Goal: Task Accomplishment & Management: Use online tool/utility

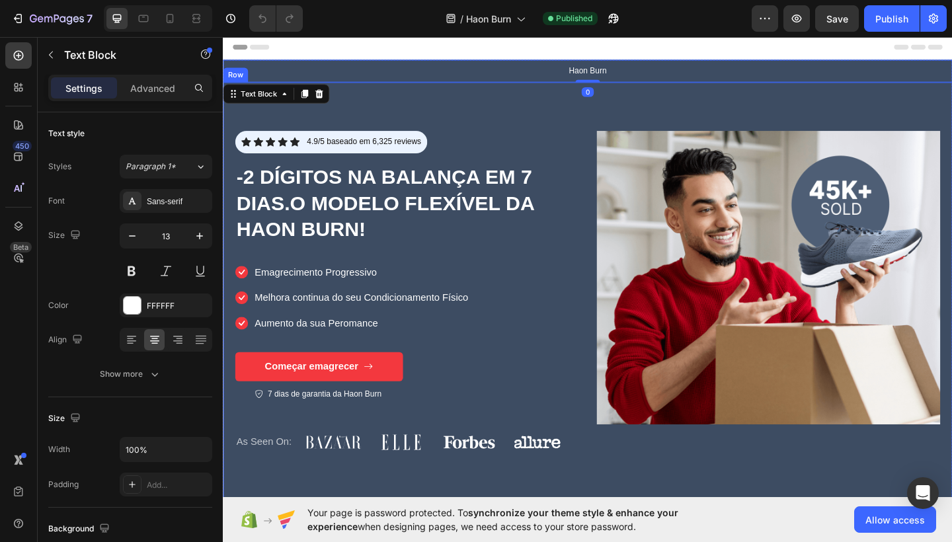
click at [409, 102] on div "Icon Icon Icon Icon Icon Icon List 4.9/5 baseado em 6,325 reviews Text Block Ro…" at bounding box center [620, 321] width 794 height 468
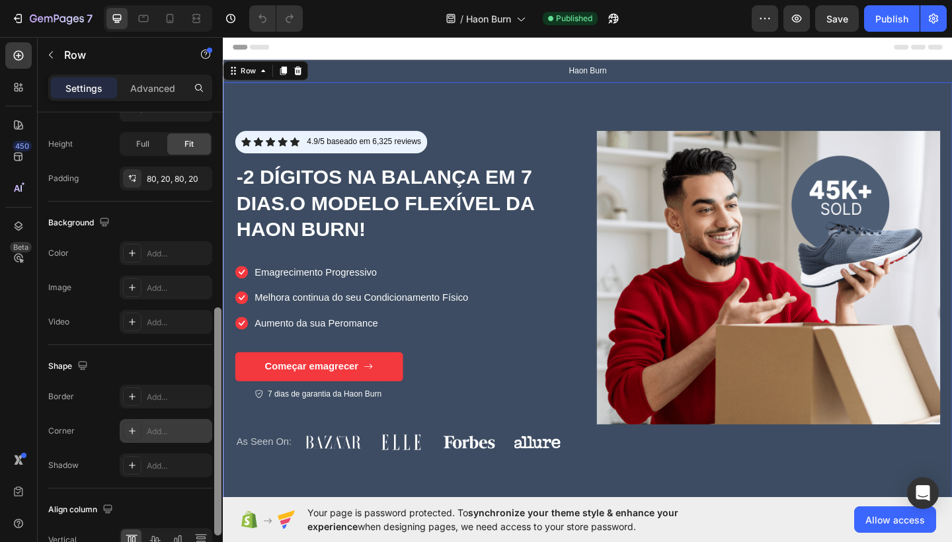
scroll to position [411, 0]
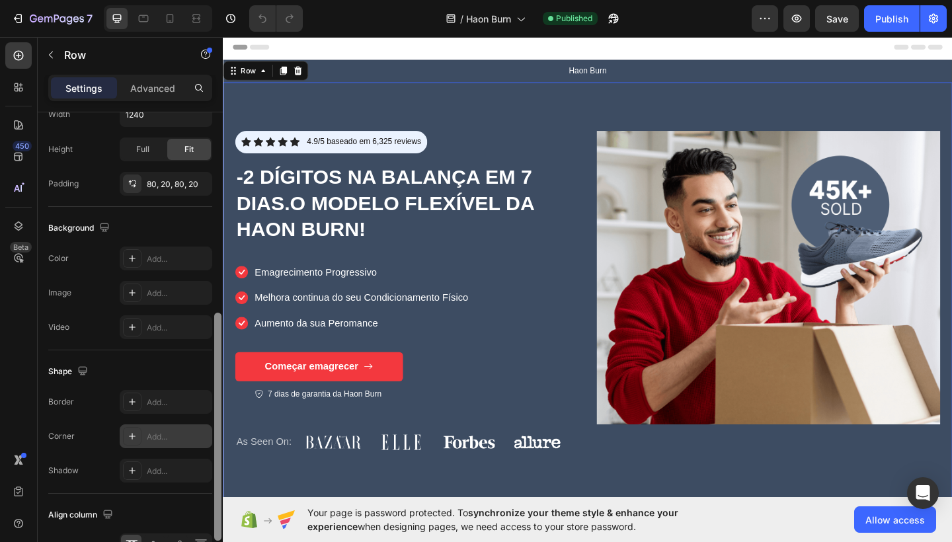
drag, startPoint x: 216, startPoint y: 242, endPoint x: 203, endPoint y: 443, distance: 201.5
click at [203, 443] on div "Layout Column width Change ratio Fit to content 6 6 Columns management Order 2 …" at bounding box center [130, 346] width 185 height 468
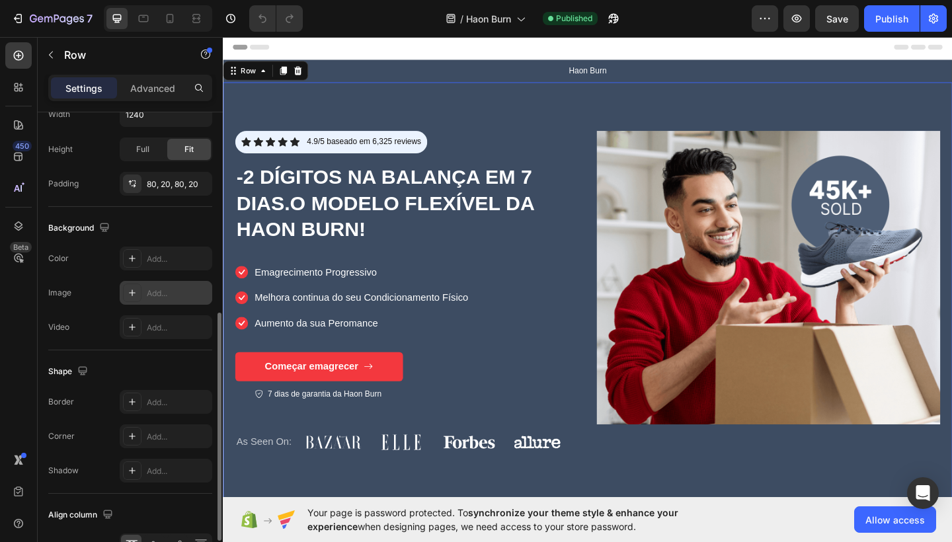
click at [171, 293] on div "Add..." at bounding box center [178, 294] width 62 height 12
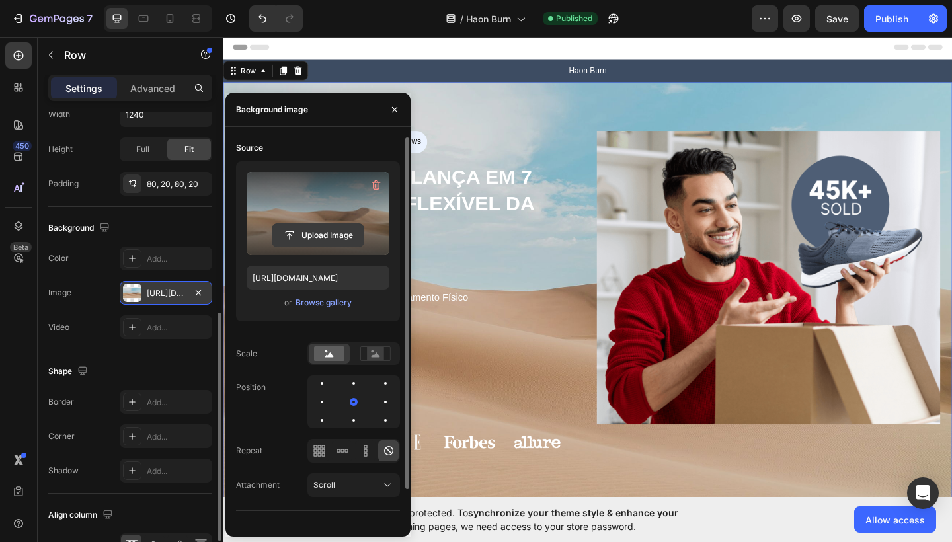
click at [321, 231] on input "file" at bounding box center [317, 235] width 91 height 22
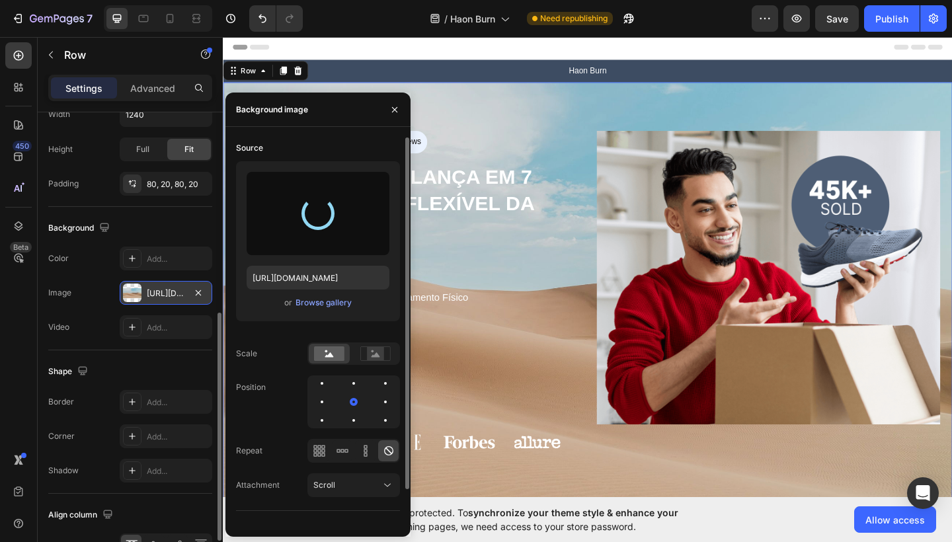
type input "[URL][DOMAIN_NAME]"
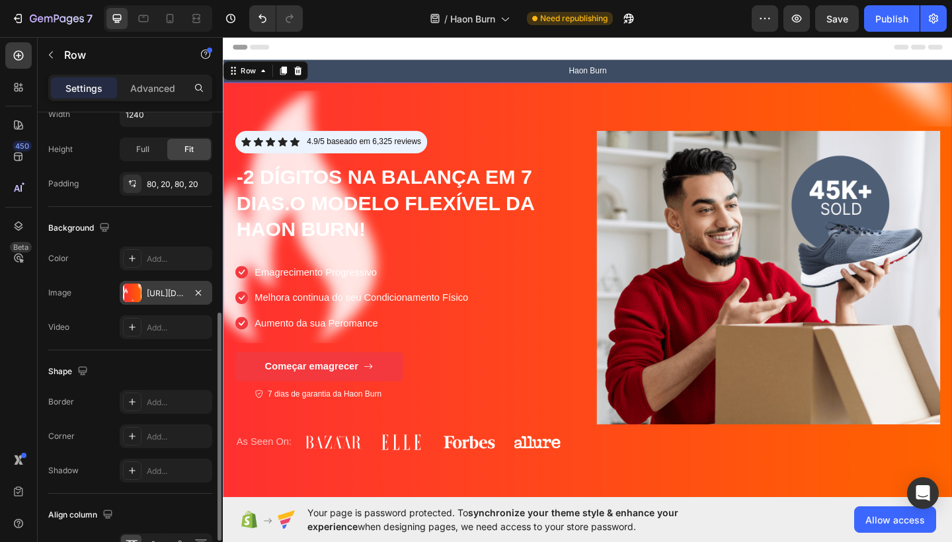
click at [594, 104] on div "Icon Icon Icon Icon Icon Icon List 4.9/5 baseado em 6,325 reviews Text Block Ro…" at bounding box center [620, 321] width 794 height 468
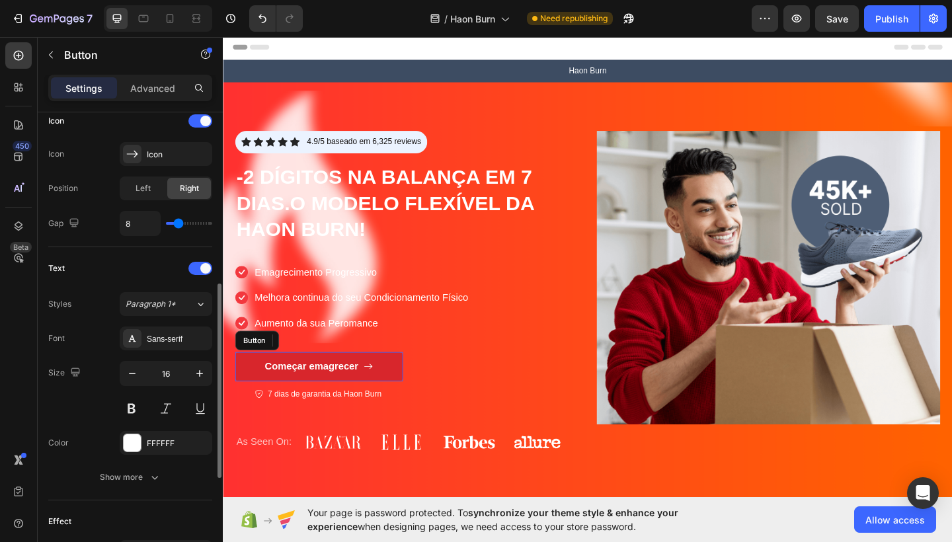
click at [398, 401] on link "Começar emagrecer" at bounding box center [327, 396] width 183 height 32
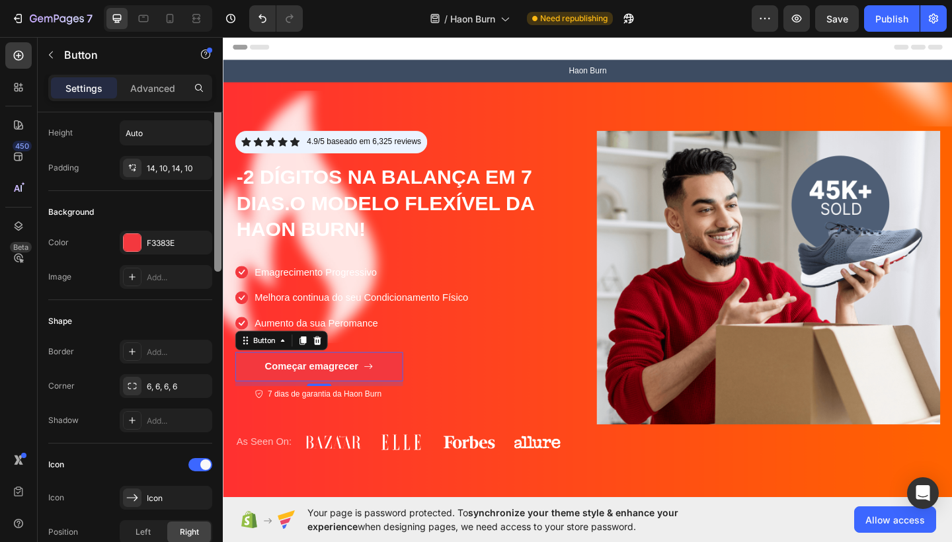
scroll to position [23, 0]
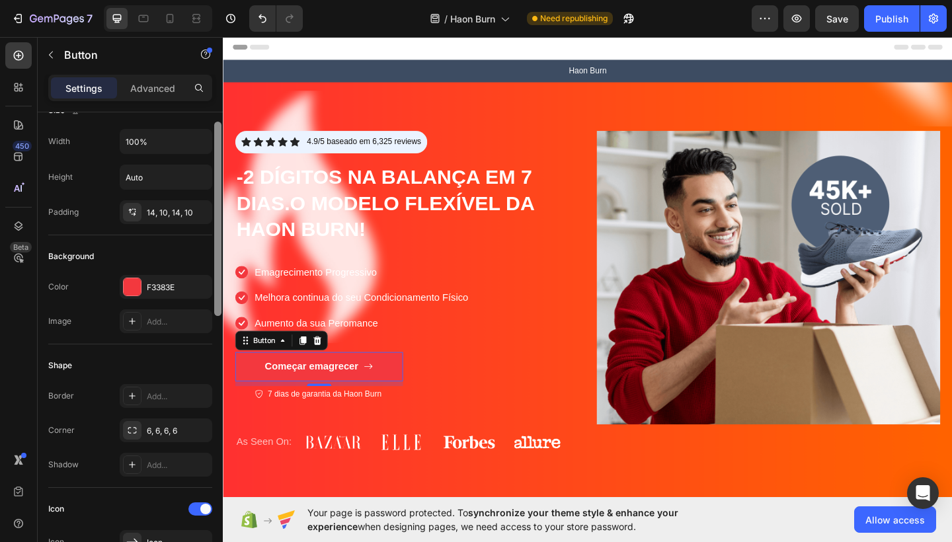
drag, startPoint x: 218, startPoint y: 295, endPoint x: 217, endPoint y: 305, distance: 10.0
click at [218, 305] on div at bounding box center [217, 219] width 7 height 194
click at [179, 290] on div "F3383E" at bounding box center [166, 288] width 38 height 12
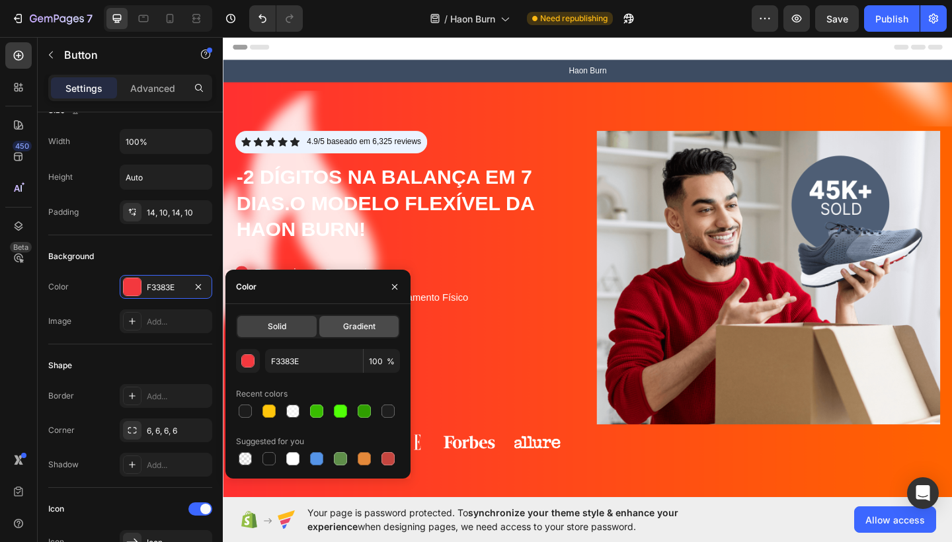
click at [362, 330] on span "Gradient" at bounding box center [359, 327] width 32 height 12
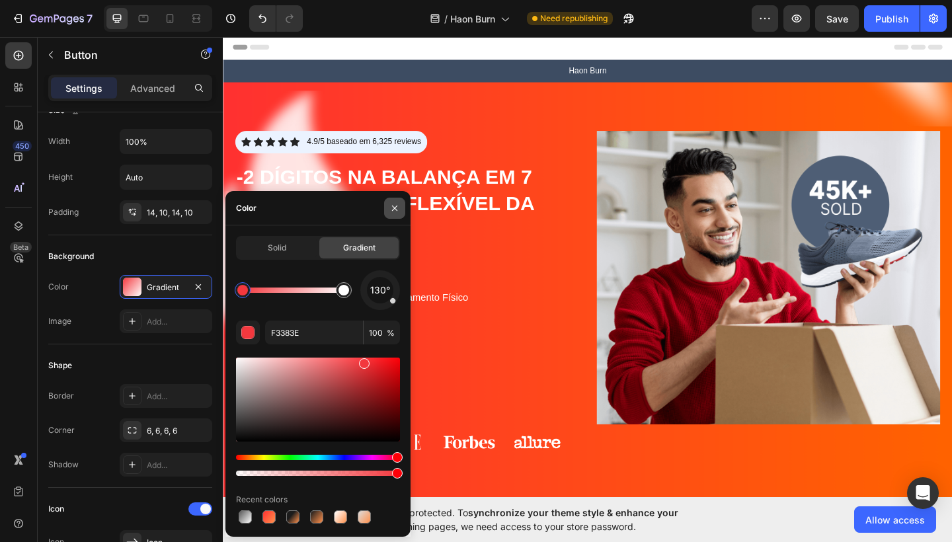
click at [401, 208] on button "button" at bounding box center [394, 208] width 21 height 21
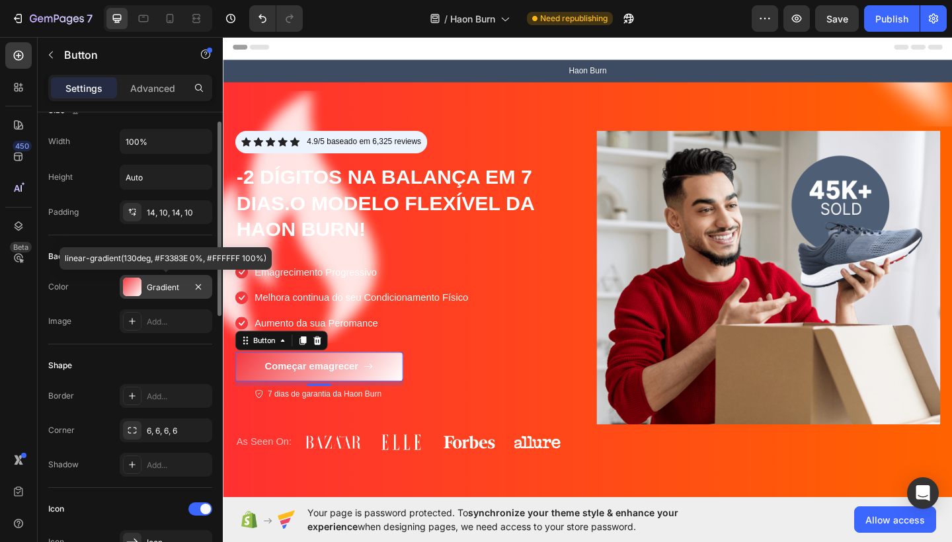
click at [171, 287] on div "Gradient" at bounding box center [166, 288] width 38 height 12
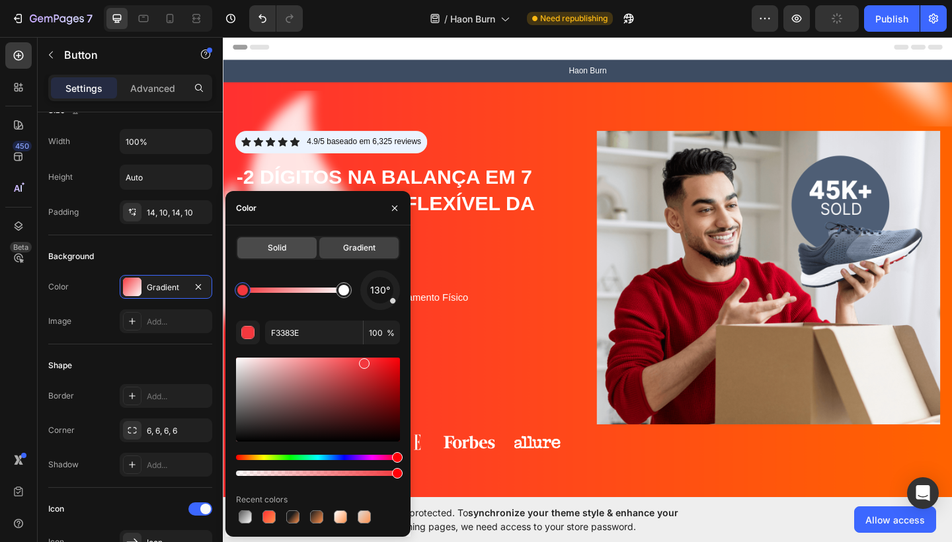
click at [294, 247] on div "Solid" at bounding box center [276, 247] width 79 height 21
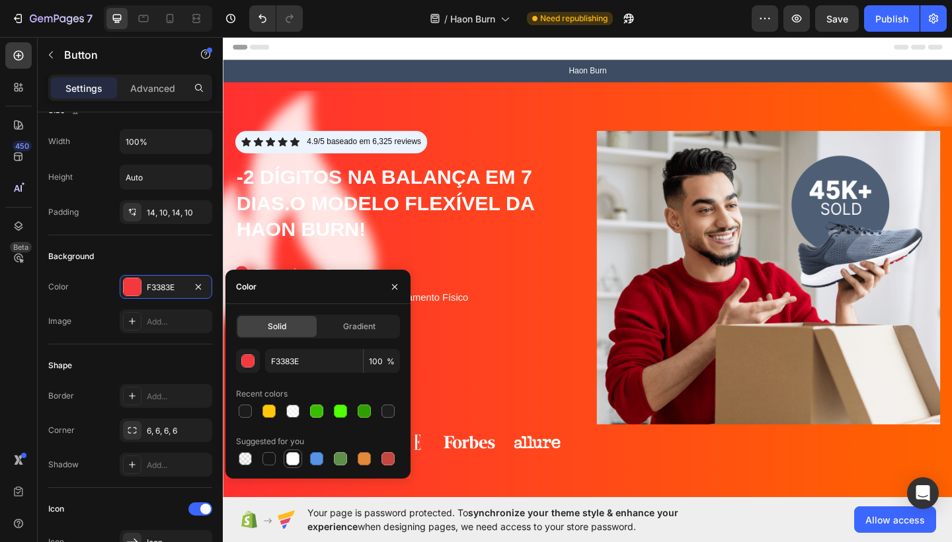
click at [295, 458] on div at bounding box center [292, 458] width 13 height 13
type input "FFFFFF"
drag, startPoint x: 684, startPoint y: 379, endPoint x: 482, endPoint y: 371, distance: 201.9
click at [482, 371] on div "Icon Icon Icon Icon Icon Icon List 4.9/5 baseado em 6,325 reviews Text Block Ro…" at bounding box center [423, 321] width 374 height 362
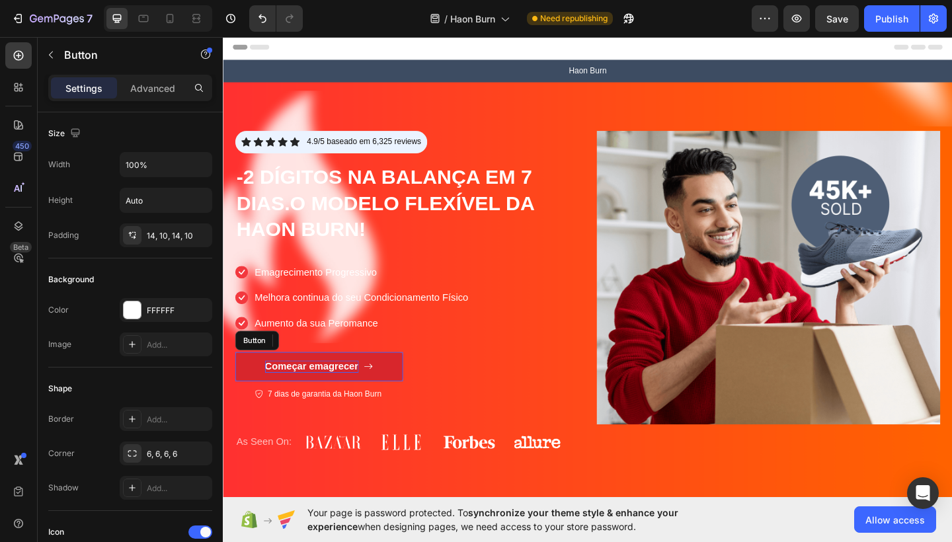
click at [272, 394] on p "Começar emagrecer" at bounding box center [320, 397] width 102 height 14
click at [255, 394] on link "Começar emagrecer" at bounding box center [327, 396] width 183 height 32
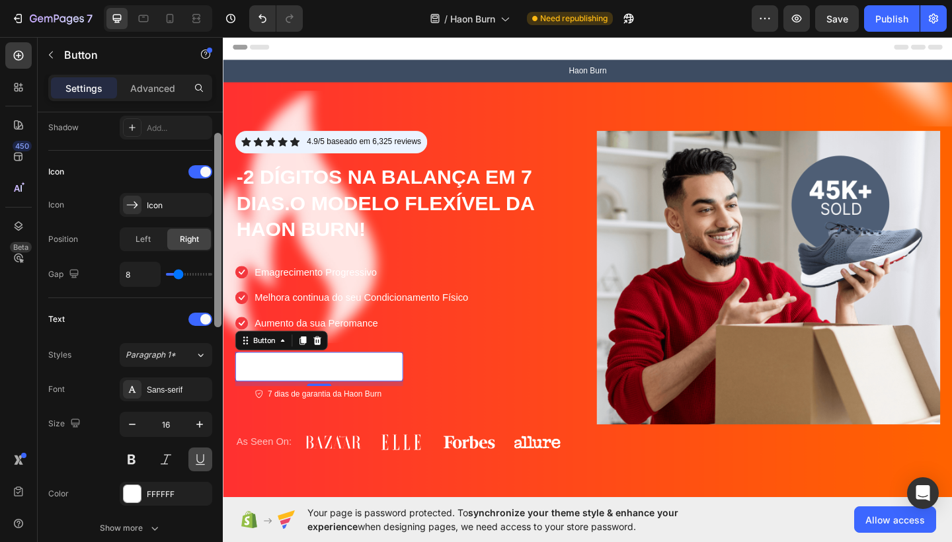
scroll to position [382, 0]
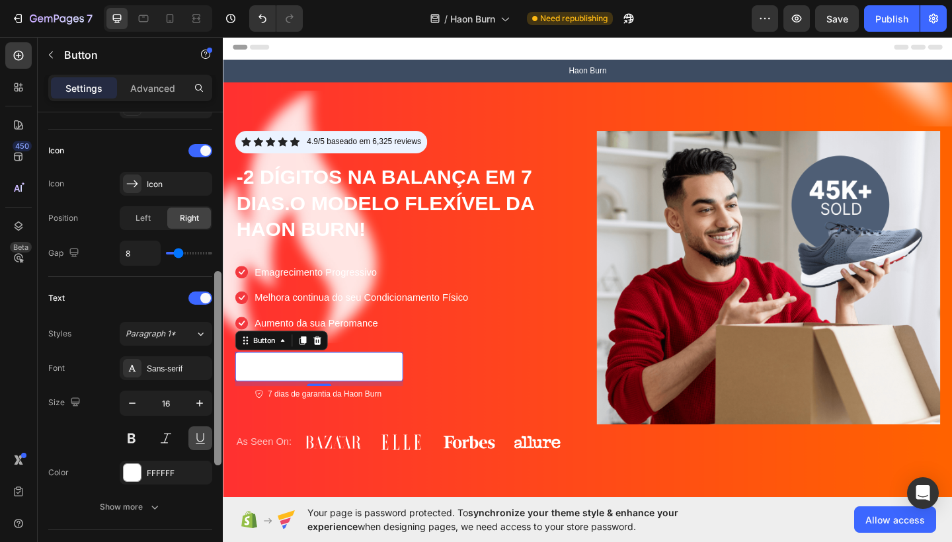
drag, startPoint x: 216, startPoint y: 289, endPoint x: 211, endPoint y: 448, distance: 159.5
click at [211, 448] on div "Size Width 100% Height Auto Padding 14, 10, 14, 10 Background Color FFFFFF Imag…" at bounding box center [130, 346] width 185 height 468
click at [161, 470] on div "FFFFFF" at bounding box center [166, 474] width 38 height 12
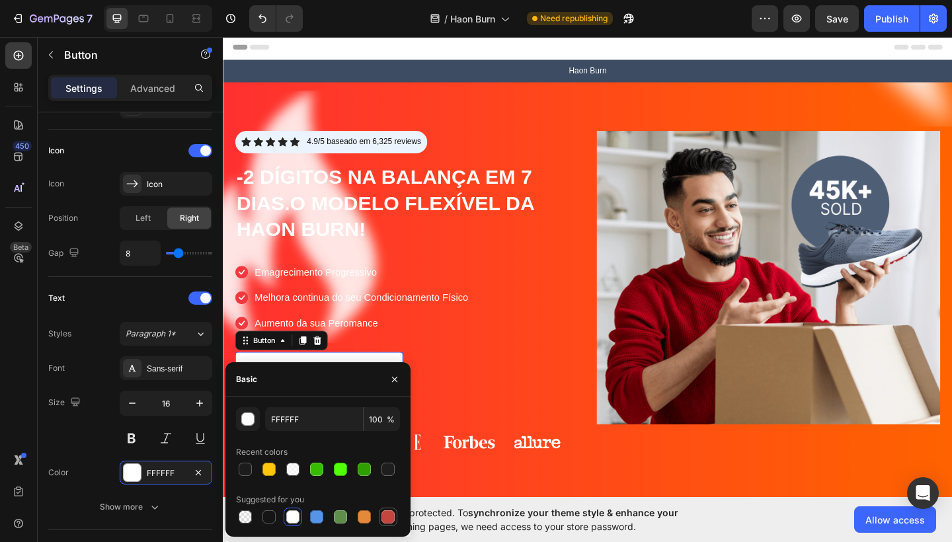
click at [380, 517] on div at bounding box center [388, 517] width 16 height 16
click at [249, 472] on div at bounding box center [245, 469] width 13 height 13
type input "1C1C1C"
click at [402, 382] on button "button" at bounding box center [394, 379] width 21 height 21
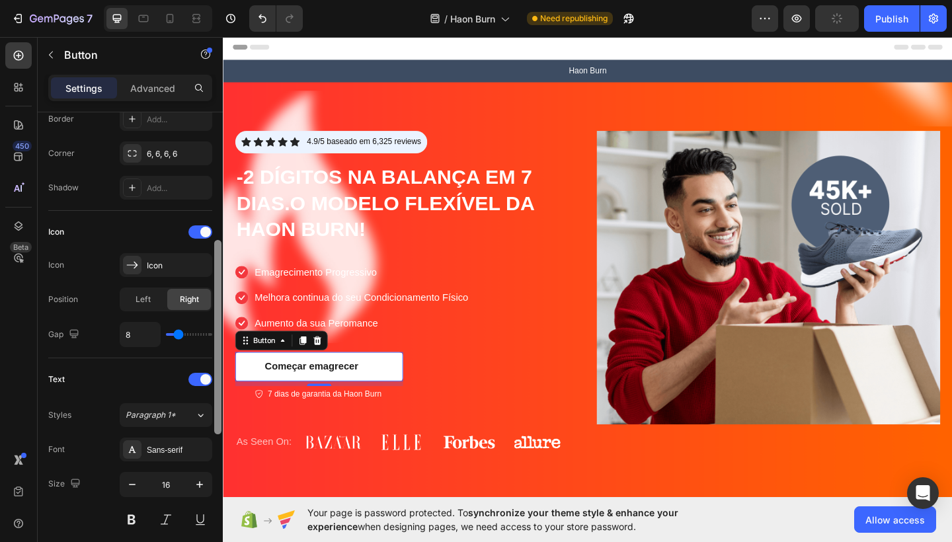
scroll to position [298, 0]
drag, startPoint x: 217, startPoint y: 279, endPoint x: 215, endPoint y: 243, distance: 35.8
click at [215, 243] on div at bounding box center [217, 333] width 7 height 194
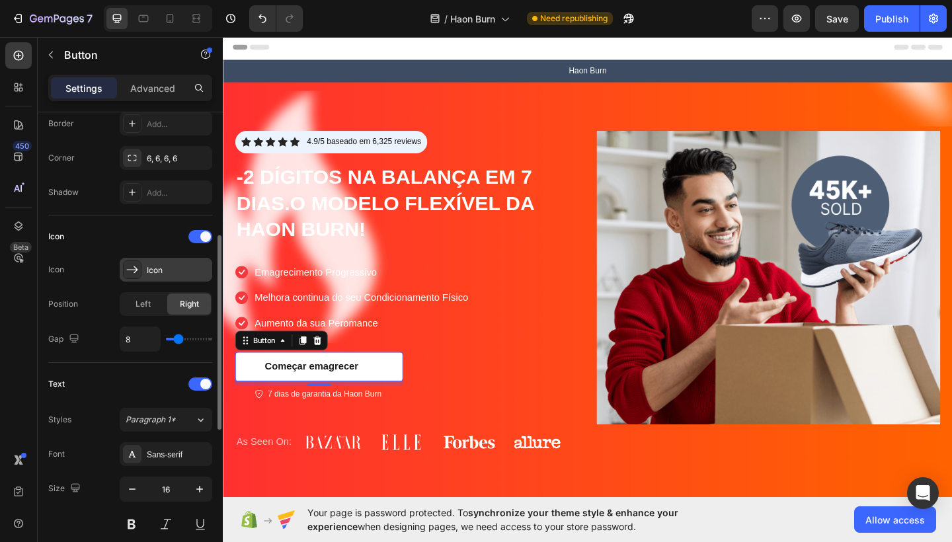
click at [181, 269] on div "Icon" at bounding box center [178, 271] width 62 height 12
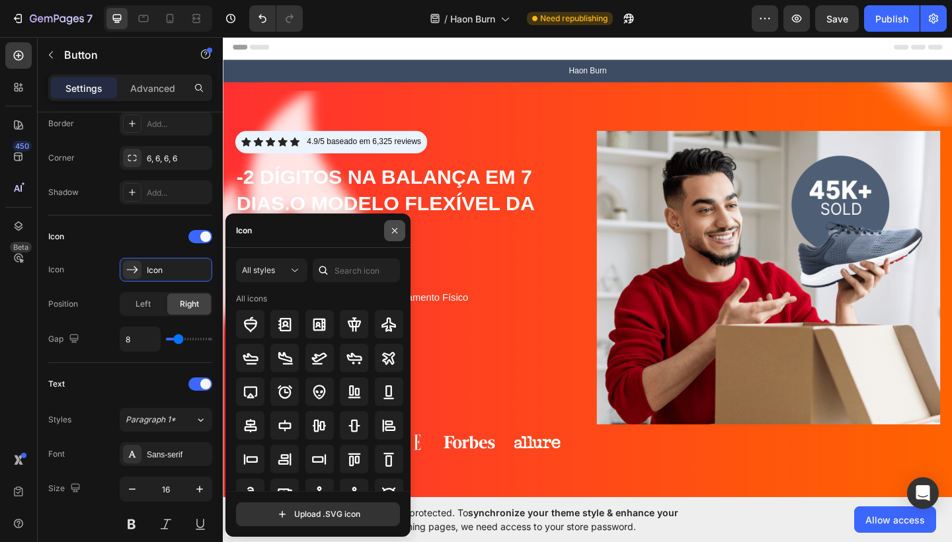
click at [394, 235] on icon "button" at bounding box center [395, 231] width 11 height 11
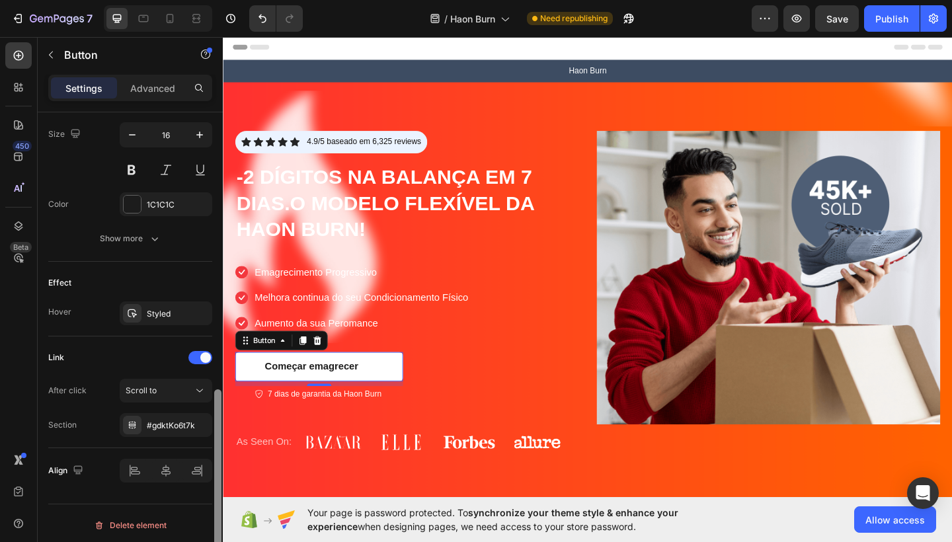
scroll to position [654, 0]
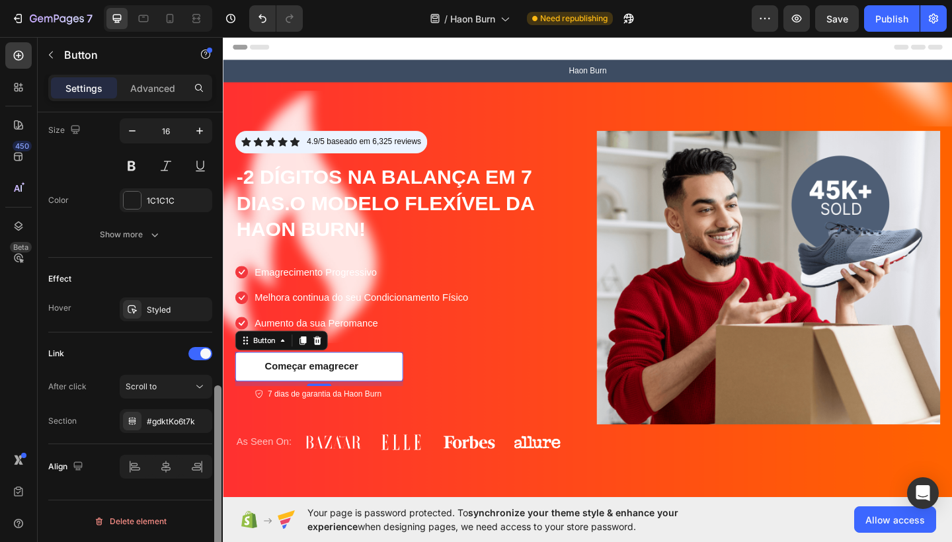
drag, startPoint x: 218, startPoint y: 332, endPoint x: 125, endPoint y: 483, distance: 177.5
click at [125, 483] on div "Size Width 100% Height Auto Padding 14, 10, 14, 10 Background Color FFFFFF Imag…" at bounding box center [130, 346] width 185 height 468
click at [155, 313] on div "Styled" at bounding box center [166, 310] width 38 height 12
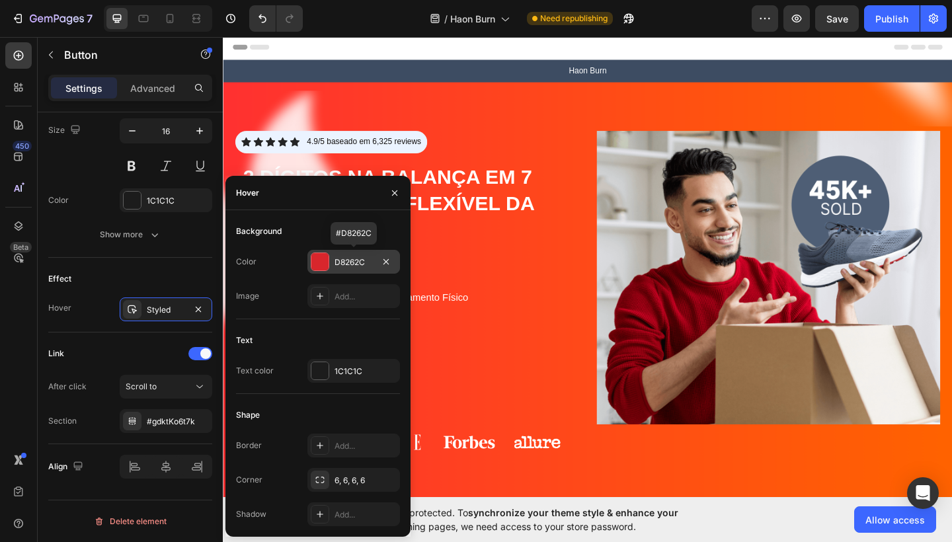
click at [351, 267] on div "D8262C" at bounding box center [354, 263] width 38 height 12
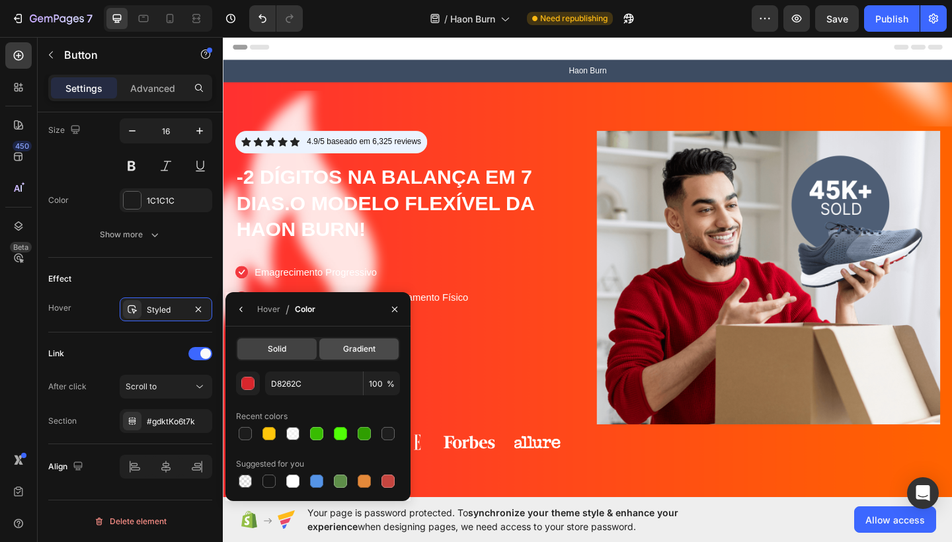
click at [349, 351] on span "Gradient" at bounding box center [359, 349] width 32 height 12
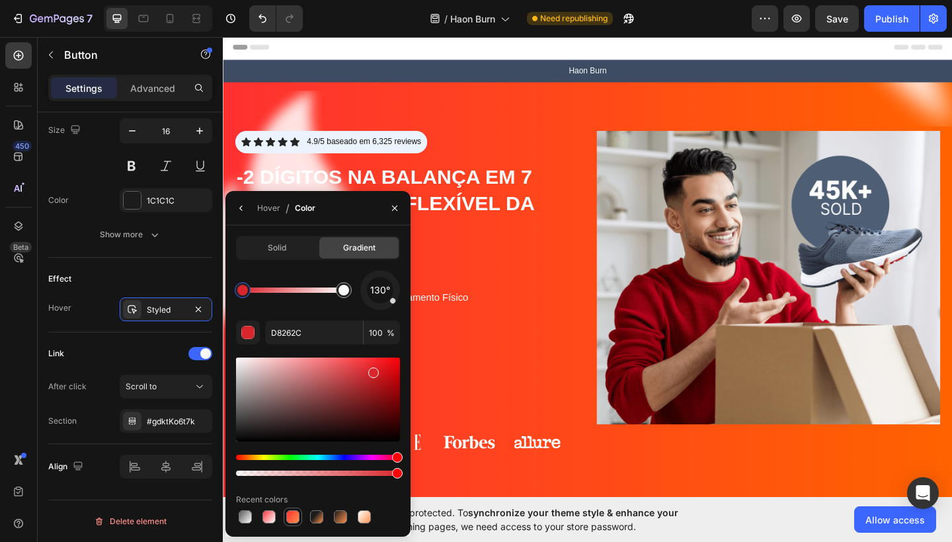
click at [295, 523] on div at bounding box center [292, 517] width 13 height 13
type input "FF3131"
click at [395, 202] on button "button" at bounding box center [394, 208] width 21 height 21
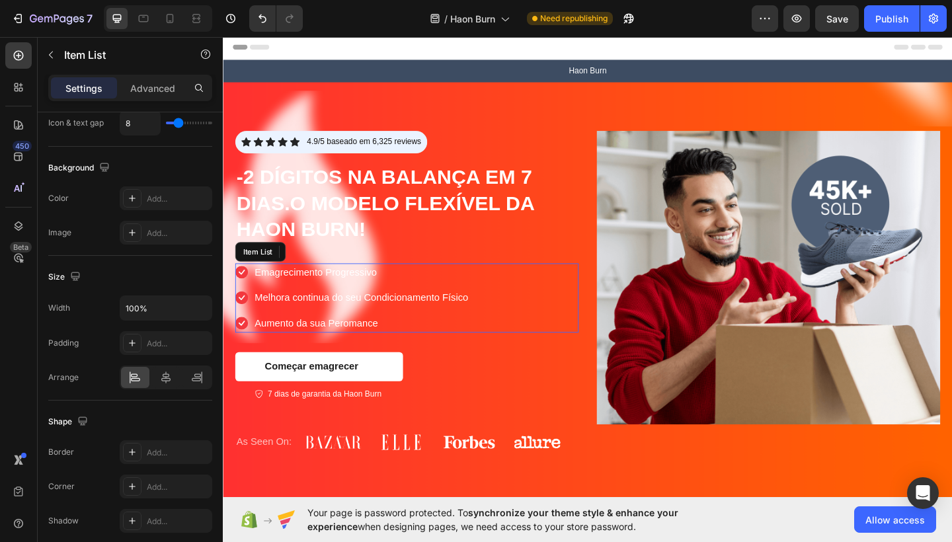
drag, startPoint x: 649, startPoint y: 357, endPoint x: 444, endPoint y: 347, distance: 204.6
click at [444, 347] on p "Aumento da sua Peromance" at bounding box center [373, 349] width 232 height 16
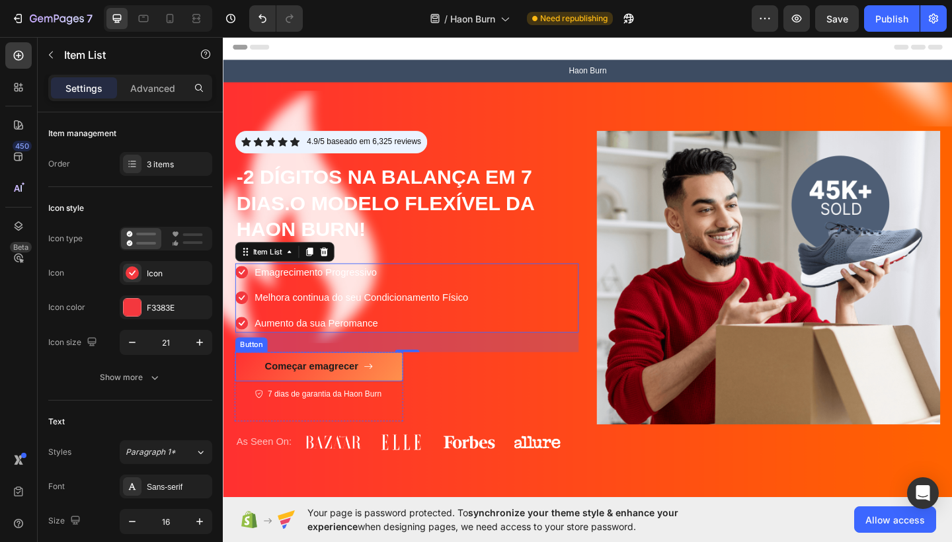
click at [265, 386] on link "Começar emagrecer" at bounding box center [327, 396] width 183 height 32
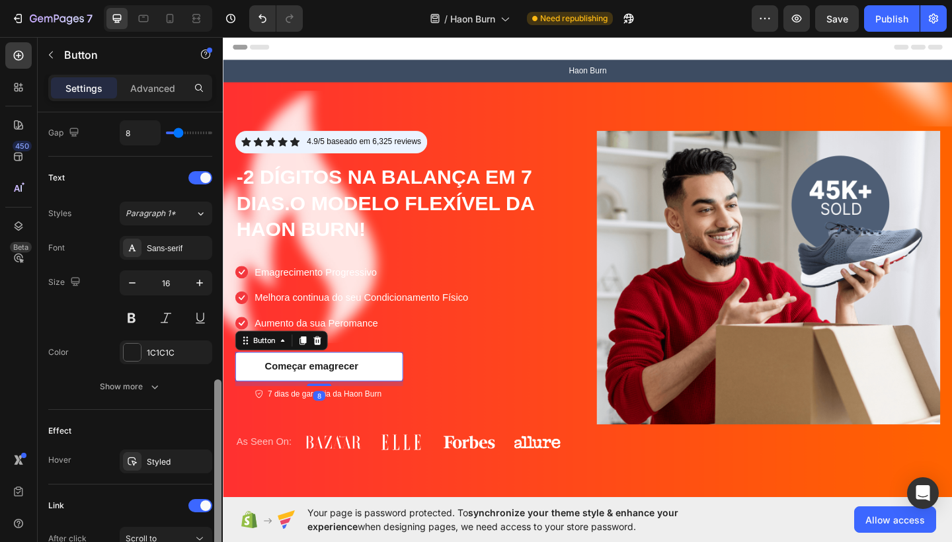
scroll to position [543, 0]
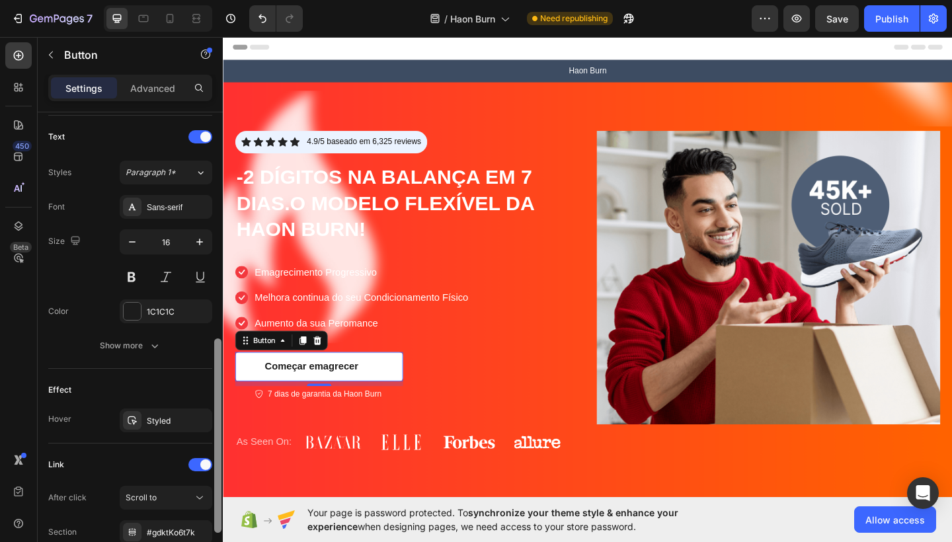
drag, startPoint x: 215, startPoint y: 292, endPoint x: 204, endPoint y: 519, distance: 227.1
click at [204, 519] on div "Size Width 100% Height Auto Padding 14, 10, 14, 10 Background Color FFFFFF Imag…" at bounding box center [130, 346] width 185 height 468
click at [171, 422] on div "Styled" at bounding box center [166, 421] width 38 height 12
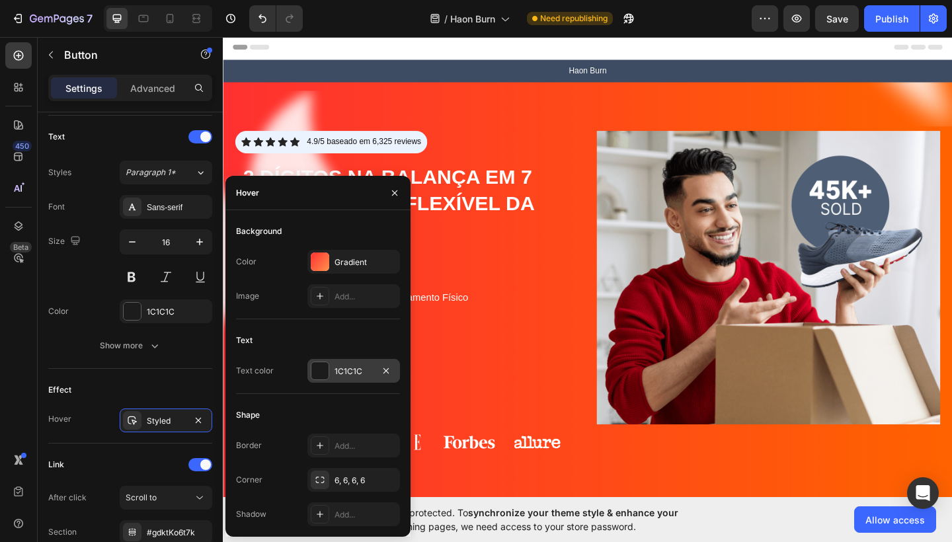
click at [341, 379] on div "1C1C1C" at bounding box center [354, 371] width 93 height 24
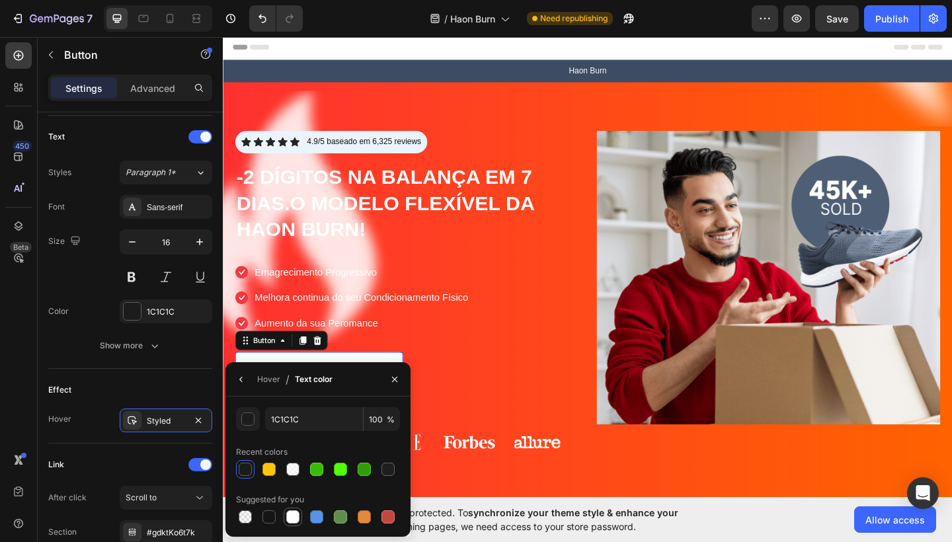
click at [298, 517] on div at bounding box center [292, 517] width 13 height 13
type input "FFFFFF"
click at [397, 384] on icon "button" at bounding box center [395, 379] width 11 height 11
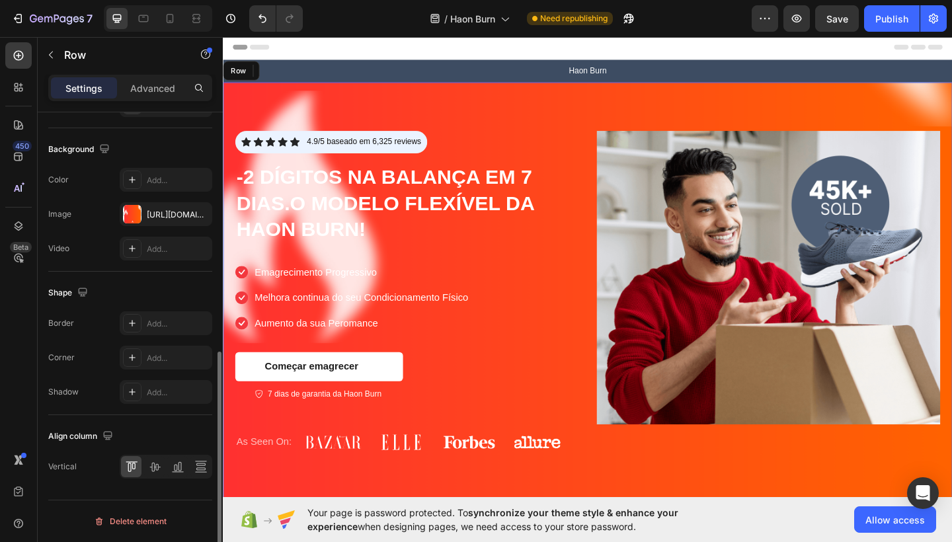
click at [487, 359] on div "Icon Icon Icon Icon Icon Icon List 4.9/5 baseado em 6,325 reviews Text Block Ro…" at bounding box center [423, 321] width 374 height 362
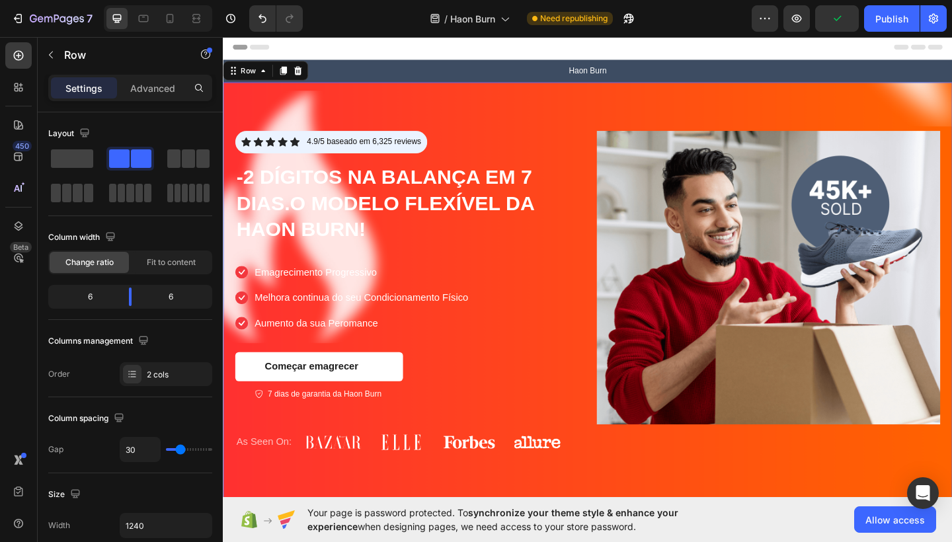
click at [466, 386] on div "Icon Icon Icon Icon Icon Icon List 4.9/5 baseado em 6,325 reviews Text Block Ro…" at bounding box center [423, 321] width 374 height 362
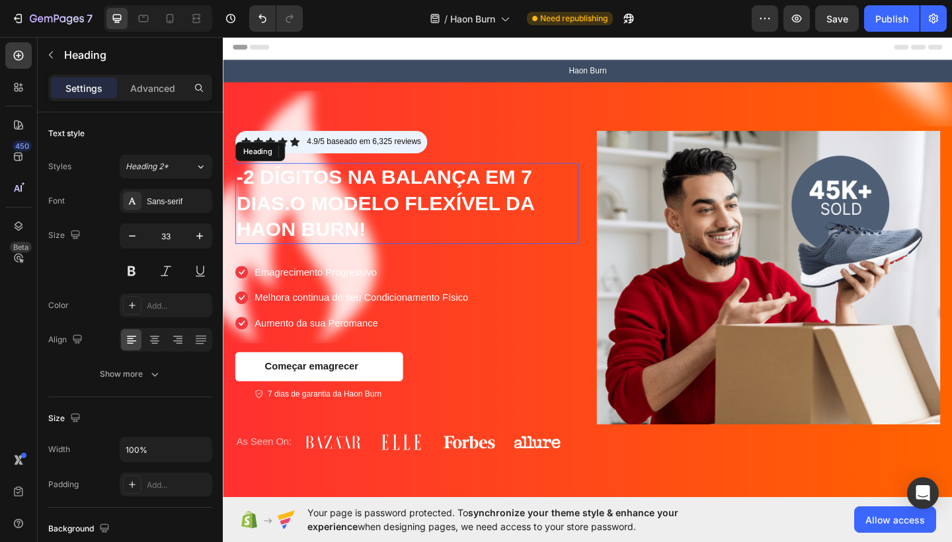
click at [351, 198] on strong "-2 DÍGITOS NA BALANÇA EM 7 DIAS." at bounding box center [397, 203] width 321 height 53
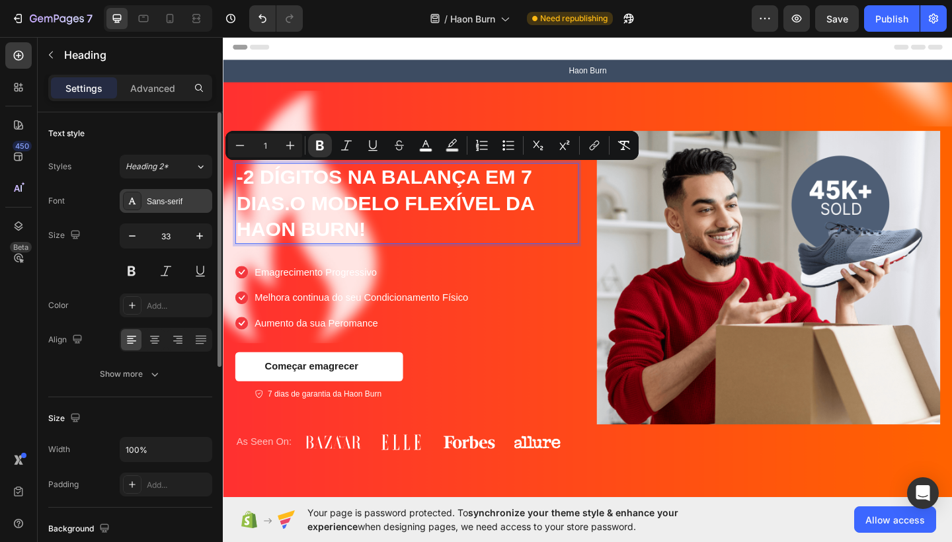
click at [181, 205] on div "Sans-serif" at bounding box center [178, 202] width 62 height 12
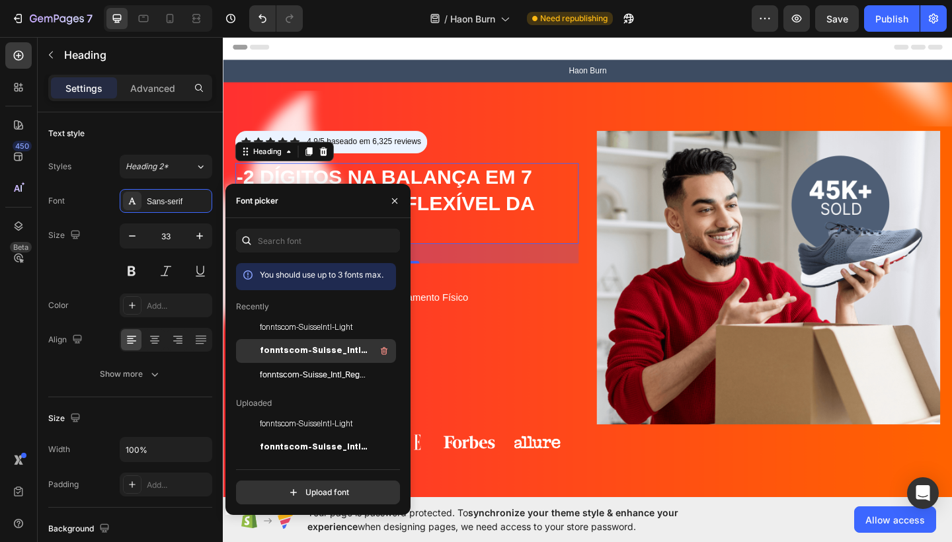
click at [308, 353] on span "fonntscom-Suisse_Intl_Bold" at bounding box center [315, 351] width 110 height 12
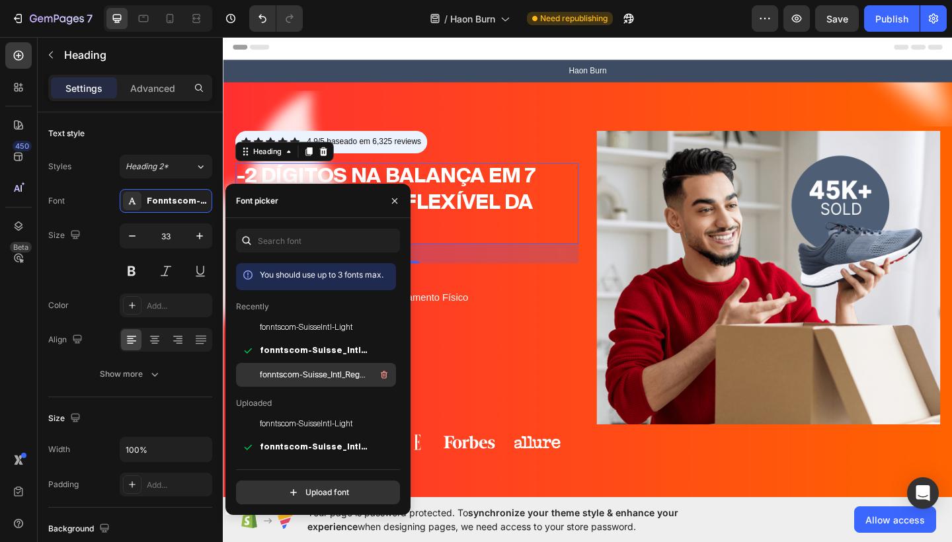
click at [311, 371] on span "fonntscom-Suisse_Intl_Regular" at bounding box center [315, 375] width 110 height 12
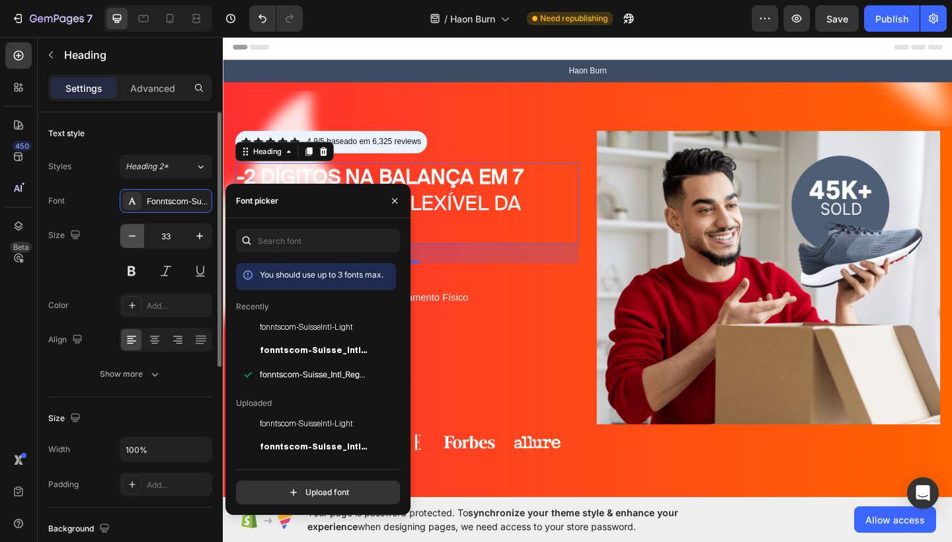
click at [134, 239] on icon "button" at bounding box center [132, 236] width 13 height 13
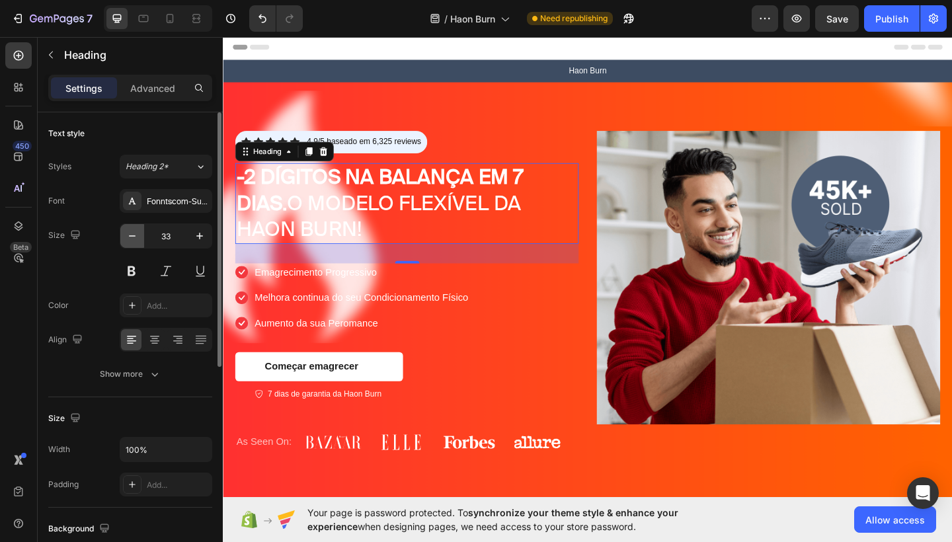
type input "32"
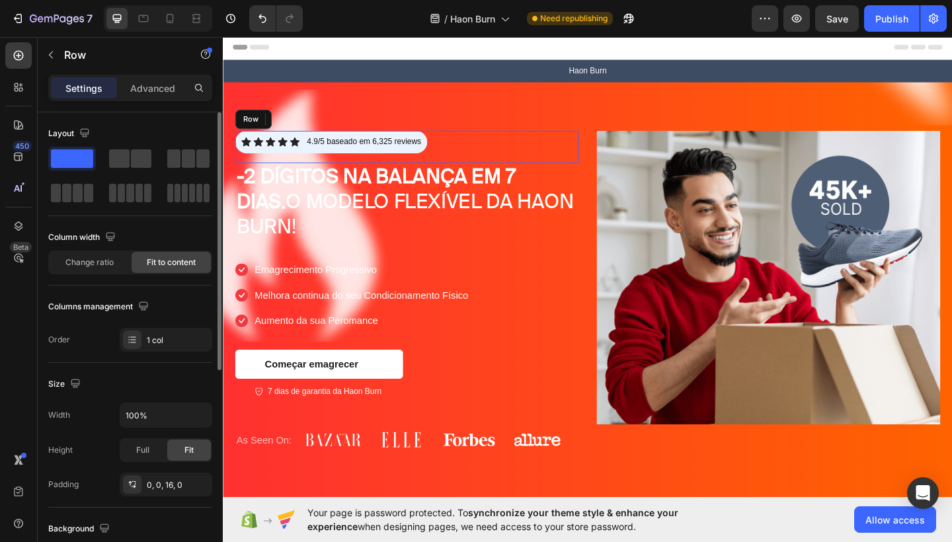
drag, startPoint x: 698, startPoint y: 184, endPoint x: 498, endPoint y: 159, distance: 202.0
click at [498, 159] on div "Icon Icon Icon Icon Icon Icon List 4.9/5 baseado em 6,325 reviews Text Block Ro…" at bounding box center [423, 157] width 374 height 35
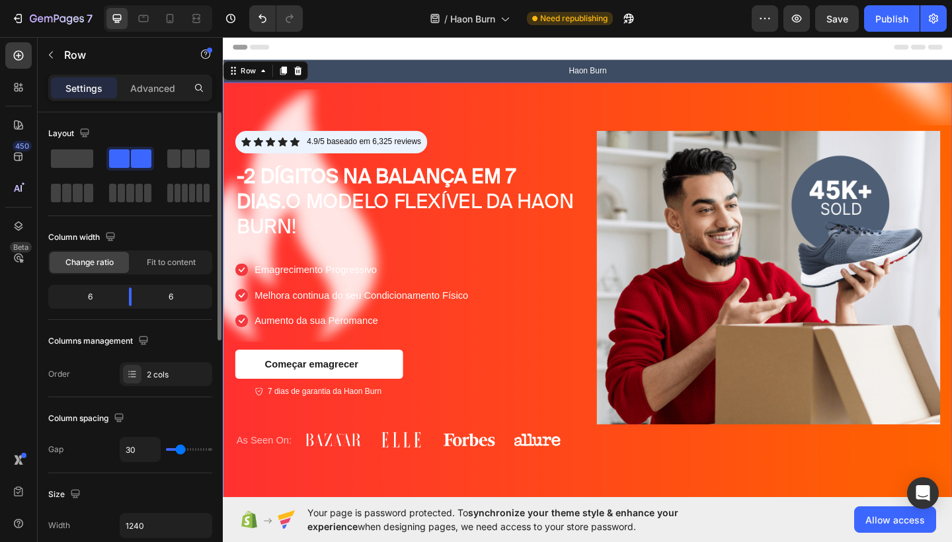
click at [575, 116] on div "Icon Icon Icon Icon Icon Icon List 4.9/5 baseado em 6,325 reviews Text Block Ro…" at bounding box center [620, 319] width 794 height 465
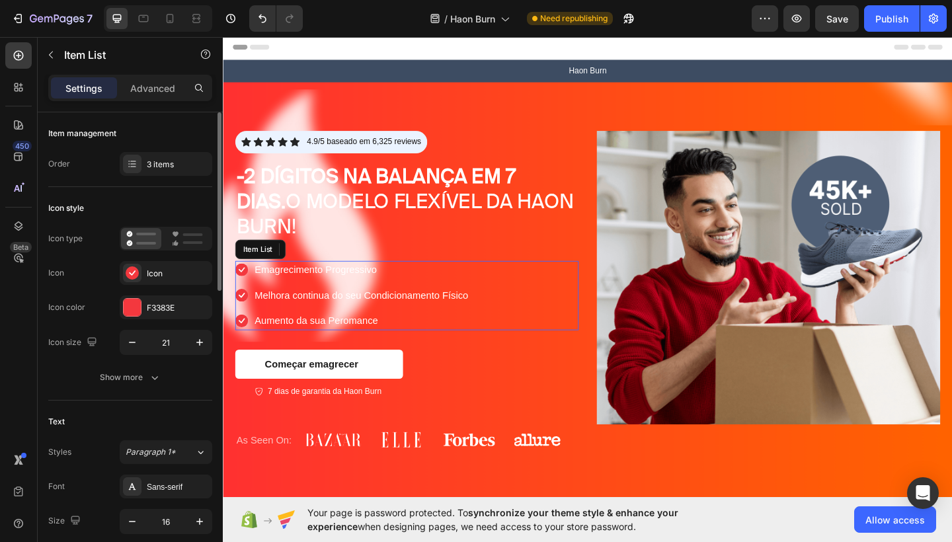
click at [413, 315] on p "Melhora continua do seu Condicionamento Físico" at bounding box center [373, 319] width 232 height 16
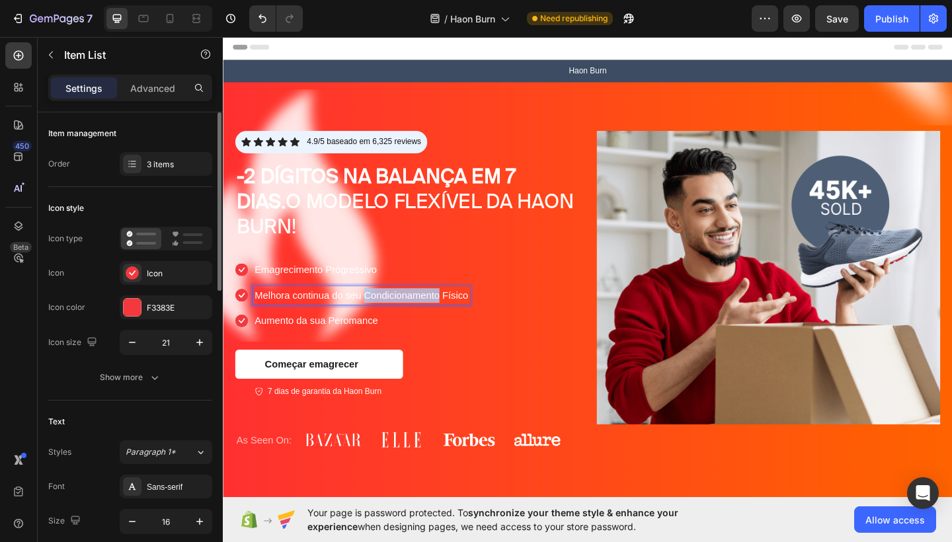
click at [413, 313] on p "Melhora continua do seu Condicionamento Físico" at bounding box center [373, 319] width 232 height 16
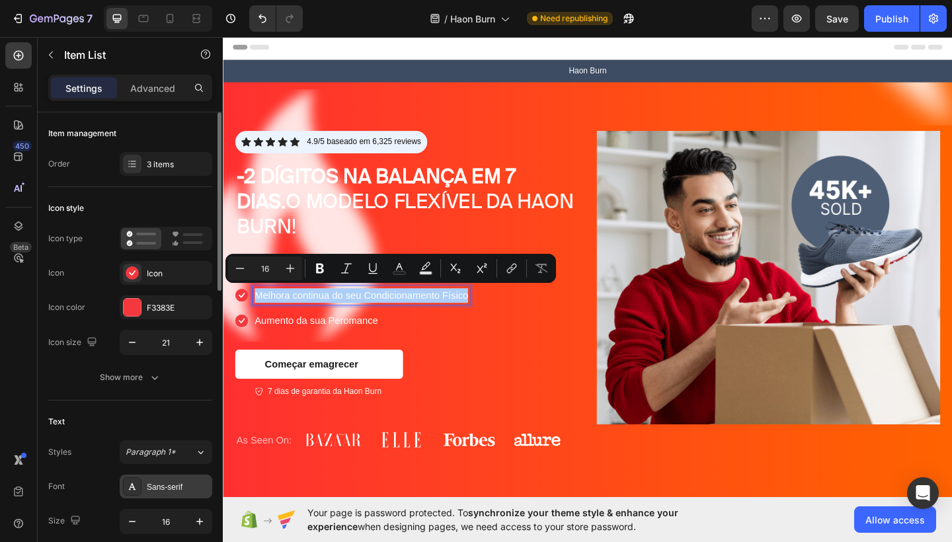
click at [167, 484] on div "Sans-serif" at bounding box center [178, 487] width 62 height 12
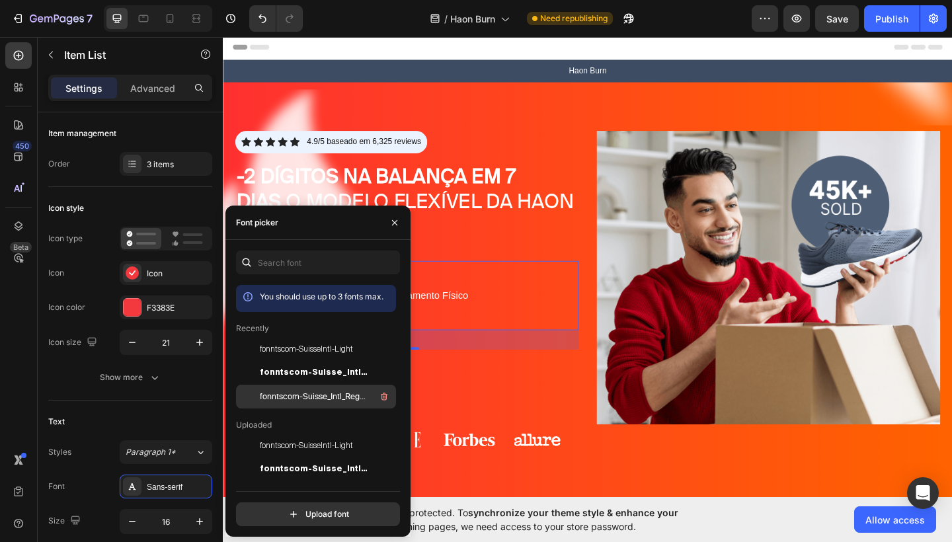
click at [309, 393] on span "fonntscom-Suisse_Intl_Regular" at bounding box center [315, 397] width 110 height 12
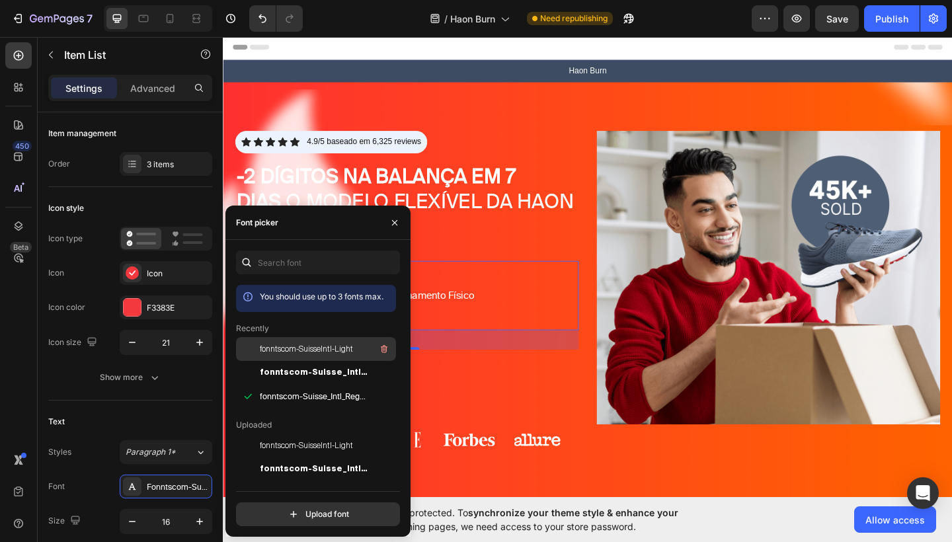
click at [317, 346] on span "fonntscom-SuisseIntl-Light" at bounding box center [306, 349] width 93 height 12
click at [396, 222] on icon "button" at bounding box center [395, 223] width 11 height 11
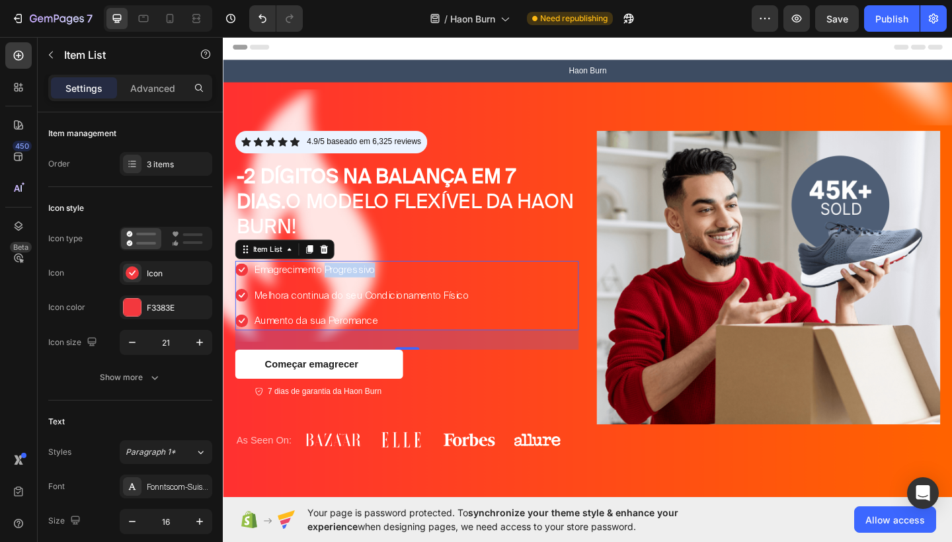
click at [370, 293] on p "Emagrecimento Progressivo" at bounding box center [373, 291] width 233 height 16
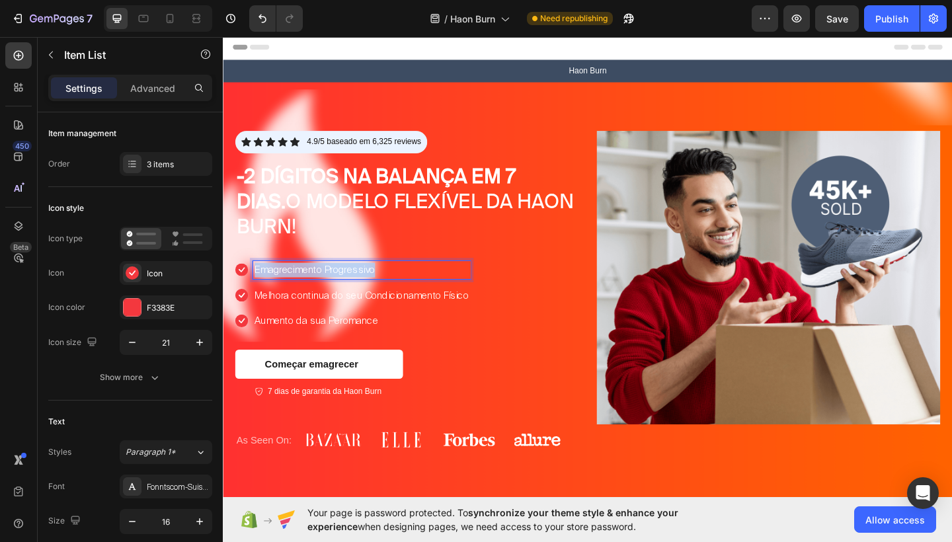
click at [370, 293] on p "Emagrecimento Progressivo" at bounding box center [373, 291] width 233 height 16
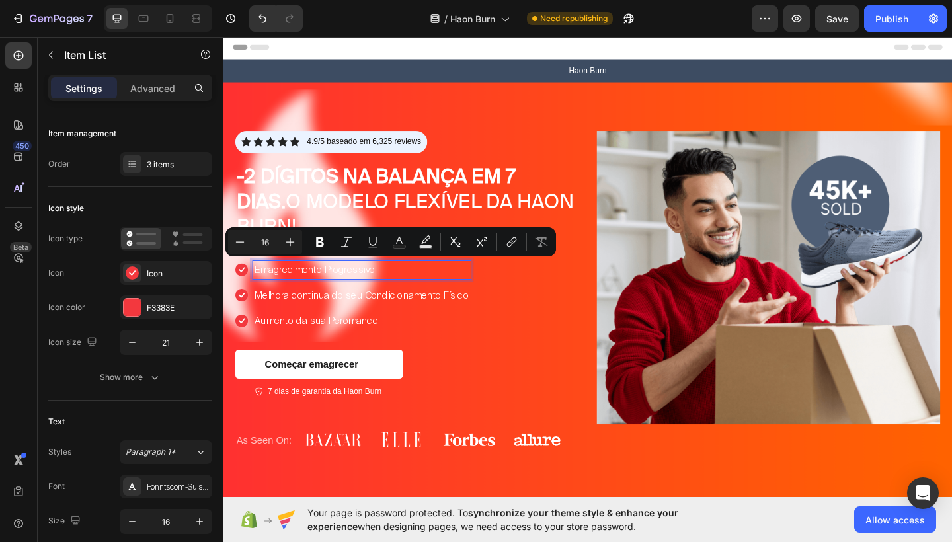
click at [369, 339] on p "Aumento da sua Peromance" at bounding box center [373, 347] width 233 height 16
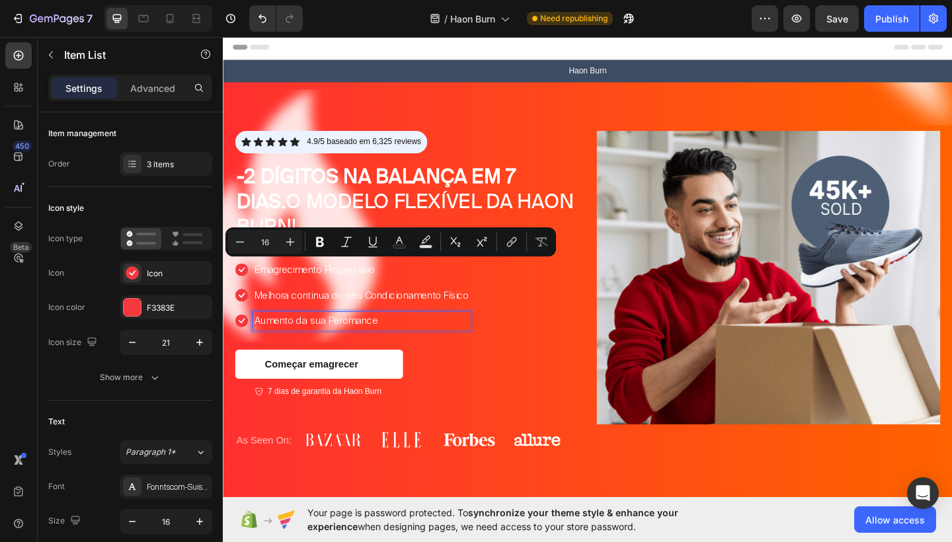
click at [369, 339] on p "Aumento da sua Peromance" at bounding box center [373, 347] width 233 height 16
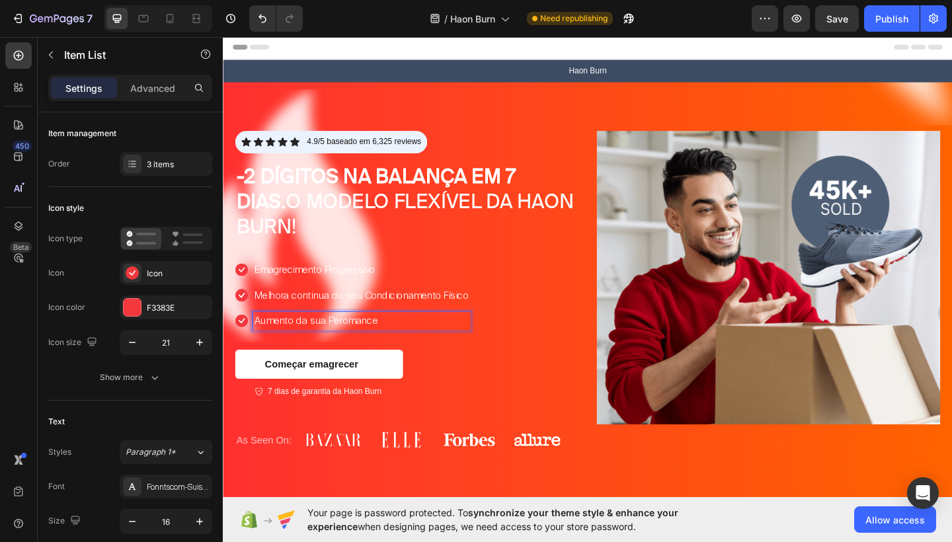
click at [369, 339] on p "Aumento da sua Peromance" at bounding box center [373, 347] width 233 height 16
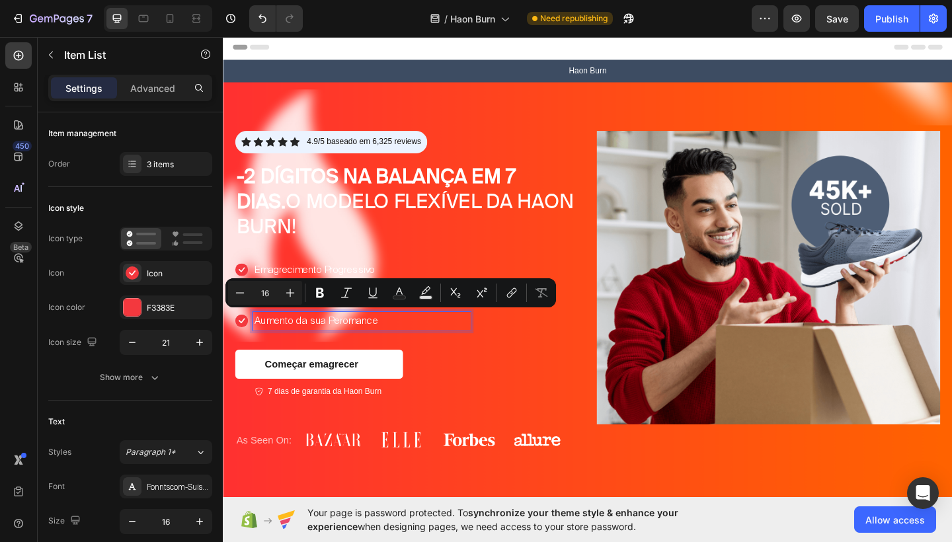
click at [449, 345] on p "Aumento da sua Peromance" at bounding box center [373, 347] width 233 height 16
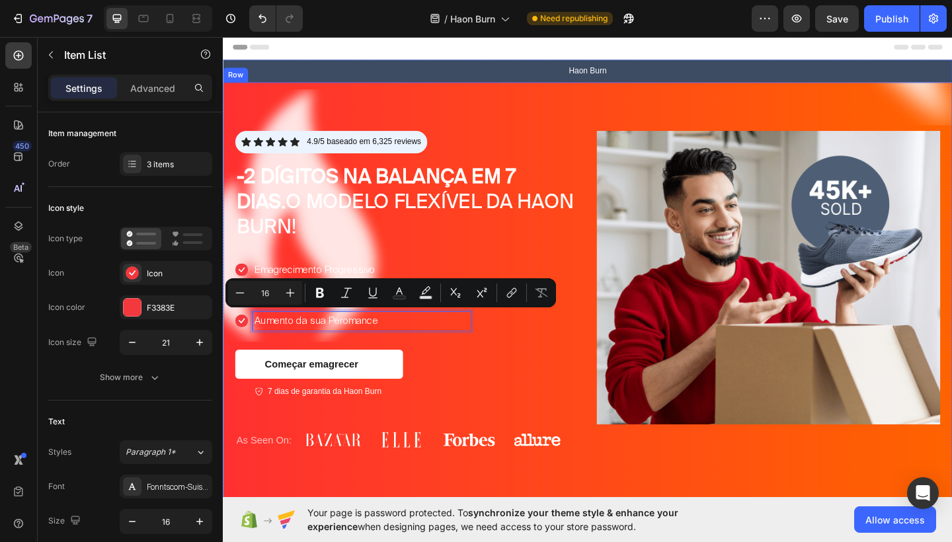
click at [457, 369] on div "Icon Icon Icon Icon Icon Icon List 4.9/5 baseado em 6,325 reviews Text Block Ro…" at bounding box center [423, 319] width 374 height 359
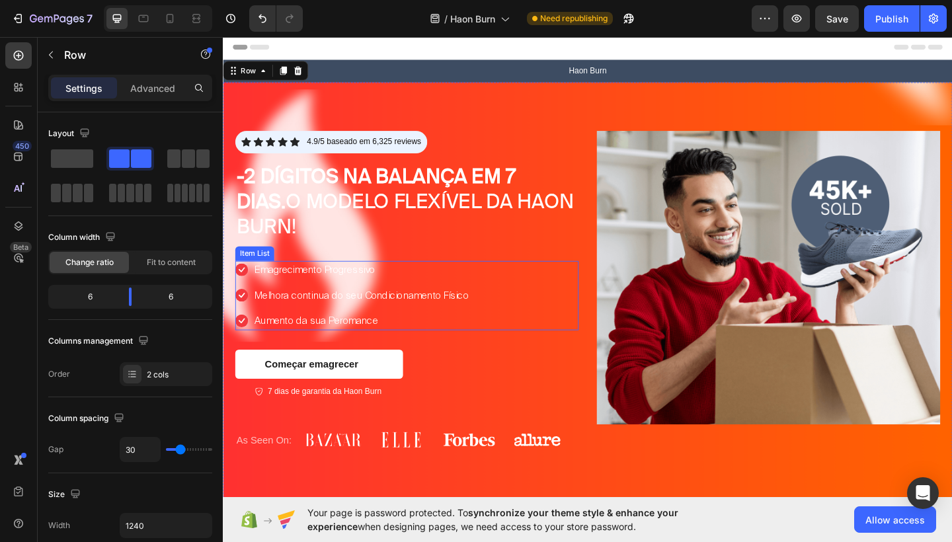
click at [371, 349] on p "Aumento da sua Peromance" at bounding box center [373, 347] width 233 height 16
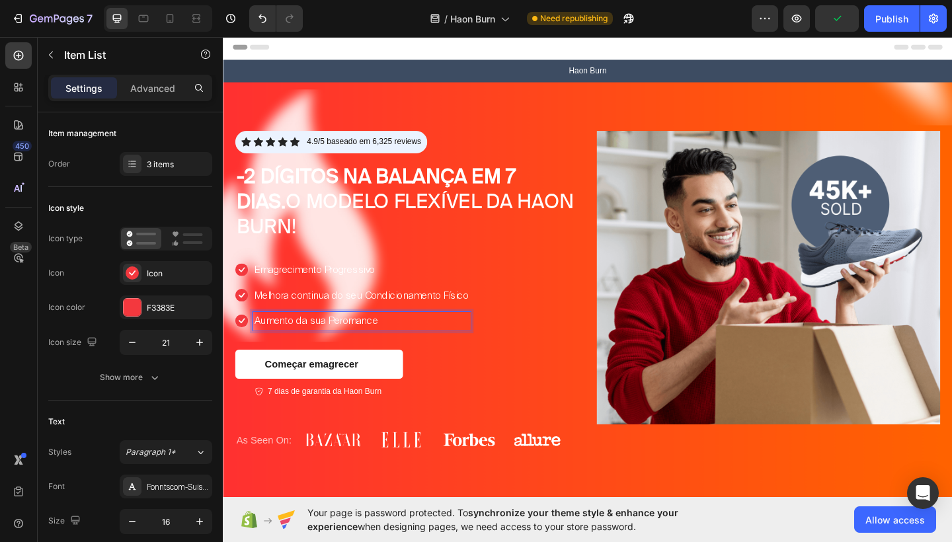
click at [353, 346] on p "Aumento da sua Peromance" at bounding box center [373, 347] width 233 height 16
click at [574, 328] on div "Emagrecimento Progressivo Melhora continua do seu Condicionamento Físico Aument…" at bounding box center [423, 318] width 374 height 75
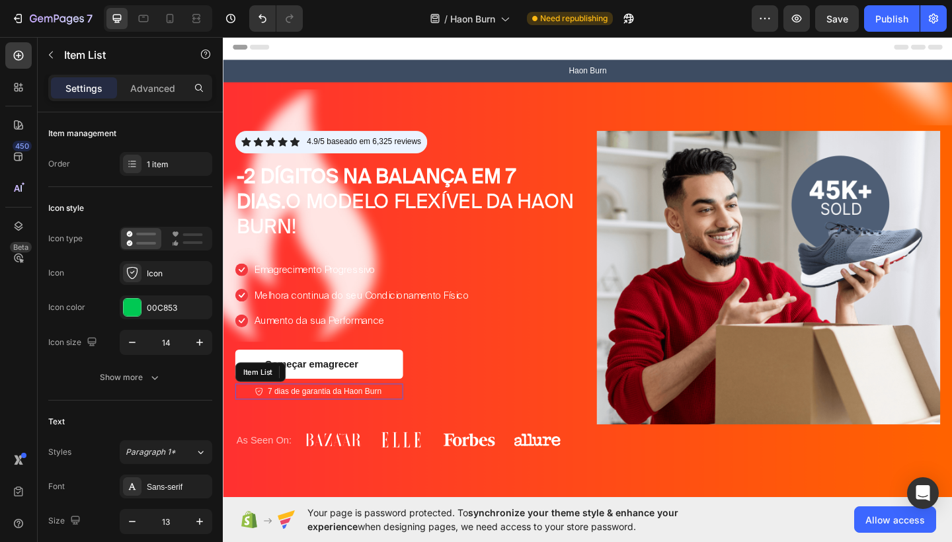
click at [368, 420] on p "7 dias de garantia da Haon Burn" at bounding box center [333, 423] width 124 height 13
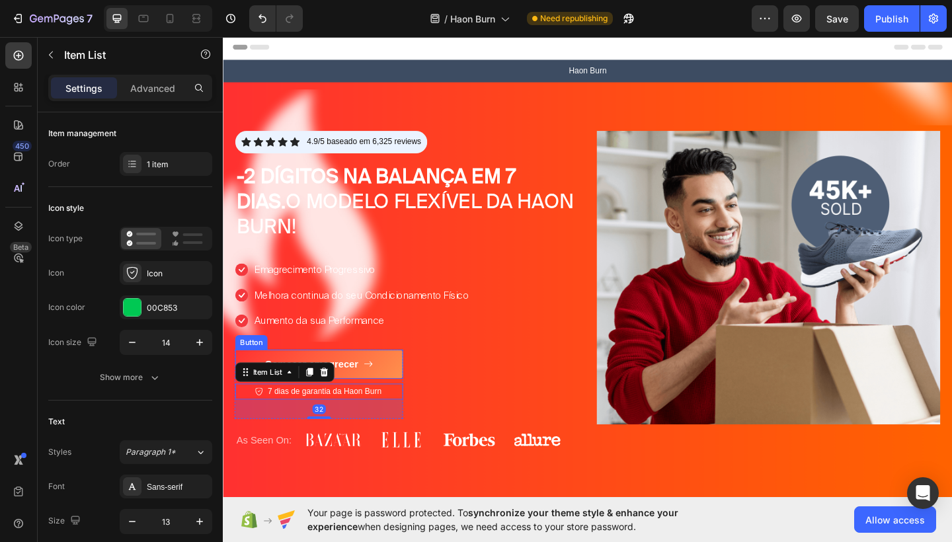
click at [373, 405] on link "Começar emagrecer" at bounding box center [327, 394] width 183 height 32
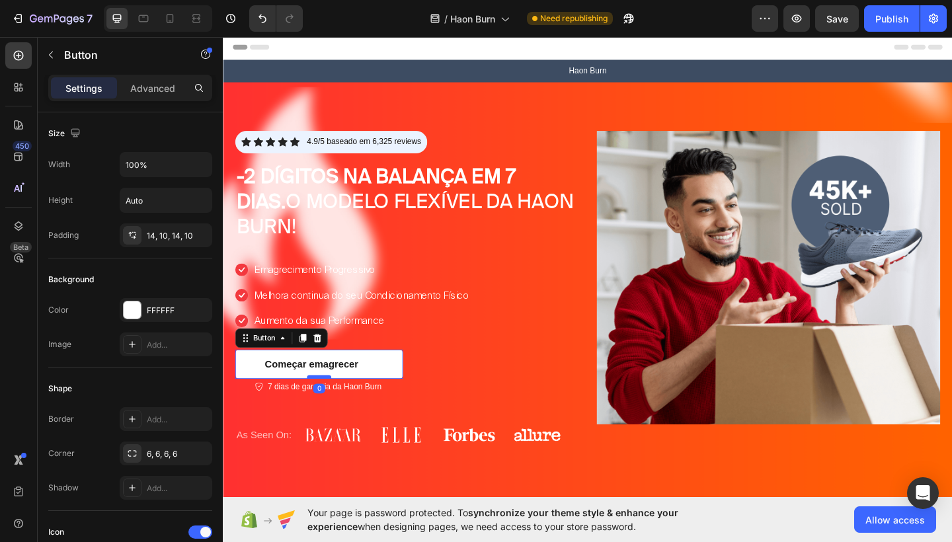
click at [333, 405] on div at bounding box center [327, 407] width 26 height 4
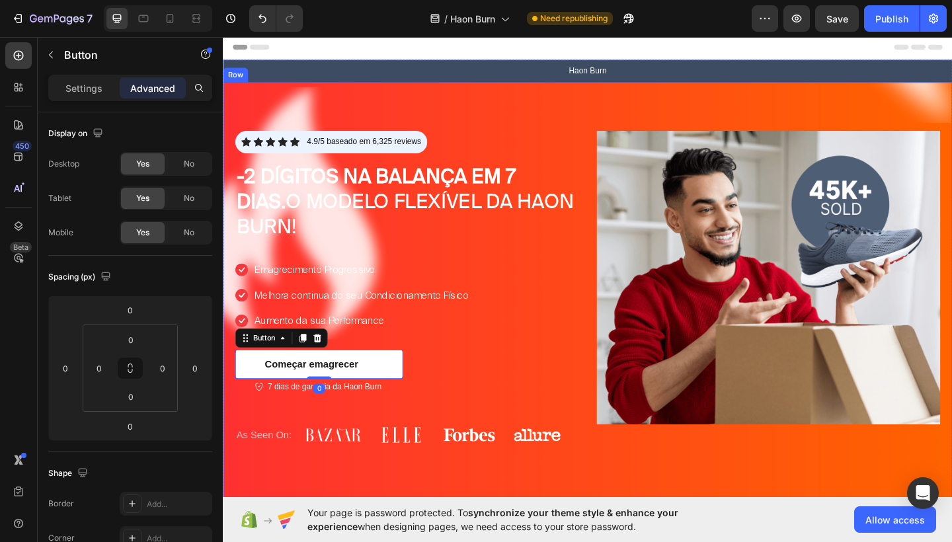
click at [511, 390] on div "Icon Icon Icon Icon Icon Icon List 4.9/5 baseado em 6,325 reviews Text Block Ro…" at bounding box center [423, 317] width 374 height 354
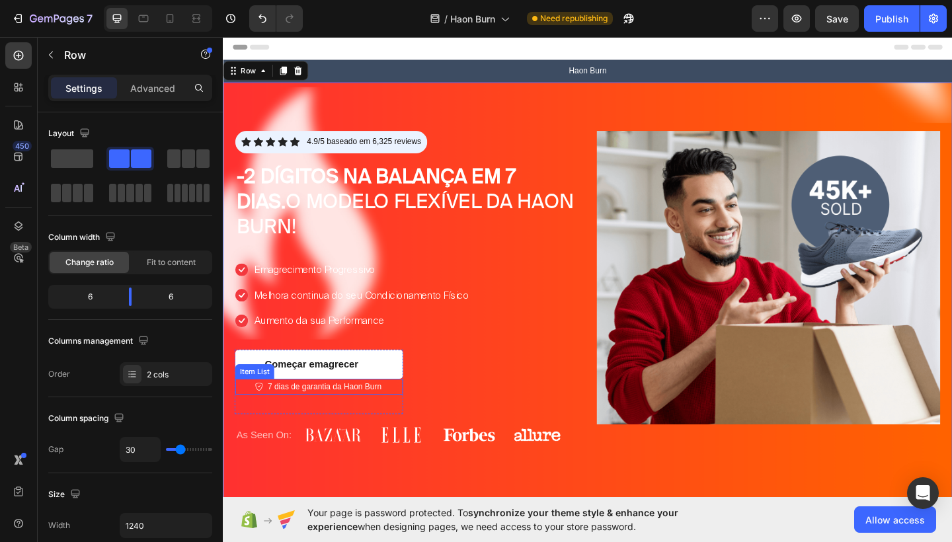
click at [375, 419] on p "7 dias de garantia da Haon Burn" at bounding box center [333, 417] width 124 height 13
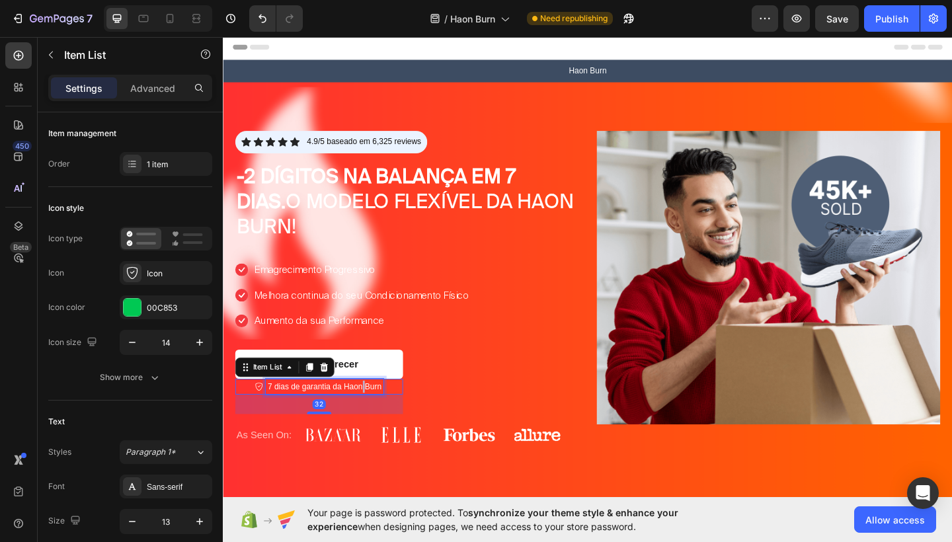
click at [375, 419] on p "7 dias de garantia da Haon Burn" at bounding box center [333, 417] width 124 height 13
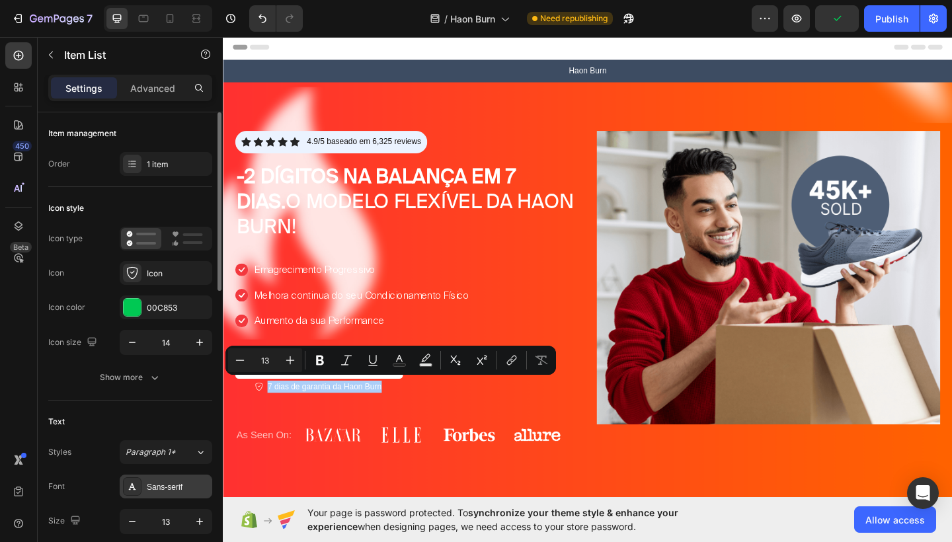
click at [175, 489] on div "Sans-serif" at bounding box center [178, 487] width 62 height 12
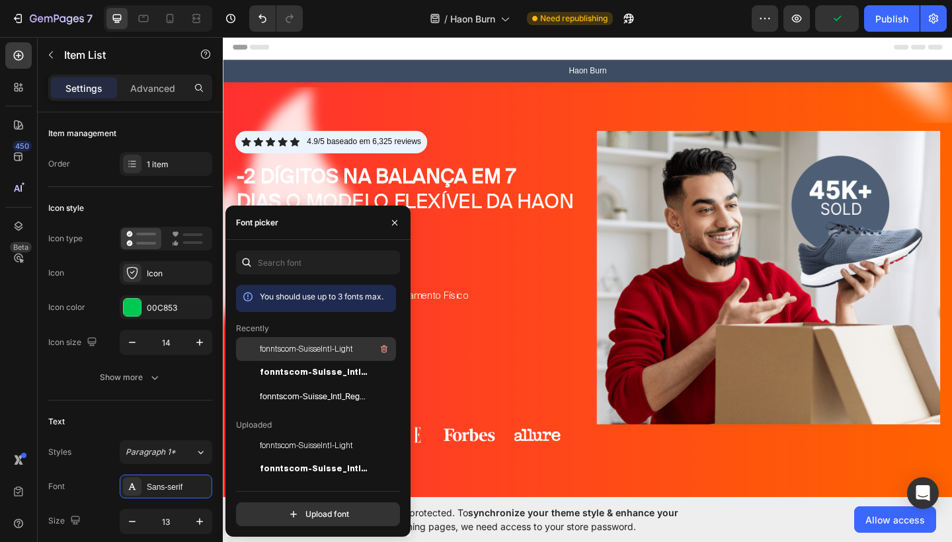
click at [323, 350] on span "fonntscom-SuisseIntl-Light" at bounding box center [306, 349] width 93 height 12
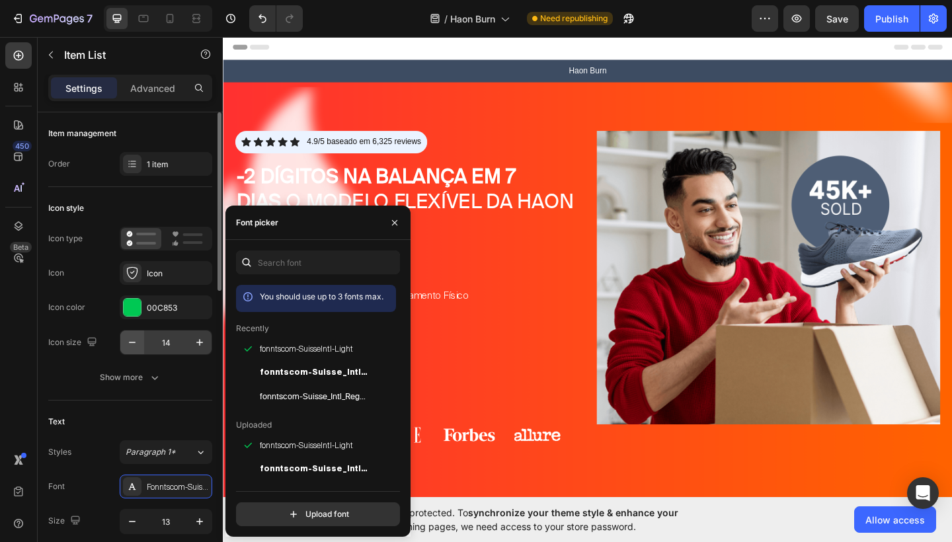
click at [124, 346] on button "button" at bounding box center [132, 343] width 24 height 24
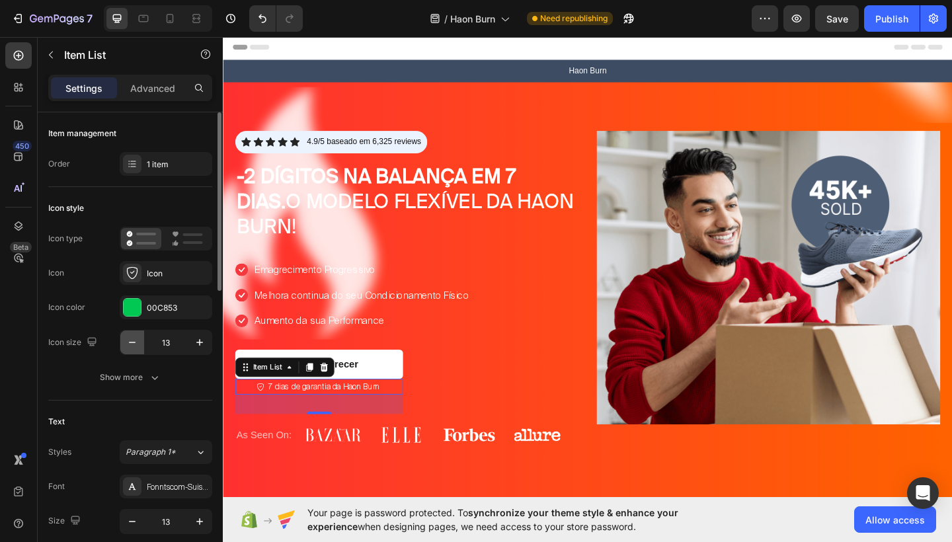
click at [124, 346] on button "button" at bounding box center [132, 343] width 24 height 24
click at [194, 346] on icon "button" at bounding box center [199, 342] width 13 height 13
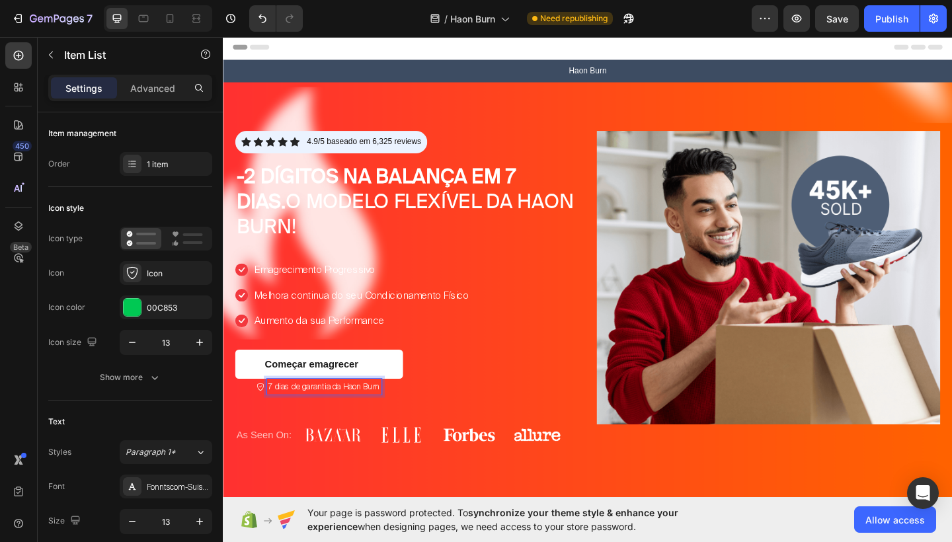
click at [332, 416] on p "7 dias de garantia da Haon Burn" at bounding box center [332, 417] width 121 height 13
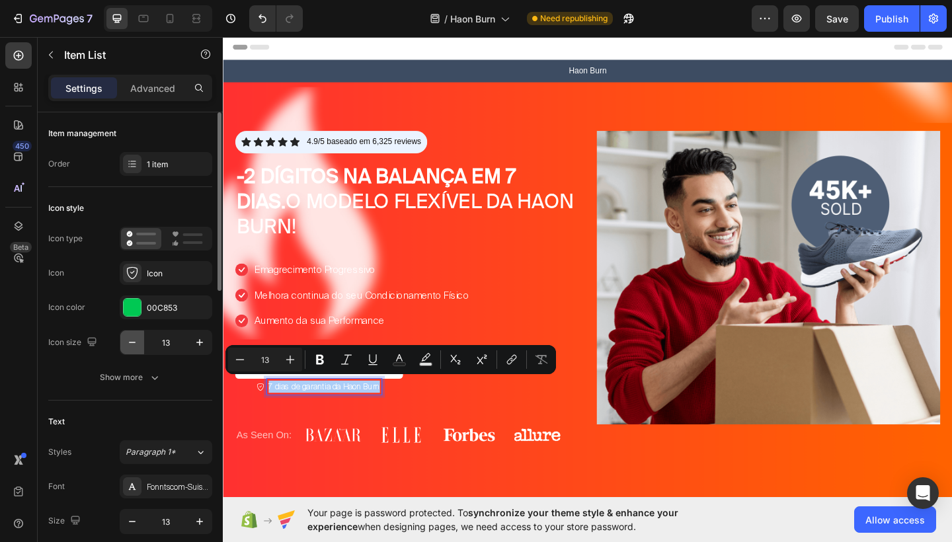
click at [138, 345] on icon "button" at bounding box center [132, 342] width 13 height 13
type input "12"
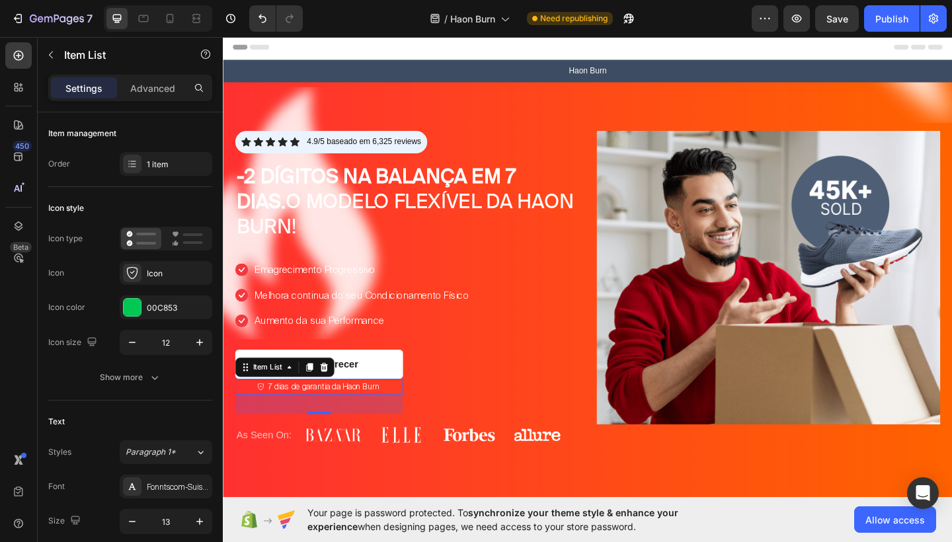
drag, startPoint x: 711, startPoint y: 427, endPoint x: 511, endPoint y: 423, distance: 199.8
click at [511, 423] on div "Icon Icon Icon Icon Icon Icon List 4.9/5 baseado em 6,325 reviews Text Block Ro…" at bounding box center [423, 317] width 374 height 354
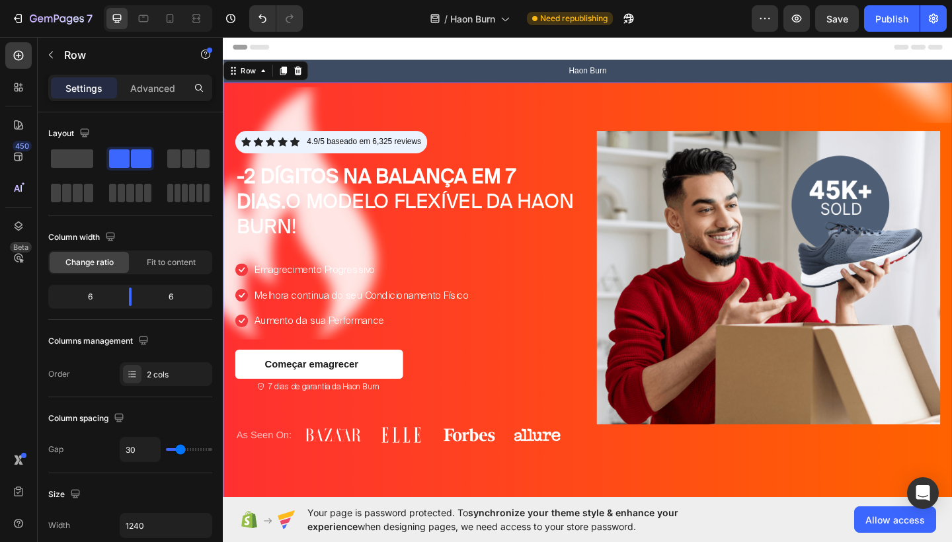
click at [511, 423] on div "Icon Icon Icon Icon Icon Icon List 4.9/5 baseado em 6,325 reviews Text Block Ro…" at bounding box center [423, 317] width 374 height 354
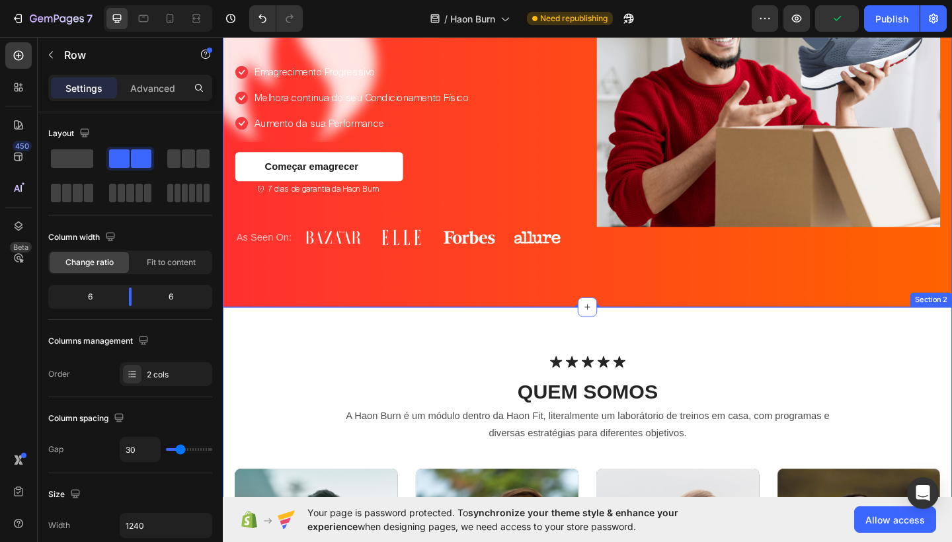
scroll to position [224, 0]
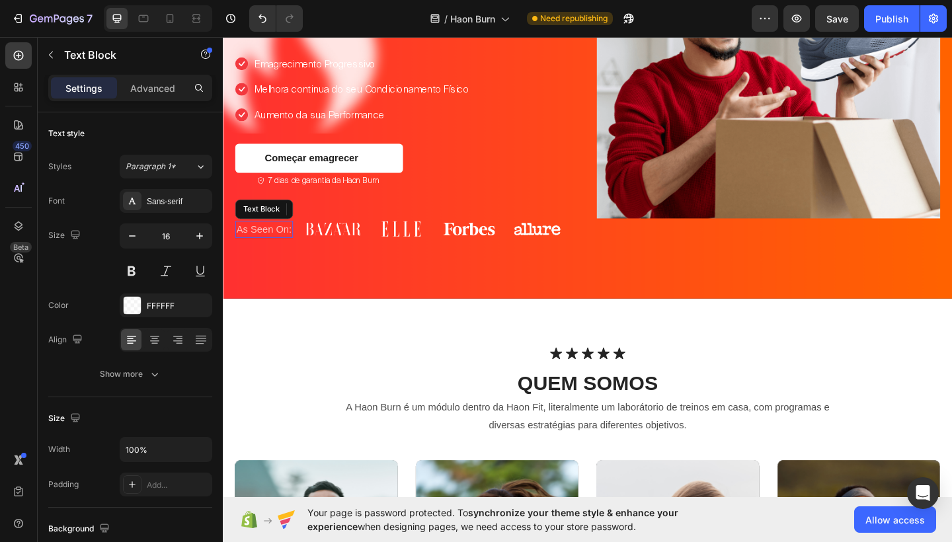
click at [263, 244] on p "As Seen On:" at bounding box center [267, 247] width 60 height 16
click at [341, 224] on icon at bounding box center [341, 224] width 9 height 9
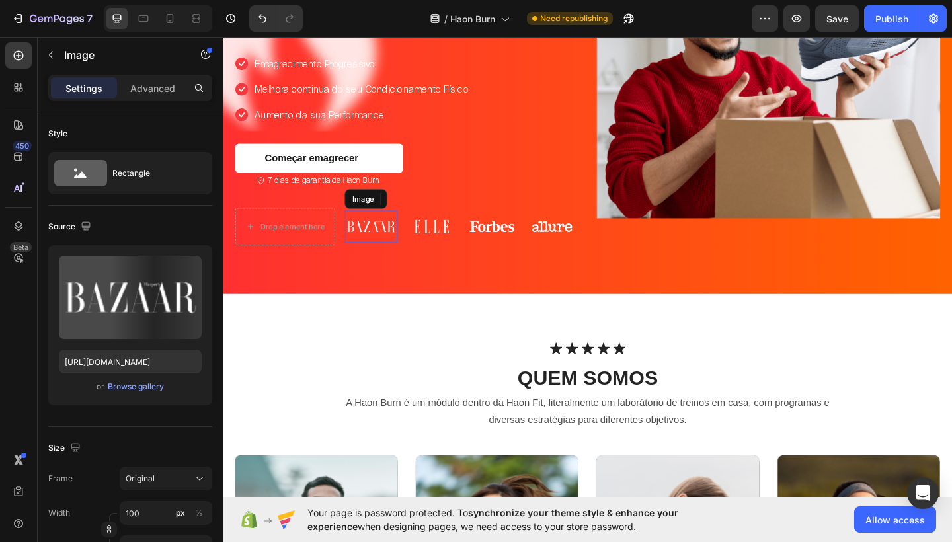
click at [360, 226] on img at bounding box center [384, 244] width 58 height 36
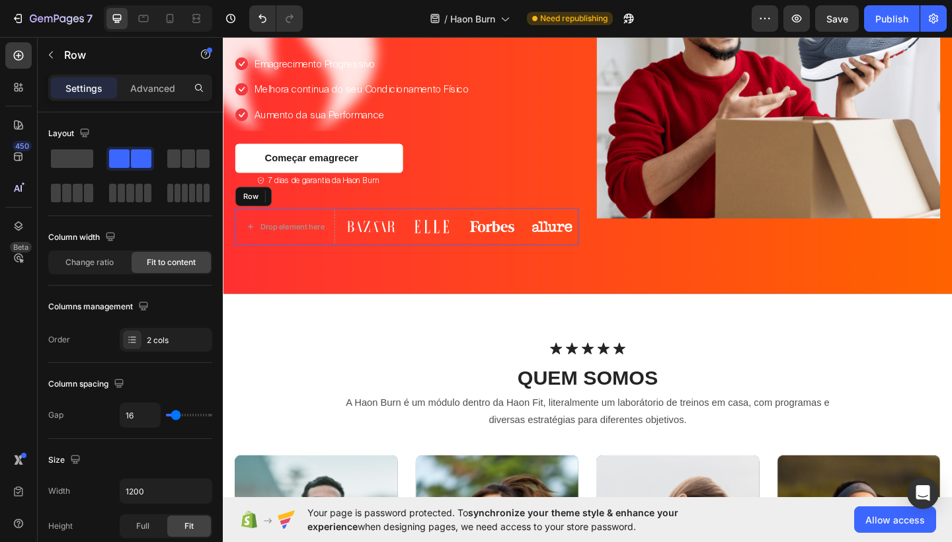
click at [349, 226] on div "Drop element here Image 0 Image Image Image Row Row" at bounding box center [423, 244] width 374 height 41
click at [311, 203] on div at bounding box center [318, 211] width 16 height 16
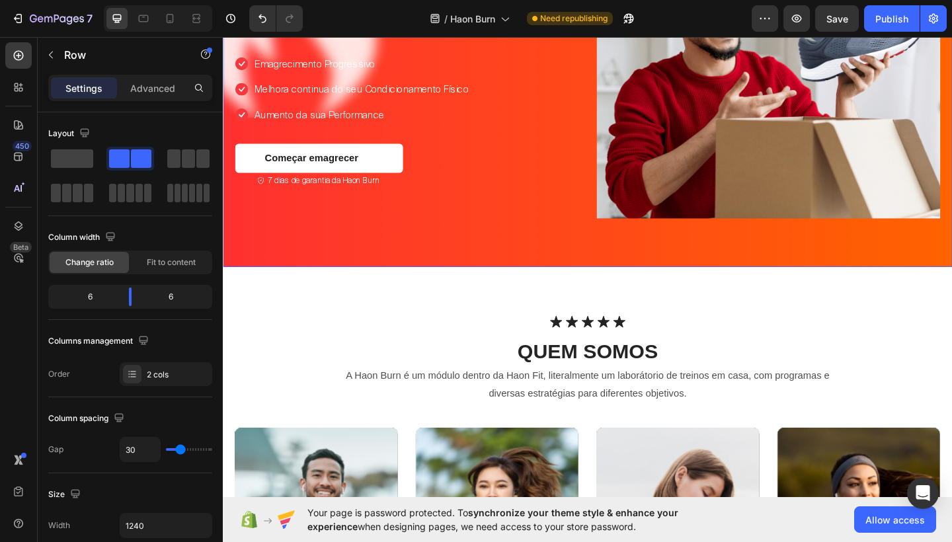
click at [589, 253] on div "Icon Icon Icon Icon Icon Icon List 4.9/5 baseado em 6,325 reviews Text Block Ro…" at bounding box center [620, 74] width 794 height 425
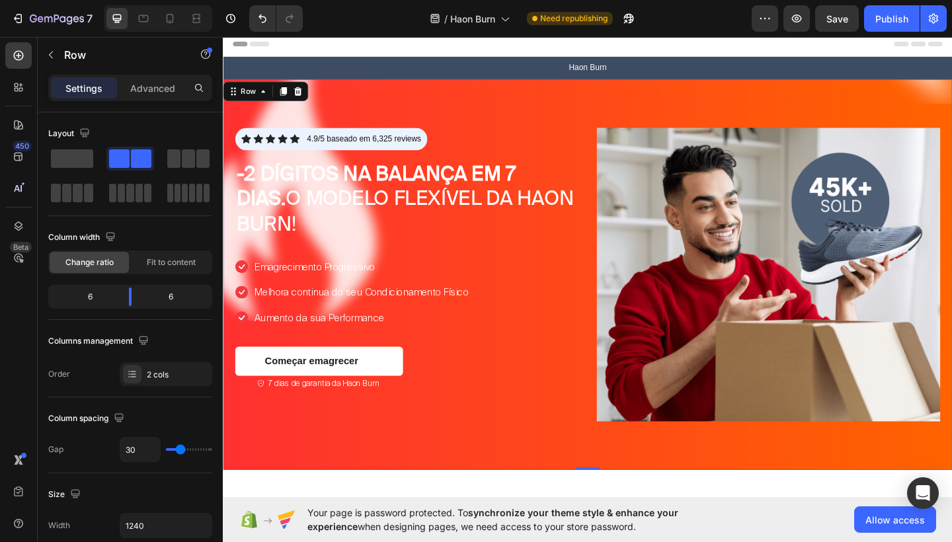
scroll to position [0, 0]
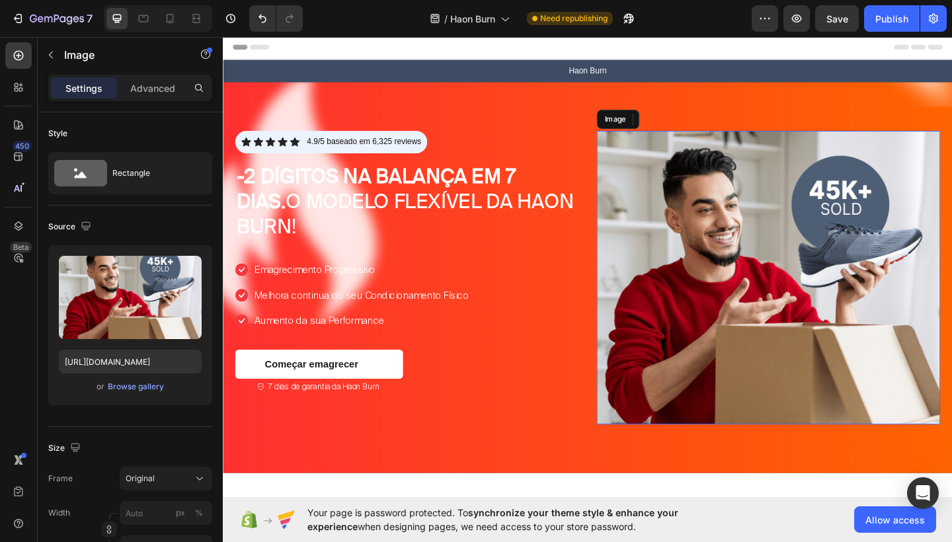
click at [772, 146] on img at bounding box center [817, 299] width 374 height 319
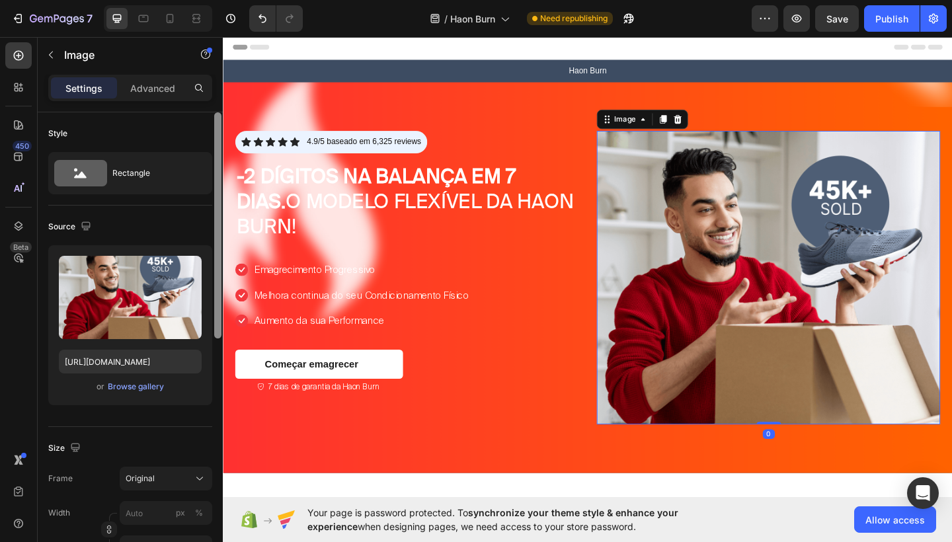
click at [220, 304] on div at bounding box center [217, 225] width 7 height 226
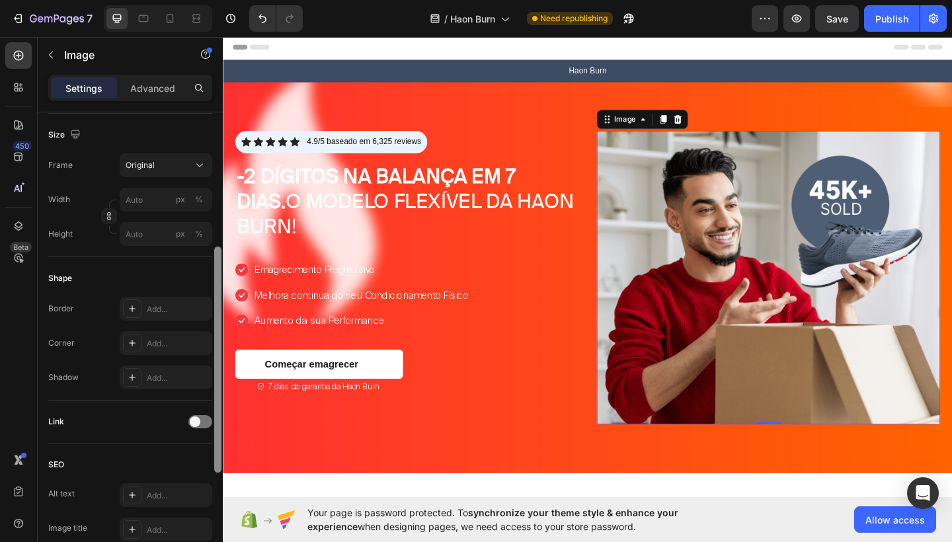
scroll to position [316, 0]
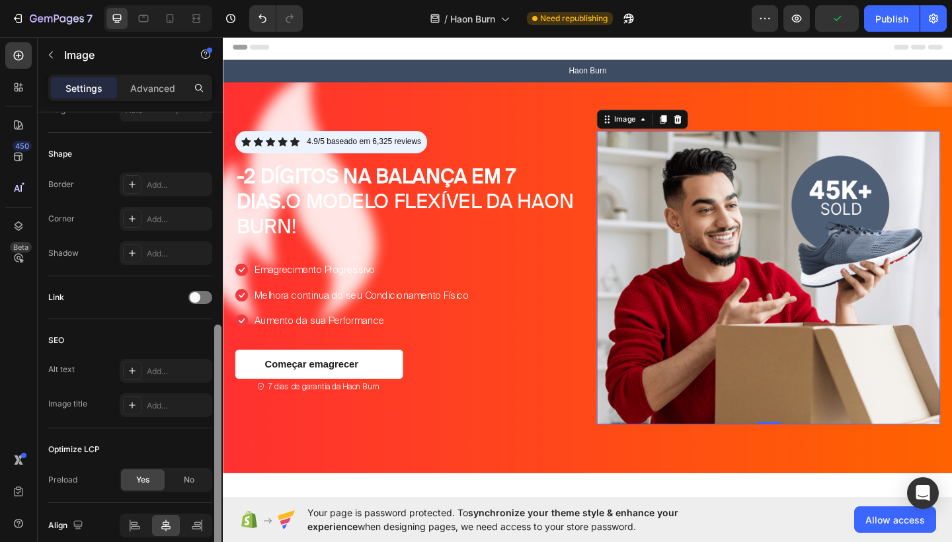
drag, startPoint x: 220, startPoint y: 304, endPoint x: 210, endPoint y: 511, distance: 207.2
click at [211, 511] on div "Style Rectangle Source Upload Image https://cdn.shopify.com/s/files/1/0754/9681…" at bounding box center [130, 346] width 185 height 468
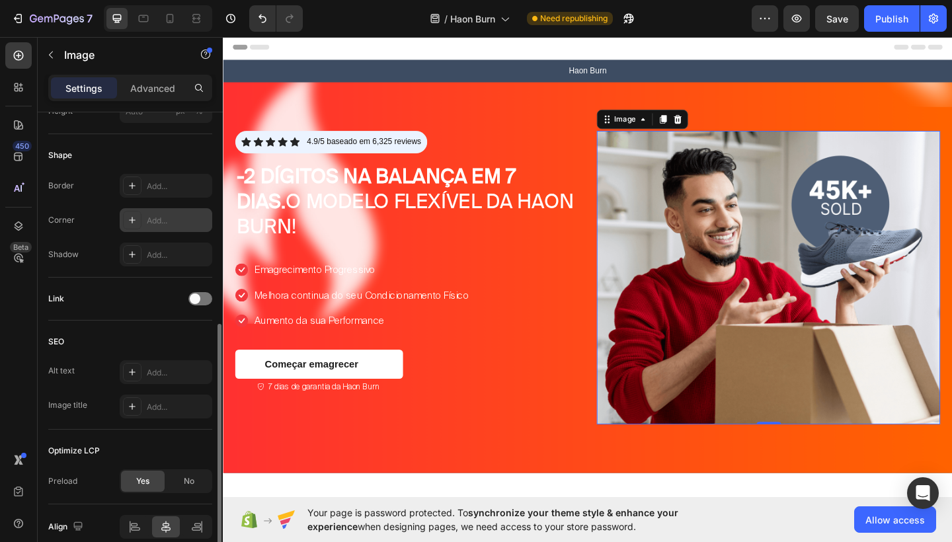
click at [173, 219] on div "Add..." at bounding box center [178, 221] width 62 height 12
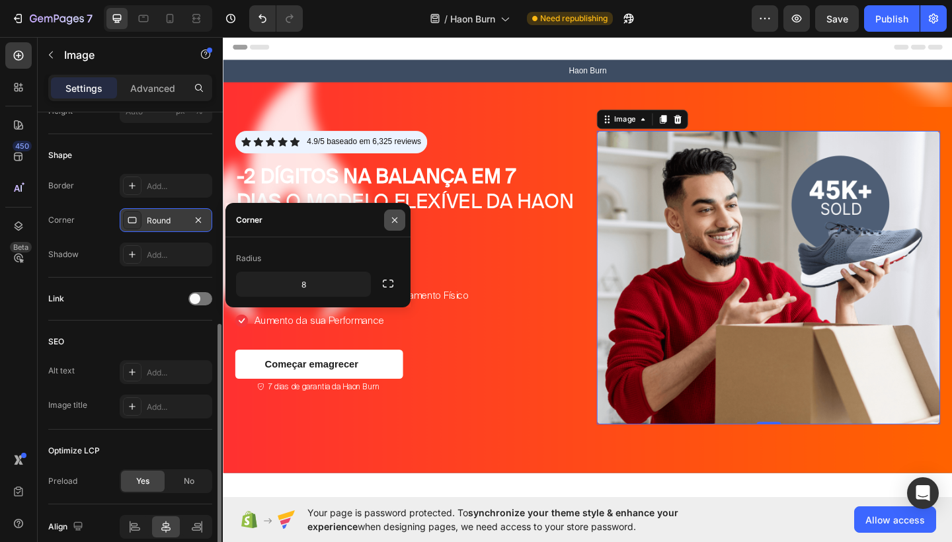
click at [387, 223] on button "button" at bounding box center [394, 220] width 21 height 21
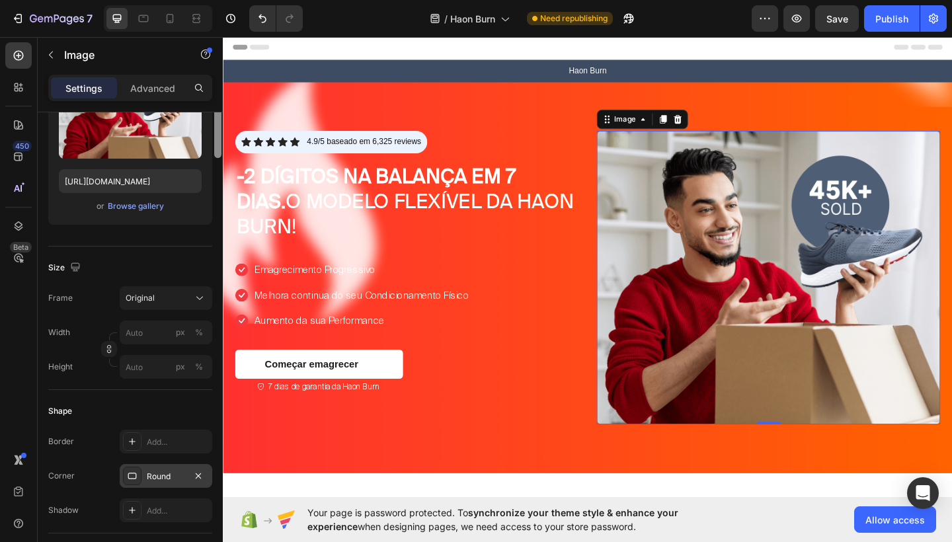
scroll to position [0, 0]
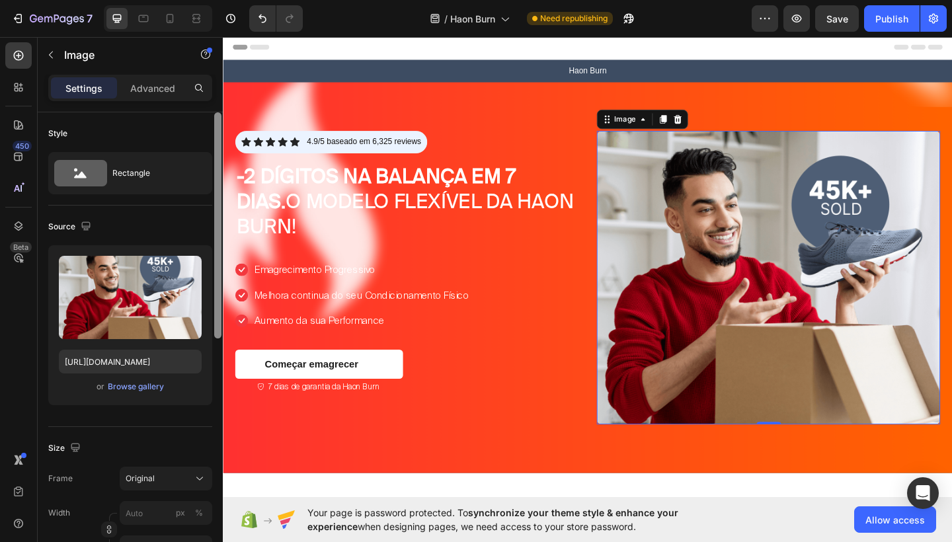
drag, startPoint x: 219, startPoint y: 338, endPoint x: 219, endPoint y: 108, distance: 230.2
click at [219, 108] on div "Settings Advanced Style Rectangle Source Upload Image https://cdn.shopify.com/s…" at bounding box center [130, 327] width 185 height 505
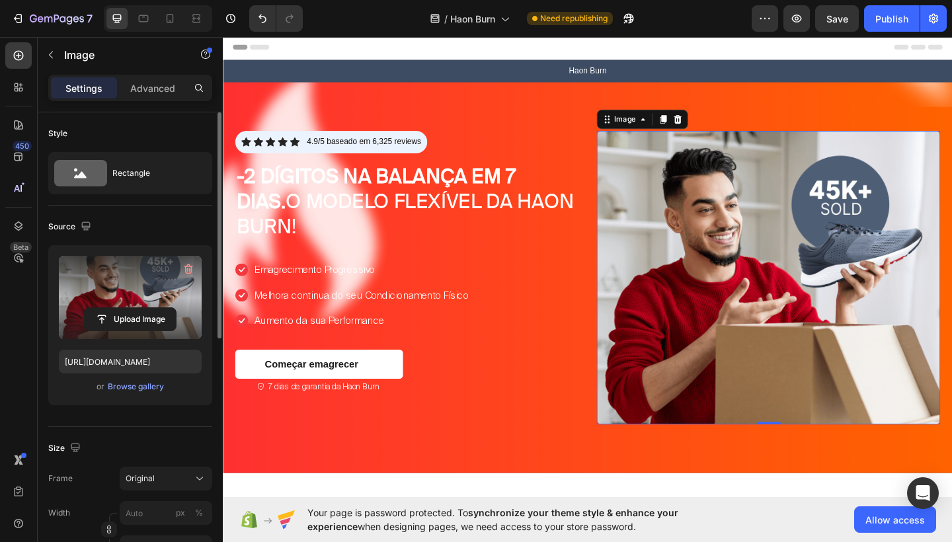
click at [155, 292] on label at bounding box center [130, 297] width 143 height 83
click at [155, 308] on input "file" at bounding box center [130, 319] width 91 height 22
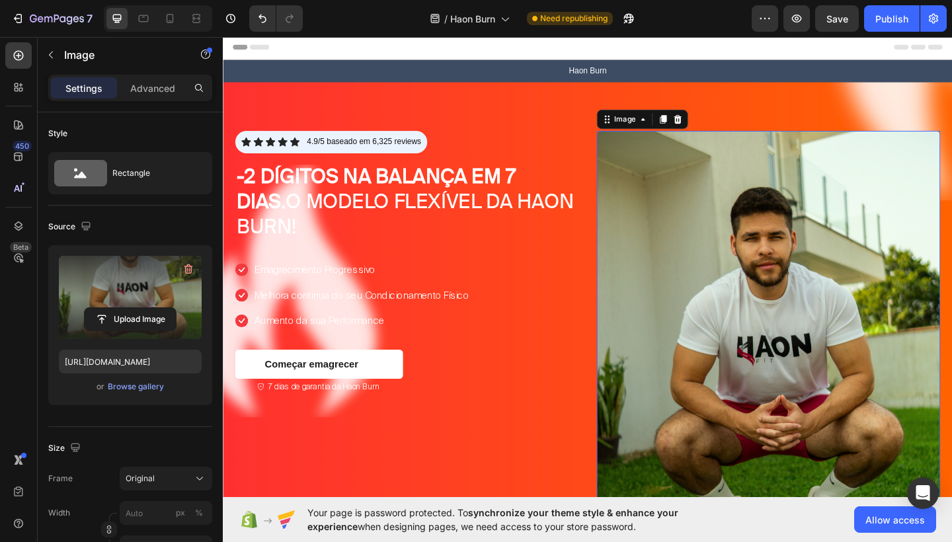
type input "https://cdn.shopify.com/s/files/1/0754/9681/6871/files/gempages_576628724481393…"
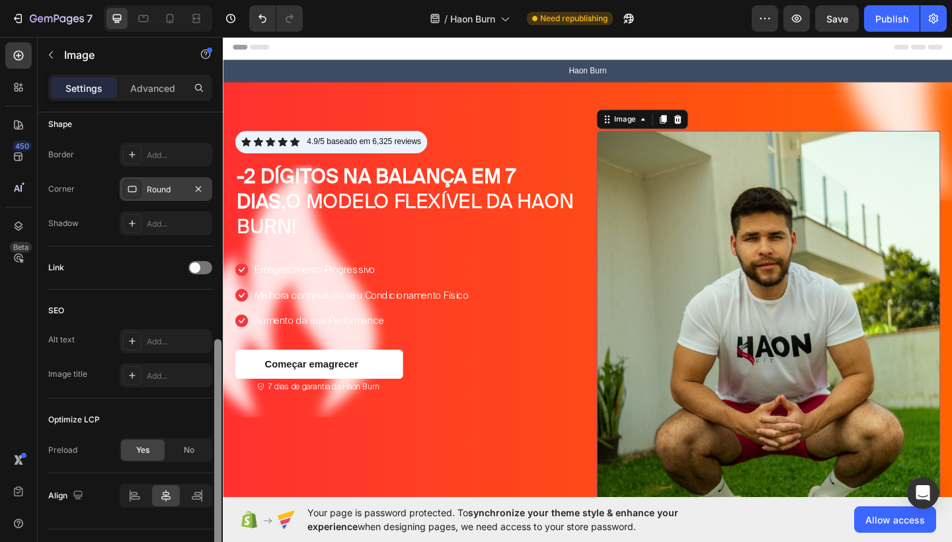
click at [222, 304] on div at bounding box center [218, 346] width 10 height 468
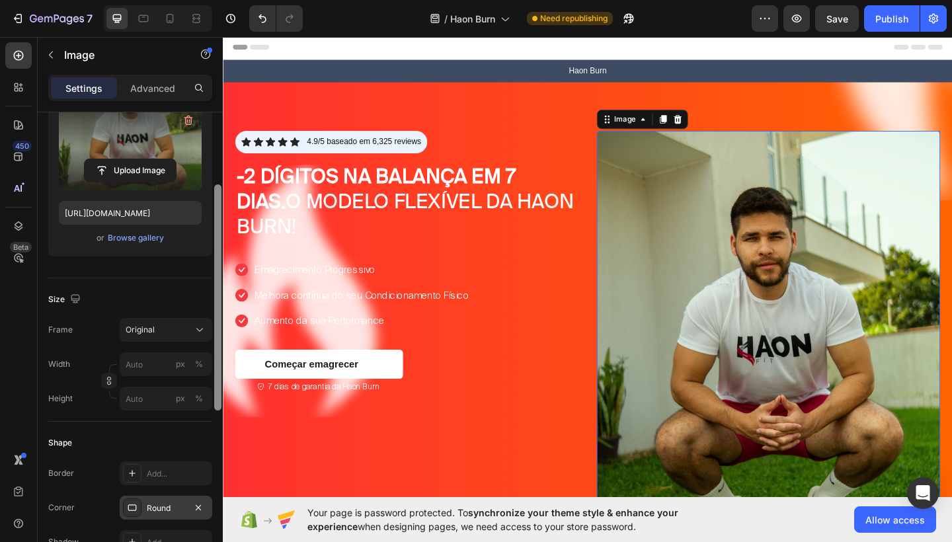
drag, startPoint x: 219, startPoint y: 379, endPoint x: 200, endPoint y: 255, distance: 125.7
click at [211, 225] on div "Style Rectangle Source Upload Image https://cdn.shopify.com/s/files/1/0754/9681…" at bounding box center [130, 346] width 185 height 468
click at [154, 390] on input "px %" at bounding box center [166, 398] width 93 height 24
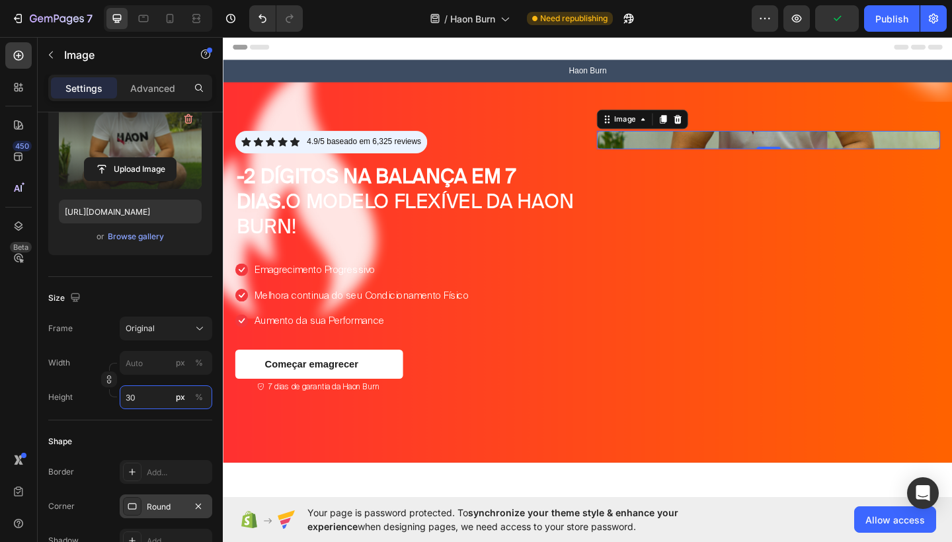
type input "3"
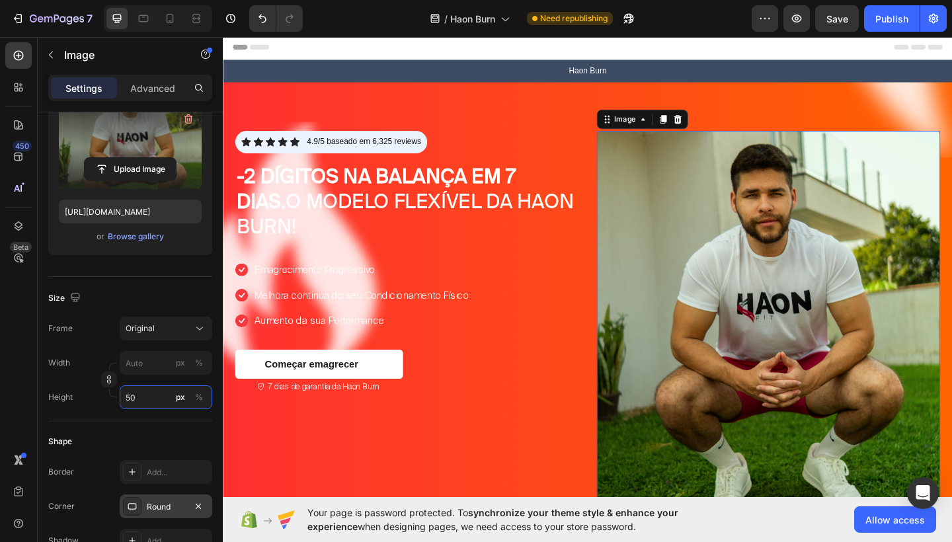
type input "650"
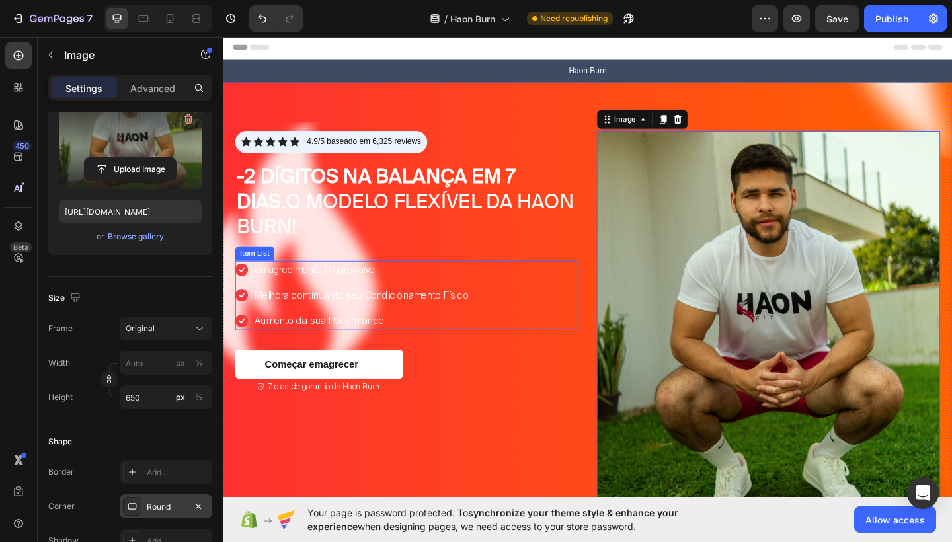
click at [369, 288] on p "Emagrecimento Progressivo" at bounding box center [373, 291] width 233 height 16
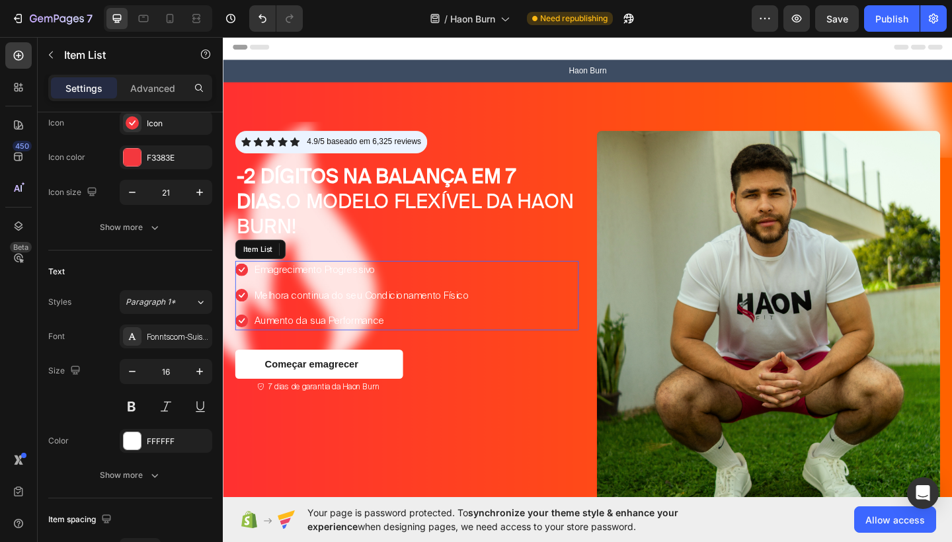
scroll to position [0, 0]
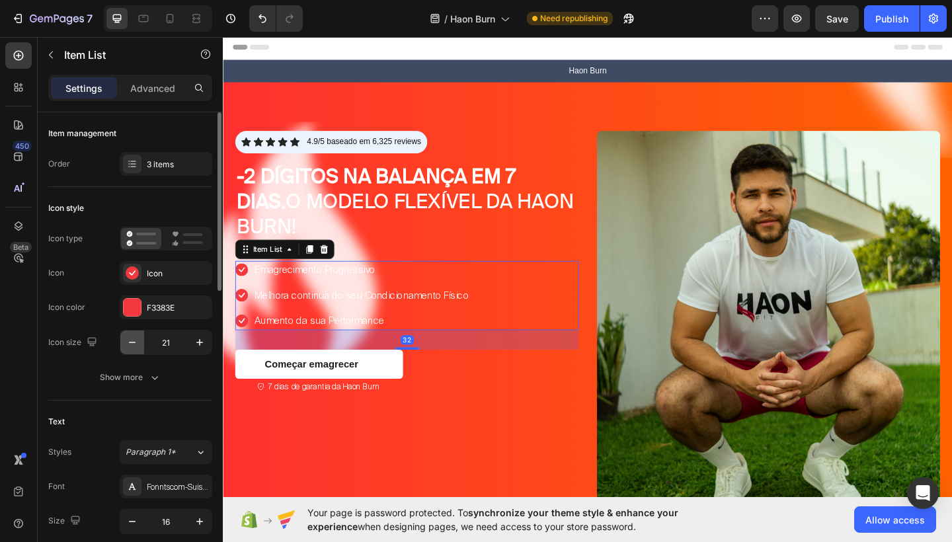
click at [126, 349] on button "button" at bounding box center [132, 343] width 24 height 24
type input "20"
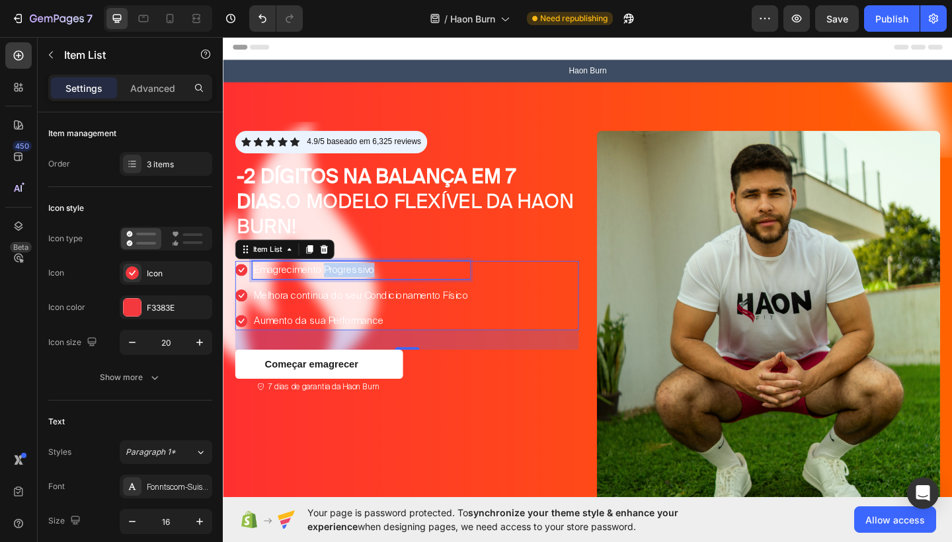
click at [370, 284] on p "Emagrecimento Progressivo" at bounding box center [373, 291] width 233 height 16
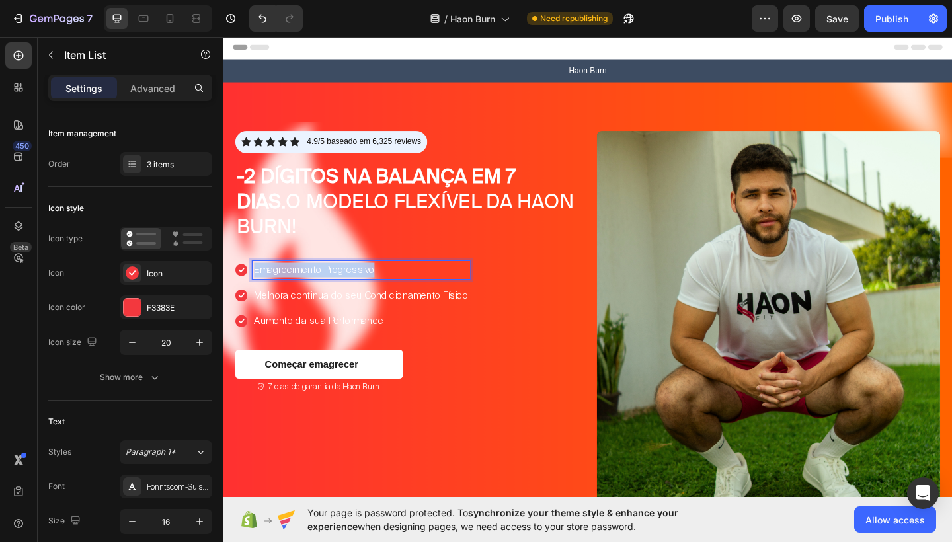
click at [370, 284] on p "Emagrecimento Progressivo" at bounding box center [373, 291] width 233 height 16
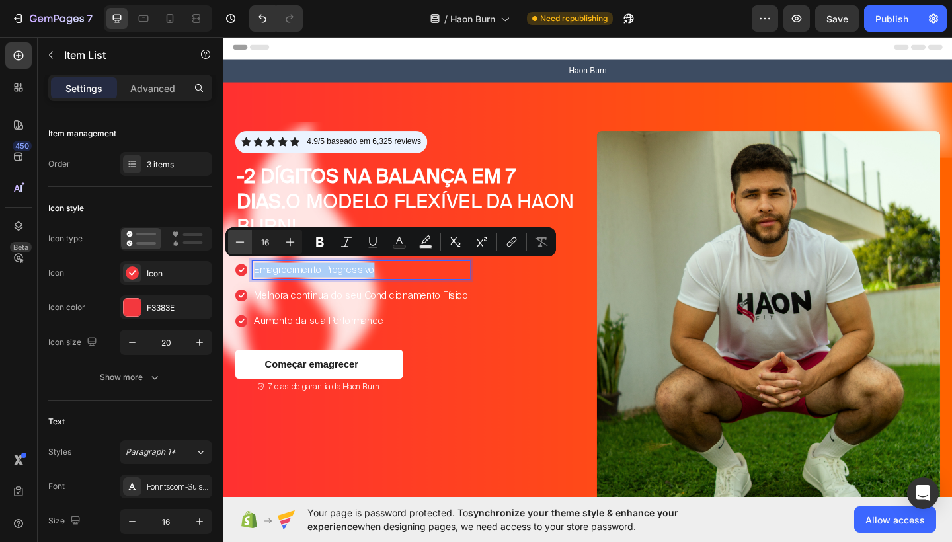
click at [243, 242] on icon "Editor contextual toolbar" at bounding box center [240, 241] width 9 height 1
click at [293, 243] on icon "Editor contextual toolbar" at bounding box center [290, 241] width 13 height 13
type input "14"
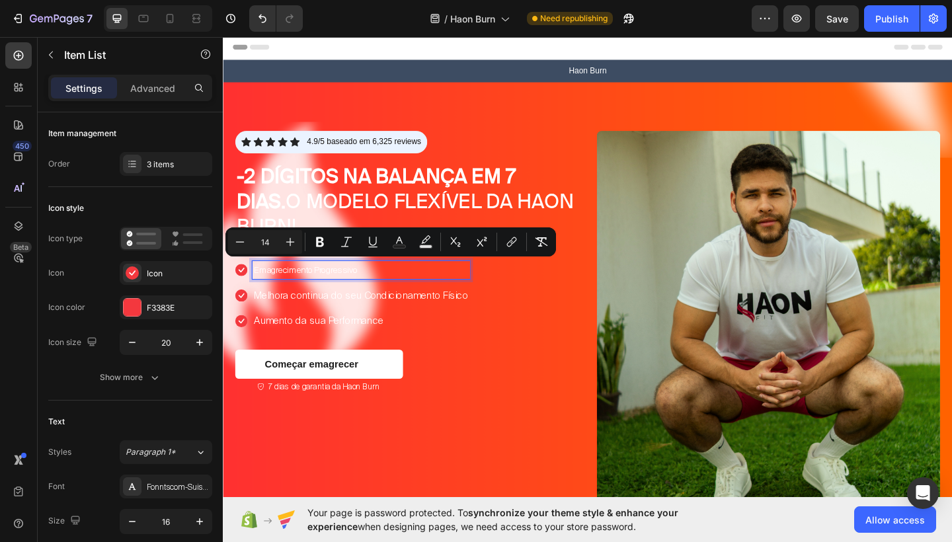
click at [302, 317] on p "Melhora continua do seu Condicionamento Físico" at bounding box center [373, 319] width 233 height 16
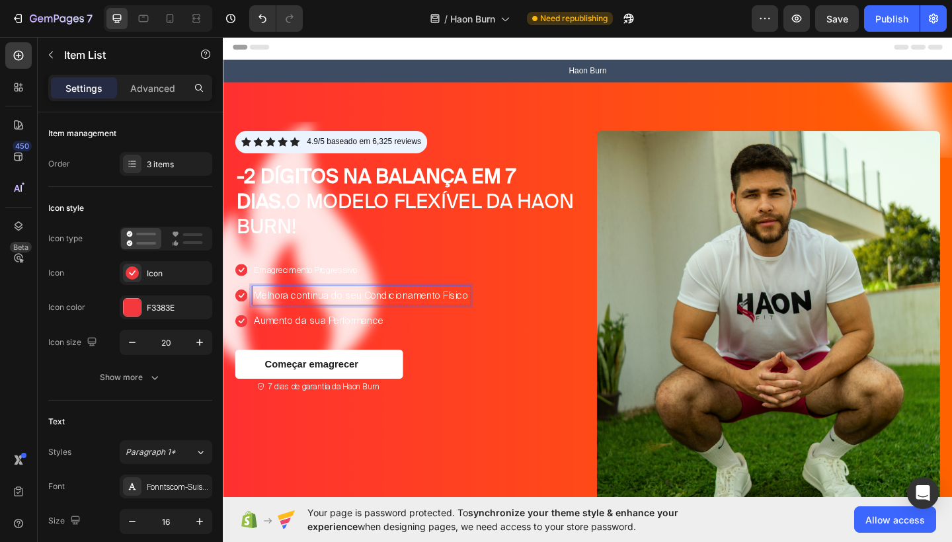
click at [271, 321] on p "Melhora continua do seu Condicionamento Físico" at bounding box center [373, 319] width 233 height 16
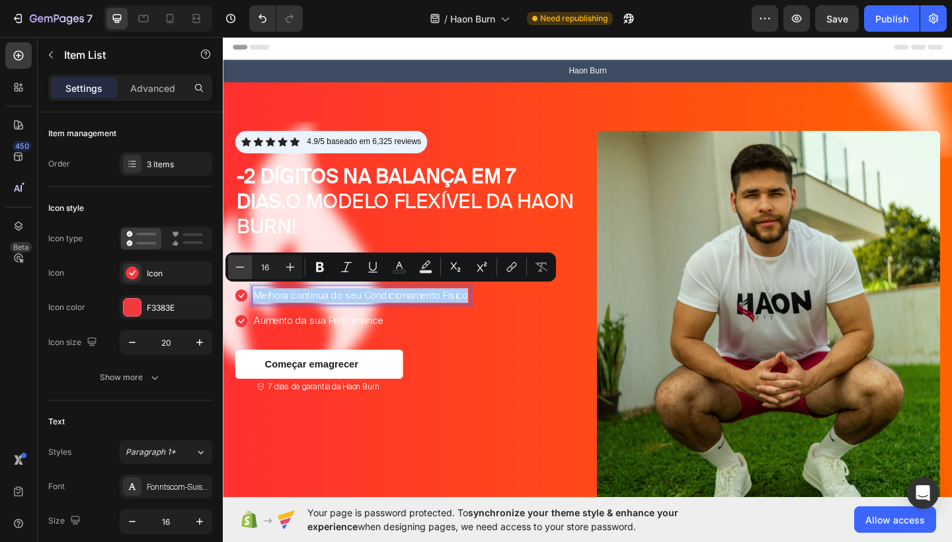
click at [245, 269] on icon "Editor contextual toolbar" at bounding box center [239, 267] width 13 height 13
type input "13"
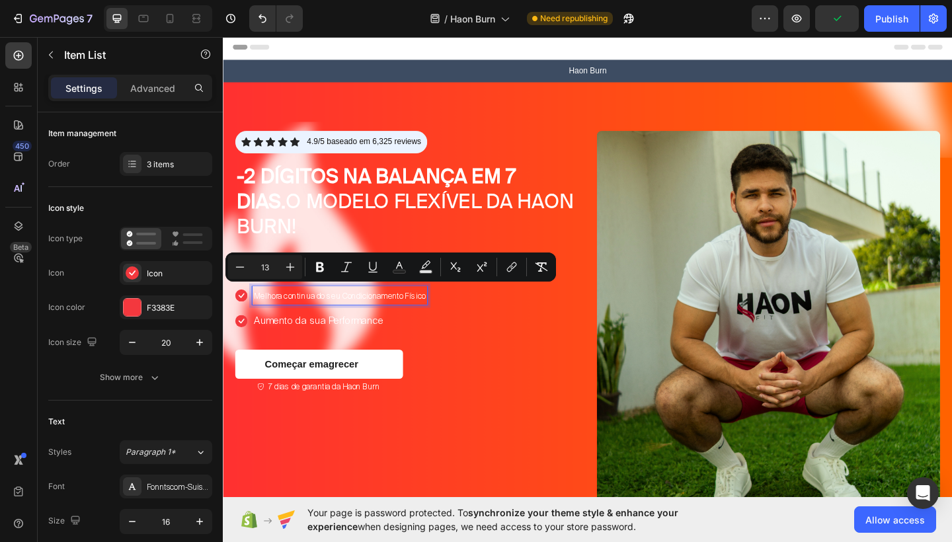
click at [305, 348] on p "Aumento da sua Performance" at bounding box center [350, 347] width 187 height 16
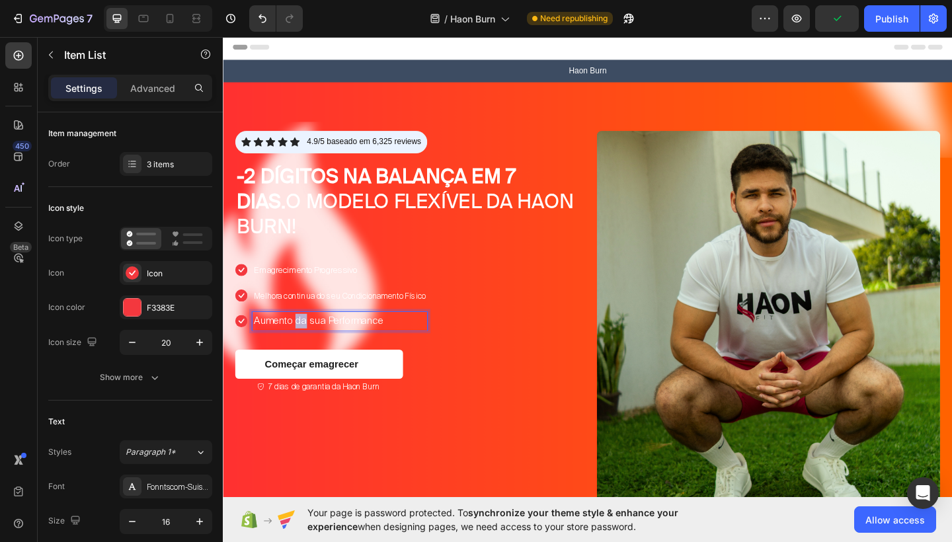
click at [305, 348] on p "Aumento da sua Performance" at bounding box center [350, 347] width 187 height 16
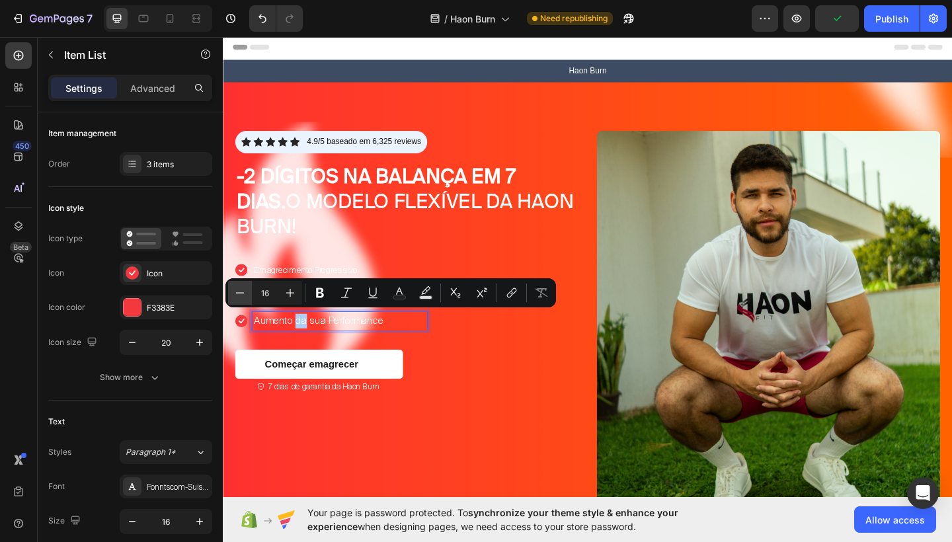
click at [241, 294] on icon "Editor contextual toolbar" at bounding box center [239, 292] width 13 height 13
type input "13"
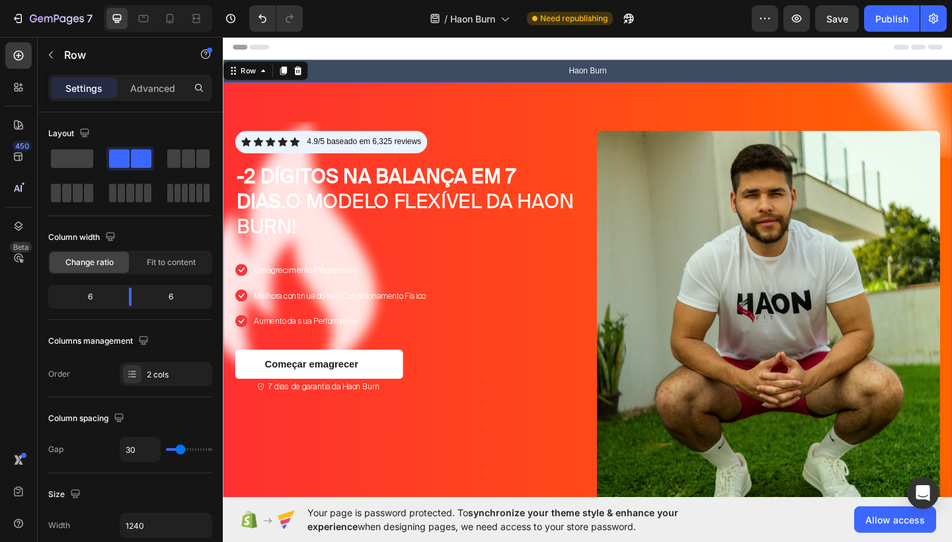
click at [475, 354] on div "Icon Icon Icon Icon Icon Icon List 4.9/5 baseado em 6,325 reviews Text Block Ro…" at bounding box center [423, 355] width 374 height 430
click at [370, 418] on p "7 dias de garantia da Haon Burn" at bounding box center [332, 417] width 121 height 13
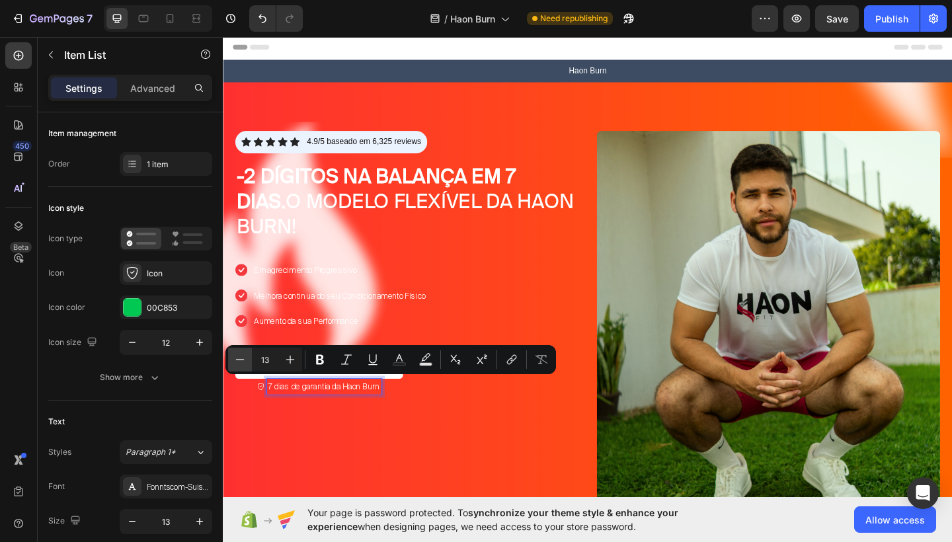
click at [241, 360] on icon "Editor contextual toolbar" at bounding box center [240, 359] width 9 height 1
click at [295, 359] on icon "Editor contextual toolbar" at bounding box center [290, 359] width 13 height 13
type input "11"
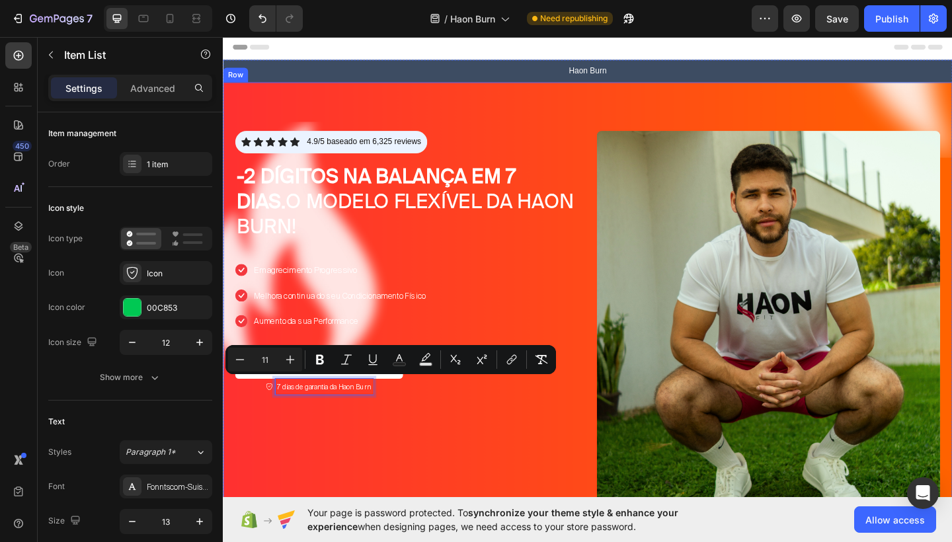
click at [434, 451] on div "Icon Icon Icon Icon Icon Icon List 4.9/5 baseado em 6,325 reviews Text Block Ro…" at bounding box center [423, 355] width 374 height 430
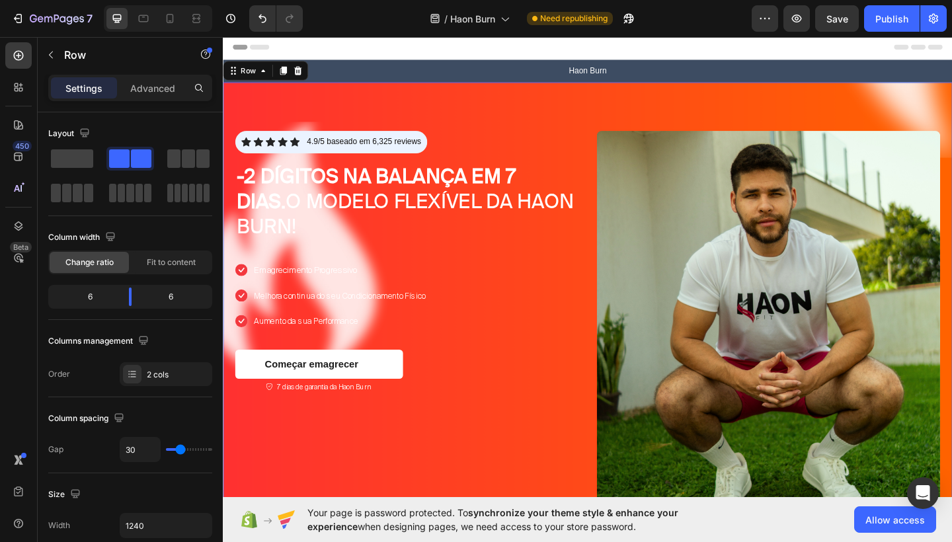
click at [547, 359] on div "Icon Icon Icon Icon Icon Icon List 4.9/5 baseado em 6,325 reviews Text Block Ro…" at bounding box center [423, 355] width 374 height 430
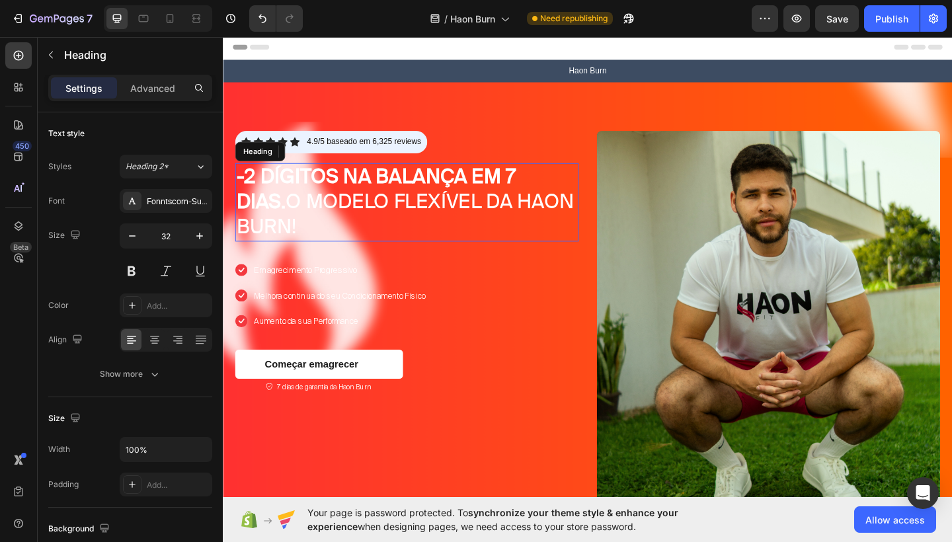
click at [480, 212] on span "-2 DÍGITOS NA BALANÇA EM 7 DIAS. O modelo flexível da Haon Burn!" at bounding box center [420, 217] width 367 height 80
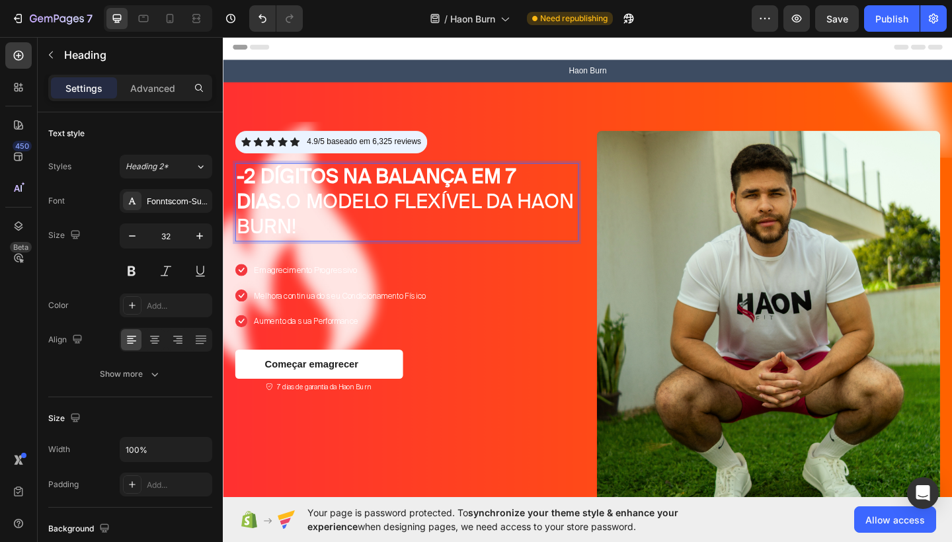
click at [480, 212] on span "-2 DÍGITOS NA BALANÇA EM 7 DIAS. O modelo flexível da Haon Burn!" at bounding box center [420, 217] width 367 height 80
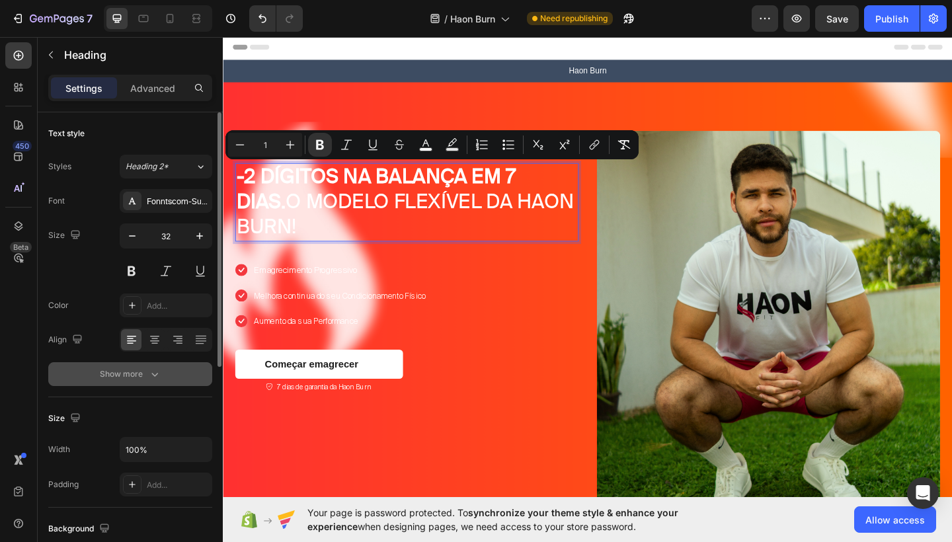
click at [146, 372] on div "Show more" at bounding box center [131, 374] width 62 height 13
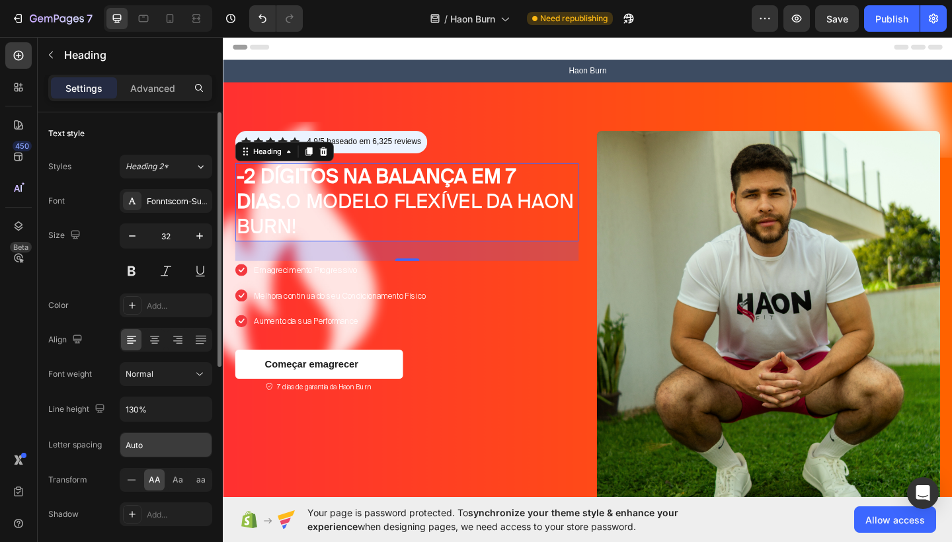
click at [147, 443] on input "Auto" at bounding box center [165, 445] width 91 height 24
type input "A"
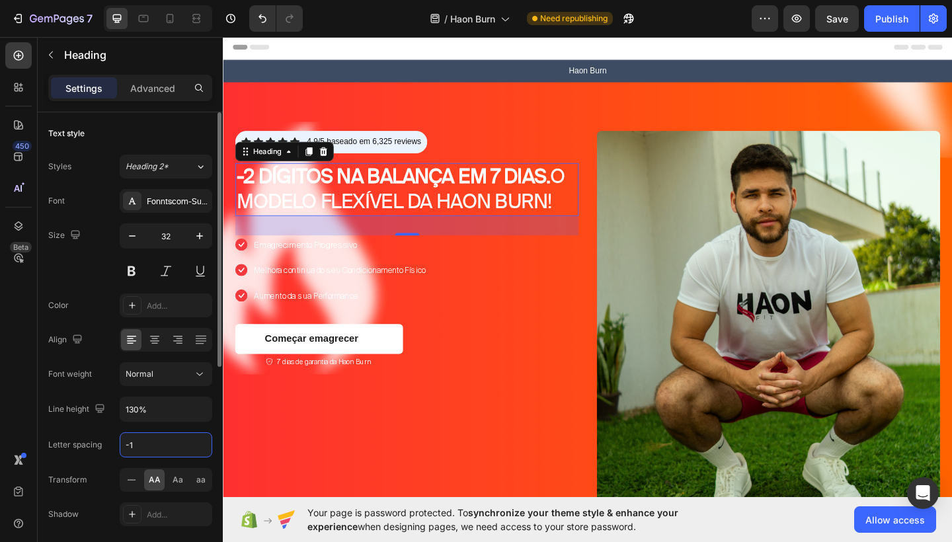
type input "-1"
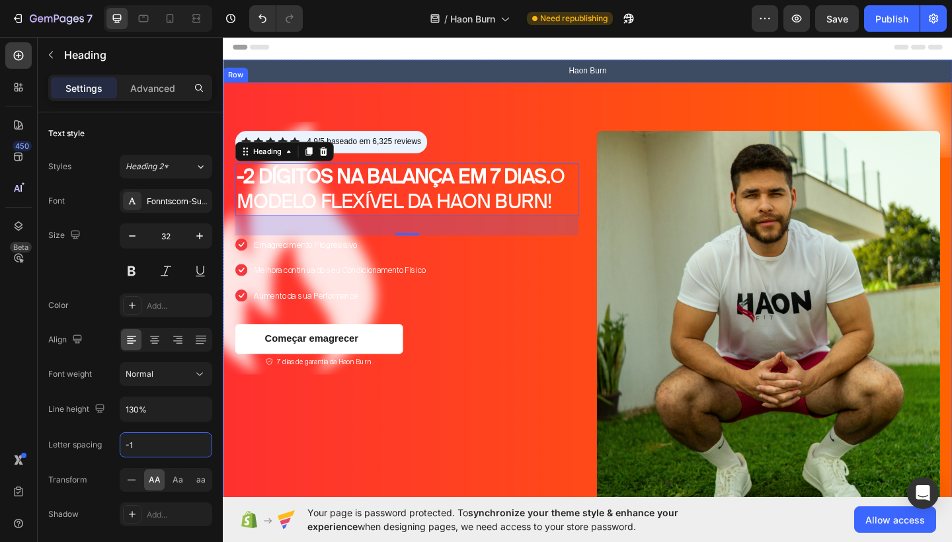
click at [495, 424] on div "Icon Icon Icon Icon Icon Icon List 4.9/5 baseado em 6,325 reviews Text Block Ro…" at bounding box center [423, 355] width 374 height 430
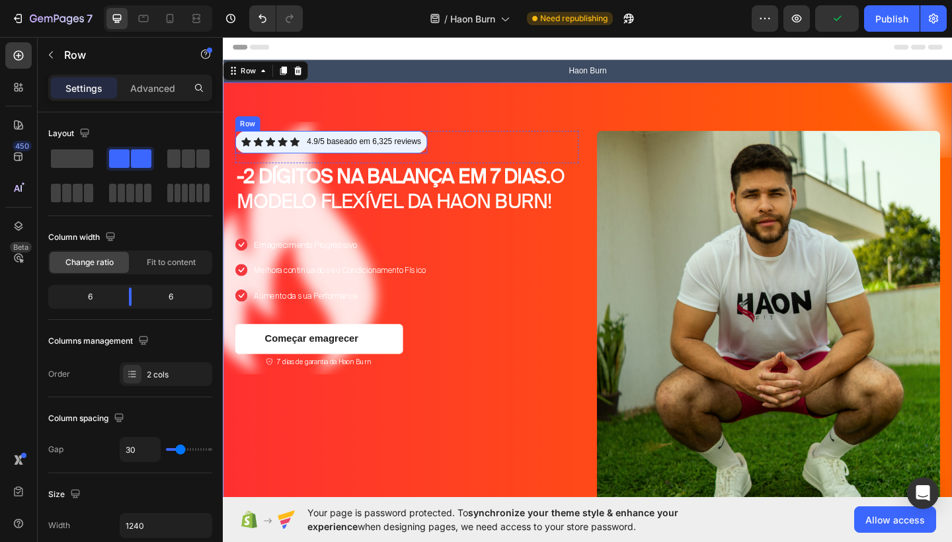
click at [405, 158] on div "Icon Icon Icon Icon Icon Icon List 4.9/5 baseado em 6,325 reviews Text Block Row" at bounding box center [340, 152] width 209 height 24
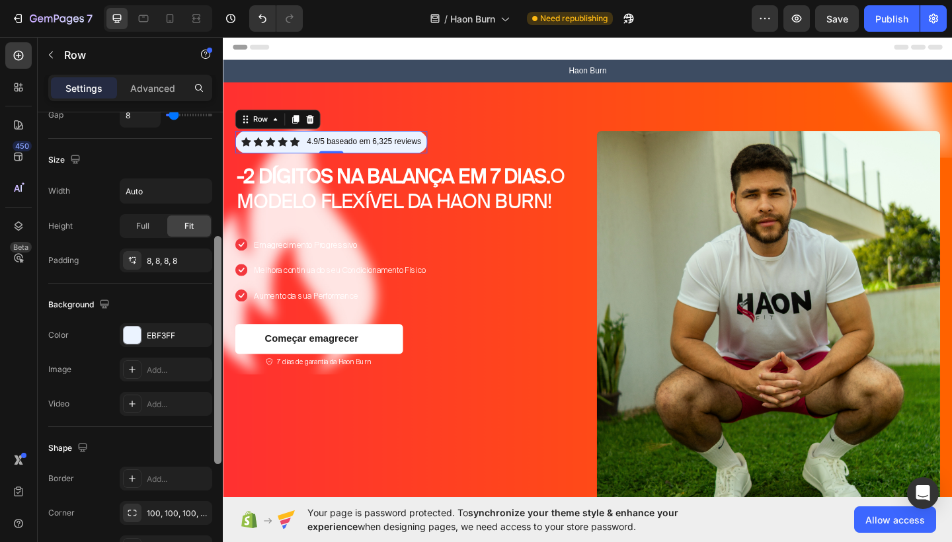
scroll to position [300, 0]
drag, startPoint x: 216, startPoint y: 269, endPoint x: 214, endPoint y: 415, distance: 146.8
click at [214, 415] on div at bounding box center [218, 346] width 10 height 468
click at [171, 330] on div "EBF3FF" at bounding box center [166, 336] width 38 height 12
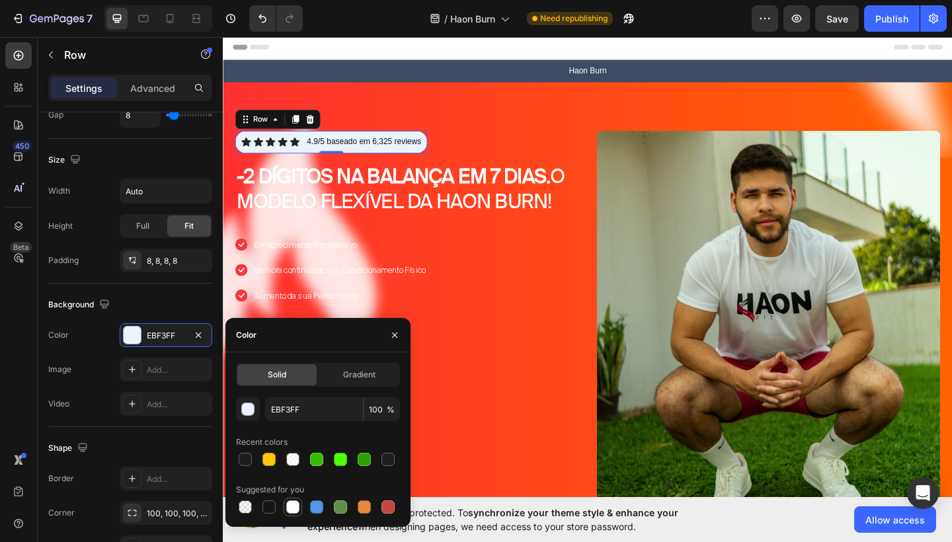
click at [287, 511] on div at bounding box center [292, 507] width 13 height 13
type input "FFFFFF"
click at [396, 341] on button "button" at bounding box center [394, 335] width 21 height 21
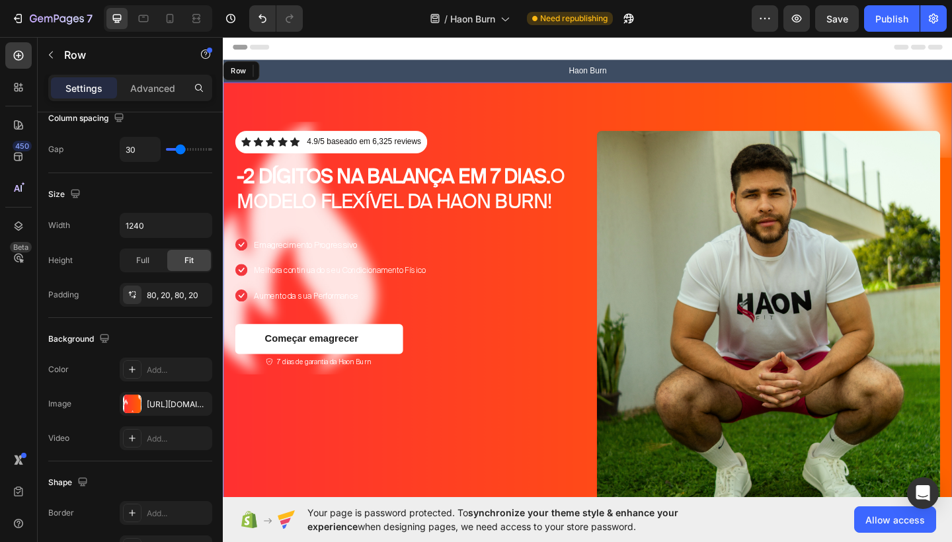
click at [605, 113] on div "Icon Icon Icon Icon Icon Icon List 4.9/5 baseado em 6,325 reviews Text Block Ro…" at bounding box center [620, 355] width 794 height 536
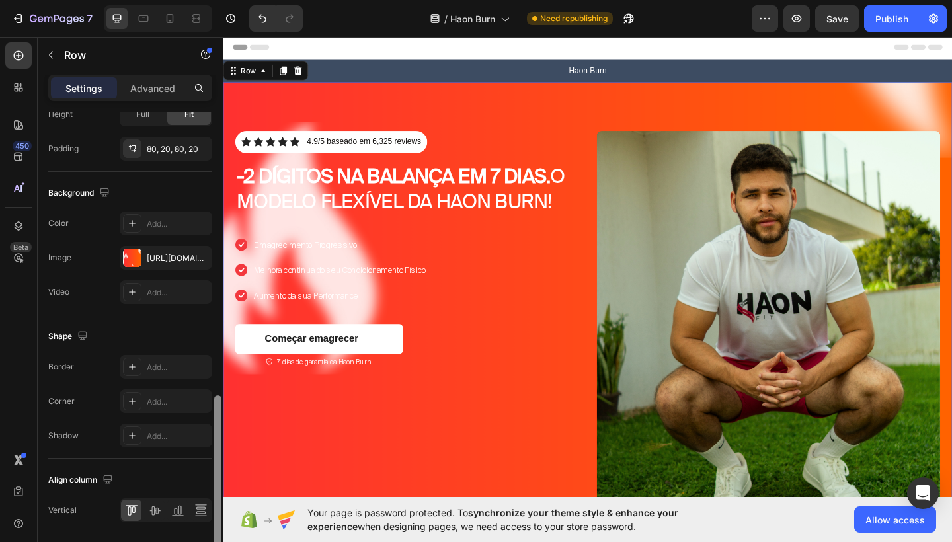
scroll to position [490, 0]
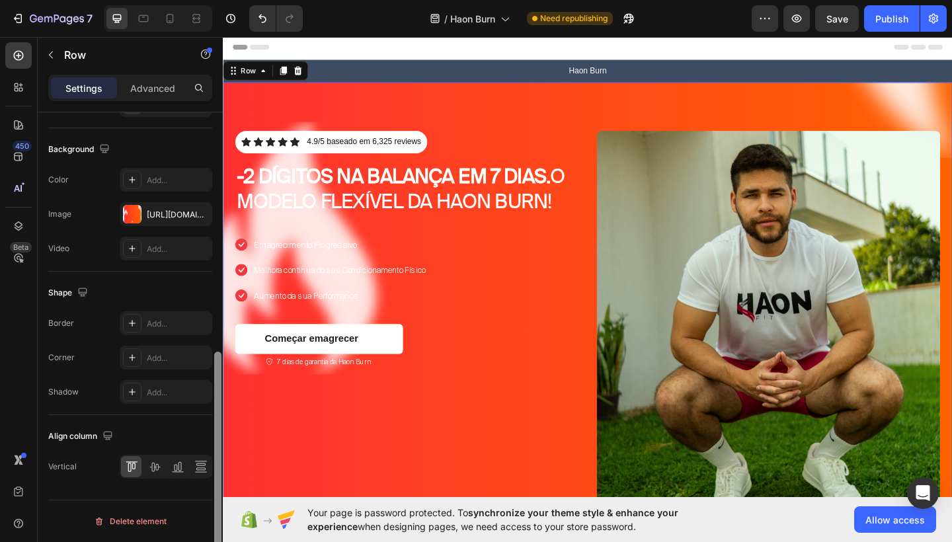
drag, startPoint x: 214, startPoint y: 336, endPoint x: 134, endPoint y: 480, distance: 164.3
click at [134, 480] on div "Layout Column width Change ratio Fit to content 6 6 Columns management Order 2 …" at bounding box center [130, 346] width 185 height 468
click at [149, 478] on div at bounding box center [166, 467] width 93 height 24
click at [154, 472] on icon at bounding box center [154, 466] width 13 height 13
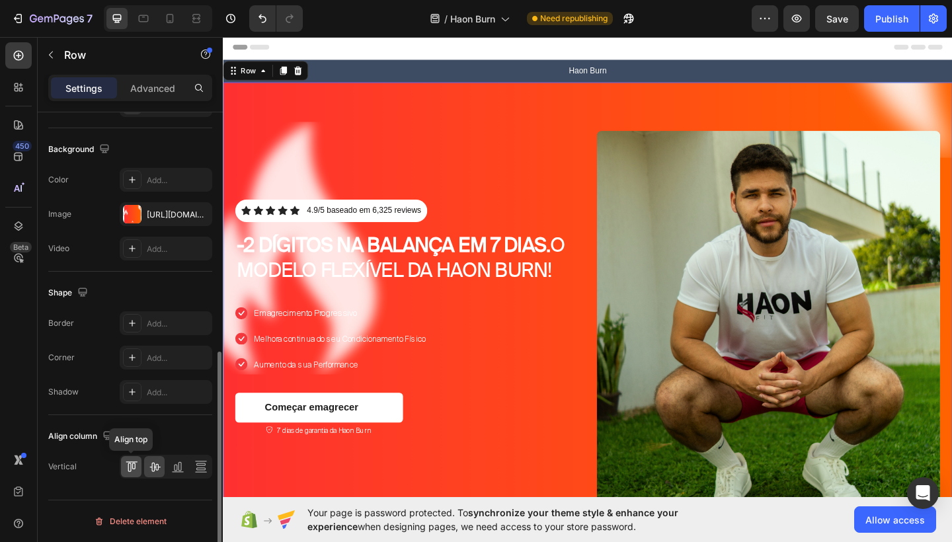
click at [135, 470] on icon at bounding box center [131, 466] width 13 height 13
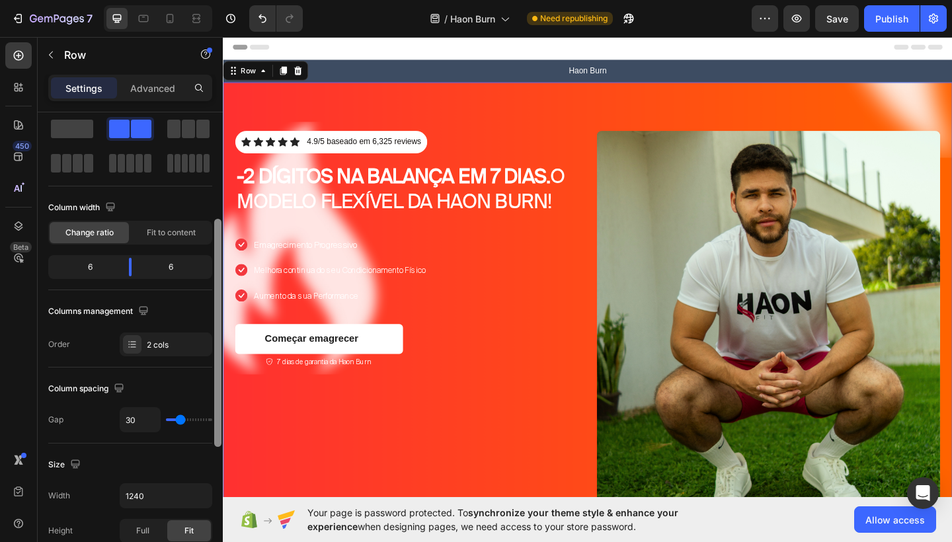
scroll to position [0, 0]
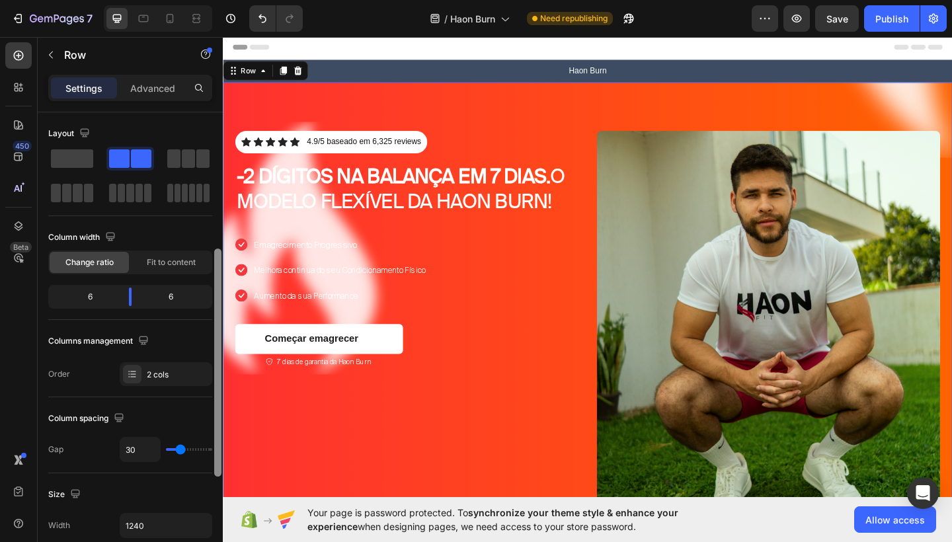
drag, startPoint x: 215, startPoint y: 409, endPoint x: 204, endPoint y: 141, distance: 268.8
click at [204, 141] on div "Layout Column width Change ratio Fit to content 6 6 Columns management Order 2 …" at bounding box center [130, 346] width 185 height 468
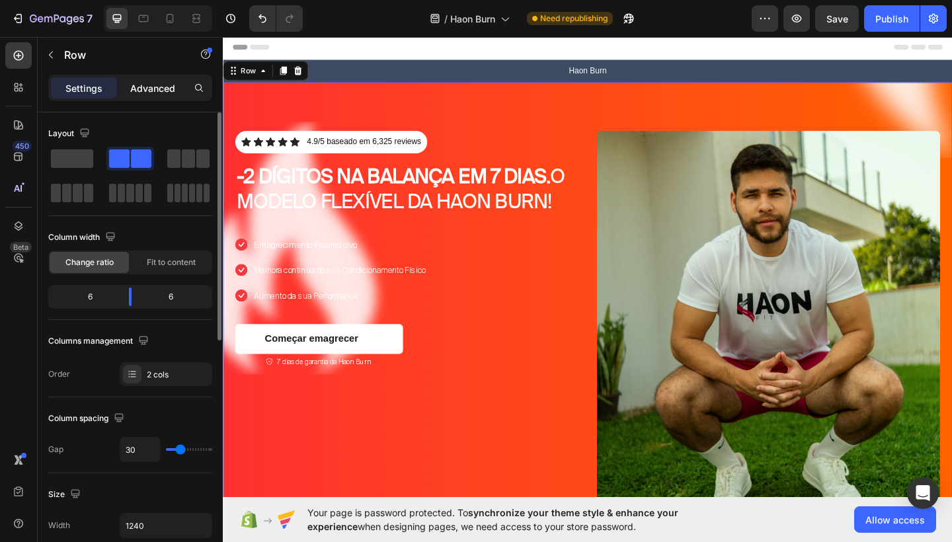
click at [158, 88] on p "Advanced" at bounding box center [152, 88] width 45 height 14
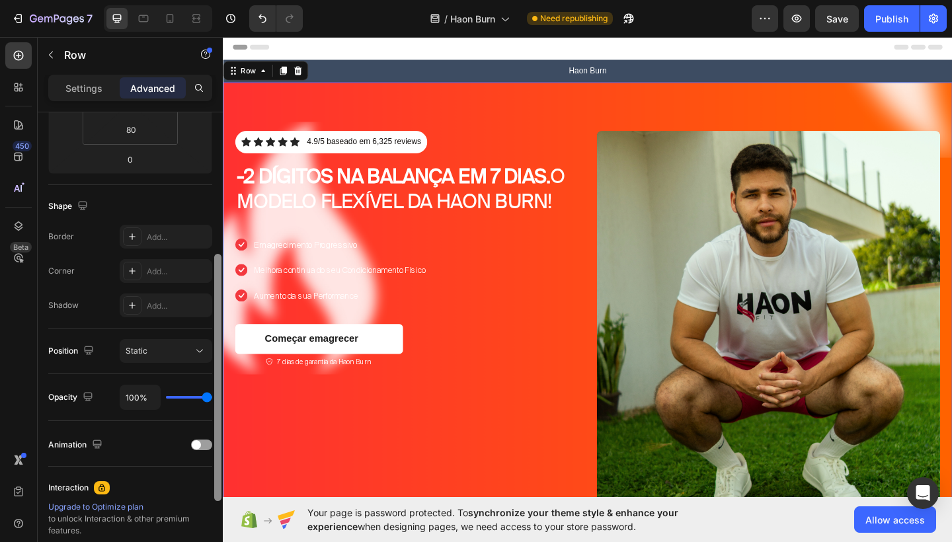
scroll to position [317, 0]
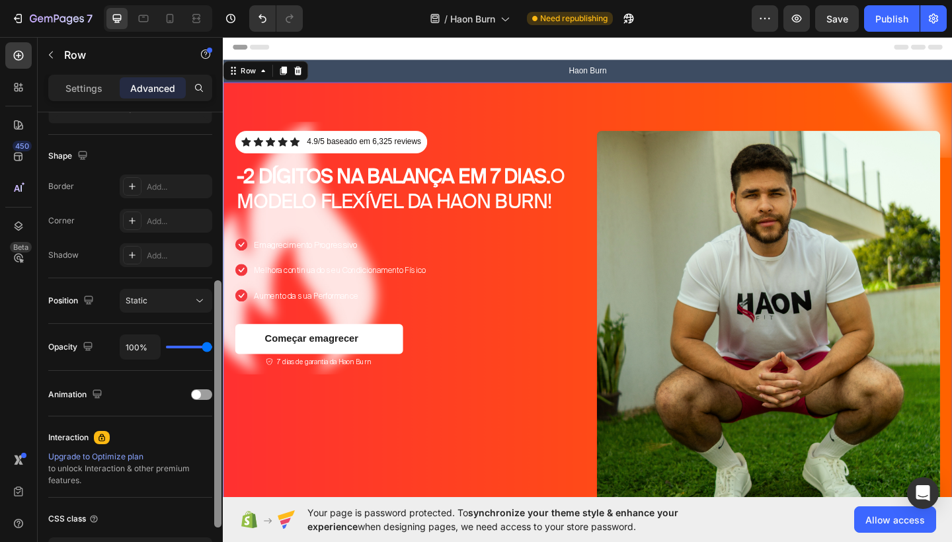
drag, startPoint x: 217, startPoint y: 150, endPoint x: 201, endPoint y: 319, distance: 169.4
click at [201, 319] on div "Display on Desktop Yes No Tablet Yes No Mobile Yes No Spacing (px) 0 0 0 0 80 2…" at bounding box center [130, 346] width 185 height 468
click at [192, 303] on div "Static" at bounding box center [159, 301] width 67 height 12
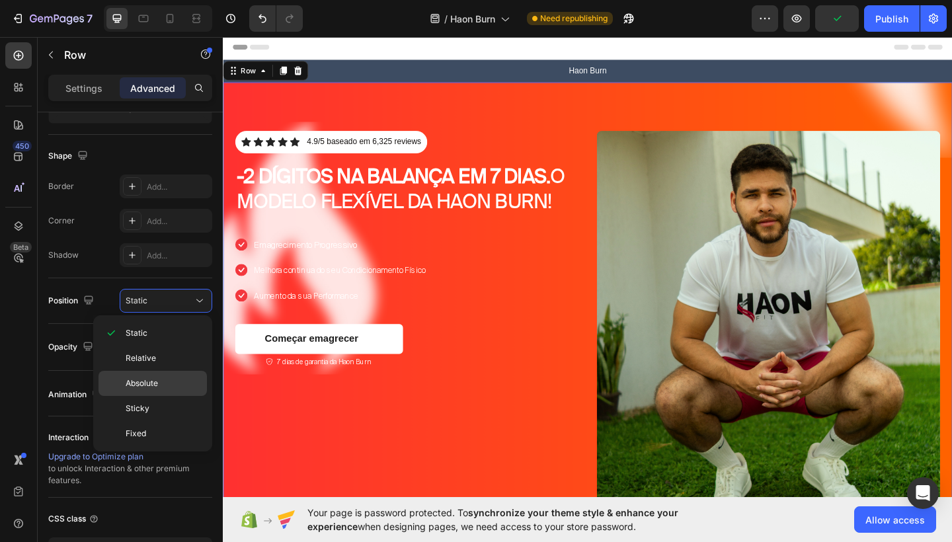
click at [172, 396] on div "Absolute" at bounding box center [153, 408] width 108 height 25
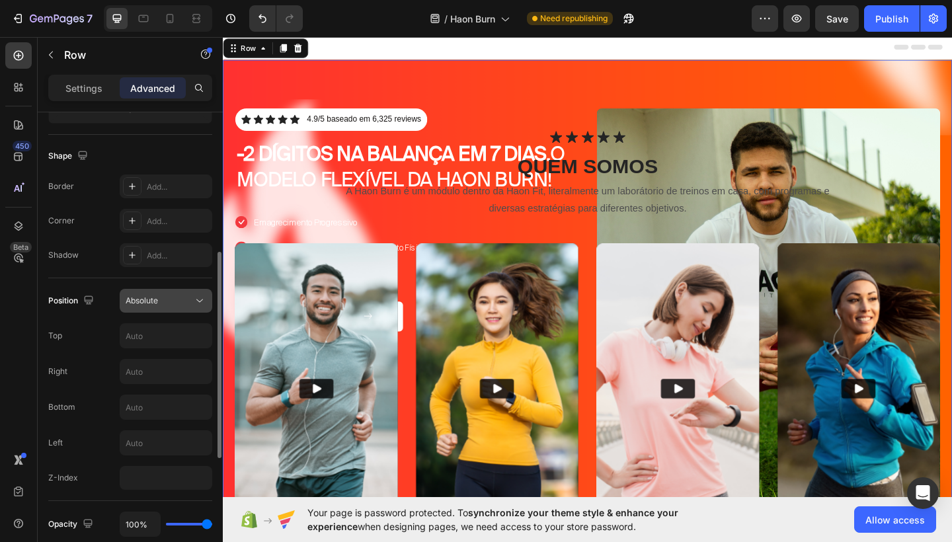
click at [173, 308] on button "Absolute" at bounding box center [166, 301] width 93 height 24
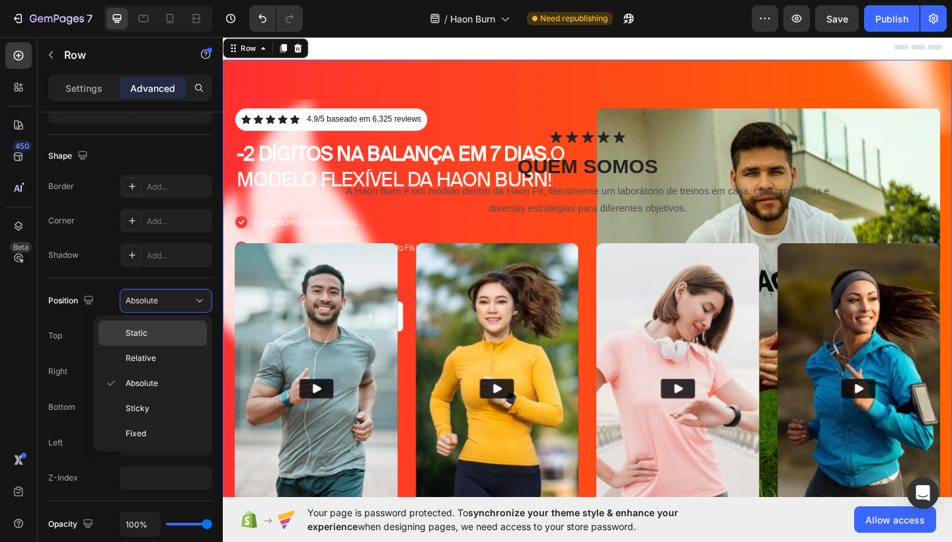
click at [165, 327] on p "Static" at bounding box center [163, 333] width 75 height 12
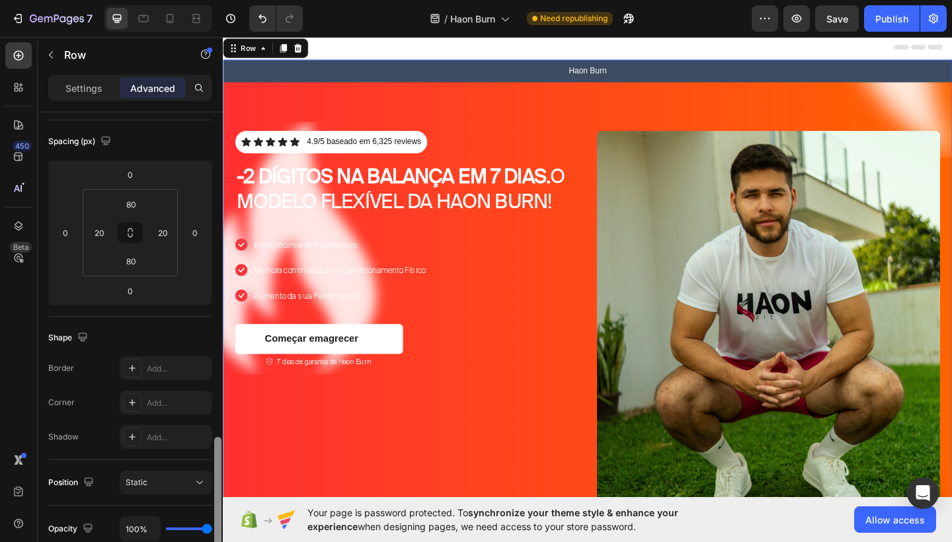
scroll to position [0, 0]
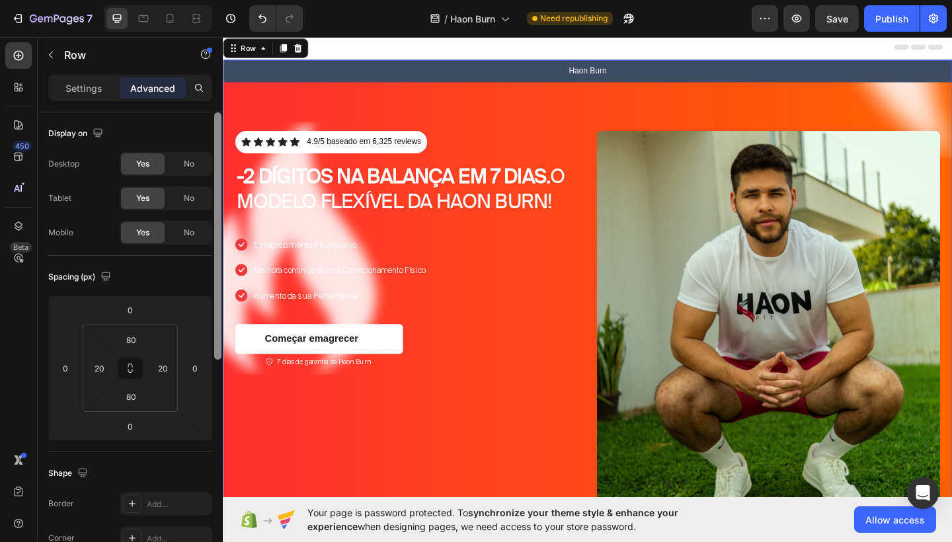
drag, startPoint x: 218, startPoint y: 315, endPoint x: 210, endPoint y: 81, distance: 233.6
click at [210, 81] on div "Settings Advanced Display on Desktop Yes No Tablet Yes No Mobile Yes No Spacing…" at bounding box center [130, 327] width 185 height 505
click at [77, 87] on p "Settings" at bounding box center [83, 88] width 37 height 14
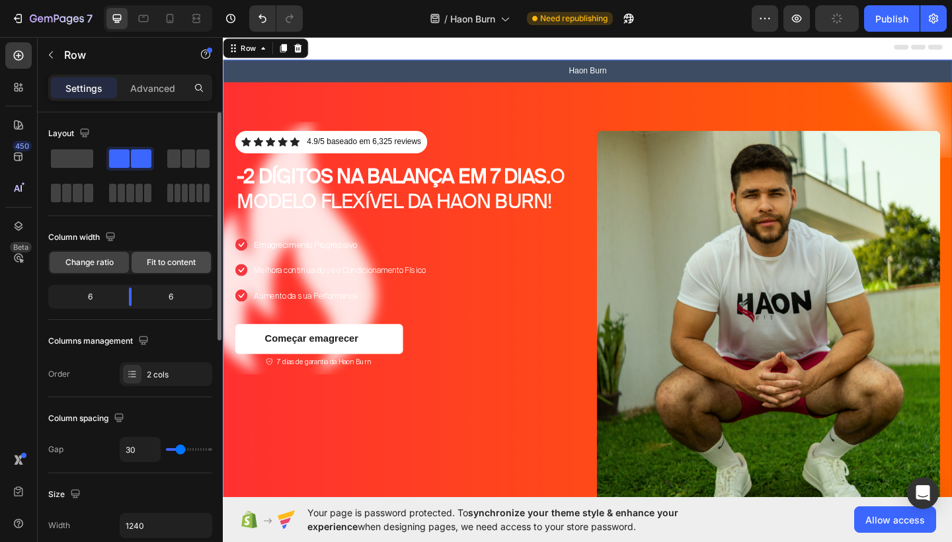
click at [187, 256] on div "Fit to content" at bounding box center [171, 262] width 79 height 21
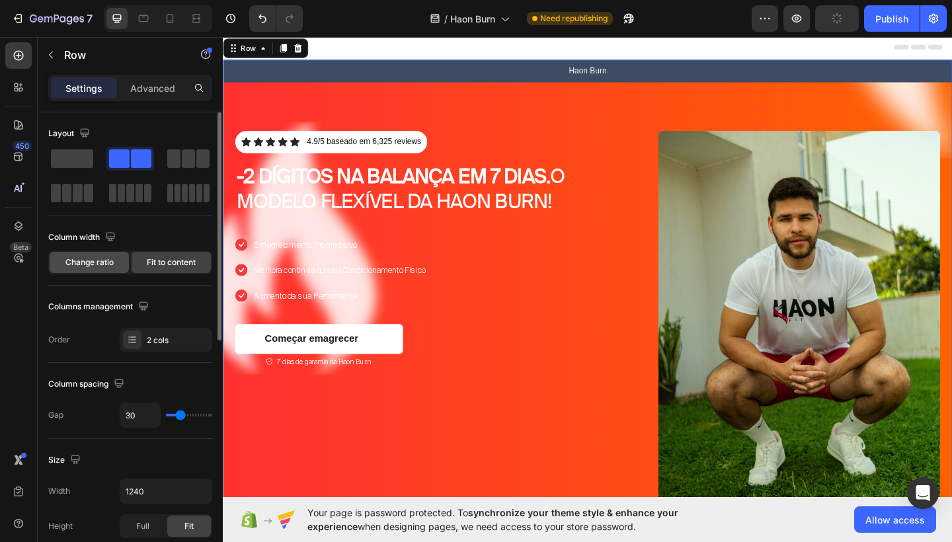
click at [108, 265] on span "Change ratio" at bounding box center [89, 263] width 48 height 12
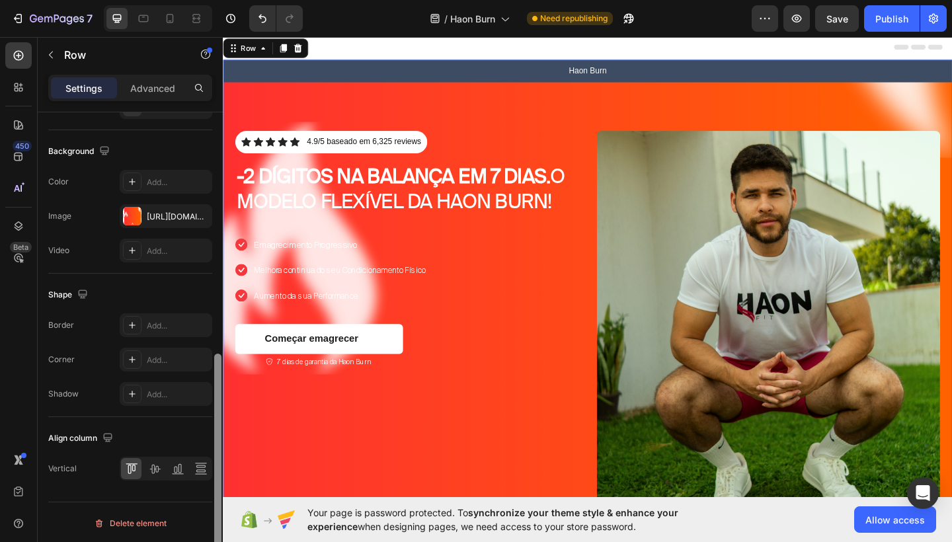
scroll to position [490, 0]
drag, startPoint x: 219, startPoint y: 284, endPoint x: 181, endPoint y: 540, distance: 258.8
click at [181, 540] on div "Layout Column width Change ratio Fit to content 6 6 Columns management Order 2 …" at bounding box center [130, 346] width 185 height 468
click at [456, 405] on div "Icon Icon Icon Icon Icon Icon List 4.9/5 baseado em 6,325 reviews Text Block Ro…" at bounding box center [423, 355] width 374 height 430
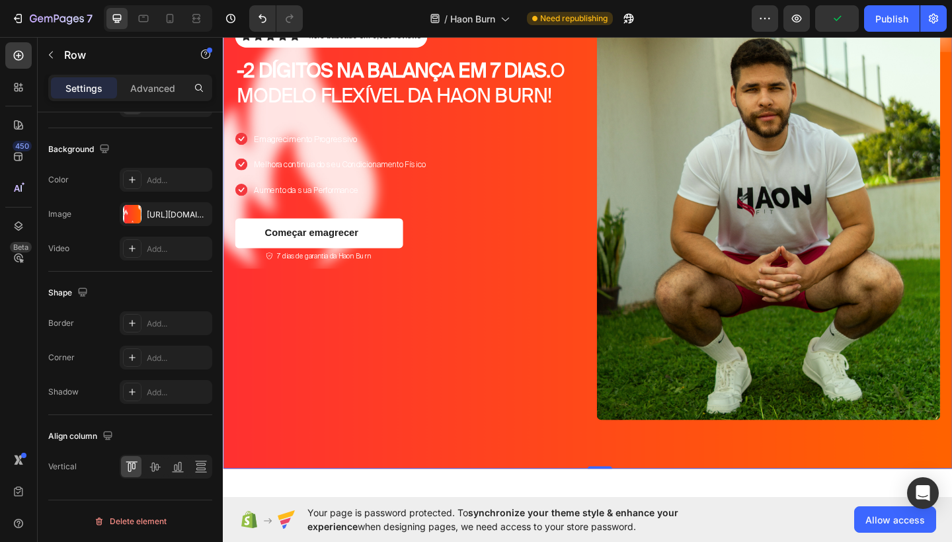
scroll to position [42, 0]
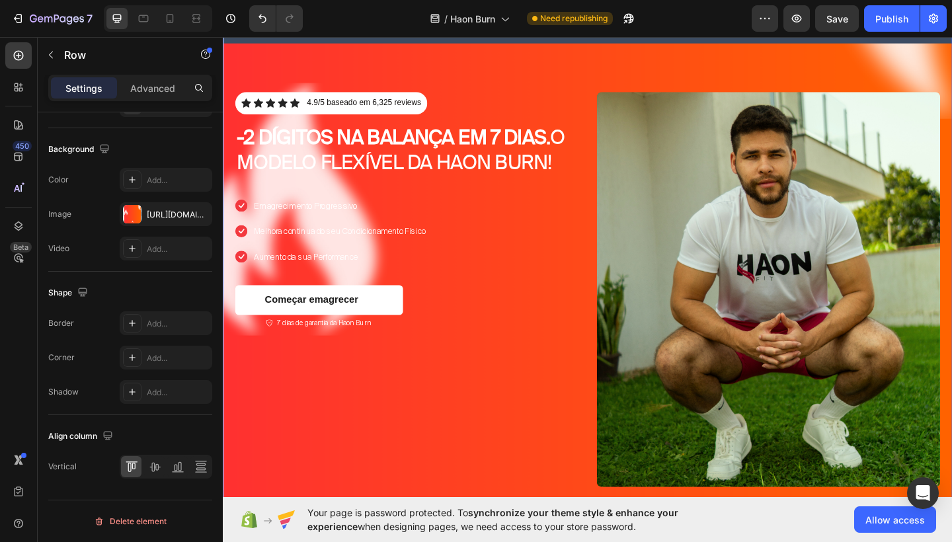
click at [518, 93] on div "Icon Icon Icon Icon Icon Icon List 4.9/5 baseado em 6,325 reviews Text Block Ro…" at bounding box center [620, 312] width 794 height 536
click at [510, 124] on div "Icon Icon Icon Icon Icon Icon List 4.9/5 baseado em 6,325 reviews Text Block Ro…" at bounding box center [423, 114] width 374 height 35
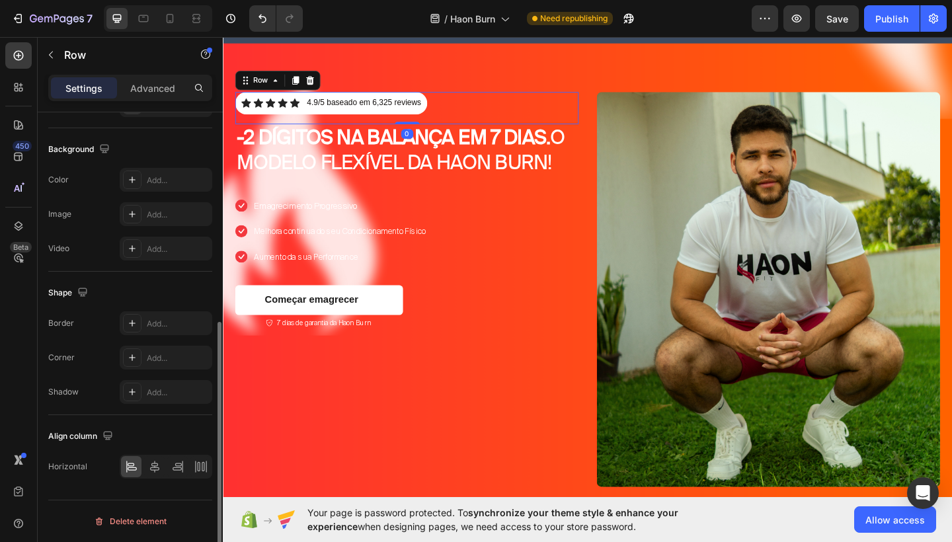
scroll to position [380, 0]
click at [501, 235] on div "Emagrecimento Progressivo Melhora continua do seu Condicionamento Físico Aument…" at bounding box center [423, 248] width 374 height 75
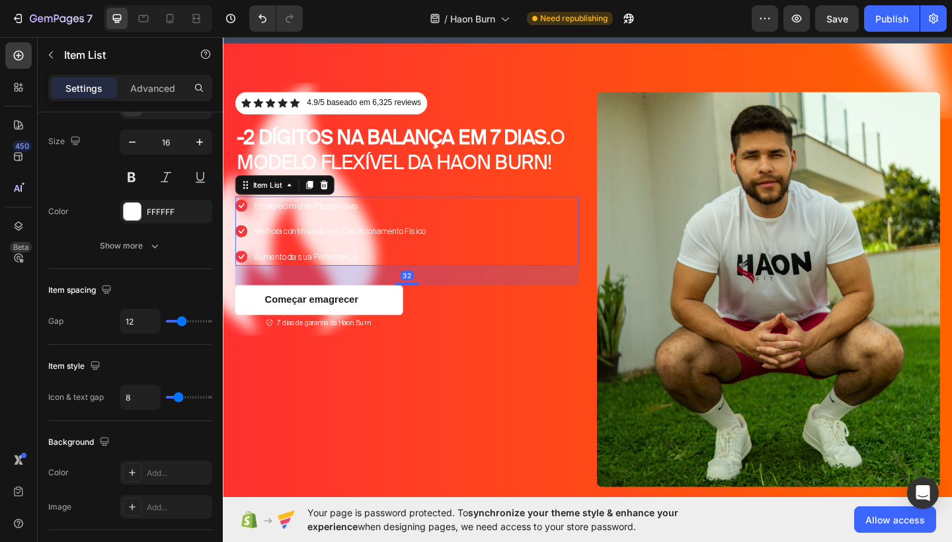
scroll to position [0, 0]
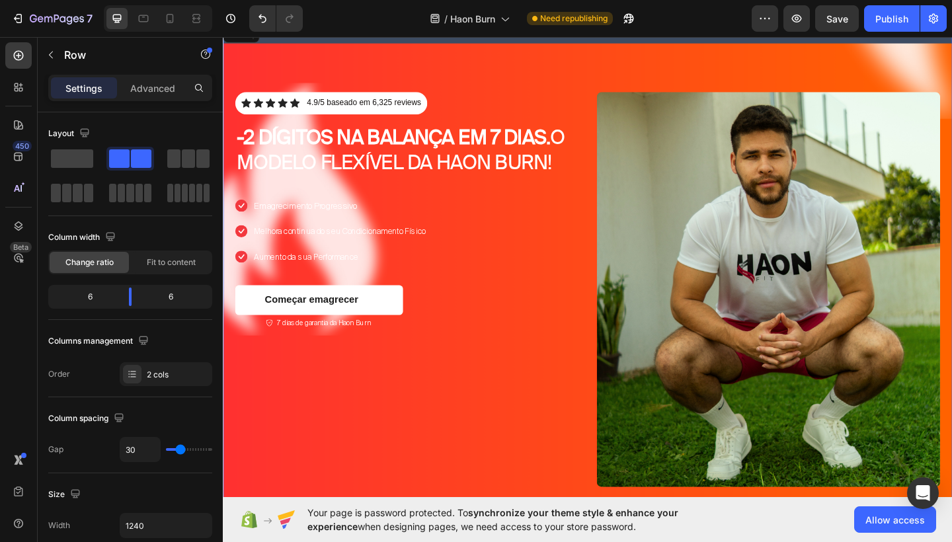
click at [475, 308] on div "Icon Icon Icon Icon Icon Icon List 4.9/5 baseado em 6,325 reviews Text Block Ro…" at bounding box center [423, 312] width 374 height 430
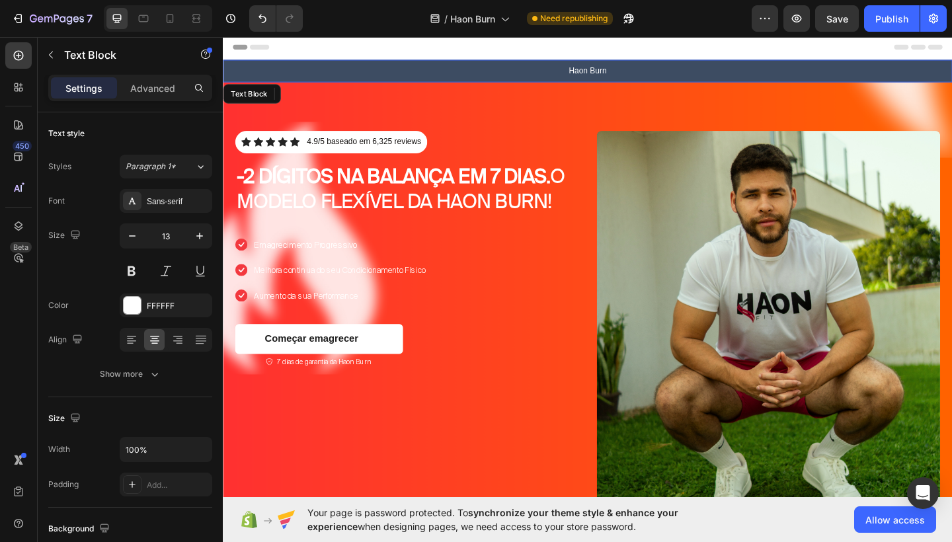
click at [520, 73] on p "Haon Burn" at bounding box center [619, 74] width 765 height 11
click at [332, 101] on icon at bounding box center [327, 99] width 11 height 11
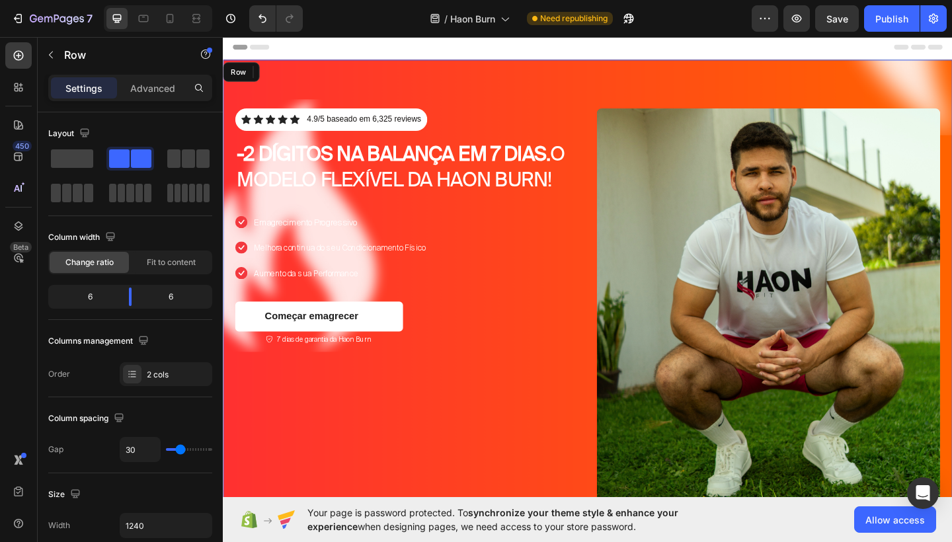
click at [638, 103] on div "Icon Icon Icon Icon Icon Icon List 4.9/5 baseado em 6,325 reviews Text Block Ro…" at bounding box center [620, 330] width 794 height 536
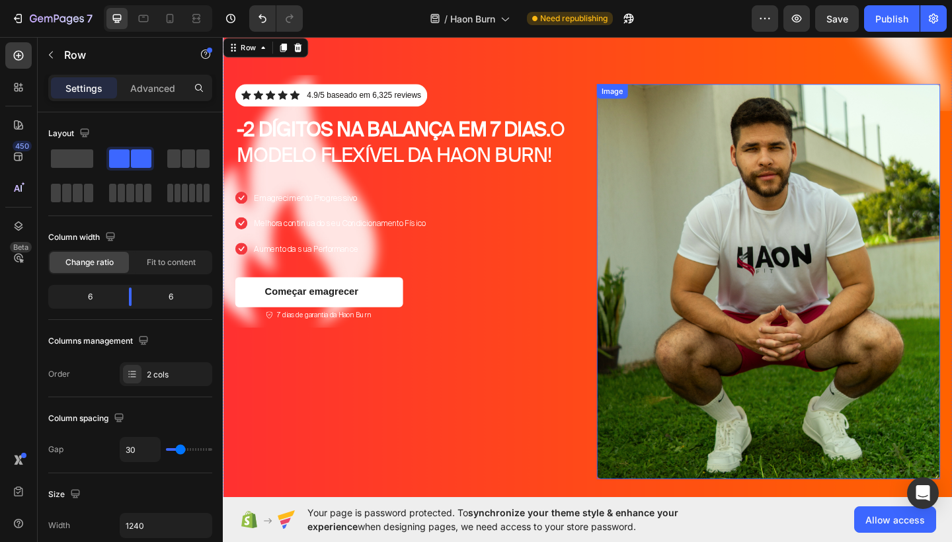
scroll to position [26, 0]
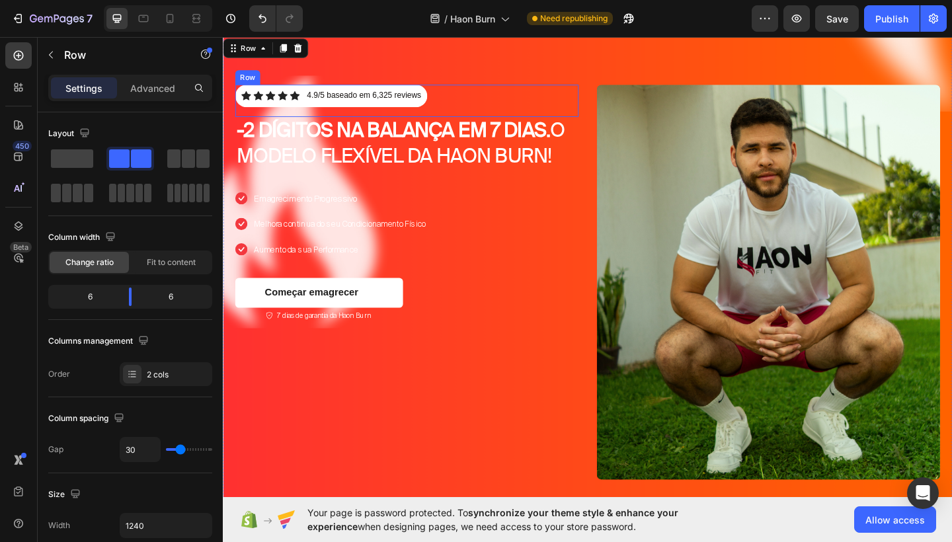
click at [537, 92] on div "Icon Icon Icon Icon Icon Icon List 4.9/5 baseado em 6,325 reviews Text Block Ro…" at bounding box center [423, 106] width 374 height 35
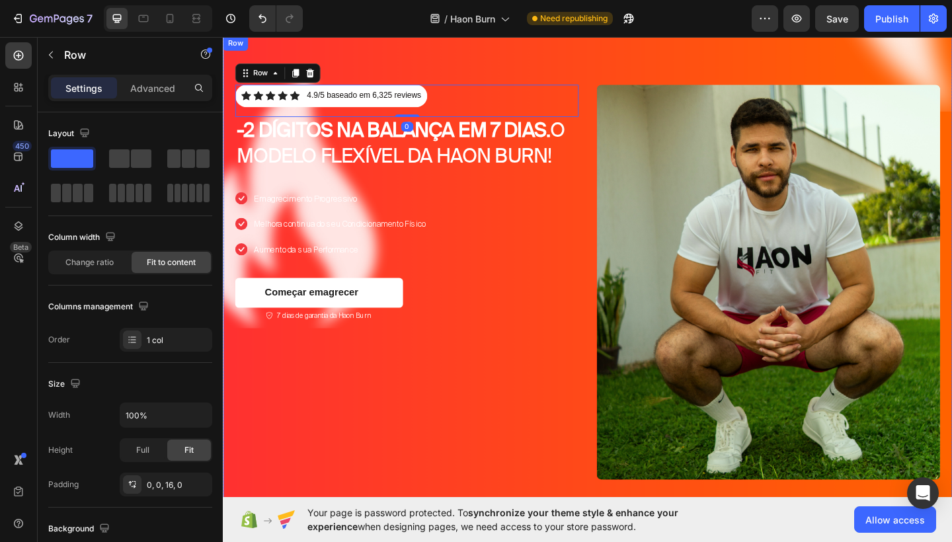
click at [532, 392] on div "Icon Icon Icon Icon Icon Icon List 4.9/5 baseado em 6,325 reviews Text Block Ro…" at bounding box center [423, 304] width 374 height 430
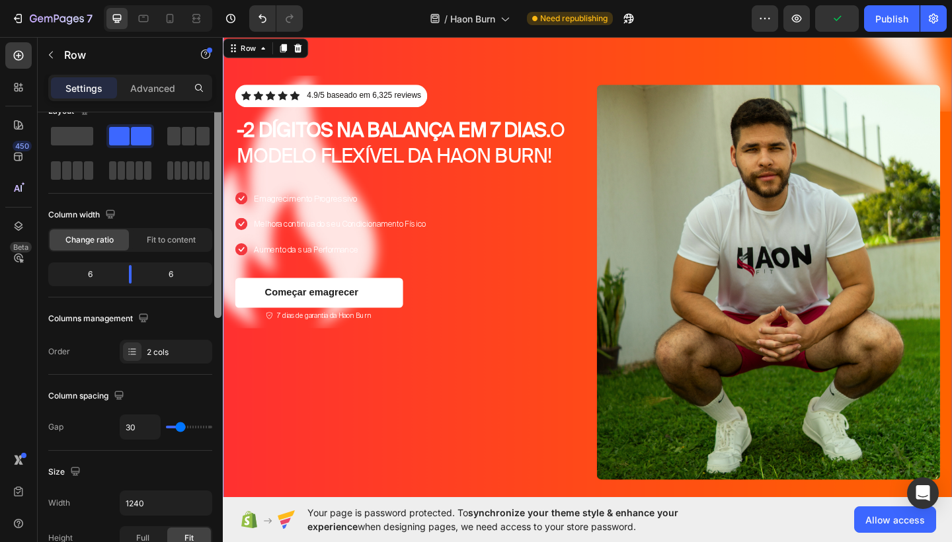
drag, startPoint x: 220, startPoint y: 331, endPoint x: 220, endPoint y: 343, distance: 11.9
click at [220, 318] on div at bounding box center [217, 204] width 7 height 228
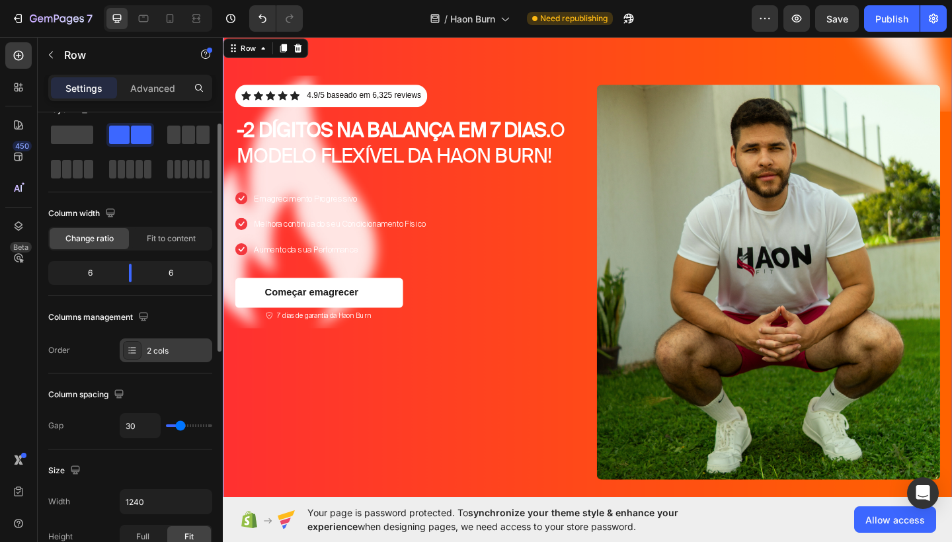
click at [171, 355] on div "2 cols" at bounding box center [178, 351] width 62 height 12
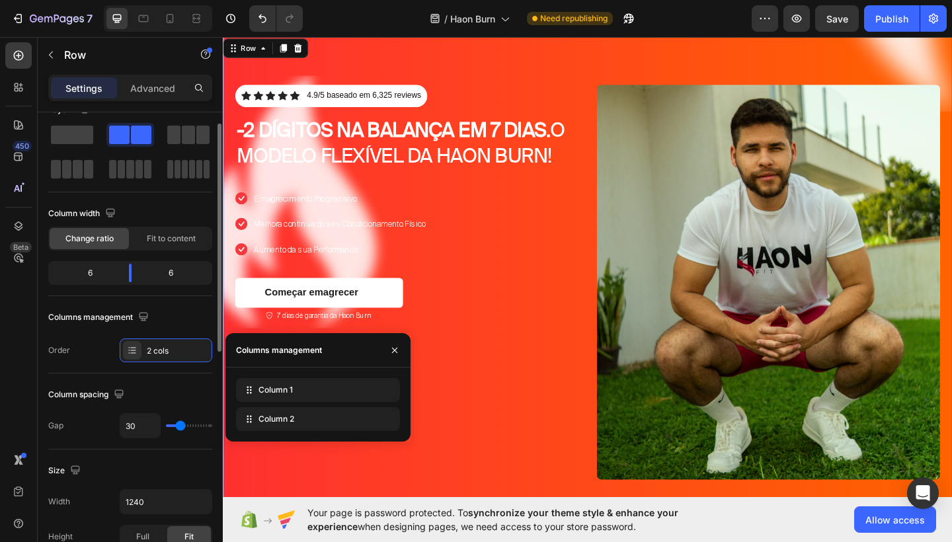
click at [185, 329] on div "Columns management Order 2 cols" at bounding box center [130, 335] width 164 height 56
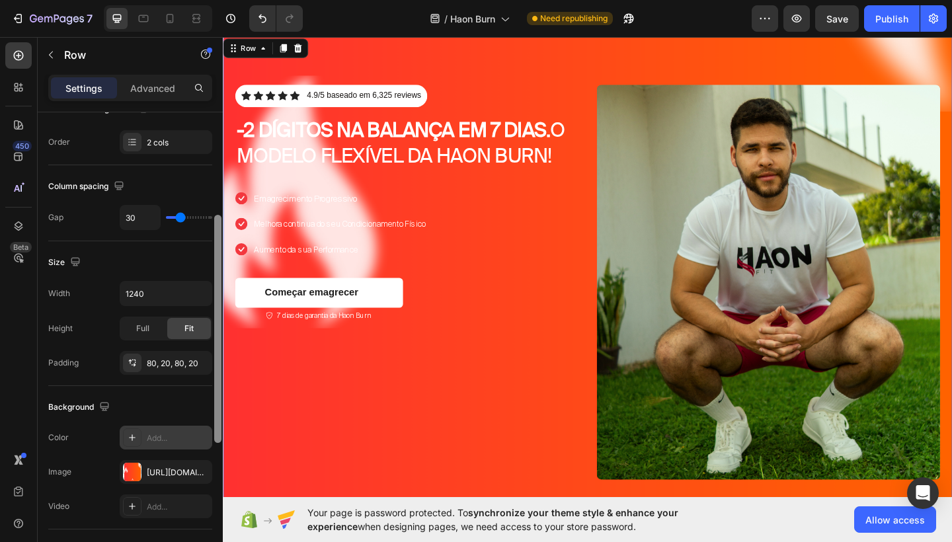
scroll to position [233, 0]
drag, startPoint x: 217, startPoint y: 332, endPoint x: 204, endPoint y: 433, distance: 101.4
click at [204, 433] on div "Layout Column width Change ratio Fit to content 6 6 Columns management Order 2 …" at bounding box center [130, 346] width 185 height 468
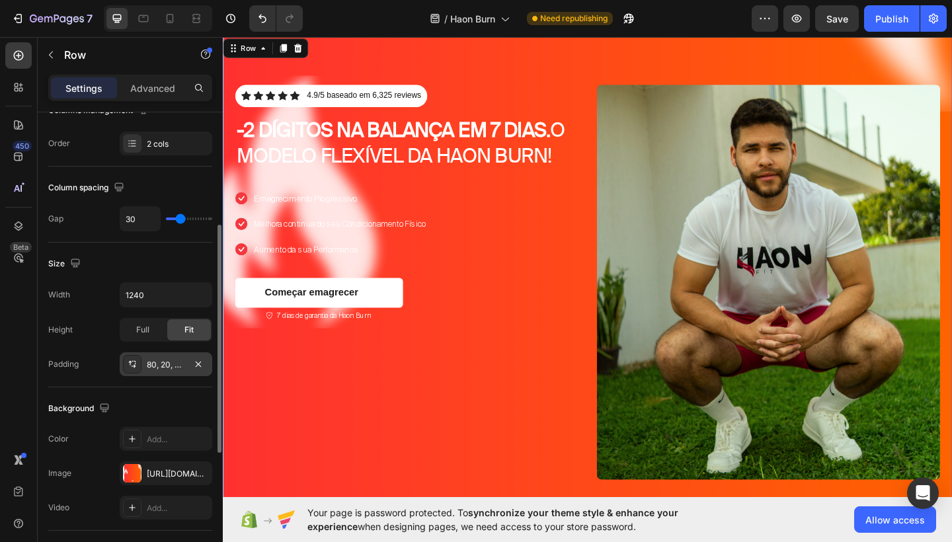
click at [173, 368] on div "80, 20, 80, 20" at bounding box center [166, 365] width 38 height 12
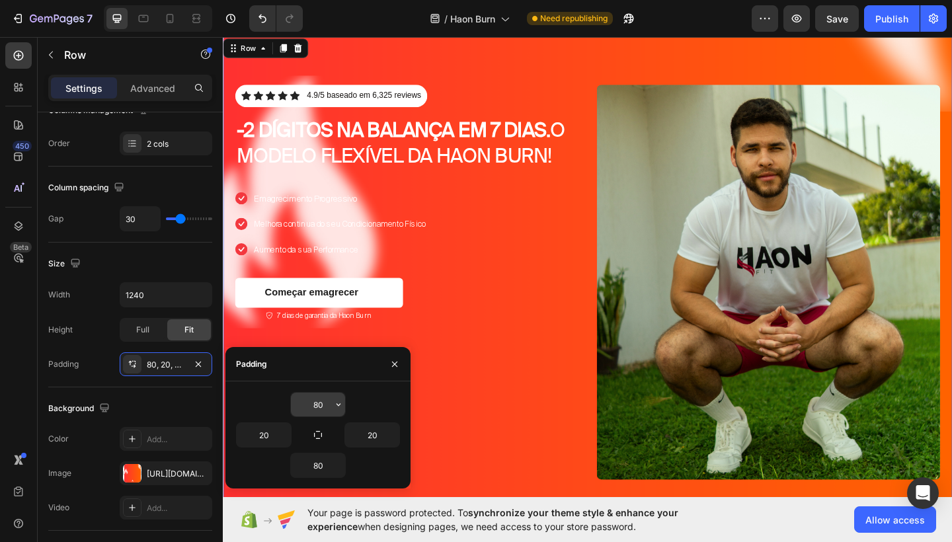
click at [306, 407] on input "80" at bounding box center [318, 405] width 54 height 24
type input "6"
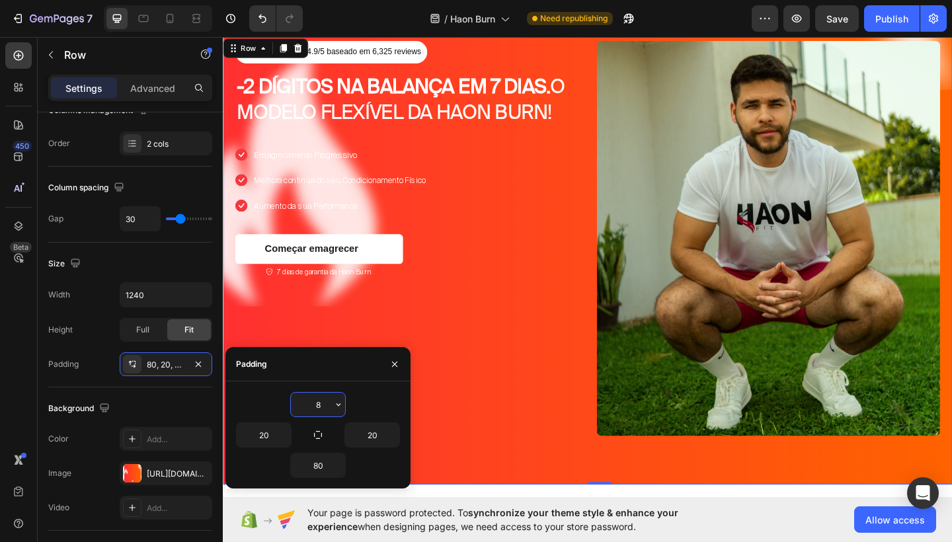
type input "80"
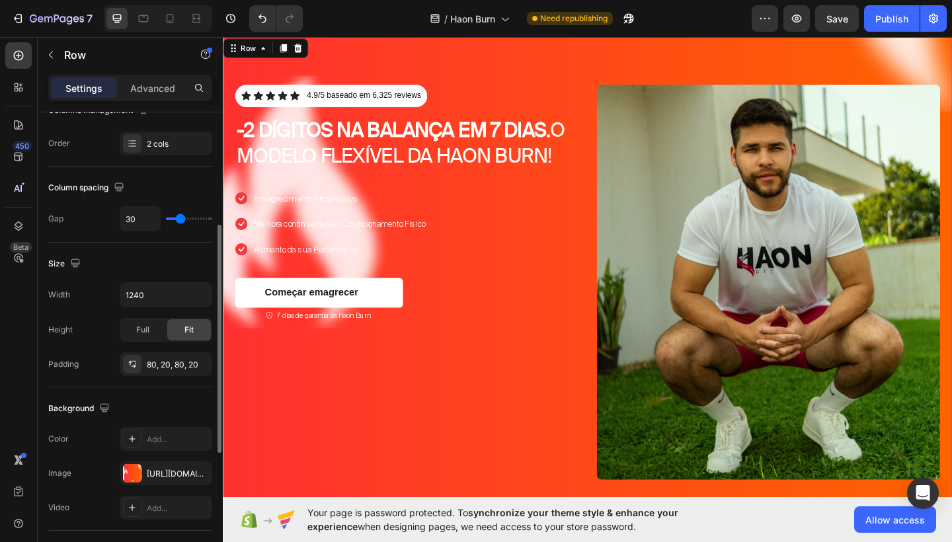
type input "39"
type input "41"
type input "47"
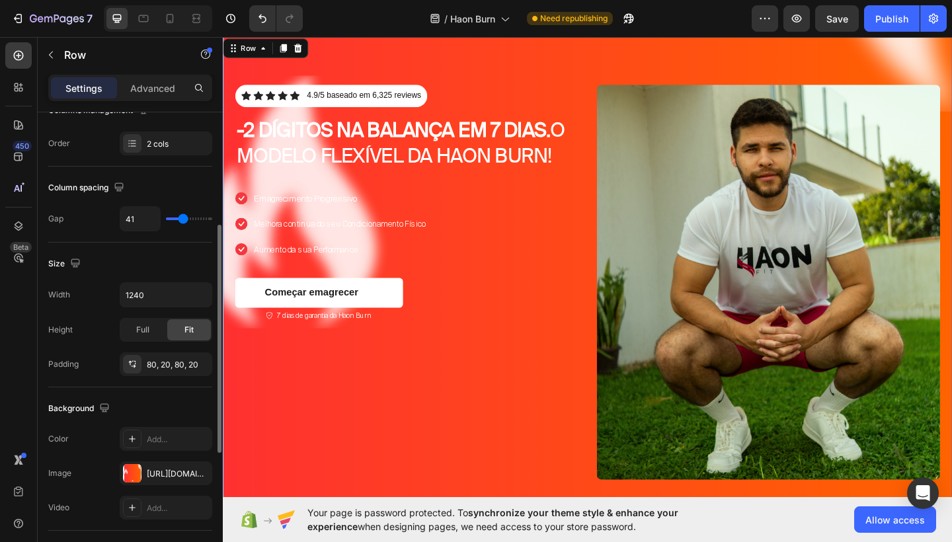
type input "47"
type input "49"
type input "52"
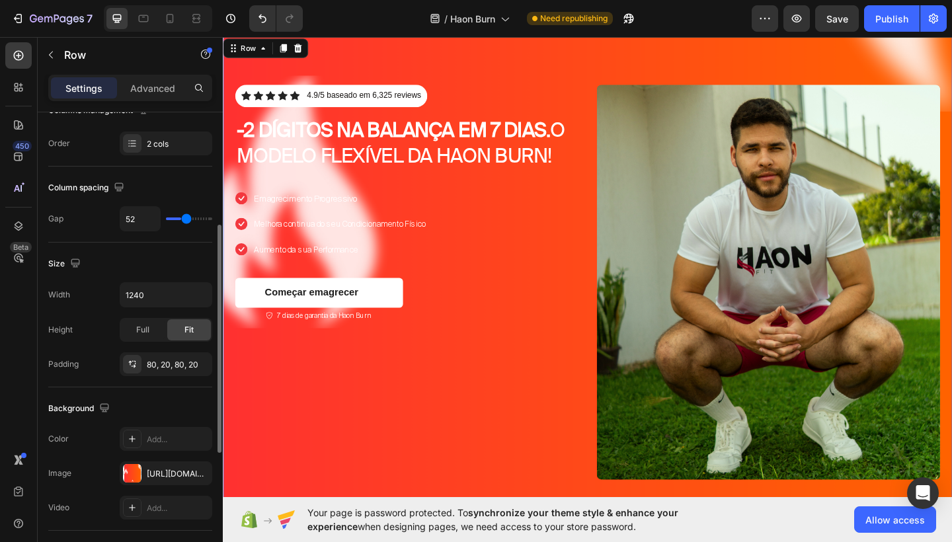
type input "54"
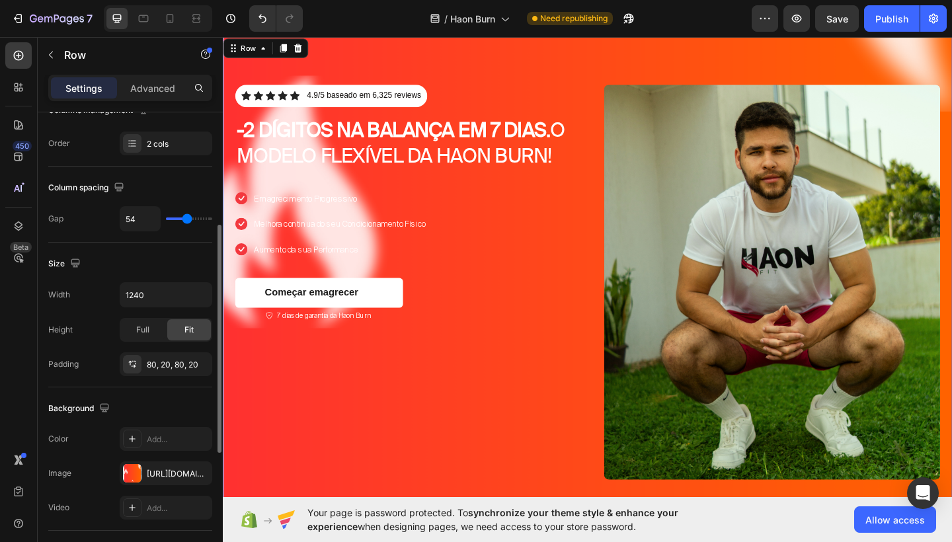
type input "56"
type input "58"
type input "60"
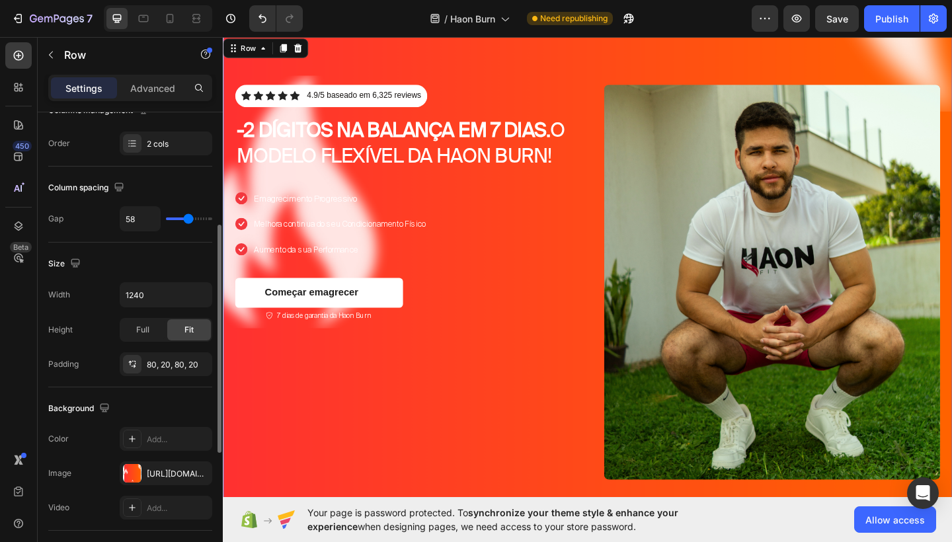
type input "60"
type input "62"
type input "64"
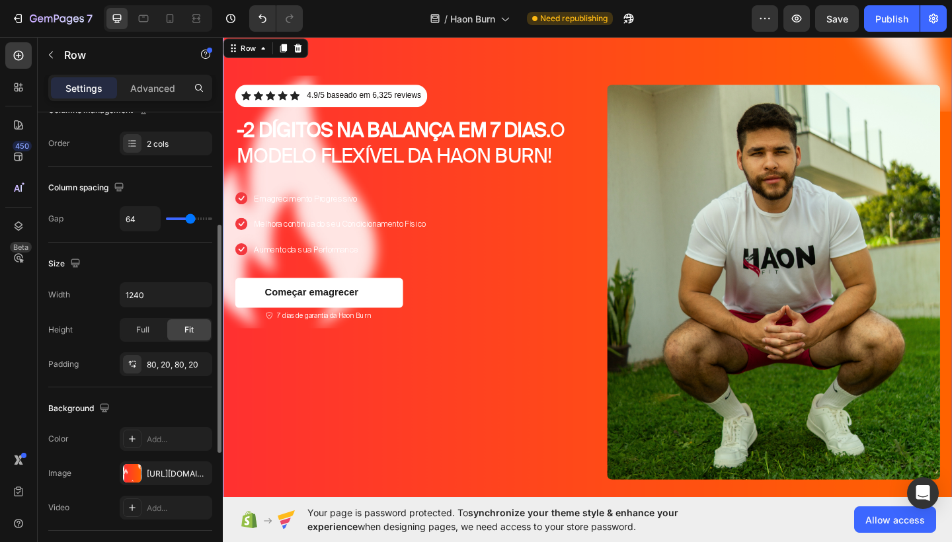
type input "66"
type input "68"
type input "75"
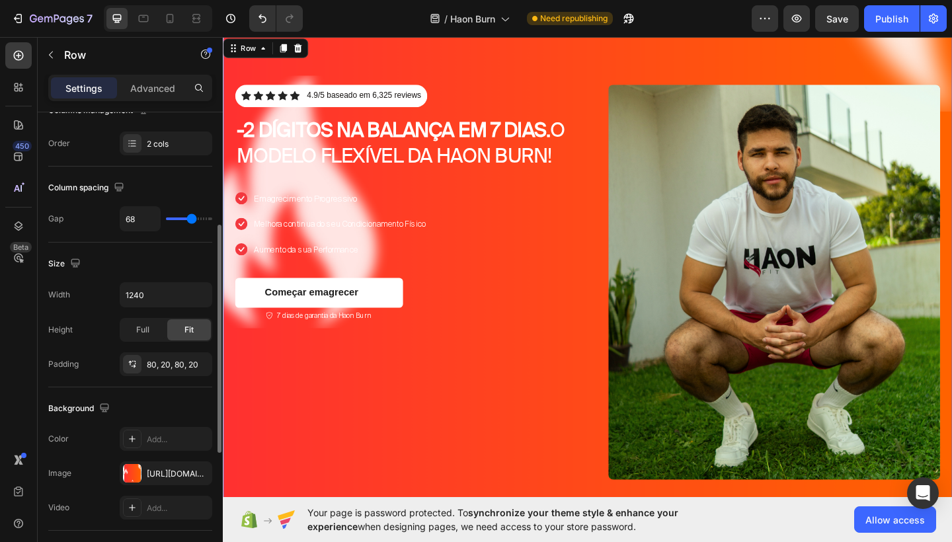
type input "75"
type input "77"
type input "79"
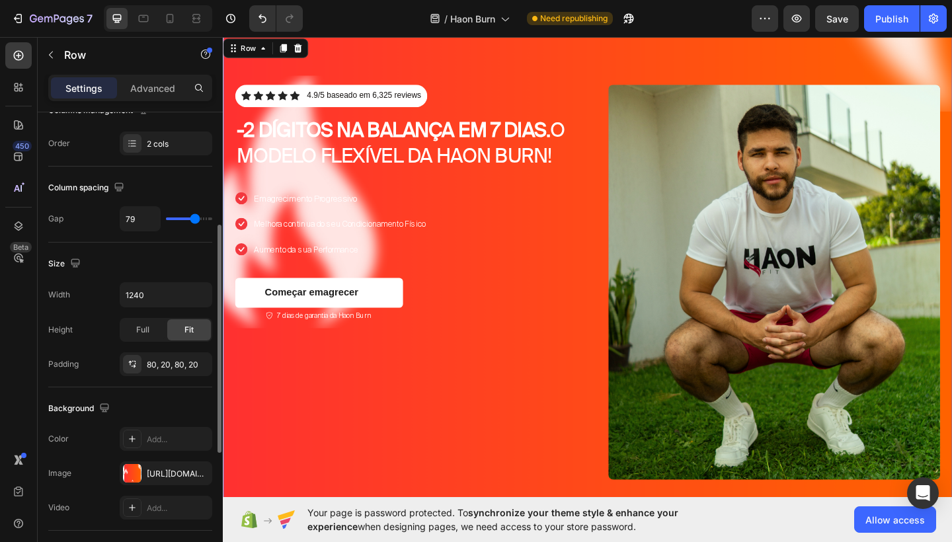
type input "81"
type input "83"
type input "85"
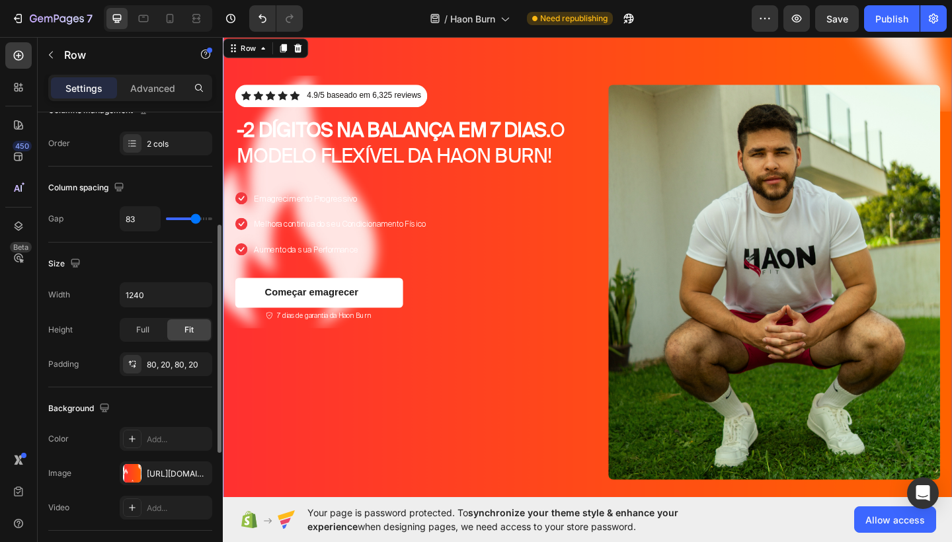
type input "85"
type input "87"
type input "89"
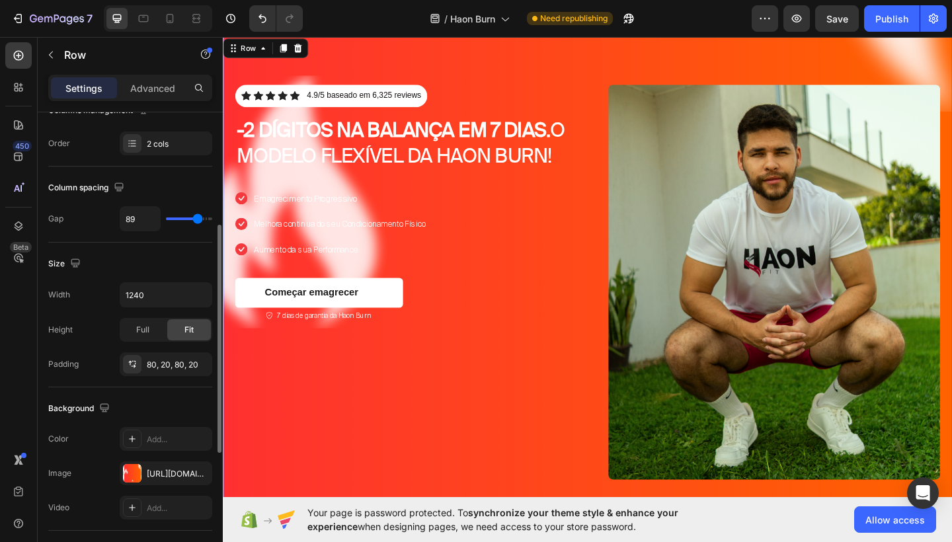
type input "92"
type input "94"
type input "96"
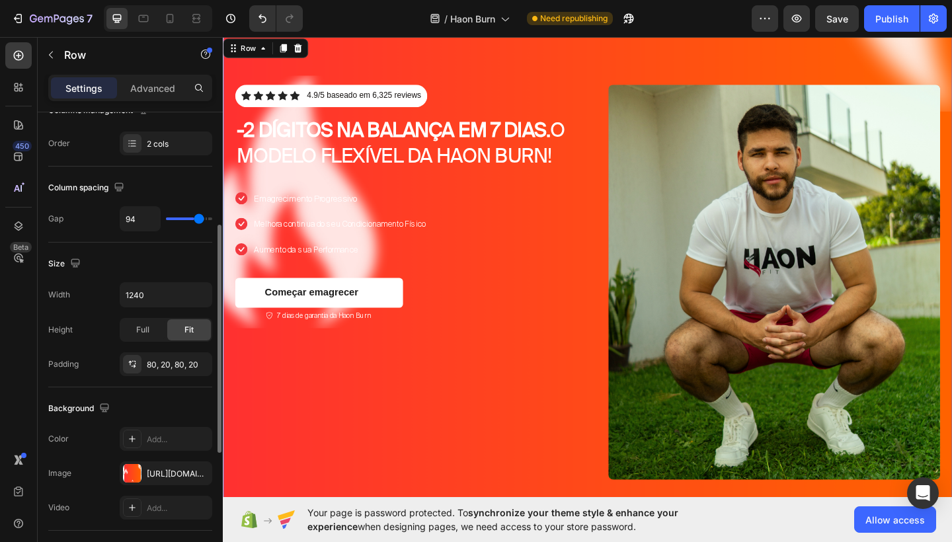
type input "96"
type input "98"
type input "100"
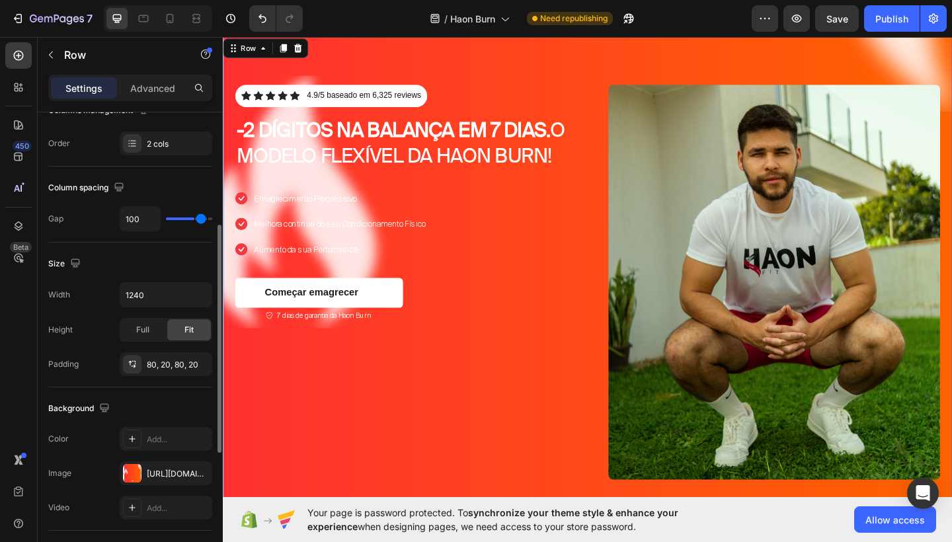
type input "102"
type input "104"
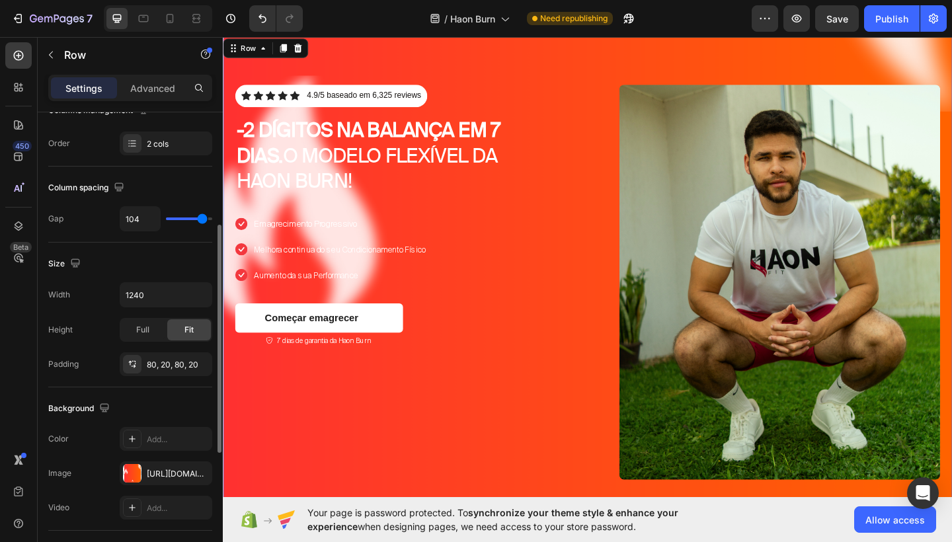
type input "106"
type input "108"
type input "111"
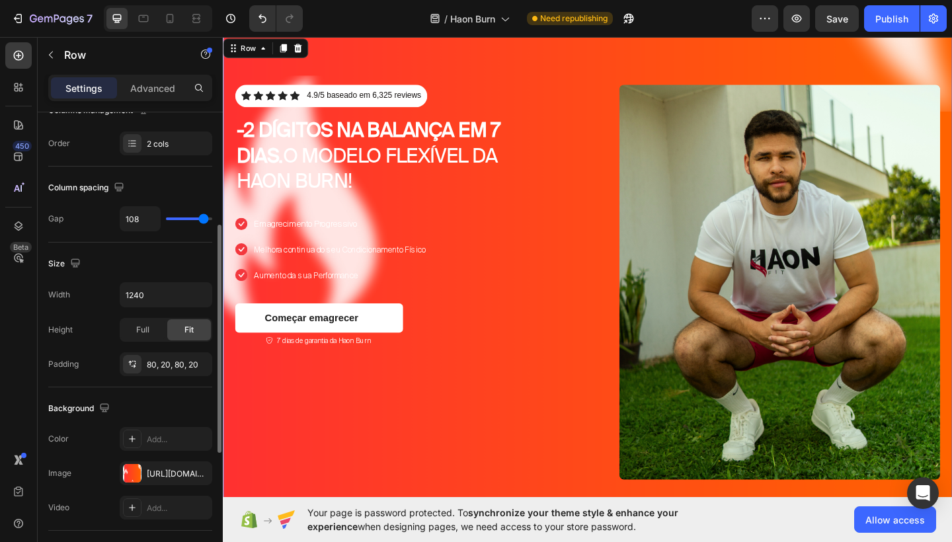
type input "111"
type input "113"
type input "115"
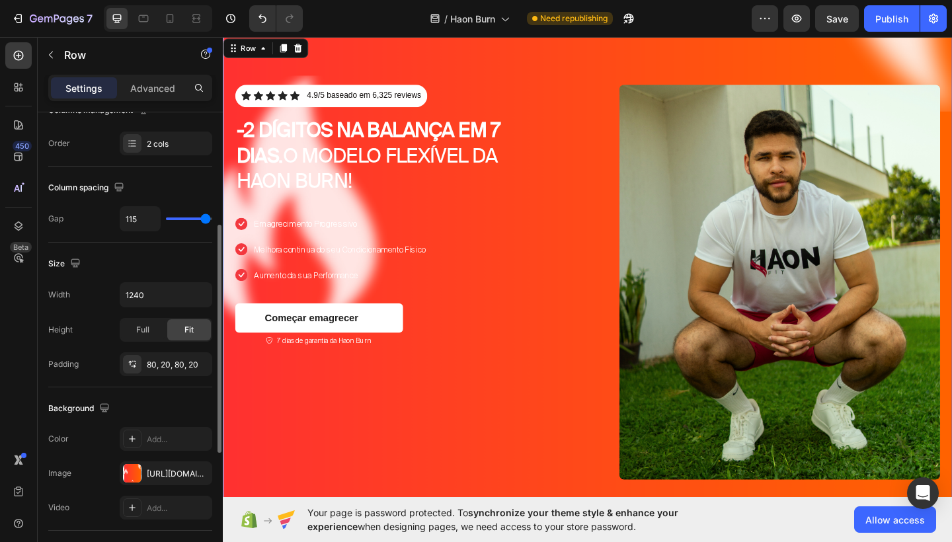
type input "117"
type input "119"
type input "120"
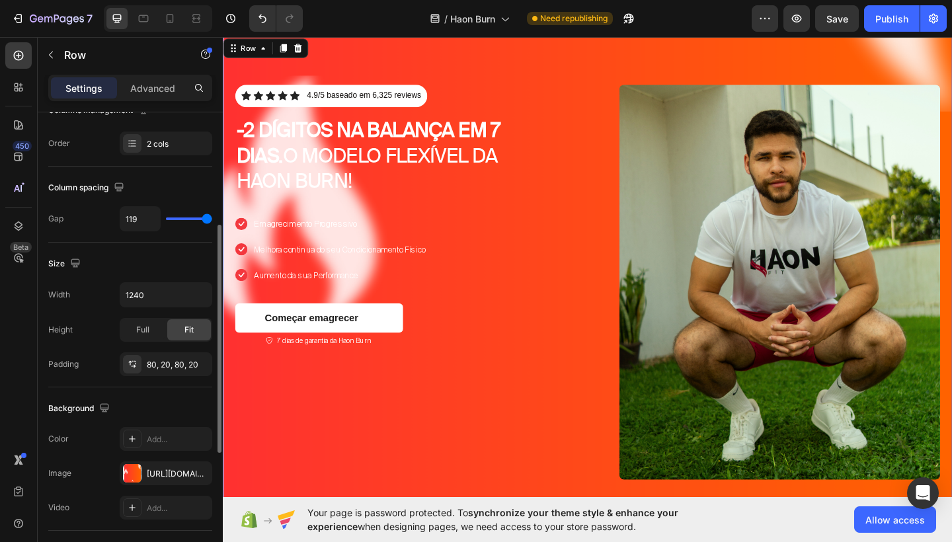
type input "120"
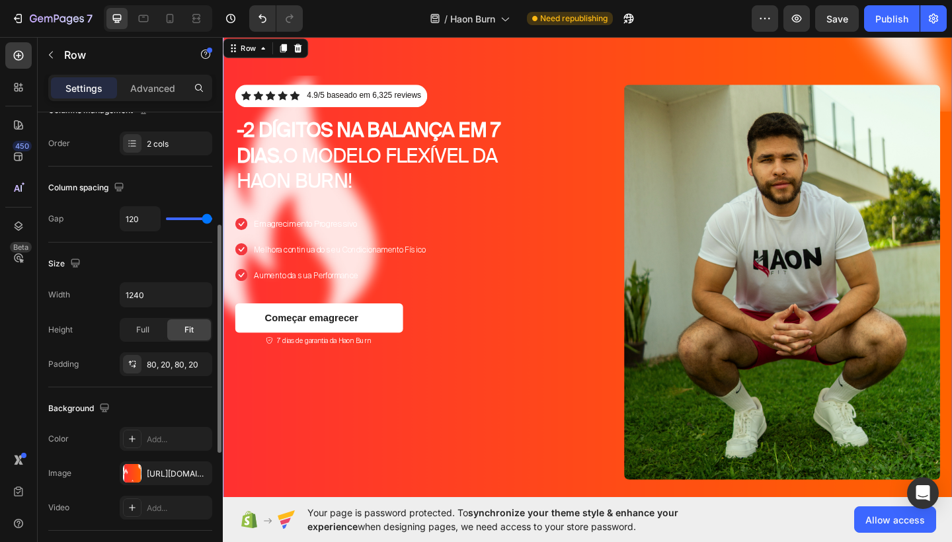
type input "119"
type input "117"
type input "113"
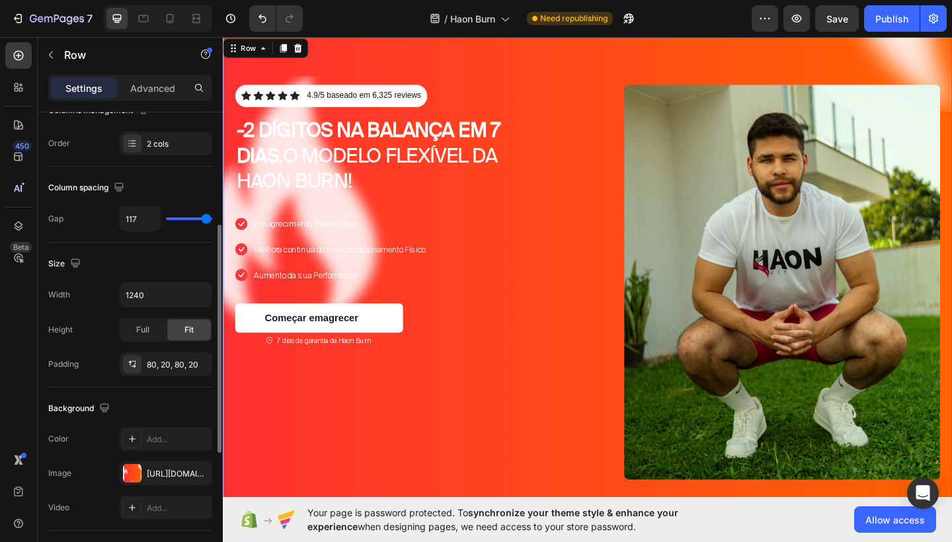
type input "113"
type input "111"
type input "108"
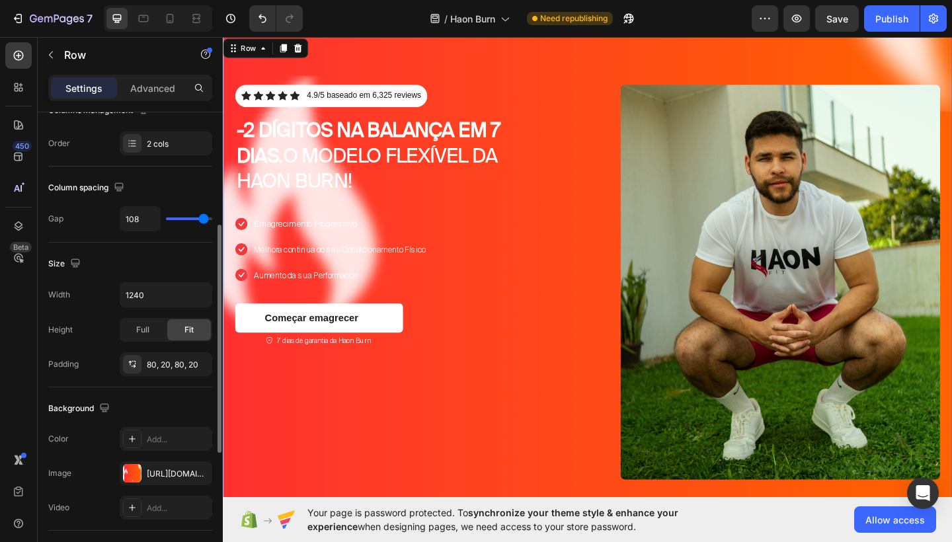
type input "106"
type input "104"
type input "102"
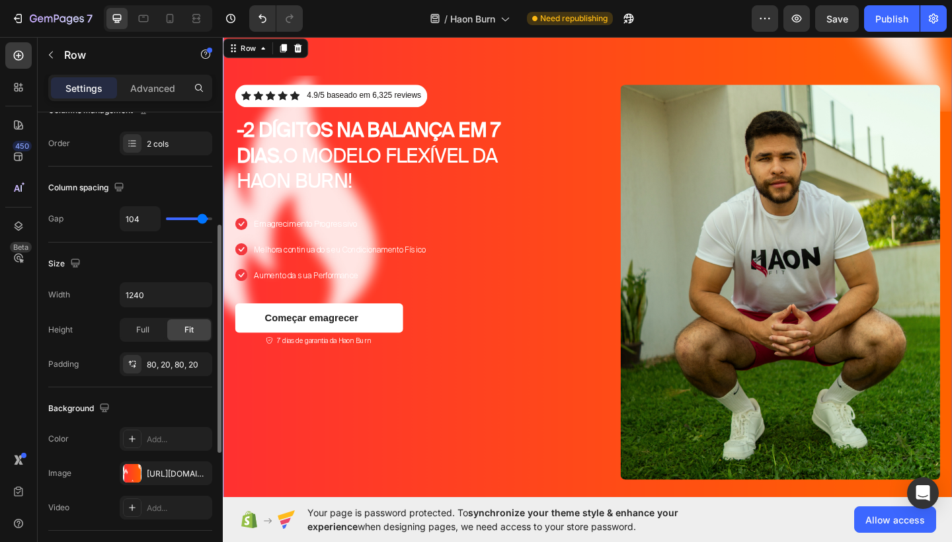
type input "102"
type input "100"
type input "98"
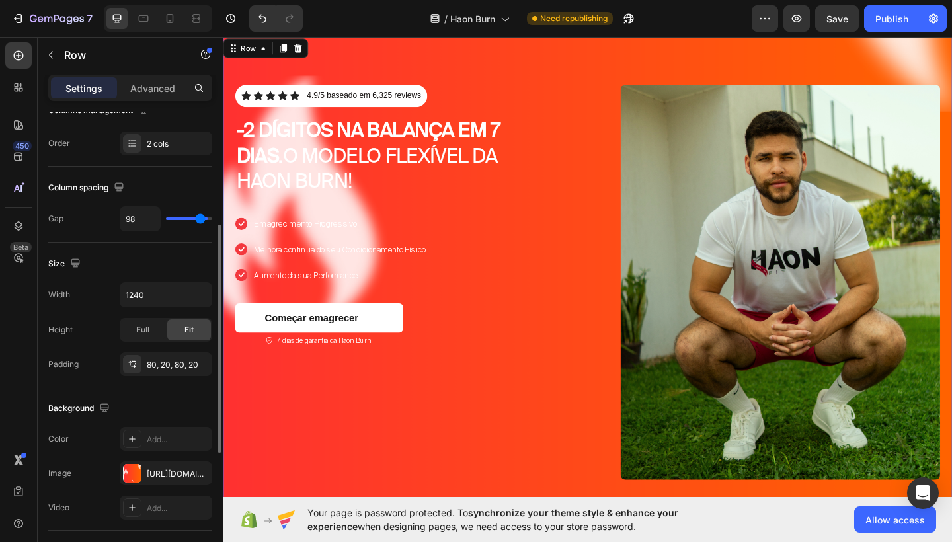
type input "96"
type input "94"
type input "92"
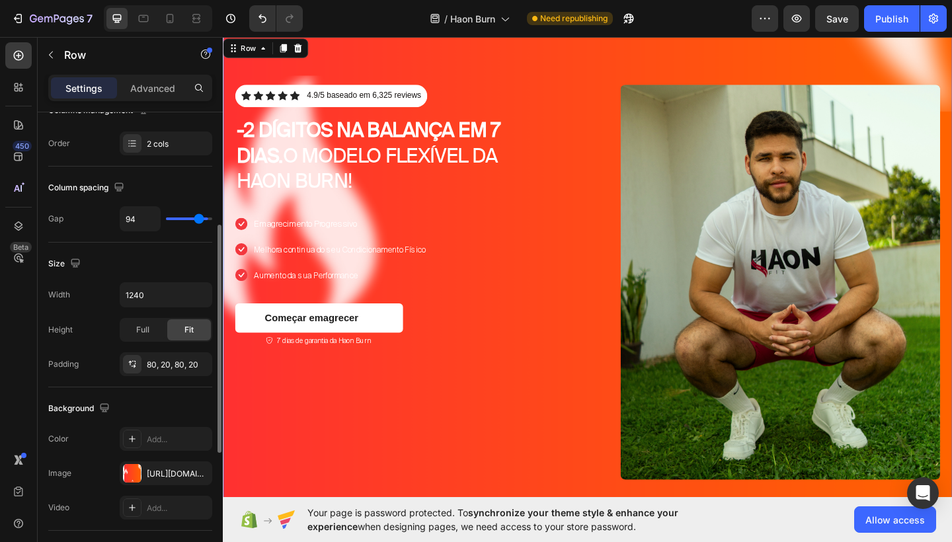
type input "92"
type input "89"
type input "87"
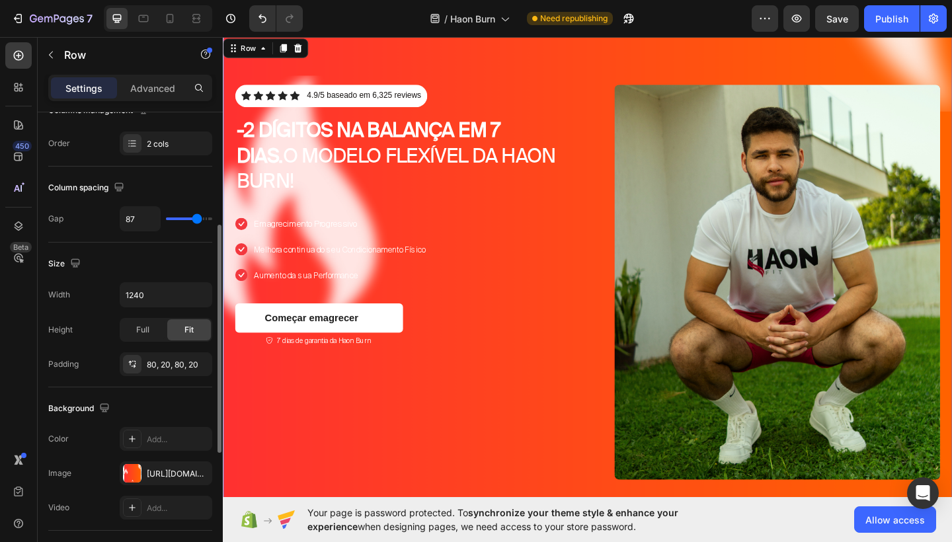
type input "85"
type input "83"
type input "81"
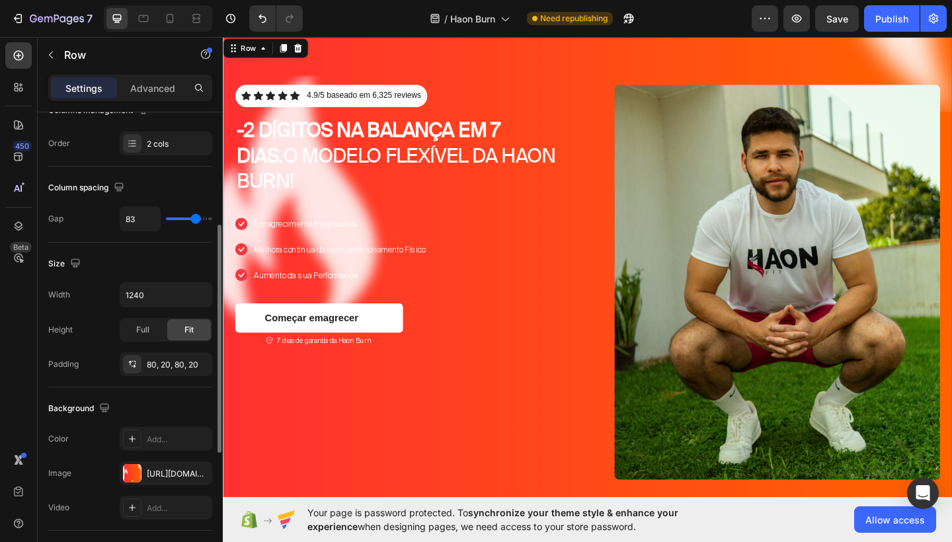
type input "81"
type input "79"
type input "75"
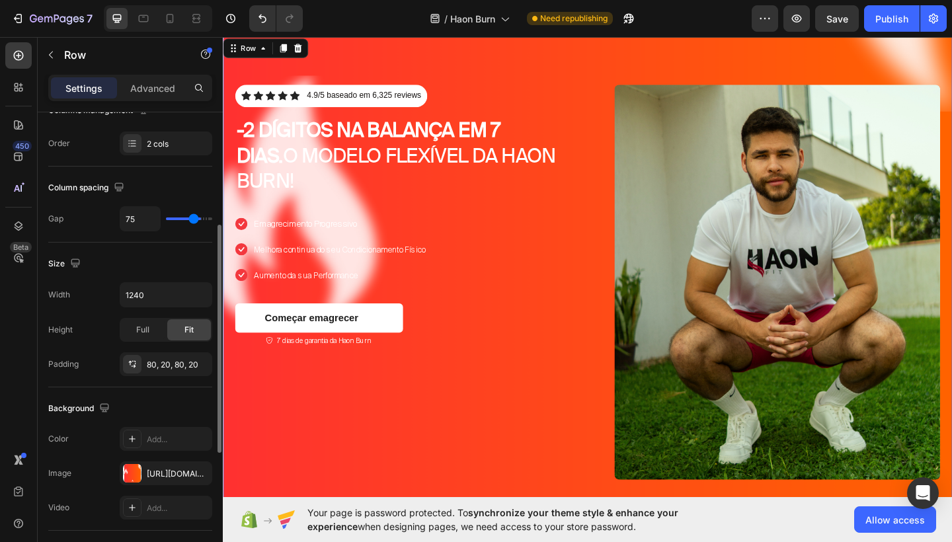
type input "71"
type input "66"
type input "60"
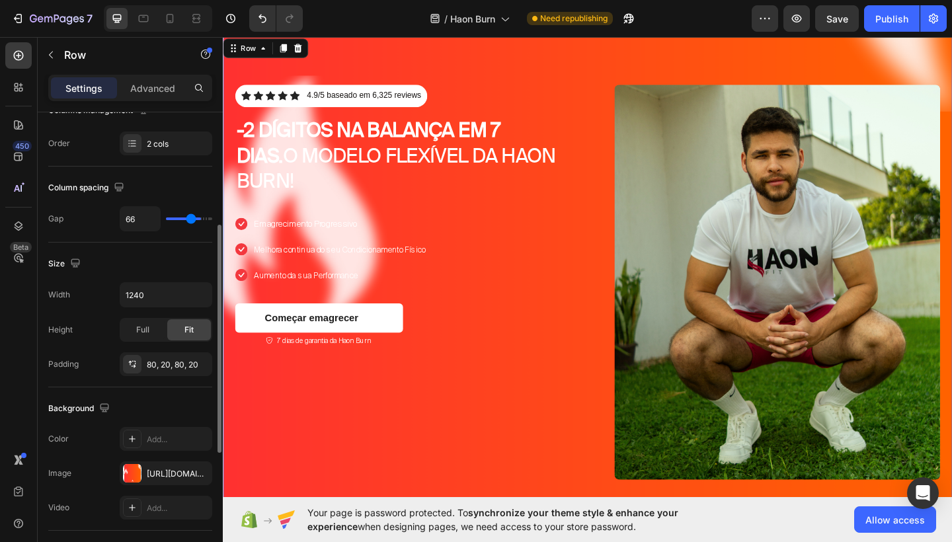
type input "60"
type input "56"
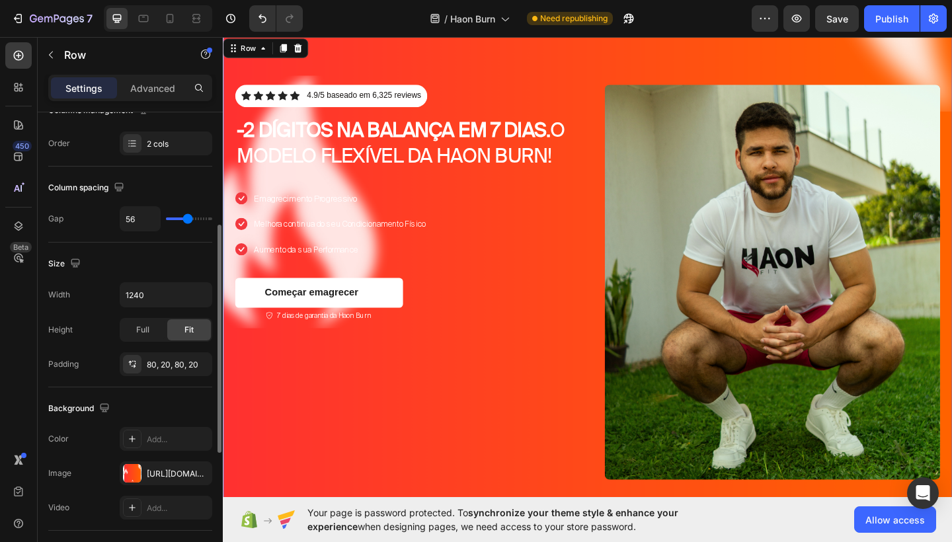
type input "52"
type input "47"
type input "45"
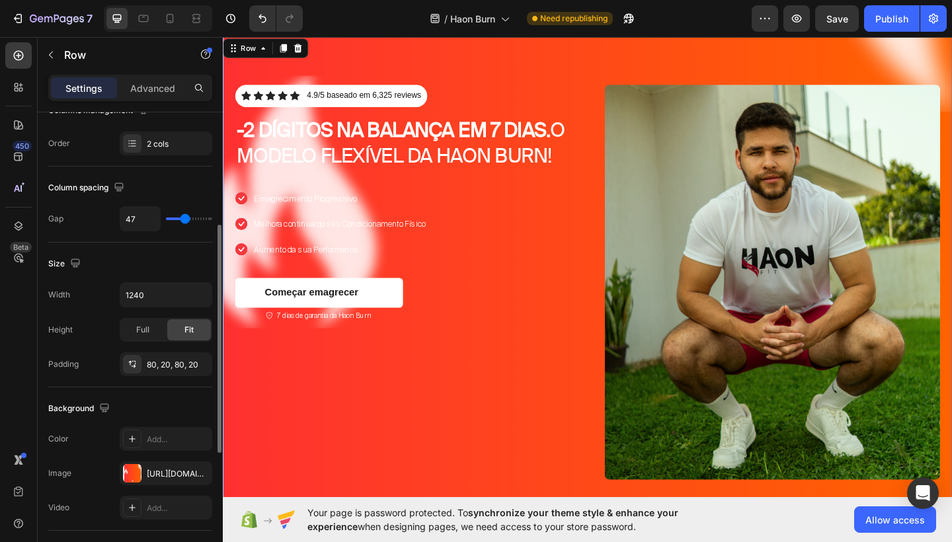
type input "45"
type input "43"
type input "41"
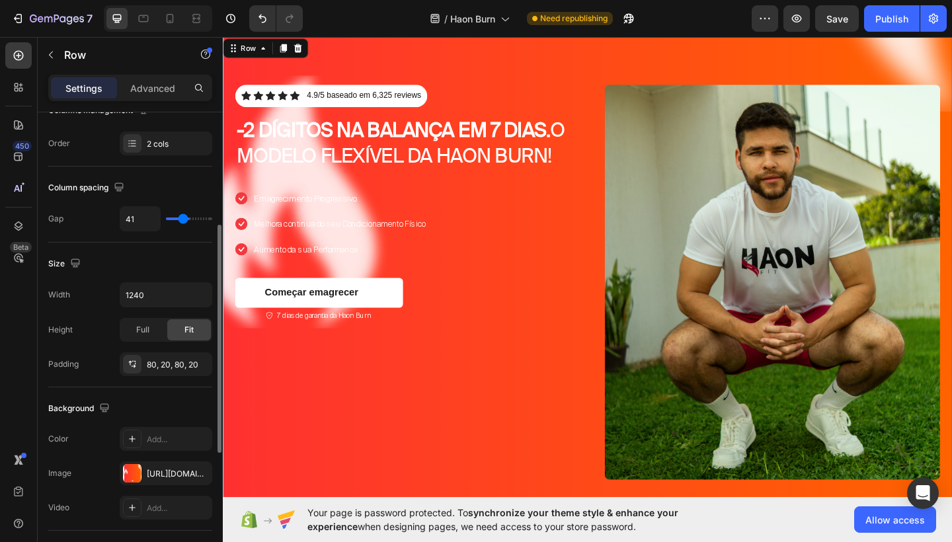
type input "37"
type input "35"
type input "33"
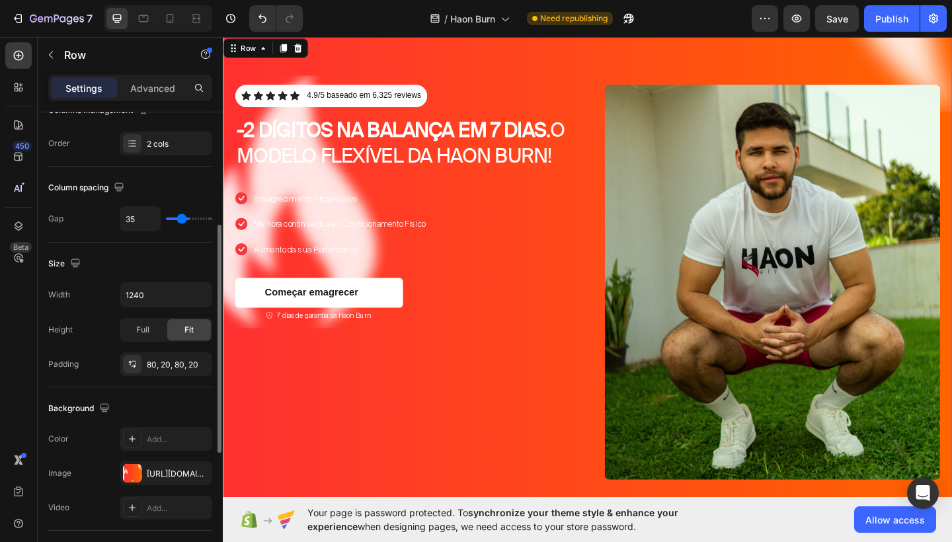
type input "33"
type input "31"
type input "28"
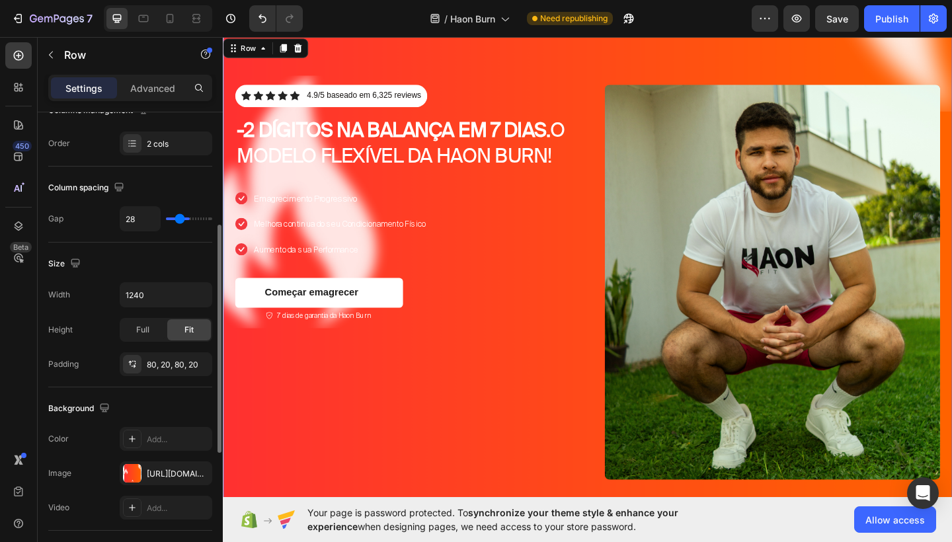
type input "26"
type input "24"
type input "20"
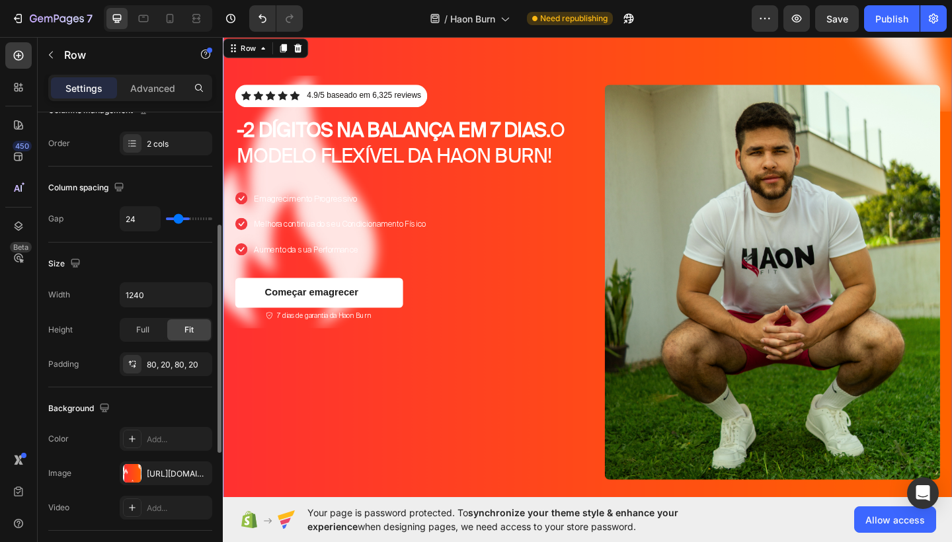
type input "20"
type input "18"
type input "16"
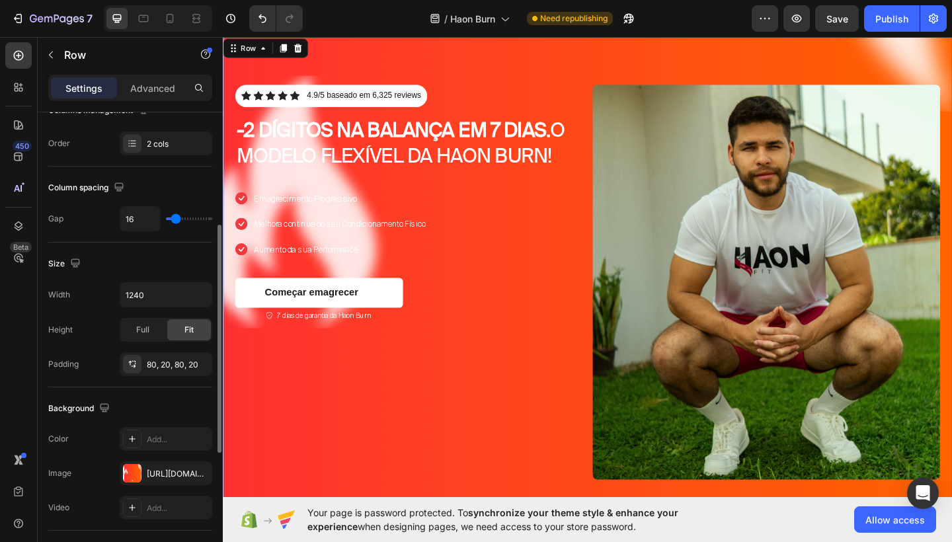
type input "12"
type input "7"
type input "5"
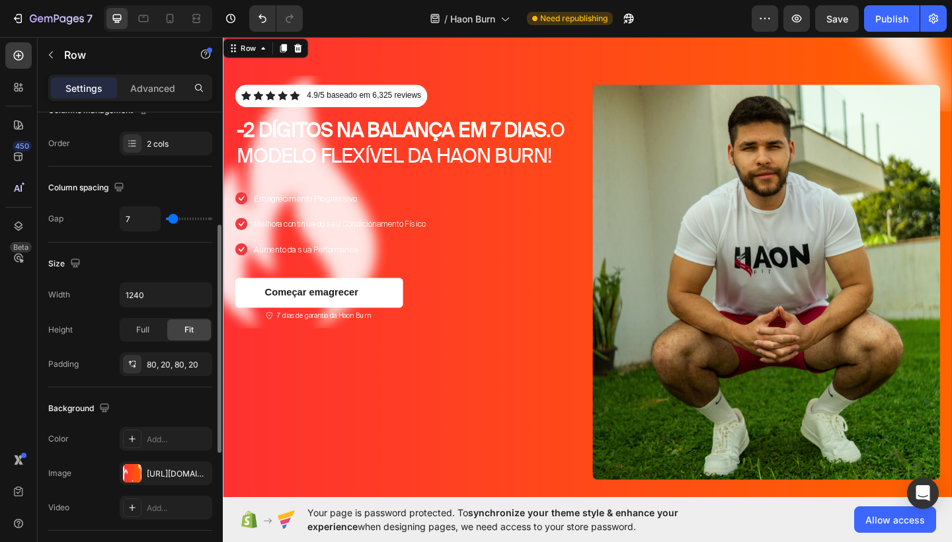
type input "5"
type input "1"
type input "0"
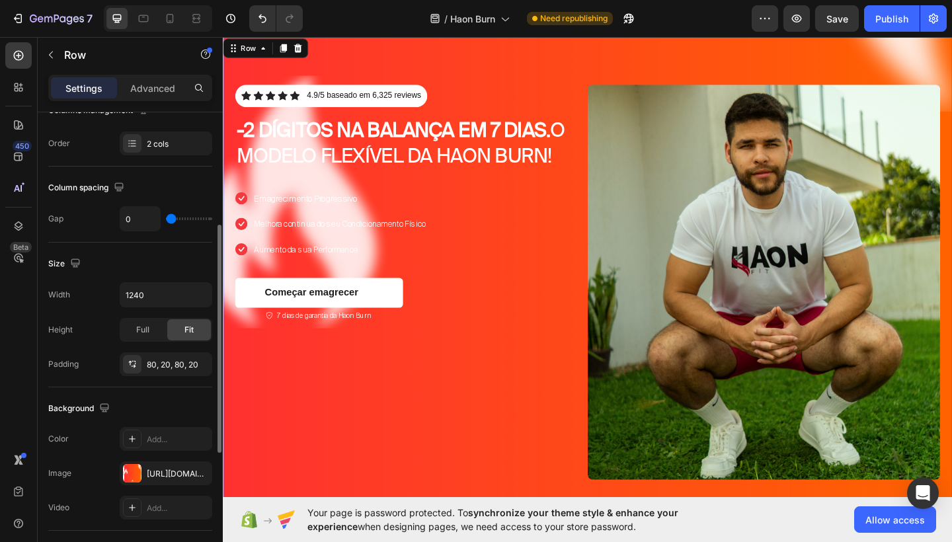
type input "1"
type input "5"
type input "7"
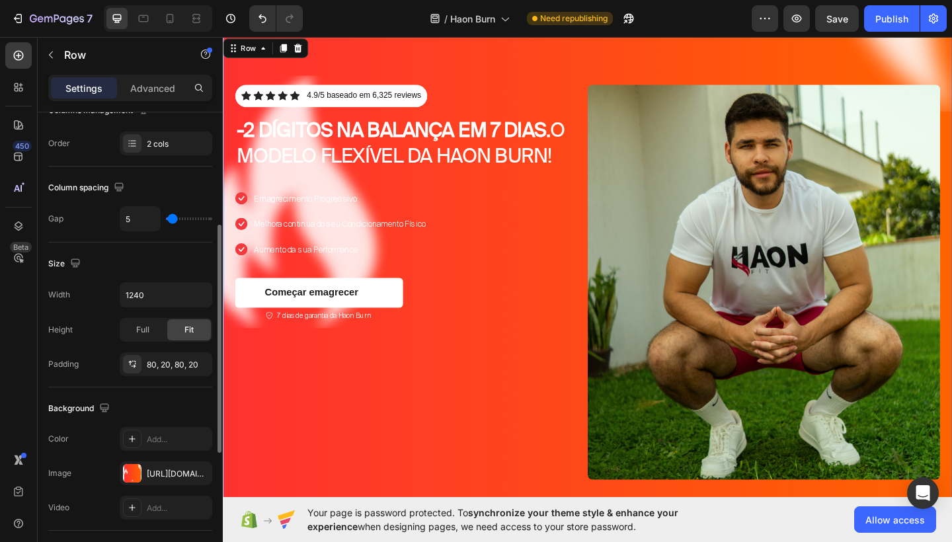
type input "7"
type input "12"
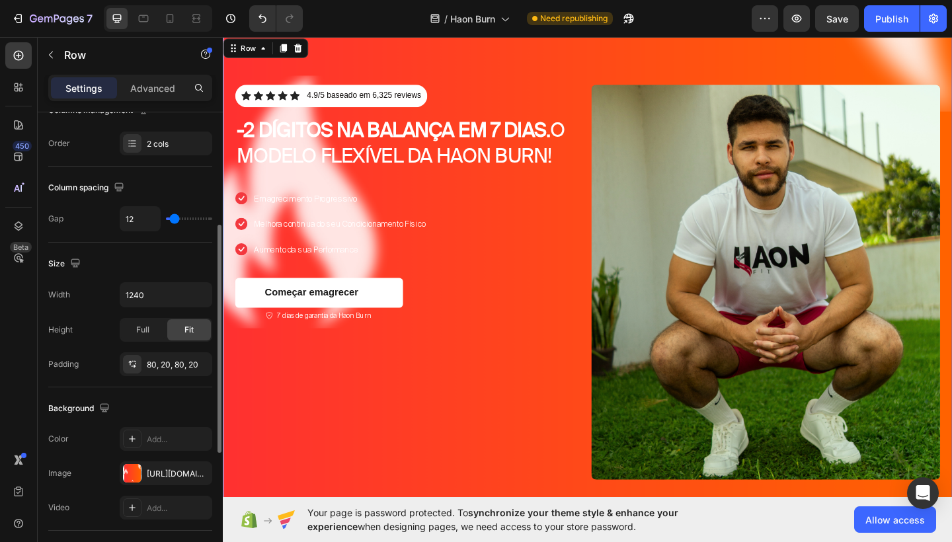
type input "14"
type input "16"
type input "18"
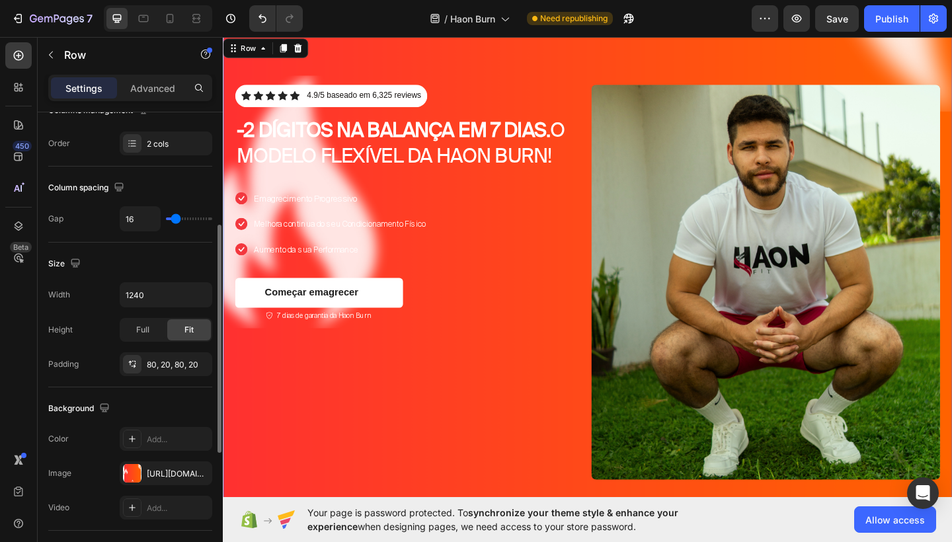
type input "18"
type input "20"
type input "22"
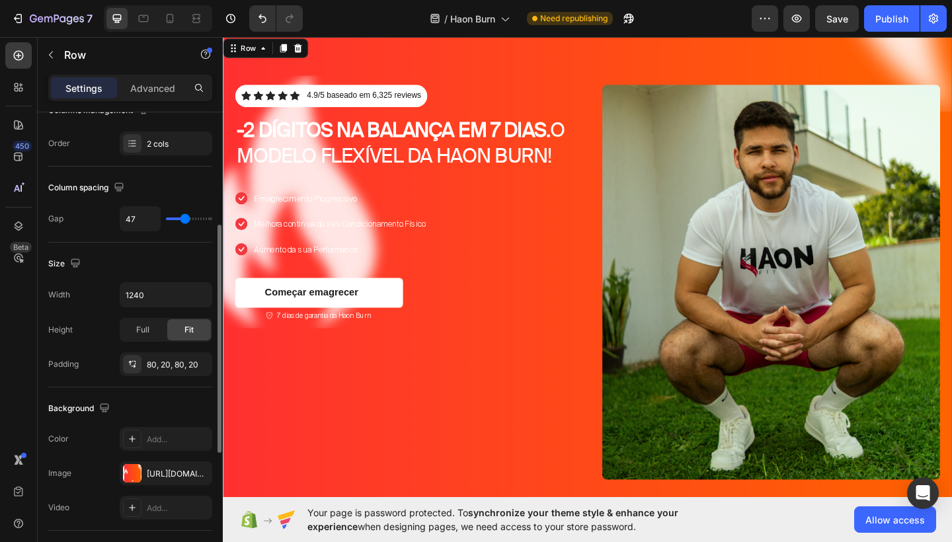
click at [184, 220] on input "range" at bounding box center [189, 219] width 46 height 3
click at [183, 220] on input "range" at bounding box center [189, 219] width 46 height 3
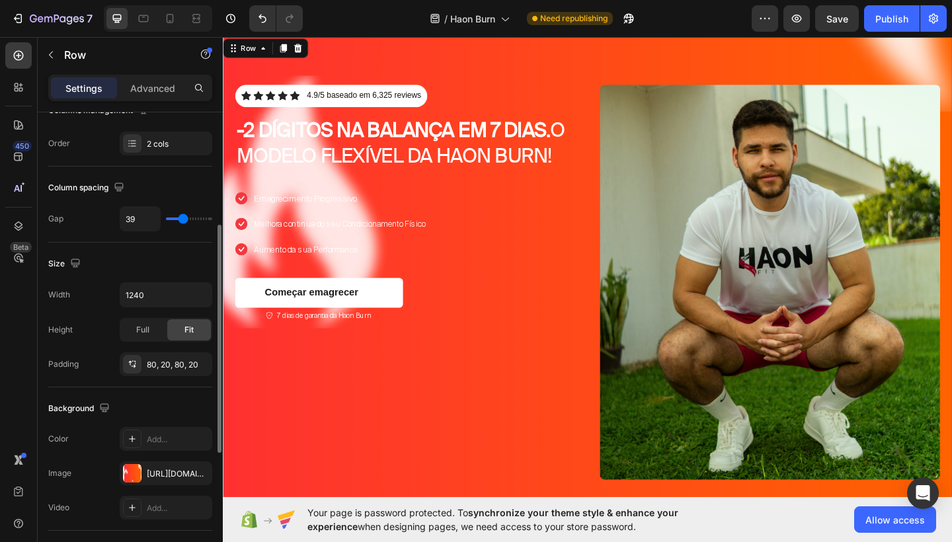
click at [181, 220] on input "range" at bounding box center [189, 219] width 46 height 3
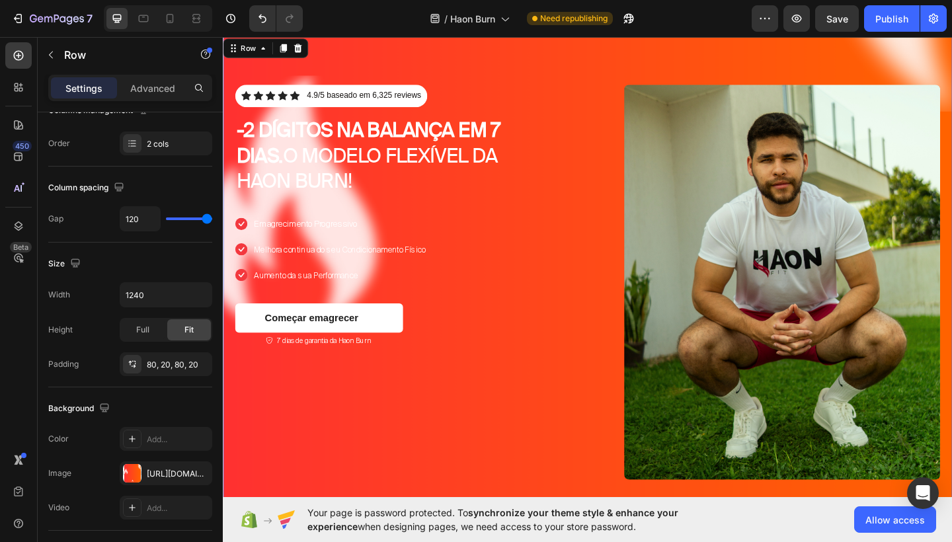
drag, startPoint x: 491, startPoint y: 411, endPoint x: 272, endPoint y: 407, distance: 219.0
click at [272, 407] on div "Icon Icon Icon Icon Icon Icon List 4.9/5 baseado em 6,325 reviews Text Block Ro…" at bounding box center [408, 304] width 344 height 430
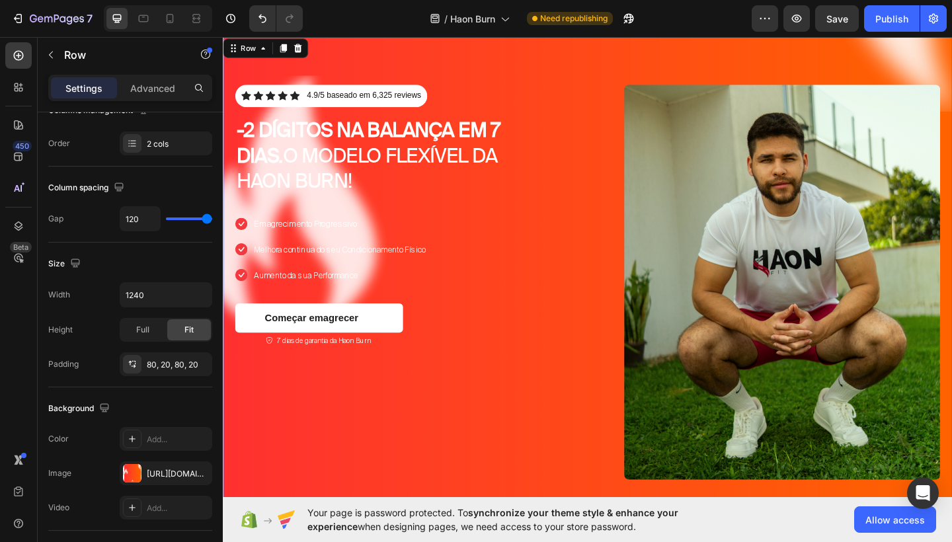
click at [519, 358] on div "Icon Icon Icon Icon Icon Icon List 4.9/5 baseado em 6,325 reviews Text Block Ro…" at bounding box center [408, 304] width 344 height 430
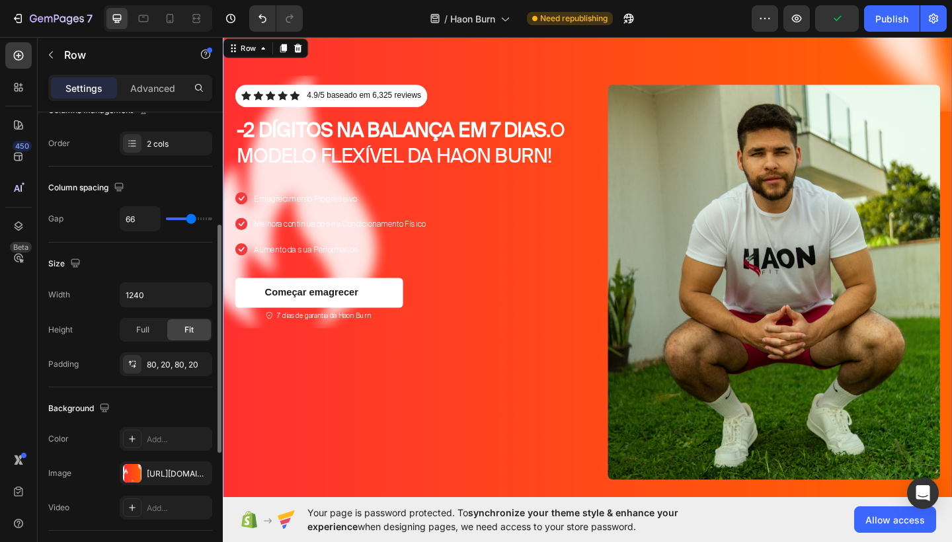
drag, startPoint x: 208, startPoint y: 219, endPoint x: 190, endPoint y: 219, distance: 18.5
click at [190, 219] on input "range" at bounding box center [189, 219] width 46 height 3
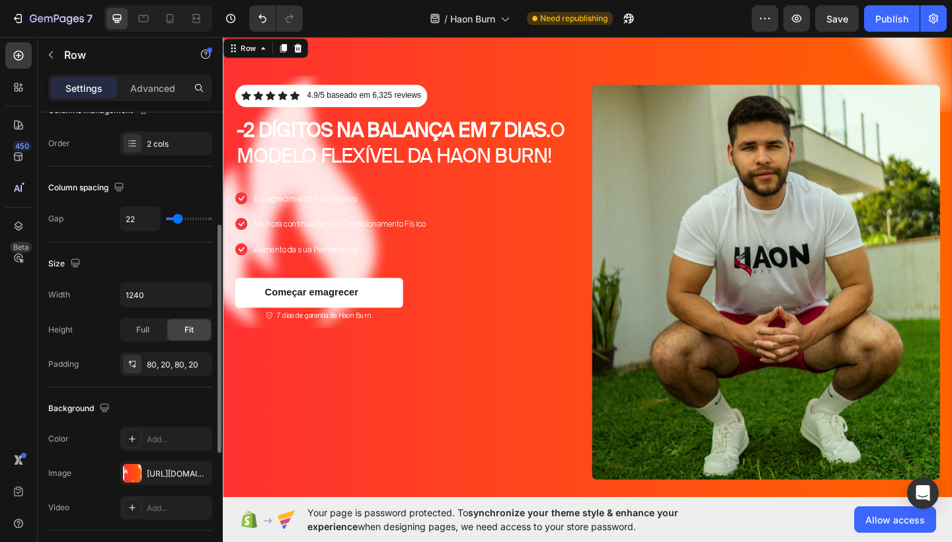
click at [176, 220] on input "range" at bounding box center [189, 219] width 46 height 3
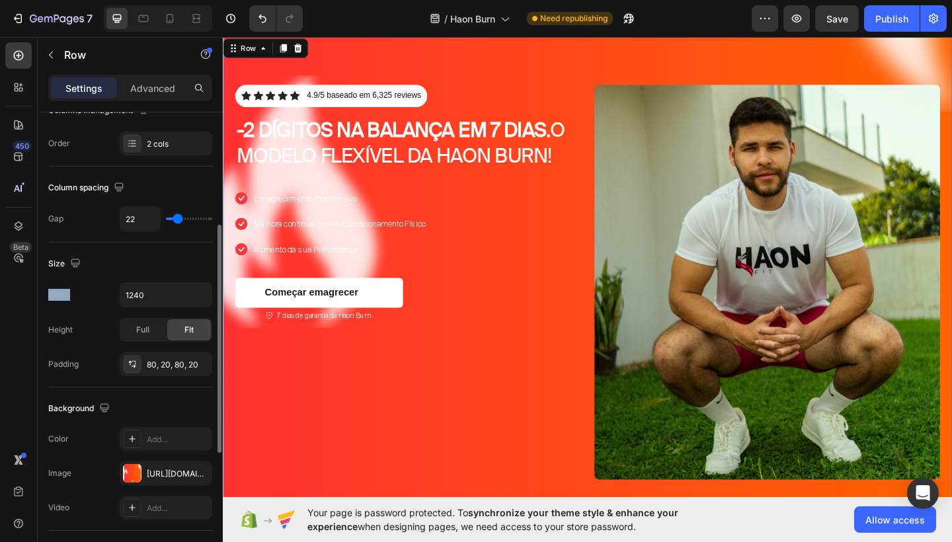
click at [176, 220] on input "range" at bounding box center [189, 219] width 46 height 3
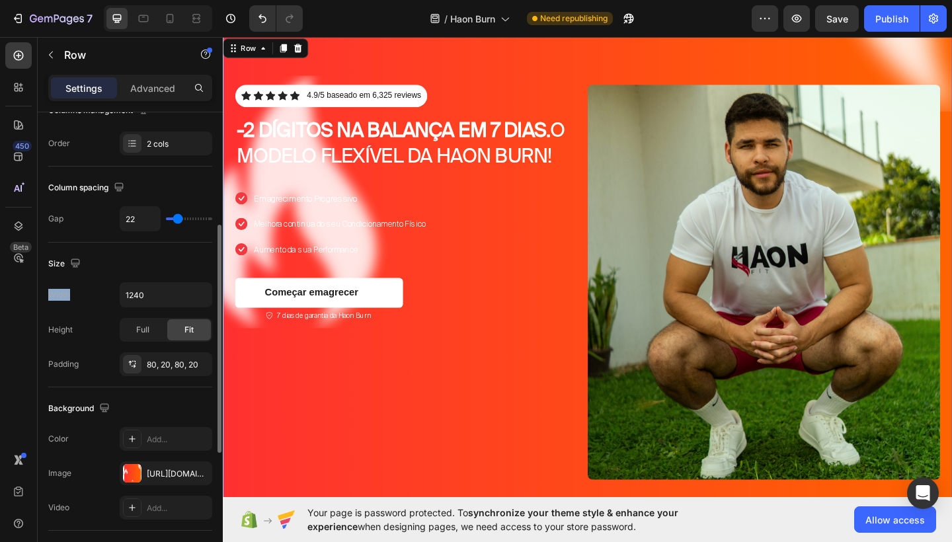
click at [176, 220] on input "range" at bounding box center [189, 219] width 46 height 3
click at [166, 220] on input "range" at bounding box center [189, 219] width 46 height 3
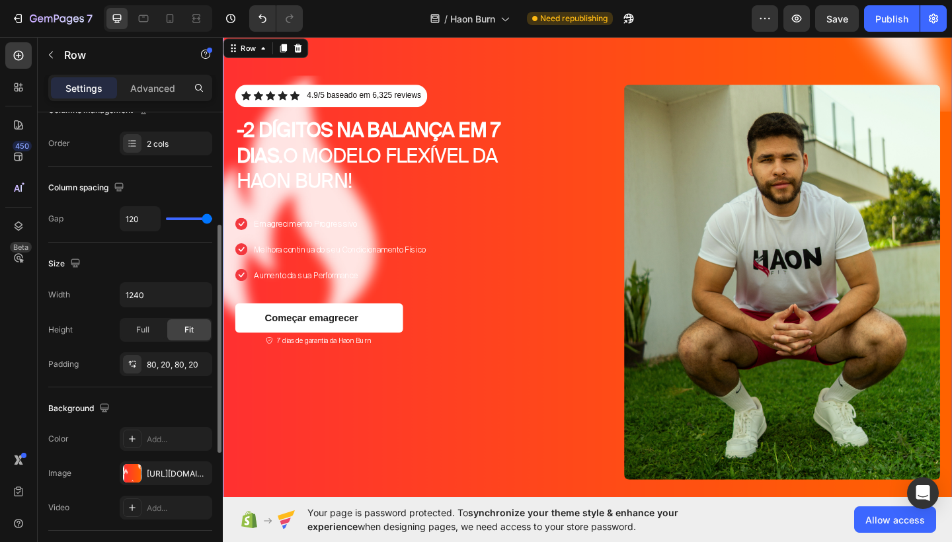
click at [212, 218] on input "range" at bounding box center [189, 219] width 46 height 3
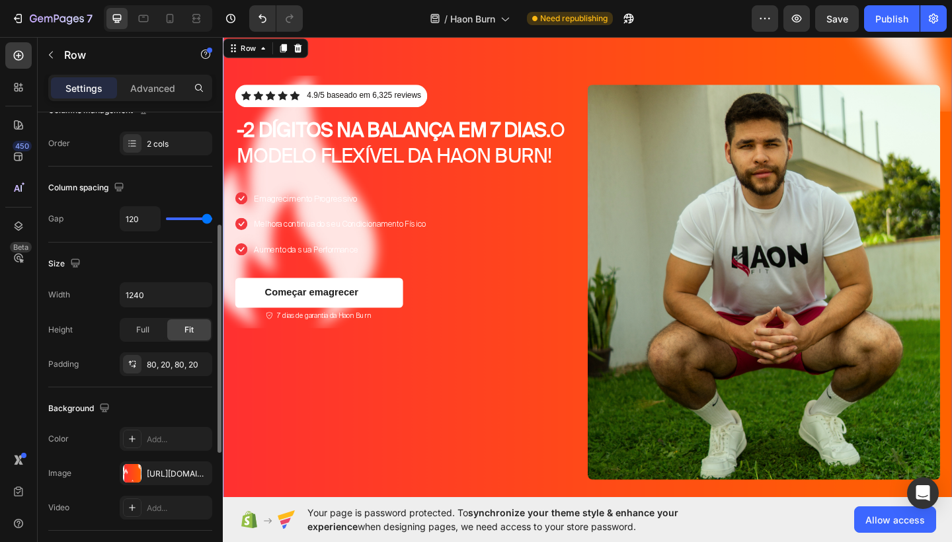
click at [212, 218] on input "range" at bounding box center [189, 219] width 46 height 3
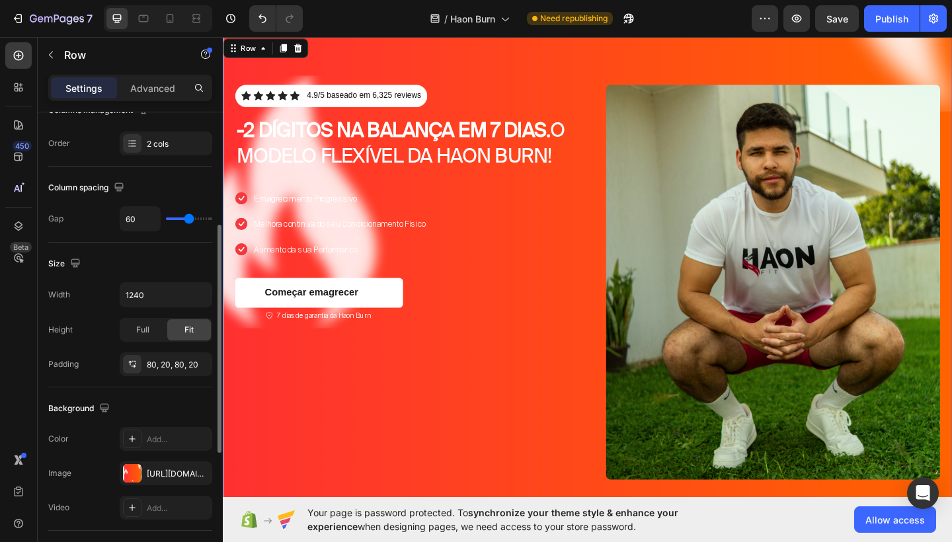
drag, startPoint x: 208, startPoint y: 220, endPoint x: 188, endPoint y: 220, distance: 19.8
click at [188, 220] on input "range" at bounding box center [189, 219] width 46 height 3
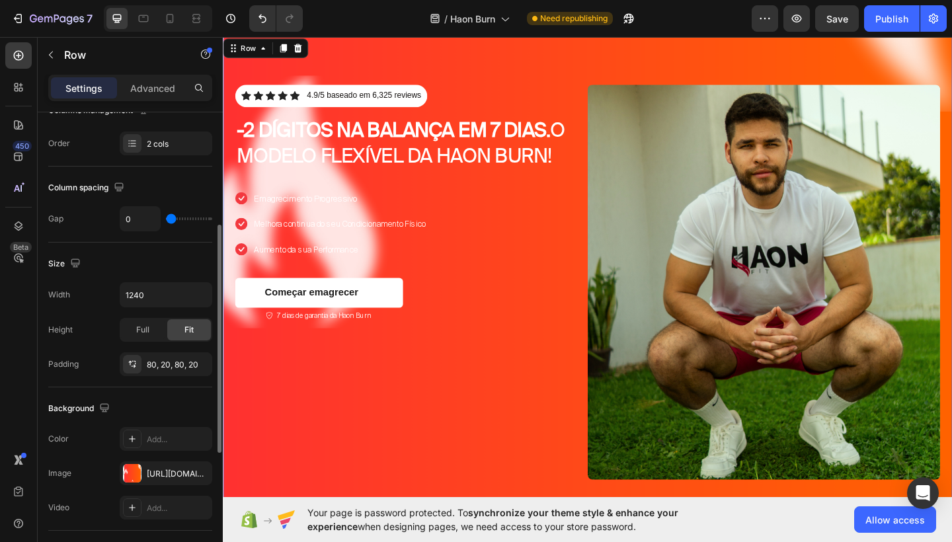
click at [166, 218] on input "range" at bounding box center [189, 219] width 46 height 3
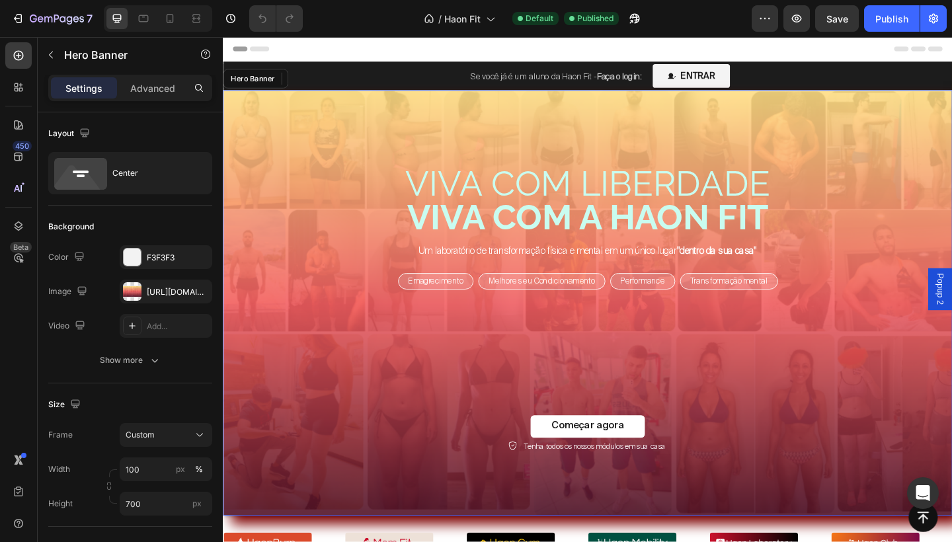
click at [769, 150] on div "VIVA COM LIBERDADE VIVA COM A HAON FIT Heading Um laboratório de transformação …" at bounding box center [620, 327] width 794 height 372
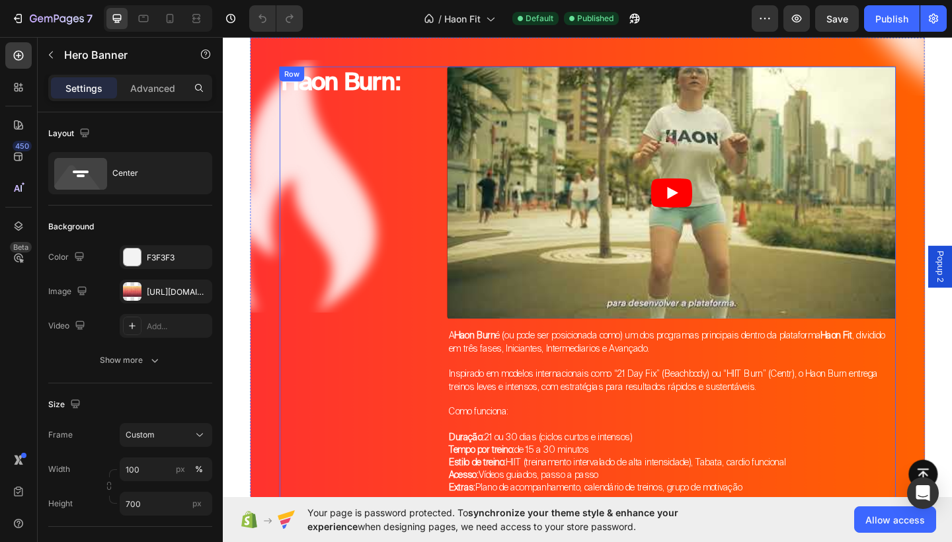
scroll to position [1552, 0]
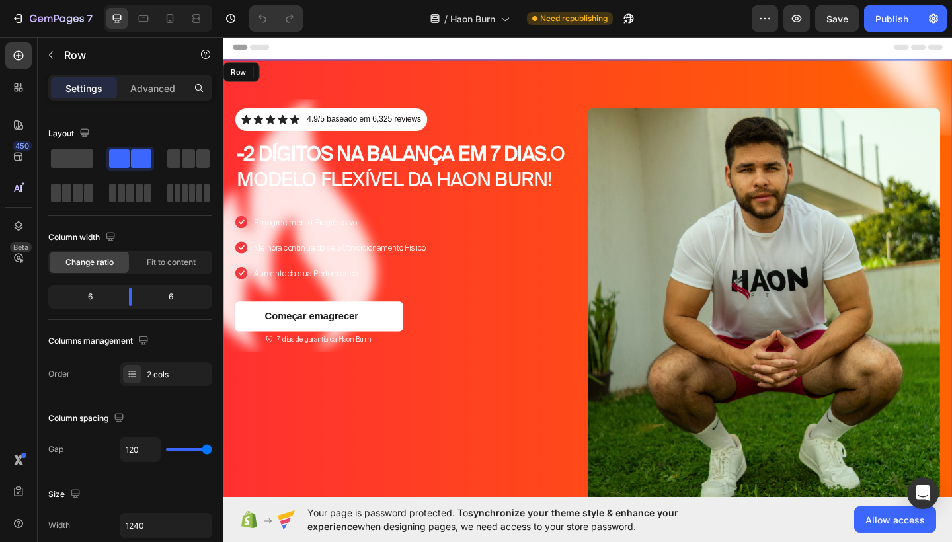
click at [457, 403] on div "Icon Icon Icon Icon Icon Icon List 4.9/5 baseado em 6,325 reviews Text Block Ro…" at bounding box center [428, 330] width 384 height 430
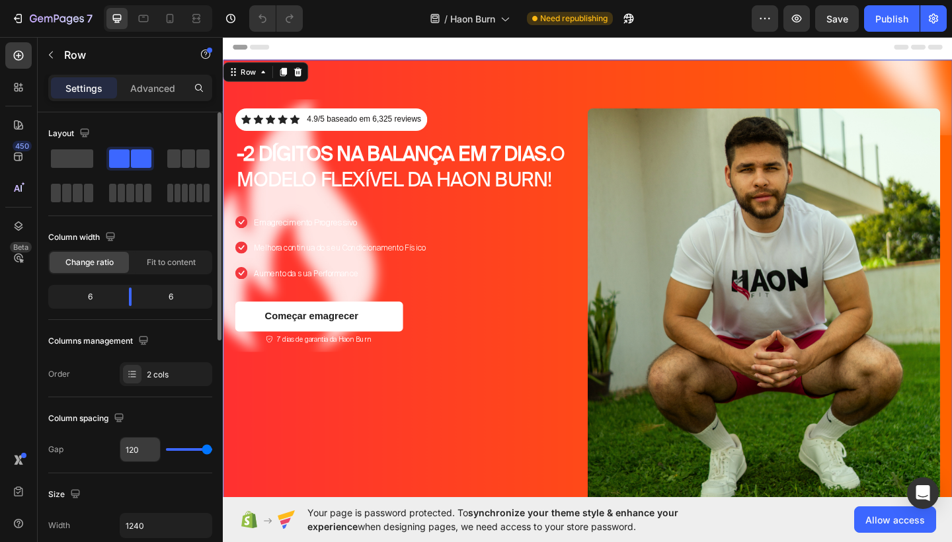
click at [140, 445] on input "120" at bounding box center [140, 450] width 40 height 24
type input "6"
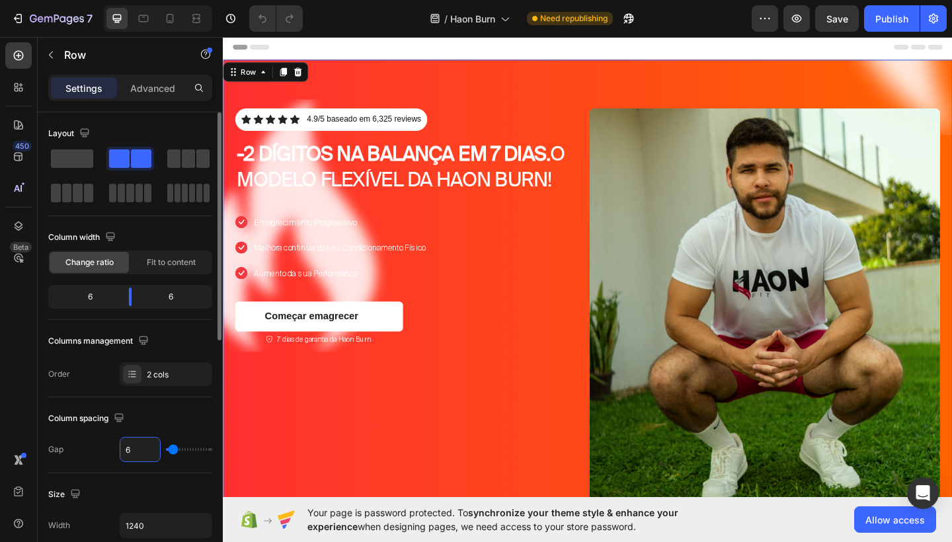
type input "60"
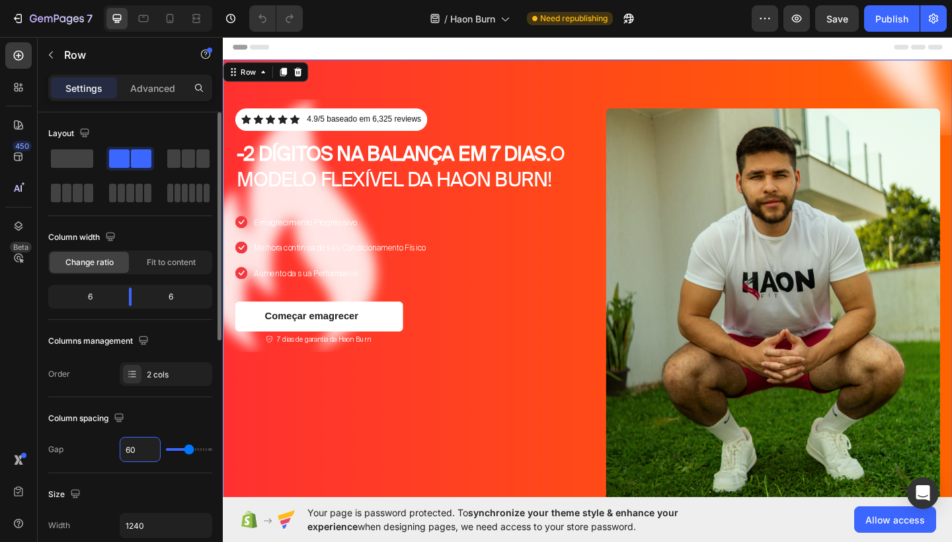
type input "60"
click at [560, 452] on div "Icon Icon Icon Icon Icon Icon List 4.9/5 baseado em 6,325 reviews Text Block Ro…" at bounding box center [418, 330] width 364 height 430
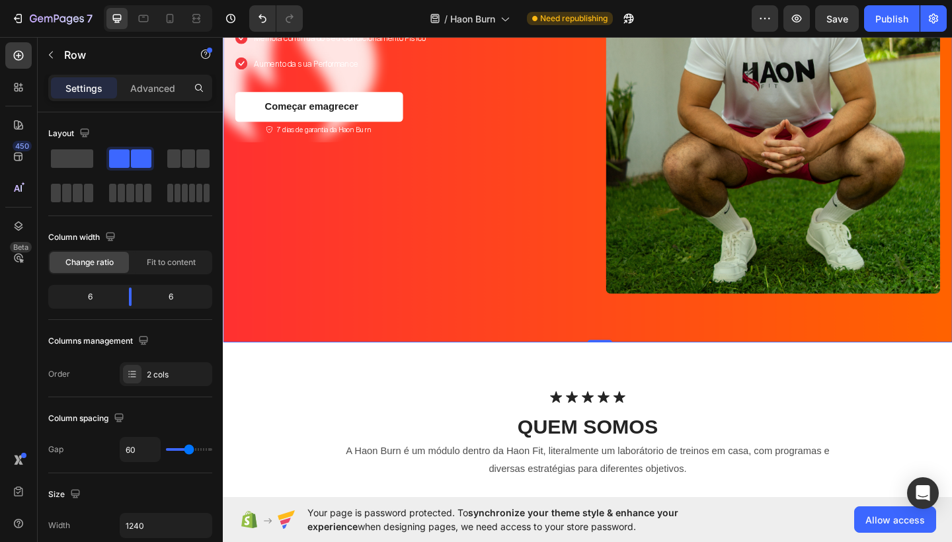
scroll to position [254, 0]
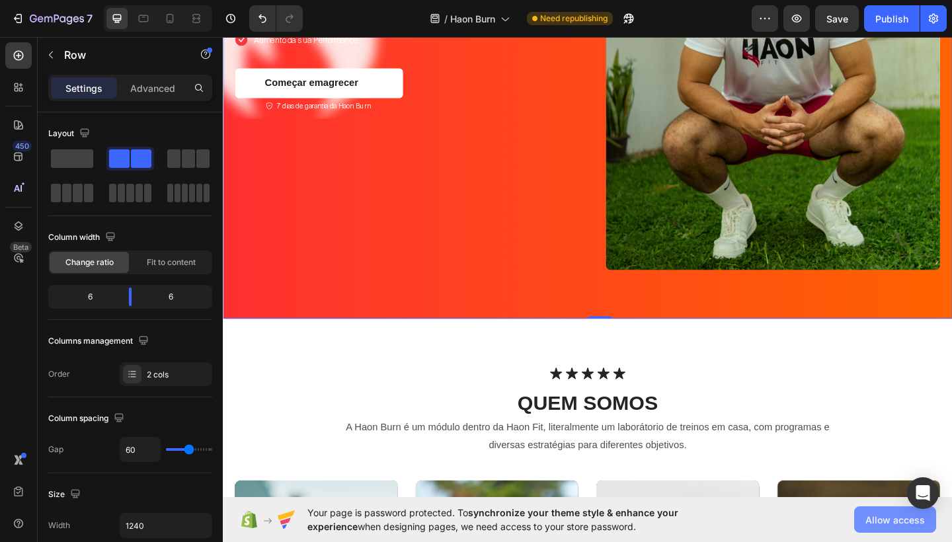
click at [881, 527] on button "Allow access" at bounding box center [896, 520] width 82 height 26
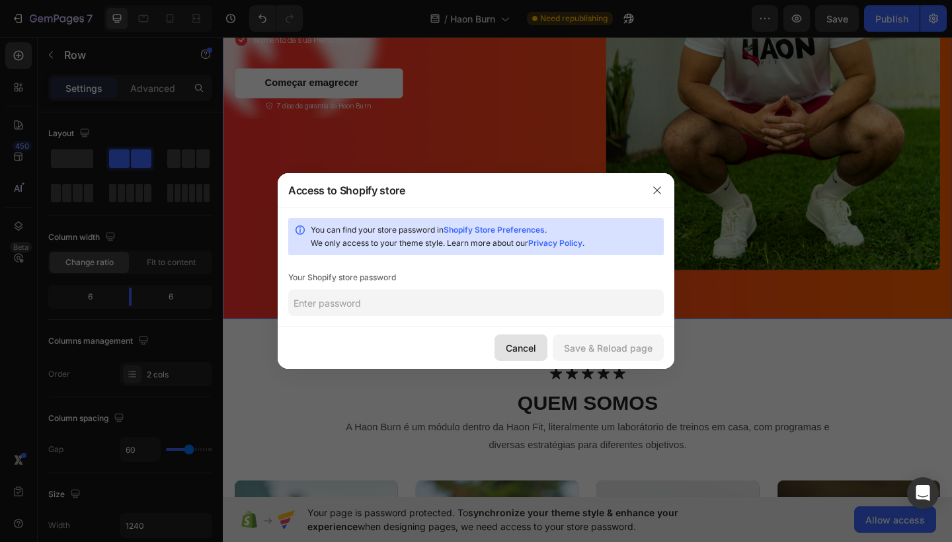
click at [526, 346] on div "Cancel" at bounding box center [521, 348] width 30 height 14
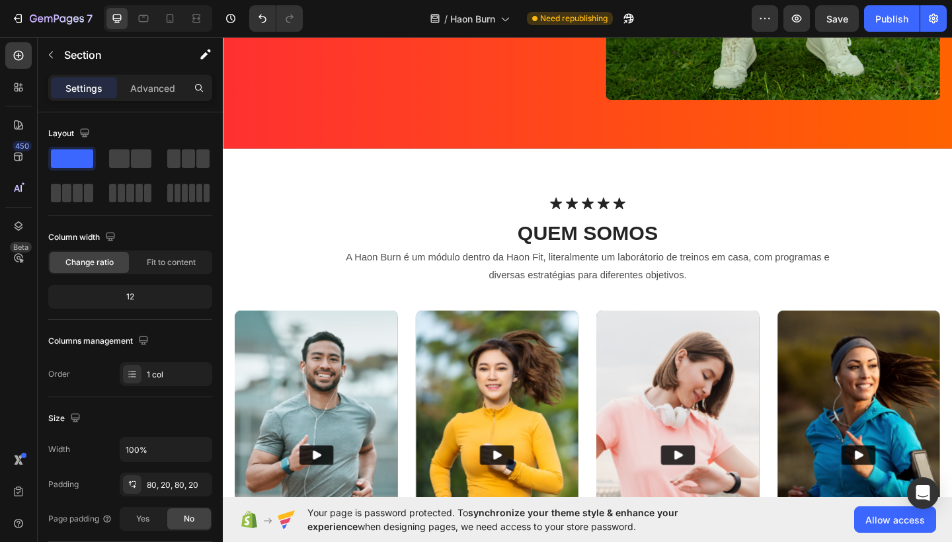
scroll to position [441, 0]
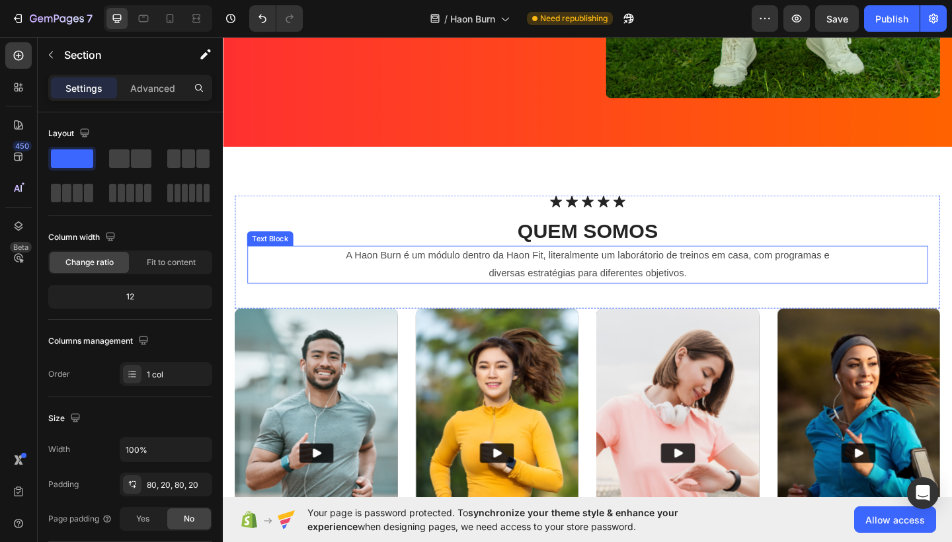
click at [737, 294] on p "diversas estratégias para diferentes objetivos." at bounding box center [620, 294] width 738 height 19
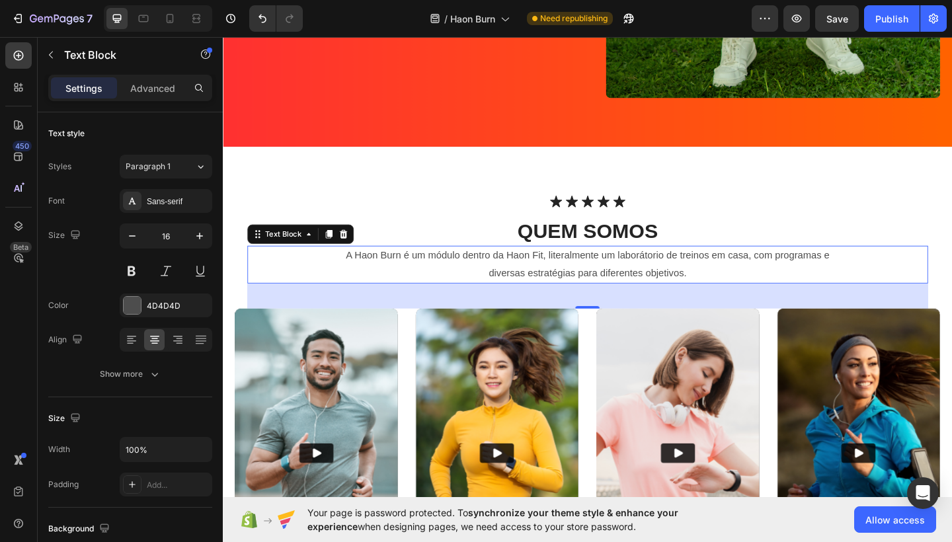
click at [737, 294] on p "diversas estratégias para diferentes objetivos." at bounding box center [620, 294] width 738 height 19
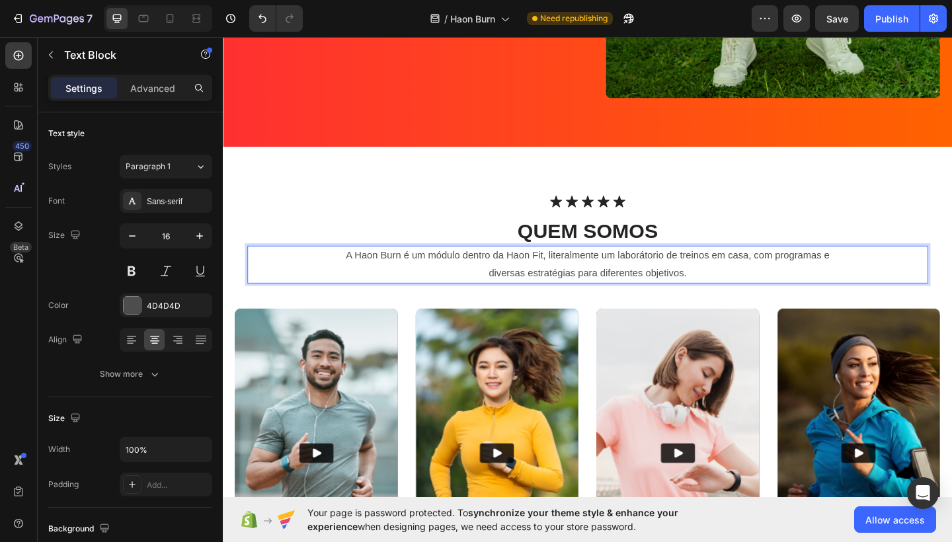
click at [706, 288] on p "diversas estratégias para diferentes objetivos." at bounding box center [620, 294] width 738 height 19
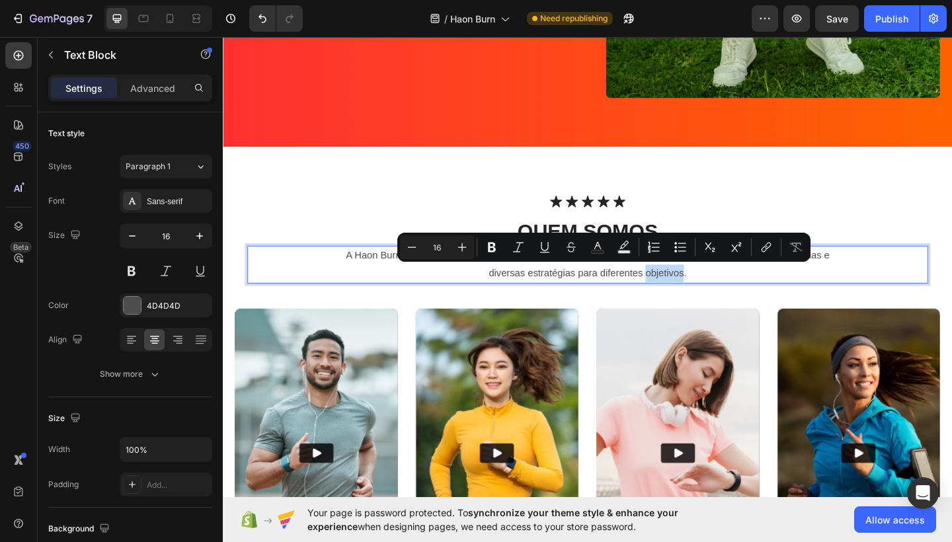
click at [616, 297] on p "diversas estratégias para diferentes objetivos." at bounding box center [620, 294] width 738 height 19
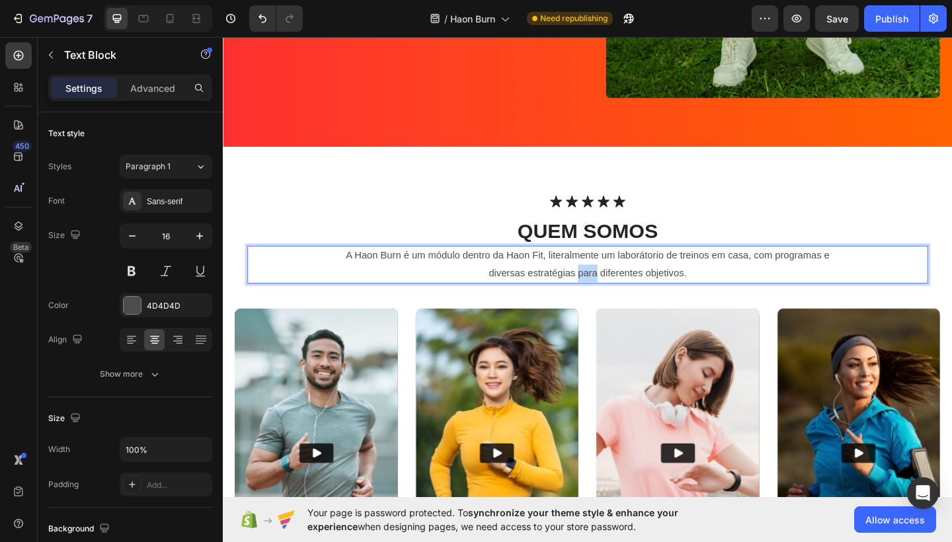
click at [616, 297] on p "diversas estratégias para diferentes objetivos." at bounding box center [620, 294] width 738 height 19
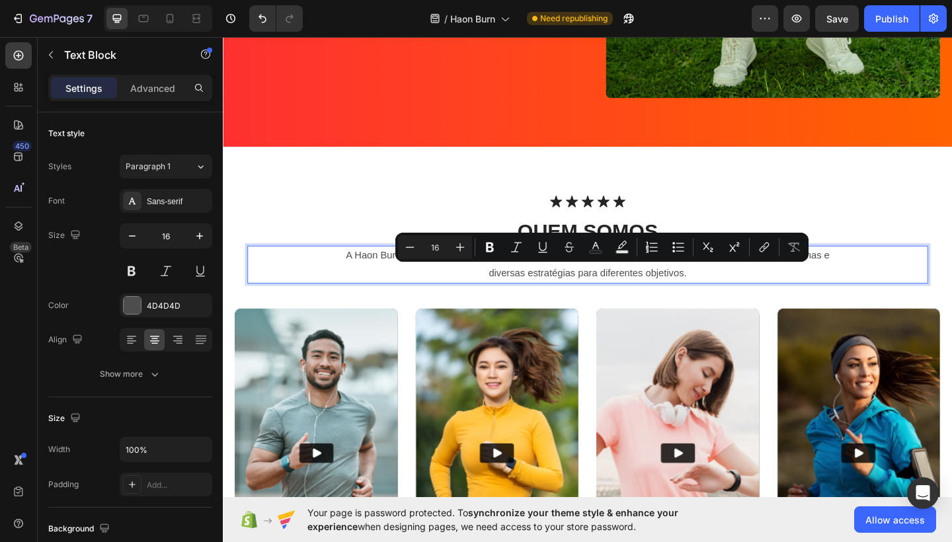
click at [729, 300] on p "diversas estratégias para diferentes objetivos." at bounding box center [620, 294] width 738 height 19
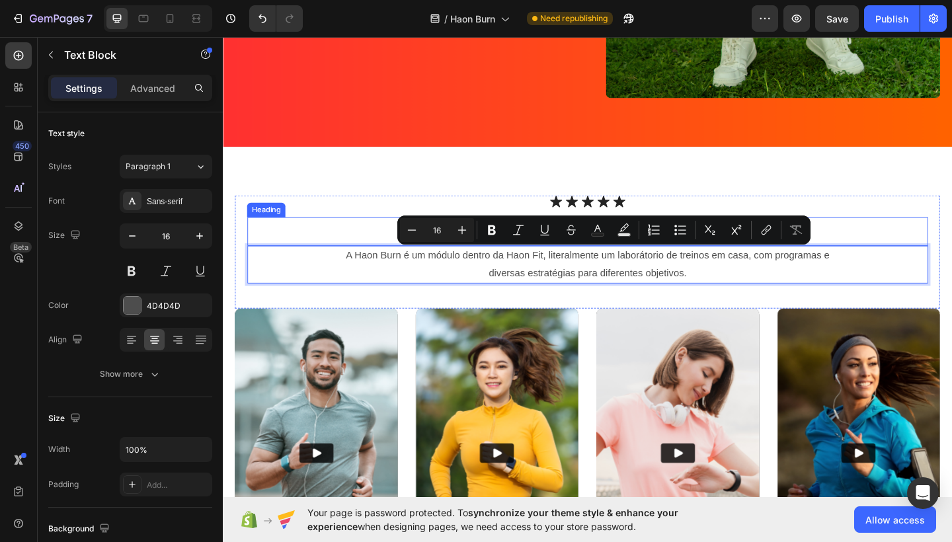
drag, startPoint x: 729, startPoint y: 300, endPoint x: 349, endPoint y: 261, distance: 382.2
click at [348, 261] on div "Icon Icon Icon Icon Icon Icon List Quem somos Heading A Haon Burn é um módulo d…" at bounding box center [619, 271] width 741 height 123
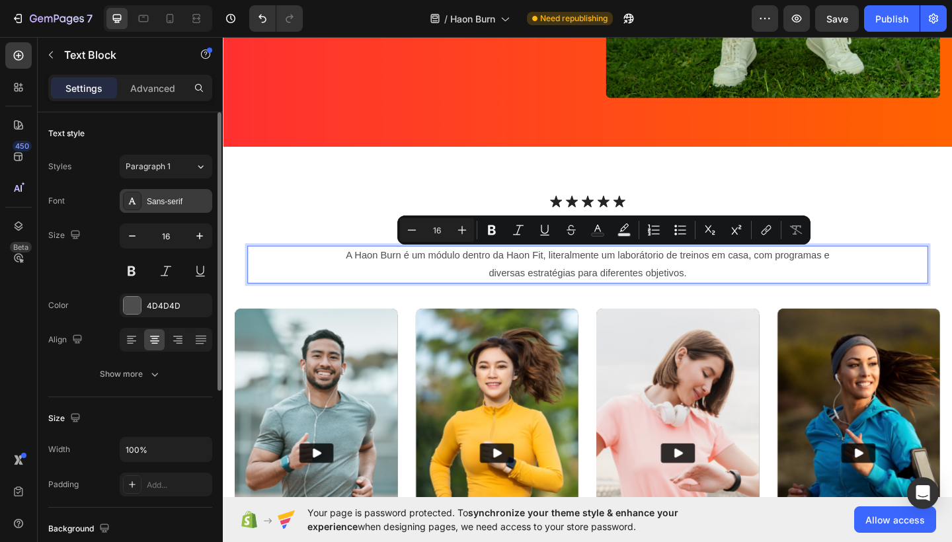
click at [181, 204] on div "Sans-serif" at bounding box center [178, 202] width 62 height 12
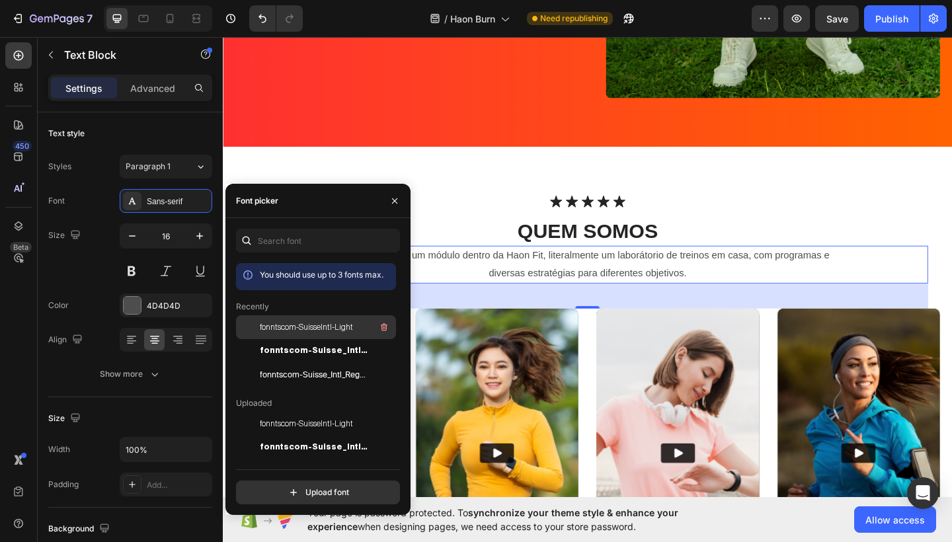
click at [287, 329] on span "fonntscom-SuisseIntl-Light" at bounding box center [306, 327] width 93 height 12
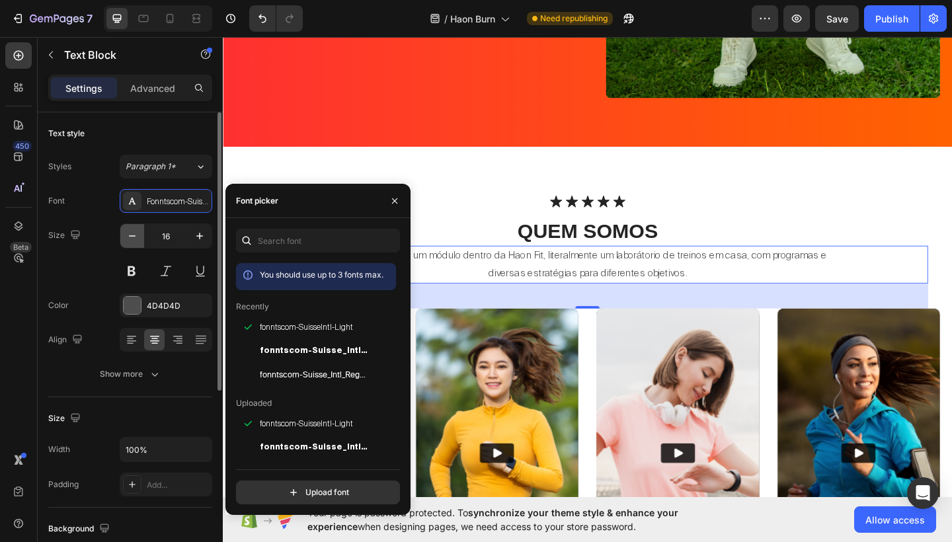
click at [125, 240] on button "button" at bounding box center [132, 236] width 24 height 24
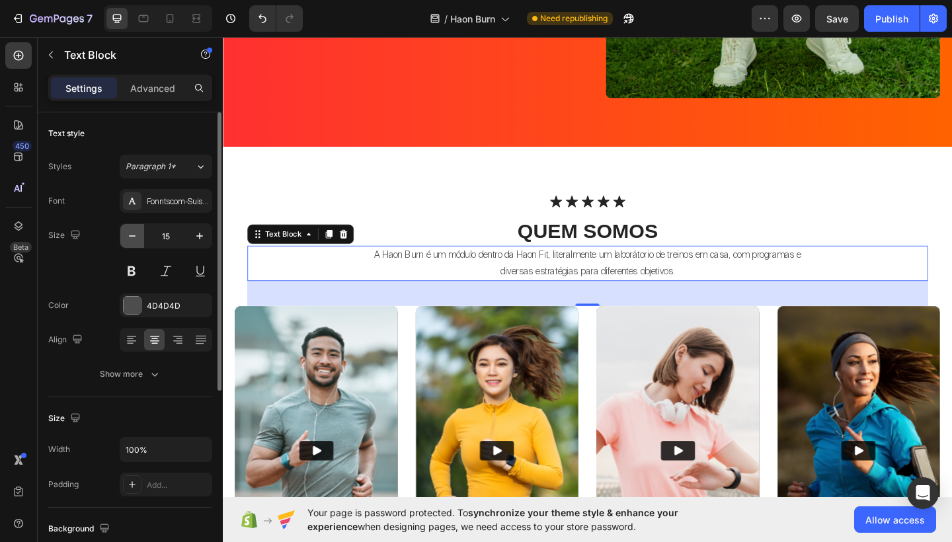
click at [125, 240] on button "button" at bounding box center [132, 236] width 24 height 24
type input "14"
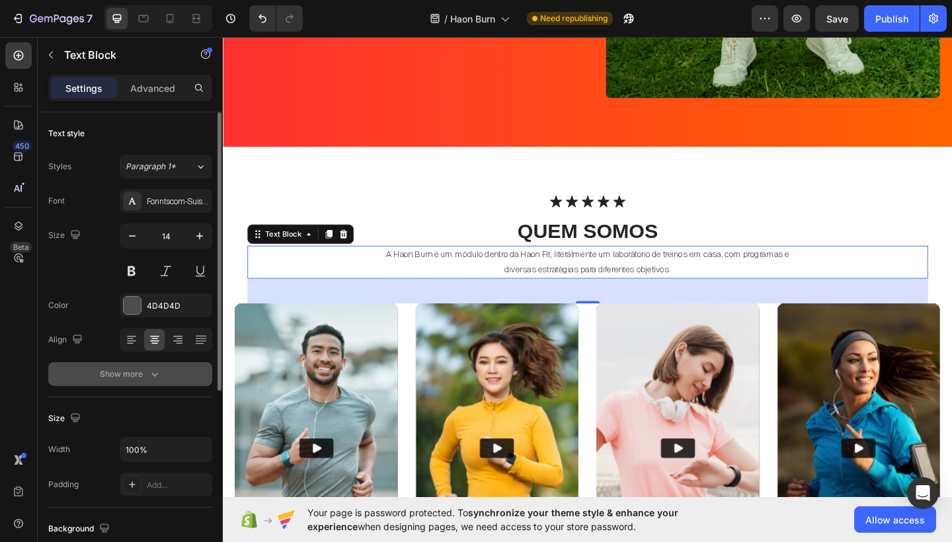
click at [152, 367] on button "Show more" at bounding box center [130, 374] width 164 height 24
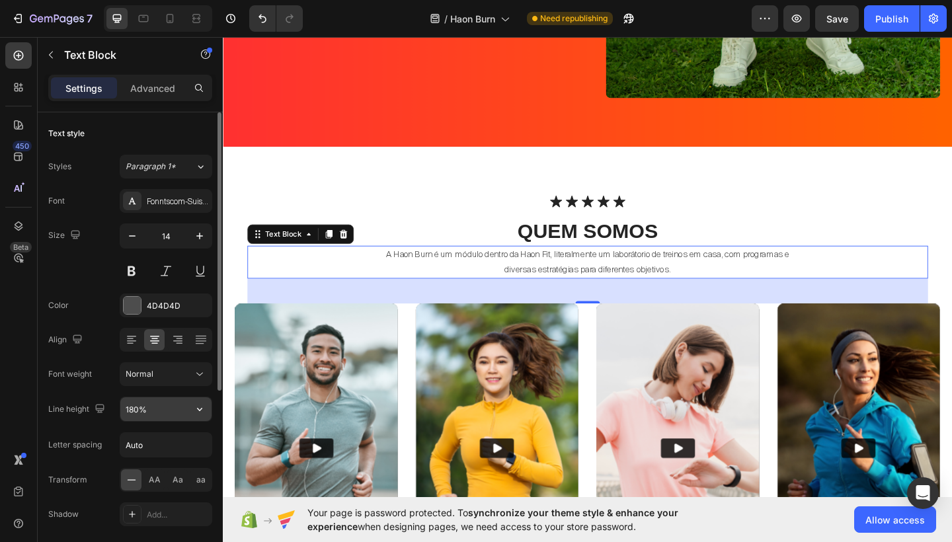
click at [134, 403] on input "180%" at bounding box center [165, 409] width 91 height 24
click at [134, 406] on input "180%" at bounding box center [165, 409] width 91 height 24
type input "130%"
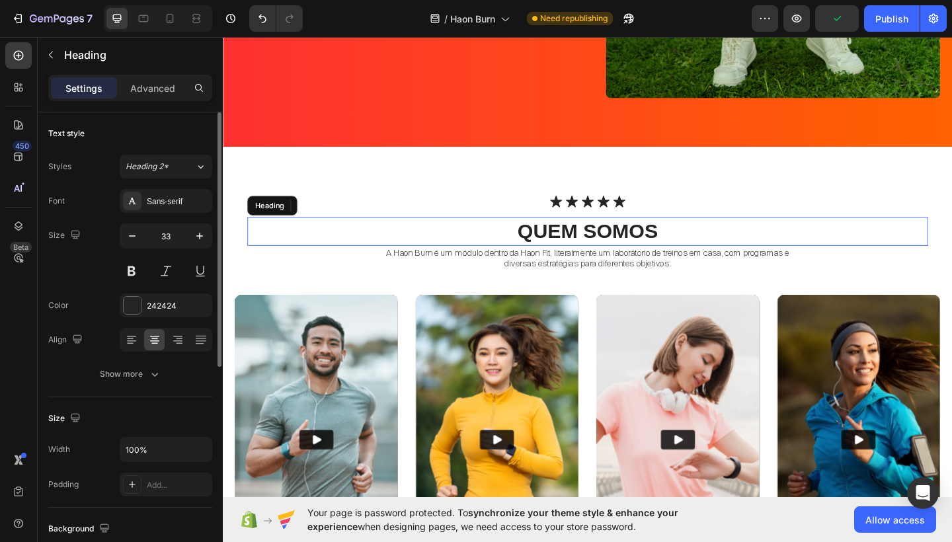
click at [699, 247] on h2 "Quem somos" at bounding box center [619, 248] width 741 height 31
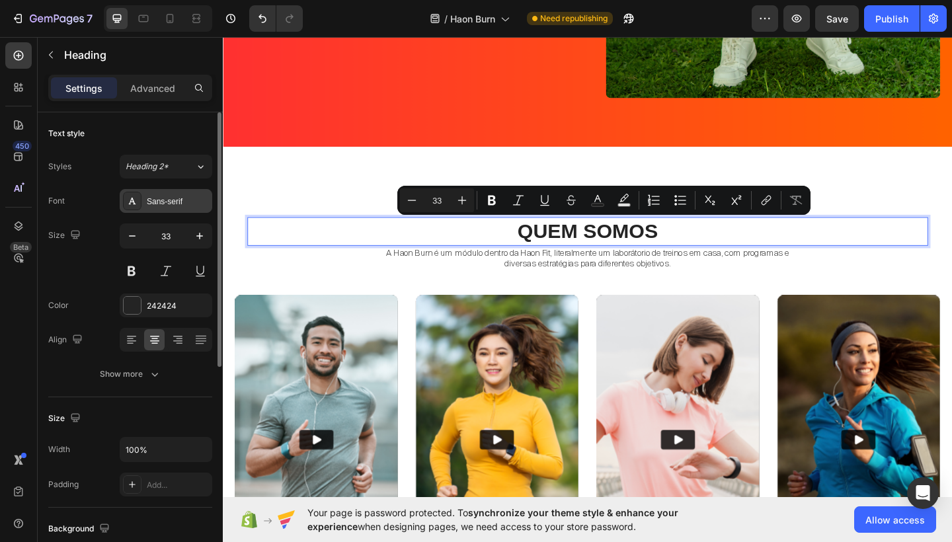
click at [183, 198] on div "Sans-serif" at bounding box center [178, 202] width 62 height 12
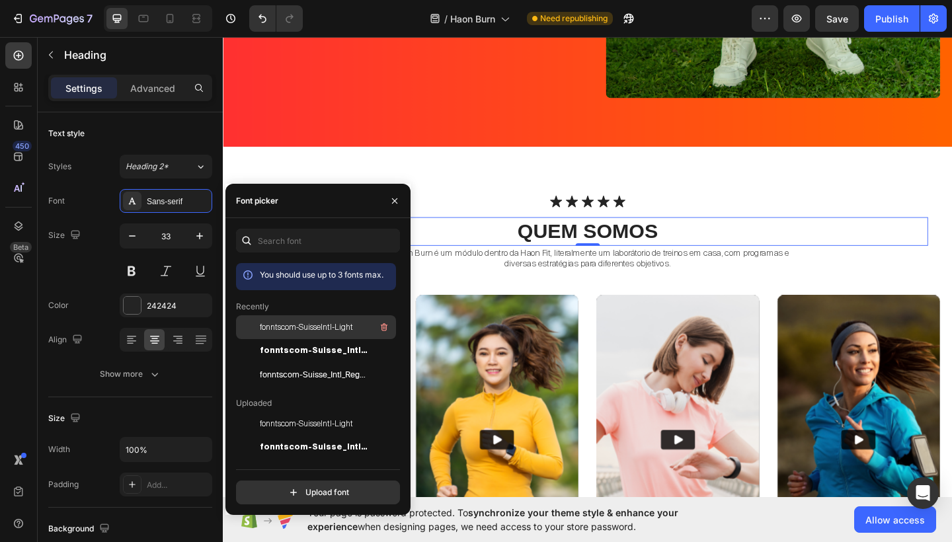
click at [292, 330] on span "fonntscom-SuisseIntl-Light" at bounding box center [306, 327] width 93 height 12
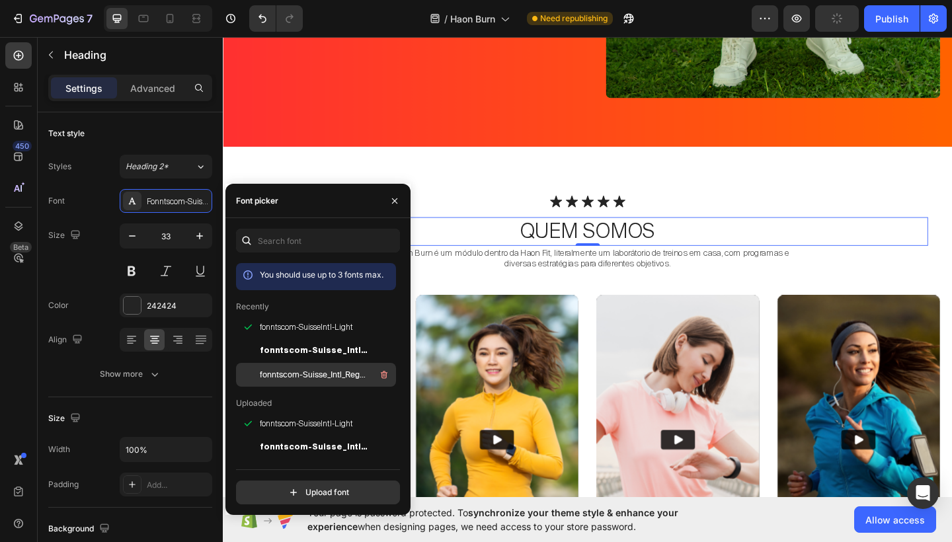
click at [301, 372] on span "fonntscom-Suisse_Intl_Regular" at bounding box center [315, 375] width 110 height 12
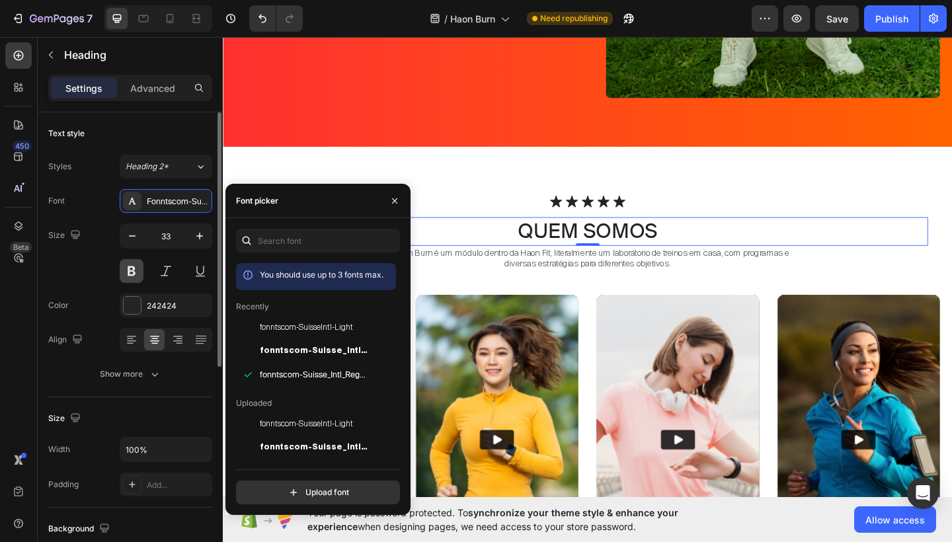
click at [132, 273] on button at bounding box center [132, 271] width 24 height 24
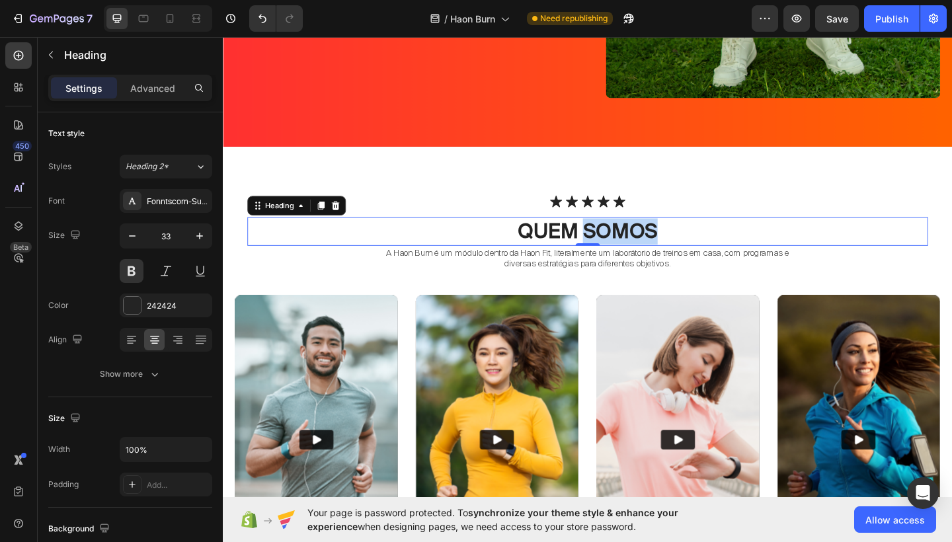
click at [667, 255] on p "Quem somos" at bounding box center [620, 249] width 738 height 28
click at [671, 241] on p "Quem somos" at bounding box center [620, 249] width 738 height 28
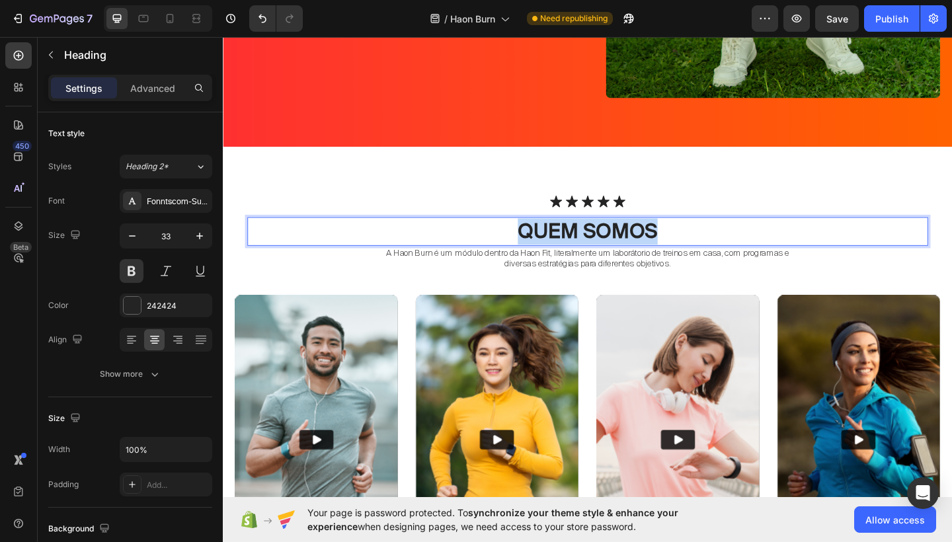
click at [671, 241] on p "Quem somos" at bounding box center [620, 249] width 738 height 28
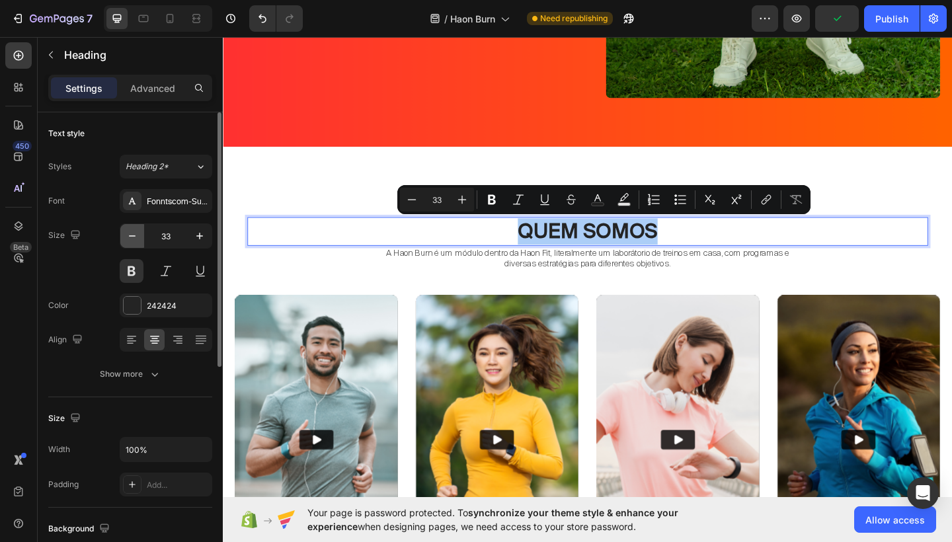
click at [134, 245] on button "button" at bounding box center [132, 236] width 24 height 24
type input "32"
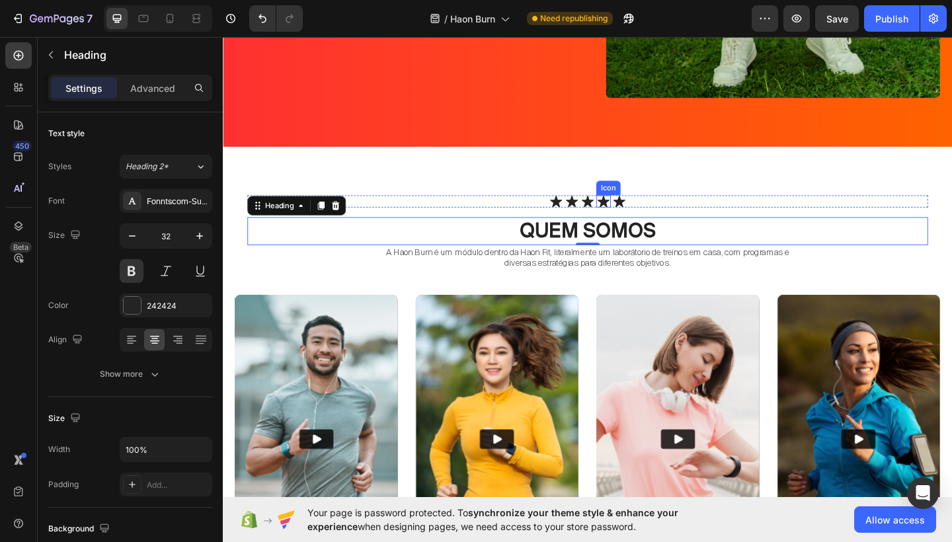
click at [634, 214] on icon at bounding box center [636, 216] width 13 height 13
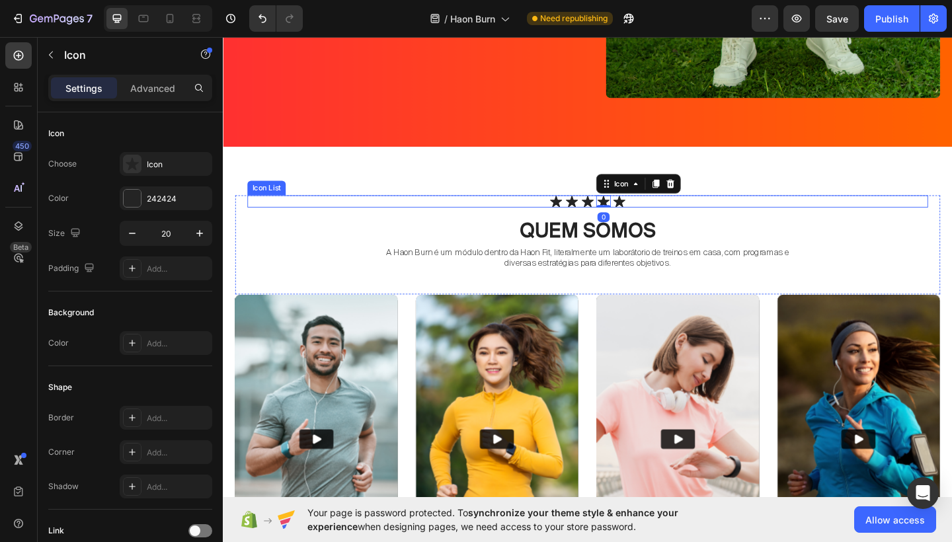
click at [685, 216] on div "Icon Icon Icon Icon 0 Icon" at bounding box center [619, 216] width 741 height 13
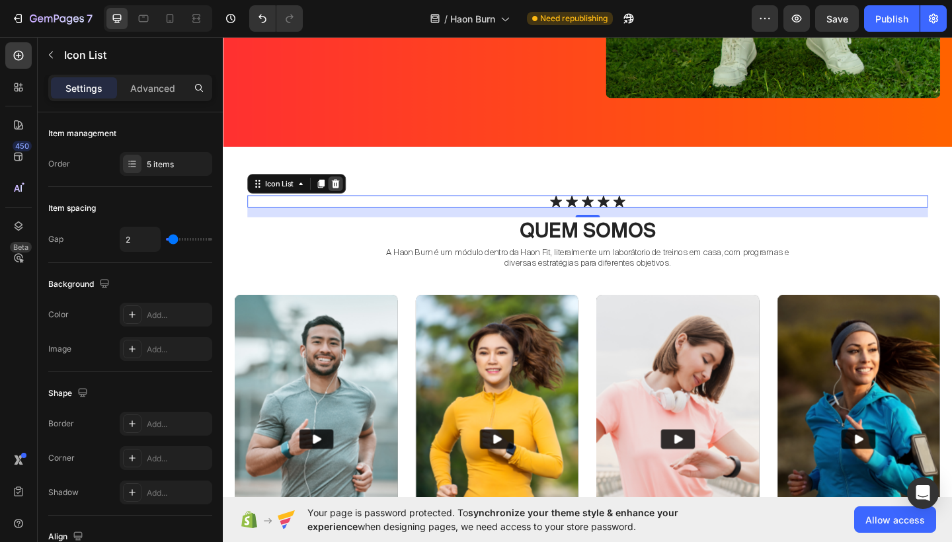
click at [351, 198] on icon at bounding box center [345, 197] width 11 height 11
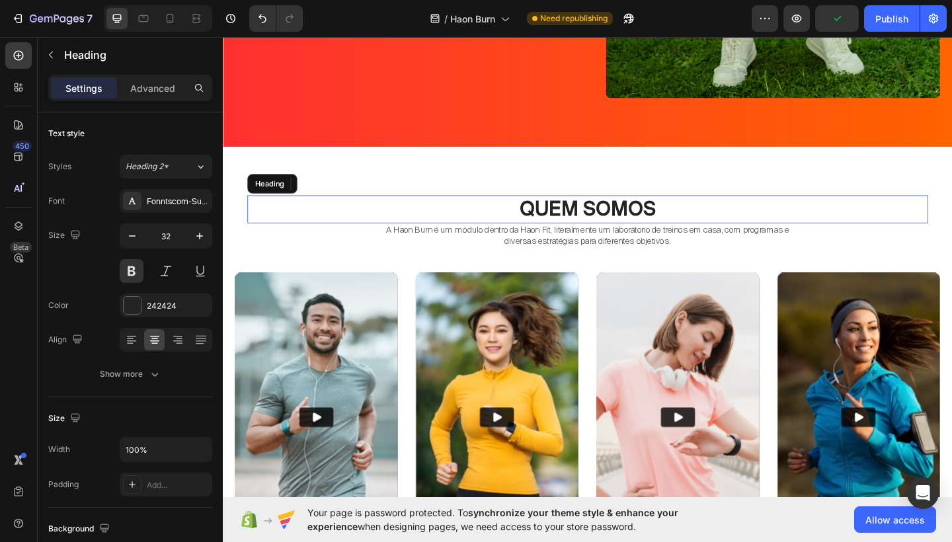
click at [728, 222] on p "Quem somos" at bounding box center [620, 225] width 738 height 28
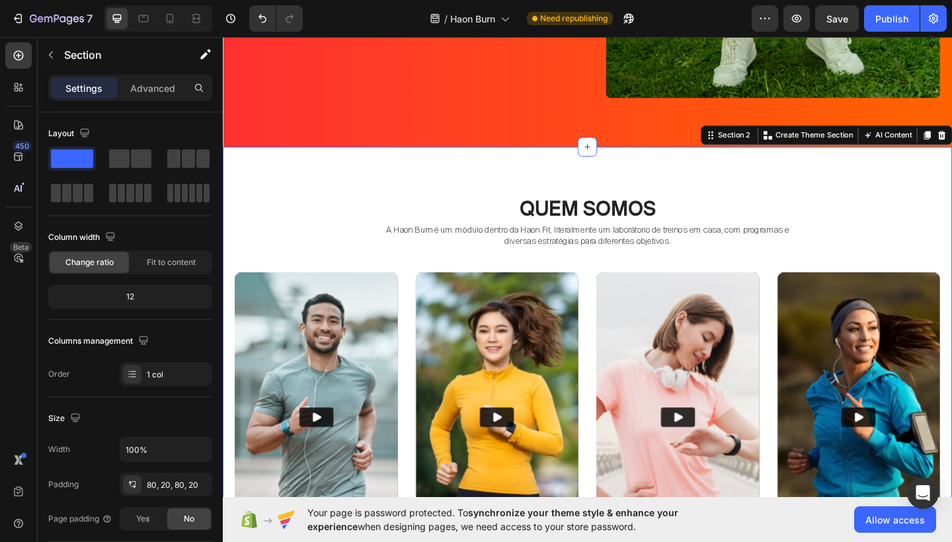
click at [737, 198] on div "Quem somos Heading A Haon Burn é um módulo dentro da Haon Fit, literalmente um …" at bounding box center [620, 409] width 794 height 505
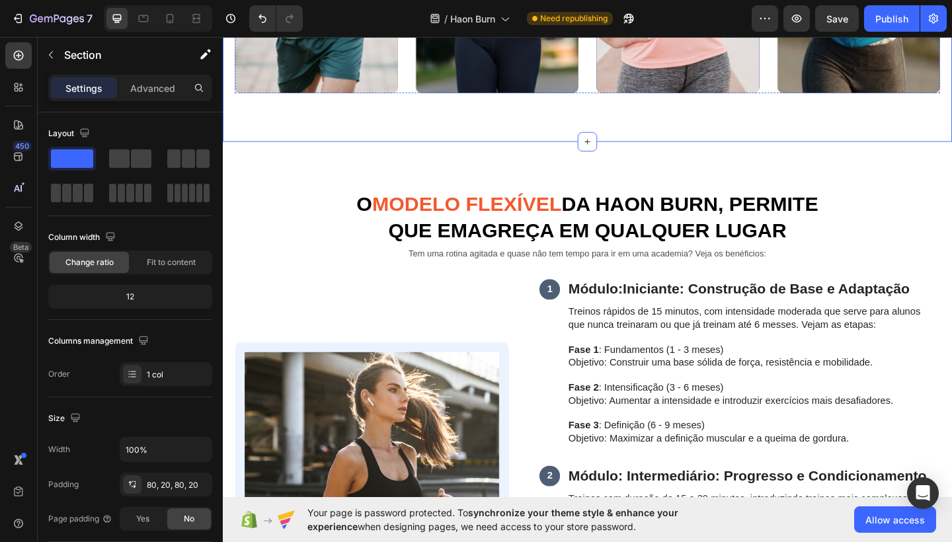
scroll to position [953, 0]
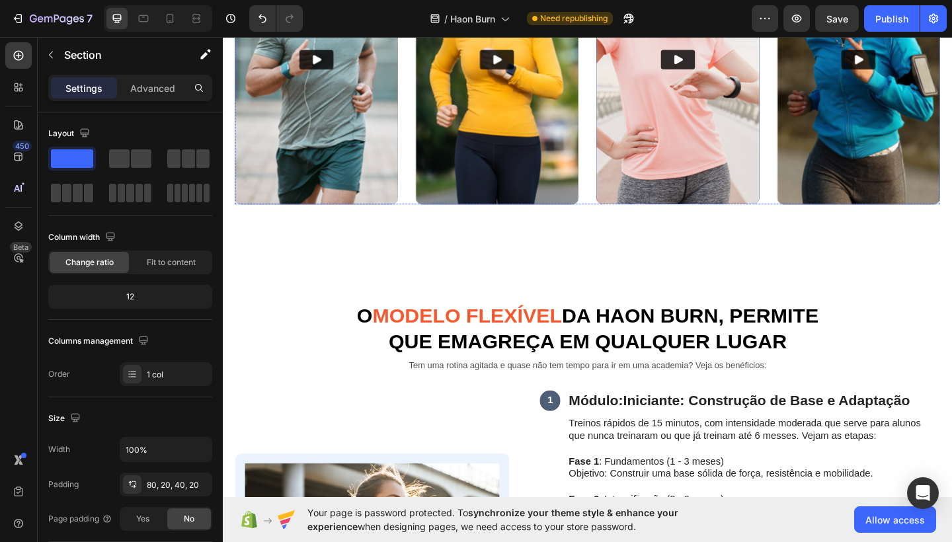
scroll to position [826, 0]
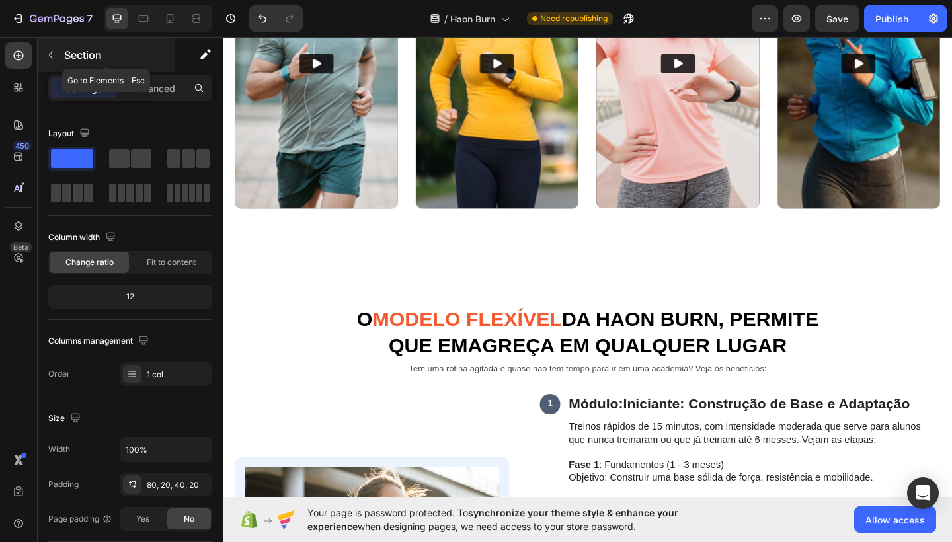
click at [50, 58] on icon "button" at bounding box center [51, 55] width 11 height 11
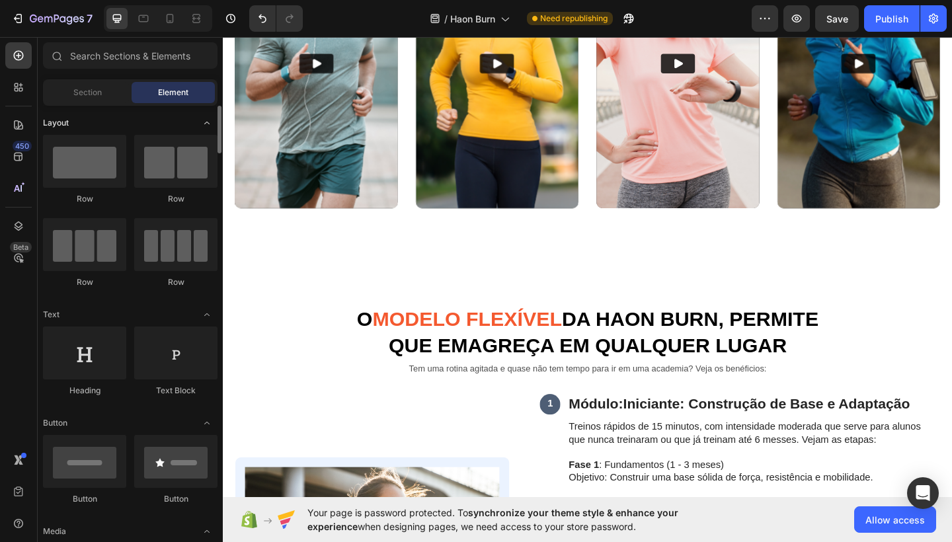
click at [206, 122] on icon "Toggle open" at bounding box center [207, 123] width 11 height 11
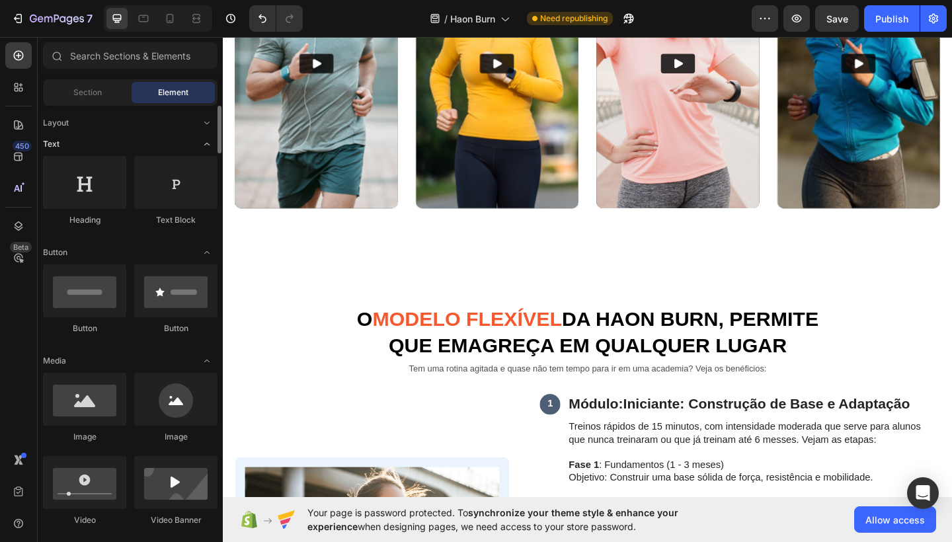
click at [206, 145] on icon "Toggle open" at bounding box center [207, 144] width 11 height 11
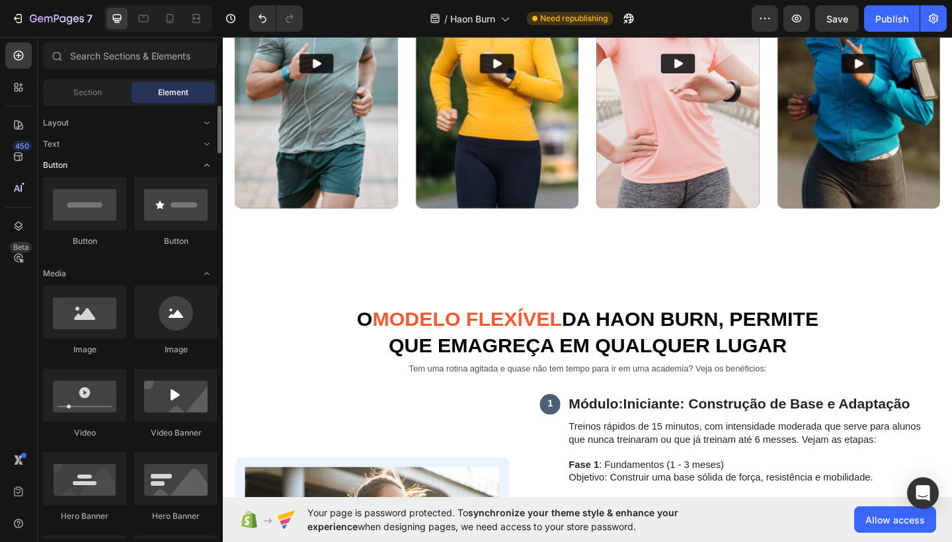
click at [206, 169] on icon "Toggle open" at bounding box center [207, 165] width 11 height 11
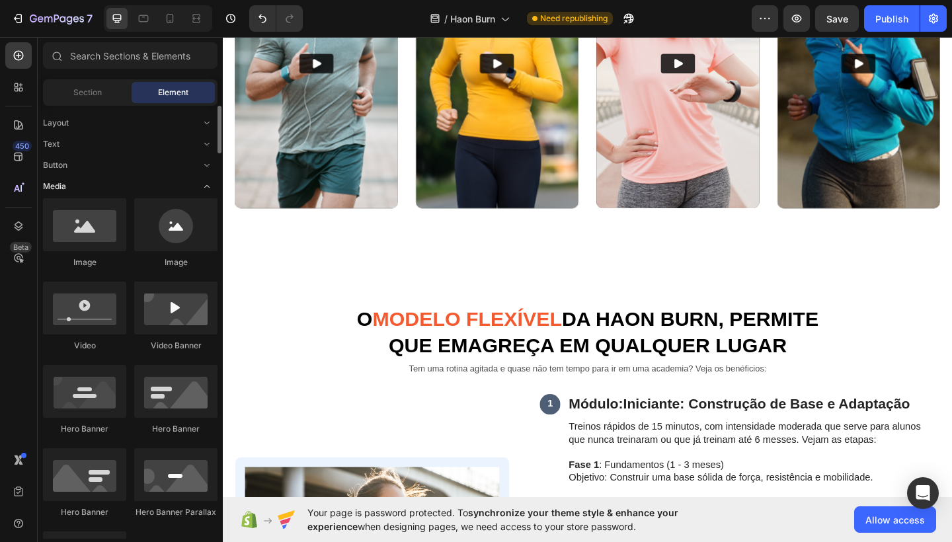
click at [212, 186] on icon "Toggle open" at bounding box center [207, 186] width 11 height 11
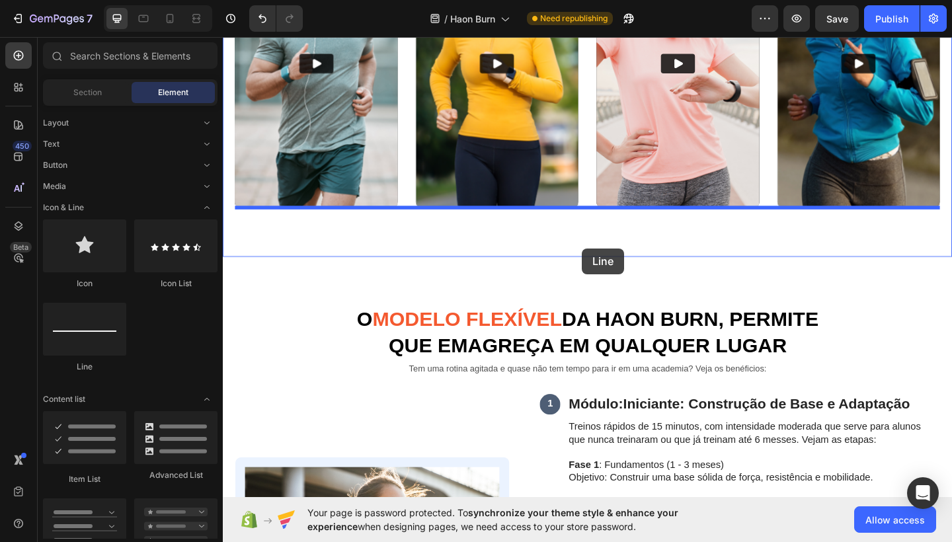
drag, startPoint x: 302, startPoint y: 362, endPoint x: 614, endPoint y: 267, distance: 326.4
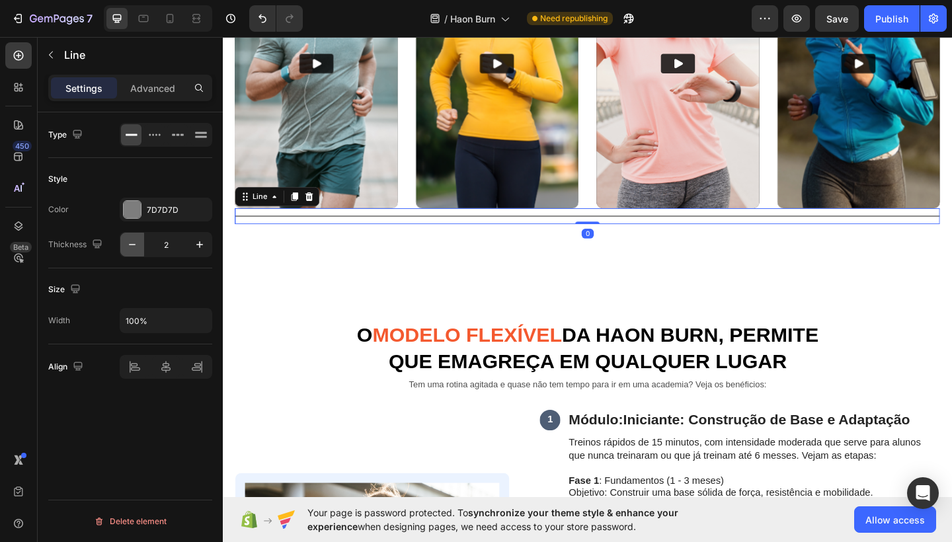
click at [136, 246] on icon "button" at bounding box center [132, 244] width 13 height 13
type input "1"
click at [140, 319] on input "100%" at bounding box center [165, 321] width 91 height 24
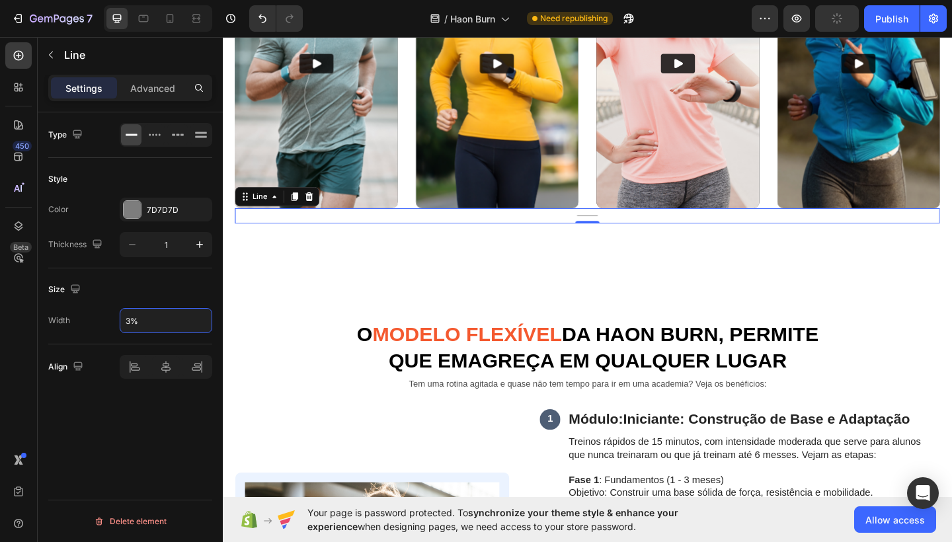
type input "30%"
click at [153, 87] on p "Advanced" at bounding box center [152, 88] width 45 height 14
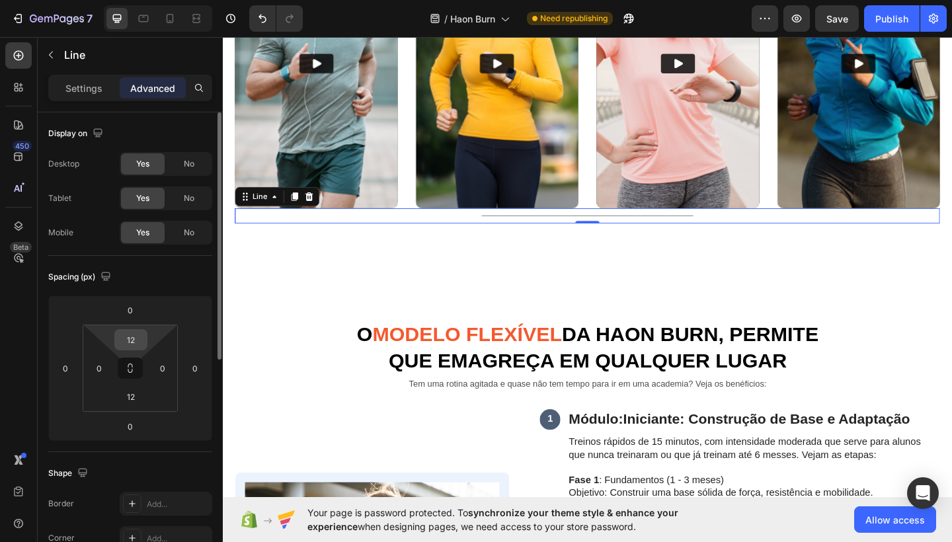
click at [133, 341] on input "12" at bounding box center [131, 340] width 26 height 20
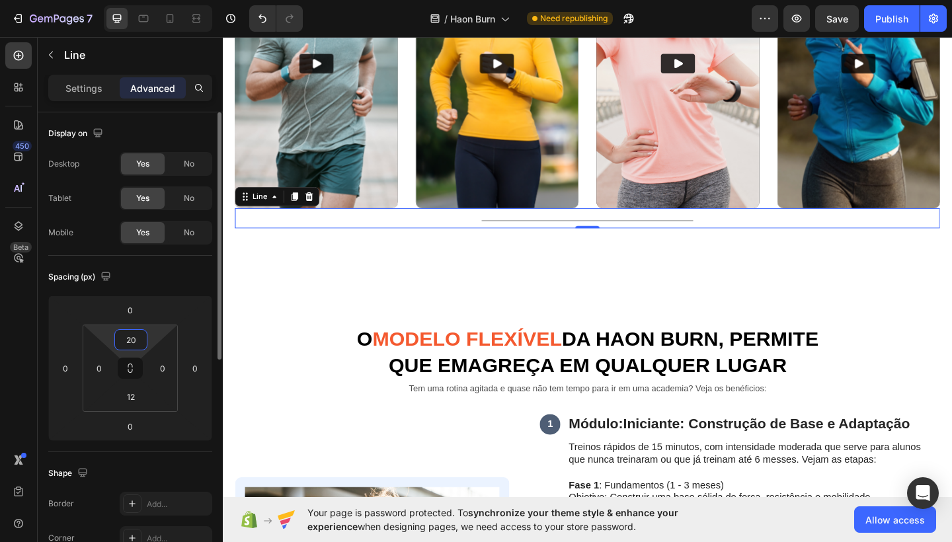
type input "2"
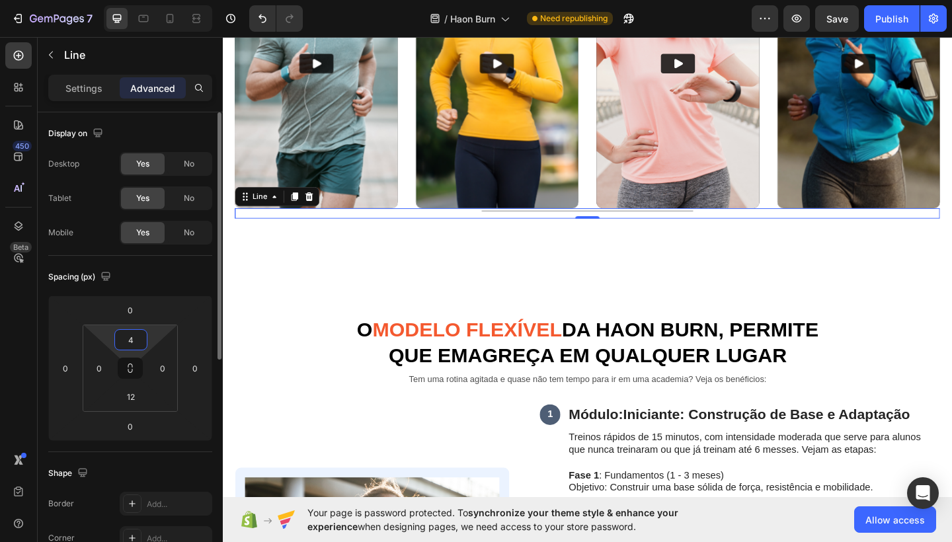
type input "40"
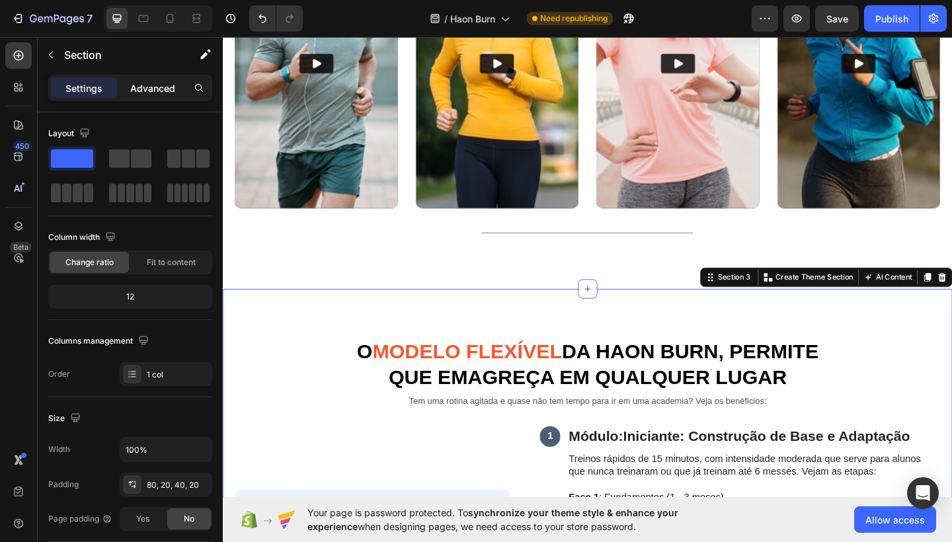
click at [165, 86] on p "Advanced" at bounding box center [152, 88] width 45 height 14
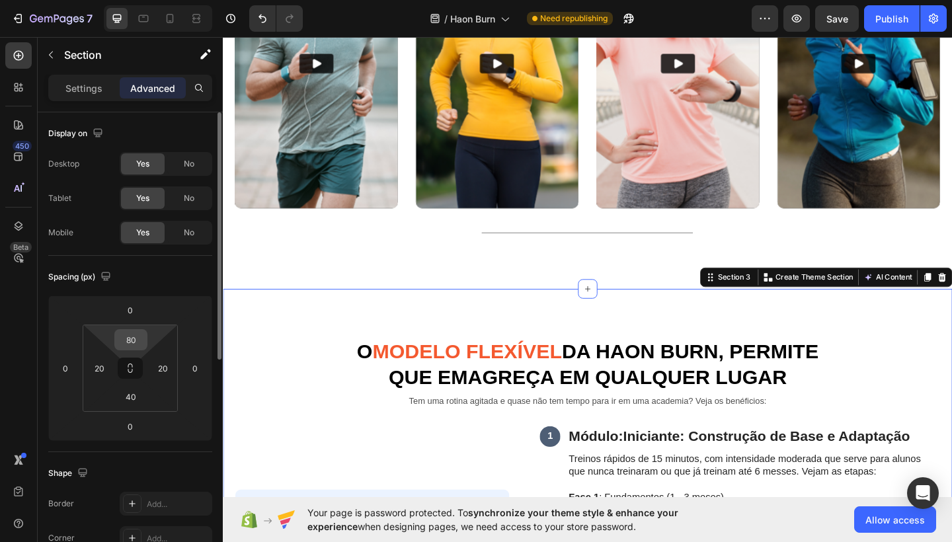
click at [132, 335] on input "80" at bounding box center [131, 340] width 26 height 20
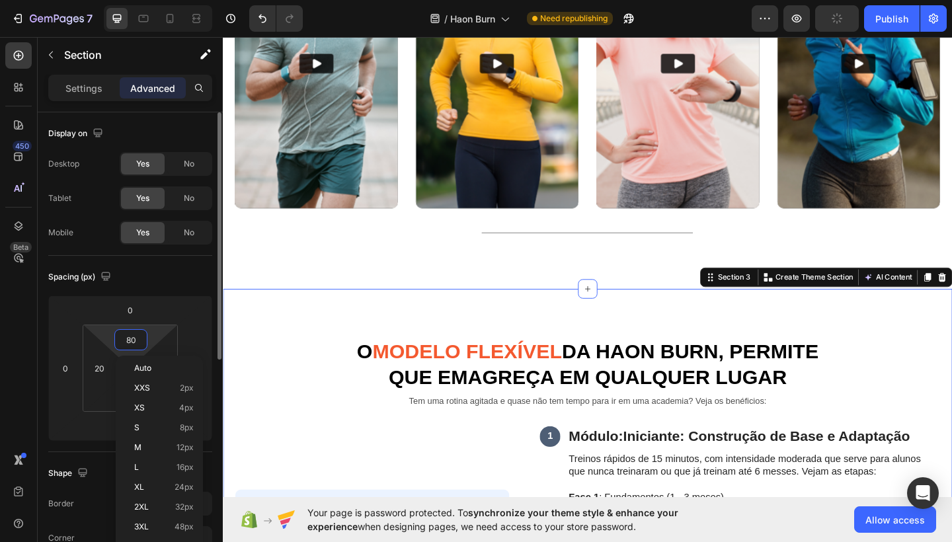
click at [132, 335] on input "80" at bounding box center [131, 340] width 26 height 20
type input "0"
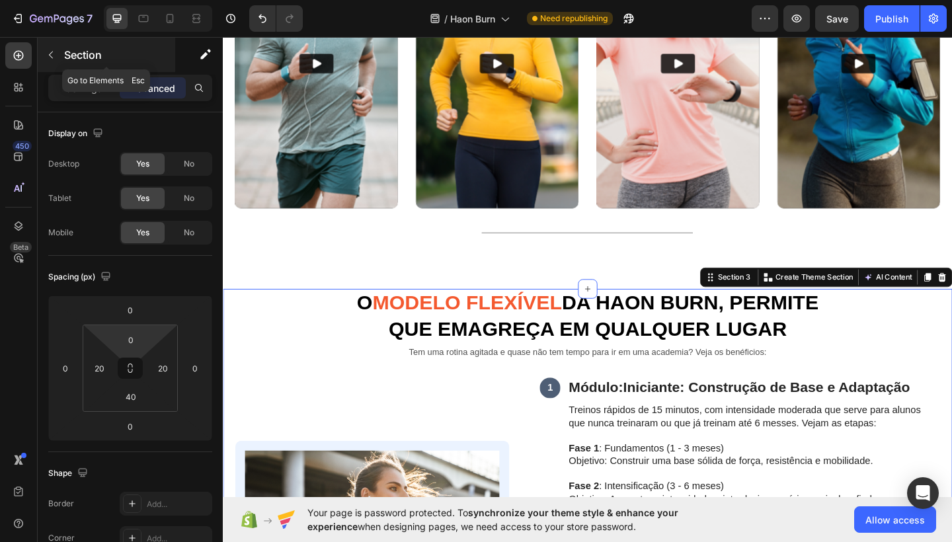
click at [50, 49] on button "button" at bounding box center [50, 54] width 21 height 21
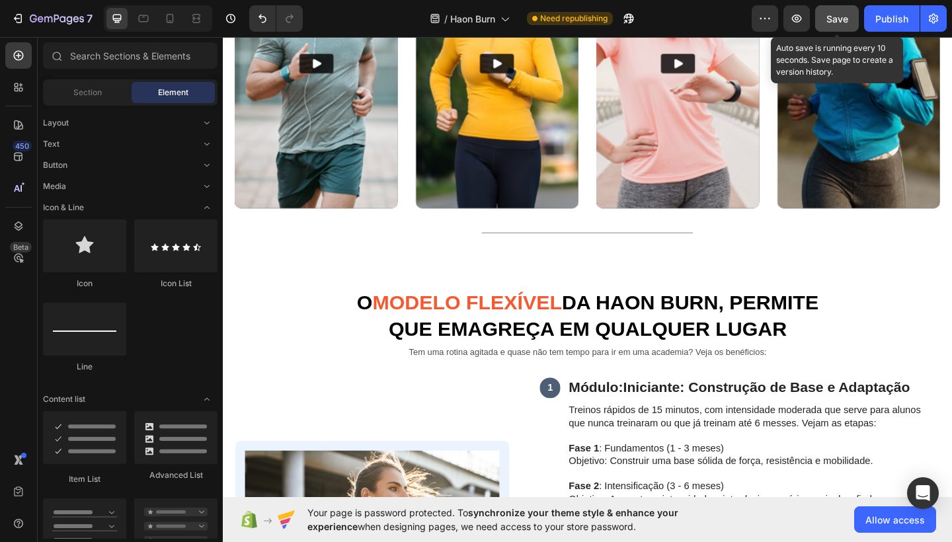
click at [841, 25] on div "Save" at bounding box center [838, 19] width 22 height 14
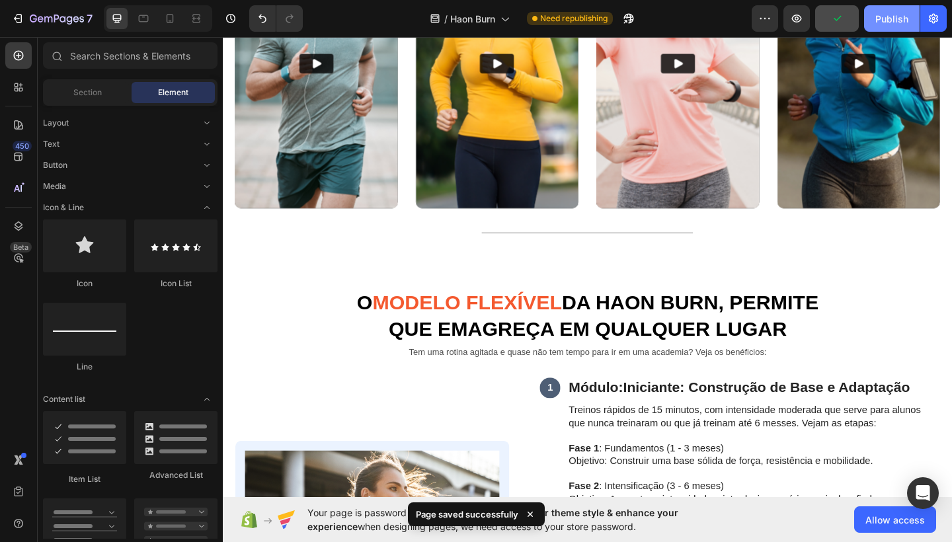
click at [890, 21] on div "Publish" at bounding box center [892, 19] width 33 height 14
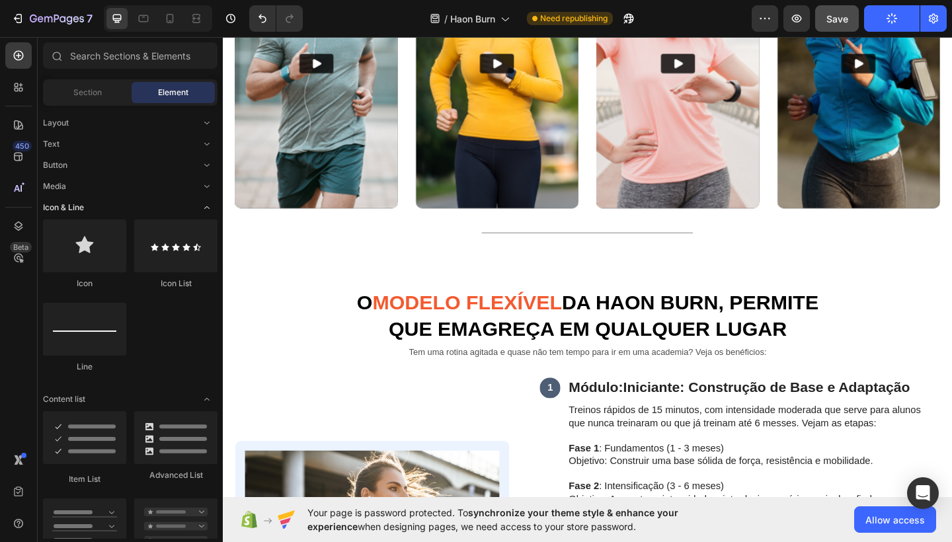
click at [209, 211] on icon "Toggle open" at bounding box center [207, 207] width 11 height 11
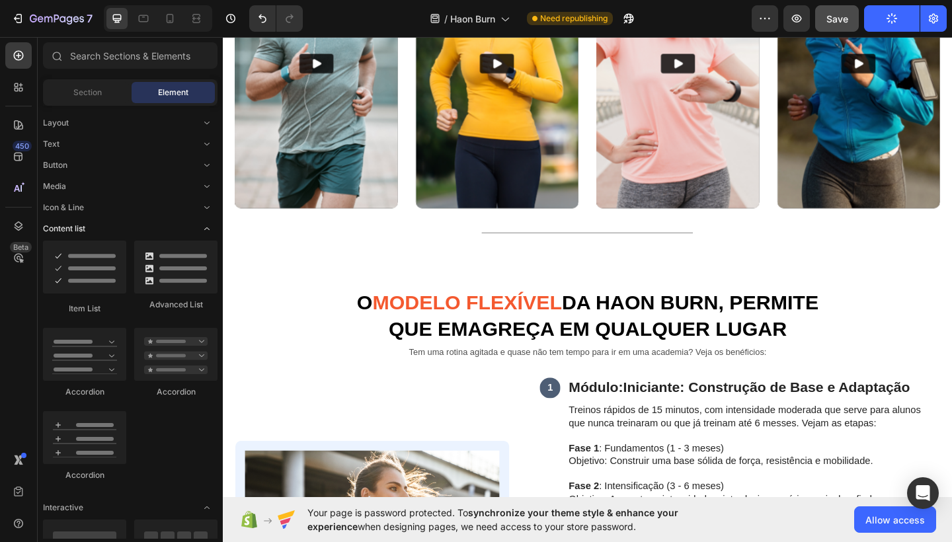
click at [208, 226] on icon "Toggle open" at bounding box center [207, 229] width 11 height 11
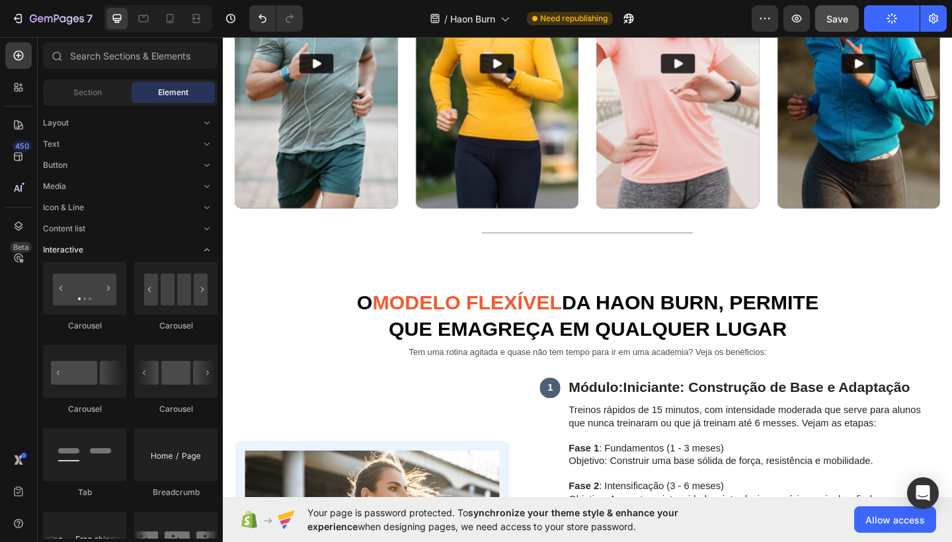
click at [207, 245] on icon "Toggle open" at bounding box center [207, 250] width 11 height 11
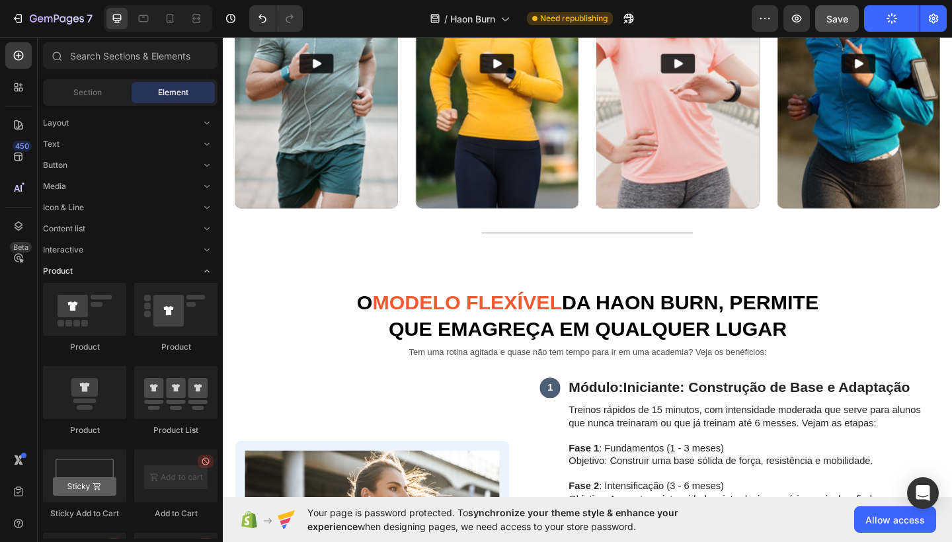
click at [208, 268] on icon "Toggle open" at bounding box center [207, 271] width 11 height 11
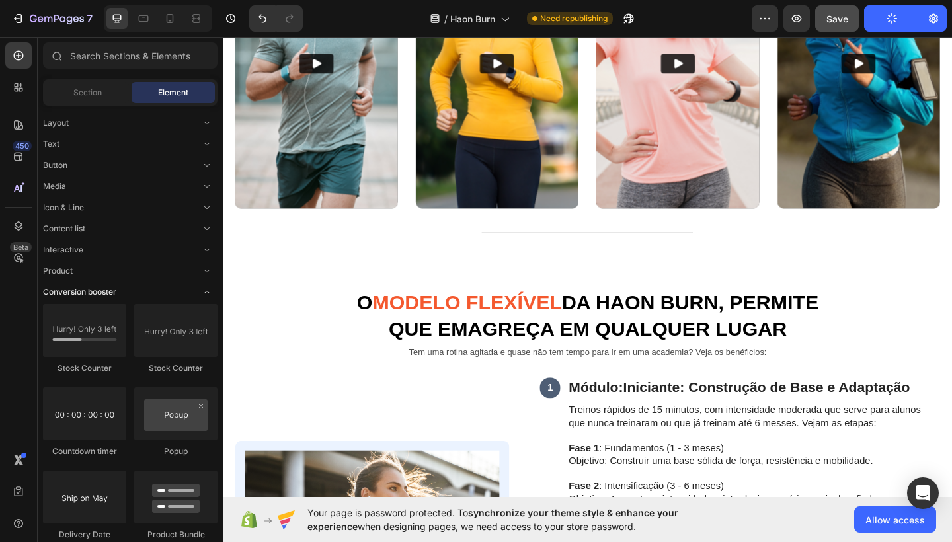
click at [207, 294] on icon "Toggle open" at bounding box center [207, 292] width 11 height 11
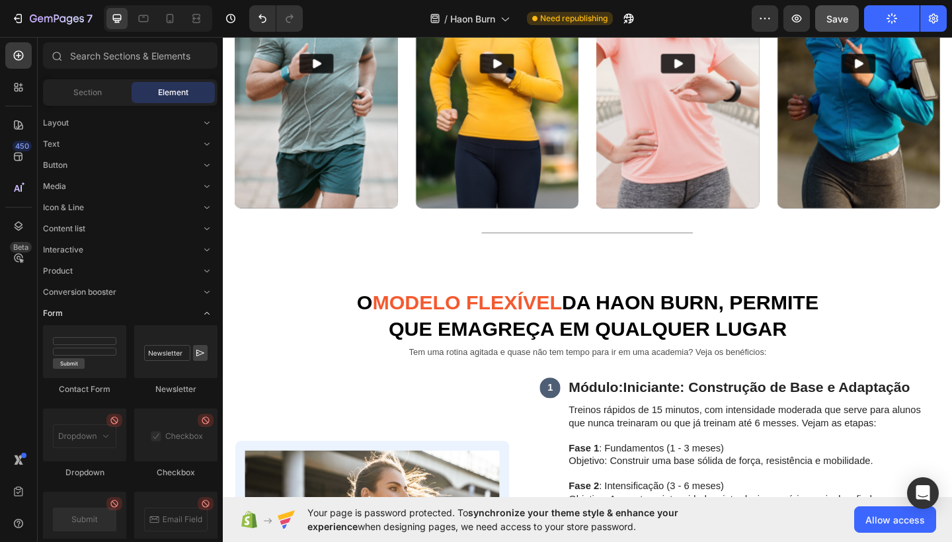
click at [207, 312] on icon "Toggle open" at bounding box center [207, 313] width 11 height 11
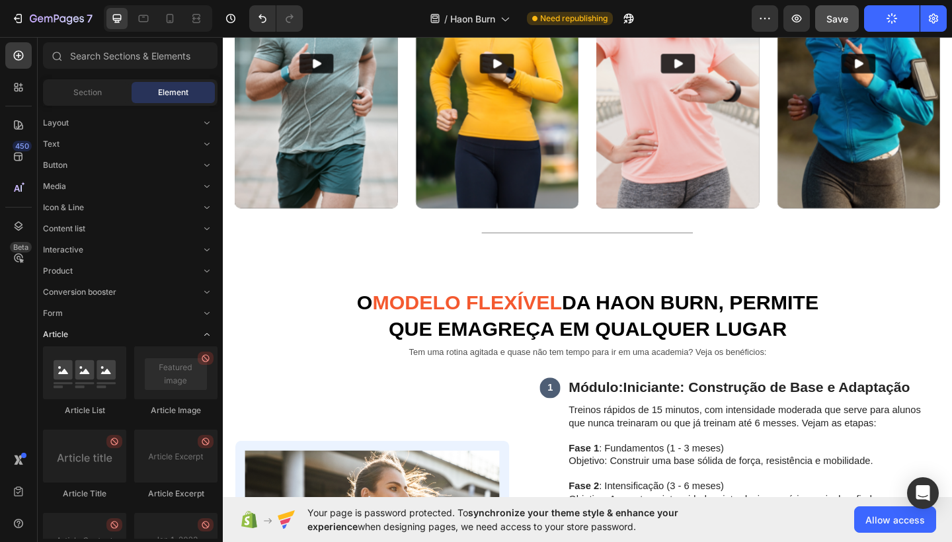
click at [208, 333] on icon "Toggle open" at bounding box center [207, 334] width 11 height 11
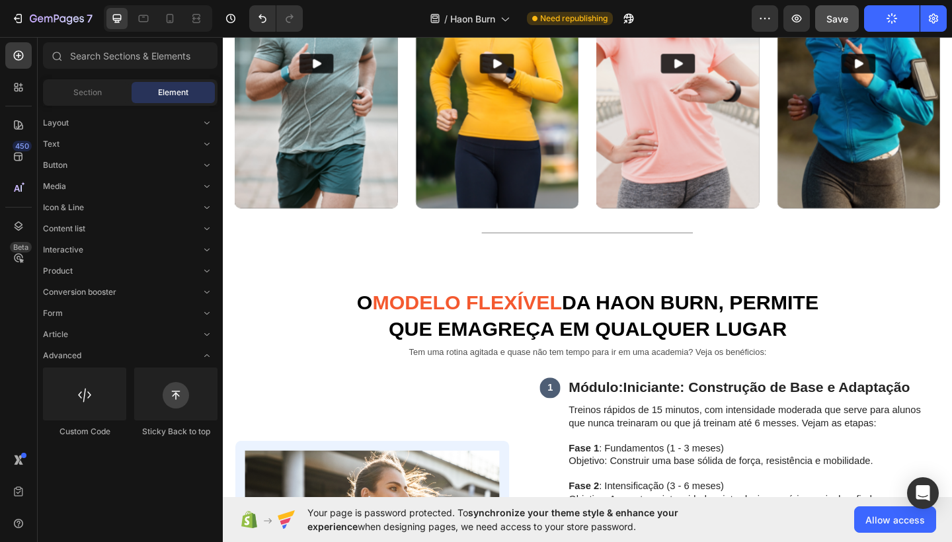
click at [208, 347] on div "Layout Text Button Media Icon & Line Content list Interactive Product Conversio…" at bounding box center [130, 278] width 185 height 344
click at [206, 356] on icon "Toggle open" at bounding box center [207, 356] width 11 height 11
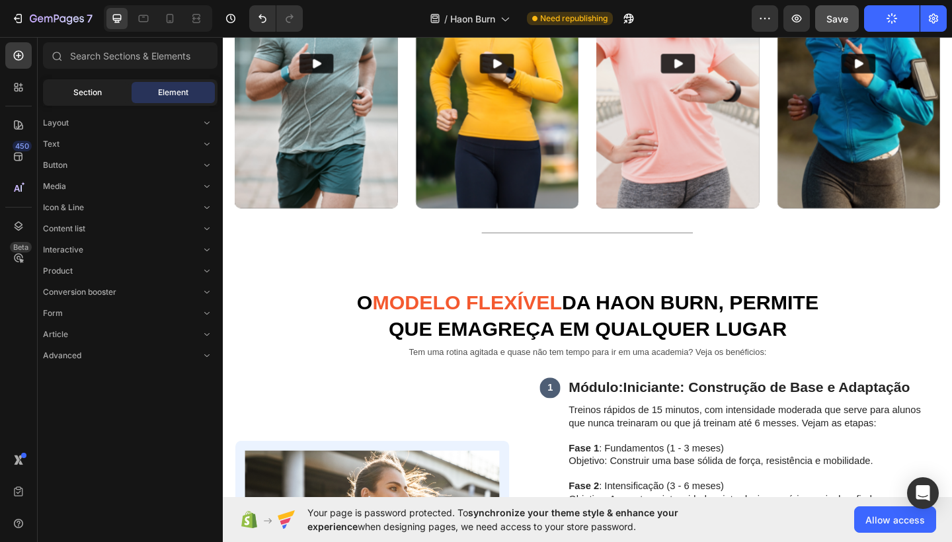
click at [106, 97] on div "Section" at bounding box center [87, 92] width 83 height 21
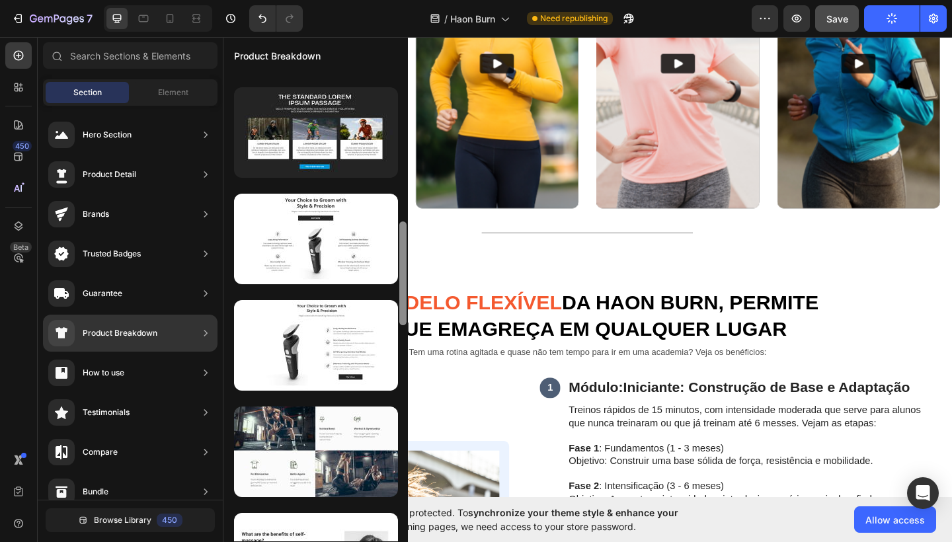
scroll to position [737, 0]
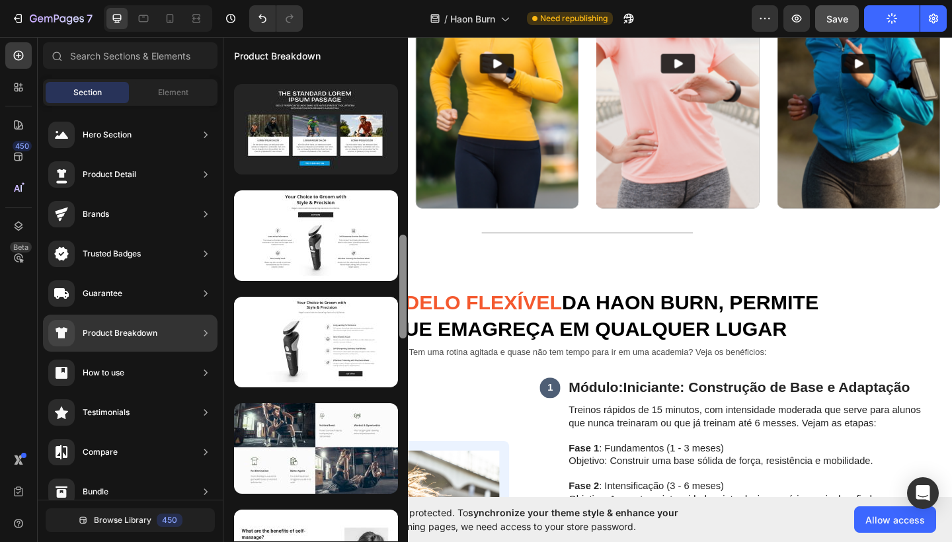
drag, startPoint x: 403, startPoint y: 181, endPoint x: 343, endPoint y: 509, distance: 333.6
click at [343, 509] on div at bounding box center [316, 307] width 185 height 470
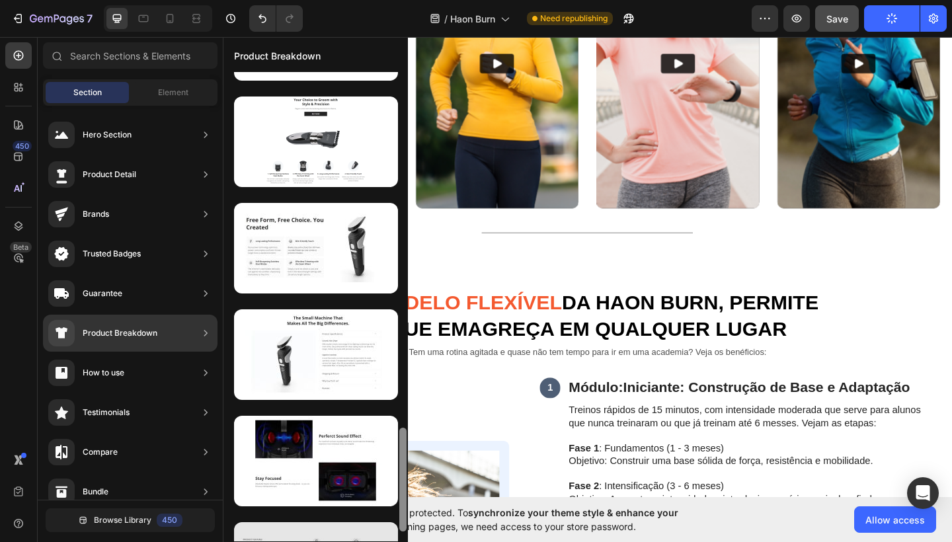
scroll to position [1601, 0]
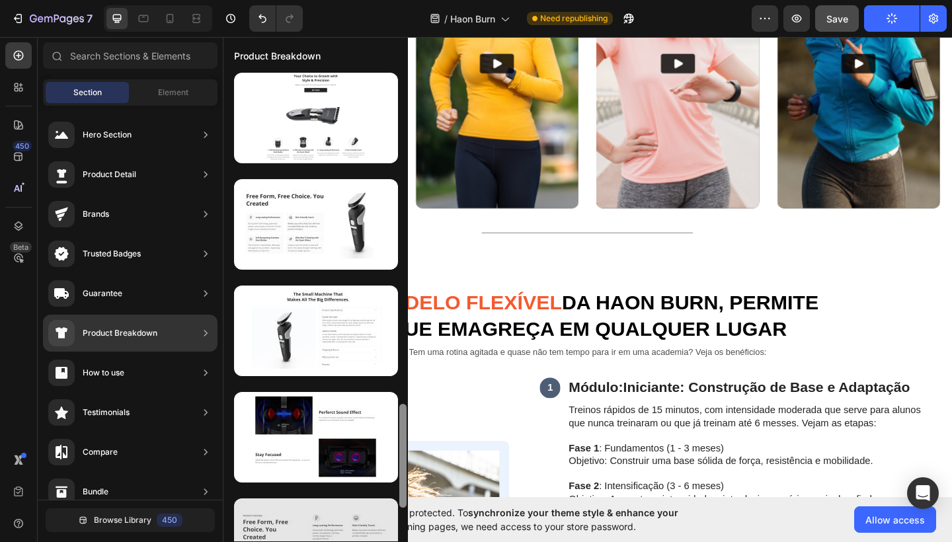
drag, startPoint x: 403, startPoint y: 318, endPoint x: 363, endPoint y: 509, distance: 195.2
click at [363, 509] on div at bounding box center [316, 307] width 185 height 470
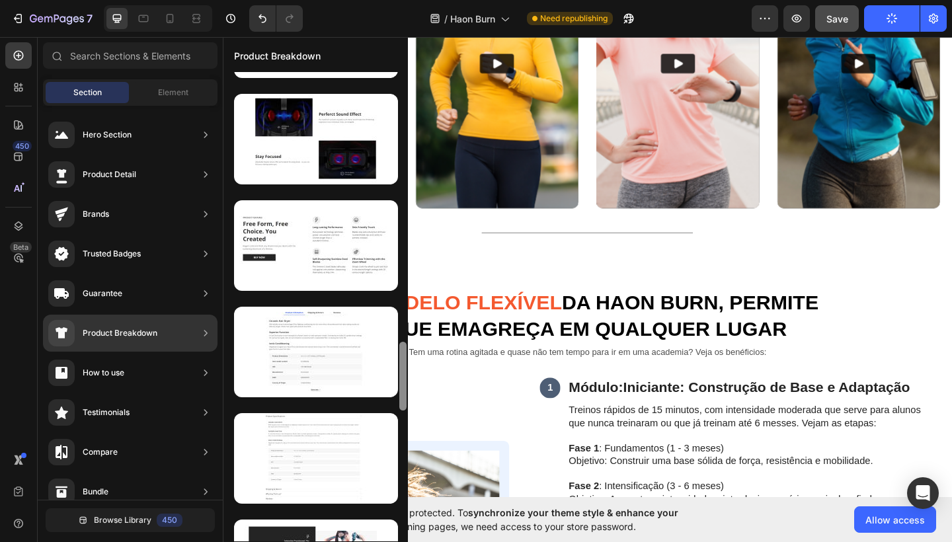
drag, startPoint x: 405, startPoint y: 441, endPoint x: 397, endPoint y: 507, distance: 66.5
click at [397, 507] on div at bounding box center [316, 307] width 185 height 470
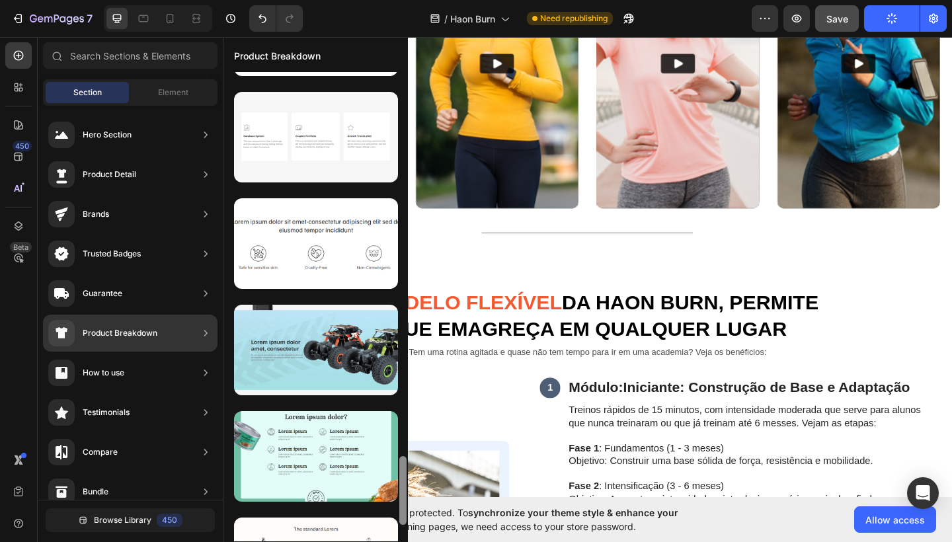
scroll to position [2548, 0]
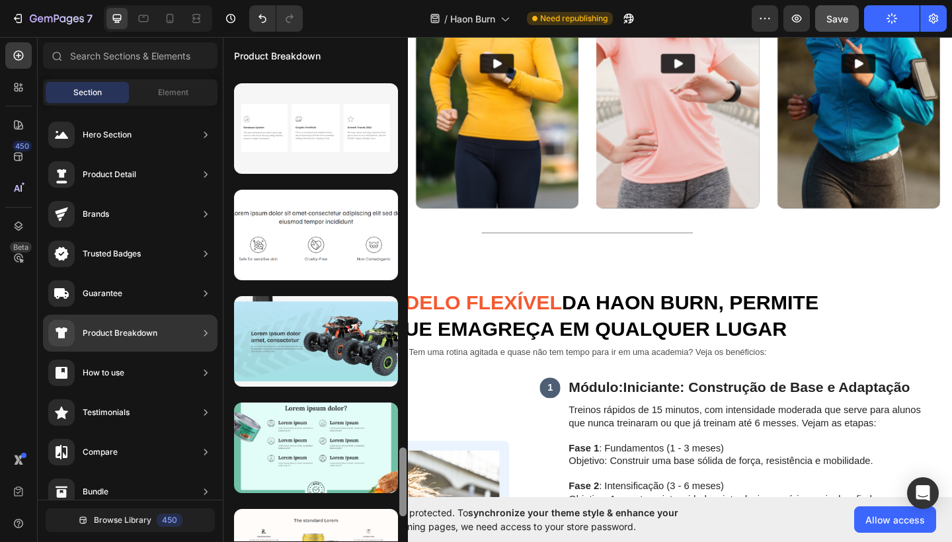
drag, startPoint x: 403, startPoint y: 387, endPoint x: 401, endPoint y: 483, distance: 95.9
click at [401, 483] on div at bounding box center [402, 482] width 7 height 69
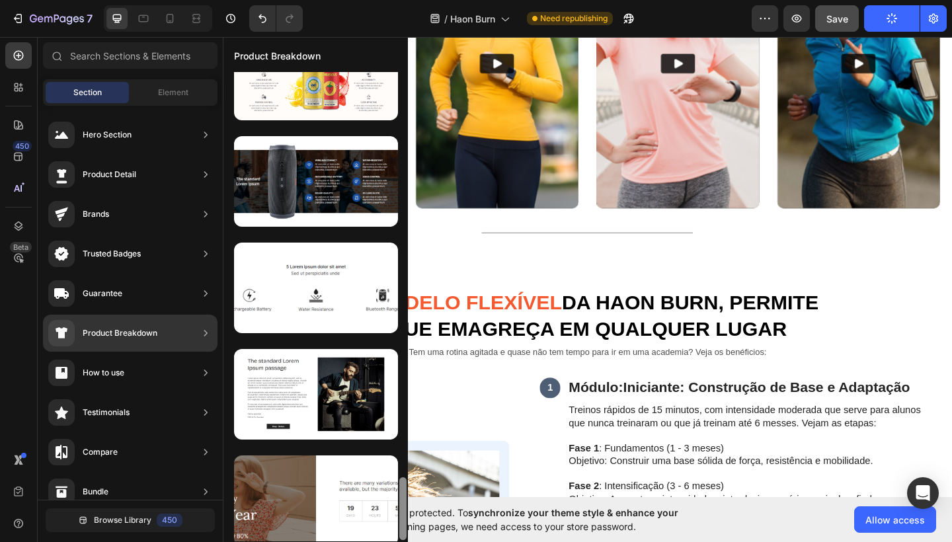
drag, startPoint x: 403, startPoint y: 453, endPoint x: 399, endPoint y: 523, distance: 70.3
click at [399, 523] on div at bounding box center [403, 307] width 10 height 470
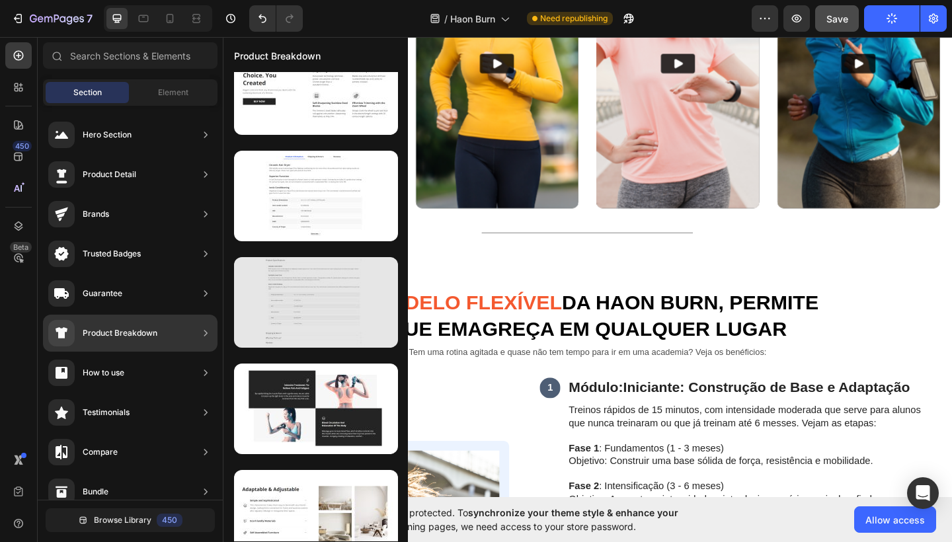
scroll to position [1966, 0]
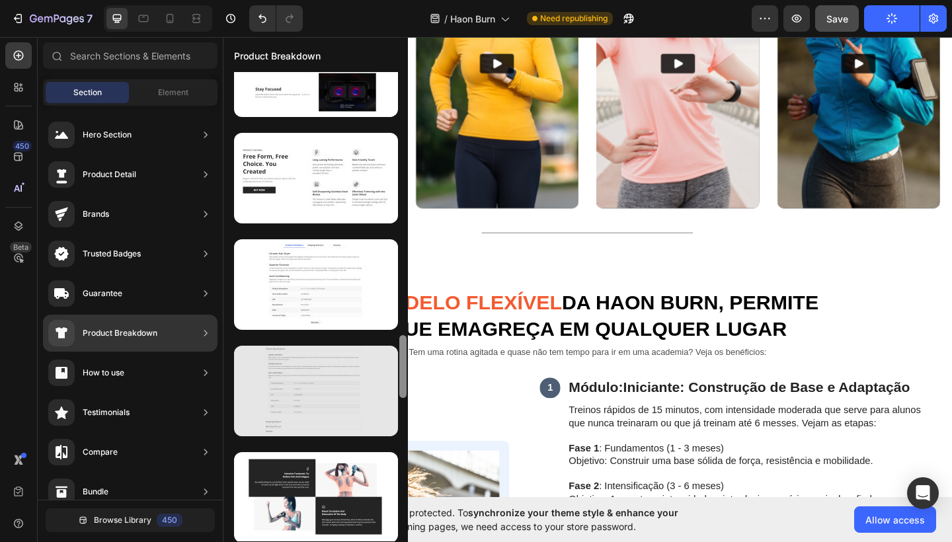
drag, startPoint x: 399, startPoint y: 493, endPoint x: 393, endPoint y: 351, distance: 141.7
click at [393, 351] on div at bounding box center [316, 307] width 185 height 470
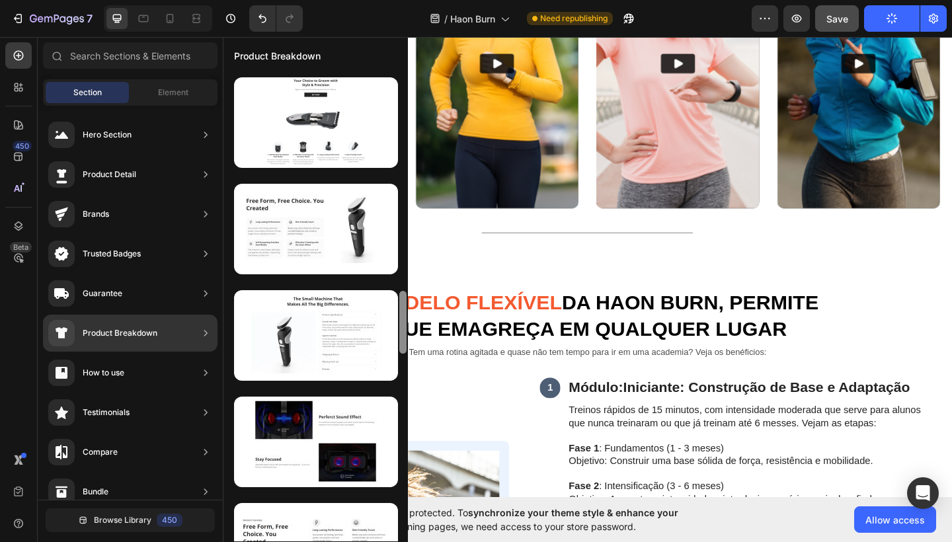
scroll to position [1601, 0]
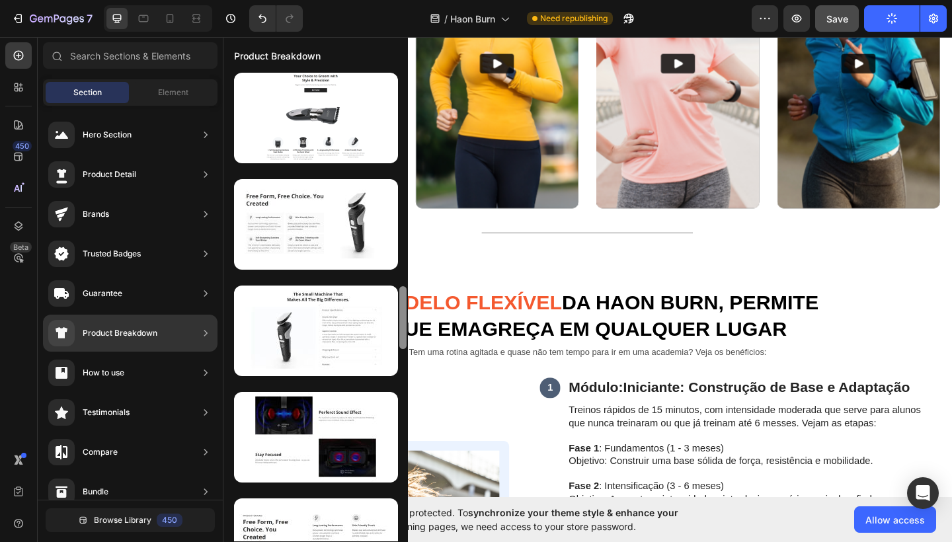
drag, startPoint x: 402, startPoint y: 364, endPoint x: 402, endPoint y: 315, distance: 48.9
click at [402, 315] on div at bounding box center [402, 317] width 7 height 63
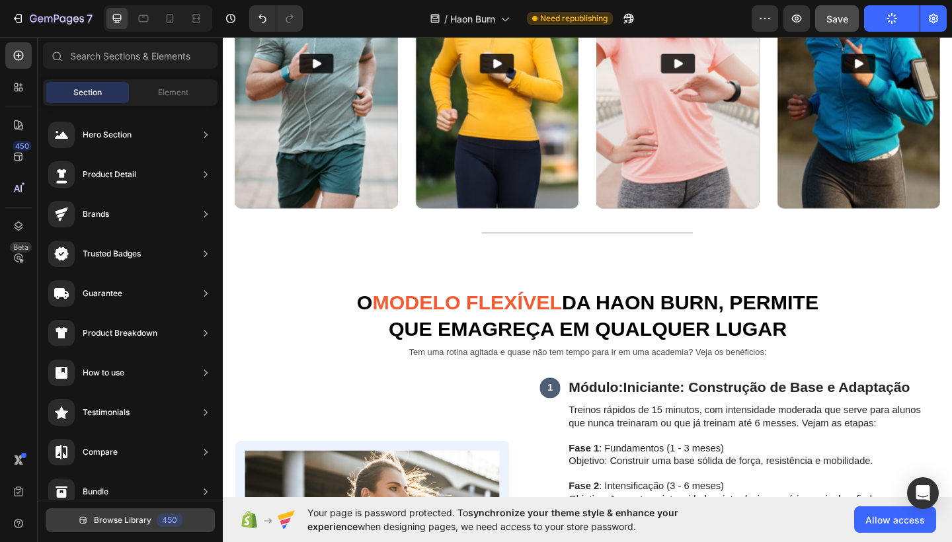
click at [143, 519] on span "Browse Library" at bounding box center [123, 521] width 58 height 12
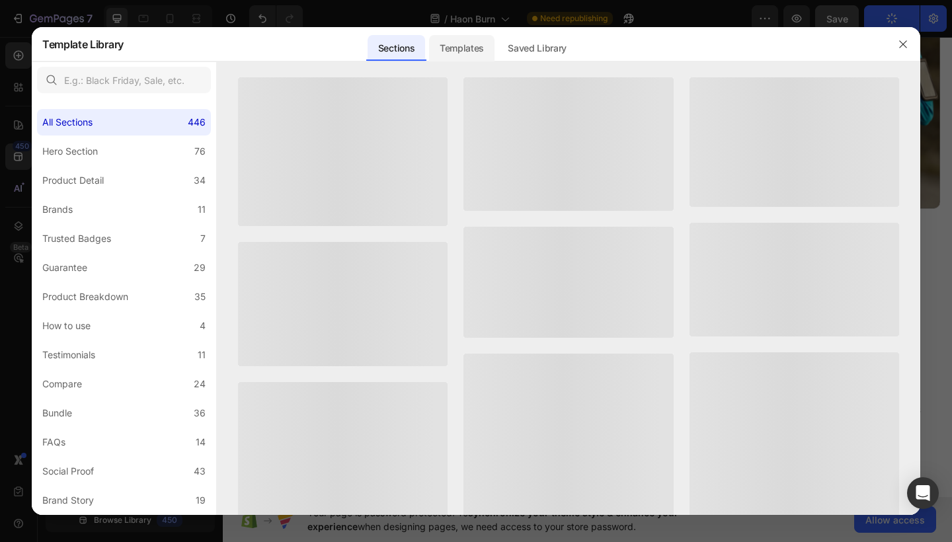
drag, startPoint x: 295, startPoint y: 42, endPoint x: 446, endPoint y: 56, distance: 152.2
click at [446, 56] on div "Templates" at bounding box center [461, 48] width 65 height 26
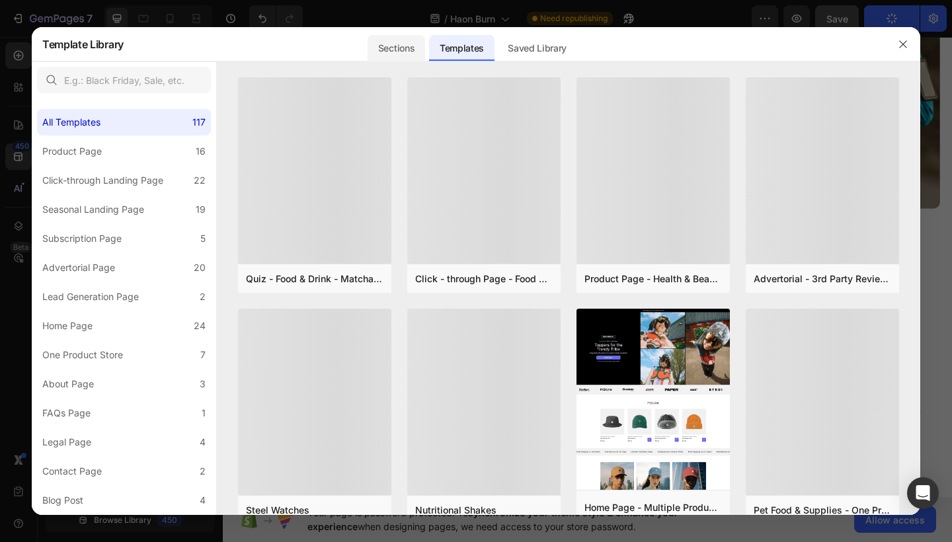
click at [398, 50] on div "Sections" at bounding box center [397, 48] width 58 height 26
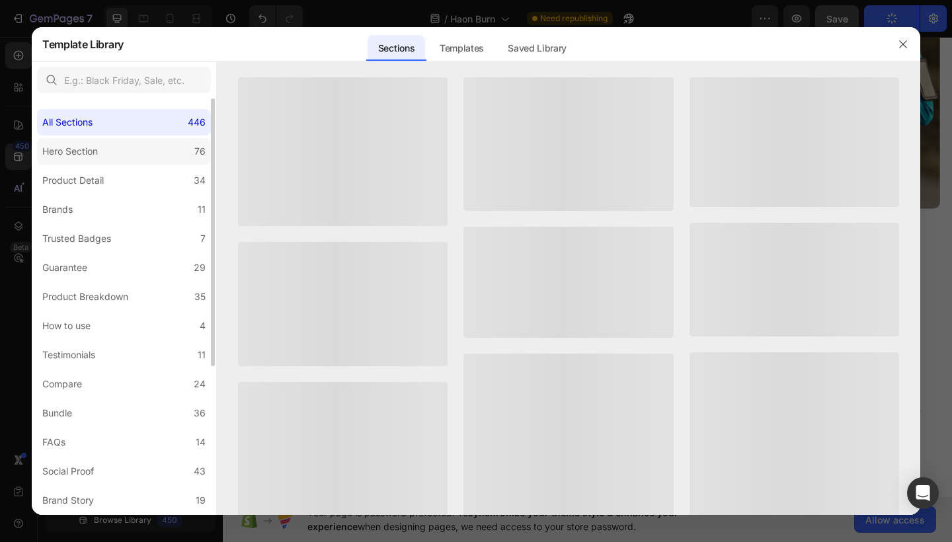
click at [114, 161] on label "Hero Section 76" at bounding box center [124, 151] width 174 height 26
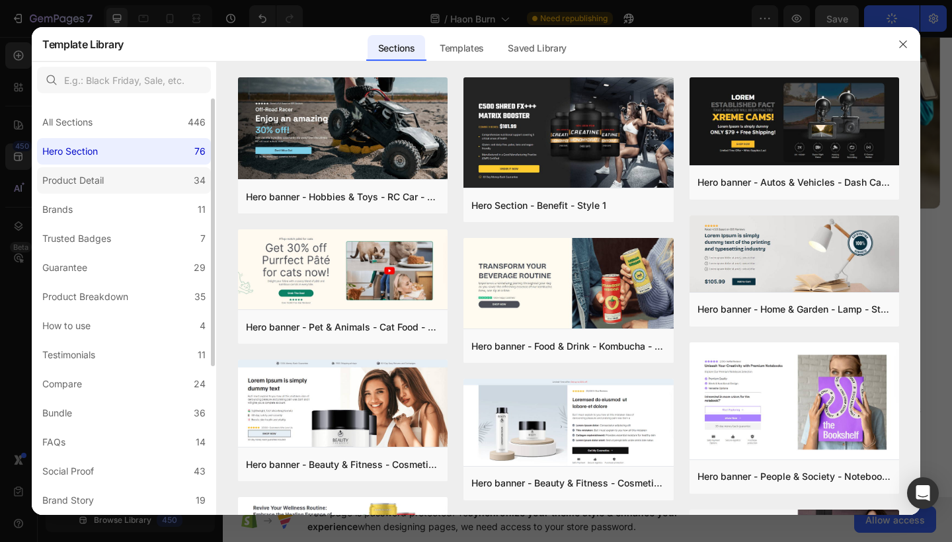
click at [167, 180] on label "Product Detail 34" at bounding box center [124, 180] width 174 height 26
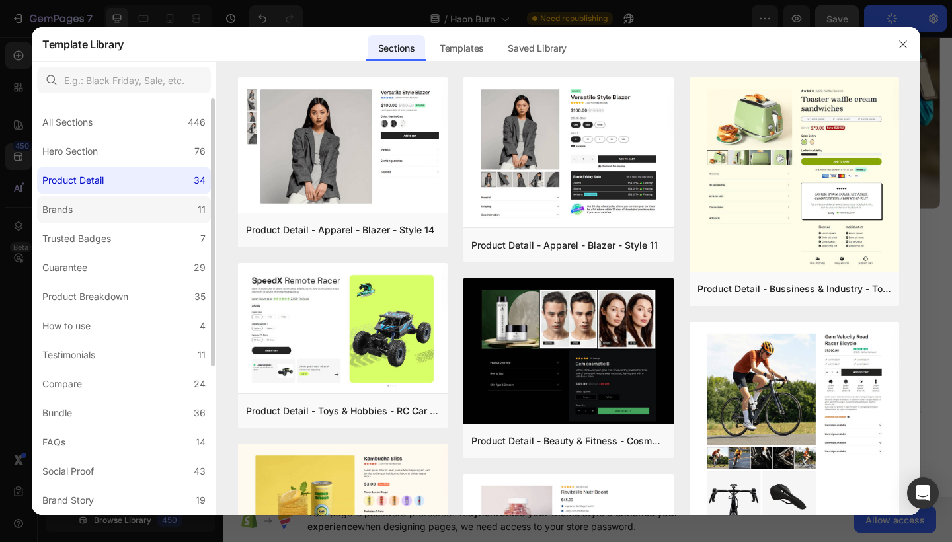
click at [155, 203] on label "Brands 11" at bounding box center [124, 209] width 174 height 26
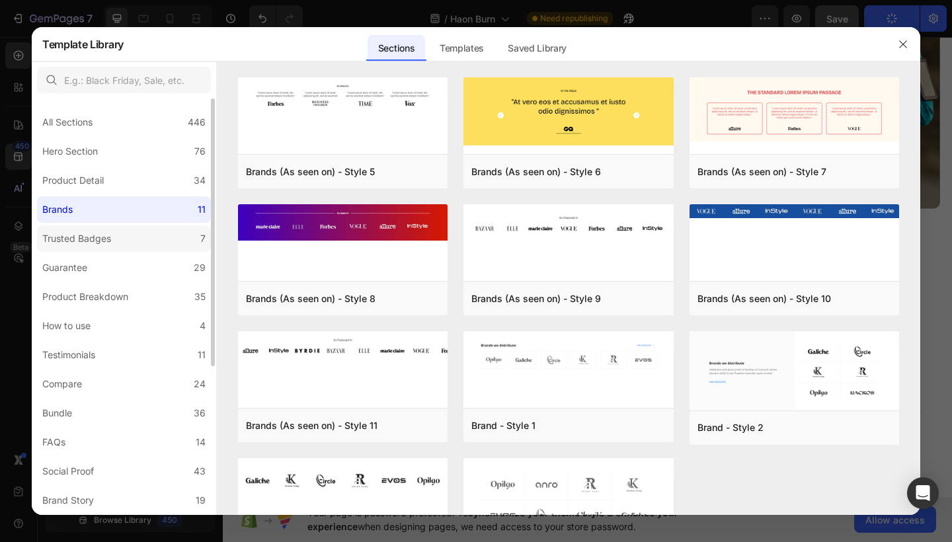
click at [153, 233] on label "Trusted Badges 7" at bounding box center [124, 239] width 174 height 26
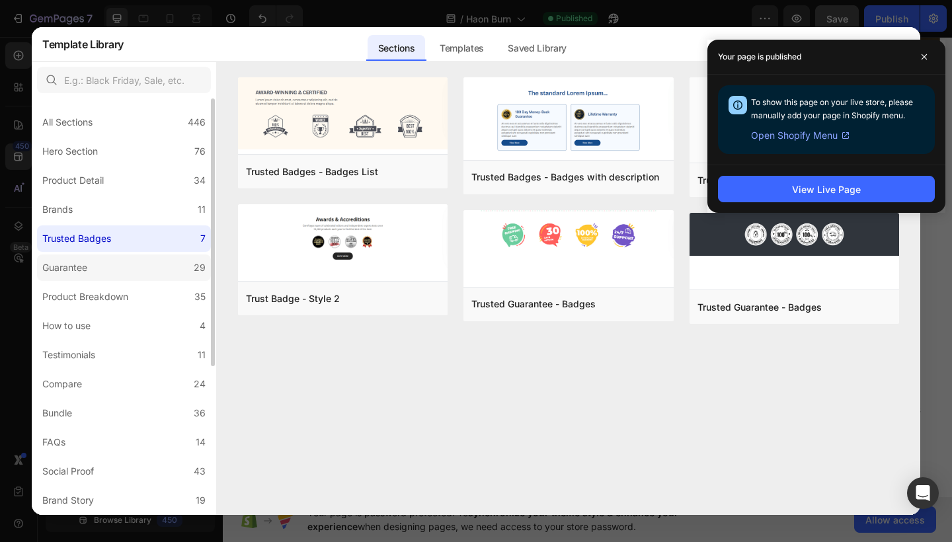
click at [146, 272] on label "Guarantee 29" at bounding box center [124, 268] width 174 height 26
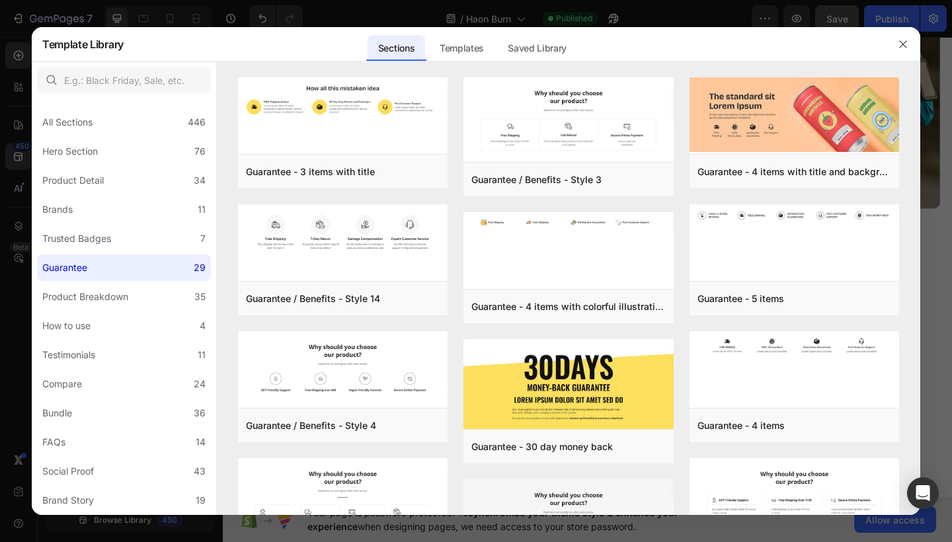
click at [676, 204] on div "Guarantee - 3 items with title Add to page Preview Guarantee / Benefits - Style…" at bounding box center [568, 487] width 661 height 820
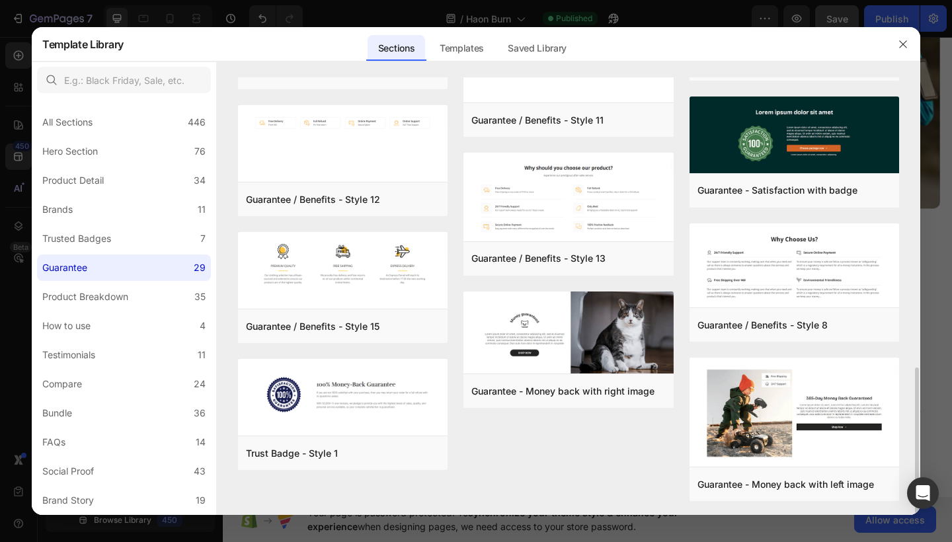
scroll to position [874, 0]
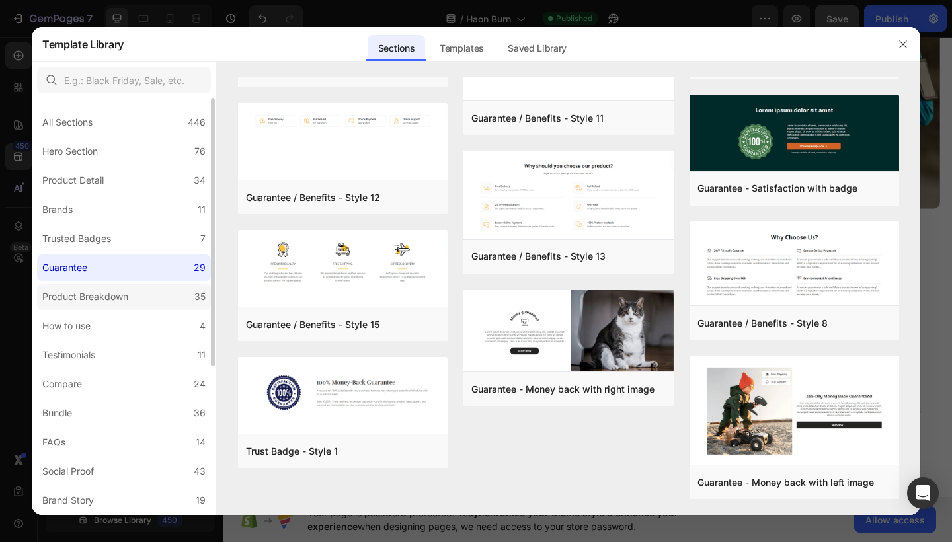
click at [182, 310] on label "Product Breakdown 35" at bounding box center [124, 297] width 174 height 26
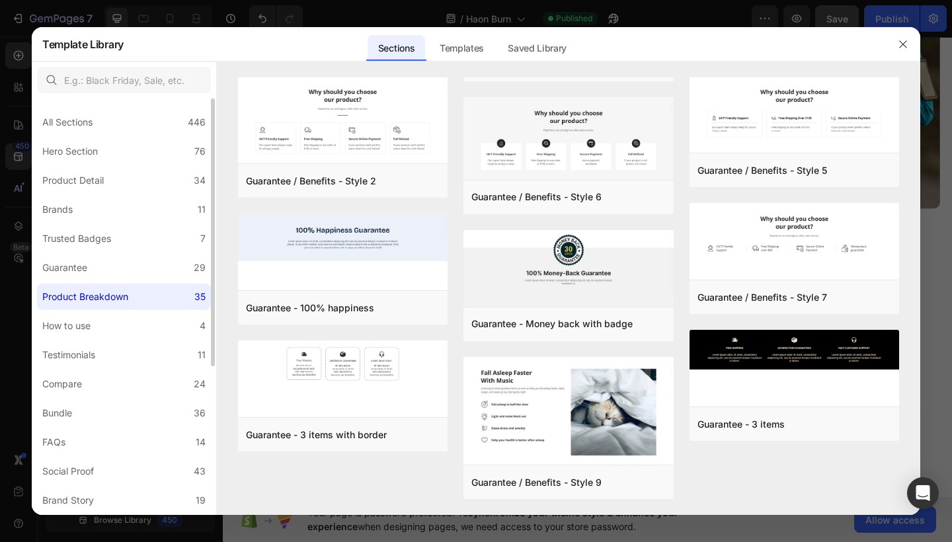
scroll to position [0, 0]
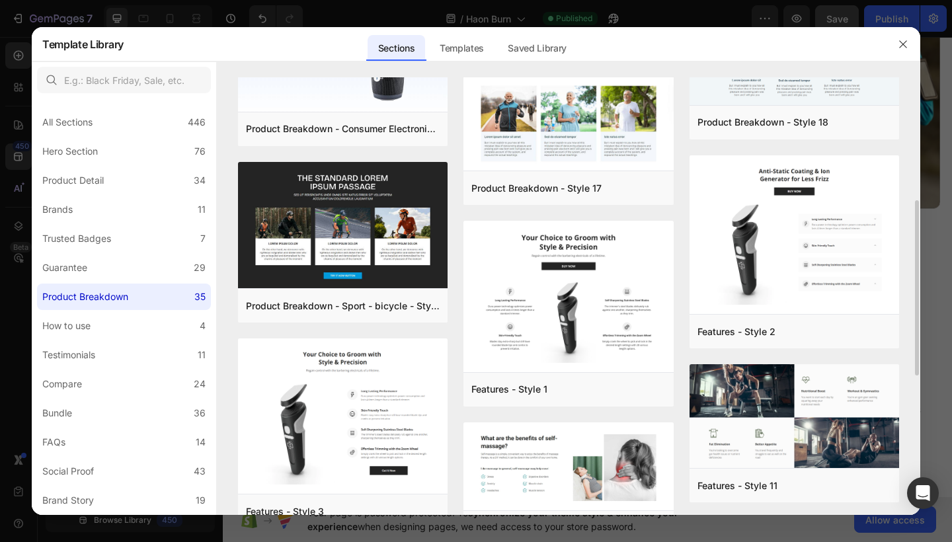
scroll to position [258, 0]
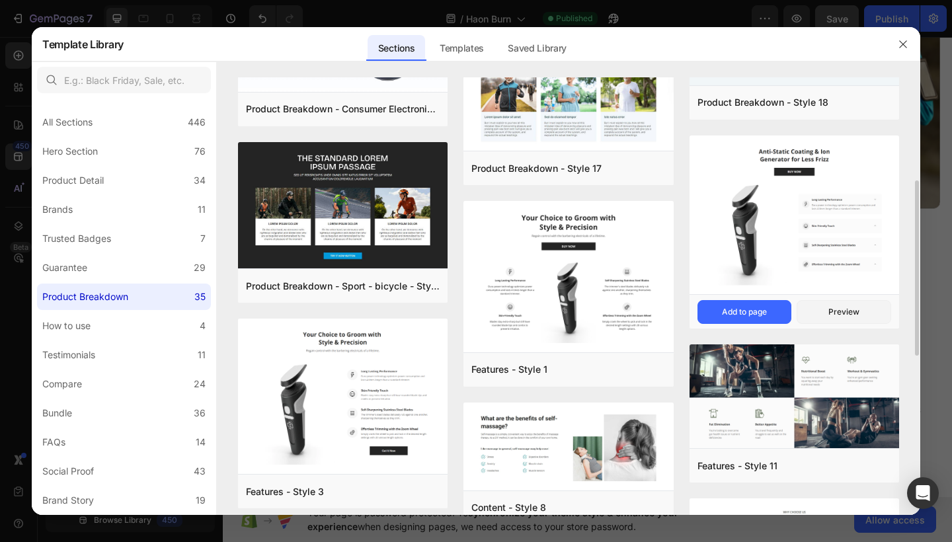
click at [833, 208] on img at bounding box center [795, 217] width 210 height 162
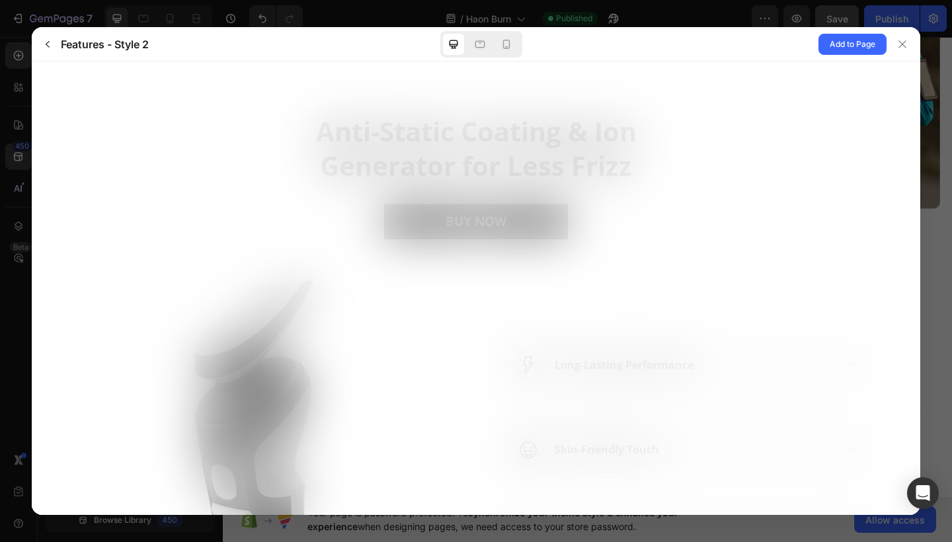
scroll to position [0, 0]
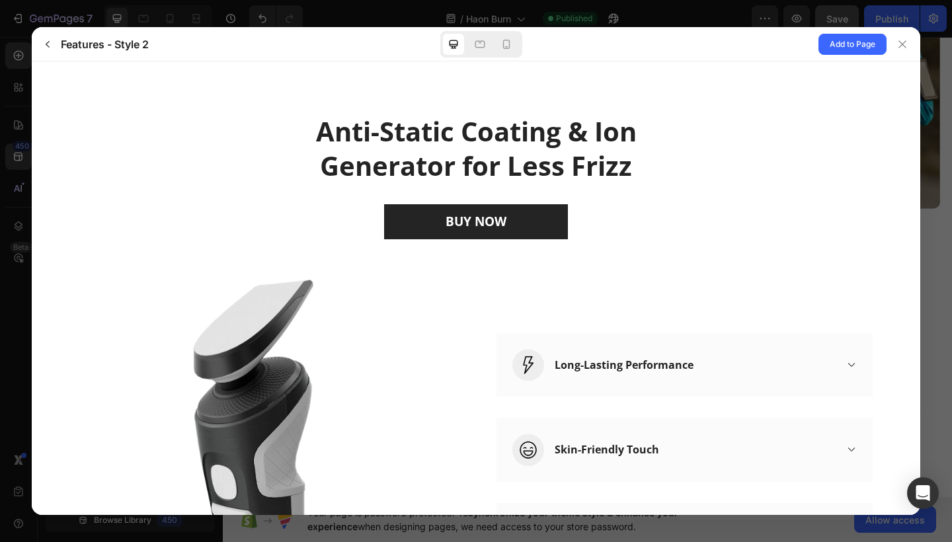
click at [816, 208] on div "BUY NOW" at bounding box center [476, 221] width 794 height 35
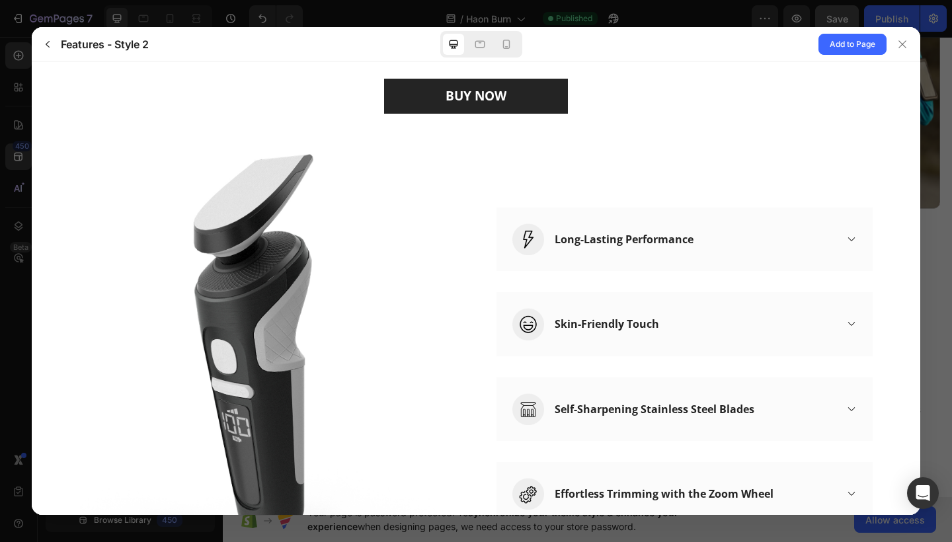
scroll to position [127, 0]
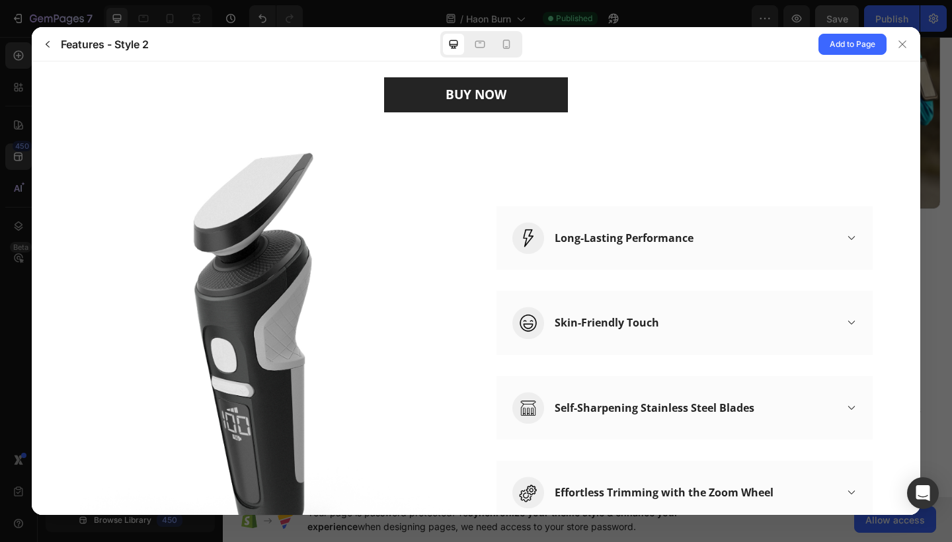
click at [851, 235] on icon at bounding box center [852, 238] width 11 height 11
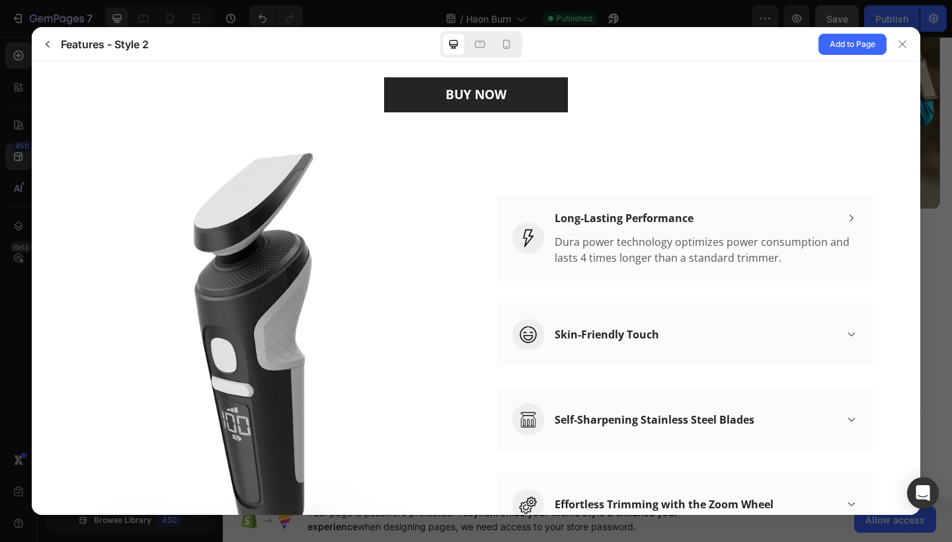
click at [853, 217] on icon at bounding box center [852, 218] width 4 height 7
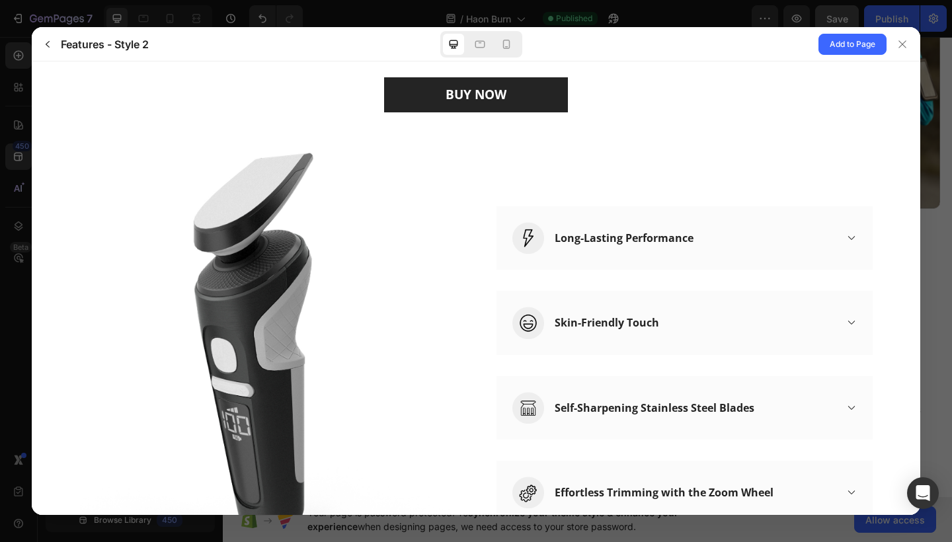
click at [818, 159] on div "Long-Lasting Performance Dura power technology optimizes power consumption and …" at bounding box center [685, 366] width 376 height 464
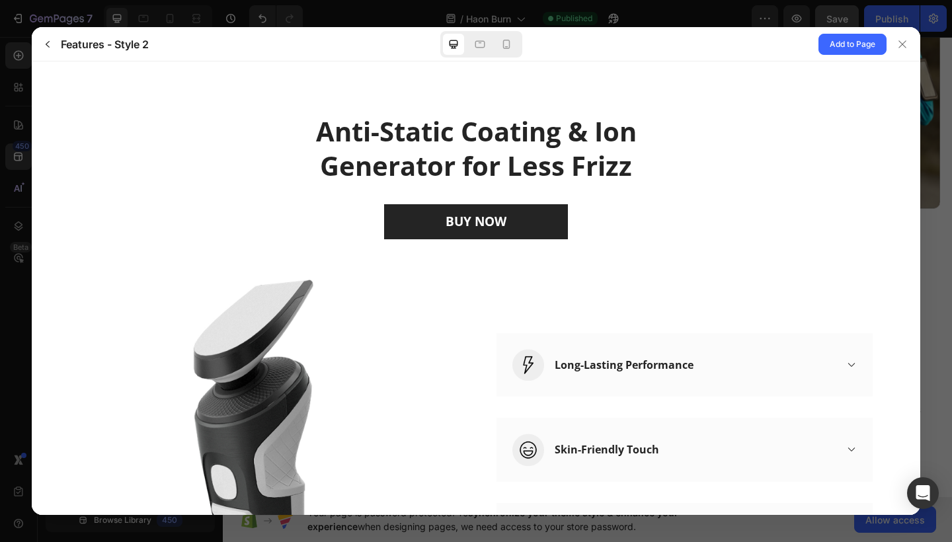
scroll to position [0, 0]
click at [841, 53] on button "Add to Page" at bounding box center [853, 44] width 68 height 21
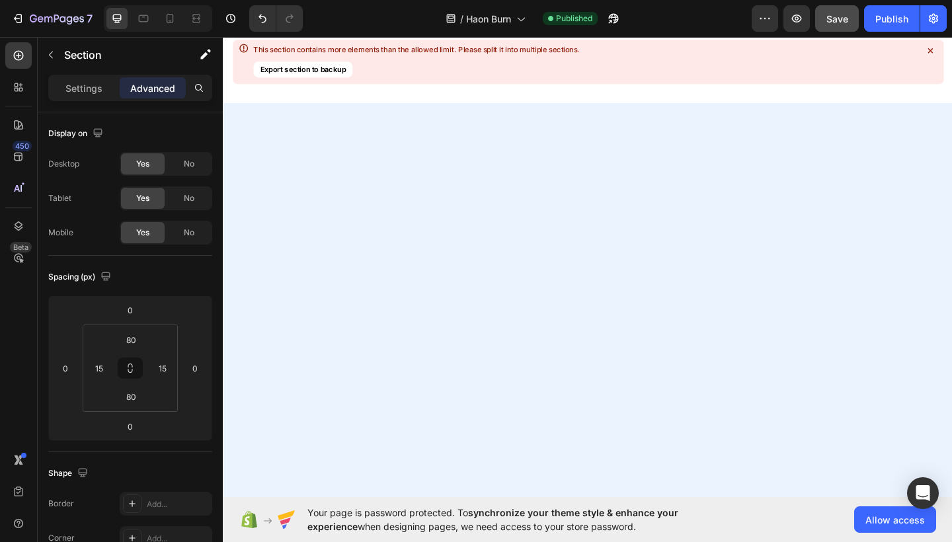
scroll to position [5337, 0]
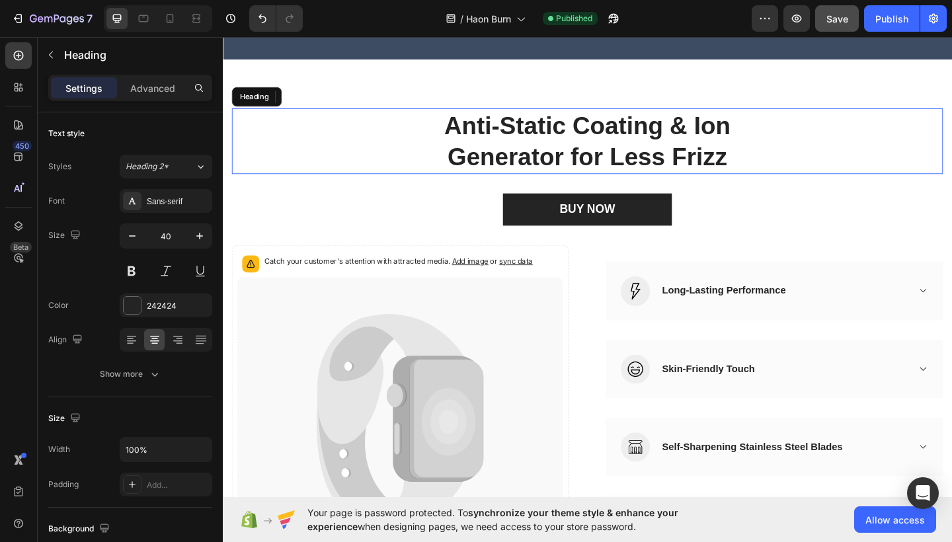
click at [864, 134] on p "Anti-Static Coating & Ion Generator for Less Frizz" at bounding box center [619, 150] width 771 height 69
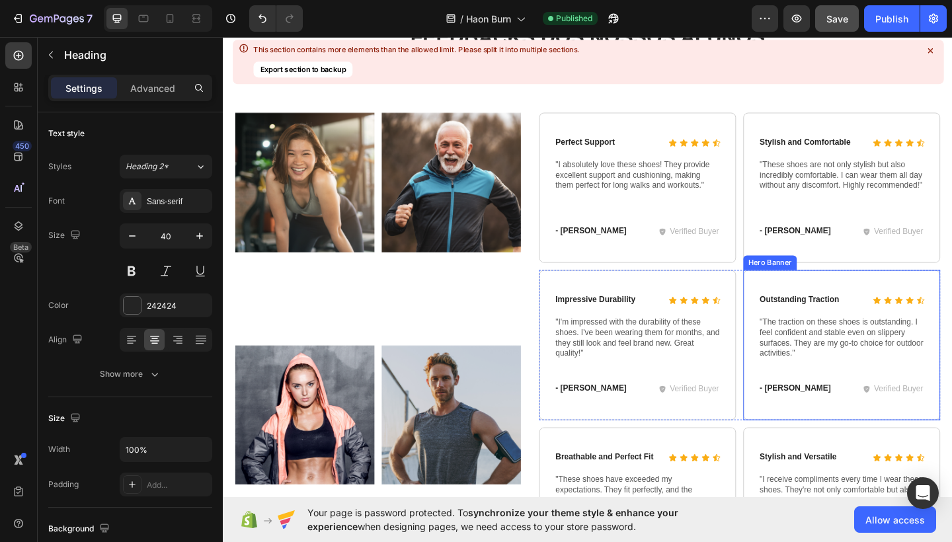
scroll to position [3818, 0]
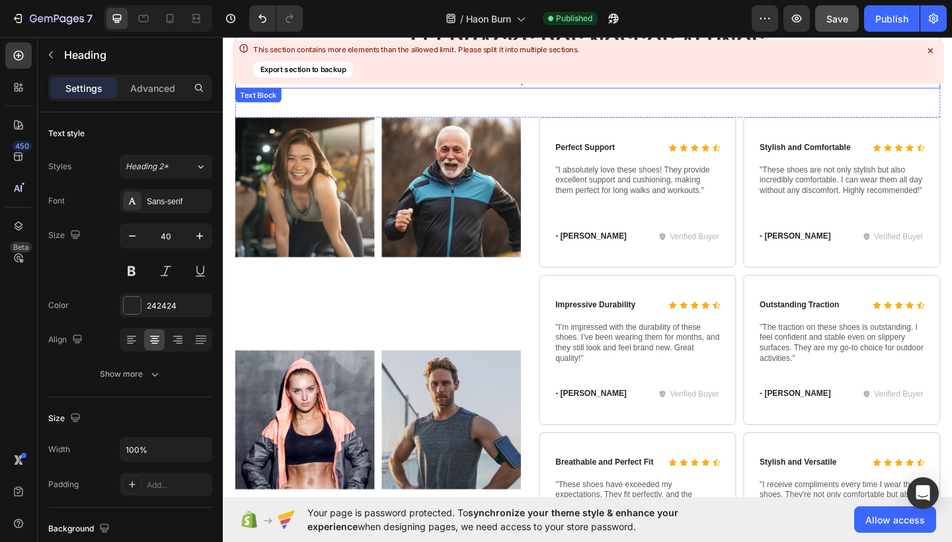
click at [930, 51] on icon at bounding box center [930, 50] width 5 height 5
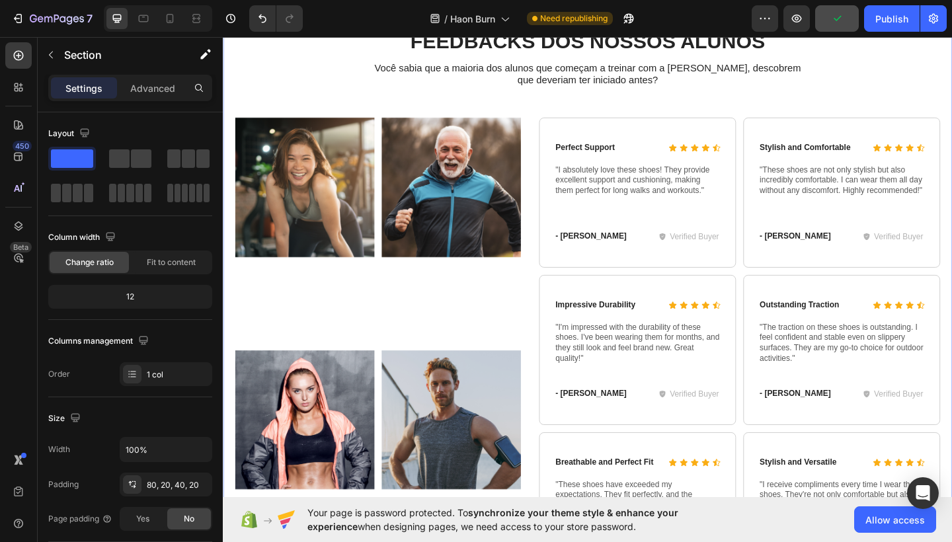
click at [952, 96] on div "Feedbacks dos nossos alunos Heading Você sabia que a maioria dos alunos que com…" at bounding box center [620, 316] width 794 height 684
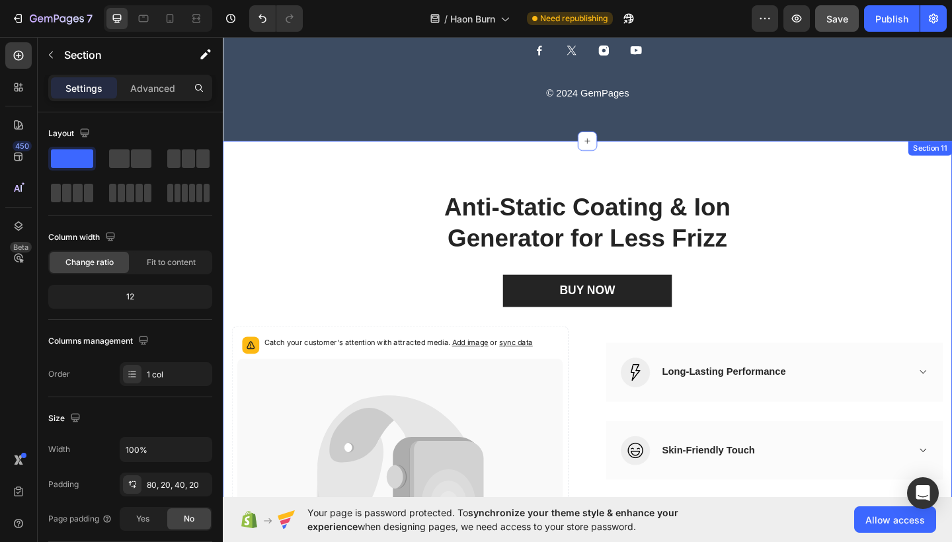
scroll to position [5418, 0]
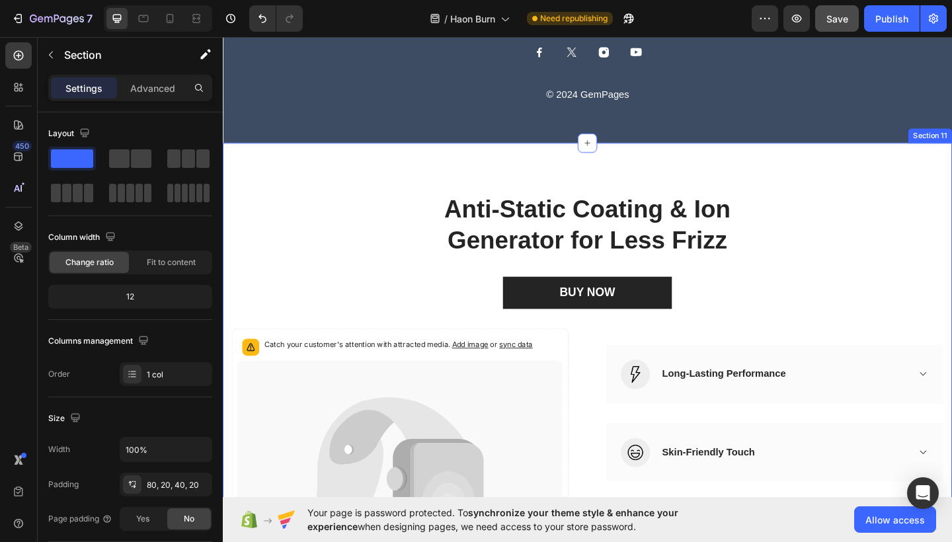
click at [676, 195] on div "Anti-Static Coating & Ion Generator for Less Frizz Heading BUY NOW (P) Cart But…" at bounding box center [620, 457] width 794 height 609
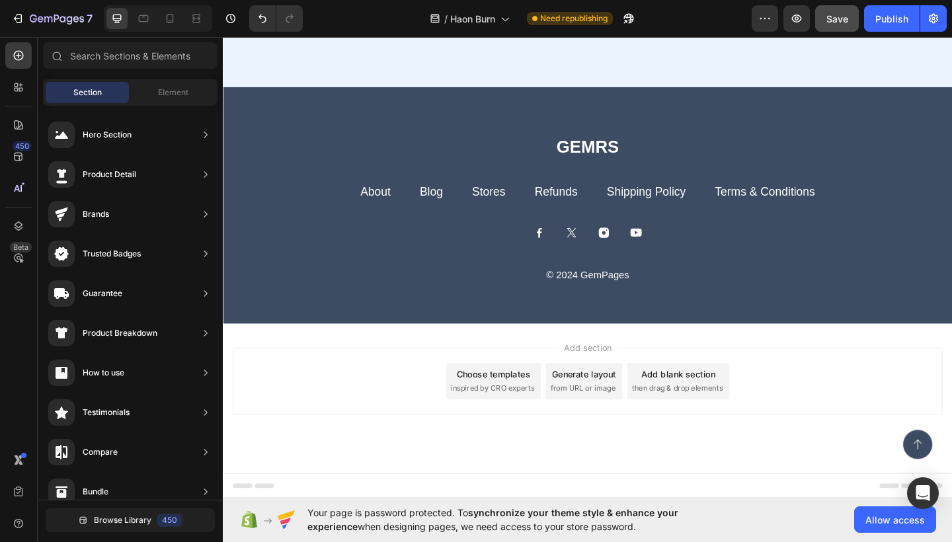
click at [952, 349] on div "Add section Choose templates inspired by CRO experts Generate layout from URL o…" at bounding box center [620, 430] width 794 height 163
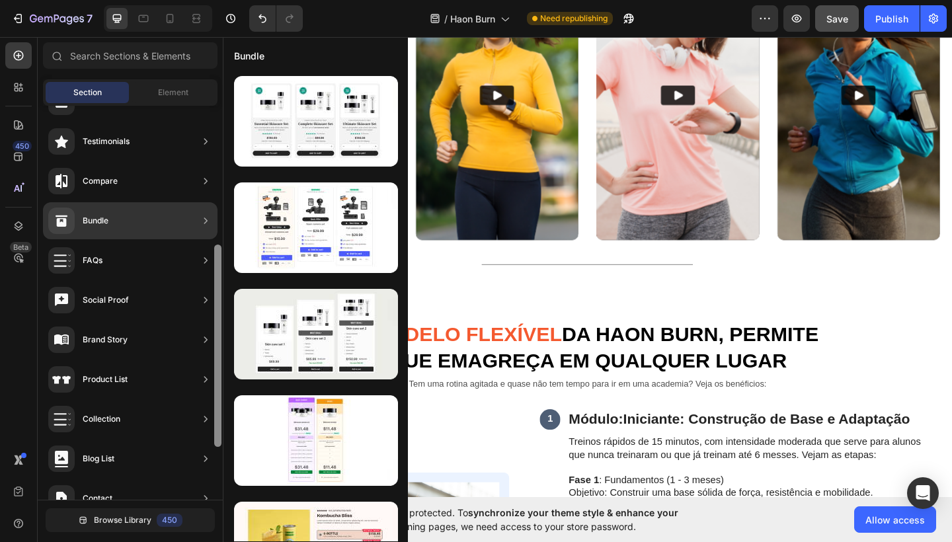
scroll to position [373, 0]
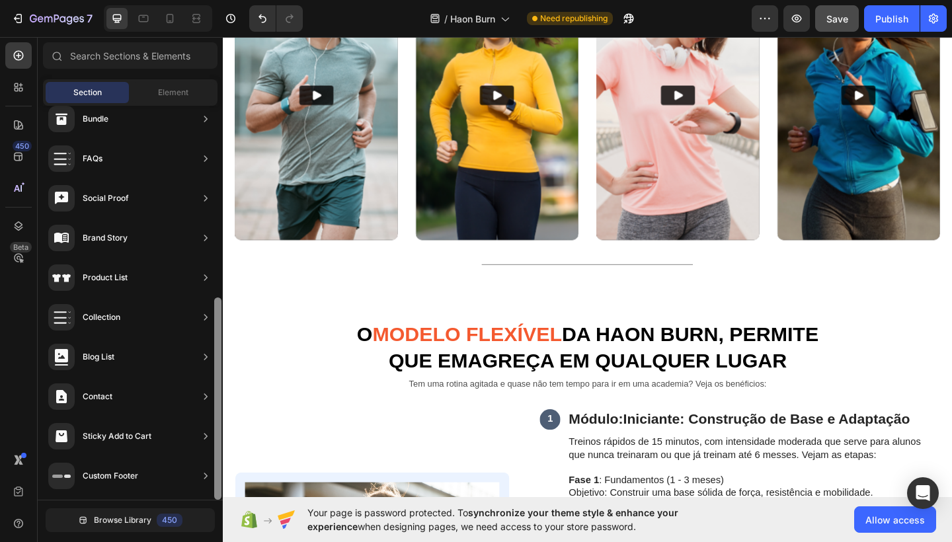
drag, startPoint x: 216, startPoint y: 293, endPoint x: 167, endPoint y: 542, distance: 253.5
click at [167, 542] on div "Sections(18) Elements(83) Section Element Hero Section Product Detail Brands Tr…" at bounding box center [130, 289] width 185 height 505
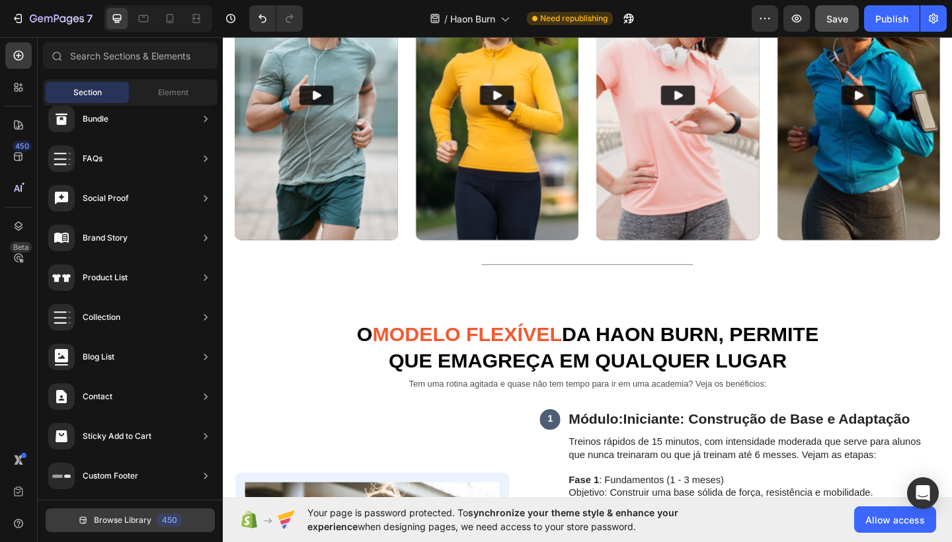
click at [119, 519] on span "Browse Library" at bounding box center [123, 521] width 58 height 12
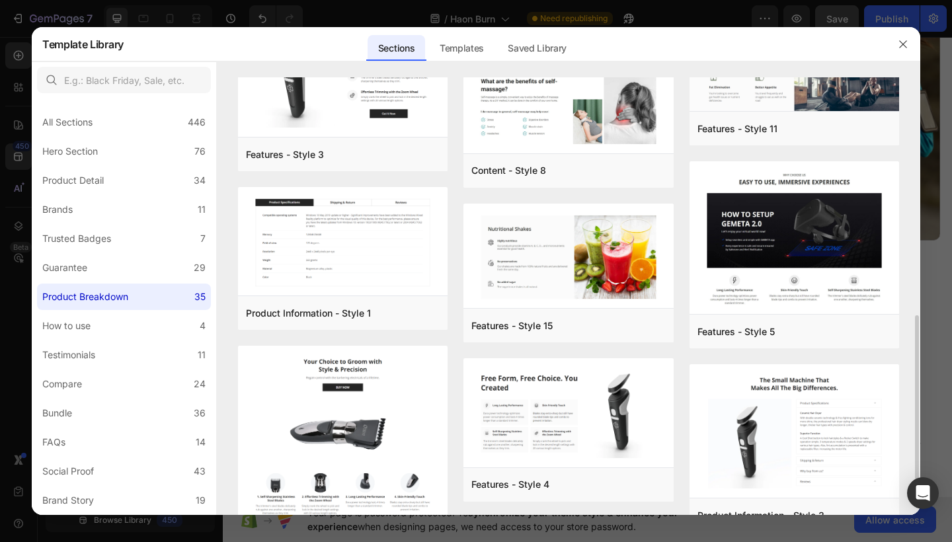
scroll to position [615, 0]
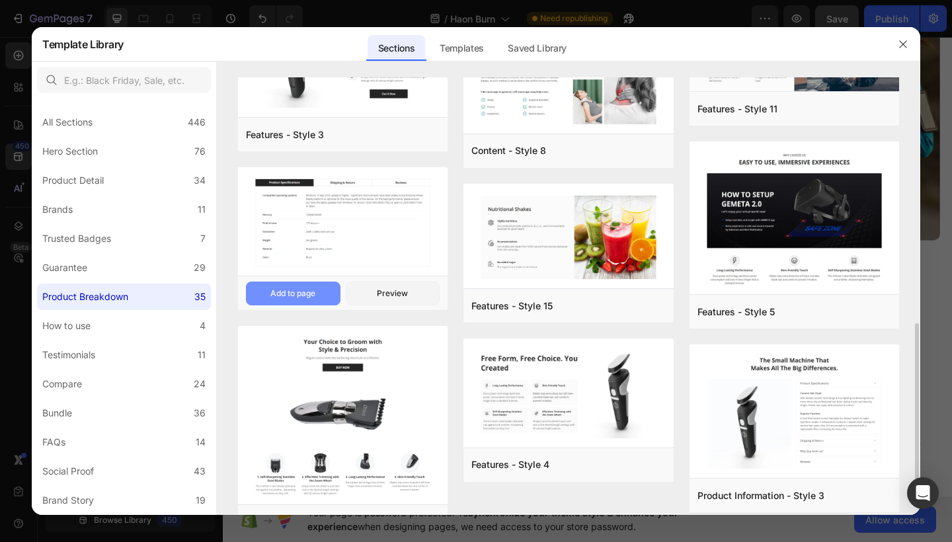
click at [290, 290] on div "Add to page" at bounding box center [293, 294] width 45 height 12
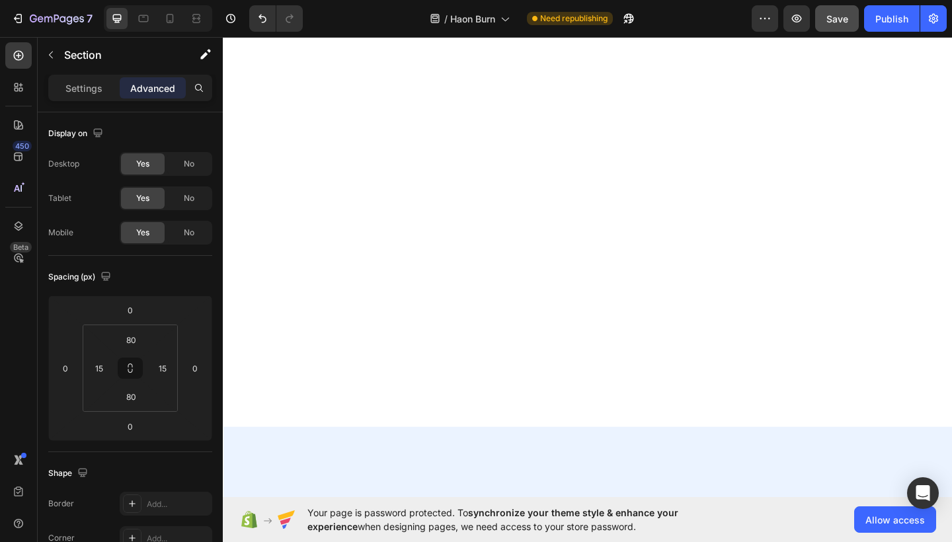
scroll to position [5534, 0]
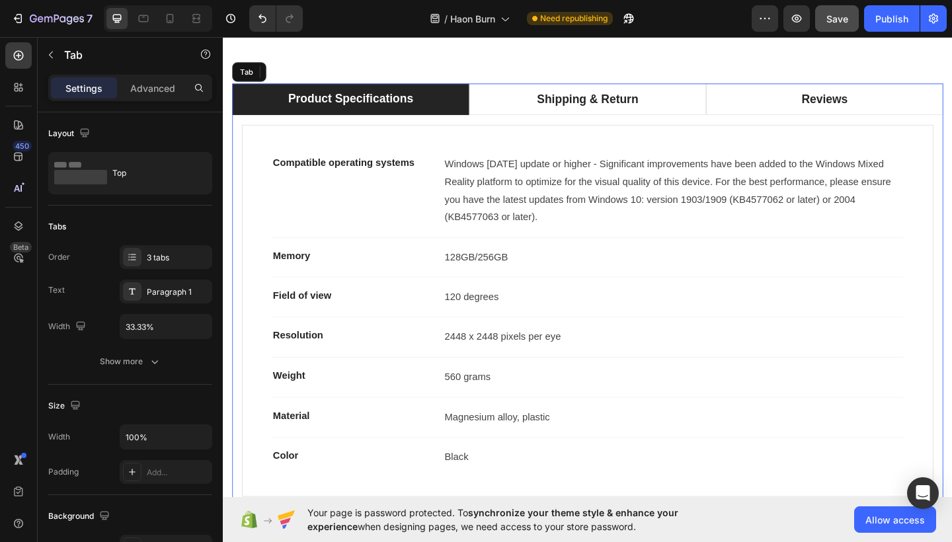
click at [468, 130] on div "Compatible operating systems Text block Windows [DATE] update or higher - Signi…" at bounding box center [620, 335] width 774 height 426
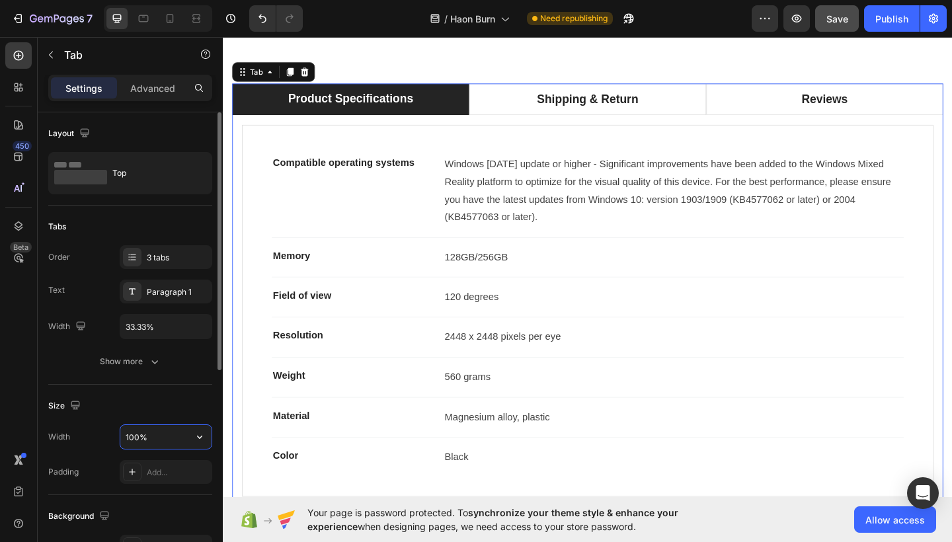
click at [136, 435] on input "100%" at bounding box center [165, 437] width 91 height 24
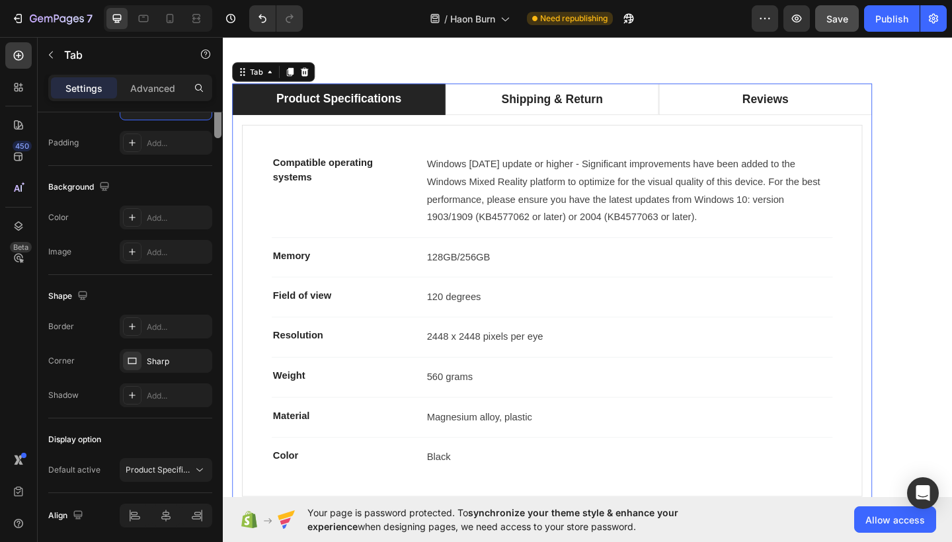
scroll to position [334, 0]
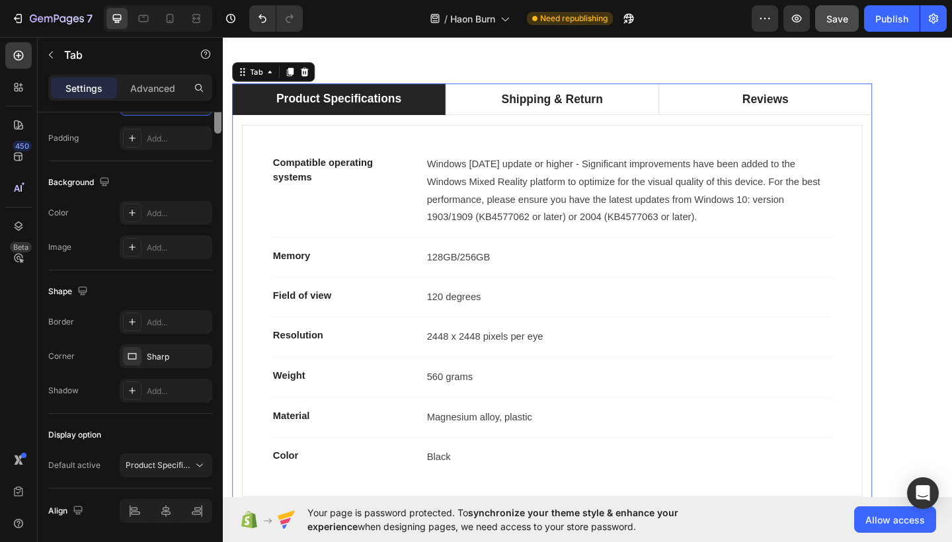
drag, startPoint x: 218, startPoint y: 359, endPoint x: 199, endPoint y: 542, distance: 183.5
click at [199, 542] on div "Layout Top Tabs Order 3 tabs Text Paragraph 1 Width 33.33% Show more Size Width…" at bounding box center [130, 346] width 185 height 468
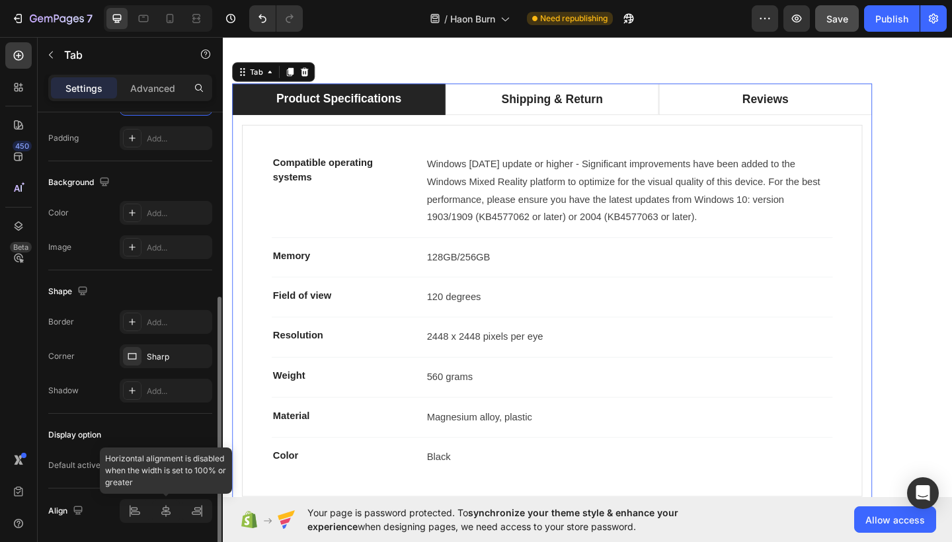
type input "90%"
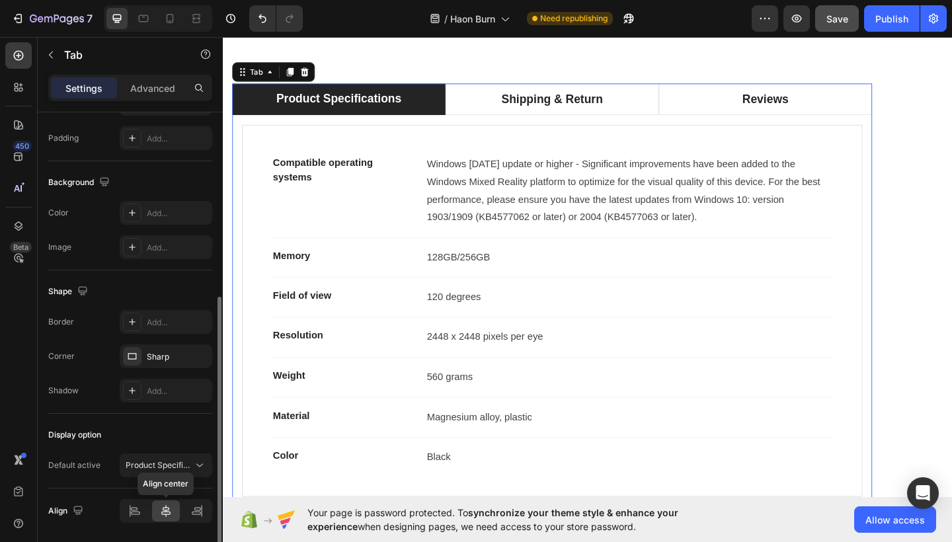
click at [165, 513] on icon at bounding box center [165, 511] width 13 height 13
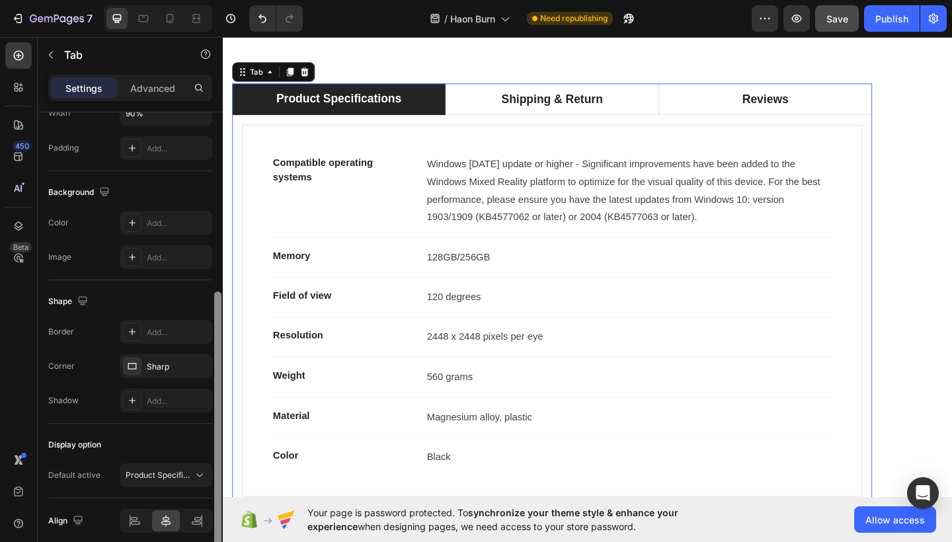
click at [216, 368] on div at bounding box center [217, 421] width 7 height 258
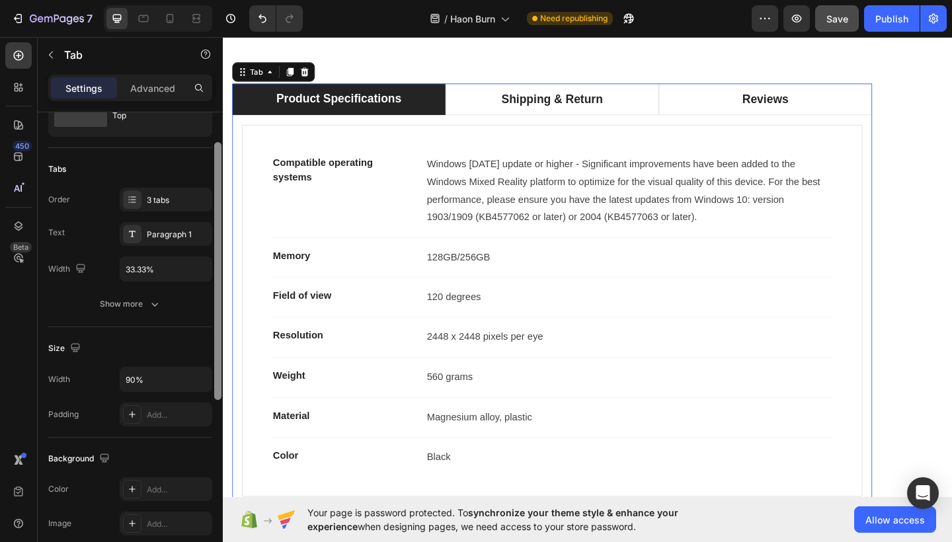
scroll to position [56, 0]
drag, startPoint x: 217, startPoint y: 368, endPoint x: 215, endPoint y: 220, distance: 148.2
click at [215, 220] on div at bounding box center [217, 273] width 7 height 258
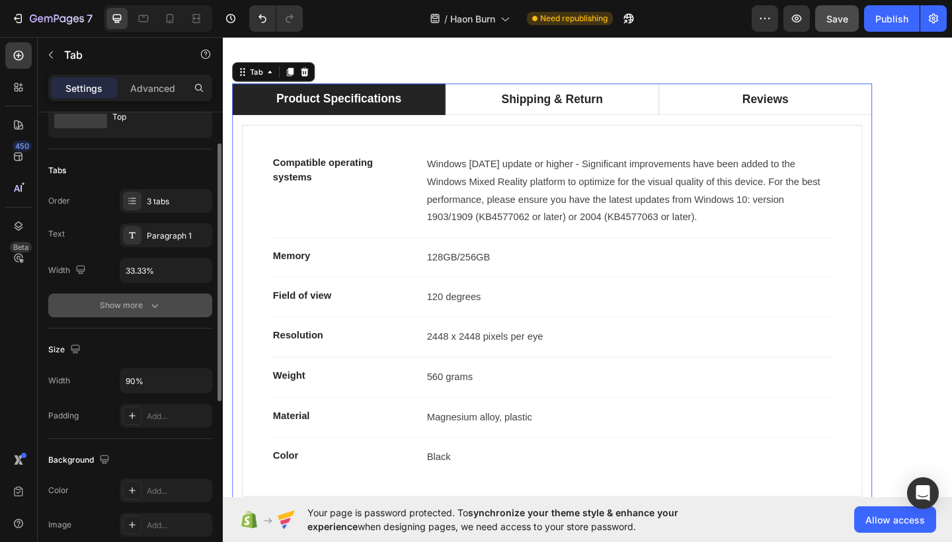
click at [148, 308] on icon "button" at bounding box center [154, 305] width 13 height 13
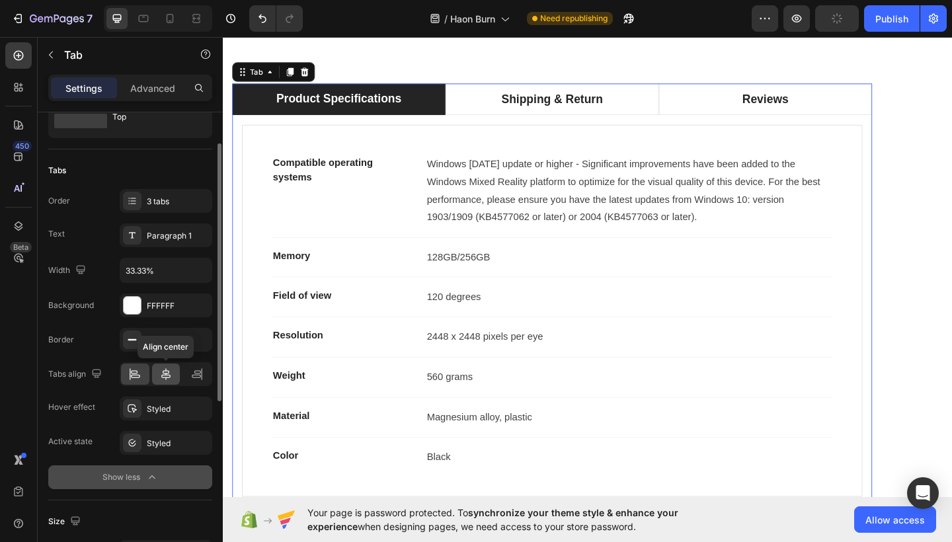
click at [165, 370] on icon at bounding box center [165, 374] width 13 height 13
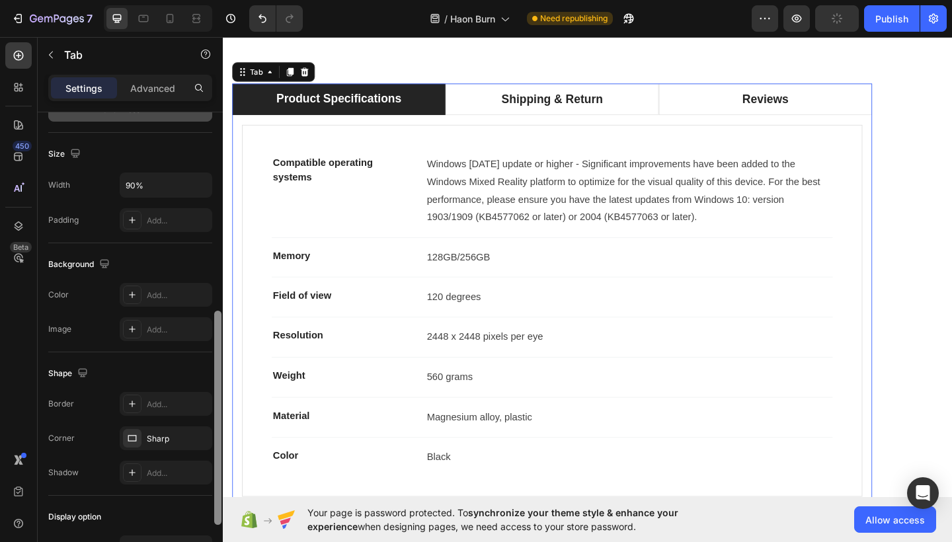
scroll to position [427, 0]
drag, startPoint x: 216, startPoint y: 314, endPoint x: 200, endPoint y: 485, distance: 171.4
click at [200, 485] on div "Layout Top Tabs Order 3 tabs Text Paragraph 1 Width 33.33% Background FFFFFF Bo…" at bounding box center [130, 346] width 185 height 468
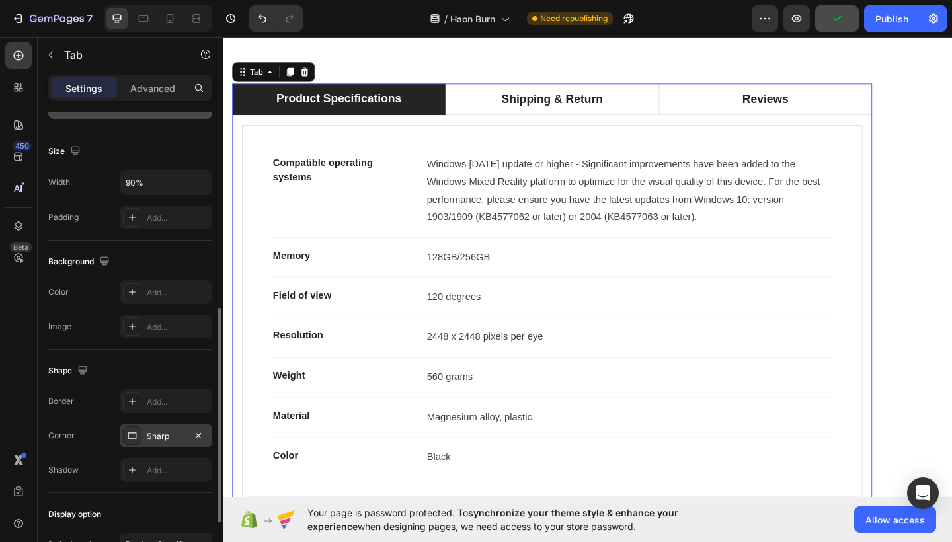
click at [181, 441] on div "Sharp" at bounding box center [166, 437] width 38 height 12
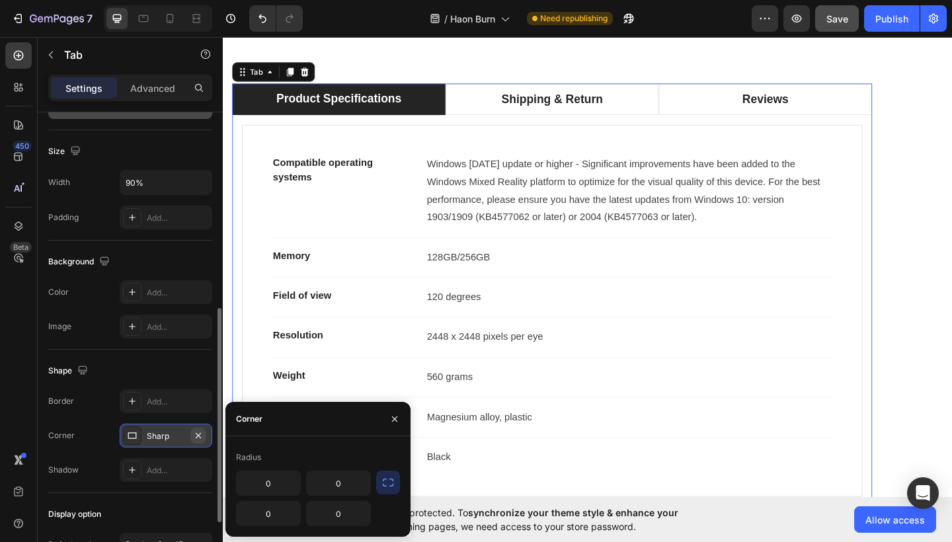
click at [196, 436] on icon "button" at bounding box center [198, 436] width 11 height 11
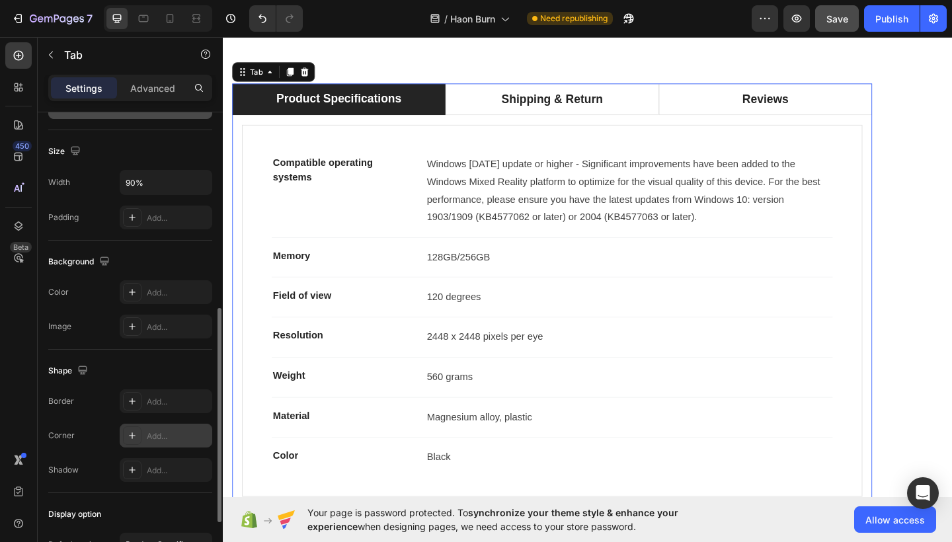
click at [171, 441] on div "Add..." at bounding box center [178, 437] width 62 height 12
type input "8"
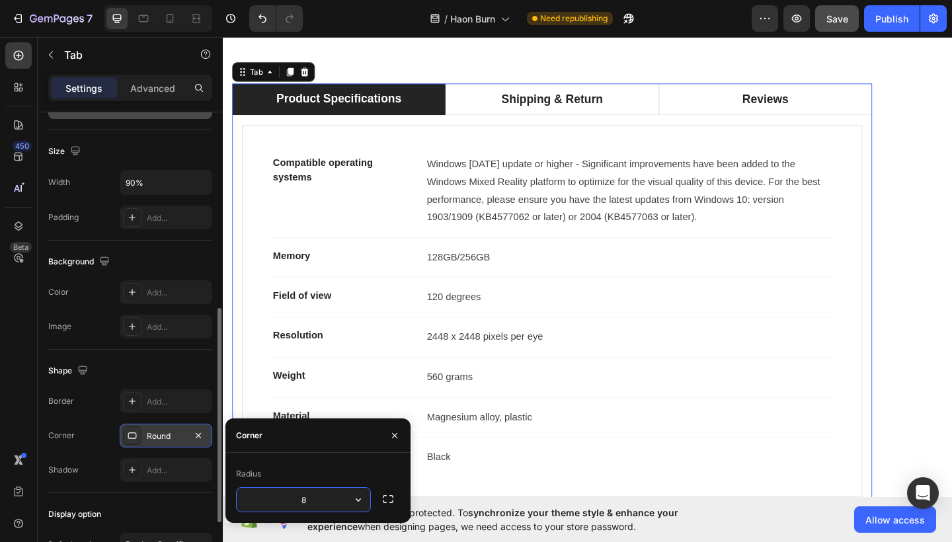
click at [169, 429] on div "Round" at bounding box center [166, 436] width 93 height 24
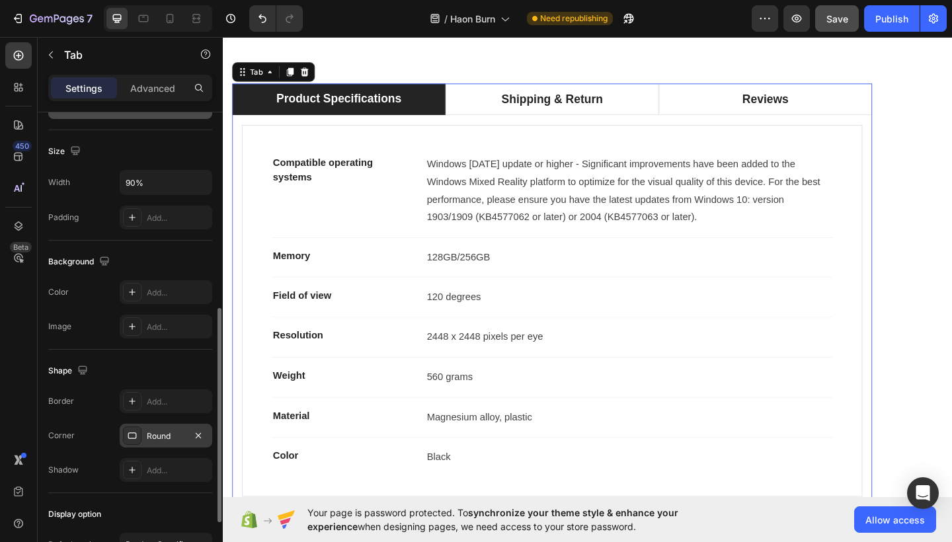
click at [194, 445] on div "Round" at bounding box center [166, 436] width 93 height 24
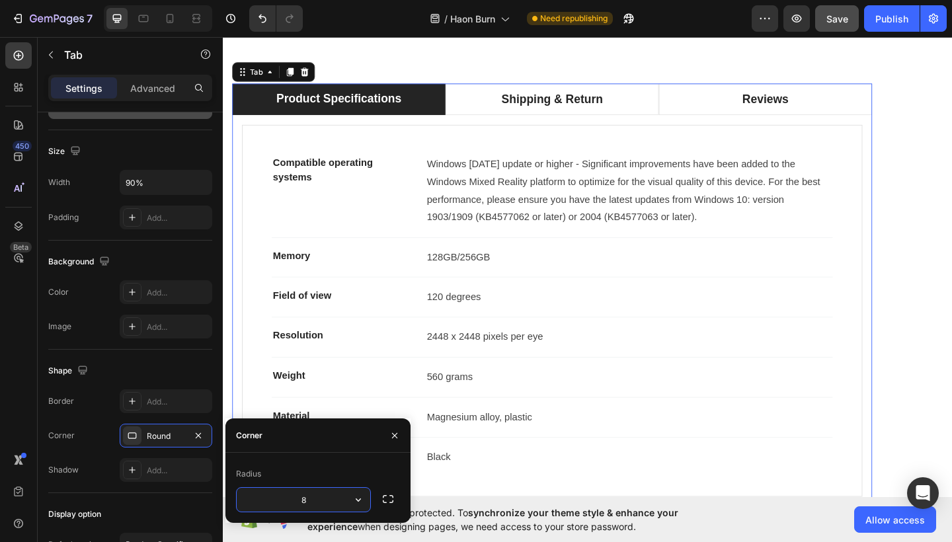
click at [310, 501] on input "8" at bounding box center [304, 500] width 134 height 24
click at [399, 499] on button "button" at bounding box center [388, 499] width 24 height 24
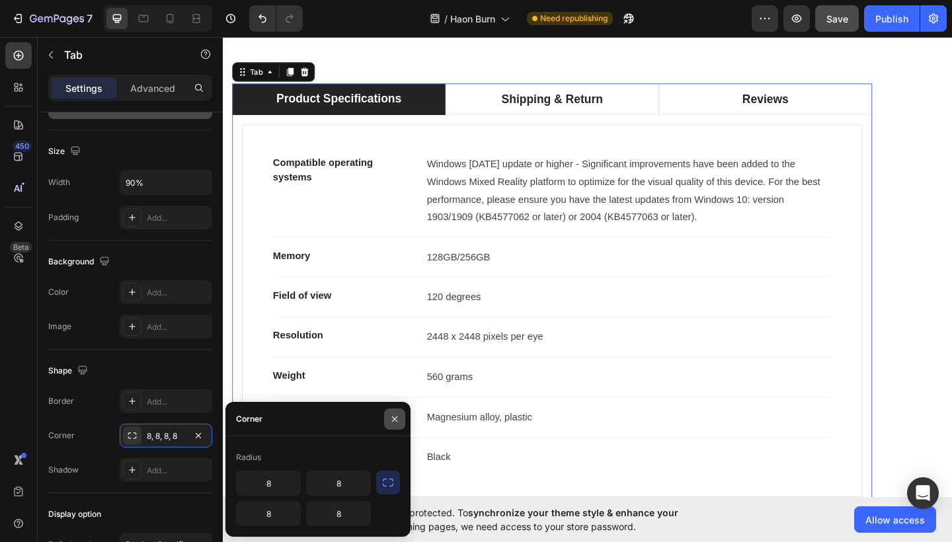
click at [396, 415] on icon "button" at bounding box center [395, 419] width 11 height 11
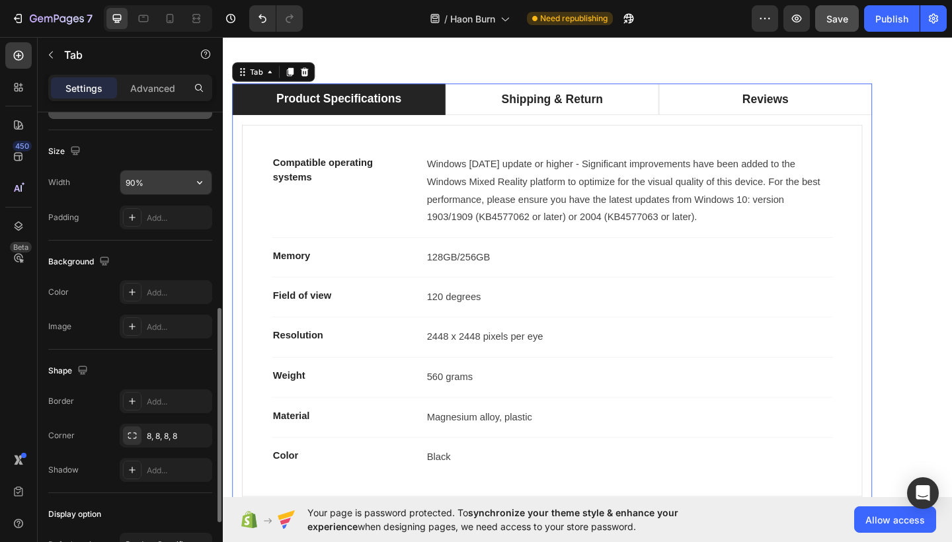
click at [133, 181] on input "90%" at bounding box center [165, 183] width 91 height 24
click at [135, 182] on input "90%" at bounding box center [165, 183] width 91 height 24
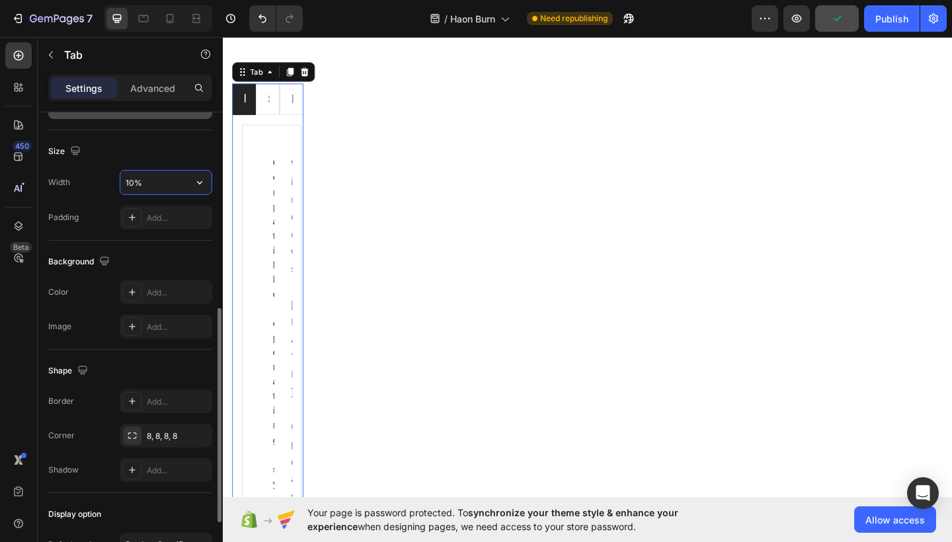
type input "100%"
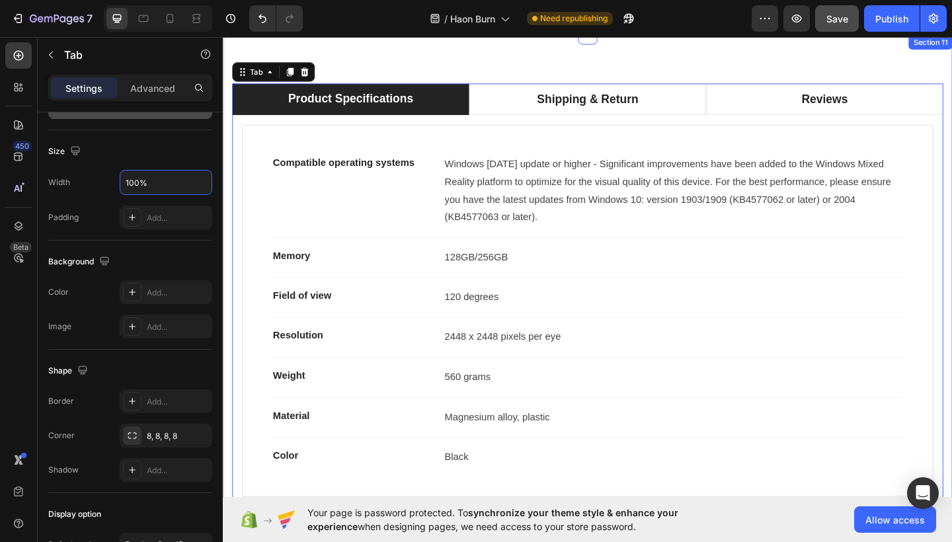
click at [791, 81] on div "Product Specifications Shipping & Return Reviews Compatible operating systems T…" at bounding box center [620, 318] width 794 height 566
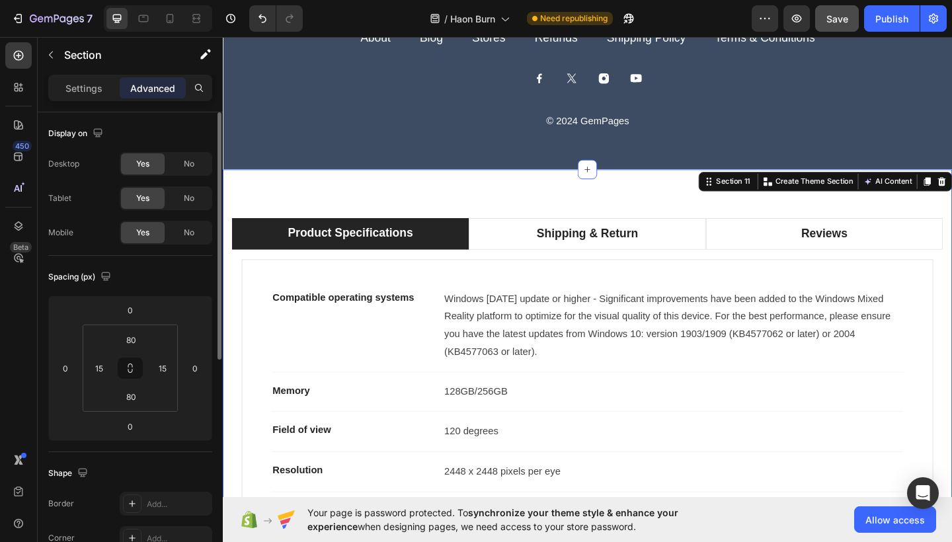
scroll to position [5389, 0]
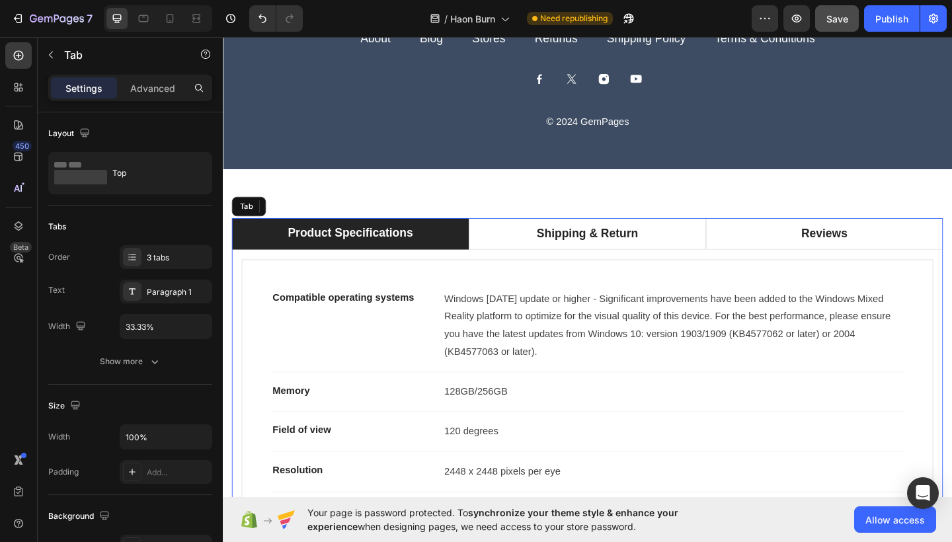
click at [239, 286] on div "Compatible operating systems Text block Windows [DATE] update or higher - Signi…" at bounding box center [620, 482] width 774 height 426
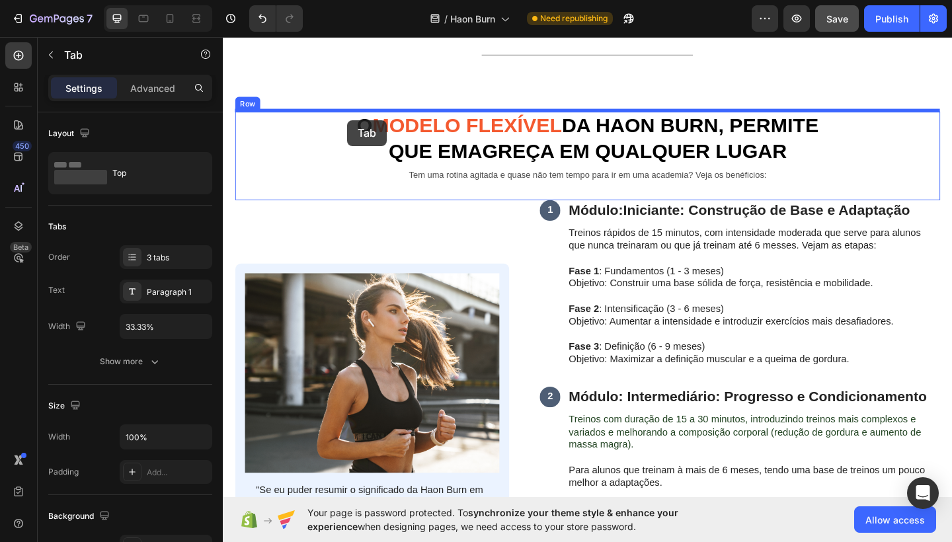
scroll to position [1017, 0]
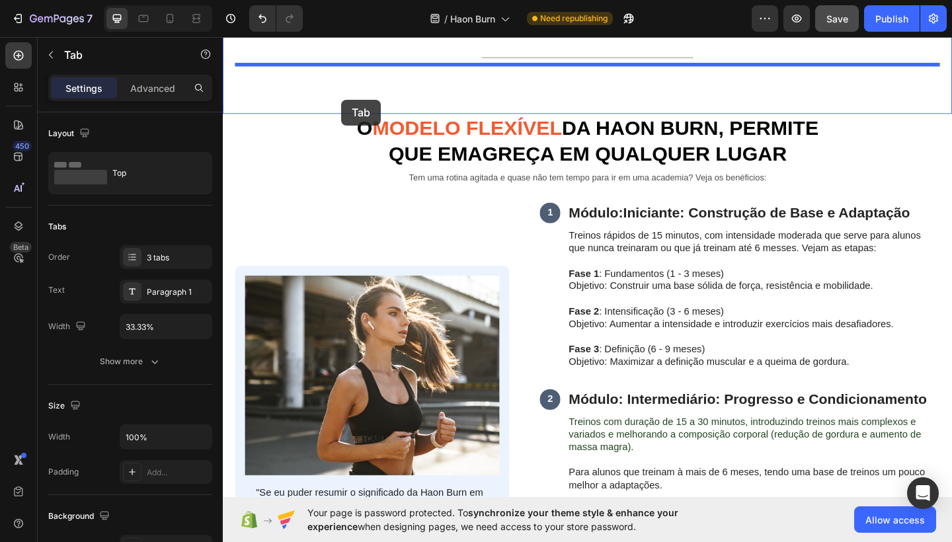
drag, startPoint x: 245, startPoint y: 224, endPoint x: 352, endPoint y: 105, distance: 159.7
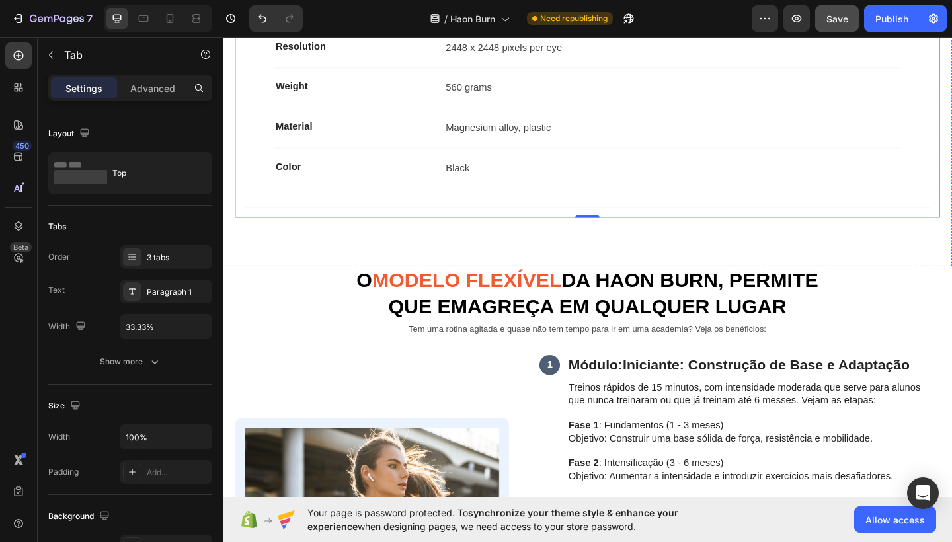
scroll to position [1314, 0]
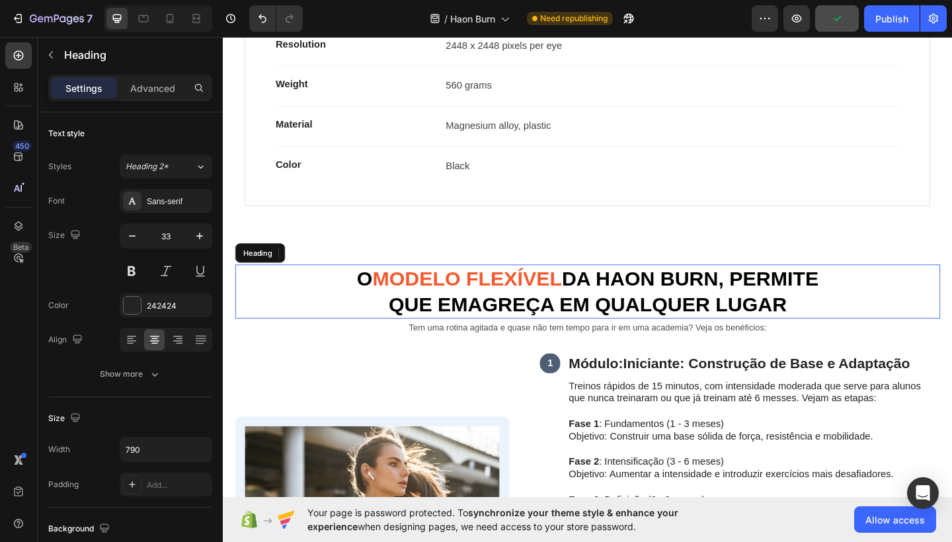
click at [460, 289] on strong "modelo flexível" at bounding box center [489, 300] width 206 height 24
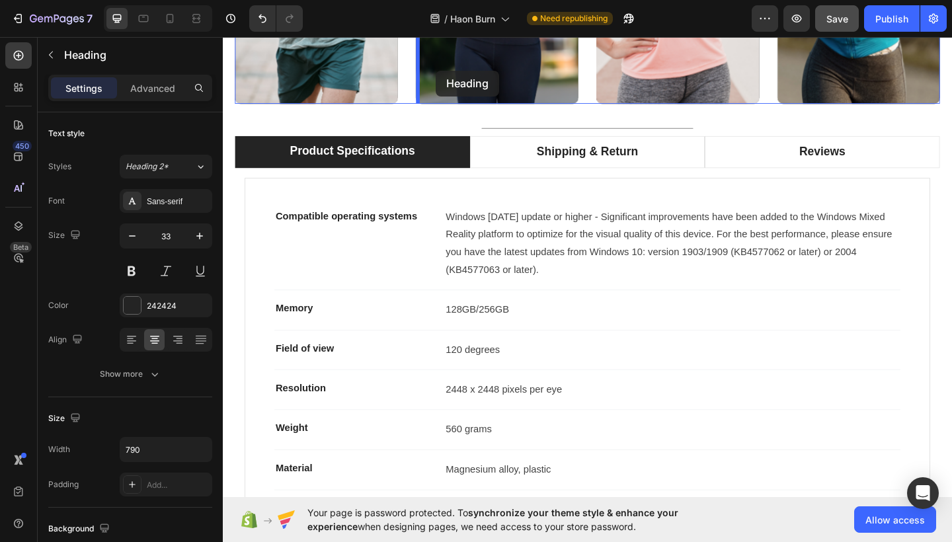
scroll to position [861, 0]
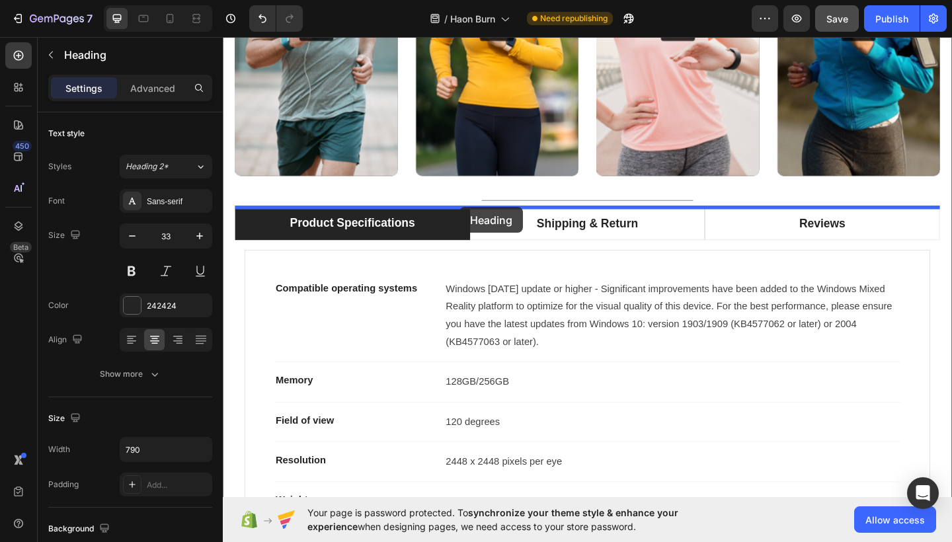
drag, startPoint x: 255, startPoint y: 267, endPoint x: 479, endPoint y: 220, distance: 228.9
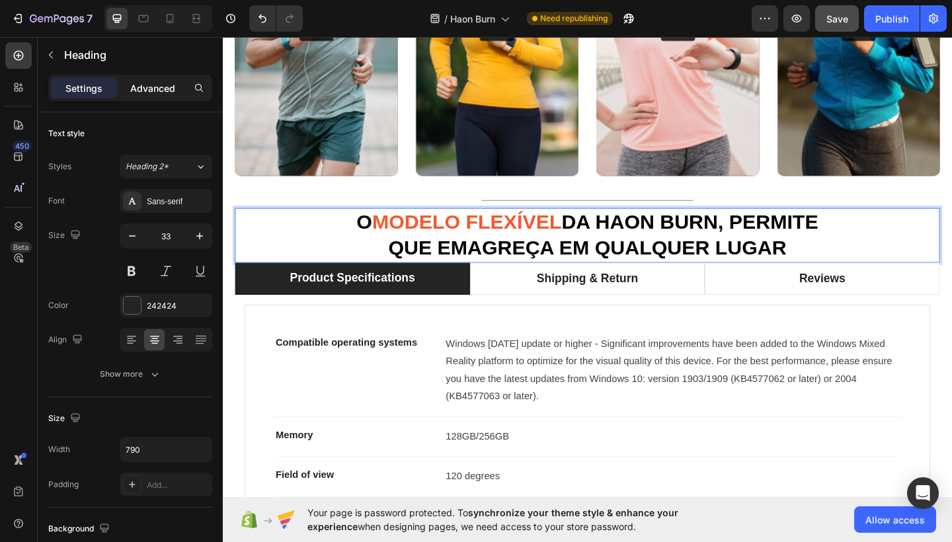
click at [163, 91] on p "Advanced" at bounding box center [152, 88] width 45 height 14
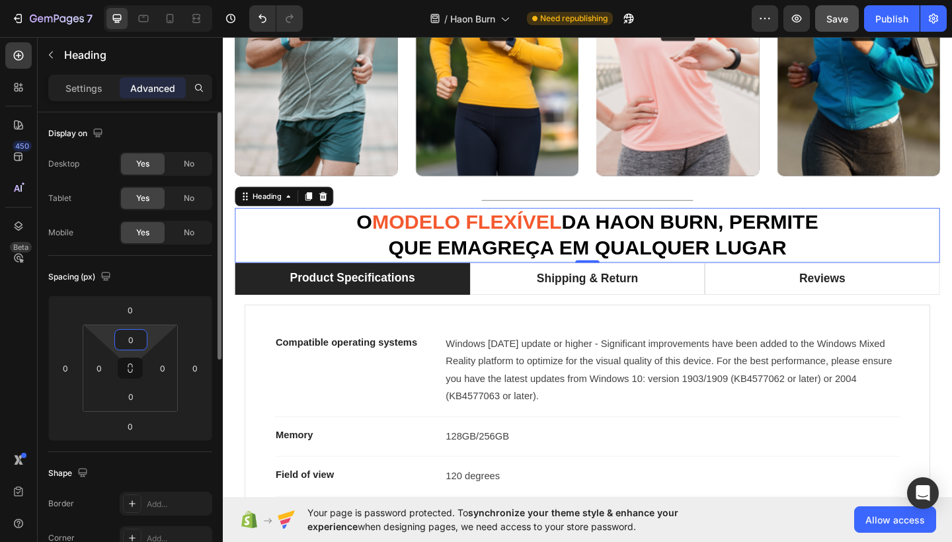
click at [132, 343] on input "0" at bounding box center [131, 340] width 26 height 20
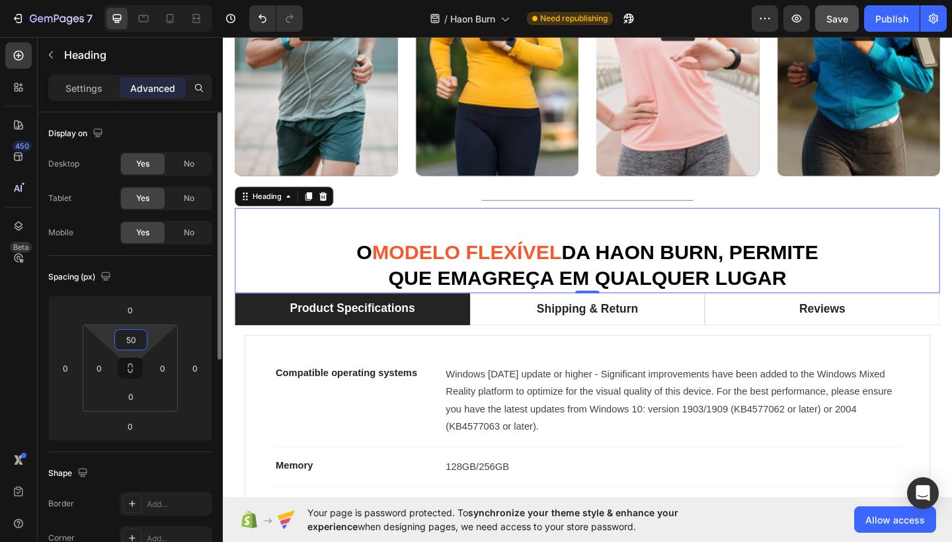
type input "5"
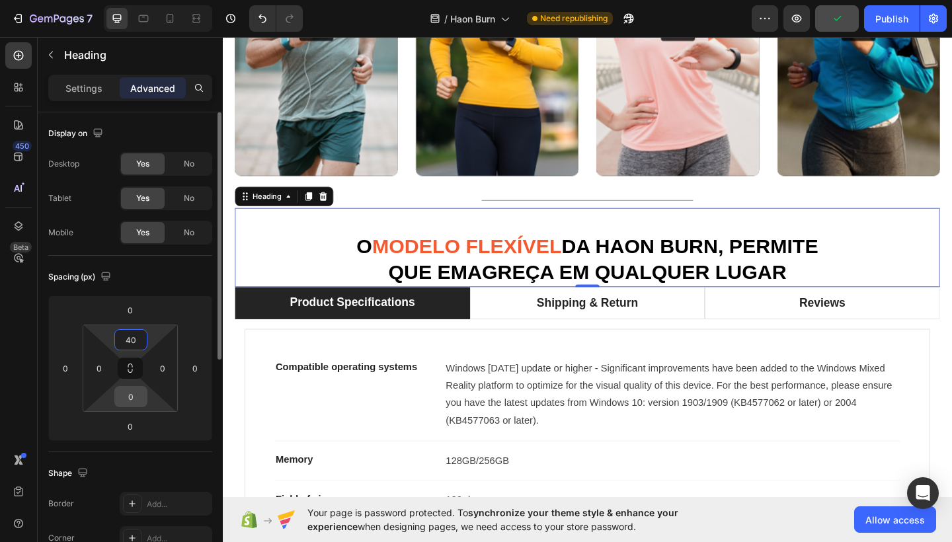
type input "40"
click at [127, 400] on input "0" at bounding box center [131, 397] width 26 height 20
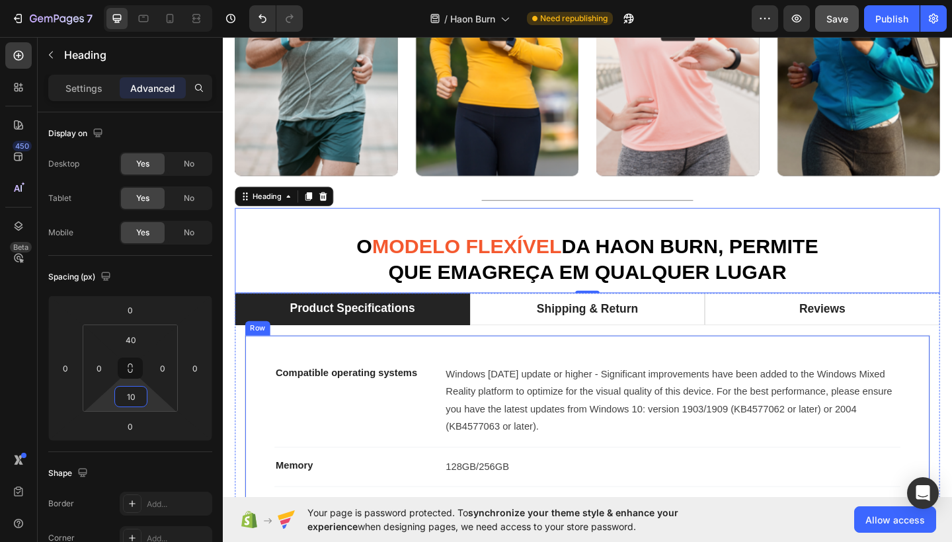
type input "9"
click at [324, 302] on div "⁠⁠⁠⁠⁠⁠⁠ O modelo flexível da Haon burn, permite que emagreça em qualquer lugar" at bounding box center [619, 280] width 767 height 60
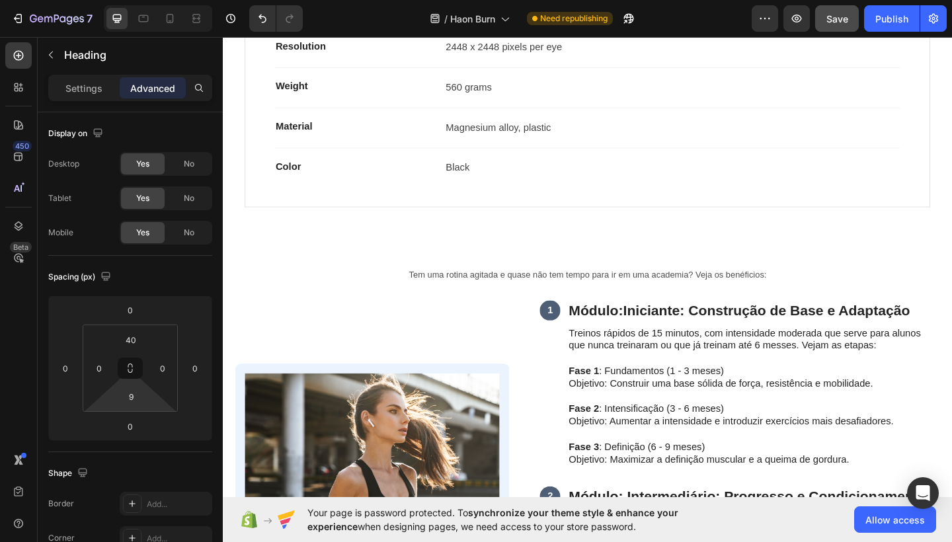
scroll to position [1404, 0]
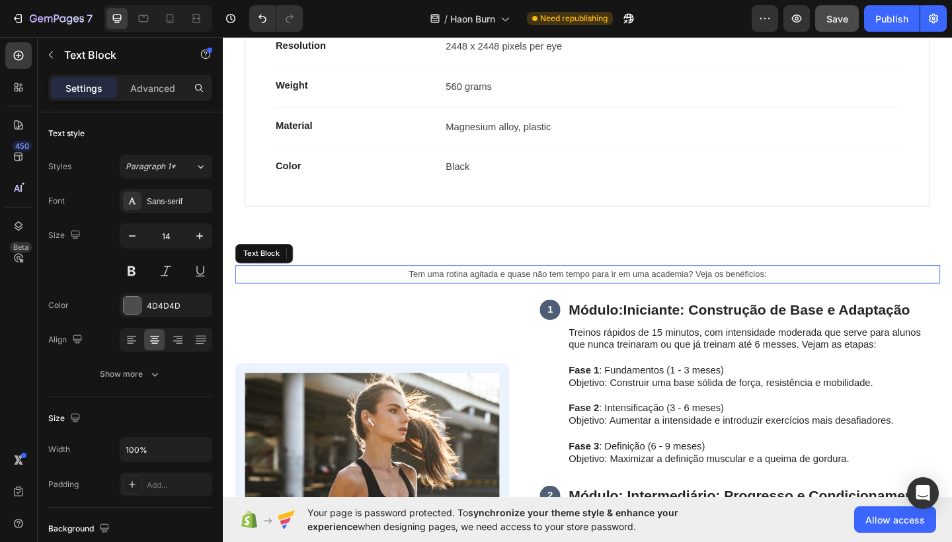
click at [583, 288] on p "Tem uma rotina agitada e quase não tem tempo para ir em uma academia? Veja os b…" at bounding box center [619, 295] width 765 height 17
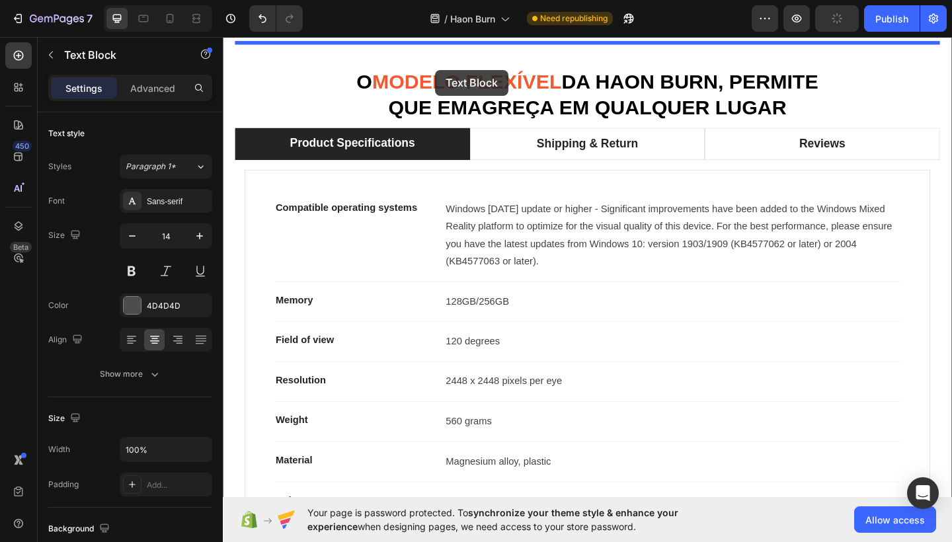
scroll to position [1011, 0]
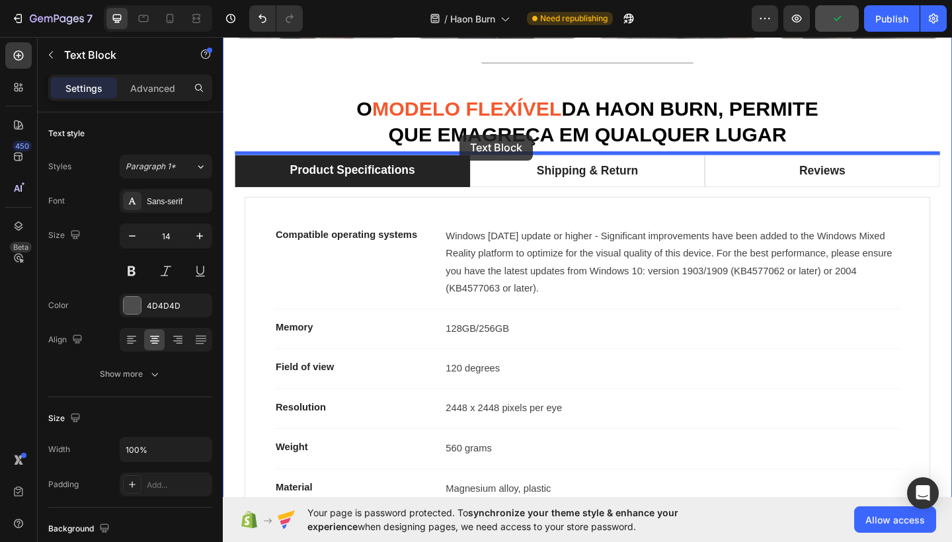
drag, startPoint x: 250, startPoint y: 268, endPoint x: 480, endPoint y: 144, distance: 261.6
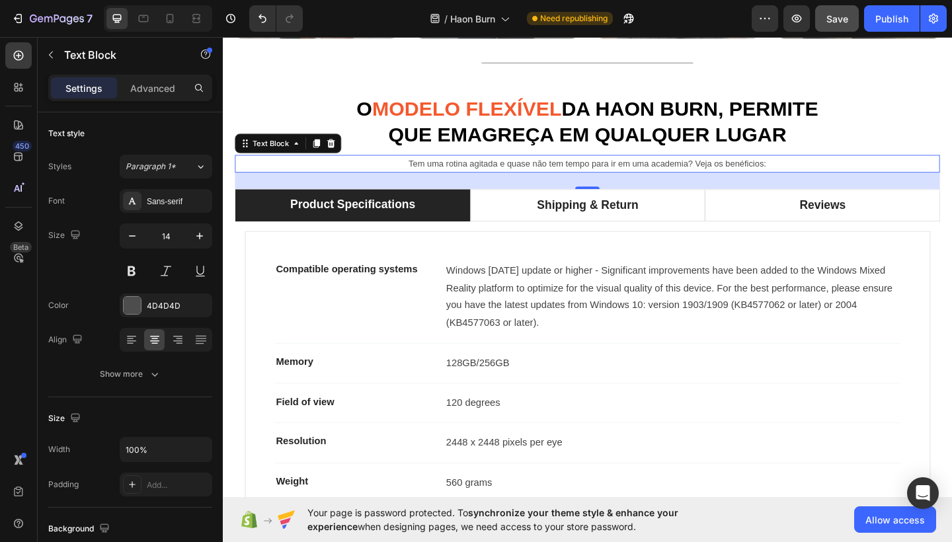
click at [384, 171] on p "Tem uma rotina agitada e quase não tem tempo para ir em uma academia? Veja os b…" at bounding box center [619, 175] width 765 height 17
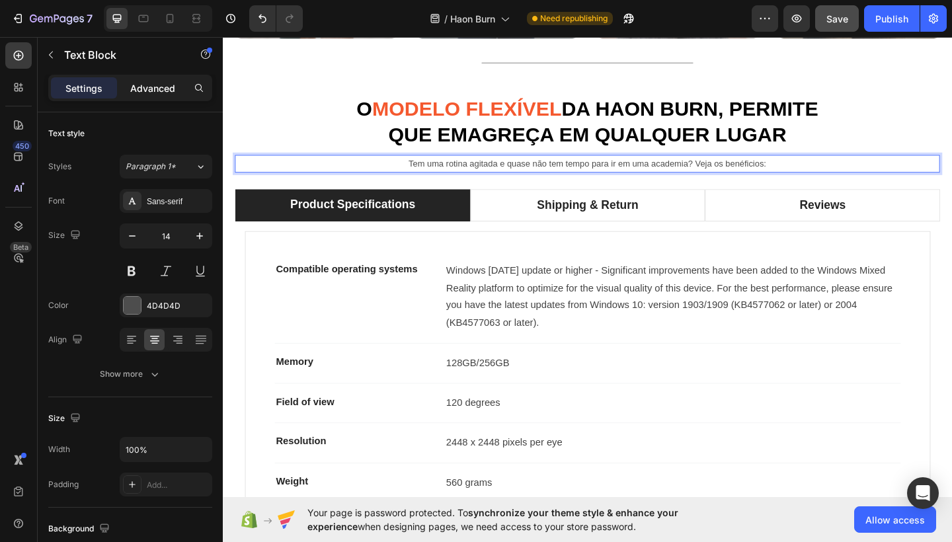
click at [165, 93] on p "Advanced" at bounding box center [152, 88] width 45 height 14
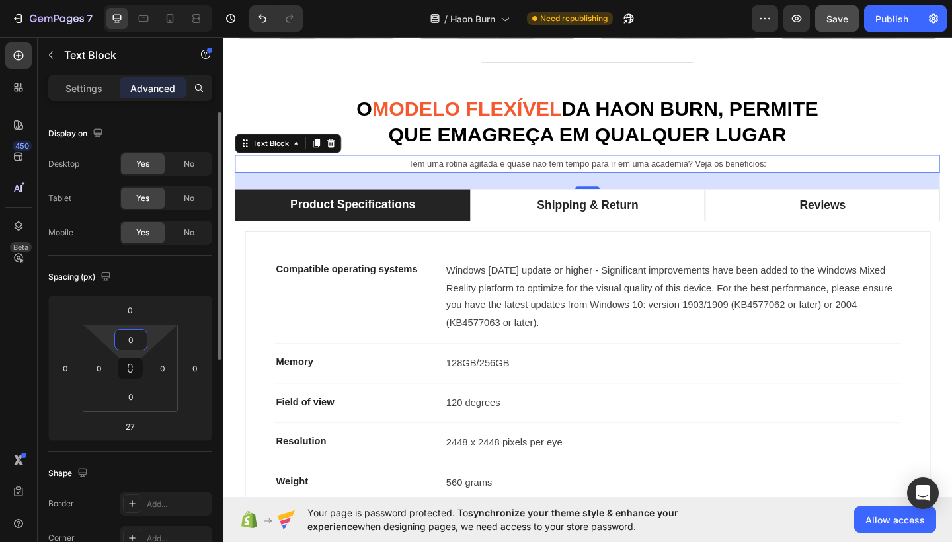
click at [130, 339] on input "0" at bounding box center [131, 340] width 26 height 20
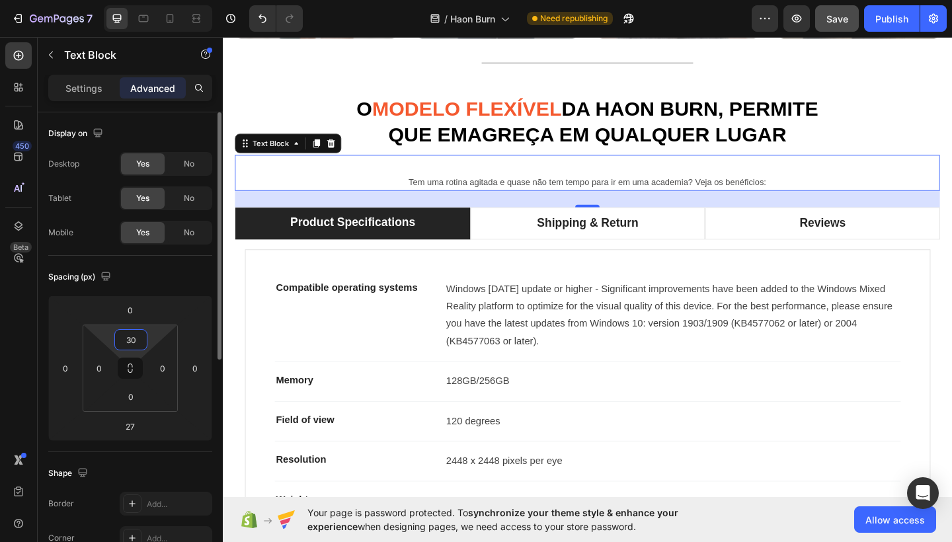
type input "3"
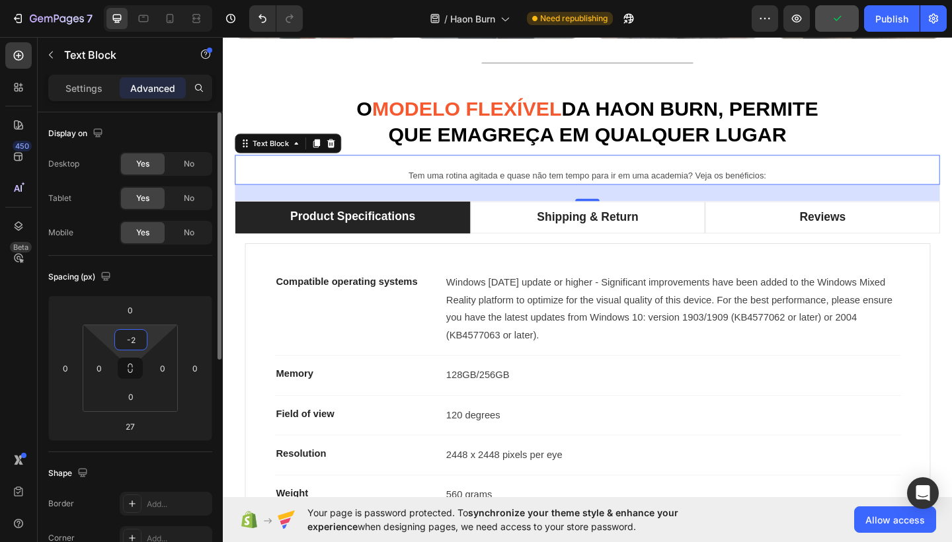
type input "-"
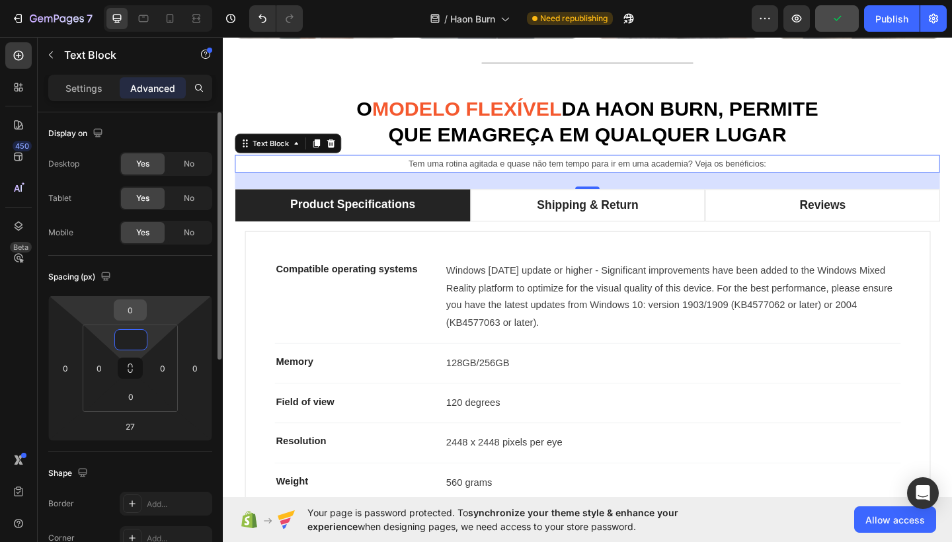
click at [132, 316] on input "0" at bounding box center [130, 310] width 26 height 20
type input "0"
click at [132, 316] on input "0" at bounding box center [130, 310] width 26 height 20
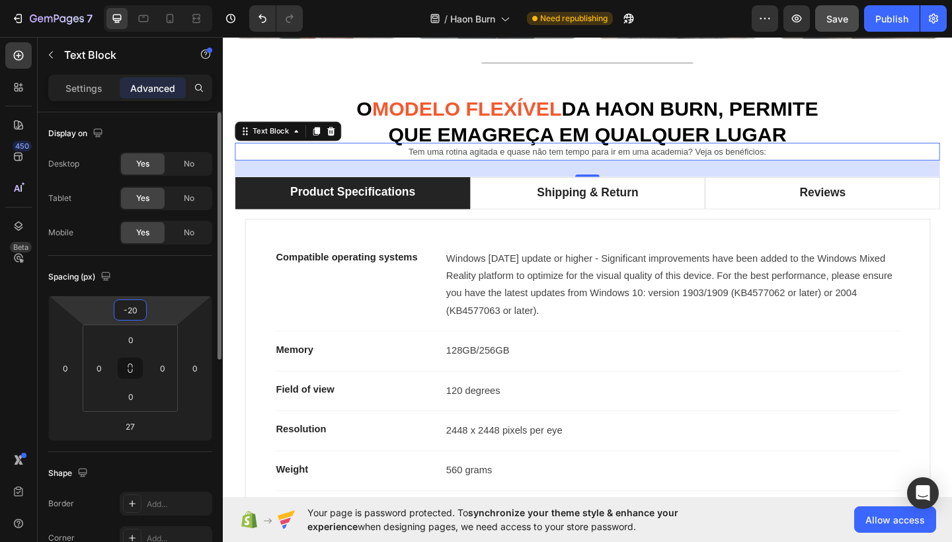
type input "-2"
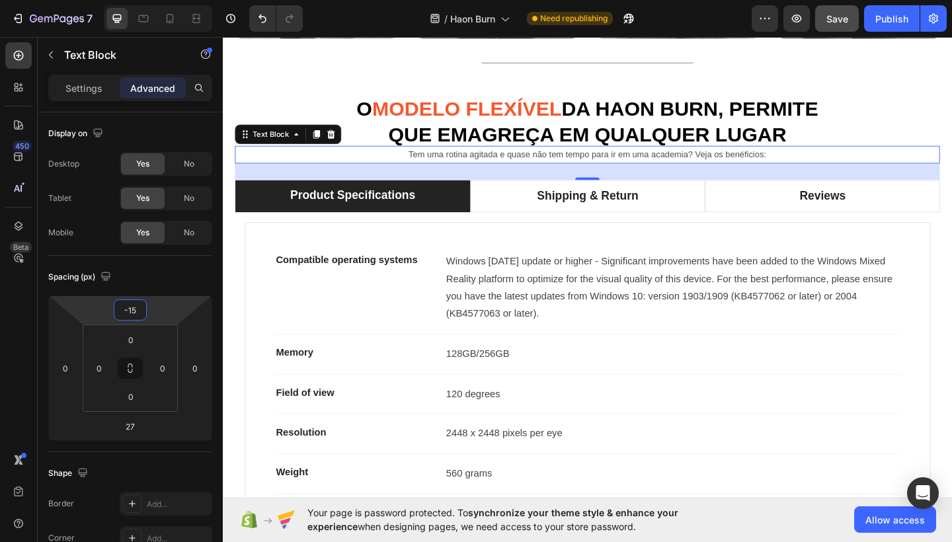
type input "-15"
click at [431, 167] on p "Tem uma rotina agitada e quase não tem tempo para ir em uma academia? Veja os b…" at bounding box center [619, 165] width 765 height 17
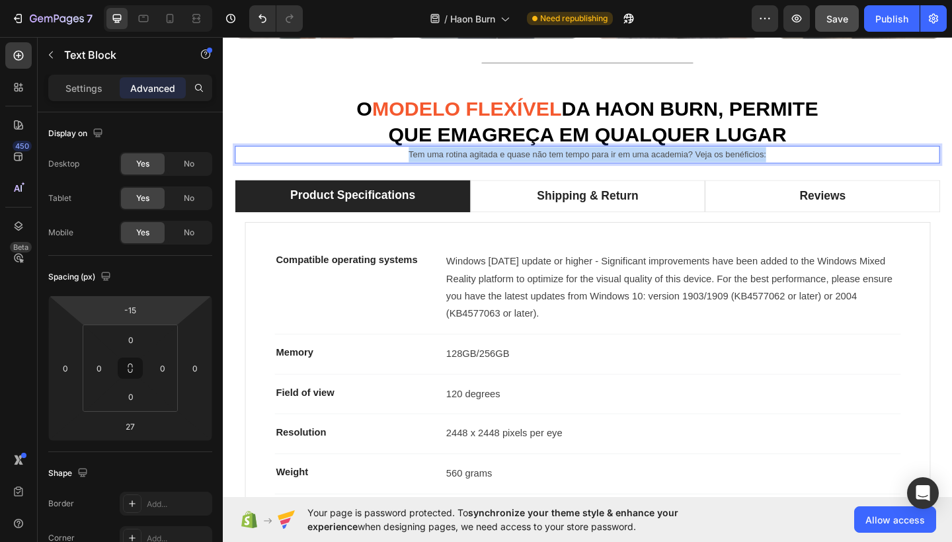
click at [431, 167] on p "Tem uma rotina agitada e quase não tem tempo para ir em uma academia? Veja os b…" at bounding box center [619, 165] width 765 height 17
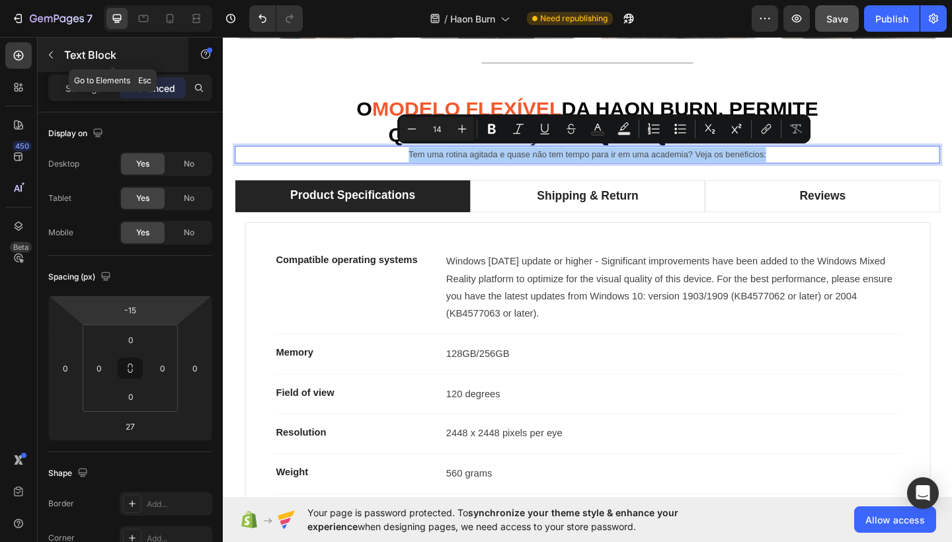
click at [44, 54] on button "button" at bounding box center [50, 54] width 21 height 21
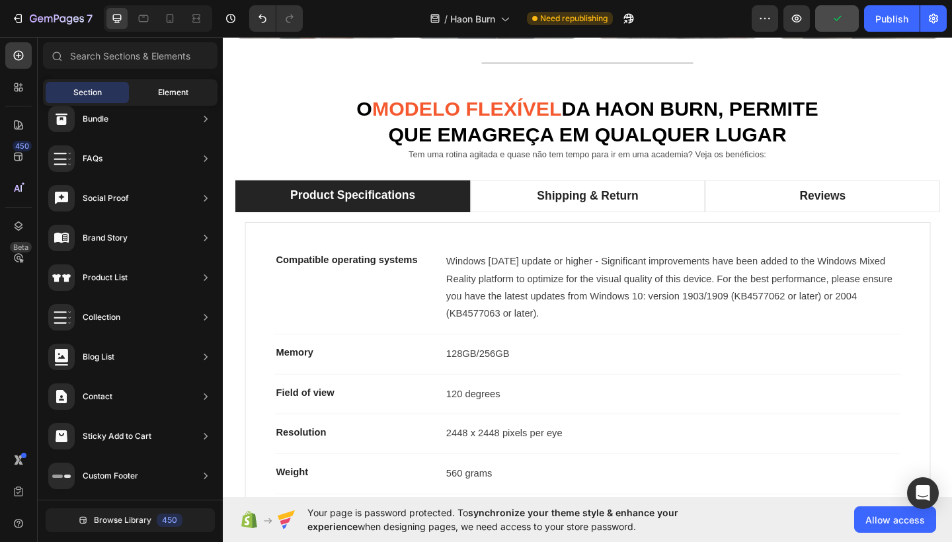
click at [132, 93] on div "Element" at bounding box center [173, 92] width 83 height 21
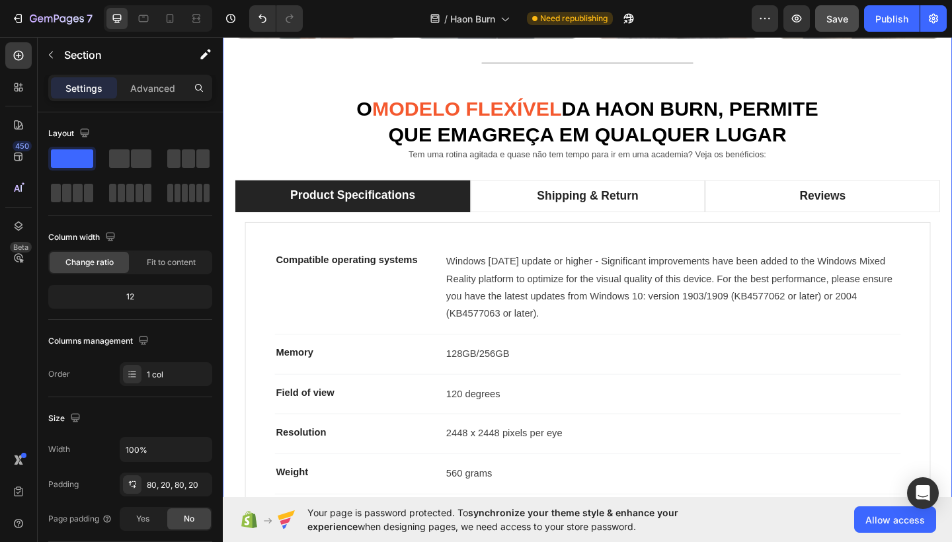
click at [438, 174] on div "Quem somos Heading A Haon Burn é um módulo dentro da Haon Fit, literalmente um …" at bounding box center [619, 147] width 767 height 1014
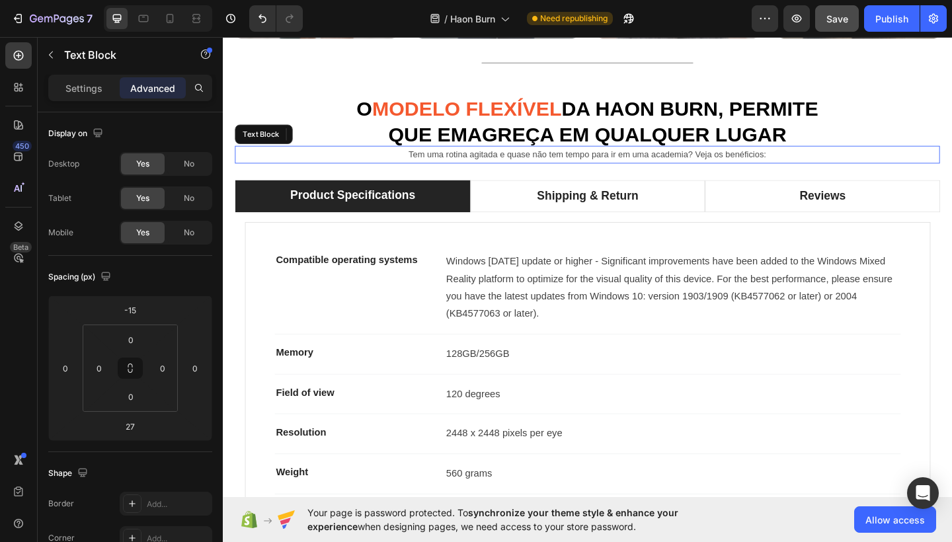
click at [440, 167] on p "Tem uma rotina agitada e quase não tem tempo para ir em uma academia? Veja os b…" at bounding box center [619, 165] width 765 height 17
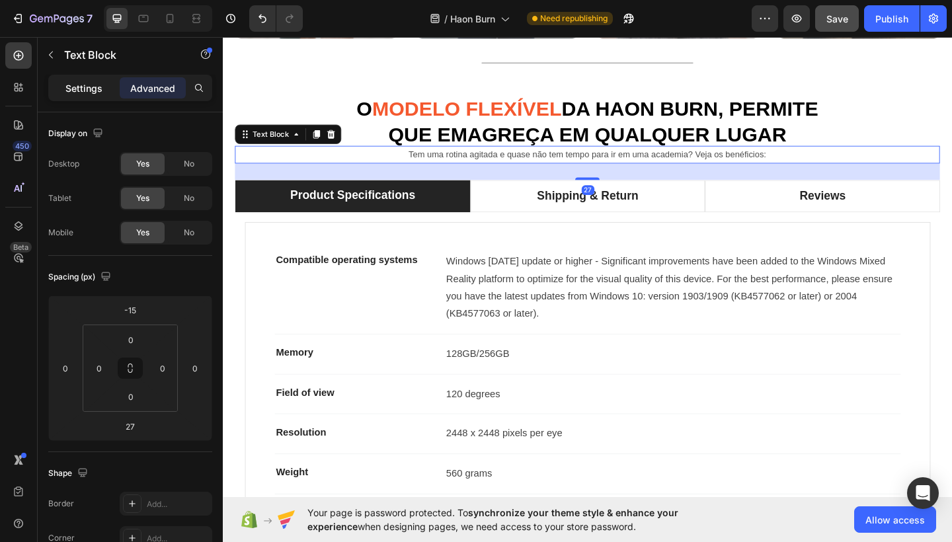
click at [87, 91] on p "Settings" at bounding box center [83, 88] width 37 height 14
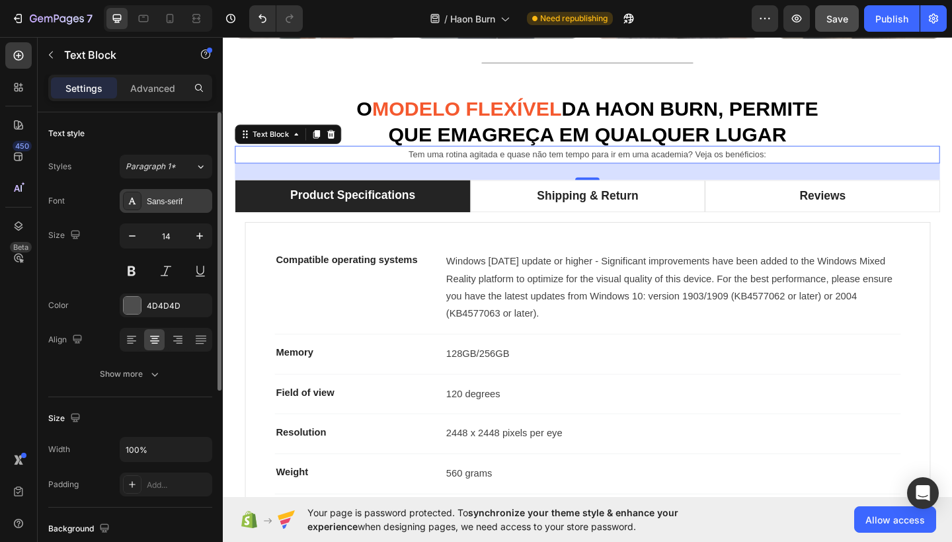
click at [171, 201] on div "Sans-serif" at bounding box center [178, 202] width 62 height 12
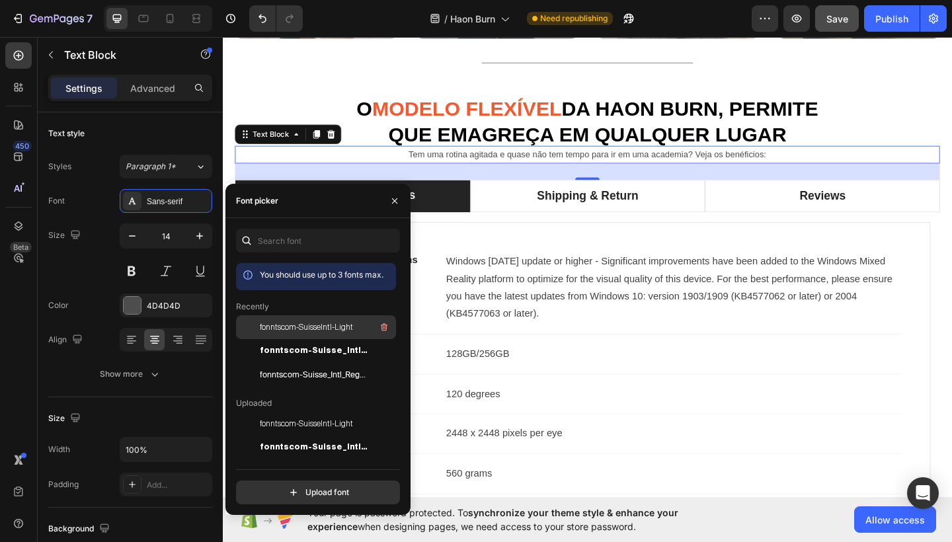
click at [282, 330] on span "fonntscom-SuisseIntl-Light" at bounding box center [306, 327] width 93 height 12
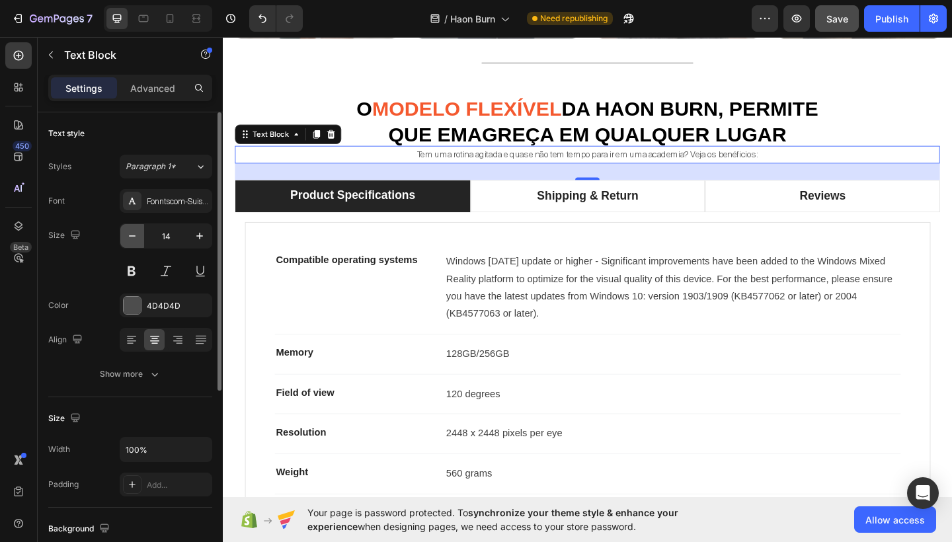
click at [124, 228] on button "button" at bounding box center [132, 236] width 24 height 24
type input "13"
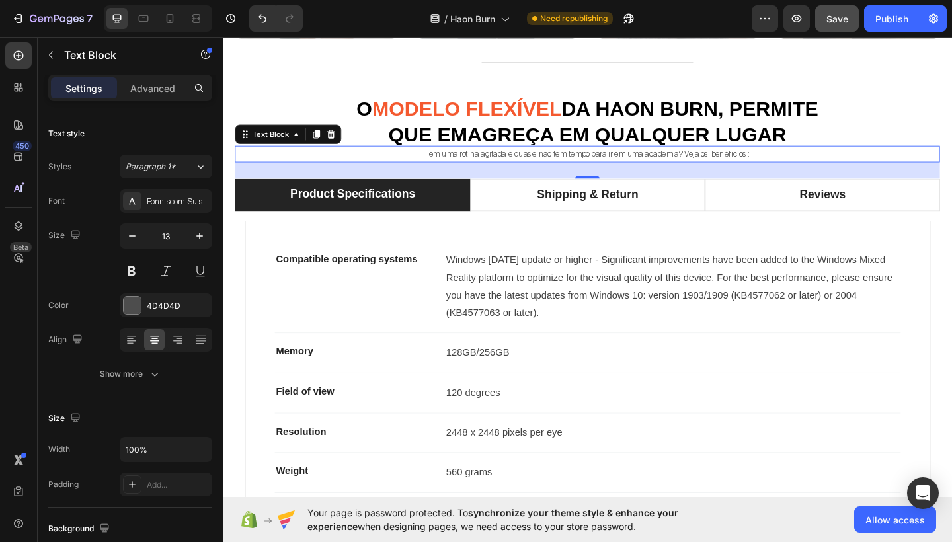
click at [660, 171] on div "Tem uma rotina agitada e quase não tem tempo para ir em uma academia? Veja os b…" at bounding box center [619, 165] width 767 height 18
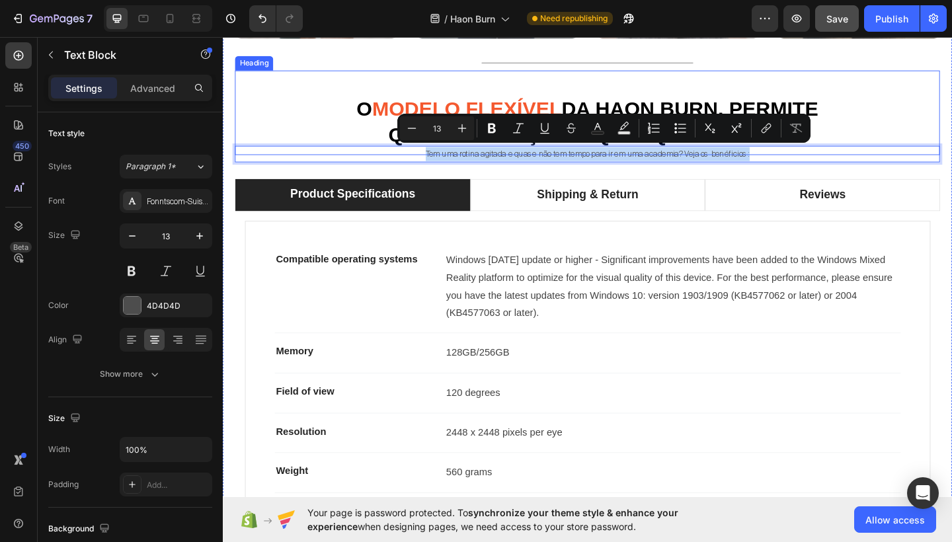
click at [920, 132] on div "⁠⁠⁠⁠⁠⁠⁠ O modelo flexível da Haon burn, permite que emagreça em qualquer lugar" at bounding box center [619, 131] width 767 height 60
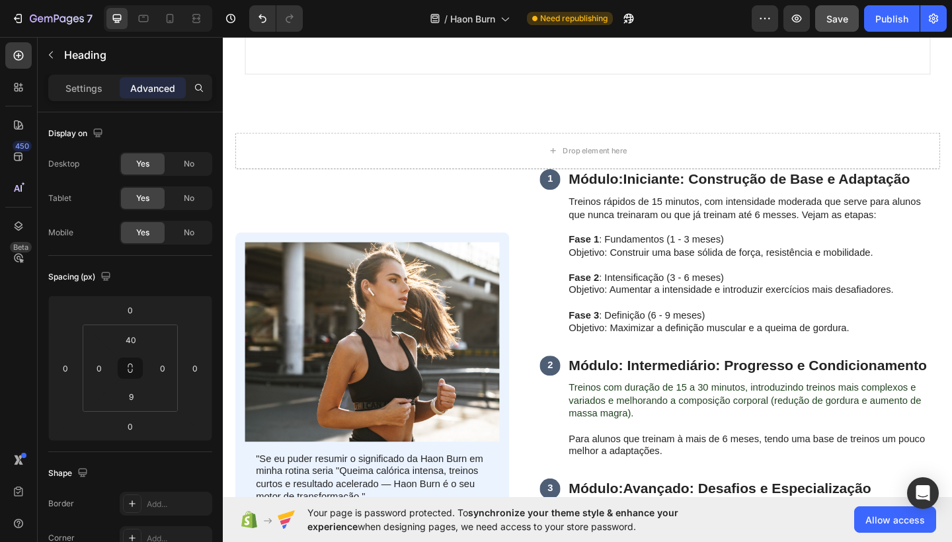
scroll to position [1575, 0]
click at [698, 183] on strong "Iniciante: Construção de Base e Adaptação" at bounding box center [814, 191] width 312 height 17
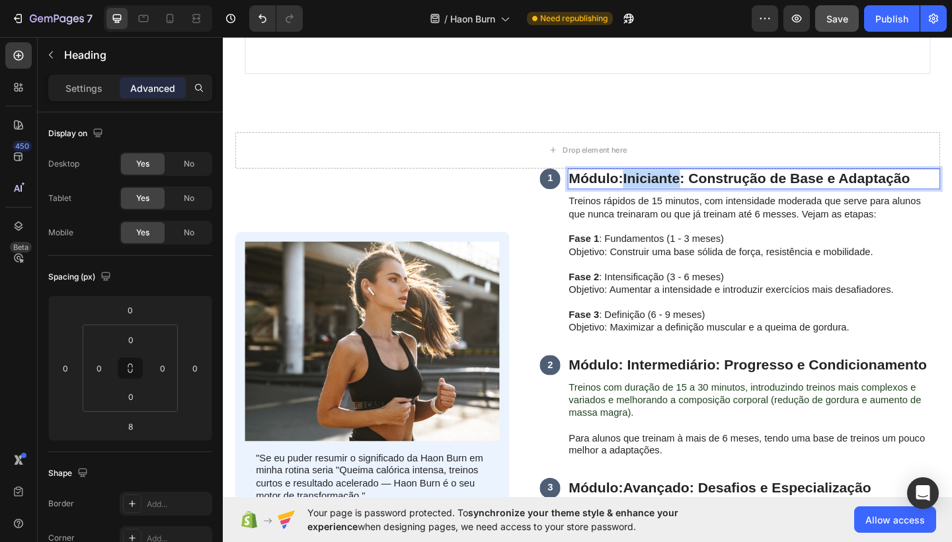
click at [668, 185] on strong "Iniciante: Construção de Base e Adaptação" at bounding box center [814, 191] width 312 height 17
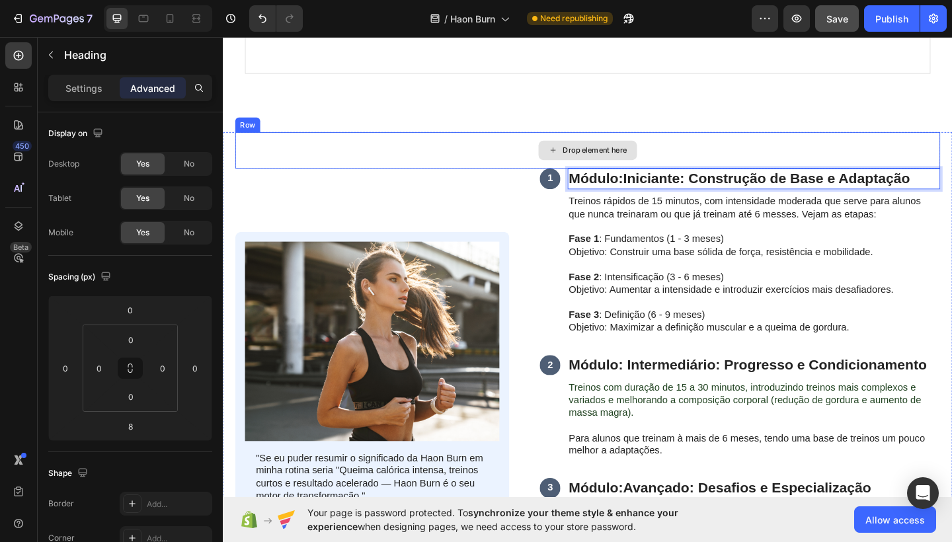
click at [691, 169] on div "Drop element here" at bounding box center [619, 161] width 767 height 40
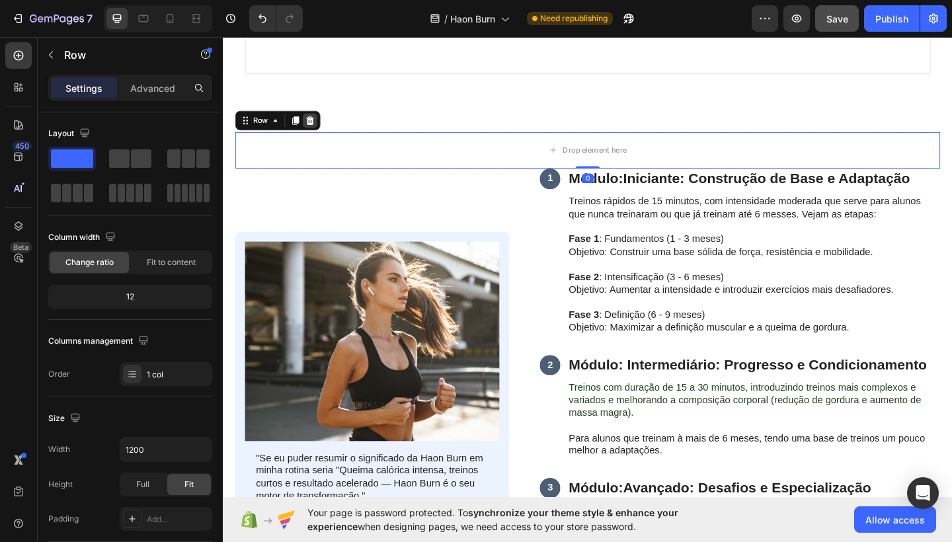
click at [324, 120] on div at bounding box center [318, 128] width 16 height 16
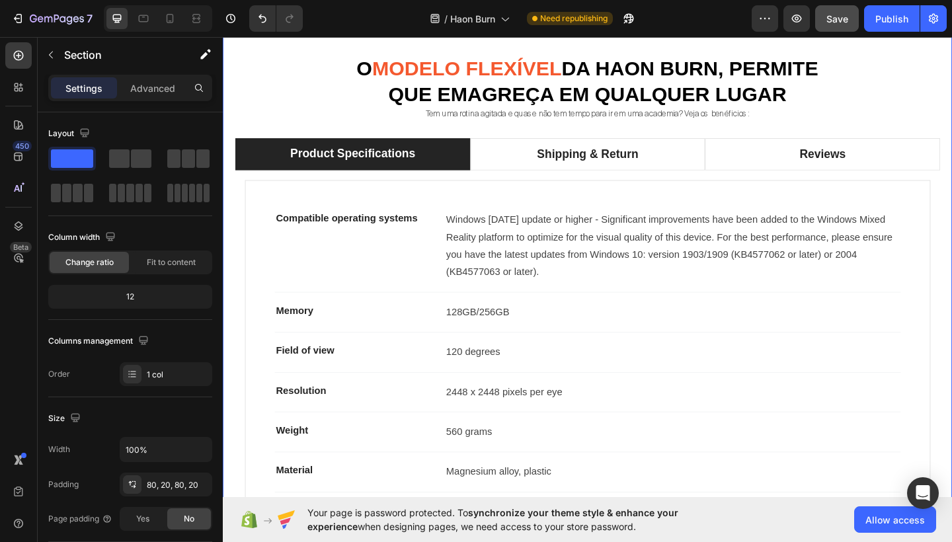
scroll to position [1053, 0]
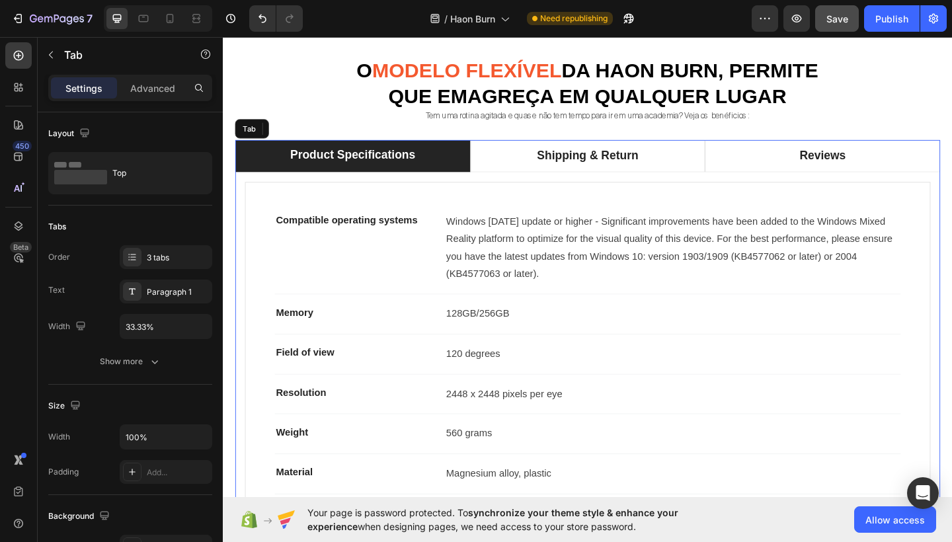
click at [356, 161] on div "Product Specifications" at bounding box center [364, 166] width 140 height 23
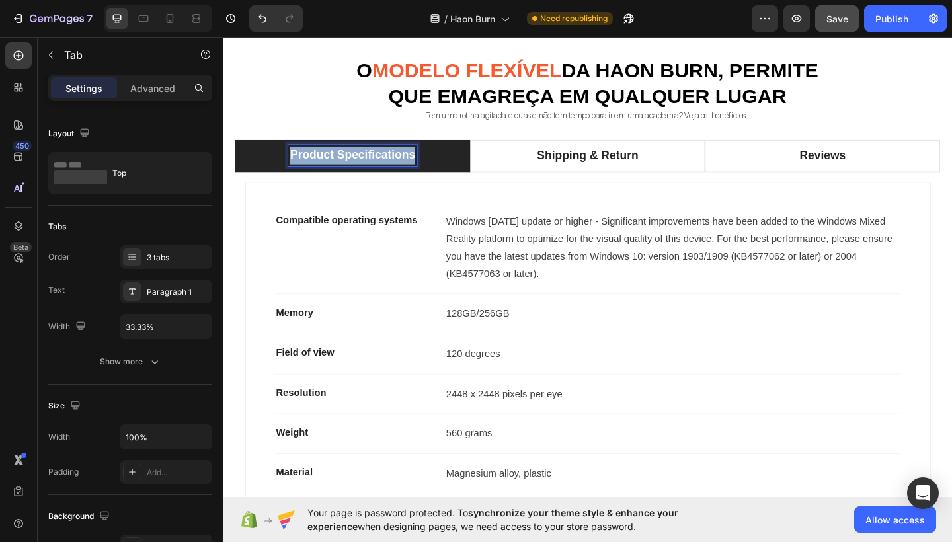
click at [356, 161] on p "Product Specifications" at bounding box center [364, 166] width 136 height 19
click at [362, 165] on strong "InicianteIniciante" at bounding box center [364, 166] width 102 height 14
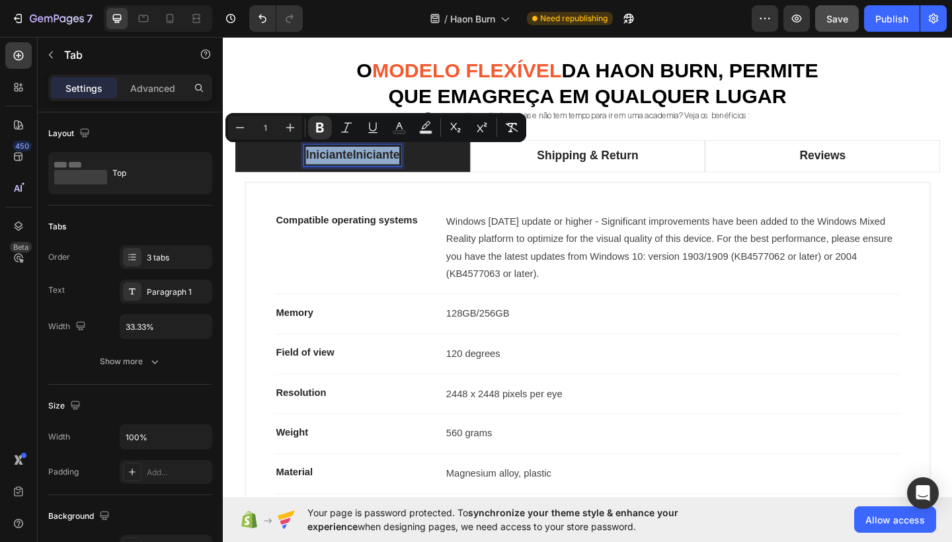
click at [362, 165] on strong "InicianteIniciante" at bounding box center [364, 166] width 102 height 14
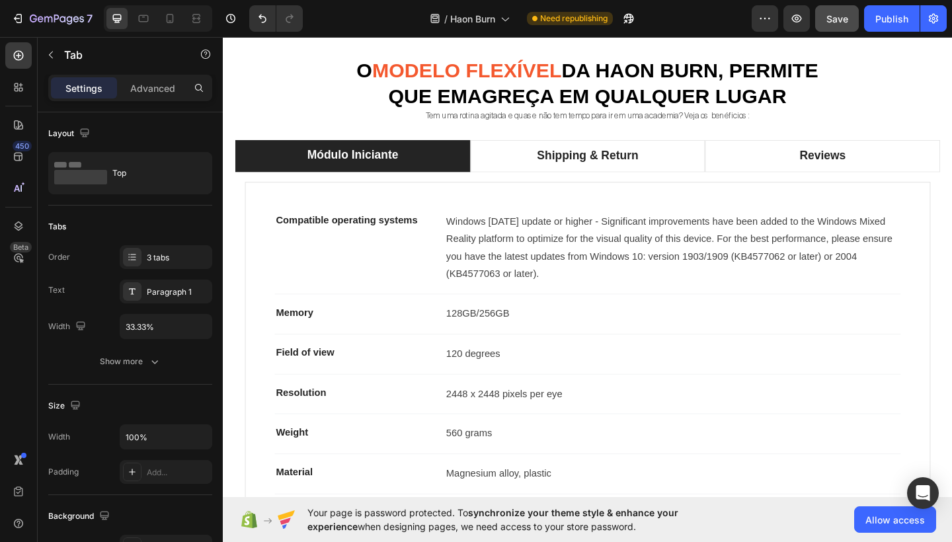
click at [361, 163] on p "Módulo Iniciante" at bounding box center [363, 166] width 99 height 19
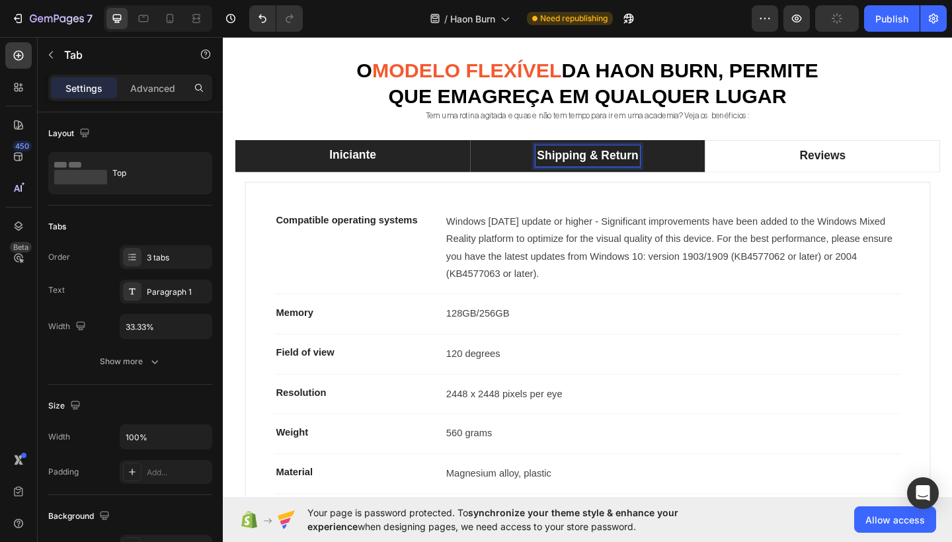
click at [601, 169] on p "Shipping & Return" at bounding box center [620, 166] width 110 height 19
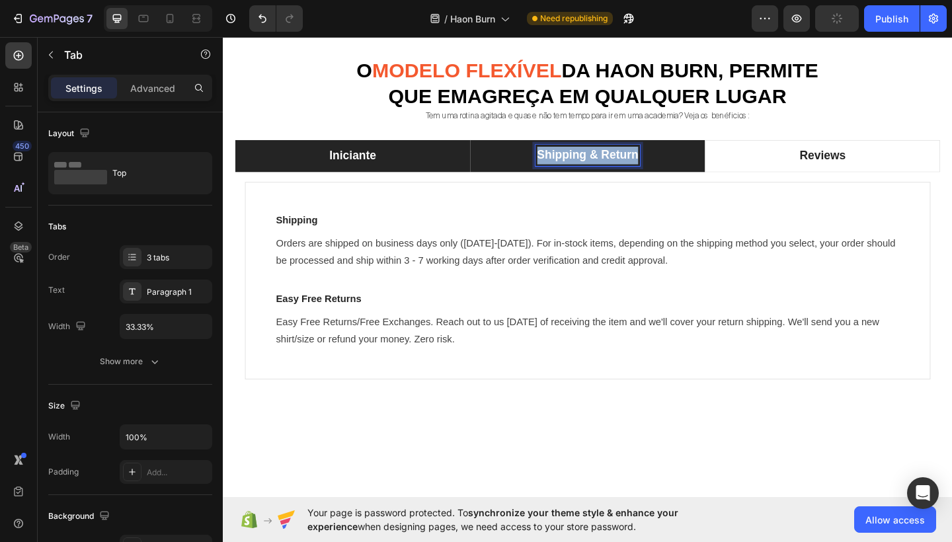
click at [601, 169] on p "Shipping & Return" at bounding box center [620, 166] width 110 height 19
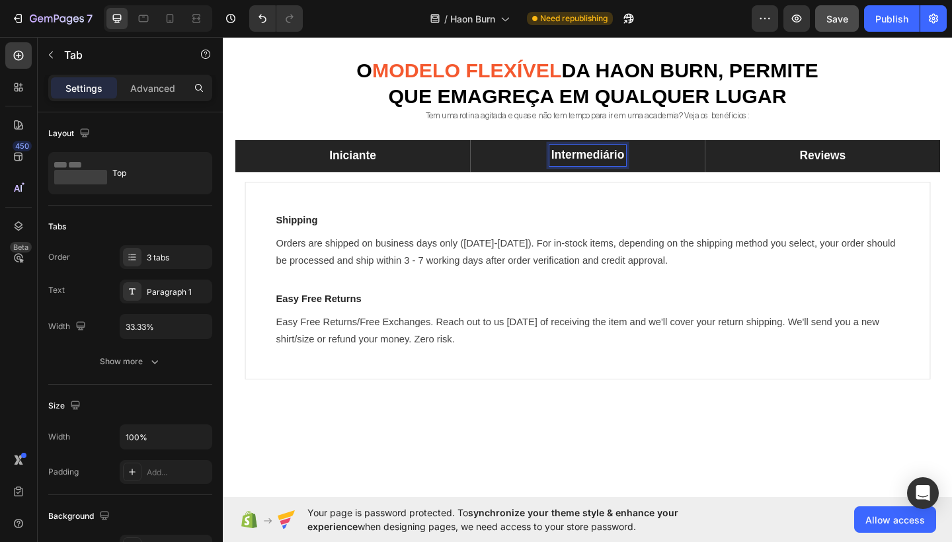
click at [866, 178] on li "Reviews" at bounding box center [875, 166] width 256 height 35
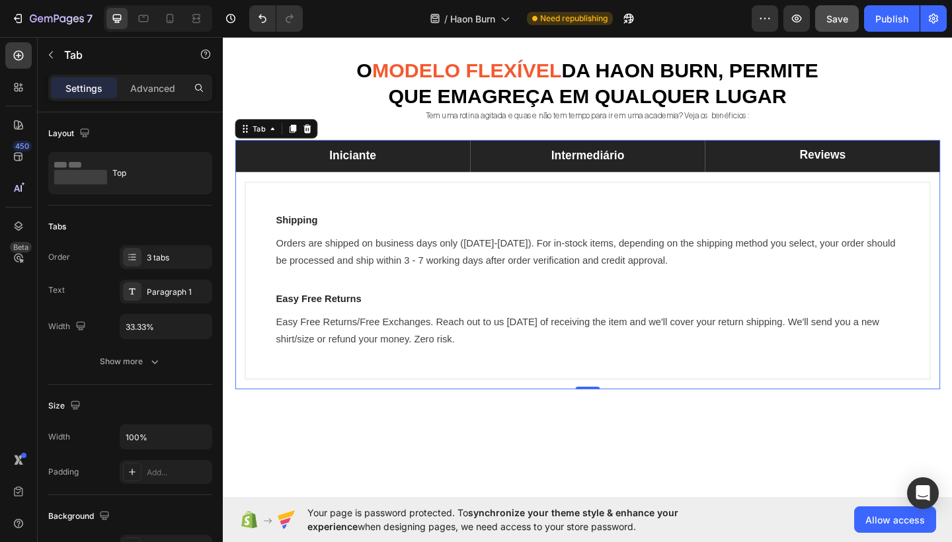
click at [866, 178] on li "Reviews" at bounding box center [875, 166] width 256 height 35
click at [874, 168] on p "Reviews" at bounding box center [876, 166] width 50 height 19
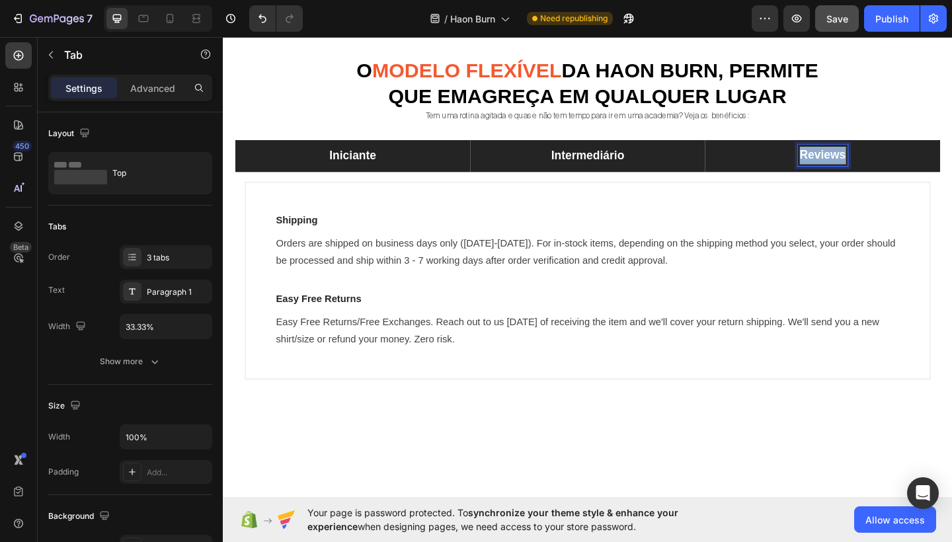
click at [874, 168] on p "Reviews" at bounding box center [876, 166] width 50 height 19
click at [457, 158] on li "Iniciante" at bounding box center [364, 166] width 256 height 35
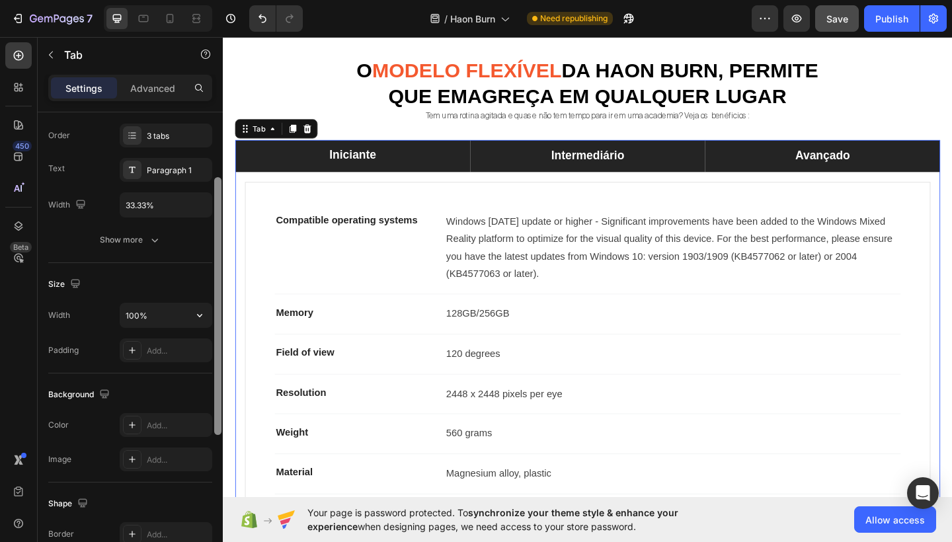
scroll to position [99, 0]
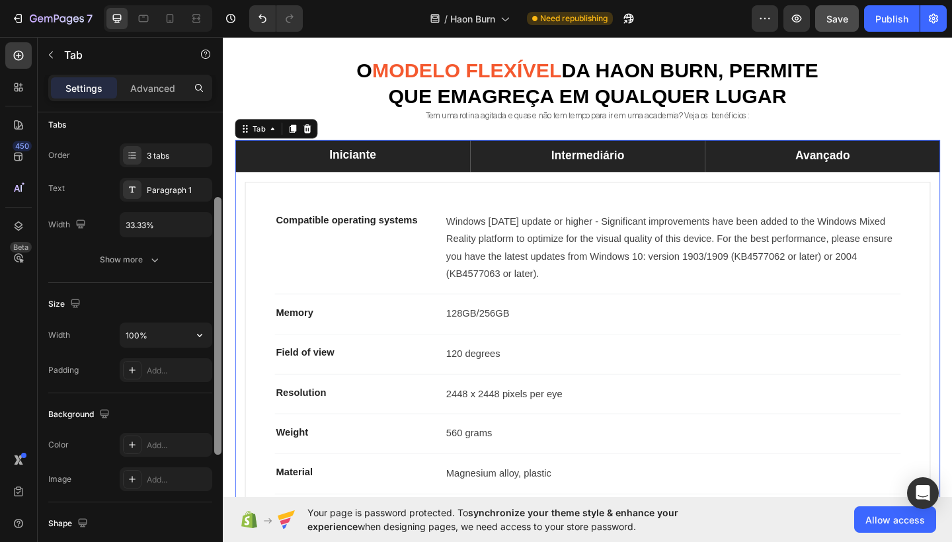
drag, startPoint x: 217, startPoint y: 259, endPoint x: 210, endPoint y: 313, distance: 55.4
click at [210, 313] on div "Layout Top Tabs Order 3 tabs Text Paragraph 1 Width 33.33% Show more Size Width…" at bounding box center [130, 346] width 185 height 468
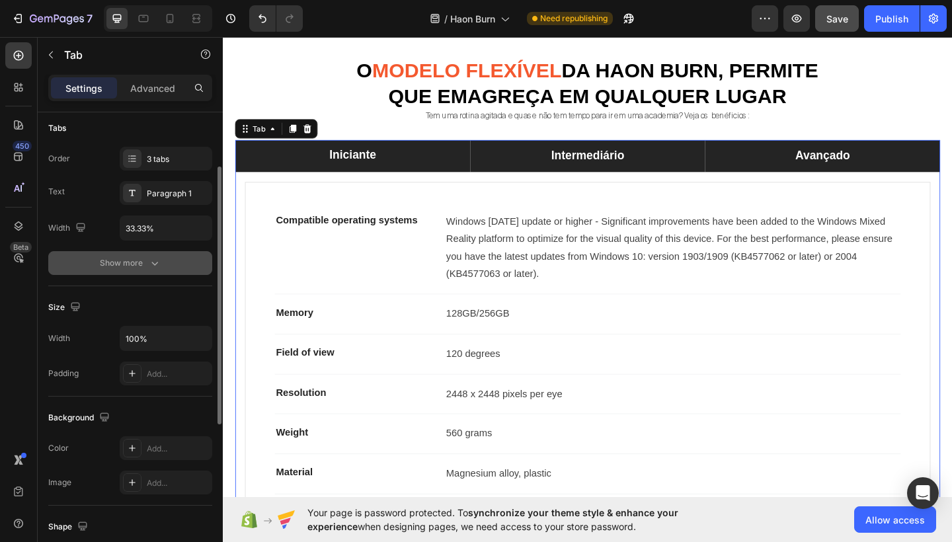
click at [155, 271] on button "Show more" at bounding box center [130, 263] width 164 height 24
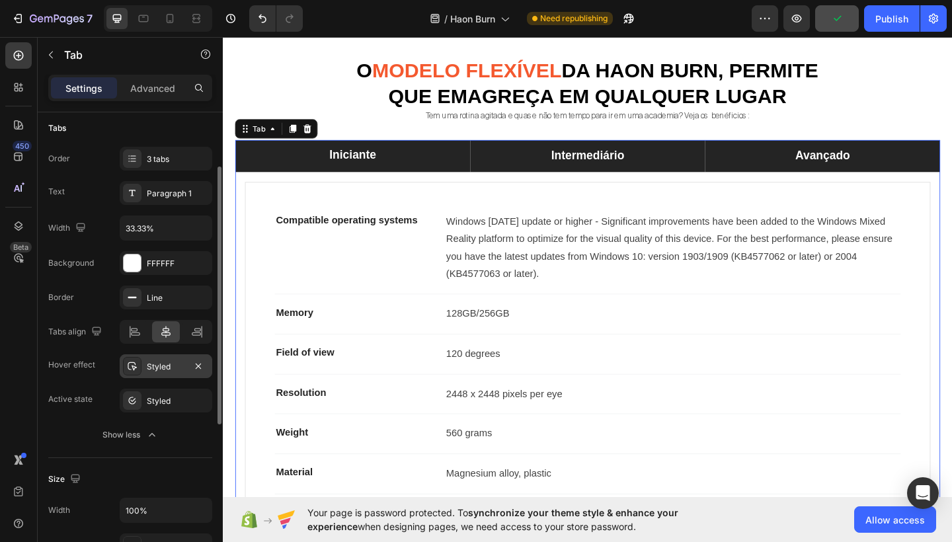
click at [184, 366] on div "Styled" at bounding box center [166, 367] width 38 height 12
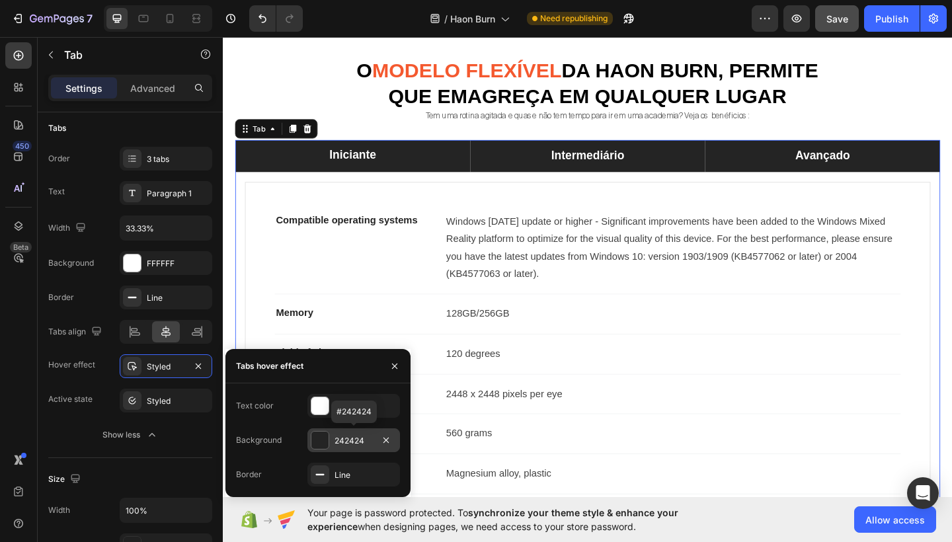
click at [341, 438] on div "242424" at bounding box center [354, 441] width 38 height 12
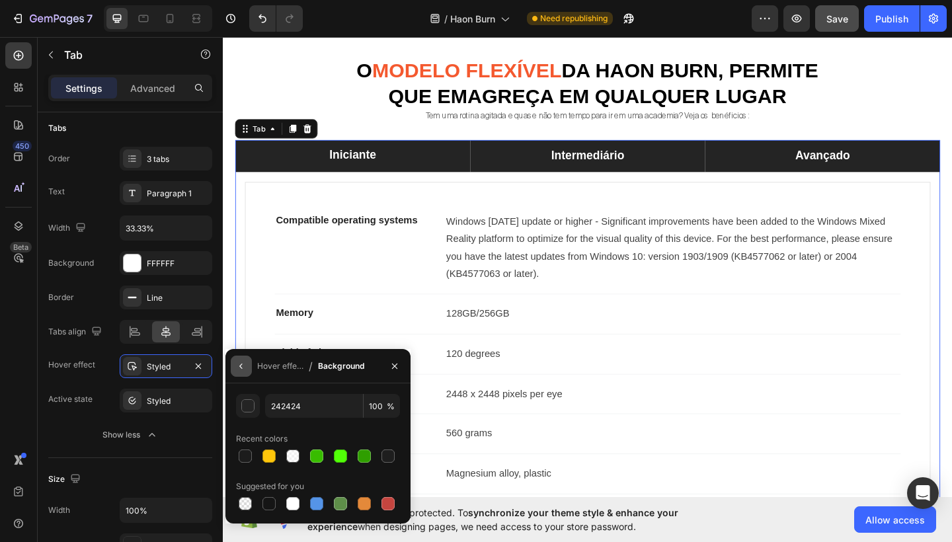
click at [241, 372] on button "button" at bounding box center [241, 366] width 21 height 21
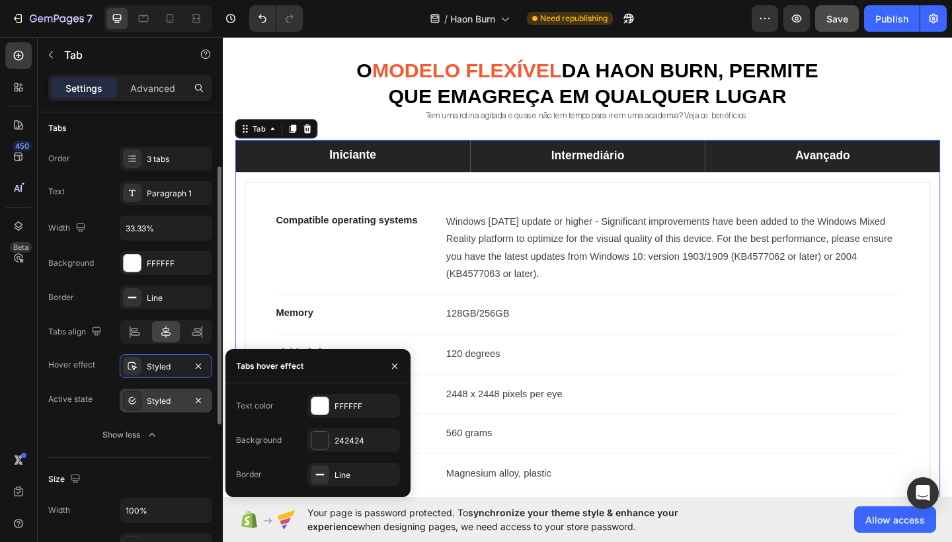
click at [153, 399] on div "Styled" at bounding box center [166, 402] width 38 height 12
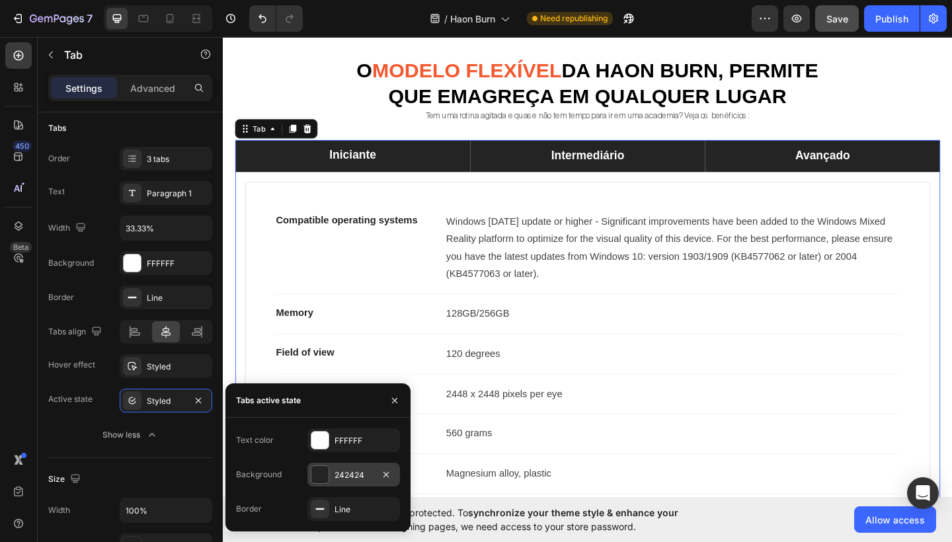
click at [362, 475] on div "242424" at bounding box center [354, 476] width 38 height 12
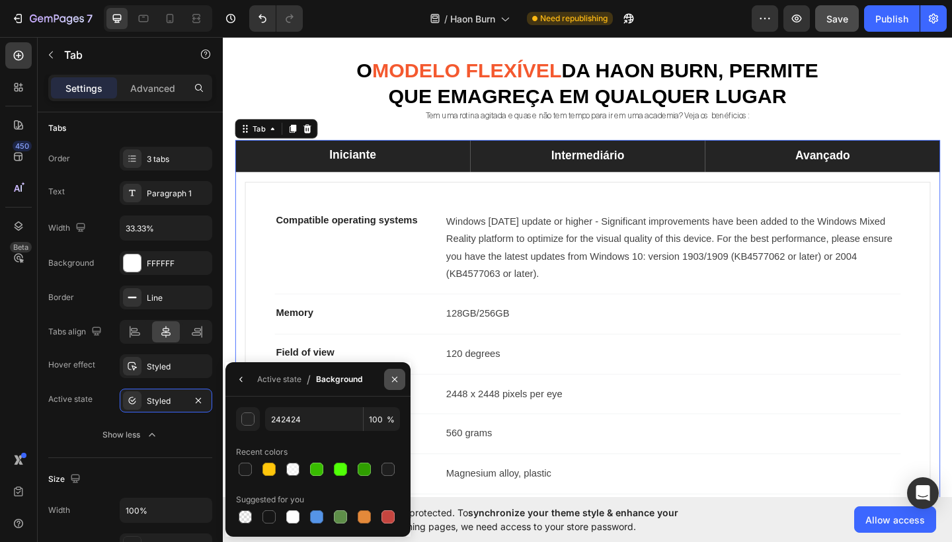
click at [394, 382] on icon "button" at bounding box center [395, 379] width 11 height 11
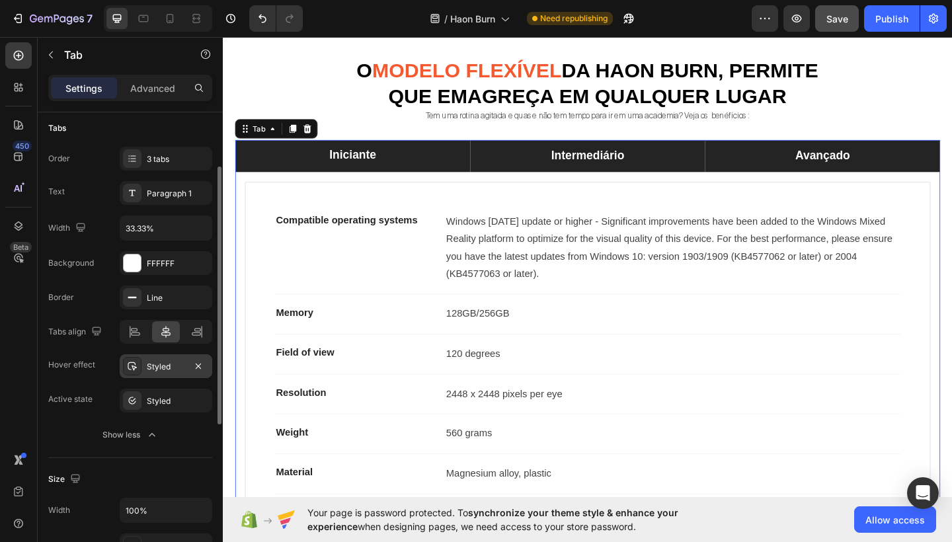
click at [167, 369] on div "Styled" at bounding box center [166, 367] width 38 height 12
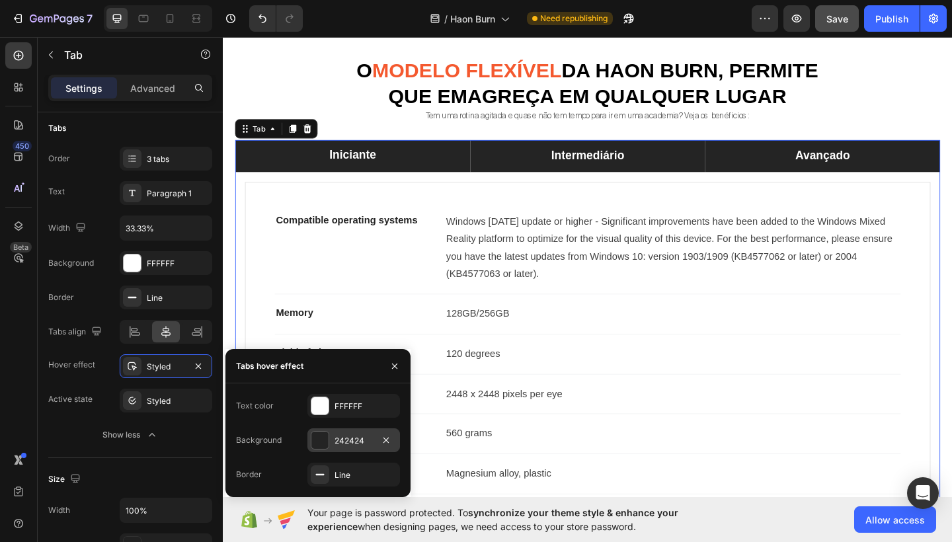
click at [360, 440] on div "242424" at bounding box center [354, 441] width 38 height 12
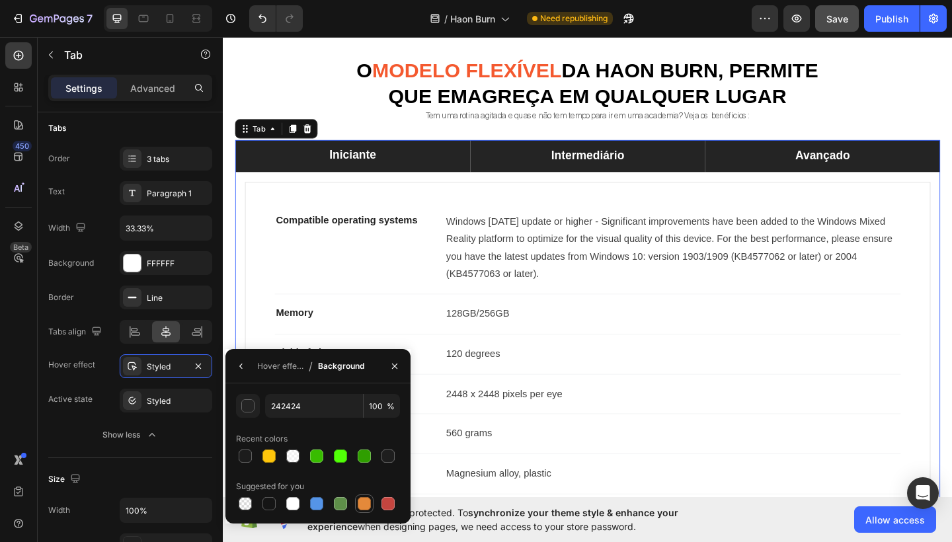
click at [370, 499] on div at bounding box center [364, 503] width 13 height 13
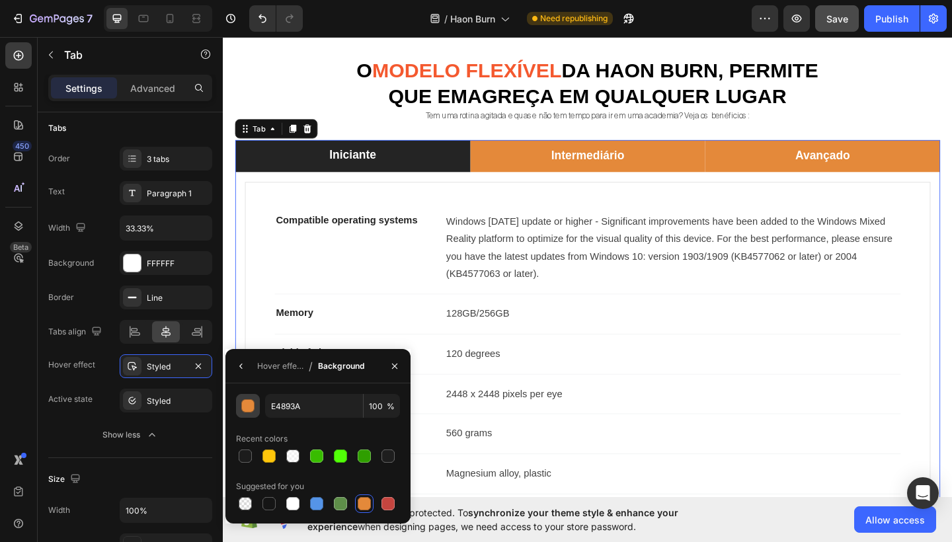
click at [256, 411] on button "button" at bounding box center [248, 406] width 24 height 24
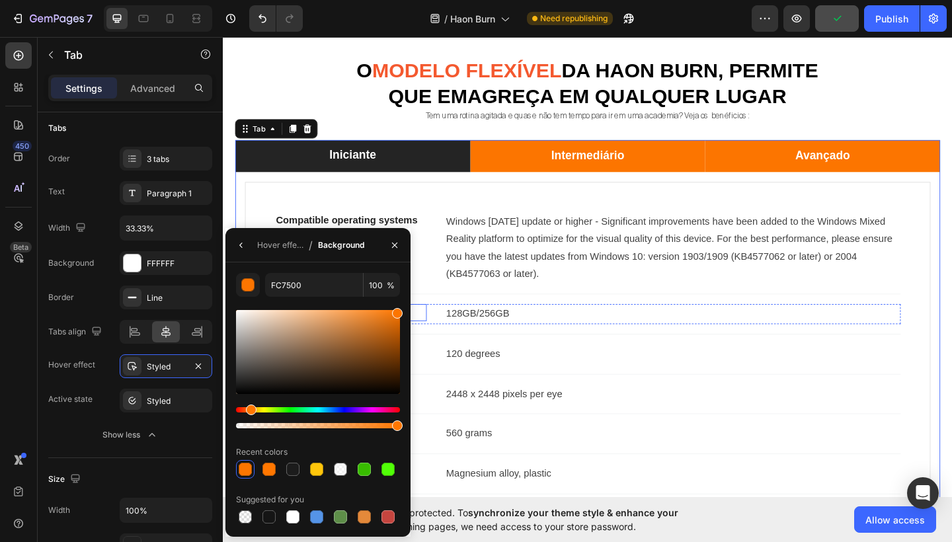
drag, startPoint x: 361, startPoint y: 323, endPoint x: 410, endPoint y: 312, distance: 50.2
click at [410, 312] on div "FC7500 100 % Recent colors Suggested for you" at bounding box center [318, 399] width 185 height 253
type input "F77300"
click at [245, 247] on icon "button" at bounding box center [241, 245] width 11 height 11
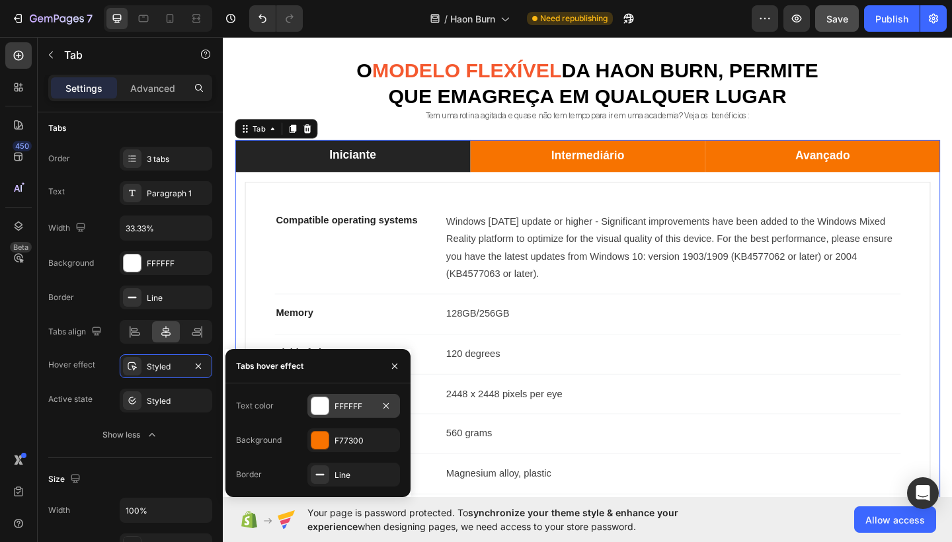
click at [347, 404] on div "FFFFFF" at bounding box center [354, 407] width 38 height 12
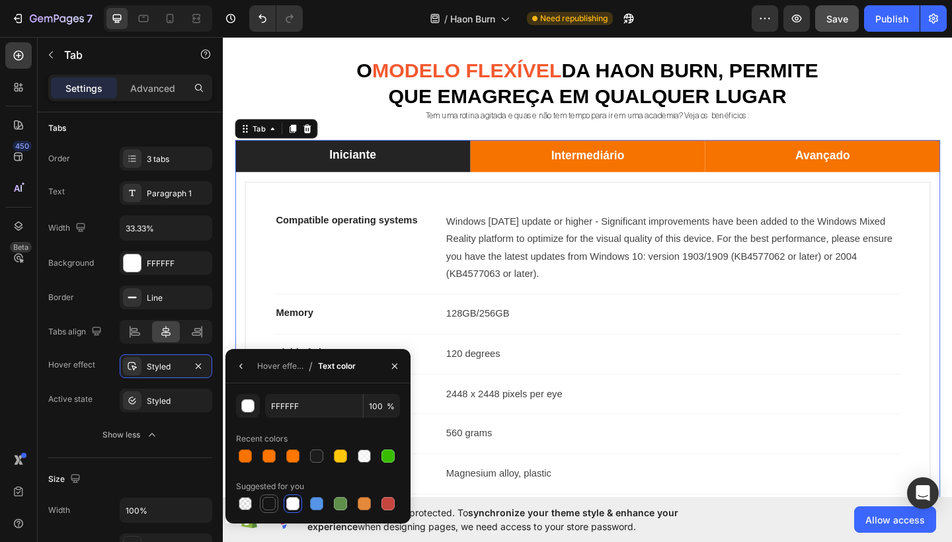
click at [270, 503] on div at bounding box center [269, 503] width 13 height 13
type input "151515"
click at [394, 365] on icon "button" at bounding box center [394, 365] width 5 height 5
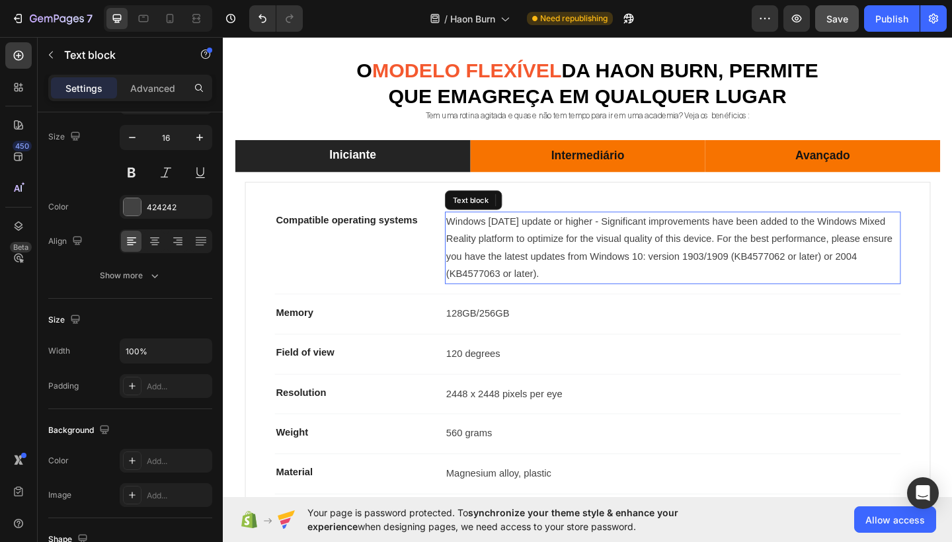
click at [563, 300] on p "Windows [DATE] update or higher - Significant improvements have been added to t…" at bounding box center [712, 267] width 493 height 76
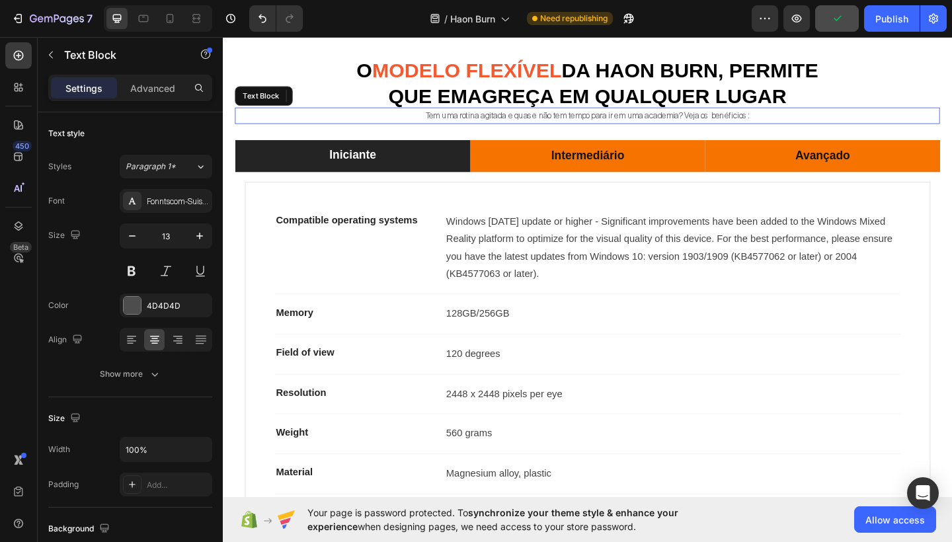
click at [370, 126] on p "Tem uma rotina agitada e quase não tem tempo para ir em uma academia? Veja os b…" at bounding box center [619, 122] width 765 height 15
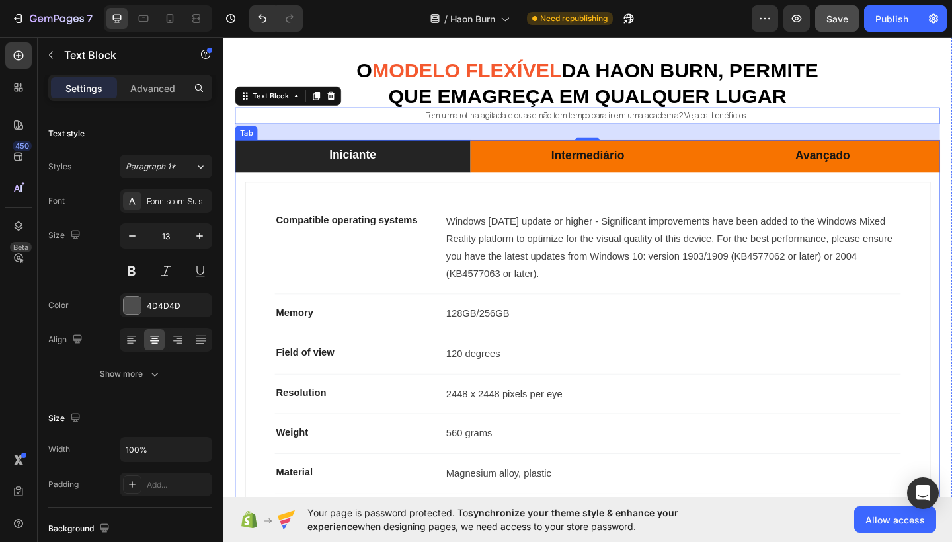
click at [403, 185] on div "Compatible operating systems Text block Windows [DATE] update or higher - Signi…" at bounding box center [619, 398] width 767 height 426
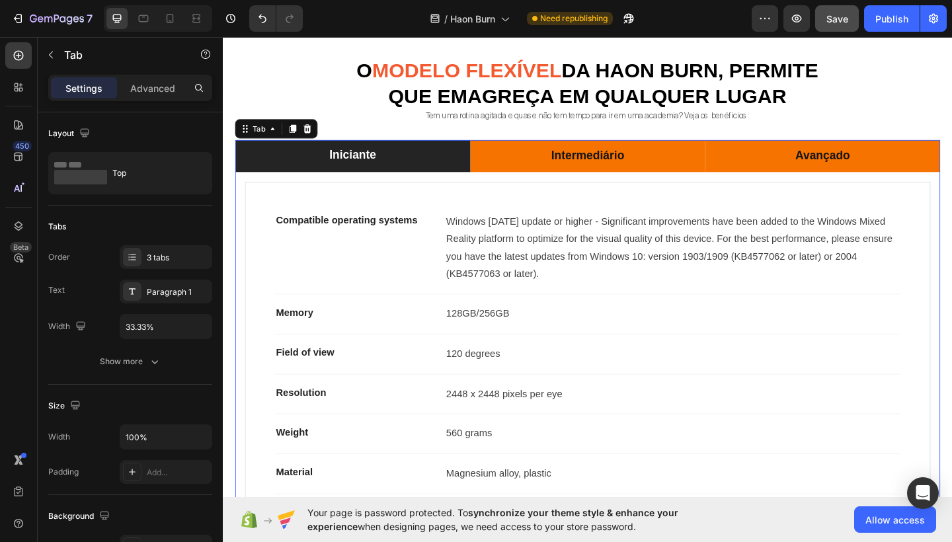
click at [526, 173] on li "Intermediário" at bounding box center [620, 166] width 256 height 35
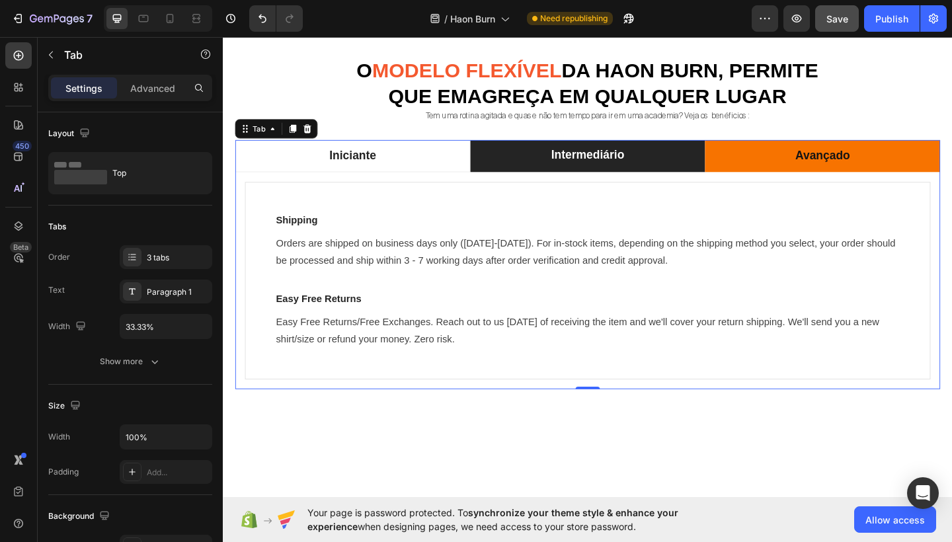
click at [782, 177] on li "Avançado" at bounding box center [875, 166] width 256 height 35
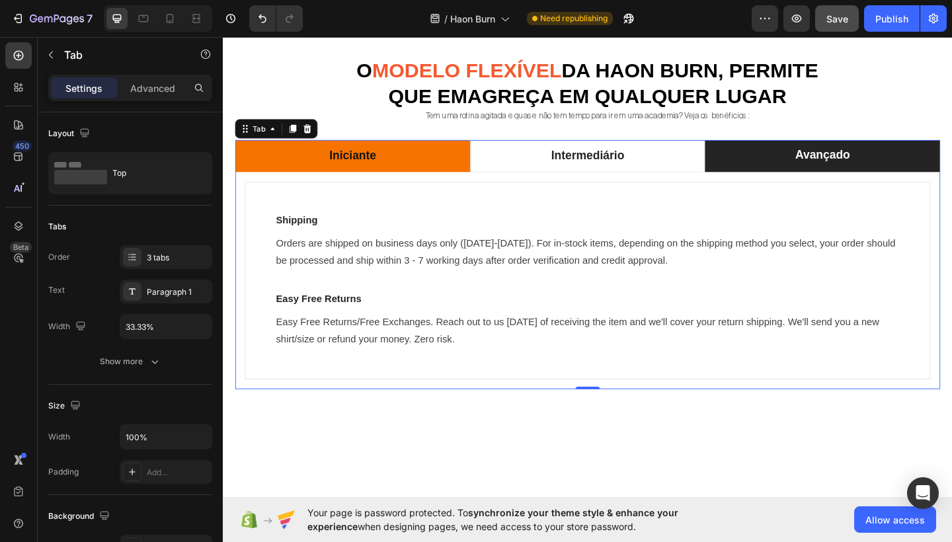
click at [420, 168] on li "Iniciante" at bounding box center [364, 166] width 256 height 35
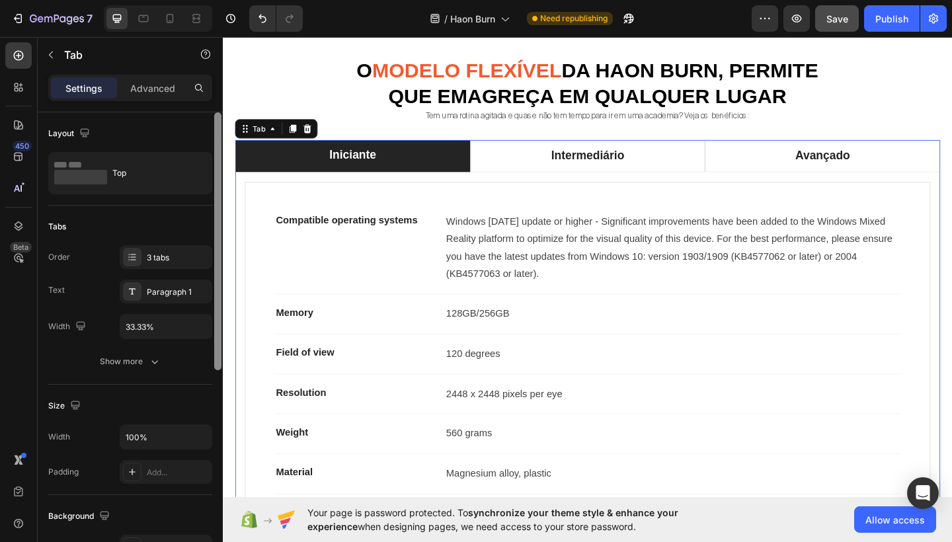
drag, startPoint x: 215, startPoint y: 288, endPoint x: 212, endPoint y: 255, distance: 32.5
click at [212, 255] on div "Layout Top Tabs Order 3 tabs Text Paragraph 1 Width 33.33% Show more Size Width…" at bounding box center [130, 346] width 185 height 468
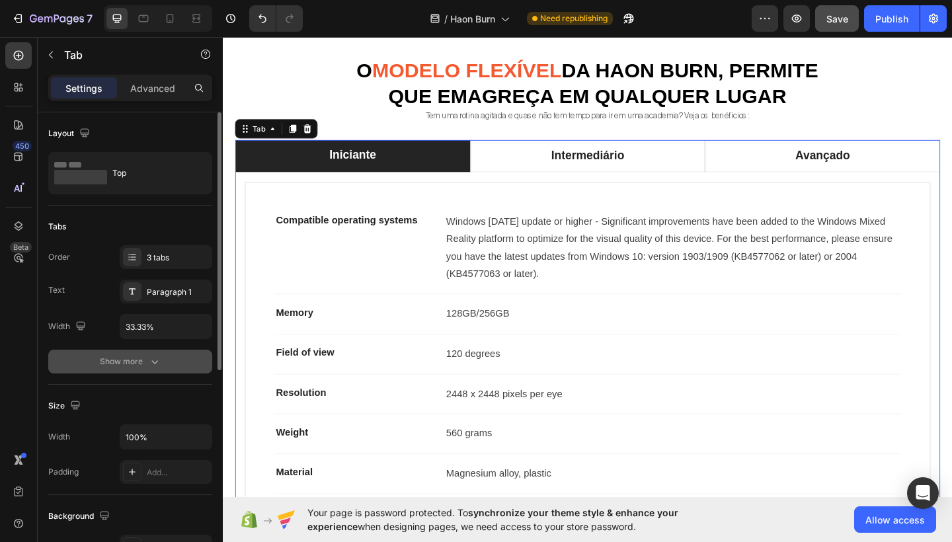
click at [149, 369] on button "Show more" at bounding box center [130, 362] width 164 height 24
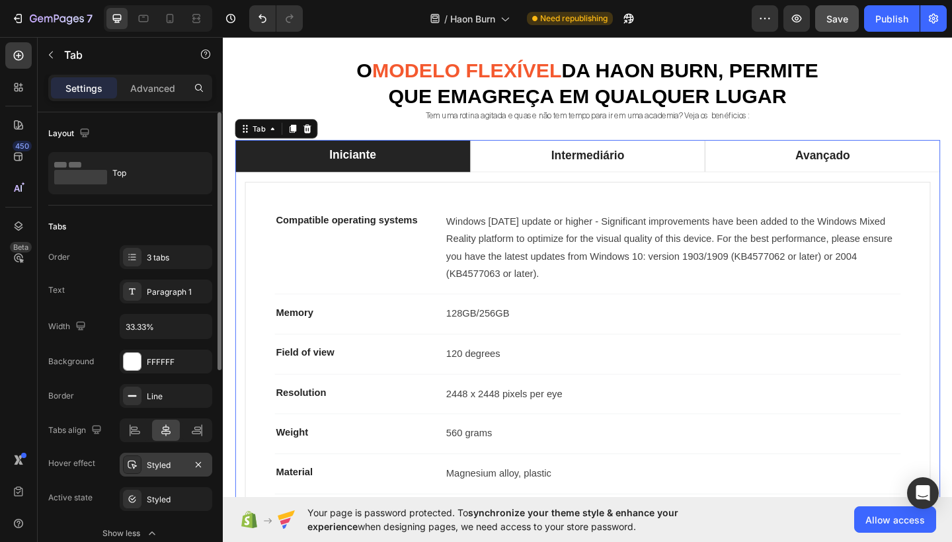
click at [171, 469] on div "Styled" at bounding box center [166, 466] width 38 height 12
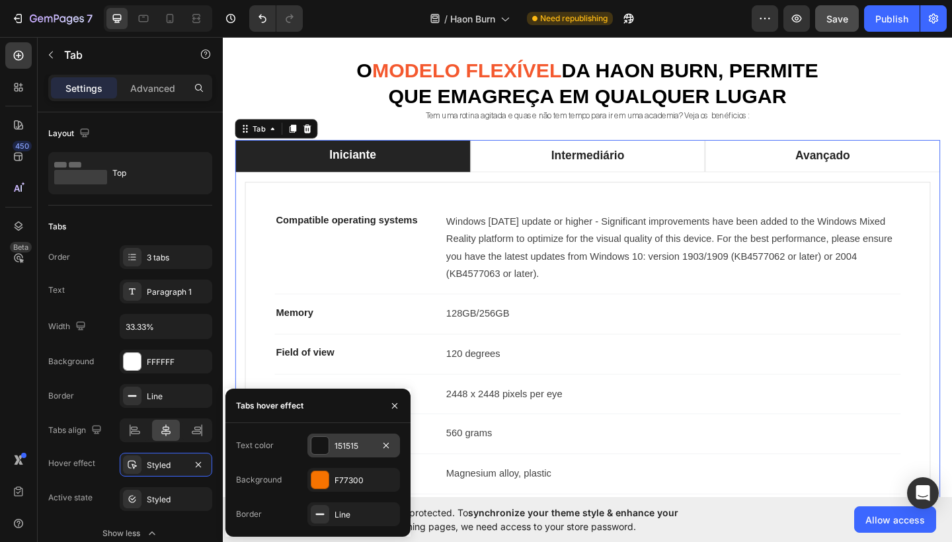
click at [338, 450] on div "151515" at bounding box center [354, 446] width 38 height 12
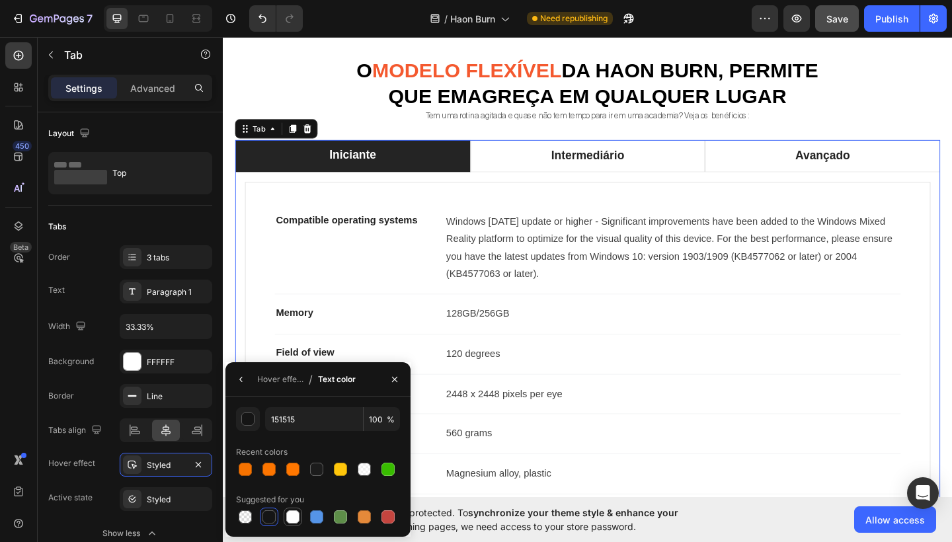
click at [291, 522] on div at bounding box center [292, 517] width 13 height 13
type input "FFFFFF"
click at [394, 386] on button "button" at bounding box center [394, 379] width 21 height 21
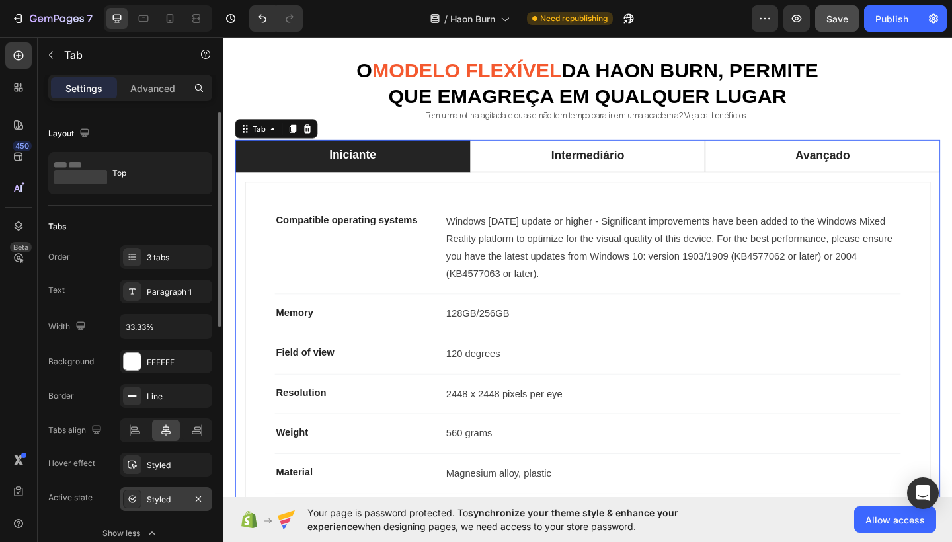
click at [163, 497] on div "Styled" at bounding box center [166, 500] width 38 height 12
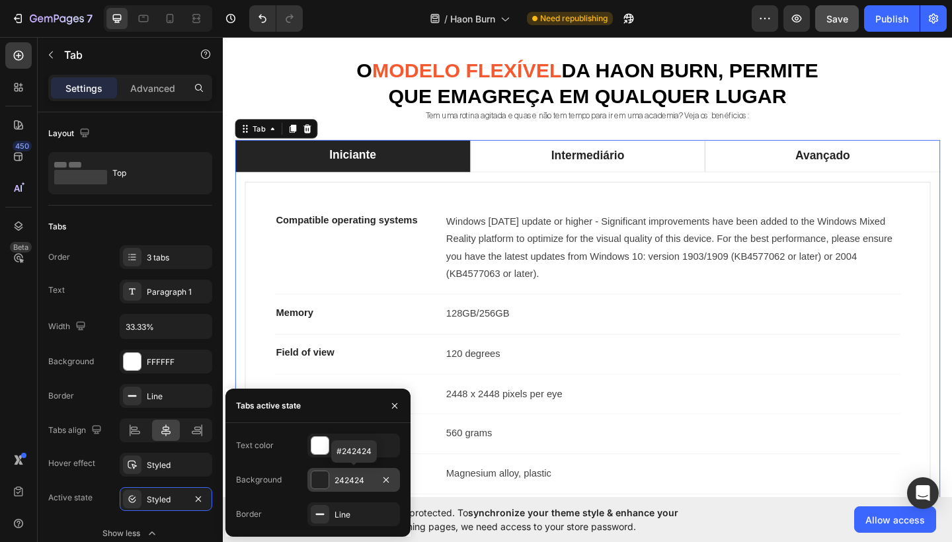
click at [360, 468] on div "242424" at bounding box center [354, 480] width 93 height 24
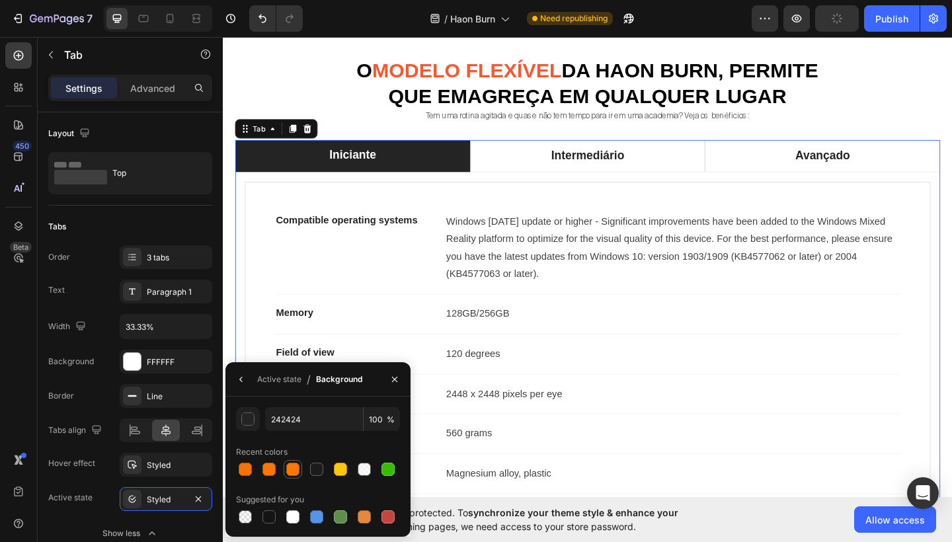
click at [289, 476] on div at bounding box center [292, 469] width 13 height 13
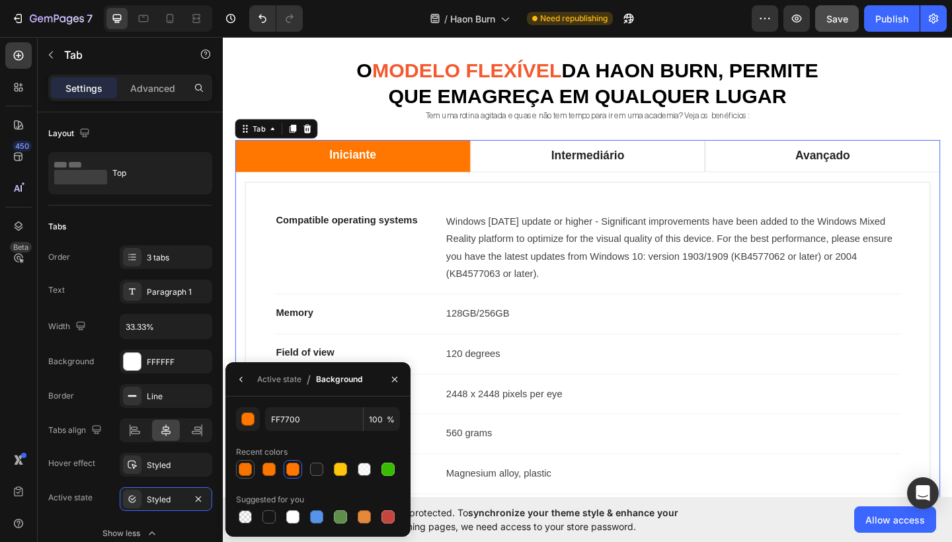
click at [247, 470] on div at bounding box center [245, 469] width 13 height 13
type input "F77300"
click at [396, 382] on icon "button" at bounding box center [395, 379] width 11 height 11
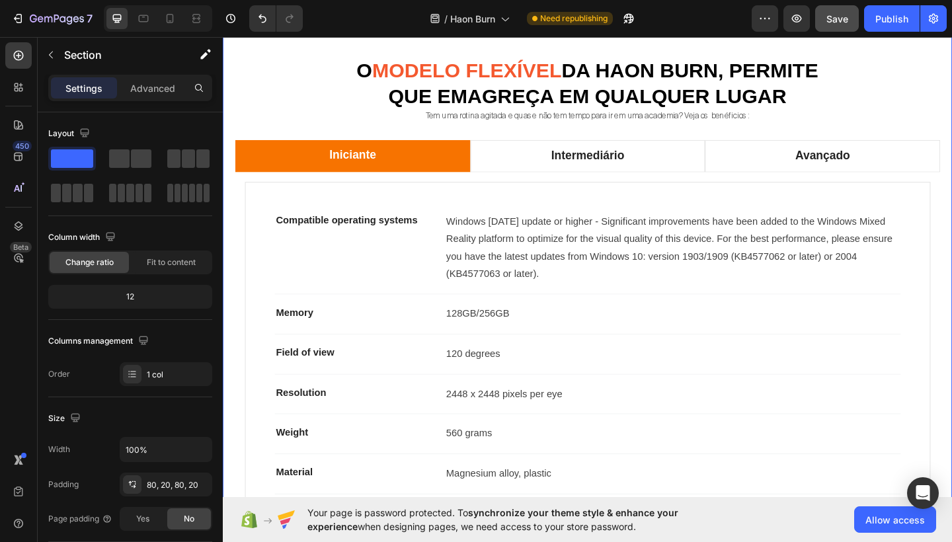
click at [595, 140] on div "Quem somos Heading A Haon Burn é um módulo dentro da Haon Fit, literalmente um …" at bounding box center [619, 104] width 767 height 1013
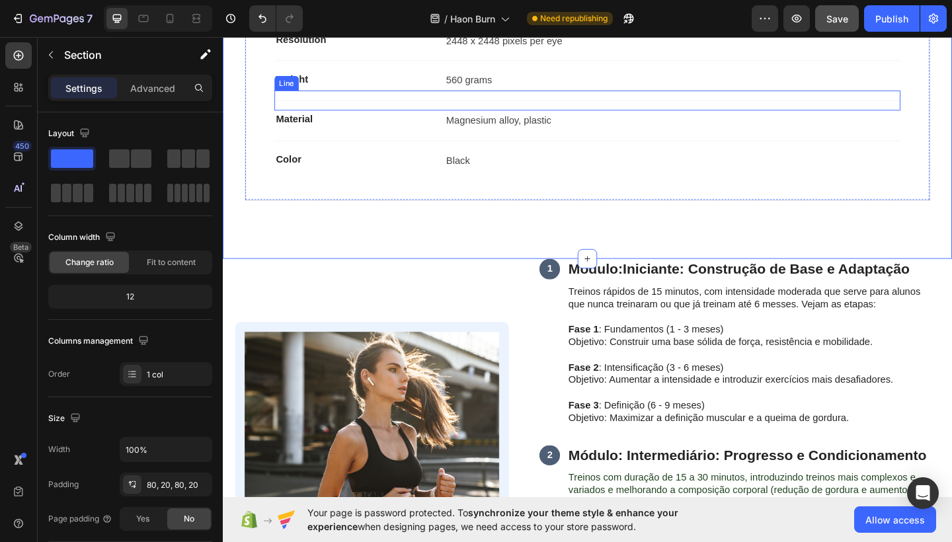
scroll to position [1439, 0]
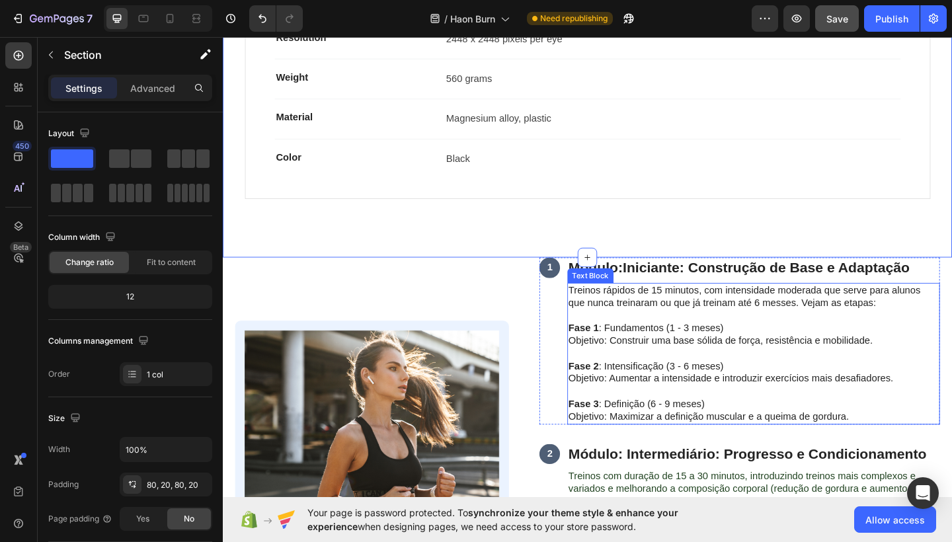
click at [618, 348] on strong "Fase 1" at bounding box center [615, 353] width 33 height 11
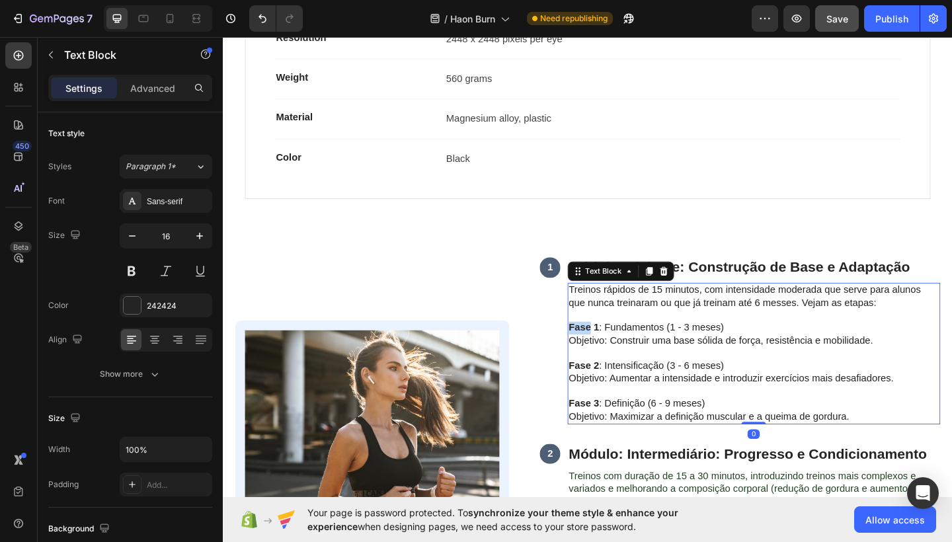
click at [618, 348] on strong "Fase 1" at bounding box center [615, 353] width 33 height 11
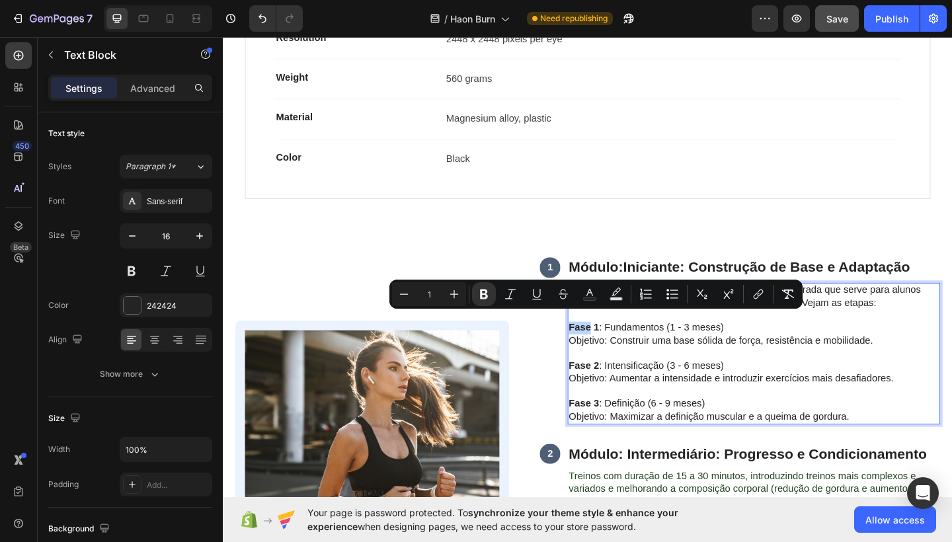
click at [613, 348] on strong "Fase 1" at bounding box center [615, 353] width 33 height 11
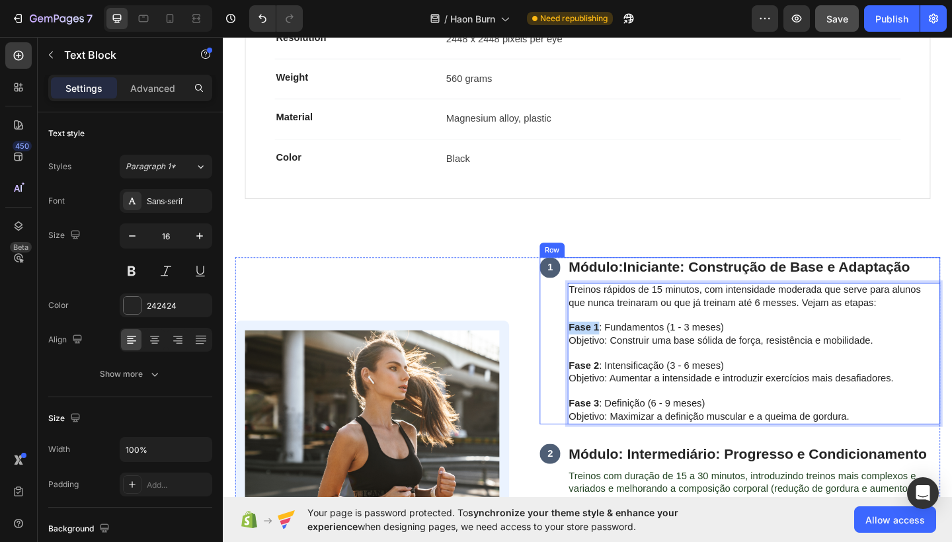
drag, startPoint x: 632, startPoint y: 345, endPoint x: 597, endPoint y: 345, distance: 35.1
click at [597, 345] on div "1 Text Block Módulo: Iniciante: Construção de Base e Adaptação Heading Treinos …" at bounding box center [785, 368] width 436 height 182
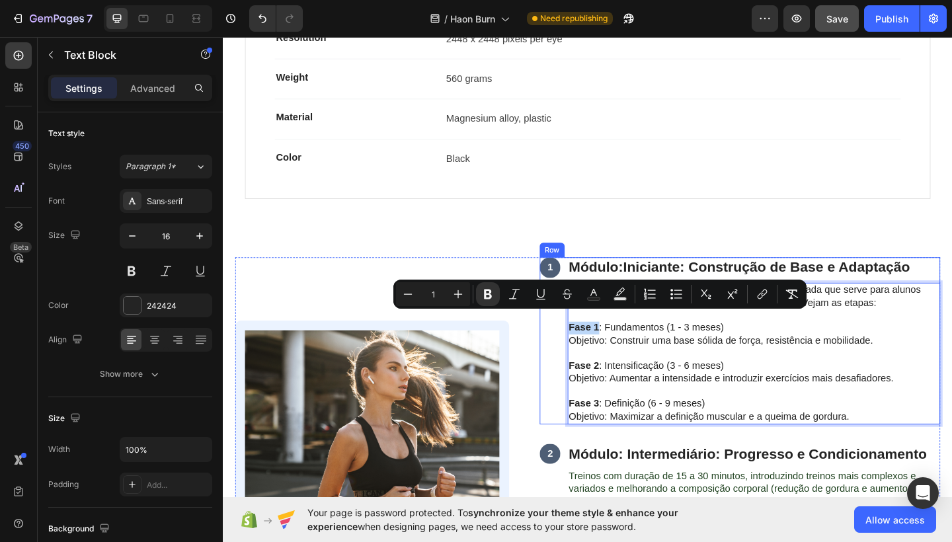
copy strong "Fase 1"
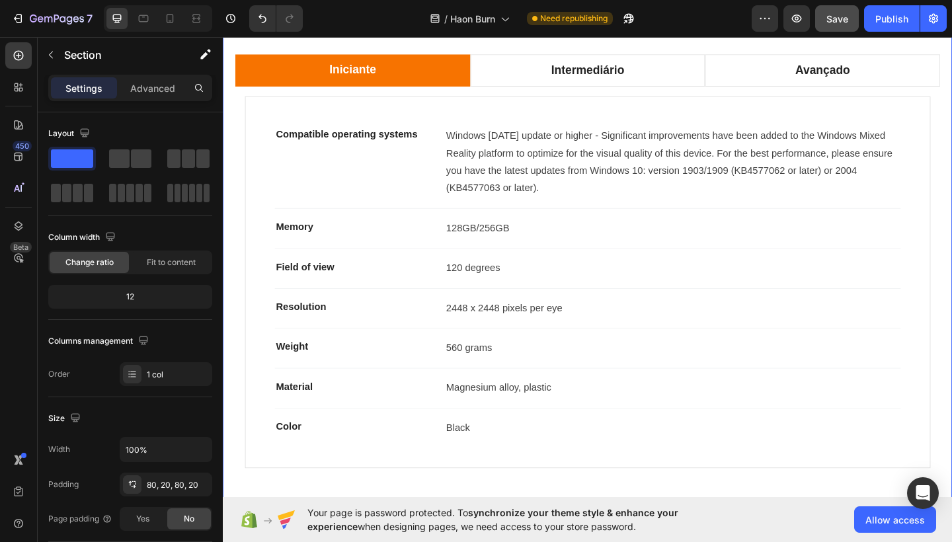
scroll to position [1138, 0]
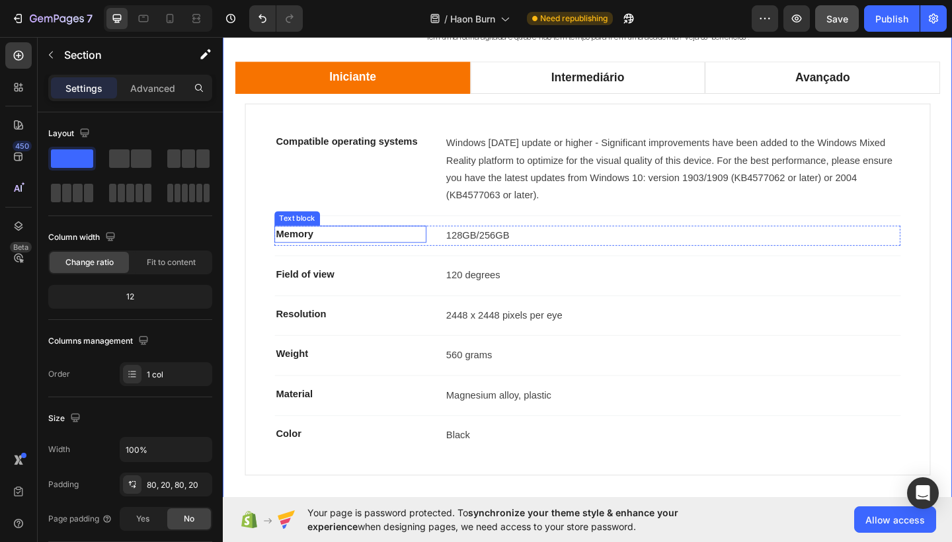
click at [320, 245] on p "Memory" at bounding box center [361, 252] width 163 height 16
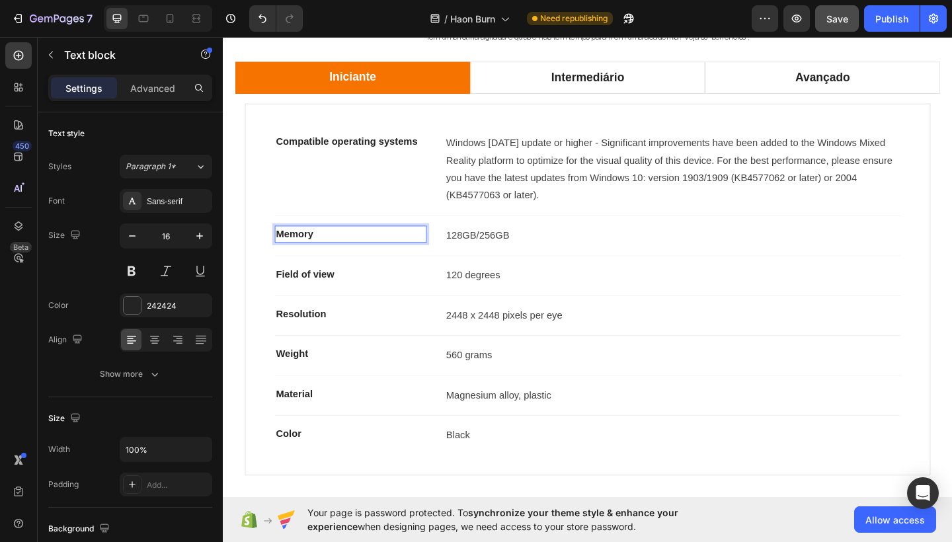
click at [320, 245] on p "Memory" at bounding box center [361, 252] width 163 height 16
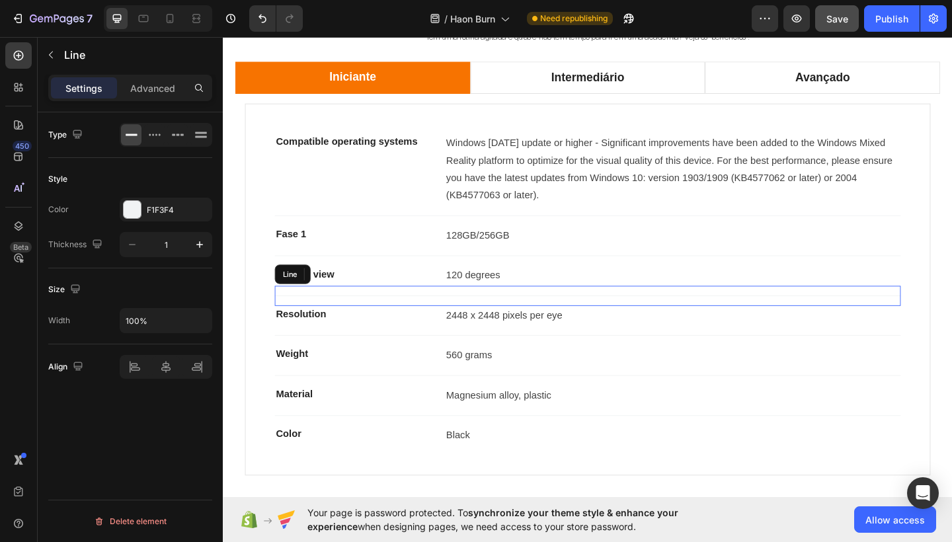
click at [629, 319] on div at bounding box center [619, 319] width 681 height 1
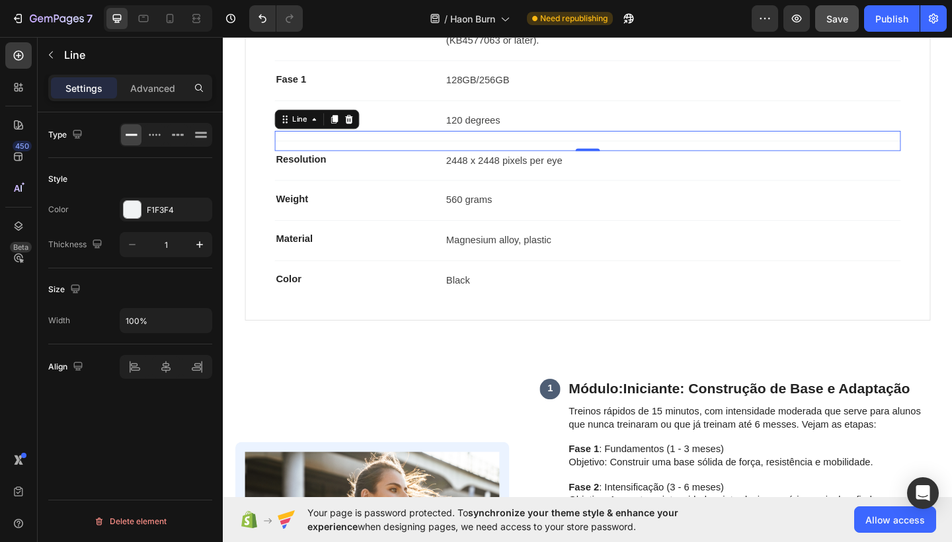
scroll to position [1332, 0]
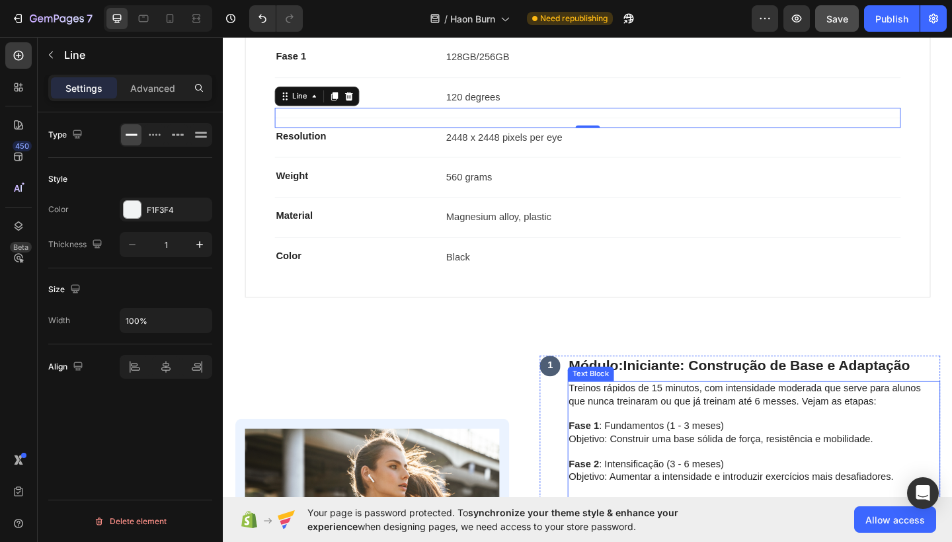
click at [689, 455] on span "Fase 1 : Fundamentos (1 - 3 meses)" at bounding box center [683, 460] width 169 height 11
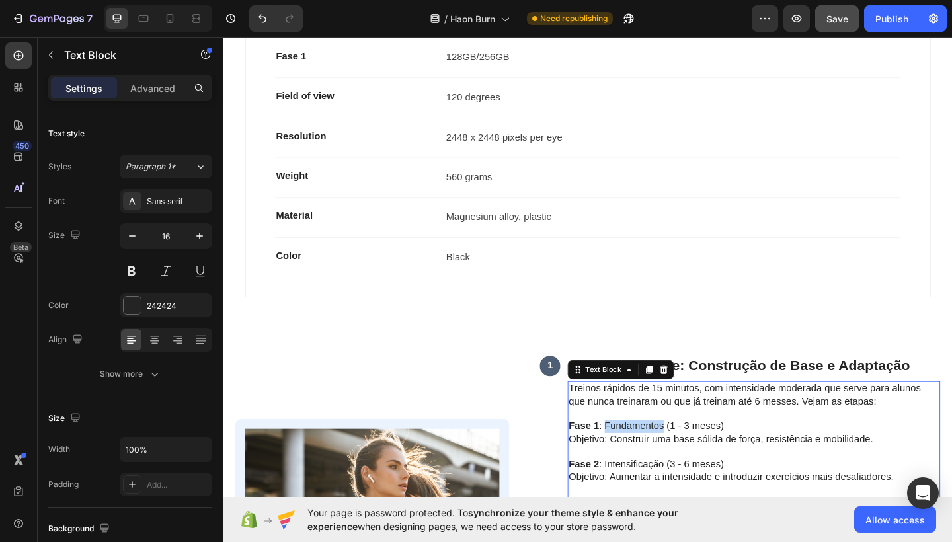
click at [689, 455] on span "Fase 1 : Fundamentos (1 - 3 meses)" at bounding box center [683, 460] width 169 height 11
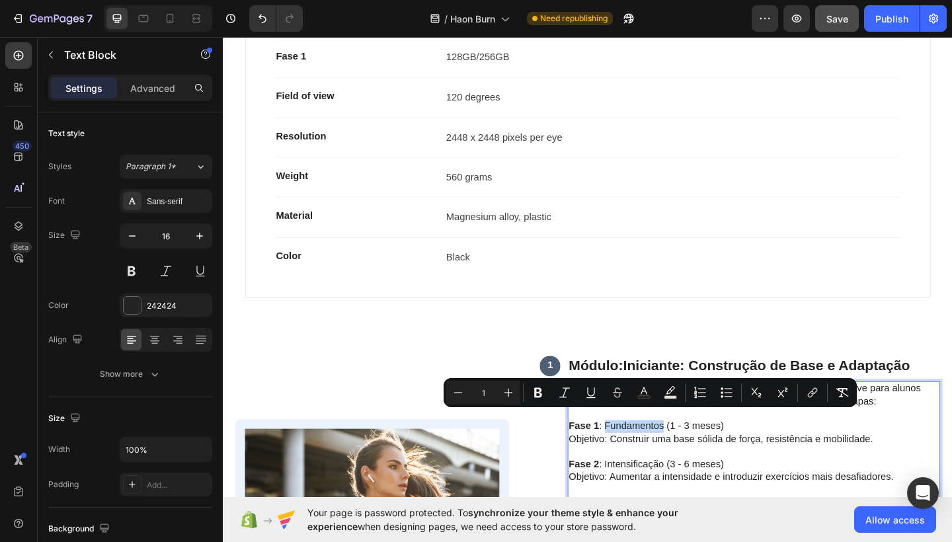
click at [654, 455] on span "Fase 1 : Fundamentos (1 - 3 meses)" at bounding box center [683, 460] width 169 height 11
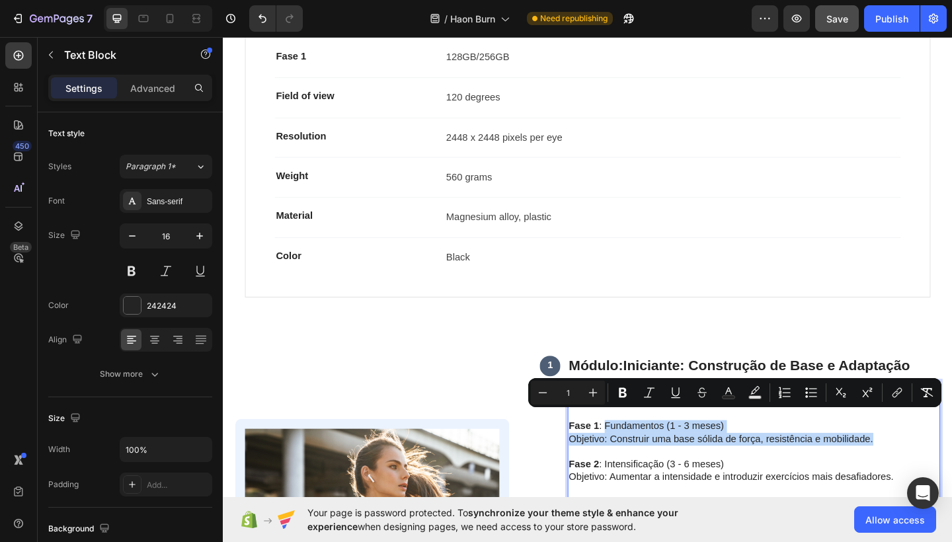
drag, startPoint x: 638, startPoint y: 451, endPoint x: 950, endPoint y: 469, distance: 312.7
click at [950, 469] on div "Treinos rápidos de 15 minutos, com intensidade moderada que serve para alunos q…" at bounding box center [800, 489] width 405 height 154
copy div "Fundamentos (1 - 3 meses) Objetivo: Construir uma base sólida de força, resistê…"
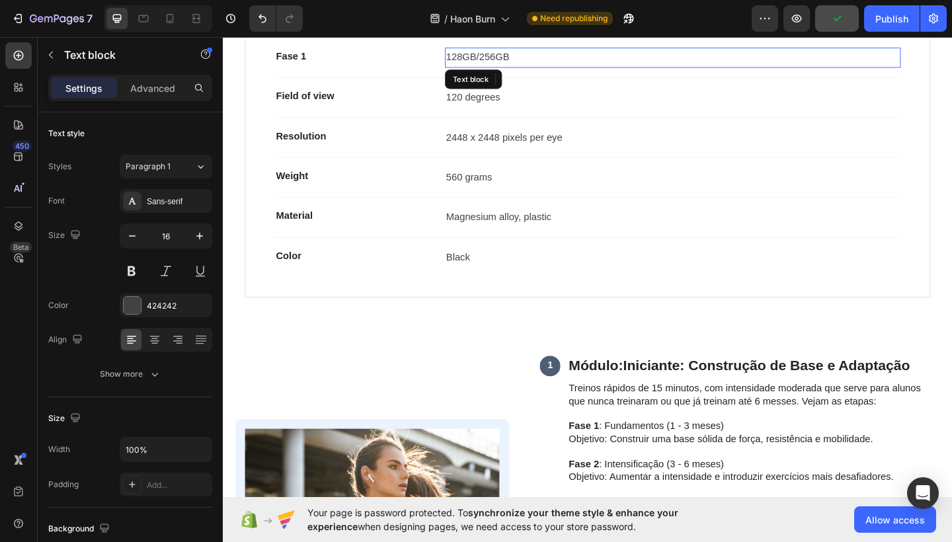
click at [530, 53] on p "128GB/256GB" at bounding box center [712, 59] width 493 height 19
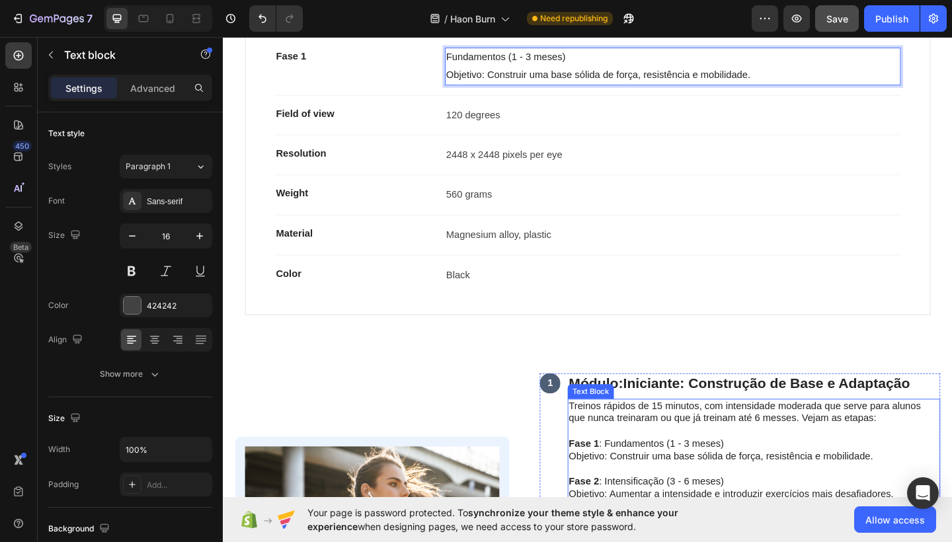
click at [616, 515] on strong "Fase 2" at bounding box center [615, 520] width 33 height 11
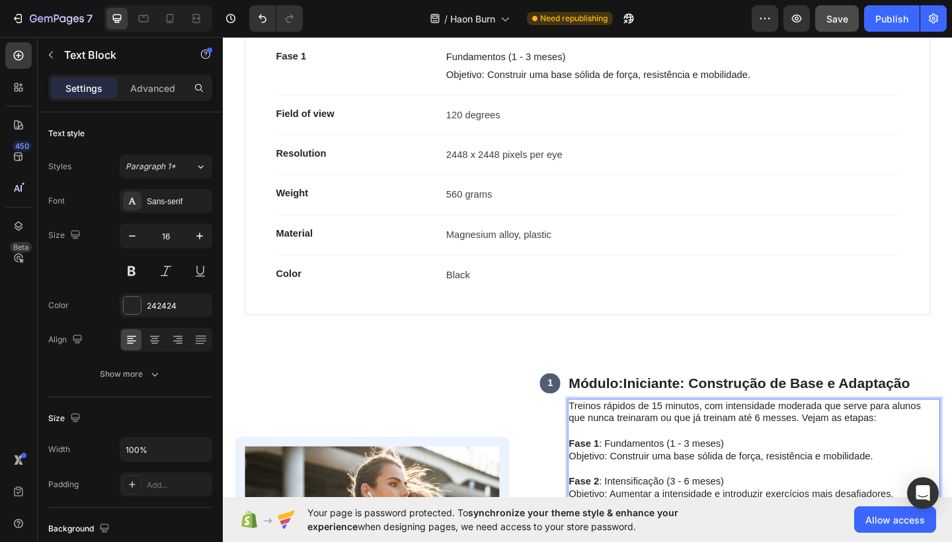
click at [633, 515] on span "Fase 2 : Intensificação (3 - 6 meses)" at bounding box center [683, 520] width 169 height 11
drag, startPoint x: 634, startPoint y: 509, endPoint x: 600, endPoint y: 509, distance: 34.4
click at [600, 515] on span "Fase 2 : Intensificação (3 - 6 meses)" at bounding box center [683, 520] width 169 height 11
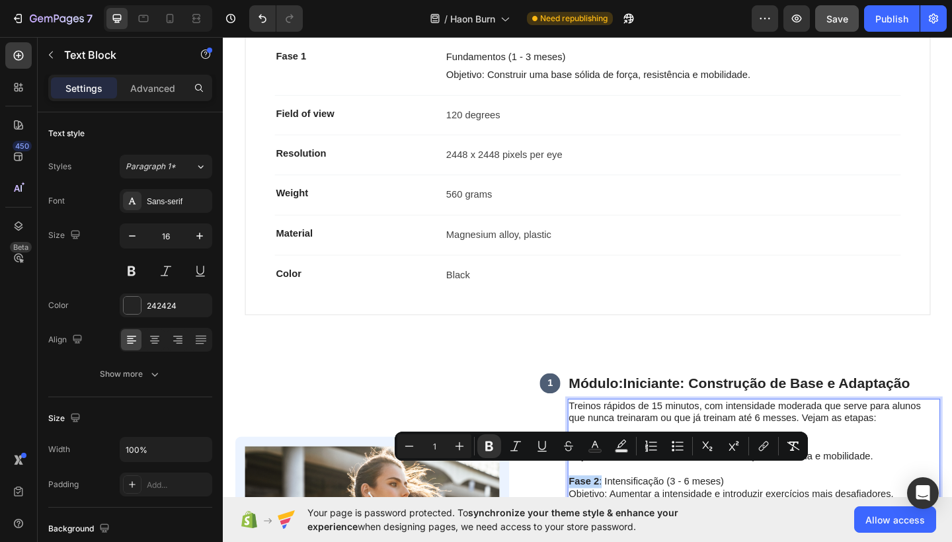
copy span "Fase 2 :"
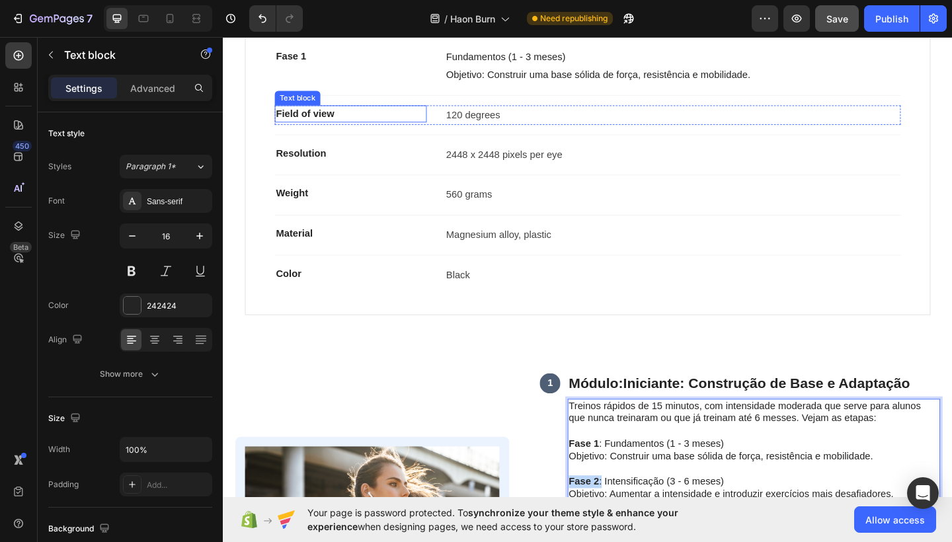
click at [324, 113] on p "Field of view" at bounding box center [361, 121] width 163 height 16
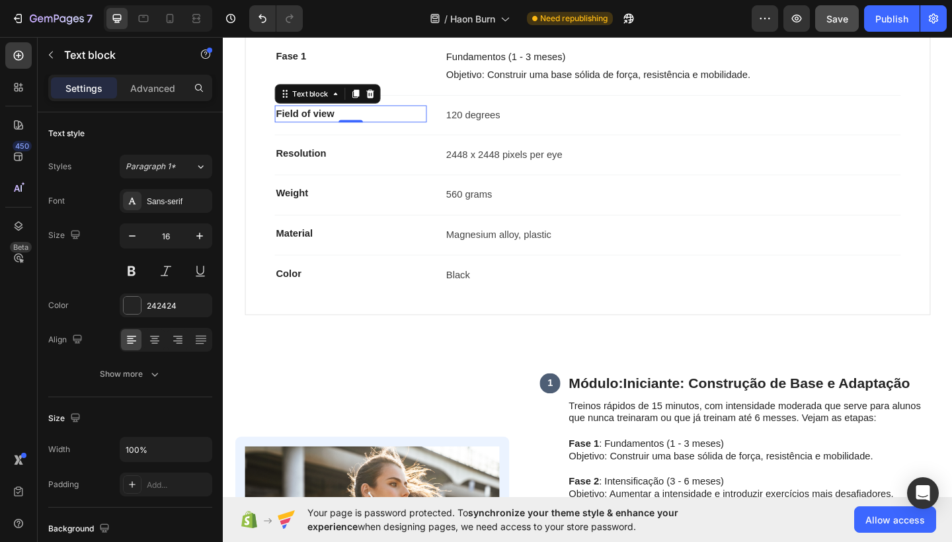
click at [324, 113] on p "Field of view" at bounding box center [361, 121] width 163 height 16
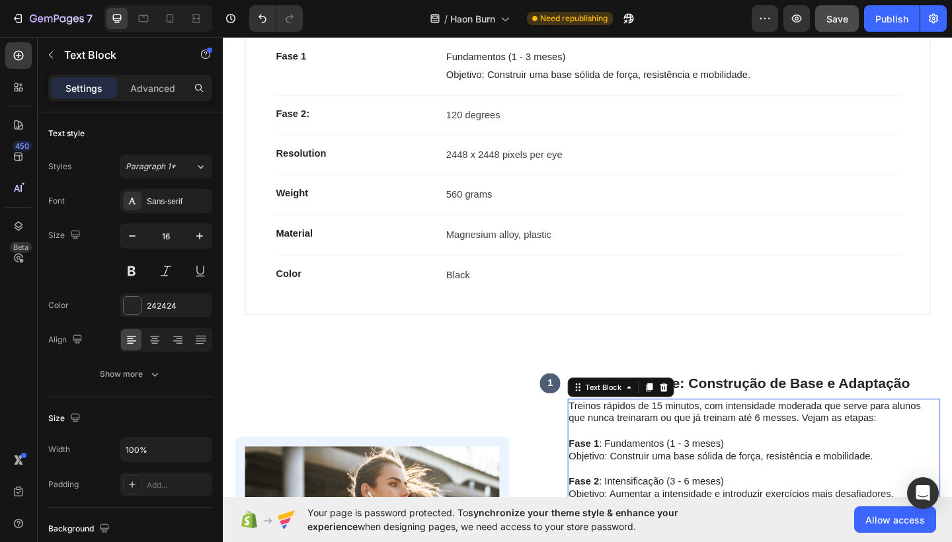
click at [725, 474] on span "Fase 1 : Fundamentos (1 - 3 meses)" at bounding box center [683, 479] width 169 height 11
click at [640, 515] on span "Fase 2 : Intensificação (3 - 6 meses)" at bounding box center [683, 520] width 169 height 11
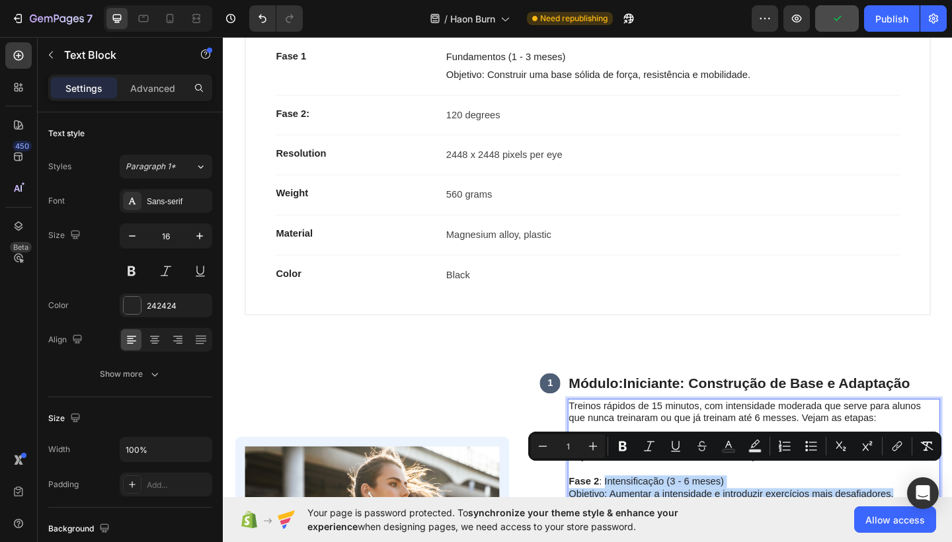
drag, startPoint x: 639, startPoint y: 507, endPoint x: 954, endPoint y: 523, distance: 315.3
click at [952, 523] on div "Treinos rápidos de 15 minutos, com intensidade moderada que serve para alunos q…" at bounding box center [800, 508] width 405 height 154
copy div "Intensificação (3 - 6 meses) Objetivo: Aumentar a intensidade e introduzir exer…"
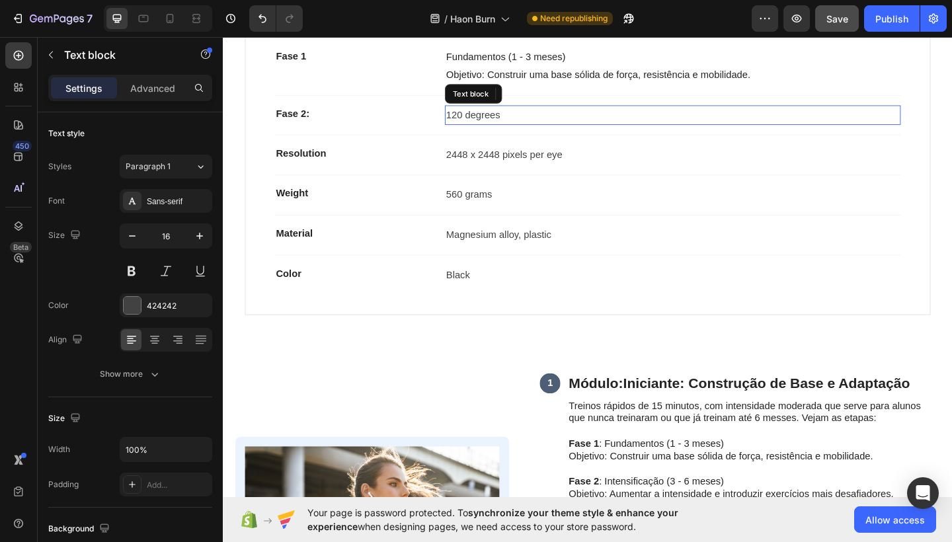
click at [508, 113] on p "120 degrees" at bounding box center [712, 122] width 493 height 19
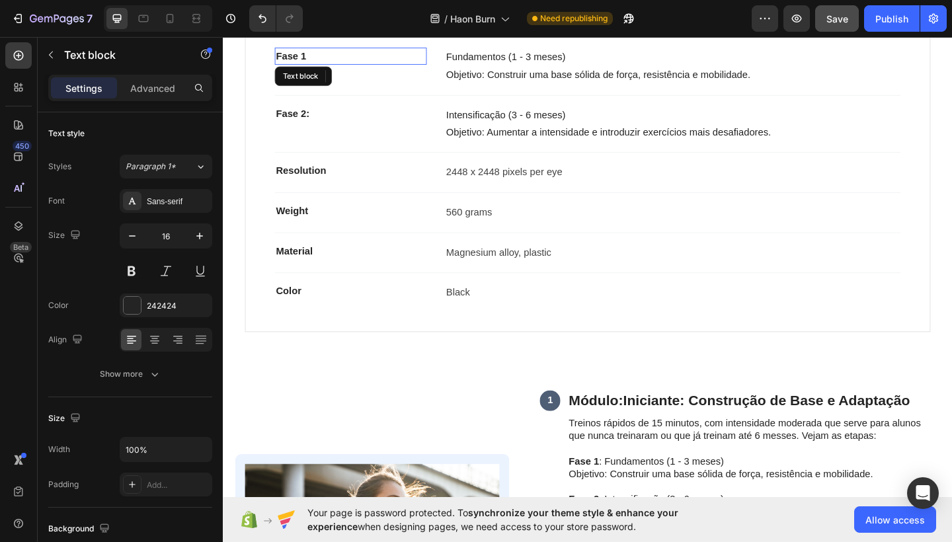
click at [314, 54] on p "Fase 1" at bounding box center [361, 58] width 163 height 16
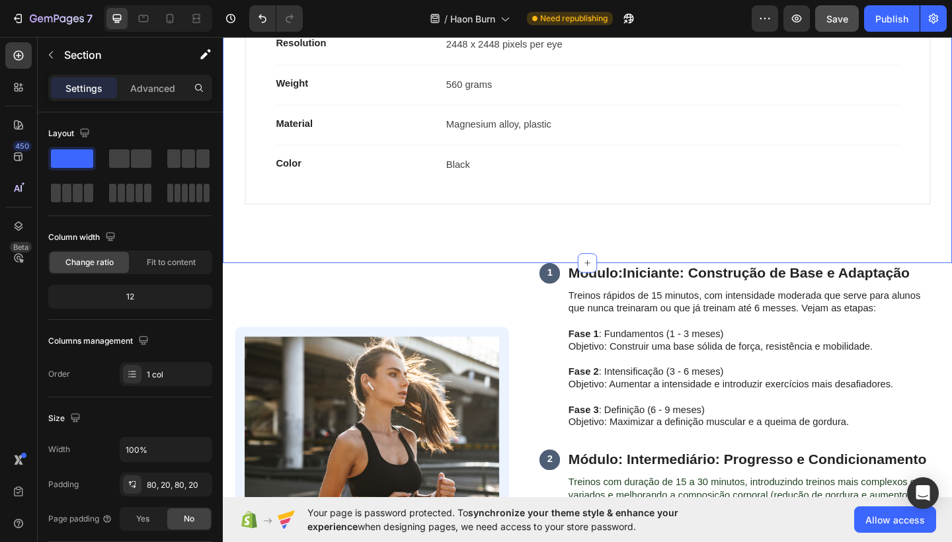
scroll to position [1476, 0]
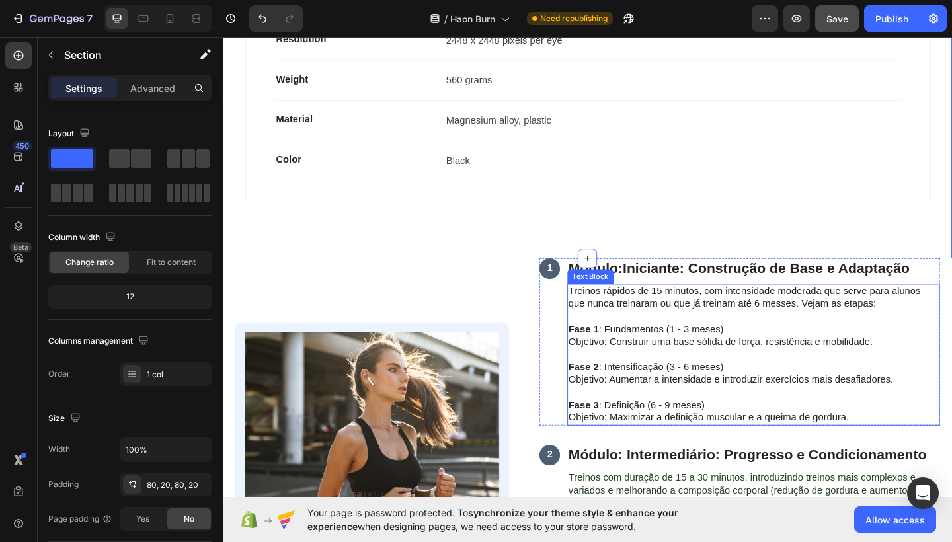
click at [614, 433] on strong "Fase 3" at bounding box center [615, 438] width 33 height 11
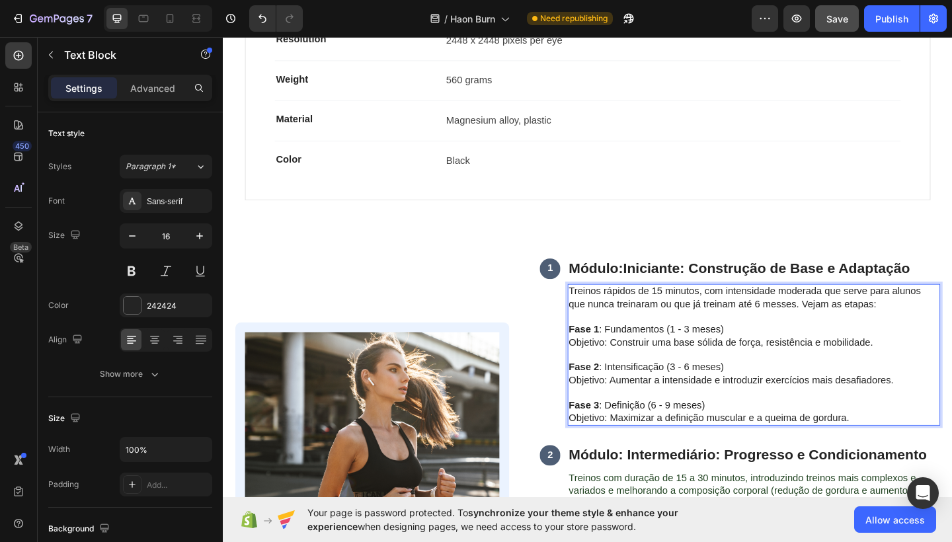
click at [605, 433] on strong "Fase 3" at bounding box center [615, 438] width 33 height 11
drag, startPoint x: 602, startPoint y: 422, endPoint x: 634, endPoint y: 424, distance: 32.5
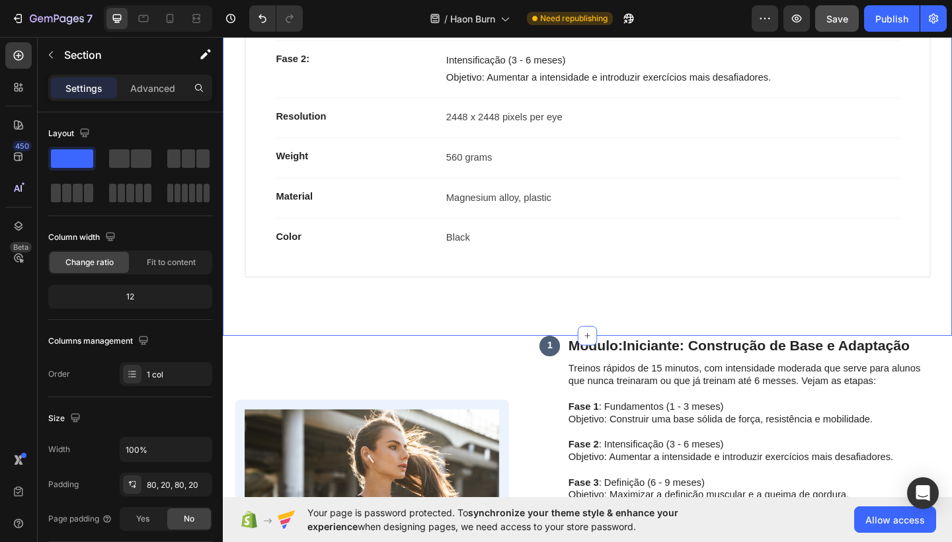
scroll to position [1388, 0]
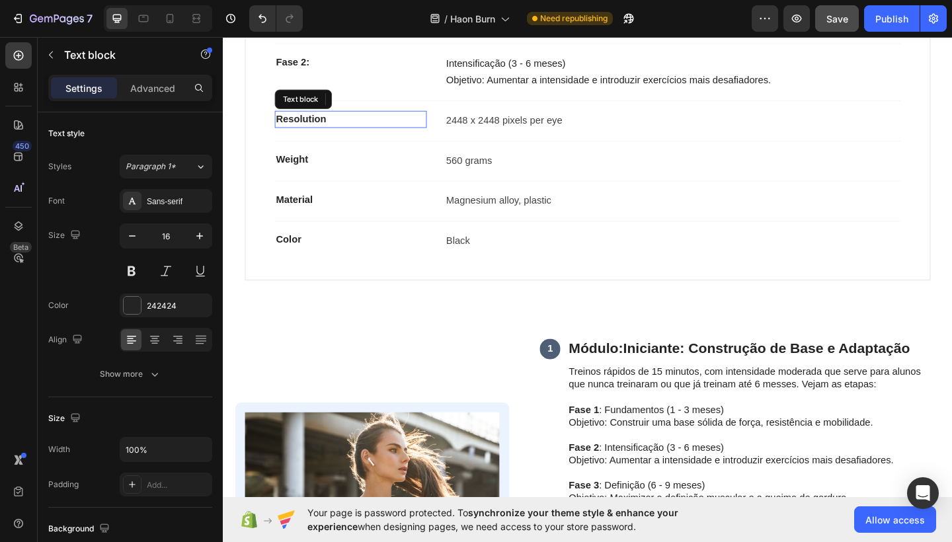
click at [298, 119] on p "Resolution" at bounding box center [361, 127] width 163 height 16
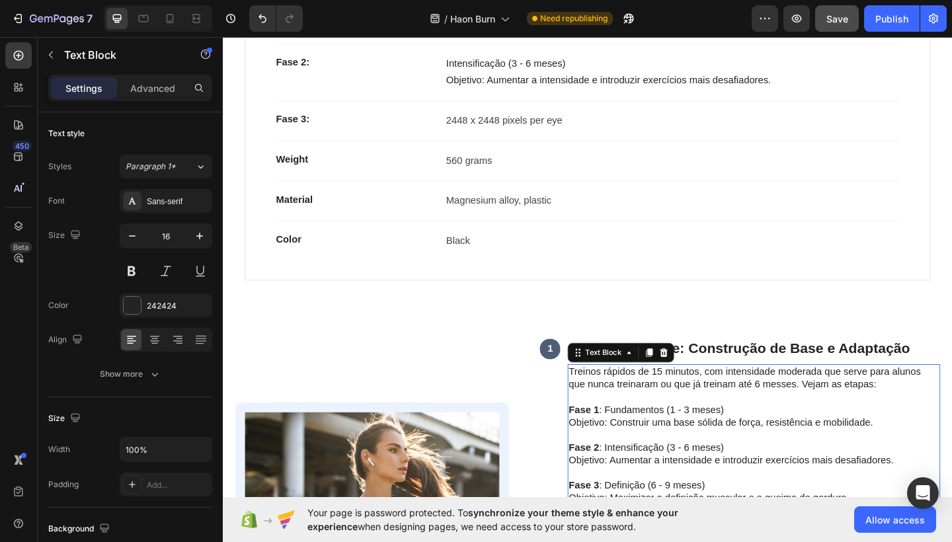
click at [669, 520] on span "Fase 3 : Definição (6 - 9 meses)" at bounding box center [673, 525] width 148 height 11
click at [644, 520] on span "Fase 3 : Definição (6 - 9 meses)" at bounding box center [673, 525] width 148 height 11
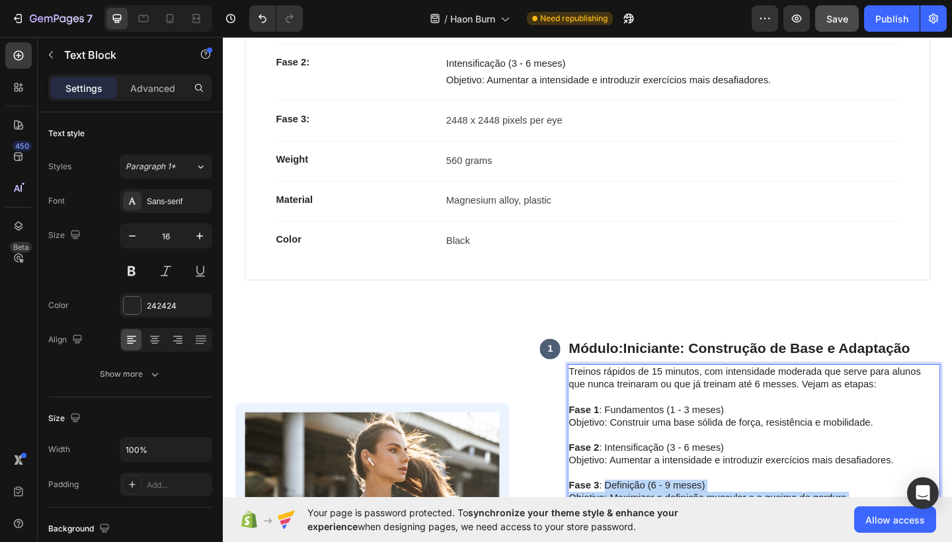
scroll to position [1394, 0]
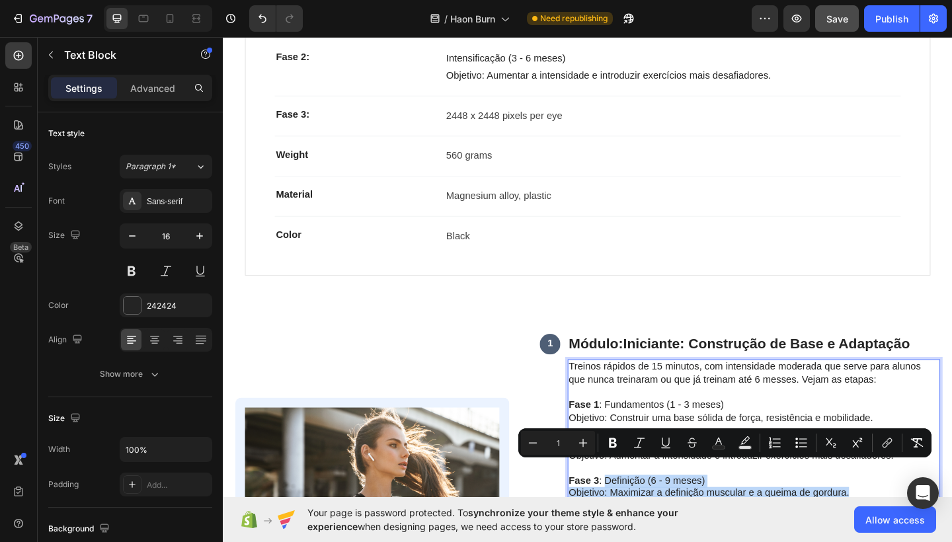
drag, startPoint x: 640, startPoint y: 510, endPoint x: 915, endPoint y: 519, distance: 275.3
click at [915, 519] on div "Treinos rápidos de 15 minutos, com intensidade moderada que serve para alunos q…" at bounding box center [800, 465] width 405 height 154
copy div "Definição (6 - 9 meses) Objetivo: Maximizar a definição muscular e a queima de …"
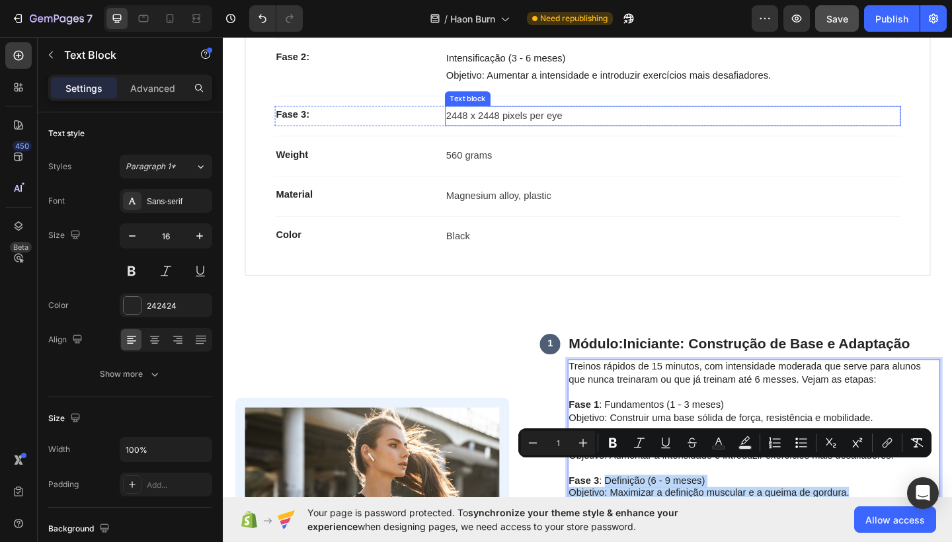
click at [542, 117] on p "2448 x 2448 pixels per eye" at bounding box center [712, 123] width 493 height 19
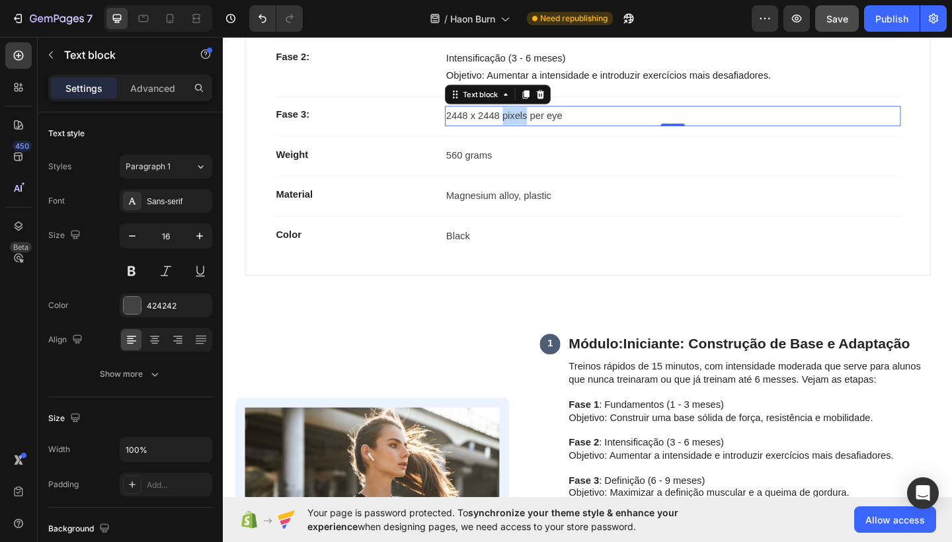
click at [542, 117] on p "2448 x 2448 pixels per eye" at bounding box center [712, 123] width 493 height 19
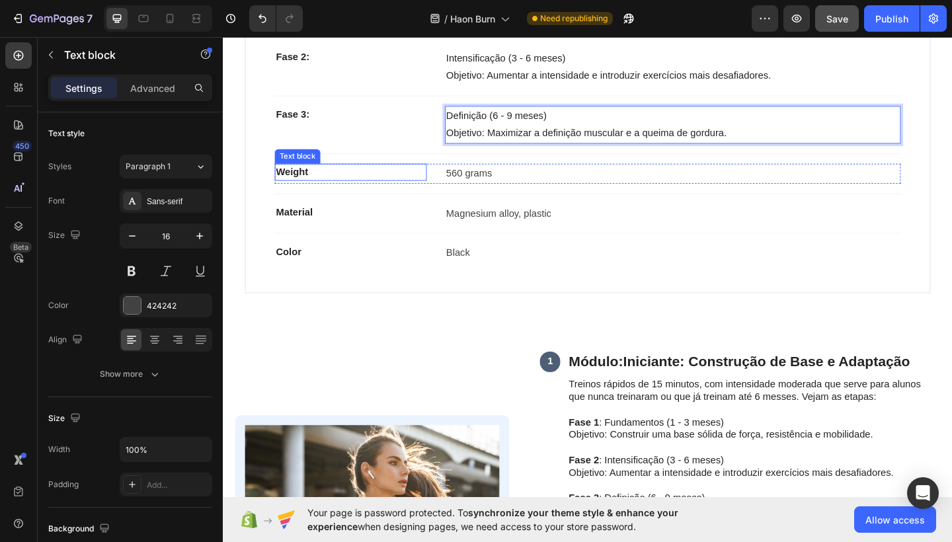
click at [323, 177] on p "Weight" at bounding box center [361, 185] width 163 height 16
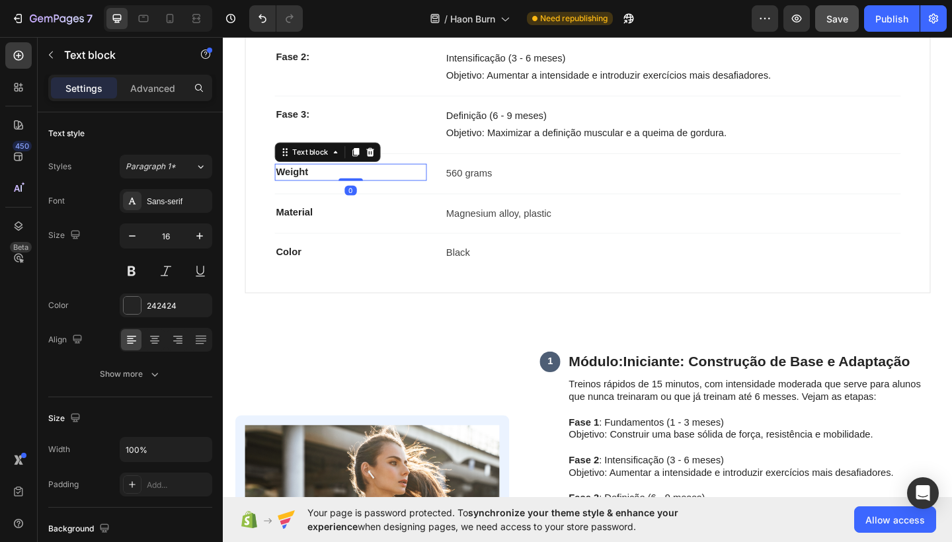
click at [383, 158] on icon at bounding box center [383, 162] width 9 height 9
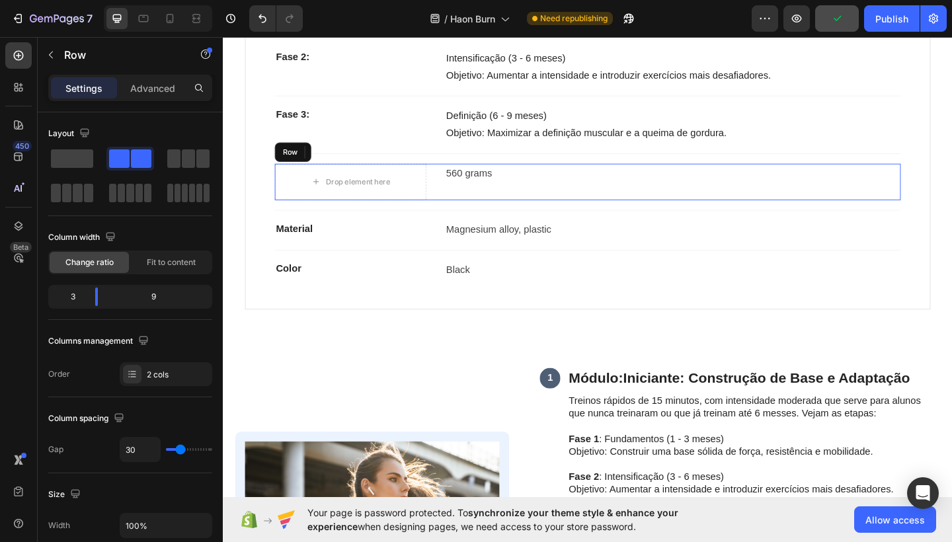
click at [493, 198] on div "560 grams Text block" at bounding box center [712, 195] width 496 height 40
click at [368, 154] on div "Row" at bounding box center [325, 162] width 93 height 21
click at [364, 157] on icon at bounding box center [360, 162] width 11 height 11
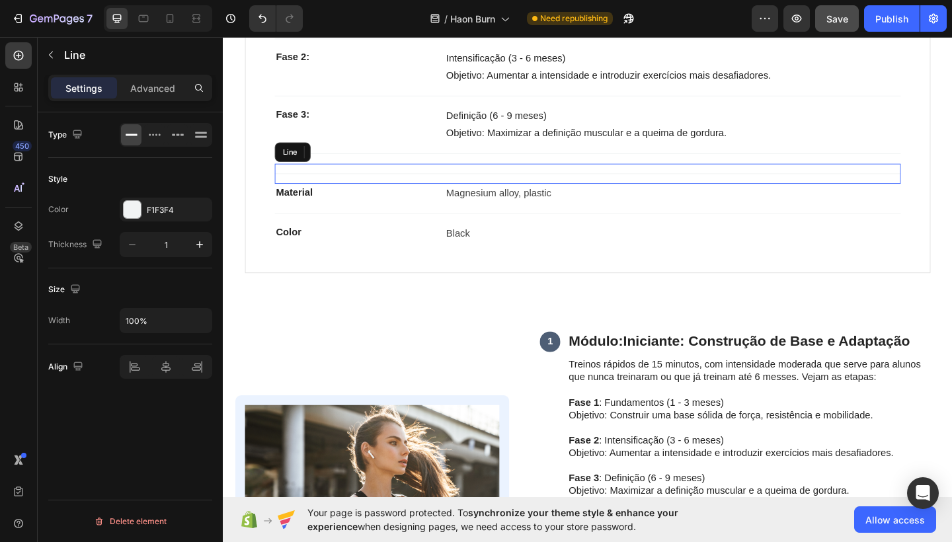
click at [412, 186] on div "Title Line" at bounding box center [619, 186] width 681 height 22
click at [359, 155] on div at bounding box center [360, 163] width 16 height 16
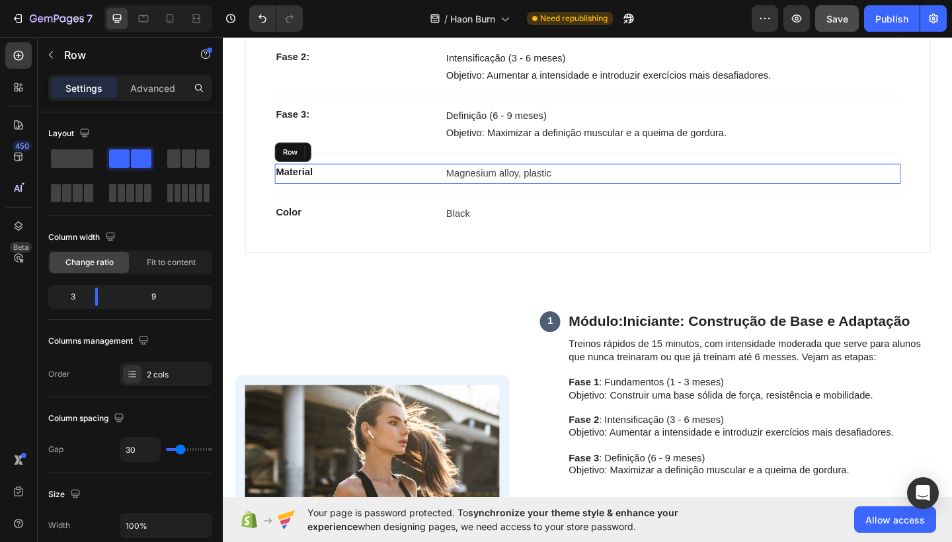
click at [460, 175] on div "Material Text block Magnesium alloy, plastic Text block Row" at bounding box center [619, 186] width 681 height 22
click at [362, 159] on icon at bounding box center [360, 162] width 9 height 9
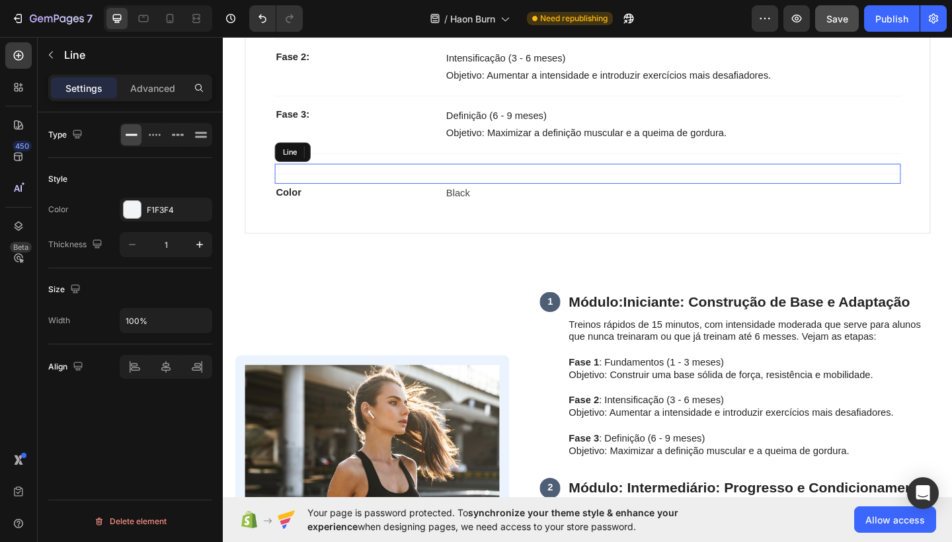
click at [367, 175] on div "Title Line" at bounding box center [619, 186] width 681 height 22
click at [365, 157] on icon at bounding box center [360, 162] width 11 height 11
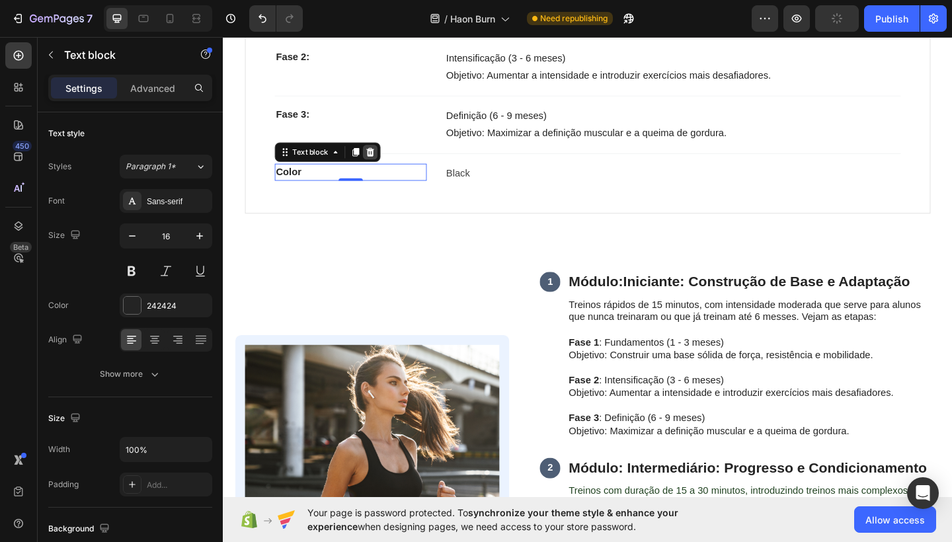
click at [386, 158] on icon at bounding box center [383, 162] width 9 height 9
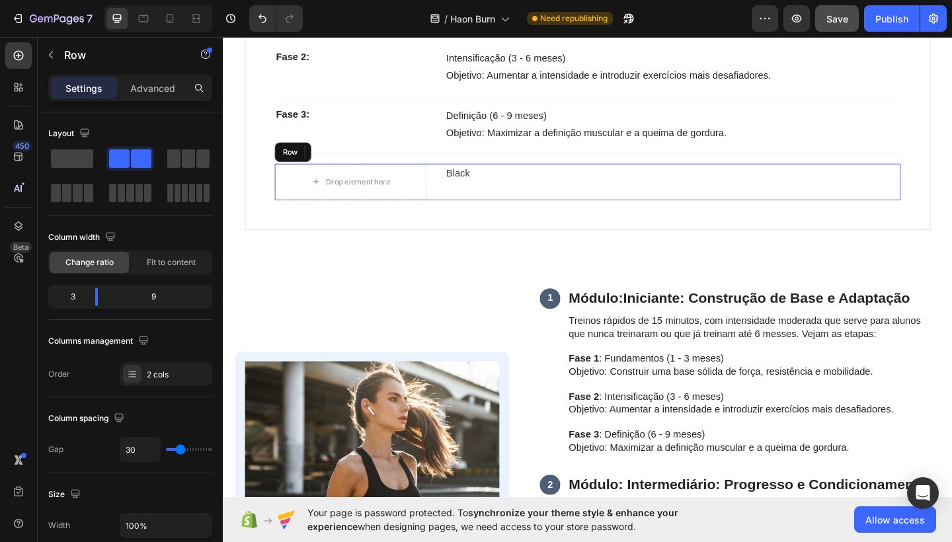
click at [480, 191] on div "Black Text block" at bounding box center [712, 195] width 496 height 40
click at [364, 158] on icon at bounding box center [360, 162] width 9 height 9
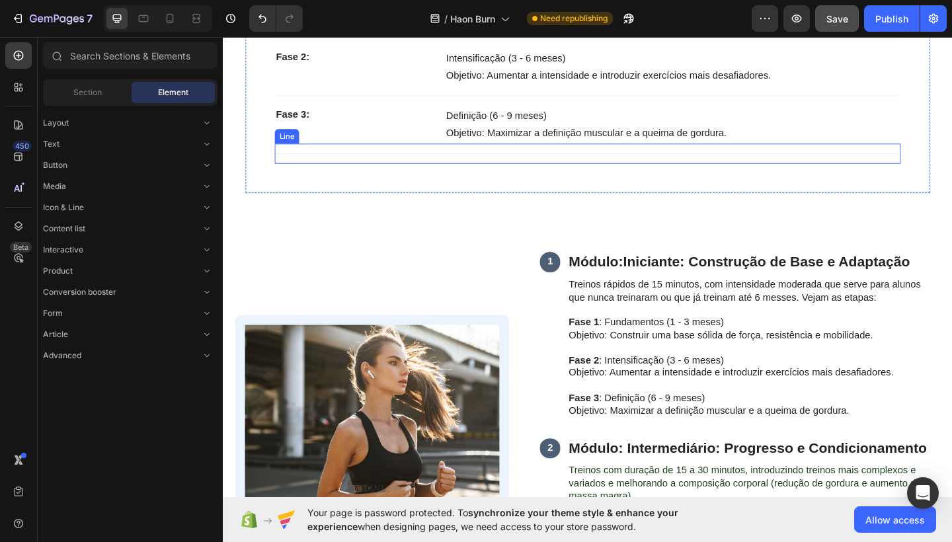
click at [396, 164] on div at bounding box center [619, 164] width 681 height 1
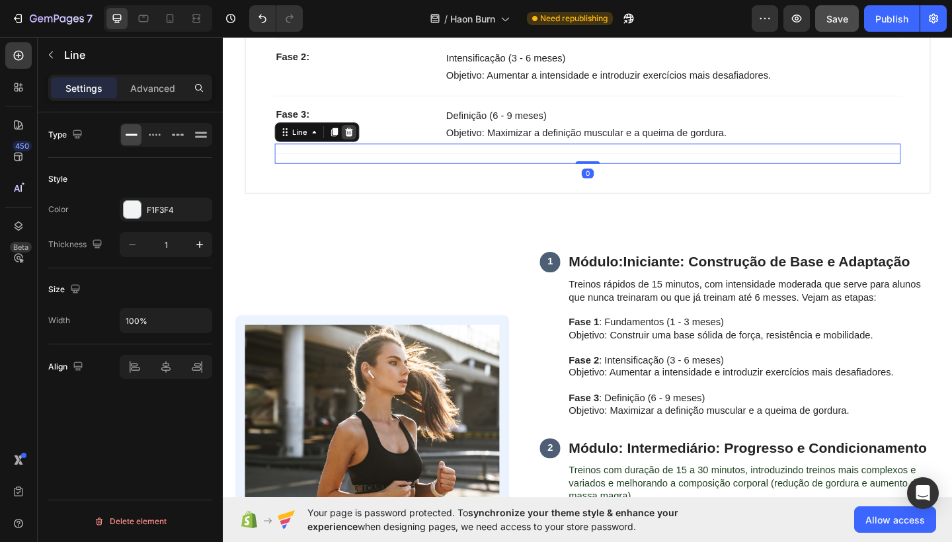
click at [359, 136] on icon at bounding box center [360, 141] width 11 height 11
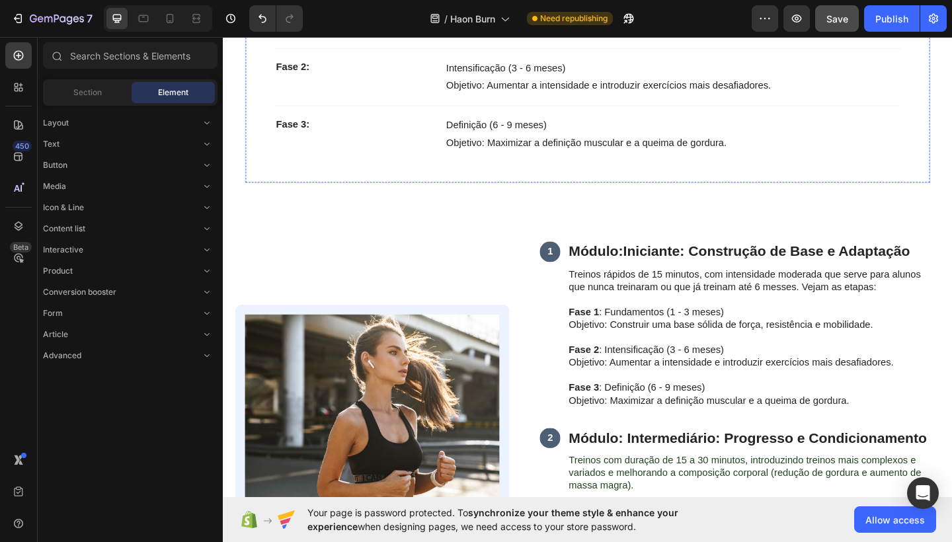
scroll to position [1386, 0]
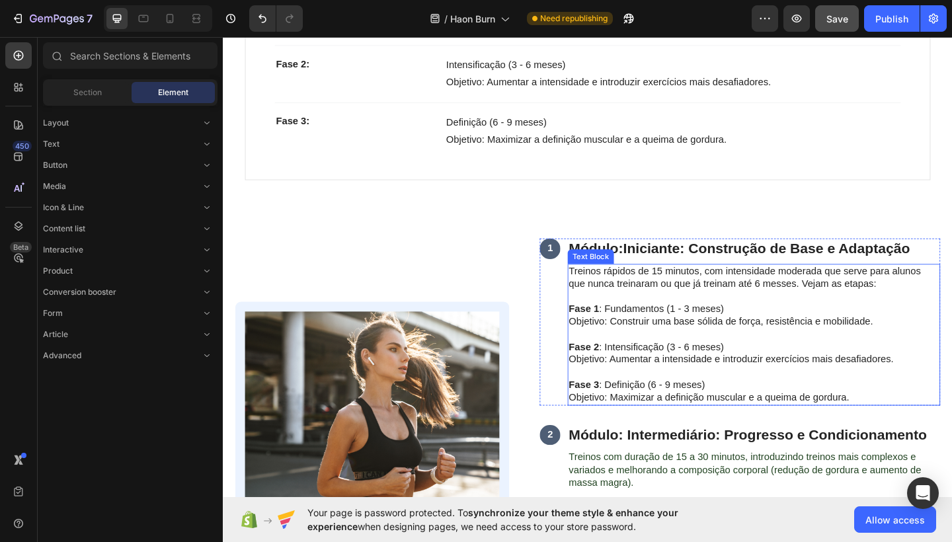
click at [635, 286] on span "Treinos rápidos de 15 minutos, com intensidade moderada que serve para alunos q…" at bounding box center [790, 298] width 383 height 25
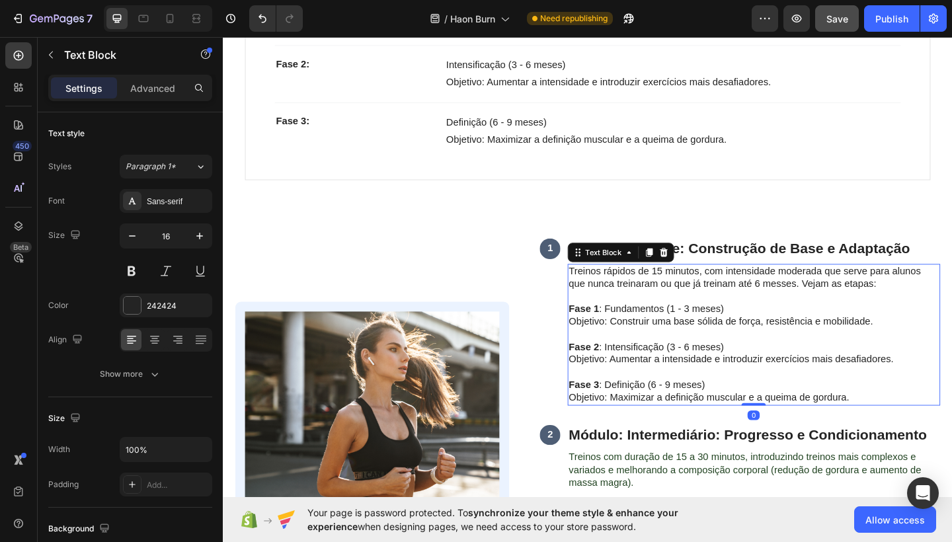
click at [615, 286] on span "Treinos rápidos de 15 minutos, com intensidade moderada que serve para alunos q…" at bounding box center [790, 298] width 383 height 25
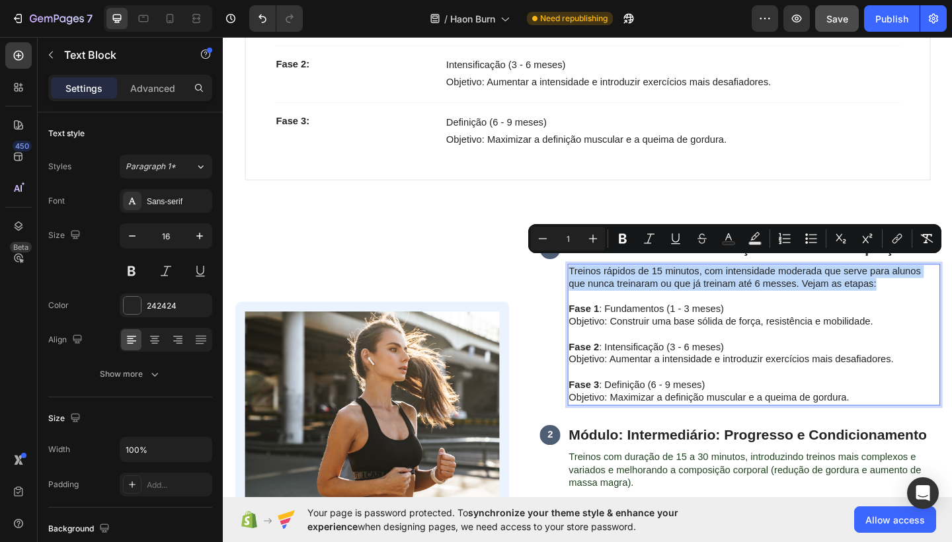
drag, startPoint x: 600, startPoint y: 281, endPoint x: 951, endPoint y: 297, distance: 351.6
click at [951, 297] on p "Treinos rápidos de 15 minutos, com intensidade moderada que serve para alunos q…" at bounding box center [800, 300] width 403 height 28
copy span "Treinos rápidos de 15 minutos, com intensidade moderada que serve para alunos q…"
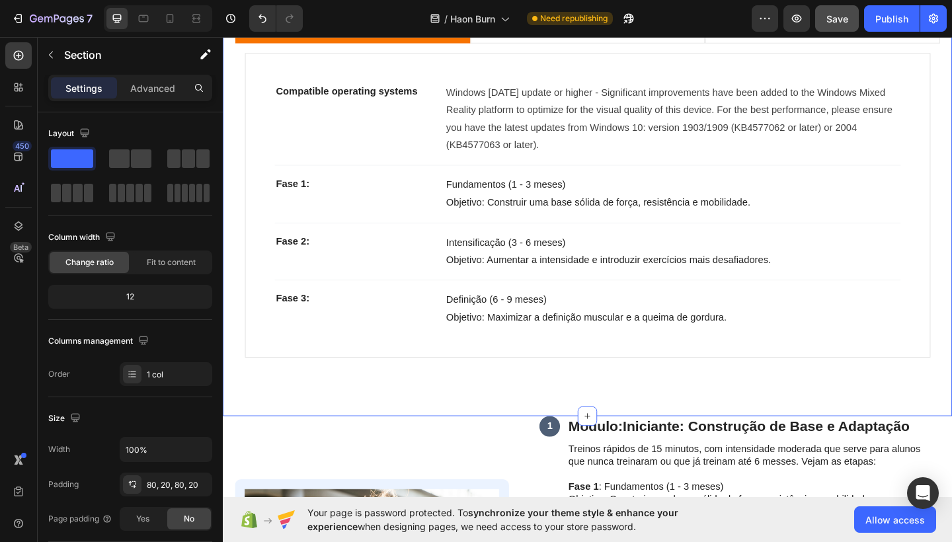
scroll to position [1187, 0]
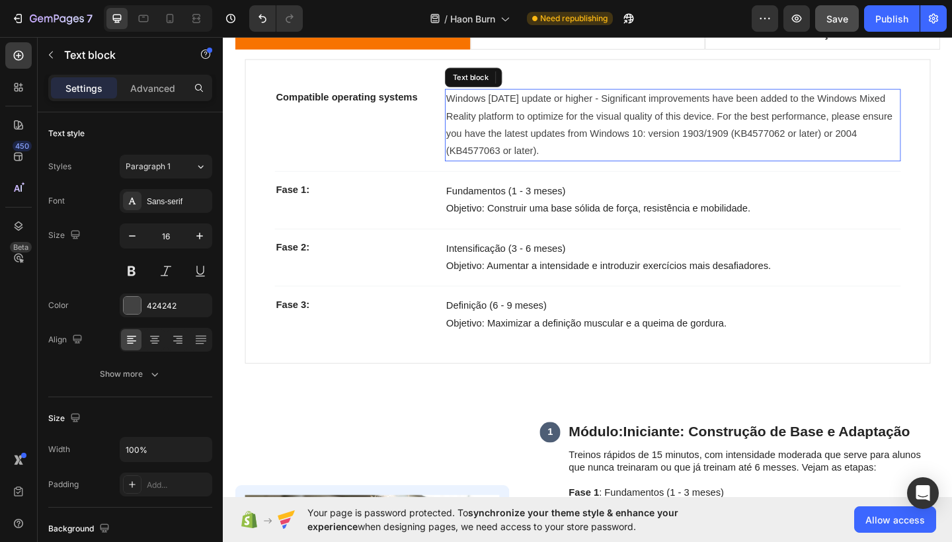
click at [547, 153] on p "Windows [DATE] update or higher - Significant improvements have been added to t…" at bounding box center [712, 133] width 493 height 76
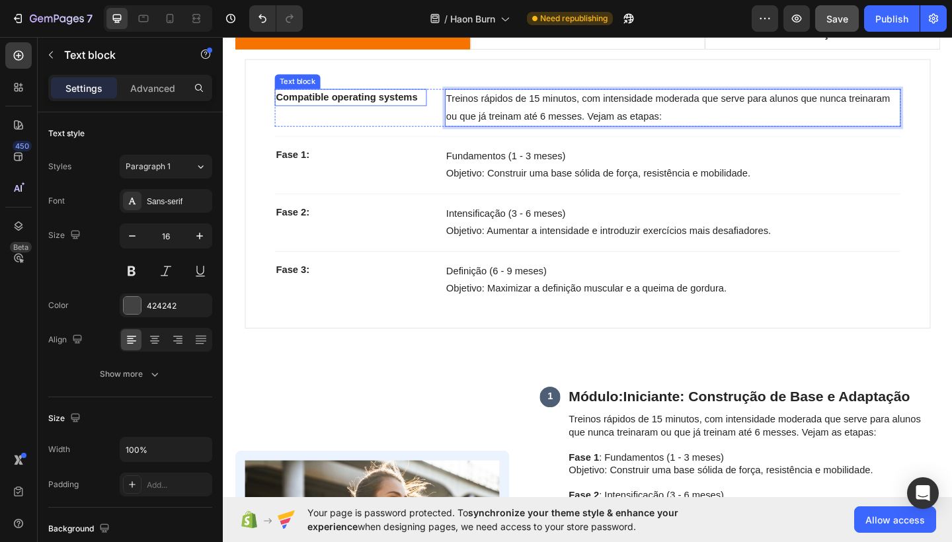
click at [382, 101] on p "Compatible operating systems" at bounding box center [361, 103] width 163 height 16
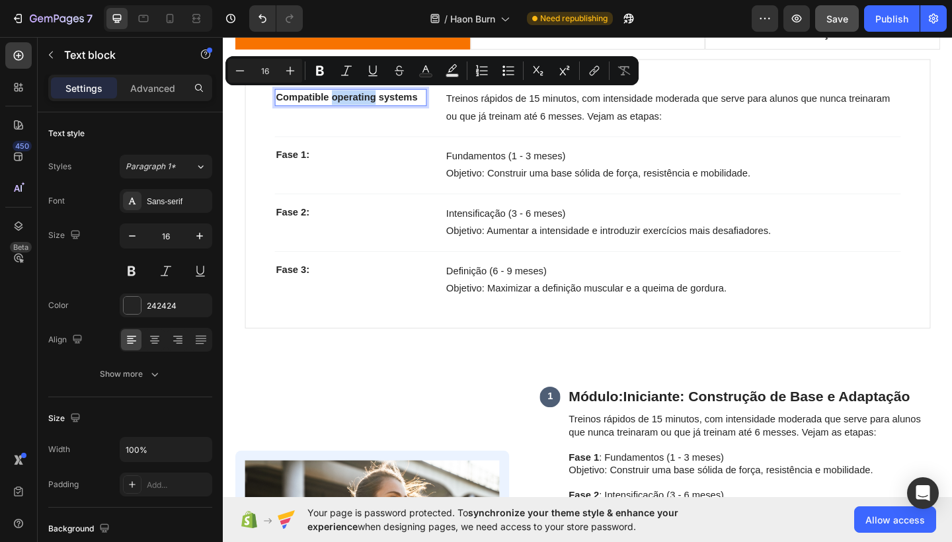
click at [382, 101] on p "Compatible operating systems" at bounding box center [361, 103] width 163 height 16
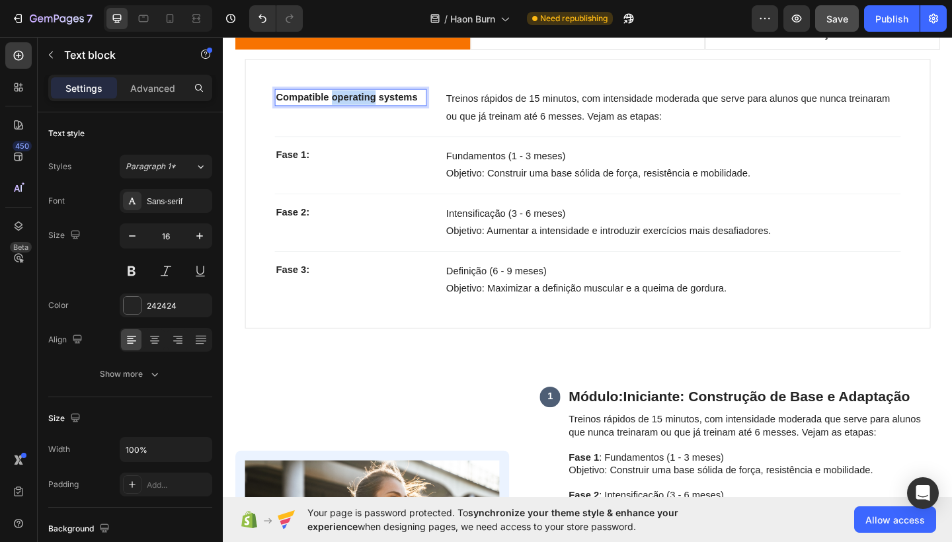
click at [382, 101] on p "Compatible operating systems" at bounding box center [361, 103] width 163 height 16
click at [327, 99] on p "Introdução" at bounding box center [361, 103] width 163 height 16
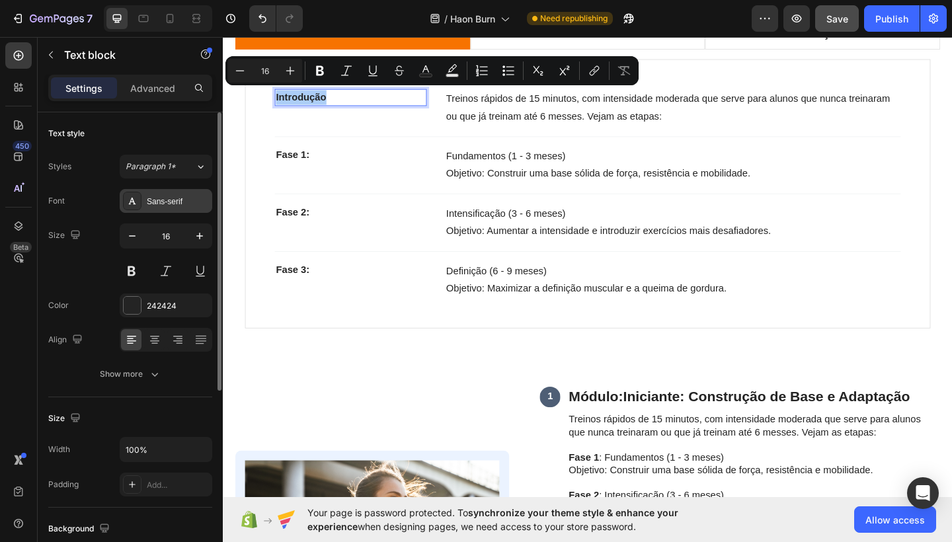
click at [177, 196] on div "Sans-serif" at bounding box center [178, 202] width 62 height 12
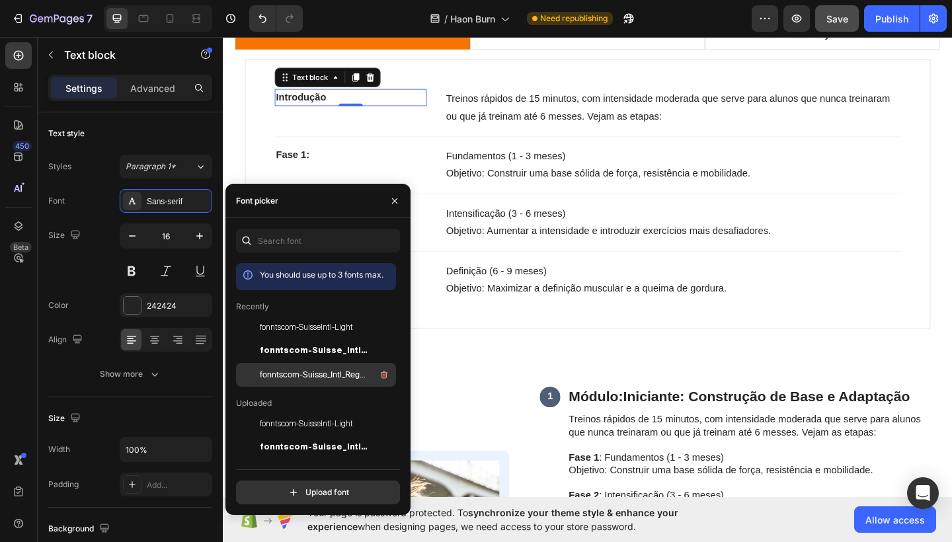
click at [296, 371] on span "fonntscom-Suisse_Intl_Regular" at bounding box center [315, 375] width 110 height 12
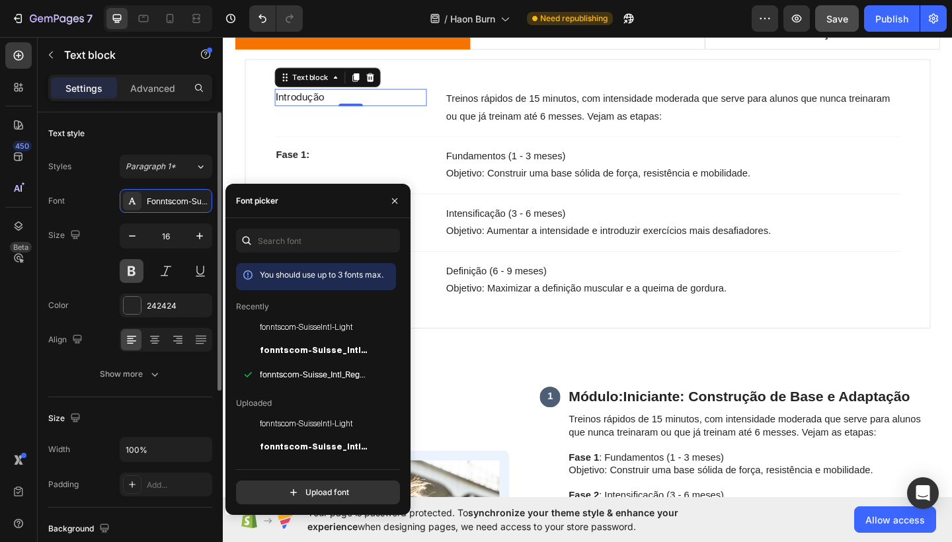
click at [129, 267] on button at bounding box center [132, 271] width 24 height 24
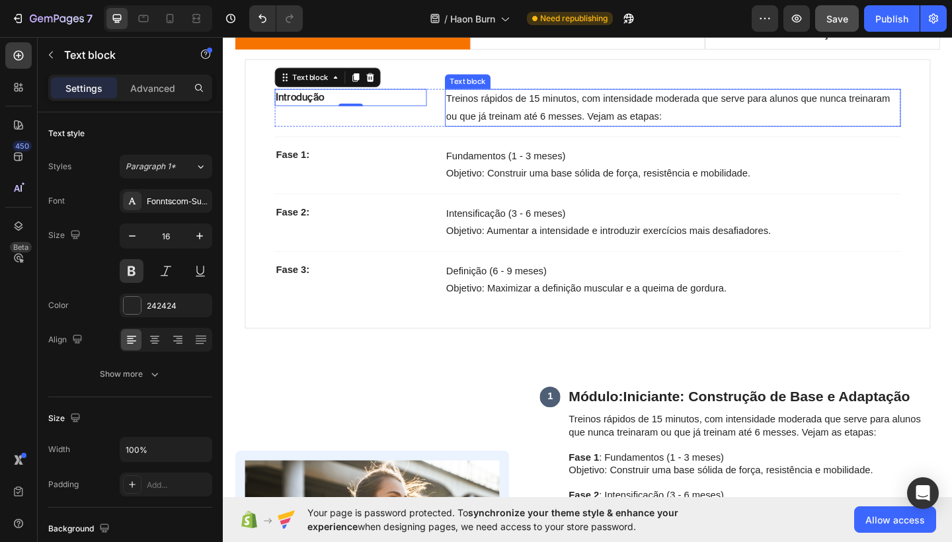
click at [536, 120] on span "Treinos rápidos de 15 minutos, com intensidade moderada que serve para alunos q…" at bounding box center [709, 114] width 486 height 30
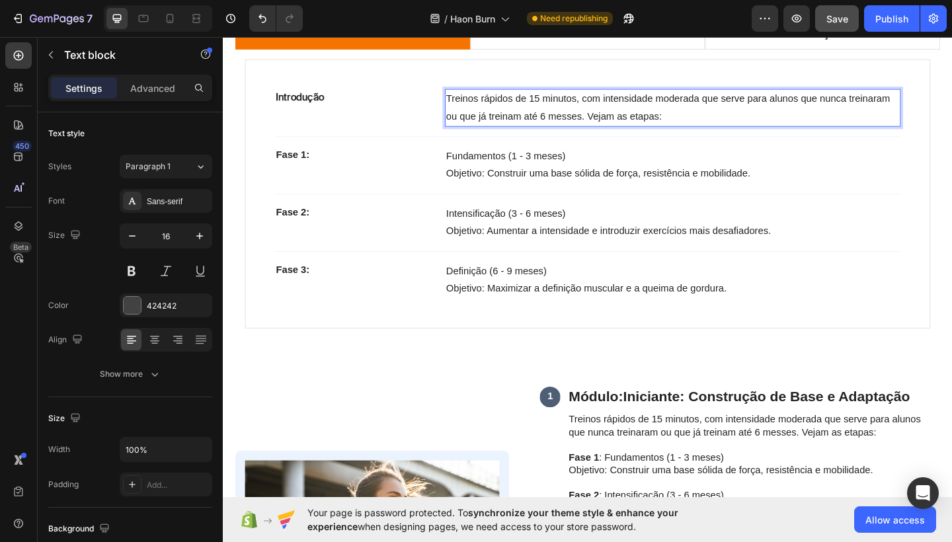
click at [536, 120] on span "Treinos rápidos de 15 minutos, com intensidade moderada que serve para alunos q…" at bounding box center [709, 114] width 486 height 30
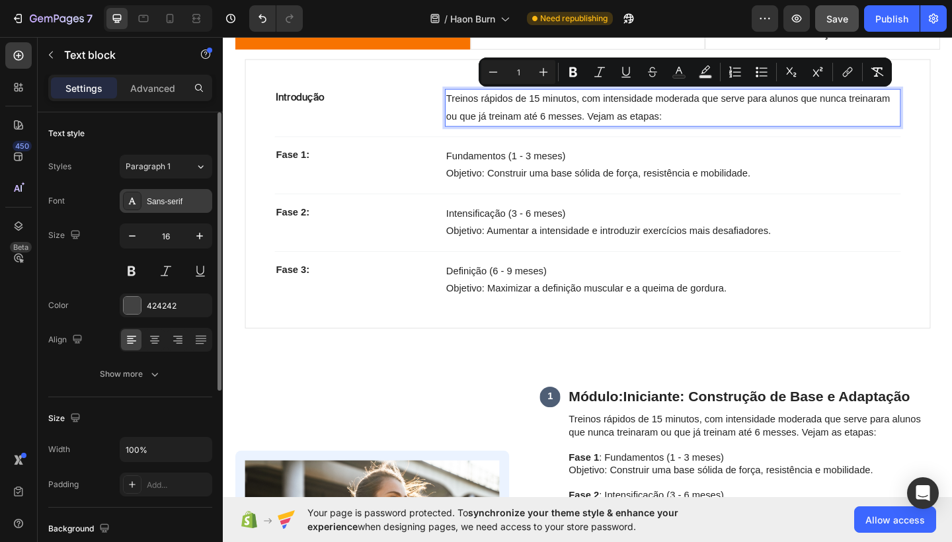
click at [179, 196] on div "Sans-serif" at bounding box center [178, 202] width 62 height 12
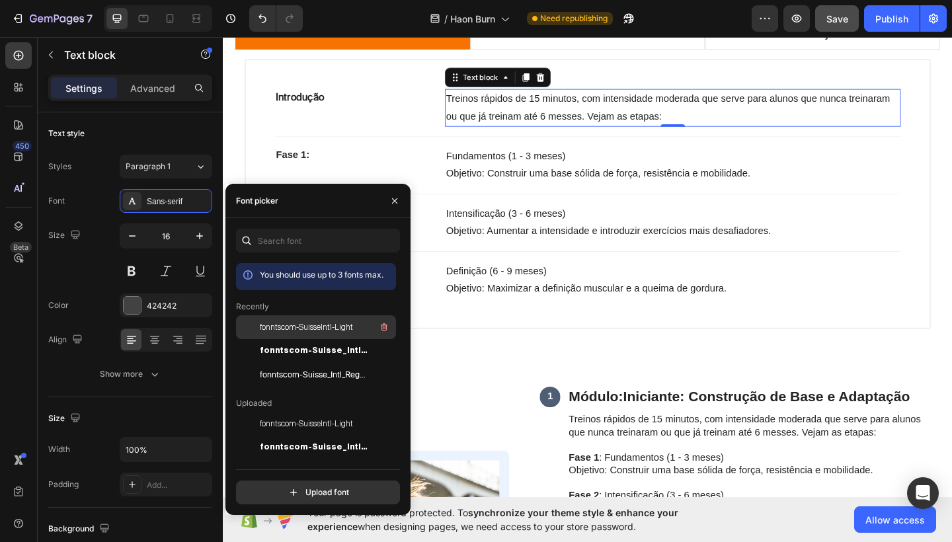
click at [304, 323] on span "fonntscom-SuisseIntl-Light" at bounding box center [306, 327] width 93 height 12
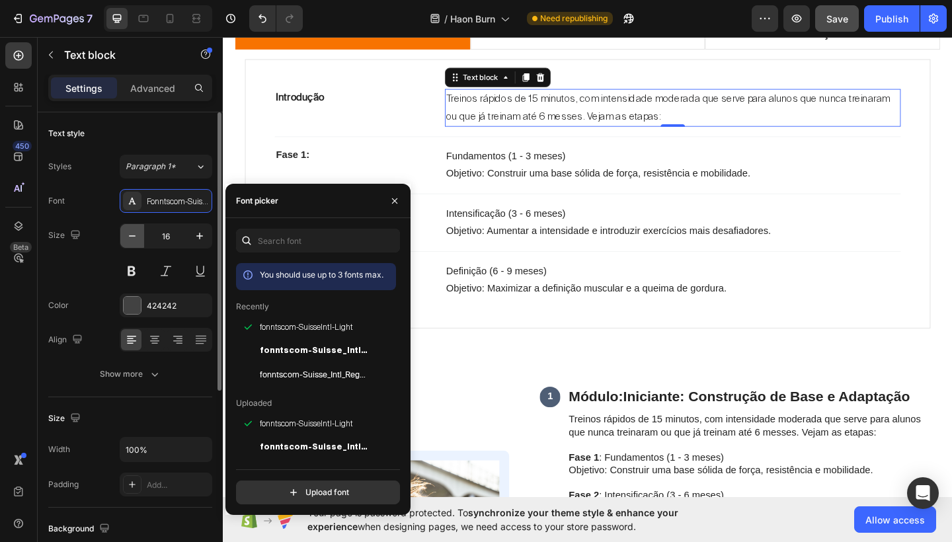
click at [130, 238] on icon "button" at bounding box center [132, 236] width 13 height 13
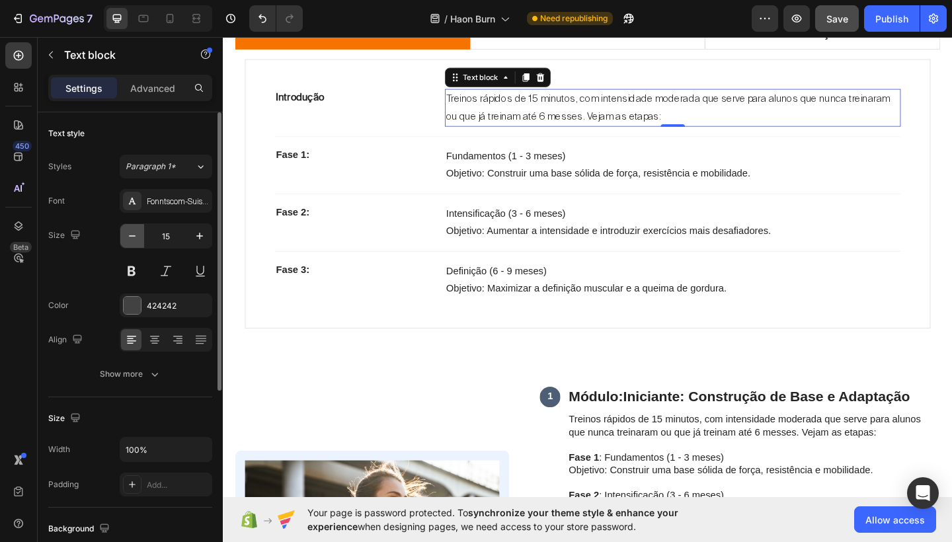
click at [130, 238] on icon "button" at bounding box center [132, 236] width 13 height 13
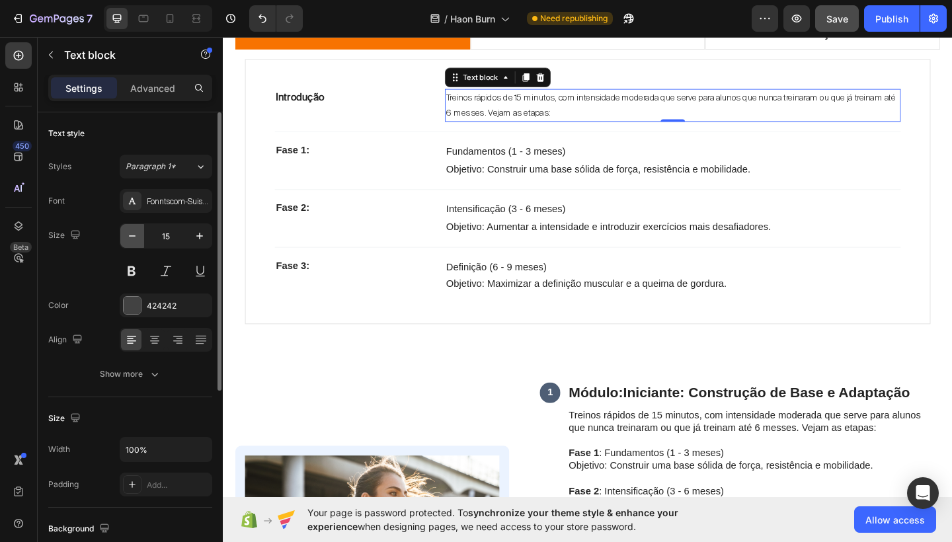
type input "14"
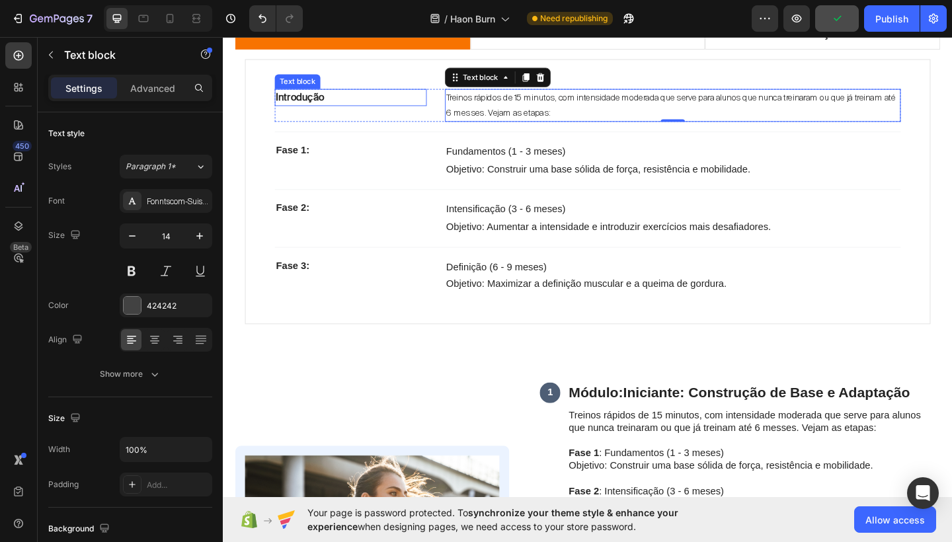
click at [319, 95] on p "Introdução" at bounding box center [361, 103] width 163 height 16
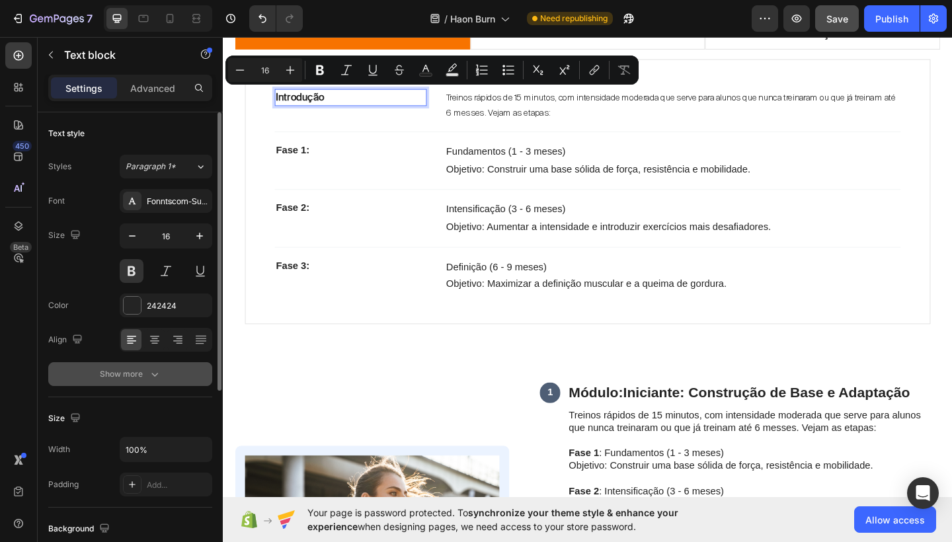
click at [146, 373] on div "Show more" at bounding box center [131, 374] width 62 height 13
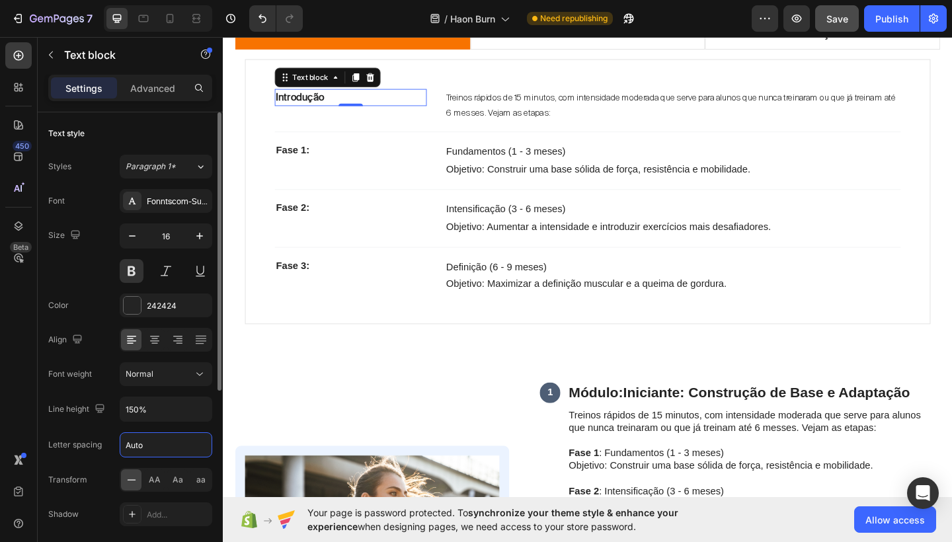
click at [152, 453] on input "Auto" at bounding box center [165, 445] width 91 height 24
type input "A"
type input "-1"
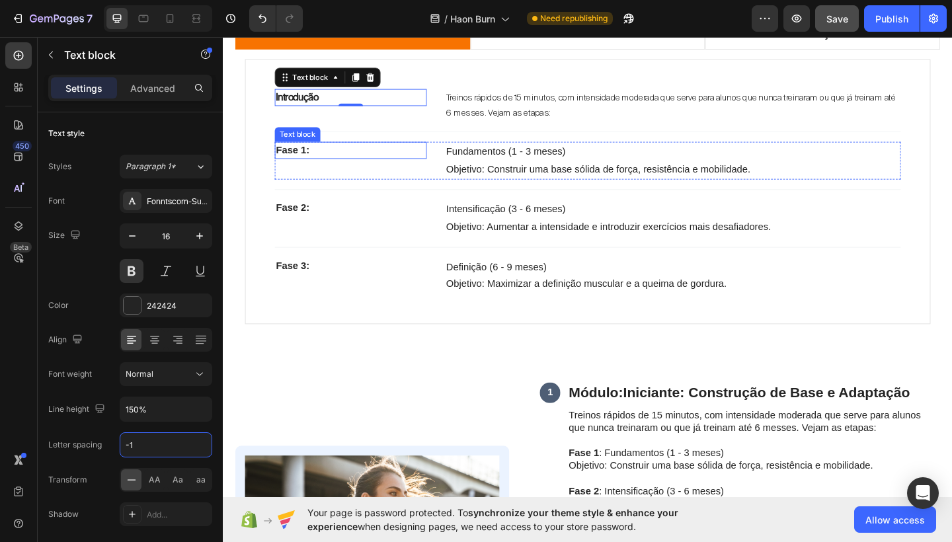
click at [295, 157] on strong "Fase 1:" at bounding box center [298, 160] width 36 height 11
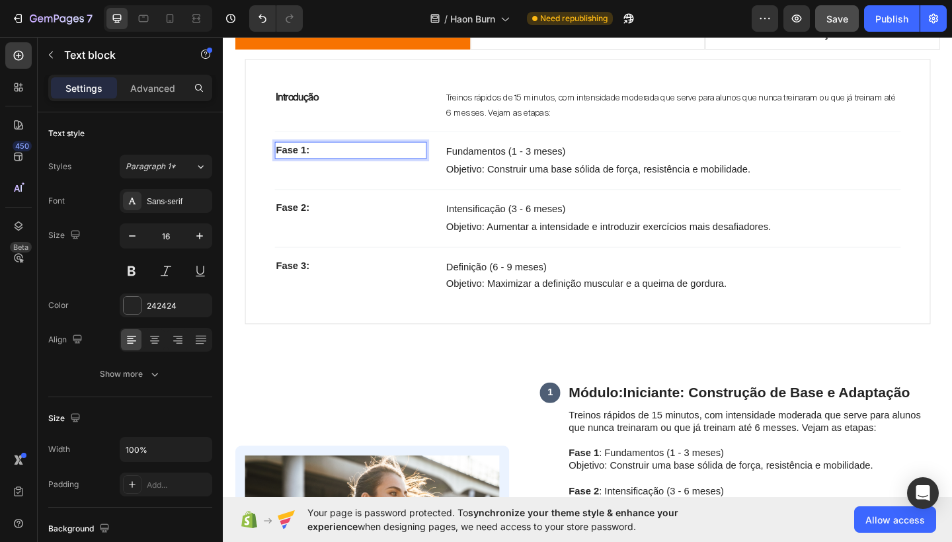
click at [295, 157] on strong "Fase 1:" at bounding box center [298, 160] width 36 height 11
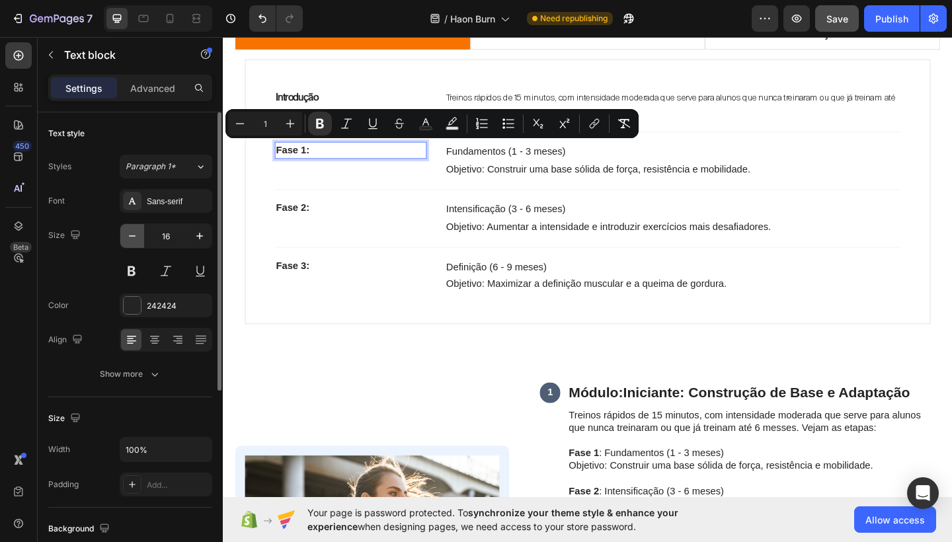
click at [130, 240] on icon "button" at bounding box center [132, 236] width 13 height 13
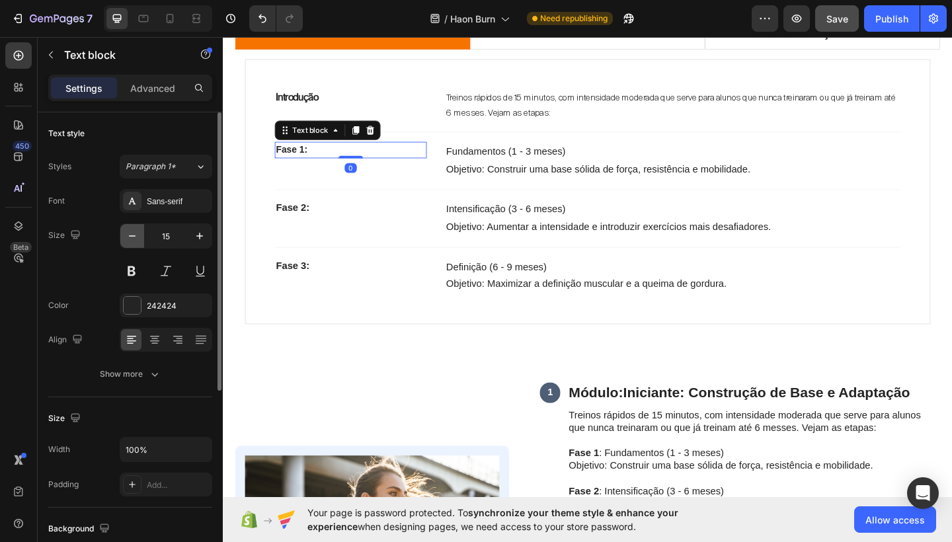
click at [130, 240] on icon "button" at bounding box center [132, 236] width 13 height 13
type input "14"
click at [162, 206] on div "Sans-serif" at bounding box center [178, 202] width 62 height 12
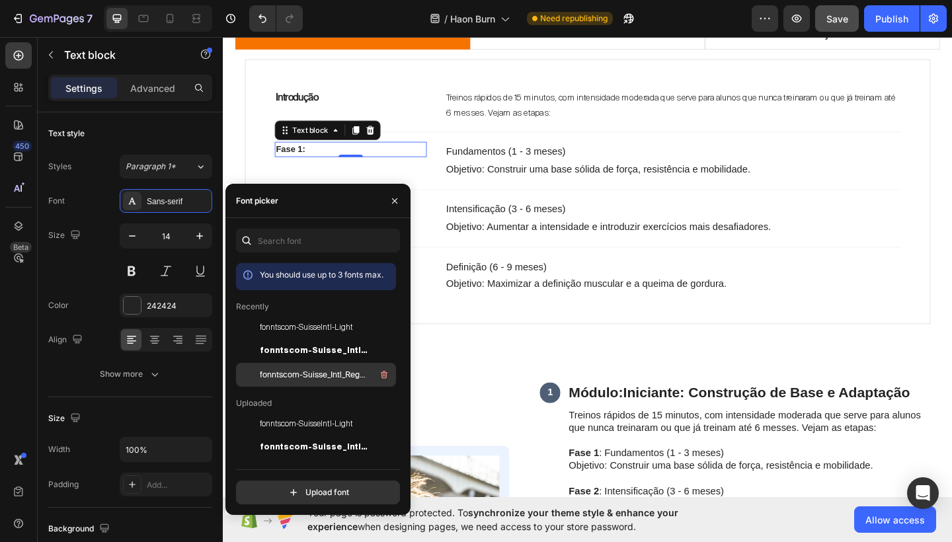
click at [285, 368] on div "fonntscom-Suisse_Intl_Regular" at bounding box center [327, 375] width 134 height 16
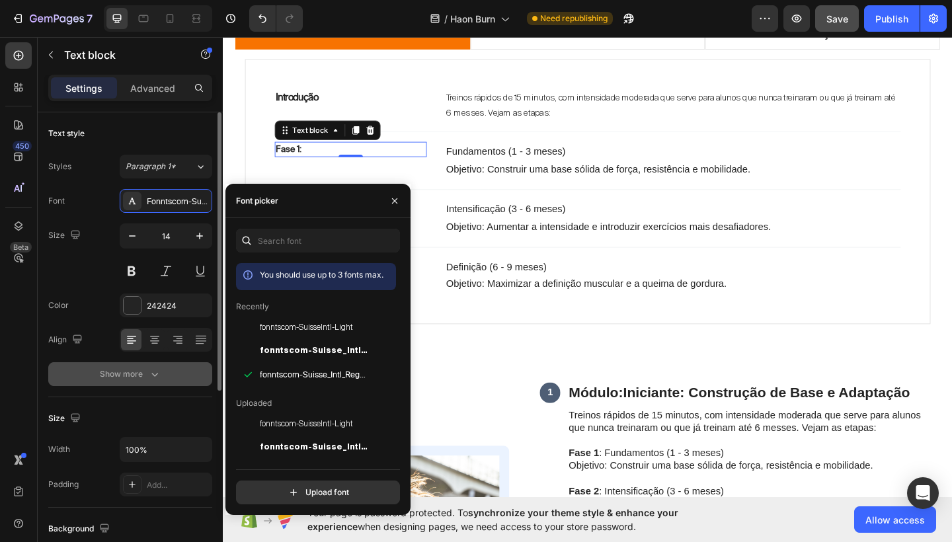
click at [153, 364] on button "Show more" at bounding box center [130, 374] width 164 height 24
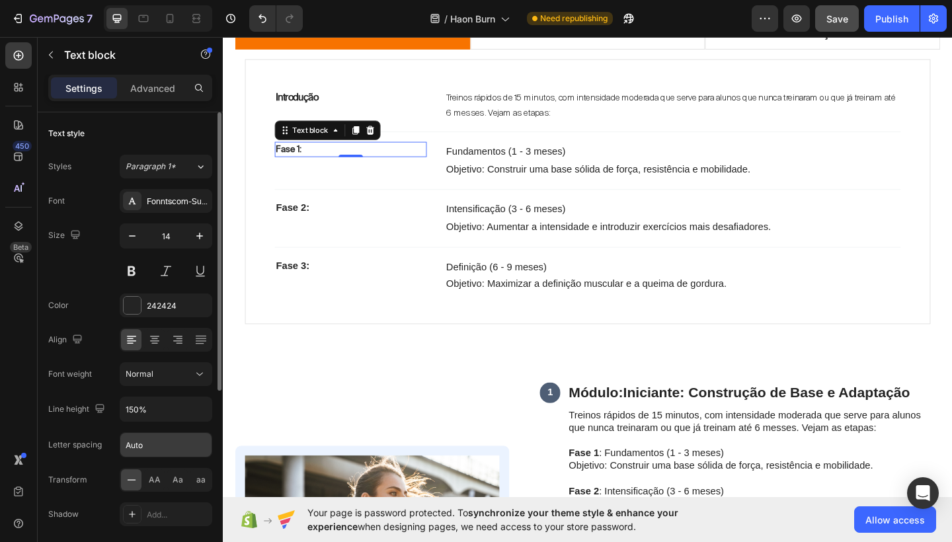
click at [148, 444] on input "Auto" at bounding box center [165, 445] width 91 height 24
type input "A"
type input "-1"
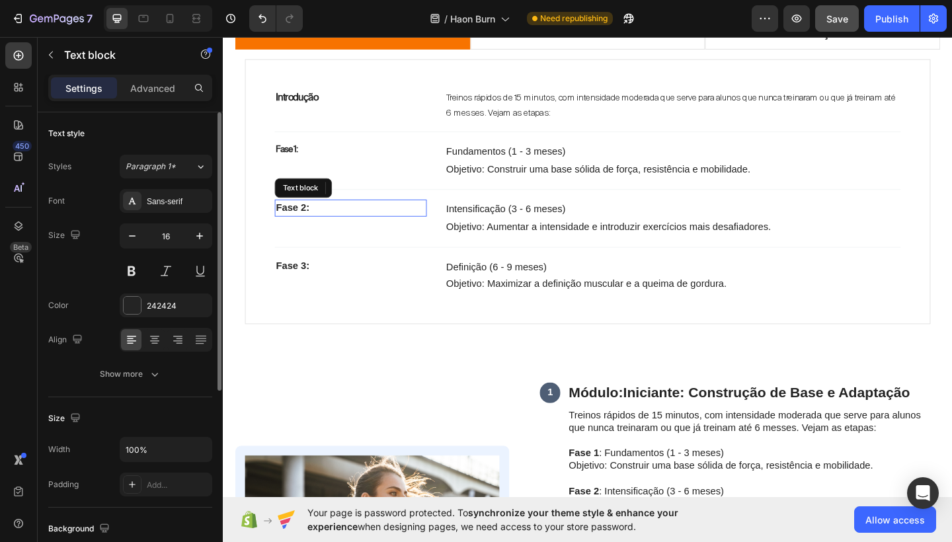
click at [329, 226] on p "Fase 2 :" at bounding box center [361, 224] width 163 height 16
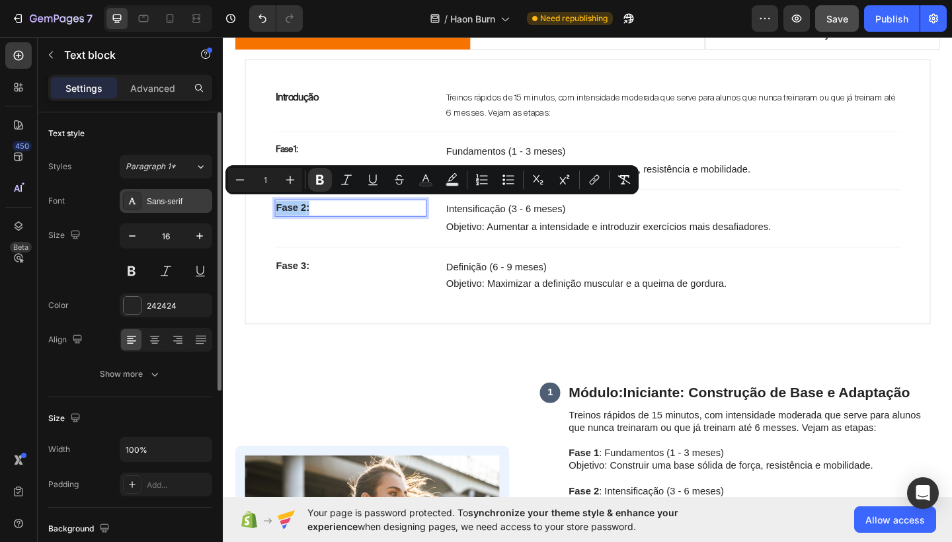
click at [189, 205] on div "Sans-serif" at bounding box center [178, 202] width 62 height 12
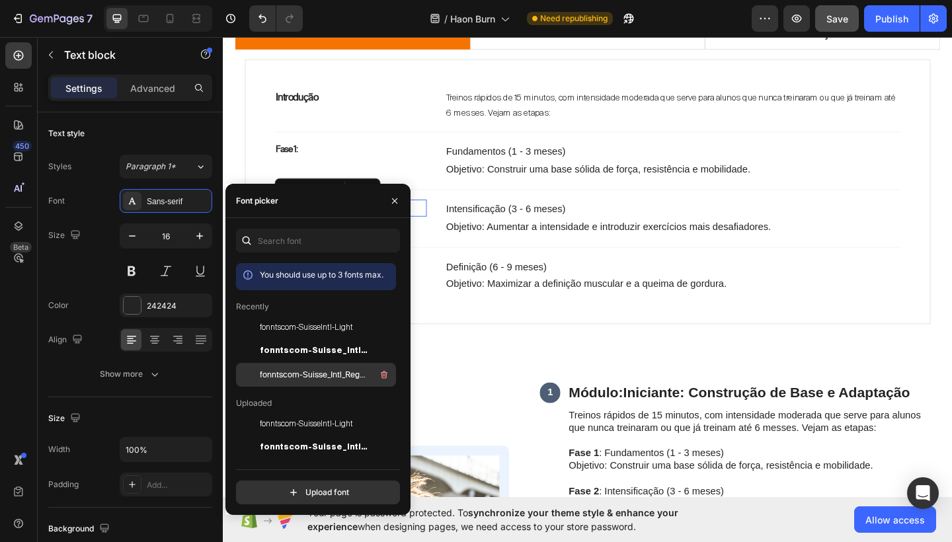
click at [290, 372] on span "fonntscom-Suisse_Intl_Regular" at bounding box center [315, 375] width 110 height 12
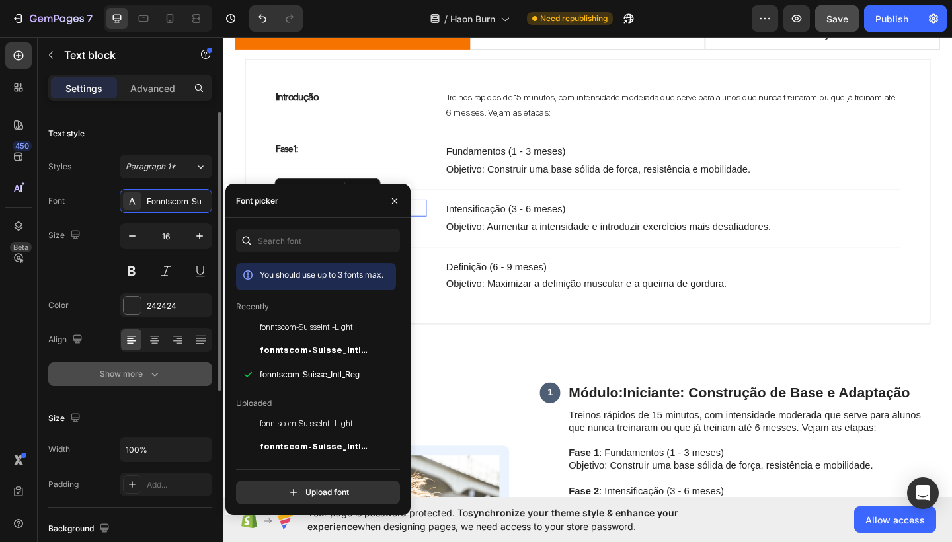
click at [145, 371] on div "Show more" at bounding box center [131, 374] width 62 height 13
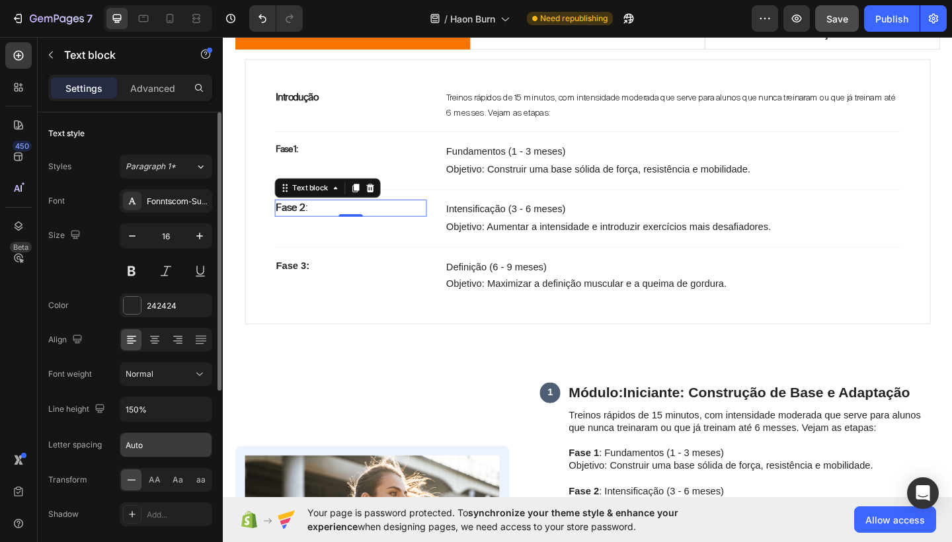
click at [146, 443] on input "Auto" at bounding box center [165, 445] width 91 height 24
type input "A"
type input "-1"
click at [131, 242] on icon "button" at bounding box center [132, 236] width 13 height 13
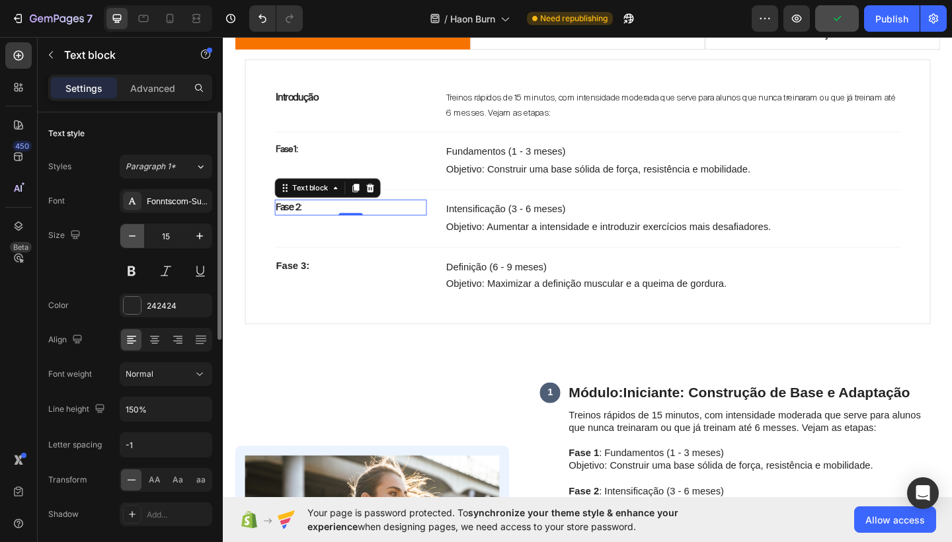
click at [131, 242] on icon "button" at bounding box center [132, 236] width 13 height 13
type input "14"
click at [150, 446] on input "-1" at bounding box center [165, 445] width 91 height 24
type input "-1"
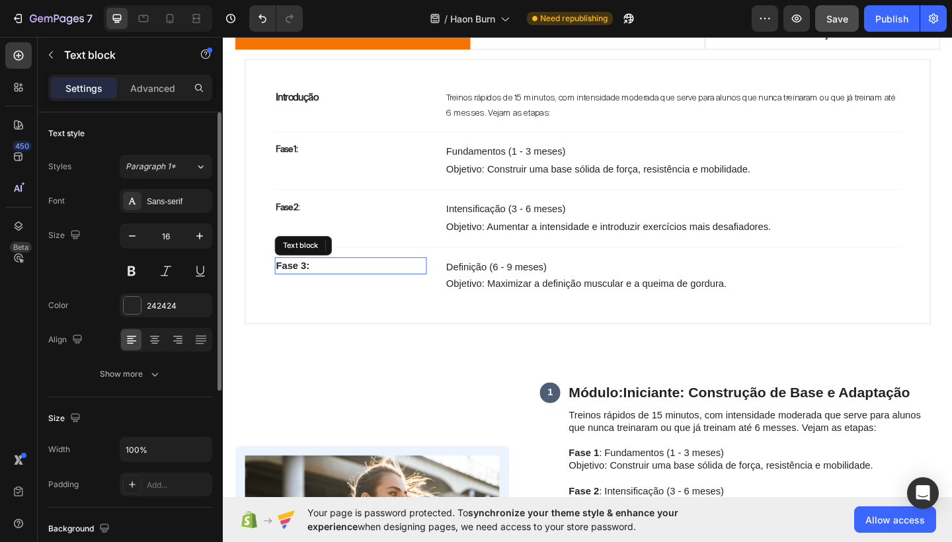
click at [313, 280] on span "Fase 3 :" at bounding box center [298, 285] width 36 height 11
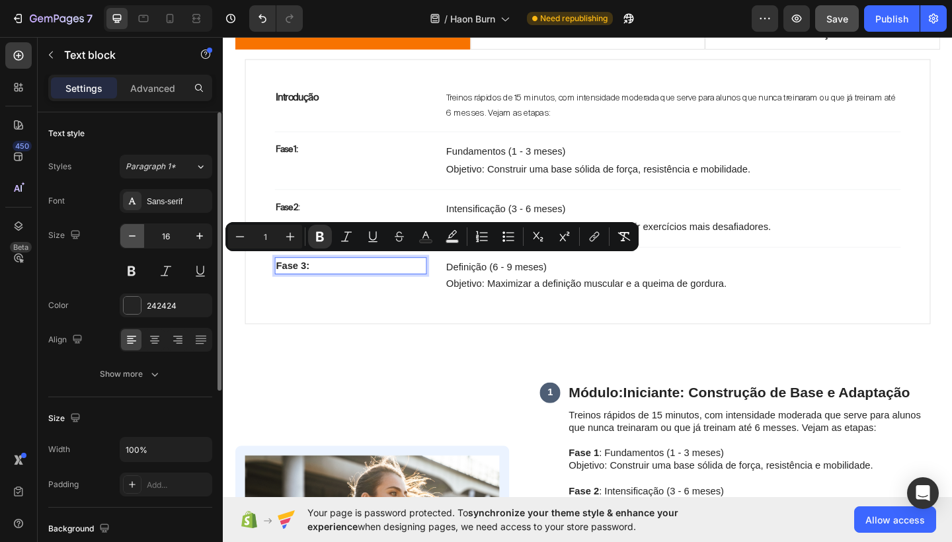
click at [138, 240] on icon "button" at bounding box center [132, 236] width 13 height 13
type input "14"
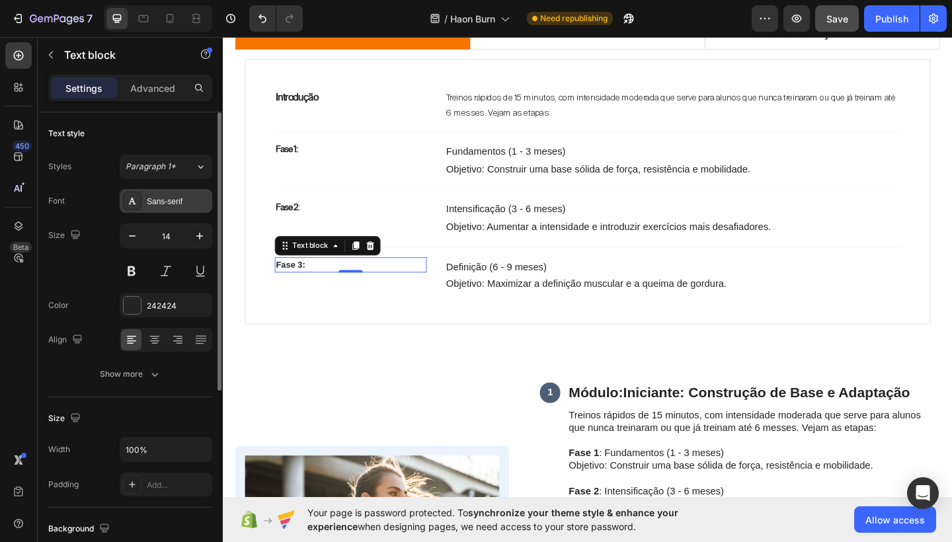
click at [180, 207] on div "Sans-serif" at bounding box center [178, 202] width 62 height 12
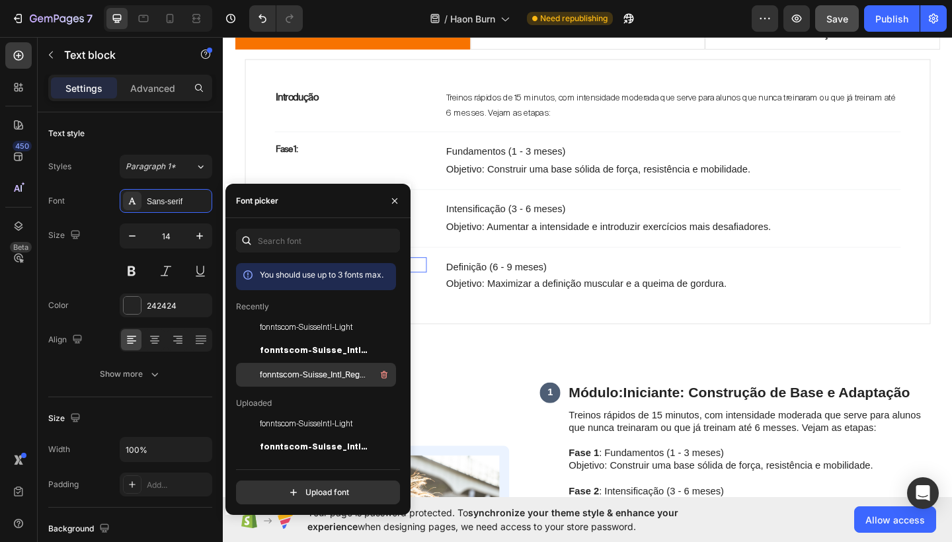
click at [296, 379] on span "fonntscom-Suisse_Intl_Regular" at bounding box center [315, 375] width 110 height 12
click at [397, 199] on icon "button" at bounding box center [394, 200] width 5 height 5
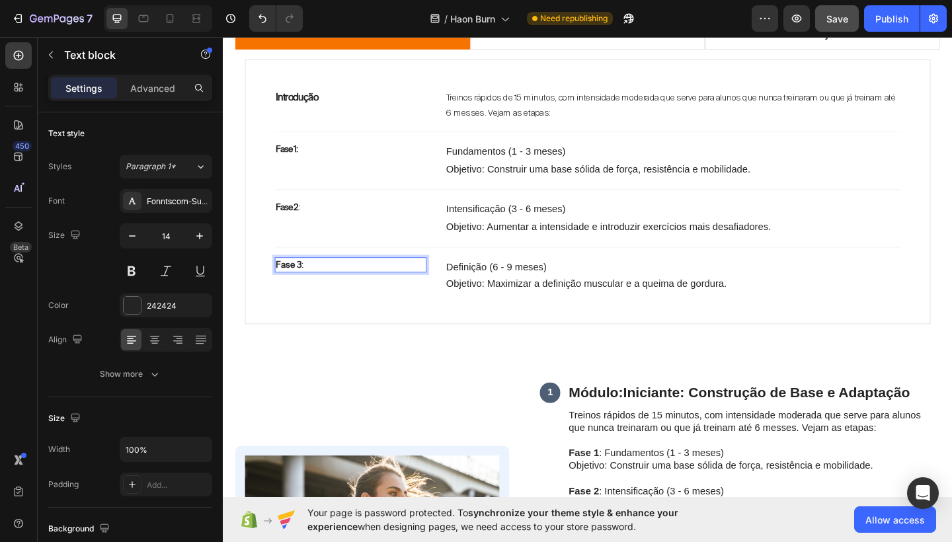
click at [315, 278] on p "Fase 3 :" at bounding box center [361, 285] width 163 height 14
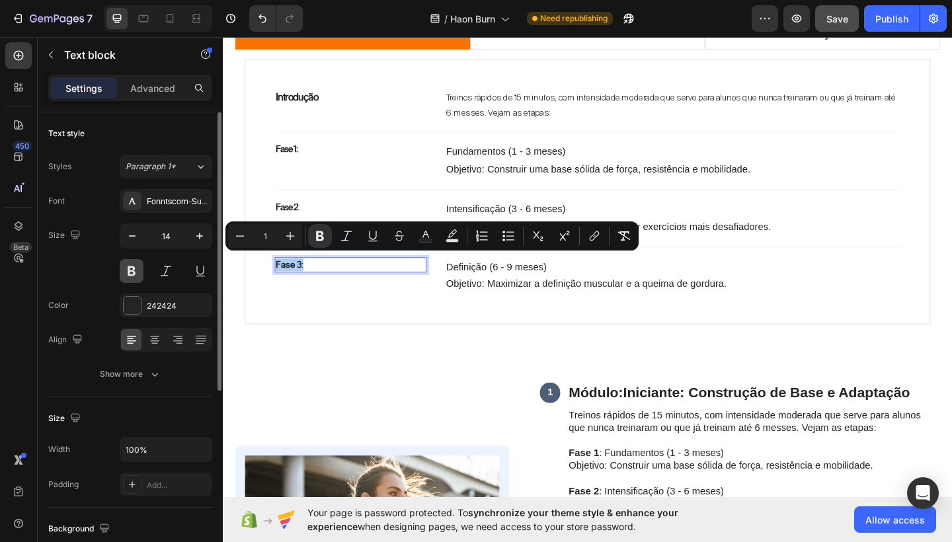
click at [132, 277] on button at bounding box center [132, 271] width 24 height 24
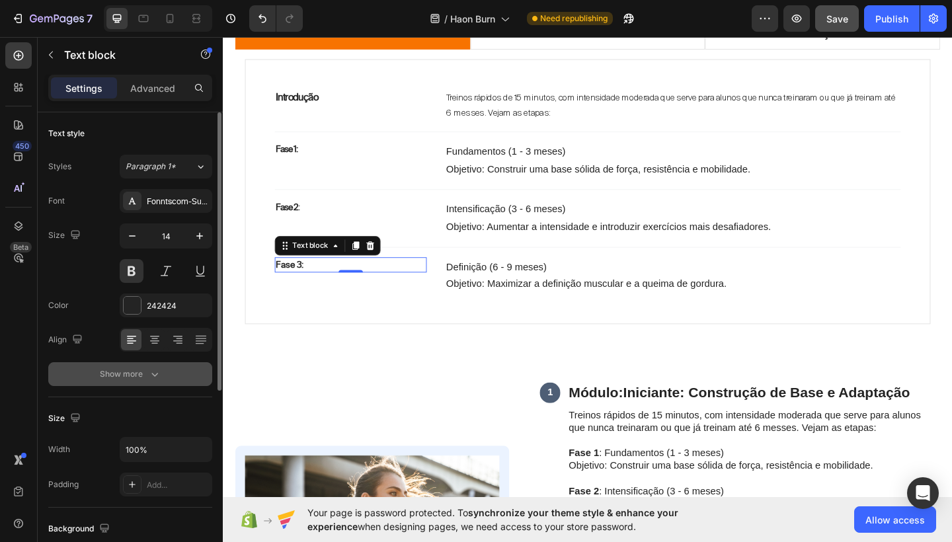
click at [150, 366] on button "Show more" at bounding box center [130, 374] width 164 height 24
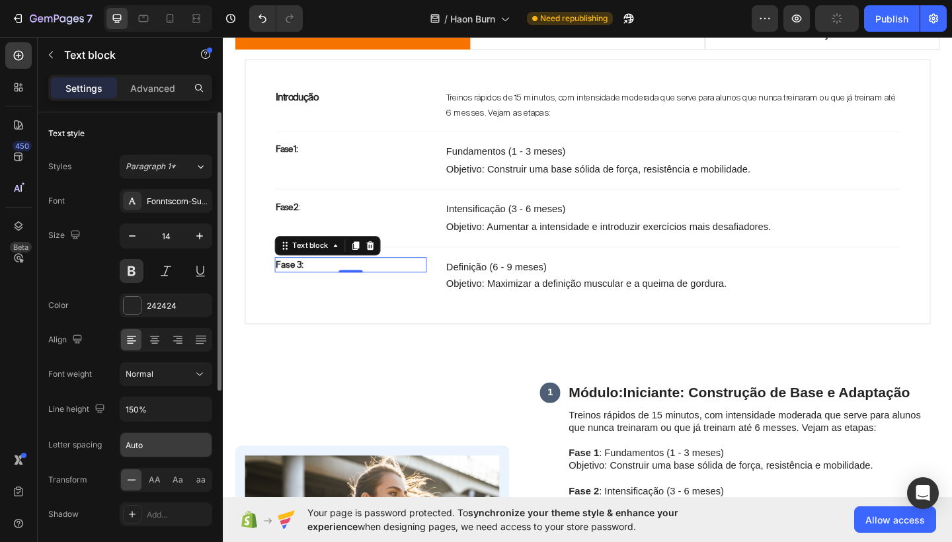
click at [149, 450] on input "Auto" at bounding box center [165, 445] width 91 height 24
type input "A"
type input "-1"
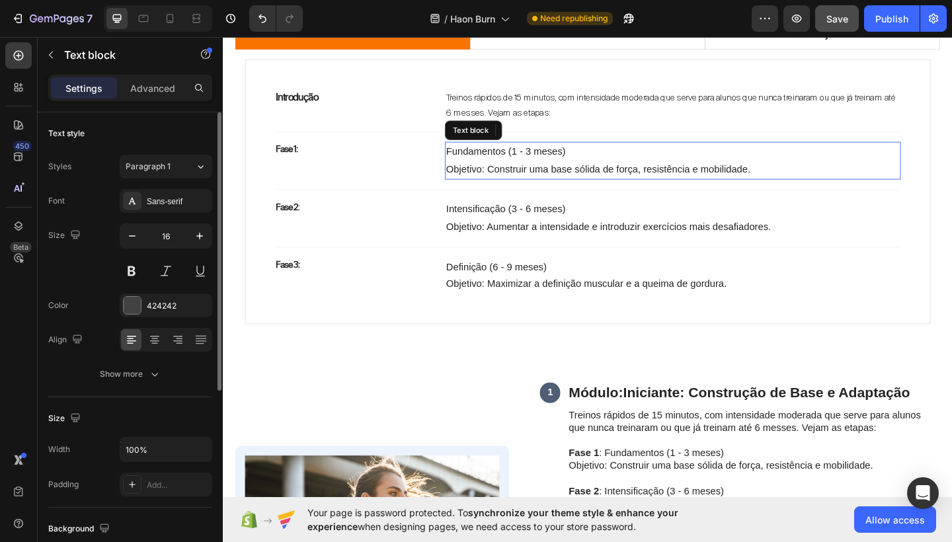
click at [534, 167] on p "Fundamentos (1 - 3 meses)" at bounding box center [712, 162] width 493 height 19
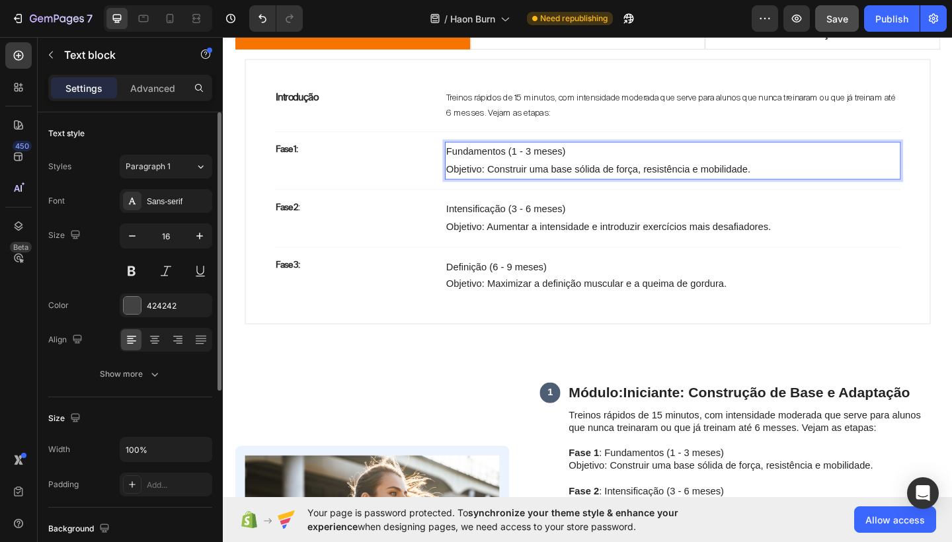
click at [535, 172] on p "Objetivo: Construir uma base sólida de força, resistência e mobilidade." at bounding box center [712, 181] width 493 height 19
click at [798, 179] on p "Objetivo: Construir uma base sólida de força, resistência e mobilidade." at bounding box center [712, 181] width 493 height 19
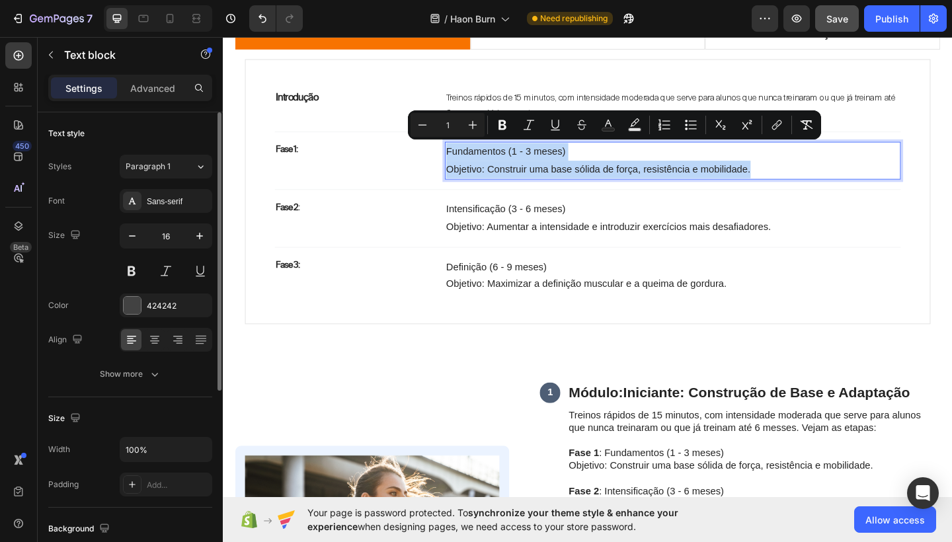
drag, startPoint x: 798, startPoint y: 179, endPoint x: 466, endPoint y: 151, distance: 333.2
click at [466, 151] on div "Fundamentos (1 - 3 meses) Objetivo: Construir uma base sólida de força, resistê…" at bounding box center [712, 171] width 496 height 41
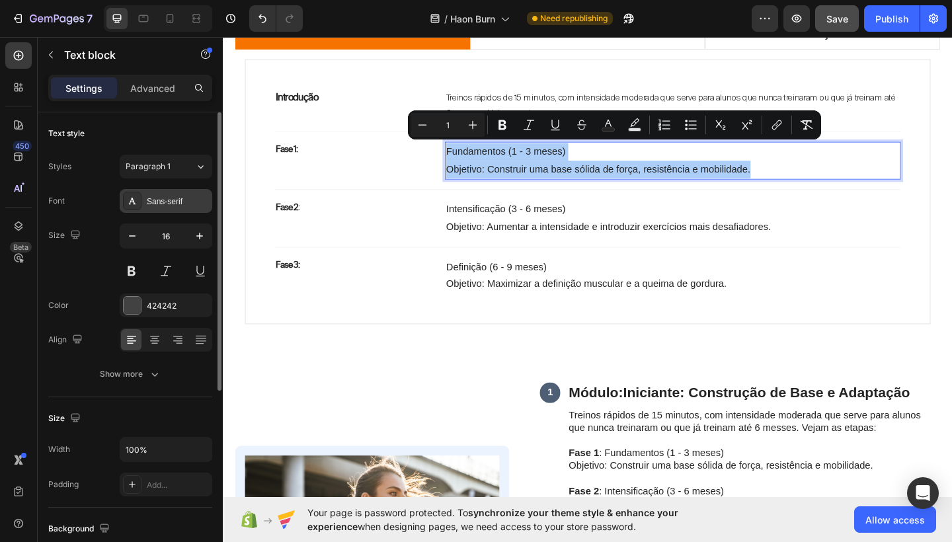
click at [155, 197] on div "Sans-serif" at bounding box center [178, 202] width 62 height 12
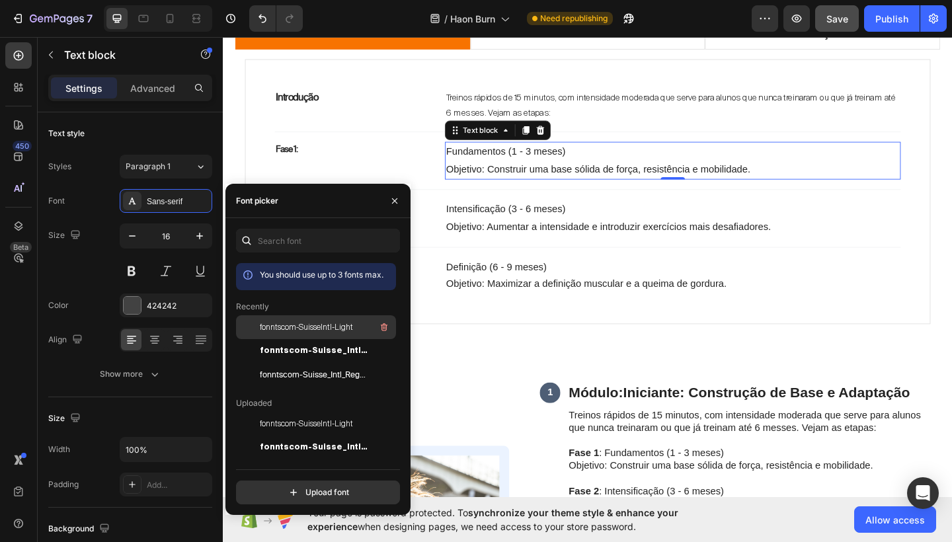
click at [306, 325] on span "fonntscom-SuisseIntl-Light" at bounding box center [306, 327] width 93 height 12
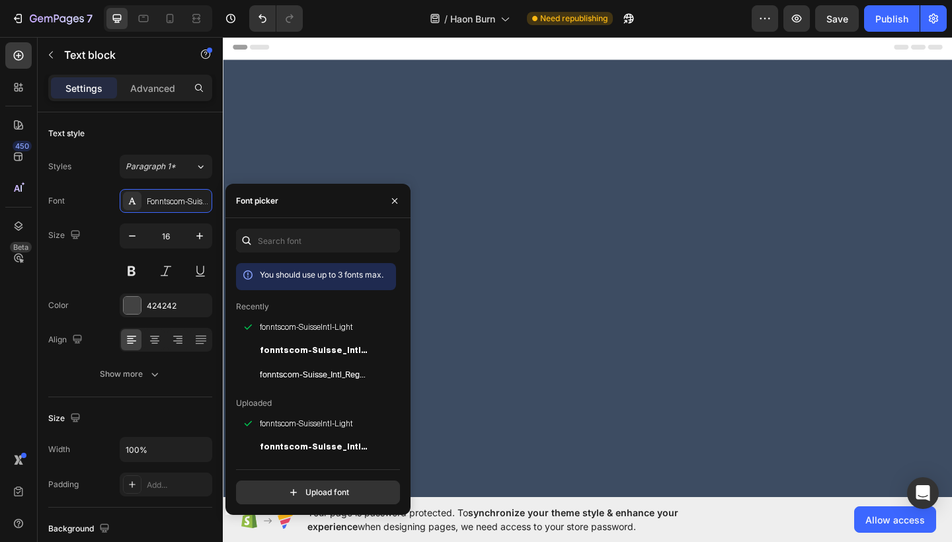
scroll to position [1187, 0]
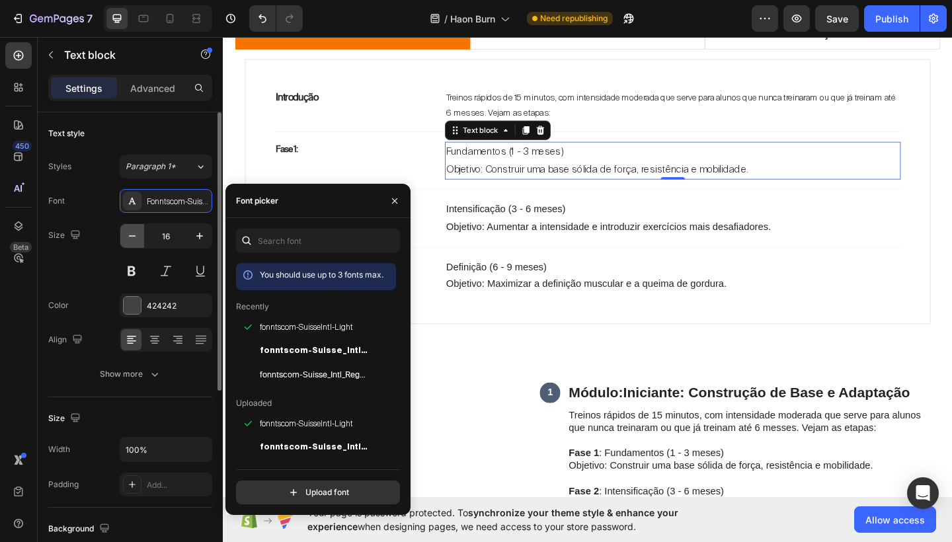
click at [134, 241] on icon "button" at bounding box center [132, 236] width 13 height 13
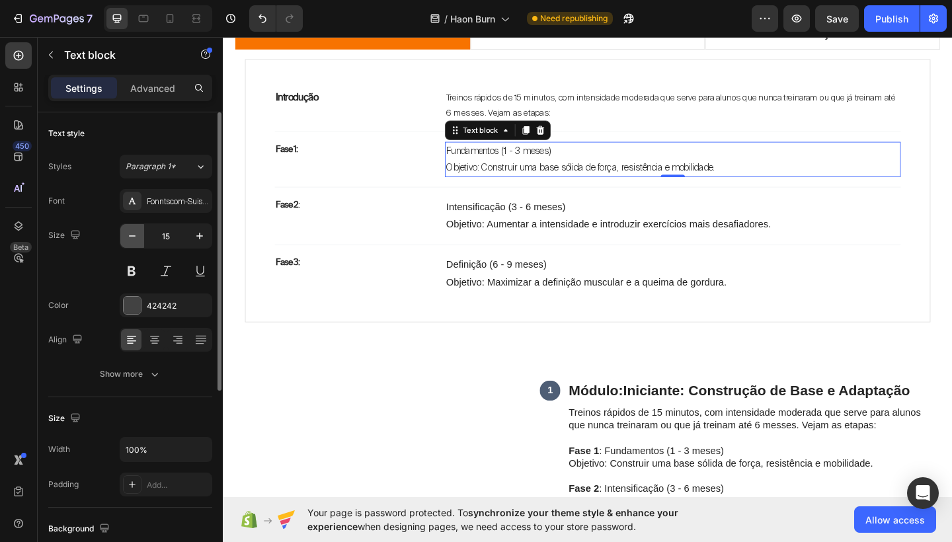
click at [134, 241] on icon "button" at bounding box center [132, 236] width 13 height 13
type input "14"
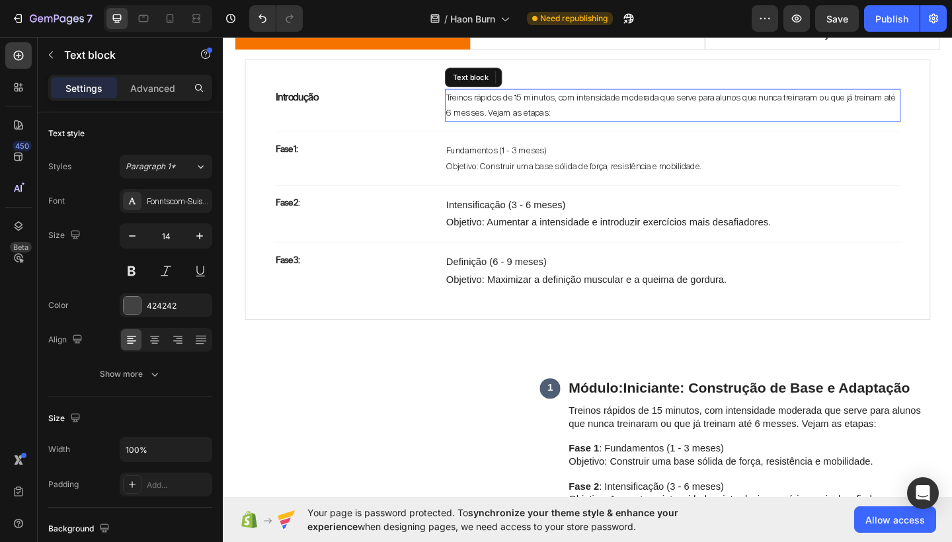
click at [673, 106] on span "Treinos rápidos de 15 minutos, com intensidade moderada que serve para alunos q…" at bounding box center [711, 111] width 491 height 28
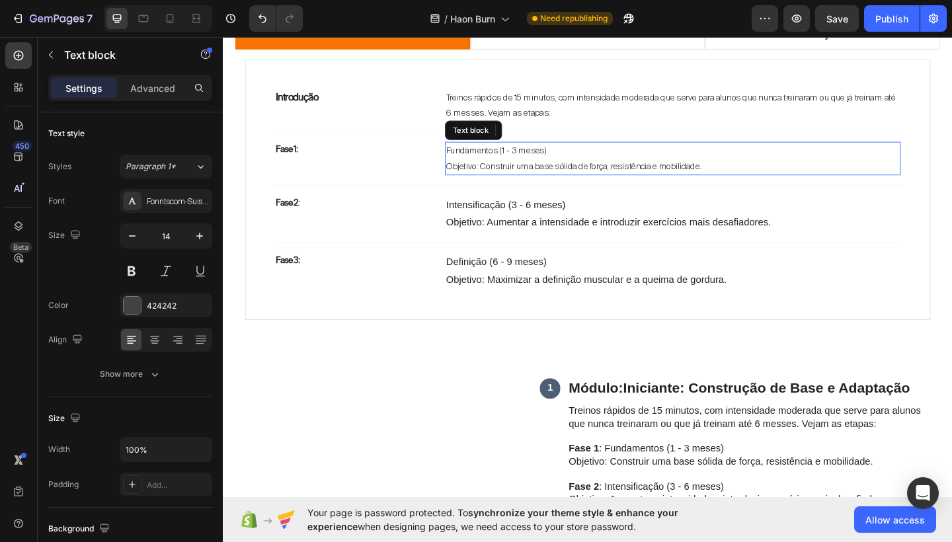
click at [583, 155] on p "Fundamentos (1 - 3 meses)" at bounding box center [712, 161] width 493 height 17
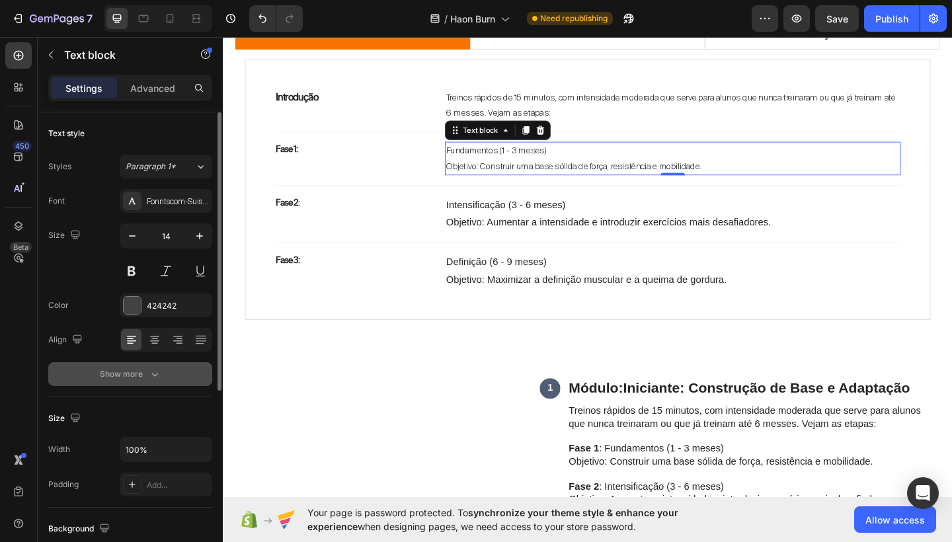
click at [155, 366] on button "Show more" at bounding box center [130, 374] width 164 height 24
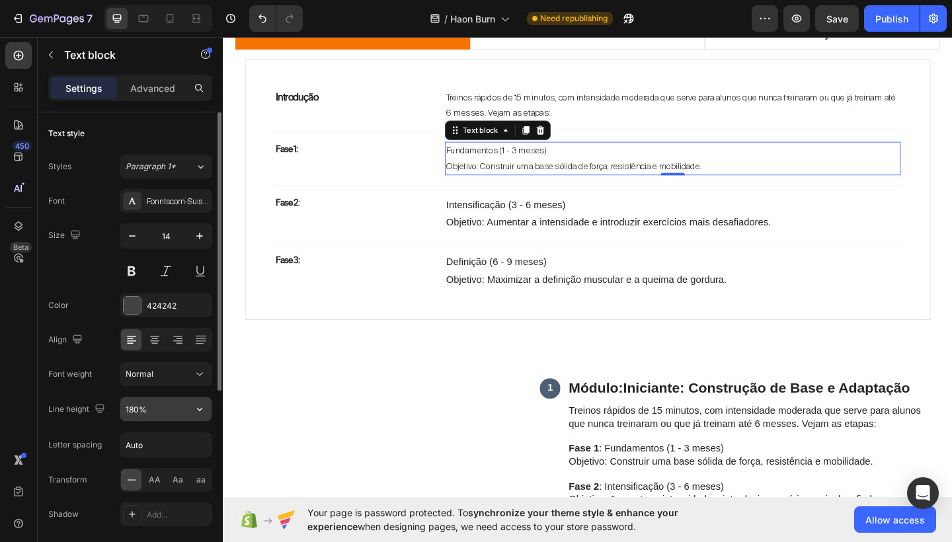
click at [137, 414] on input "180%" at bounding box center [165, 409] width 91 height 24
click at [134, 412] on input "180%" at bounding box center [165, 409] width 91 height 24
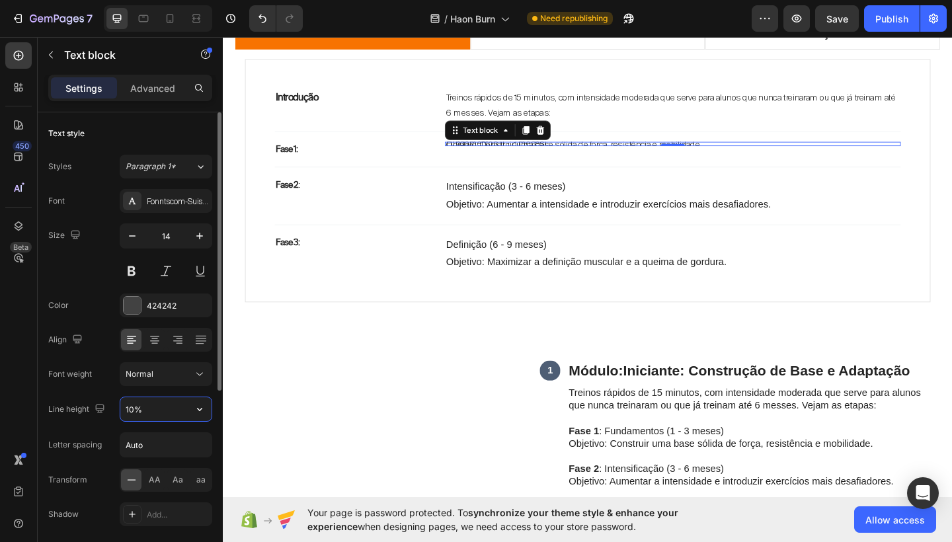
type input "130%"
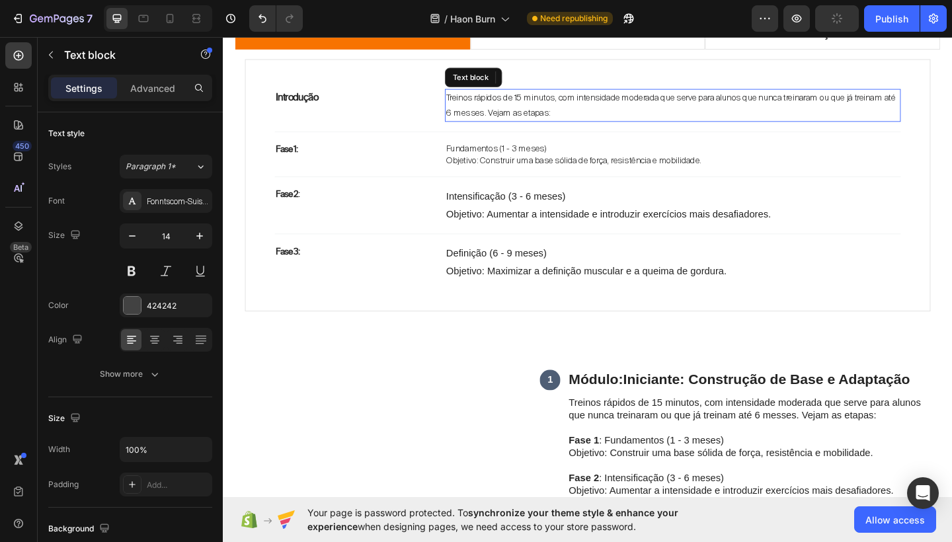
click at [583, 114] on span "Treinos rápidos de 15 minutos, com intensidade moderada que serve para alunos q…" at bounding box center [711, 111] width 491 height 28
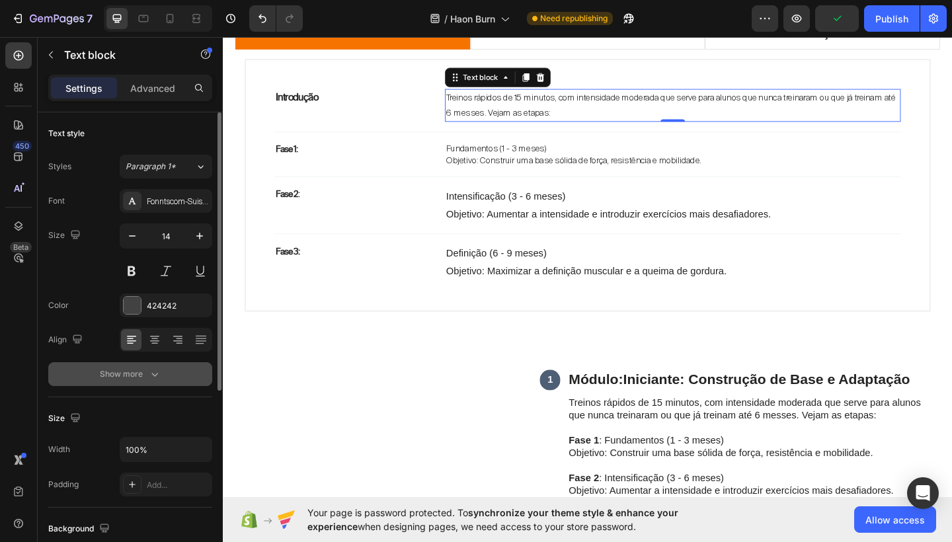
click at [148, 368] on icon "button" at bounding box center [154, 374] width 13 height 13
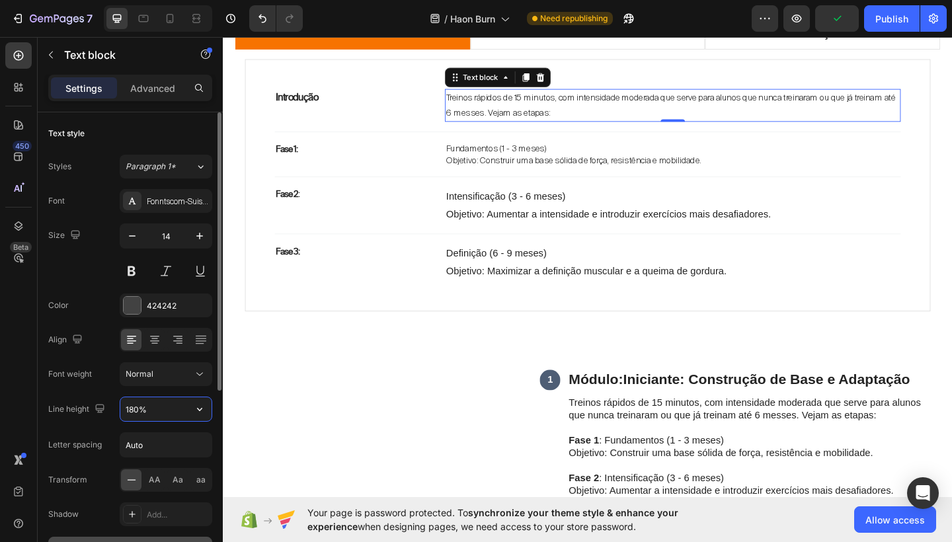
click at [134, 409] on input "180%" at bounding box center [165, 409] width 91 height 24
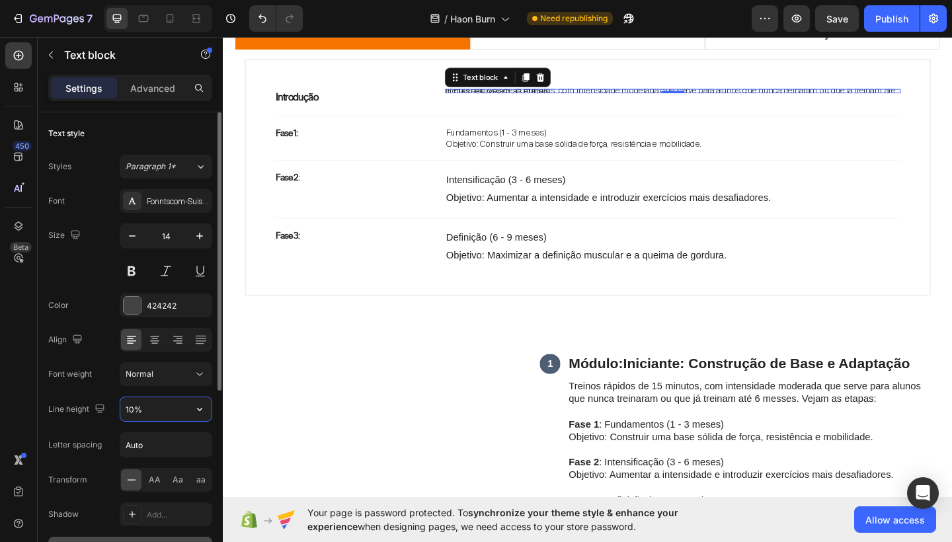
type input "130%"
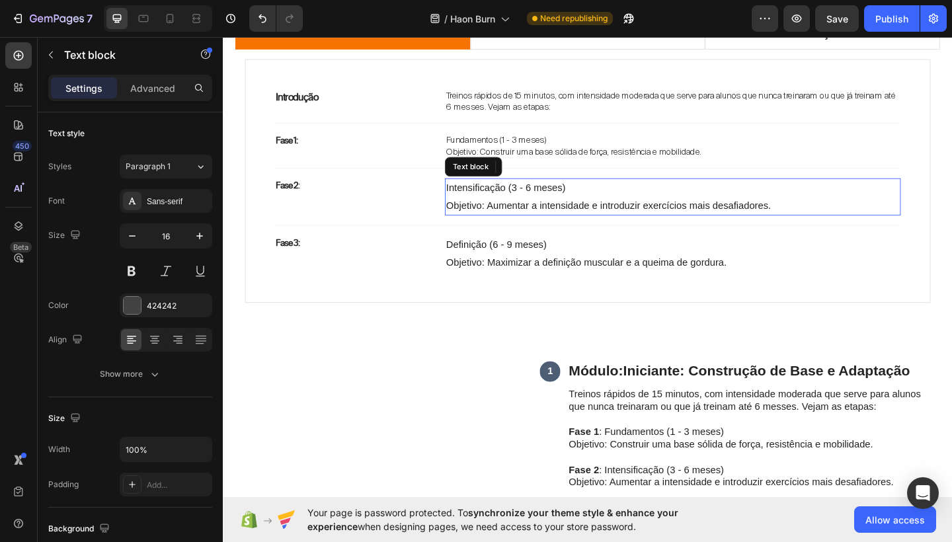
click at [589, 200] on span "Intensificação (3 - 6 meses)" at bounding box center [531, 201] width 130 height 11
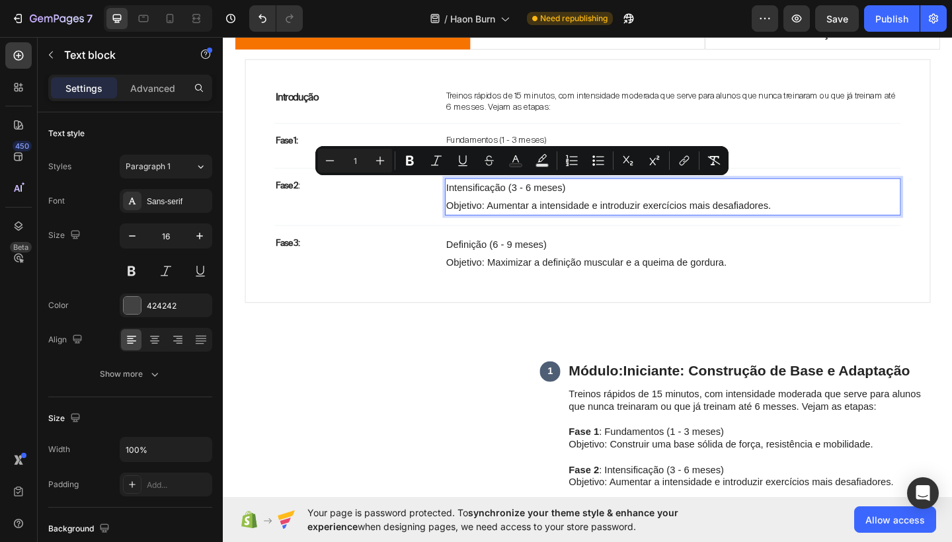
click at [560, 218] on span "Objetivo: Aumentar a intensidade e introduzir exercícios mais desafiadores." at bounding box center [643, 220] width 354 height 11
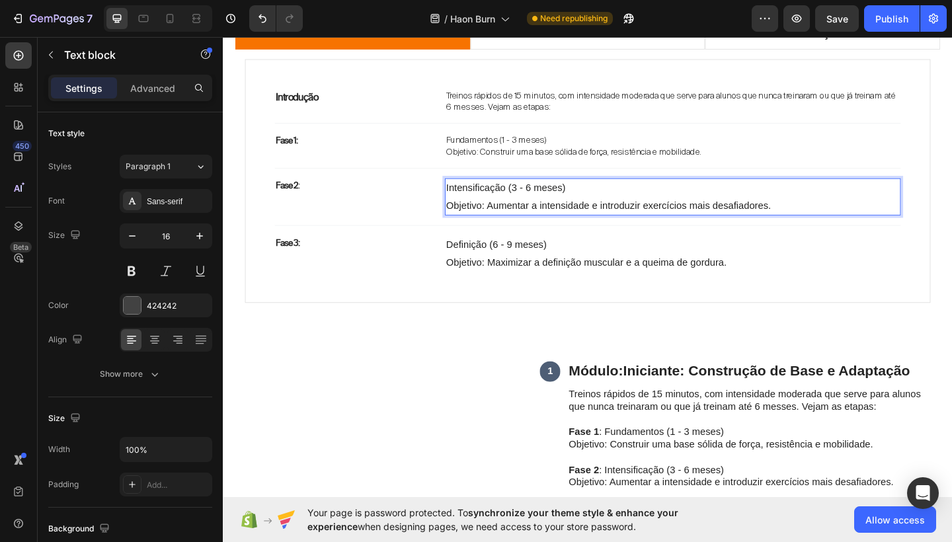
click at [817, 219] on span "Objetivo: Aumentar a intensidade e introduzir exercícios mais desafiadores." at bounding box center [643, 220] width 354 height 11
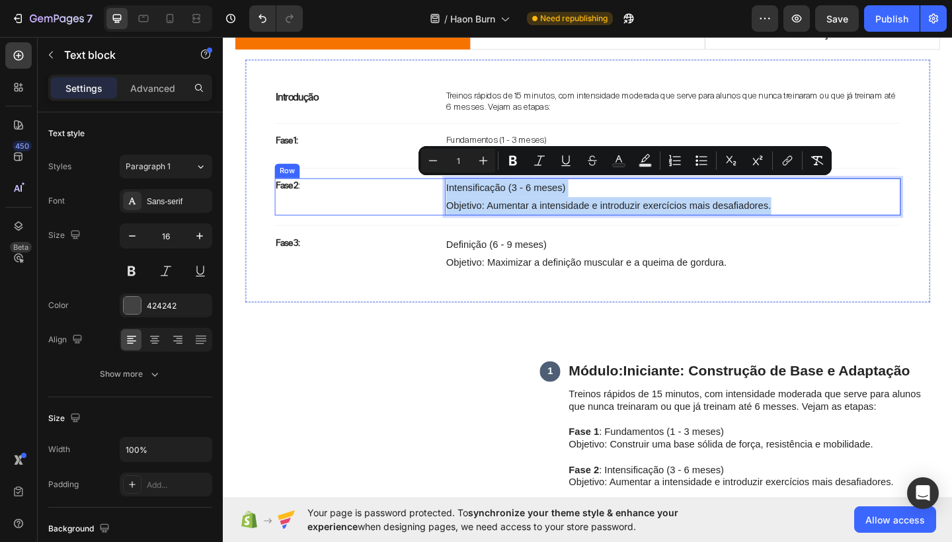
drag, startPoint x: 821, startPoint y: 218, endPoint x: 464, endPoint y: 195, distance: 358.6
click at [464, 195] on div "Fase 2 : Text block Intensificação (3 - 6 meses) Objetivo: Aumentar a intensida…" at bounding box center [619, 211] width 681 height 41
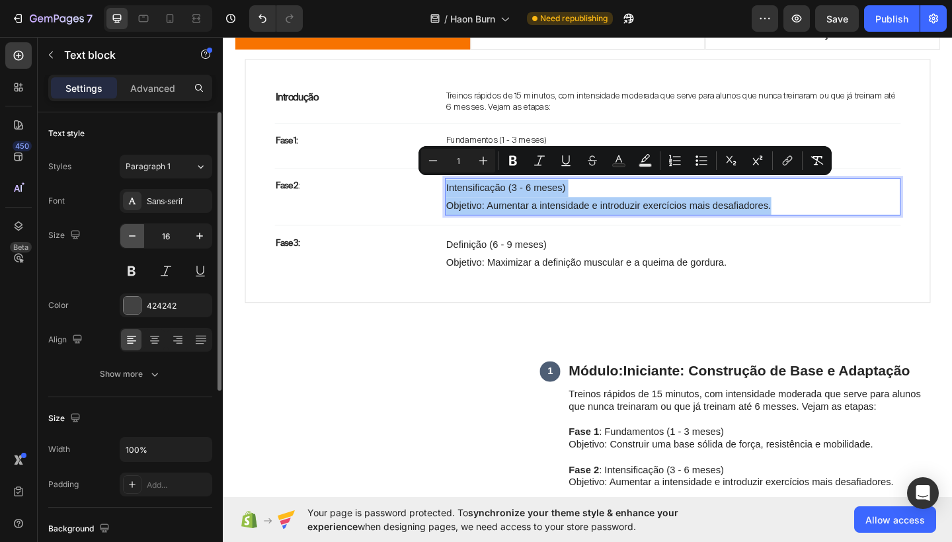
click at [135, 243] on button "button" at bounding box center [132, 236] width 24 height 24
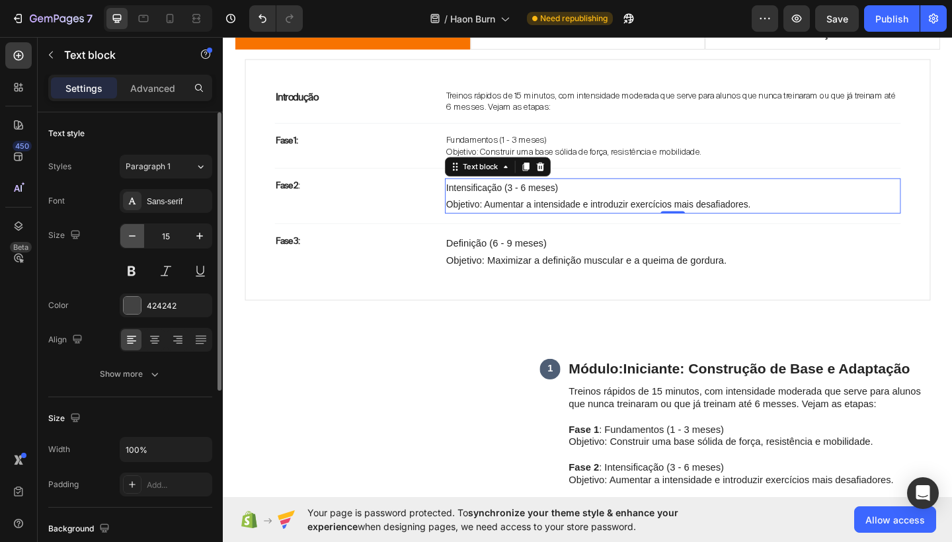
type input "14"
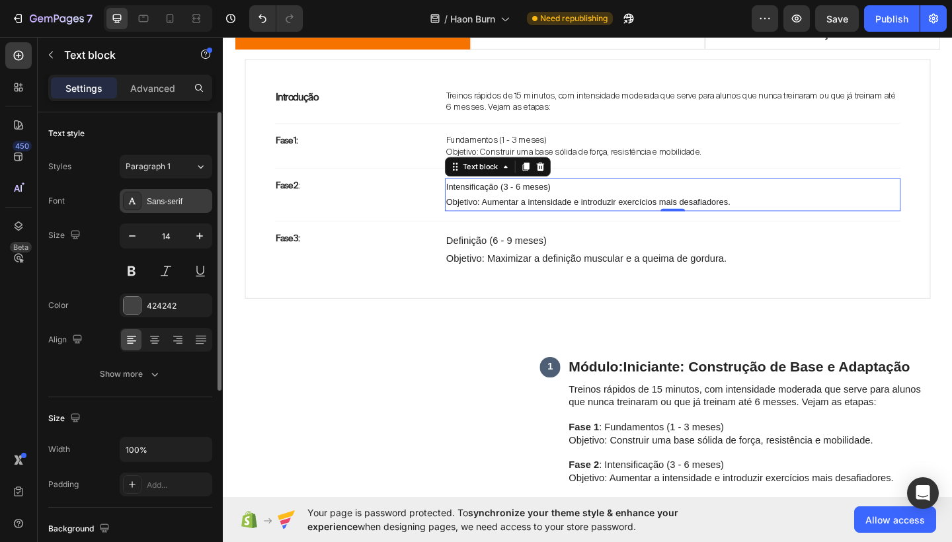
click at [189, 200] on div "Sans-serif" at bounding box center [178, 202] width 62 height 12
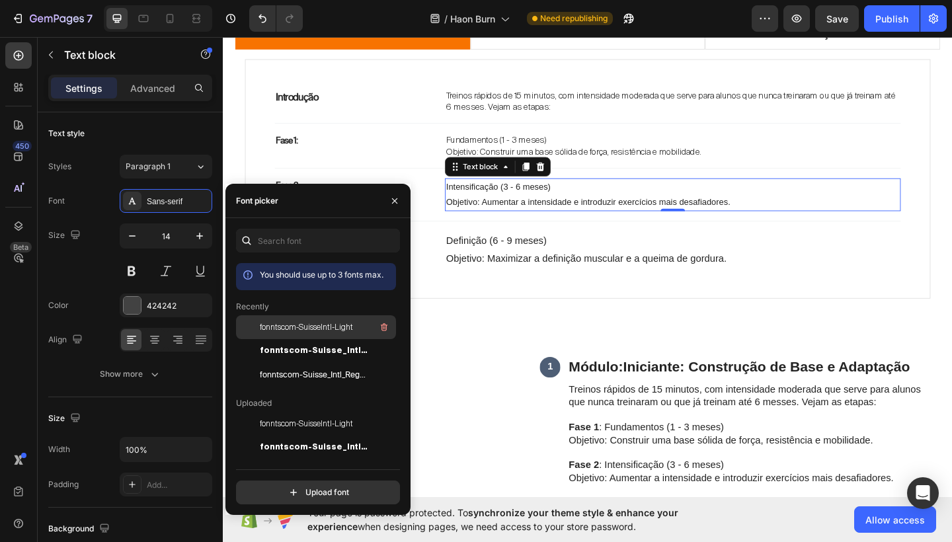
click at [290, 323] on span "fonntscom-SuisseIntl-Light" at bounding box center [306, 327] width 93 height 12
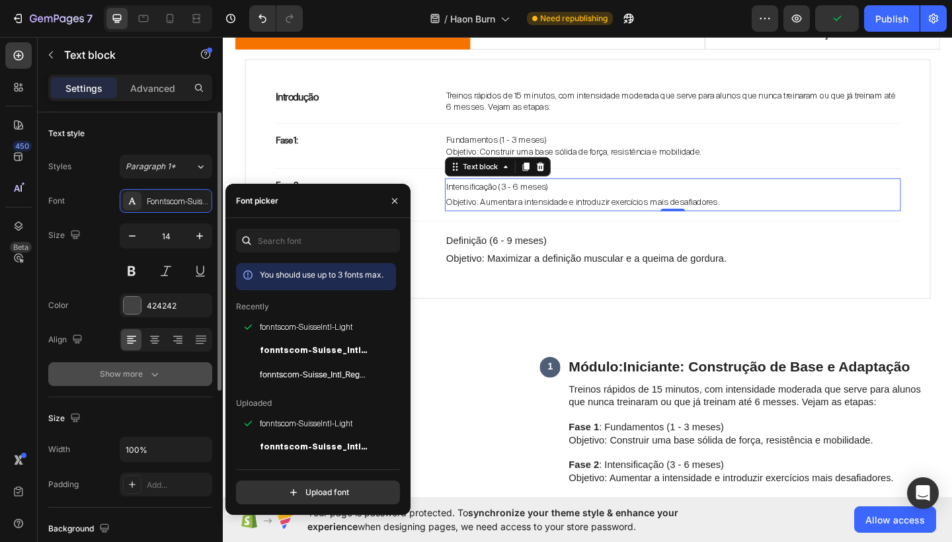
click at [148, 374] on icon "button" at bounding box center [154, 374] width 13 height 13
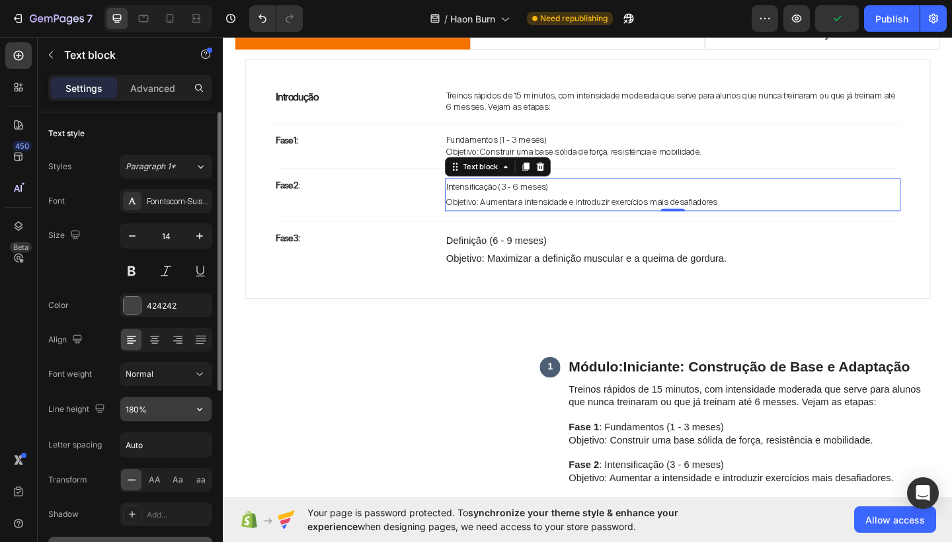
click at [136, 405] on input "180%" at bounding box center [165, 409] width 91 height 24
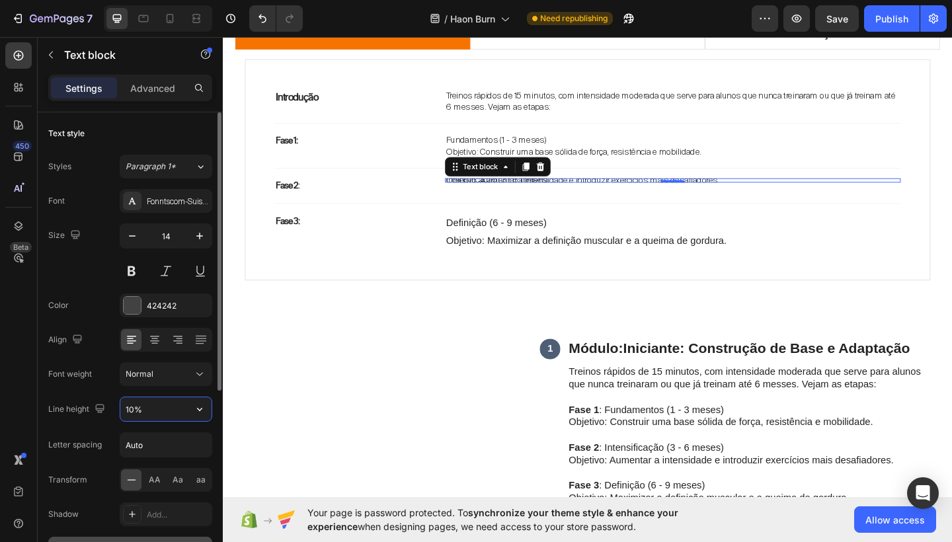
type input "130%"
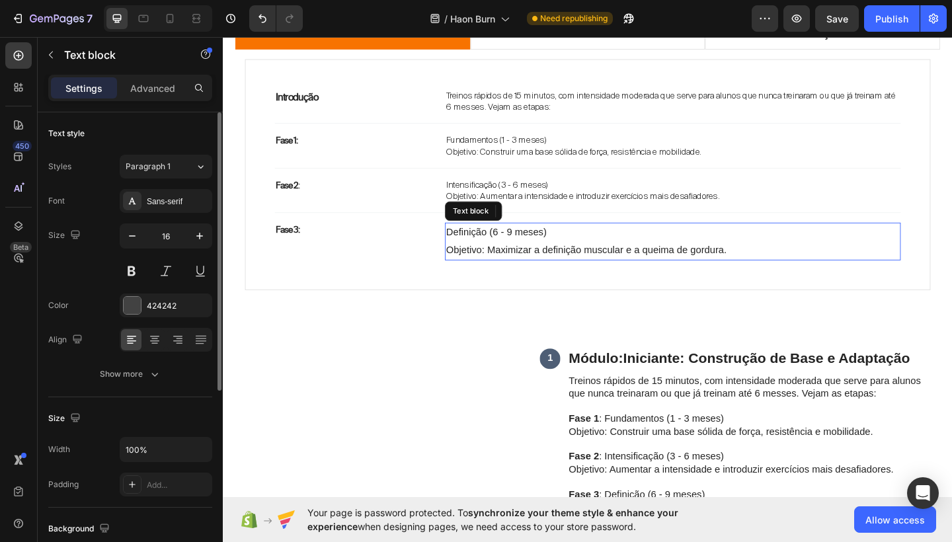
click at [524, 253] on span "Definição (6 - 9 meses)" at bounding box center [520, 249] width 109 height 11
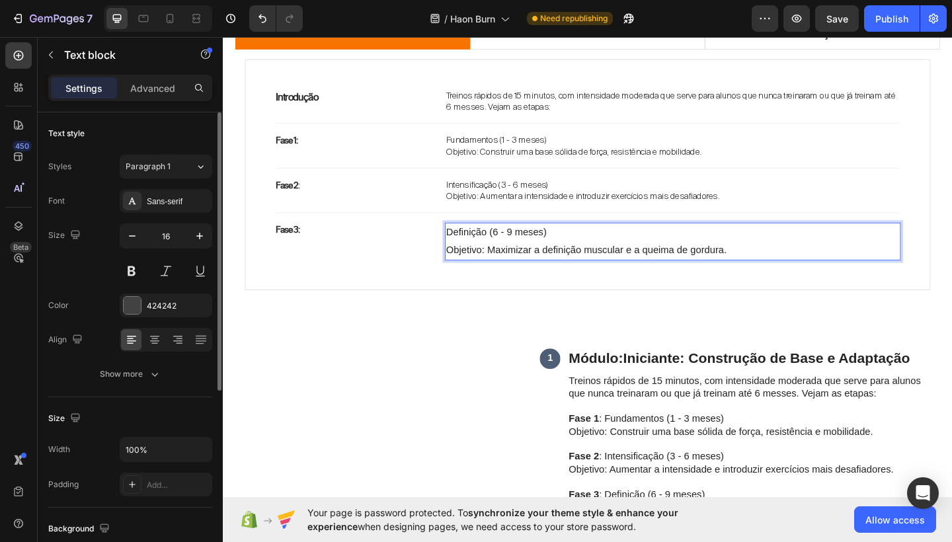
click at [601, 260] on p "Objetivo: Maximizar a definição muscular e a queima de gordura." at bounding box center [712, 269] width 493 height 19
click at [780, 260] on p "Objetivo: Maximizar a definição muscular e a queima de gordura." at bounding box center [712, 269] width 493 height 19
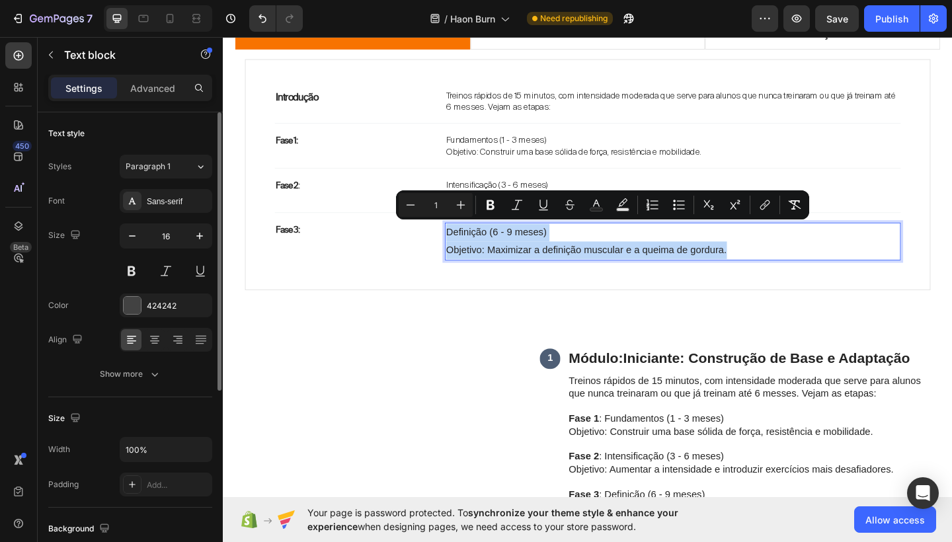
drag, startPoint x: 780, startPoint y: 260, endPoint x: 467, endPoint y: 243, distance: 313.9
click at [467, 243] on div "Definição (6 - 9 meses) Objetivo: Maximizar a definição muscular e a queima de …" at bounding box center [712, 259] width 496 height 41
click at [125, 243] on button "button" at bounding box center [132, 236] width 24 height 24
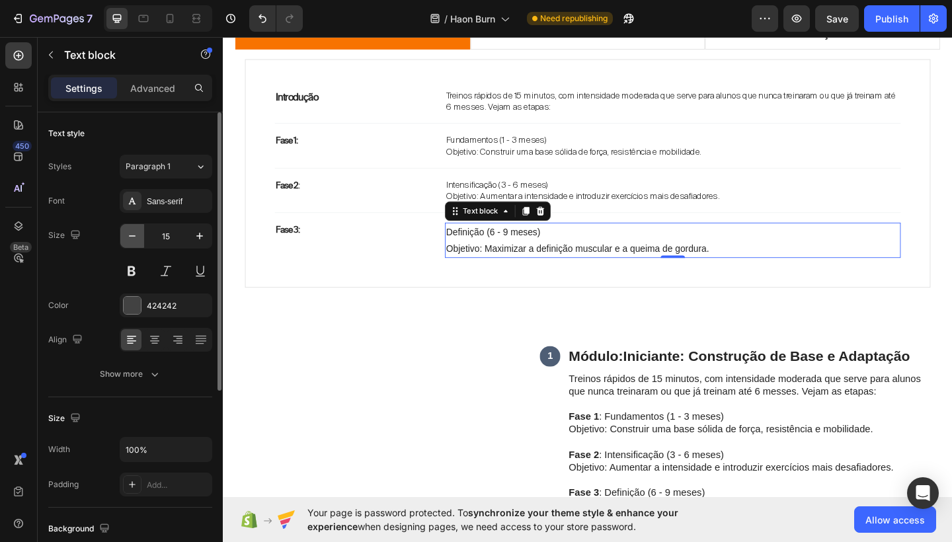
type input "14"
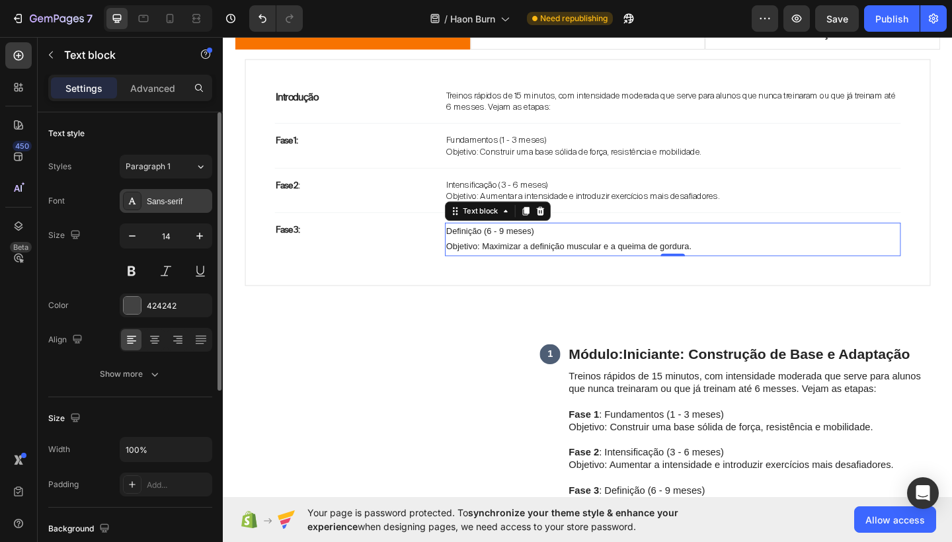
click at [167, 197] on div "Sans-serif" at bounding box center [178, 202] width 62 height 12
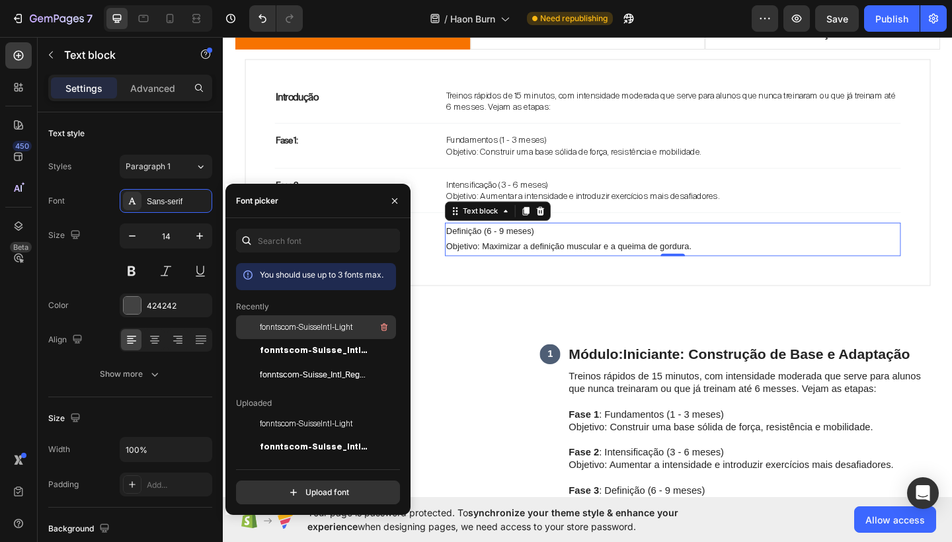
click at [303, 331] on span "fonntscom-SuisseIntl-Light" at bounding box center [306, 327] width 93 height 12
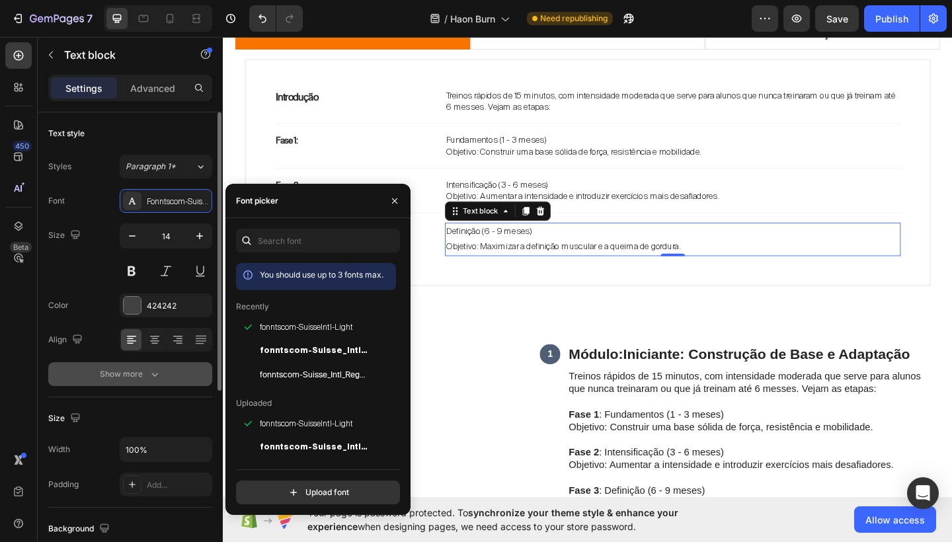
click at [148, 373] on icon "button" at bounding box center [154, 374] width 13 height 13
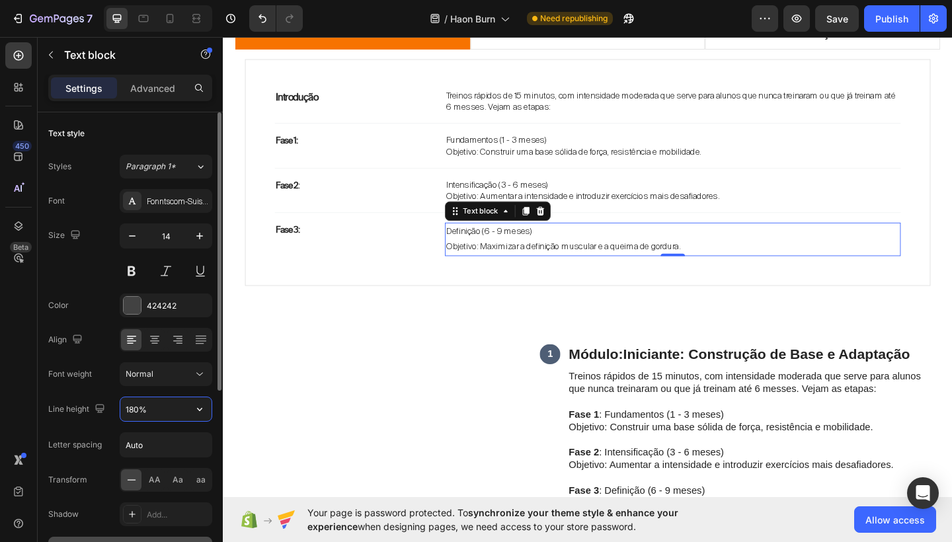
click at [134, 410] on input "180%" at bounding box center [165, 409] width 91 height 24
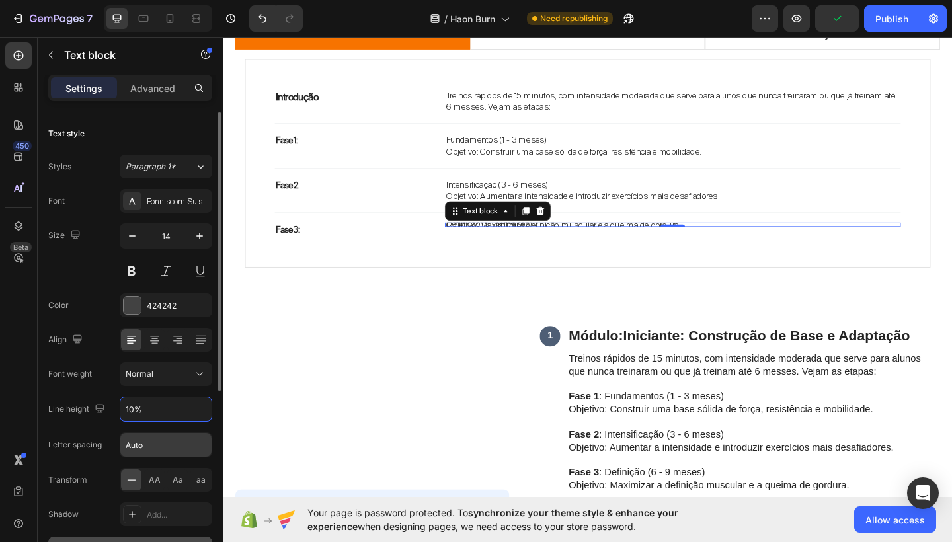
type input "130%"
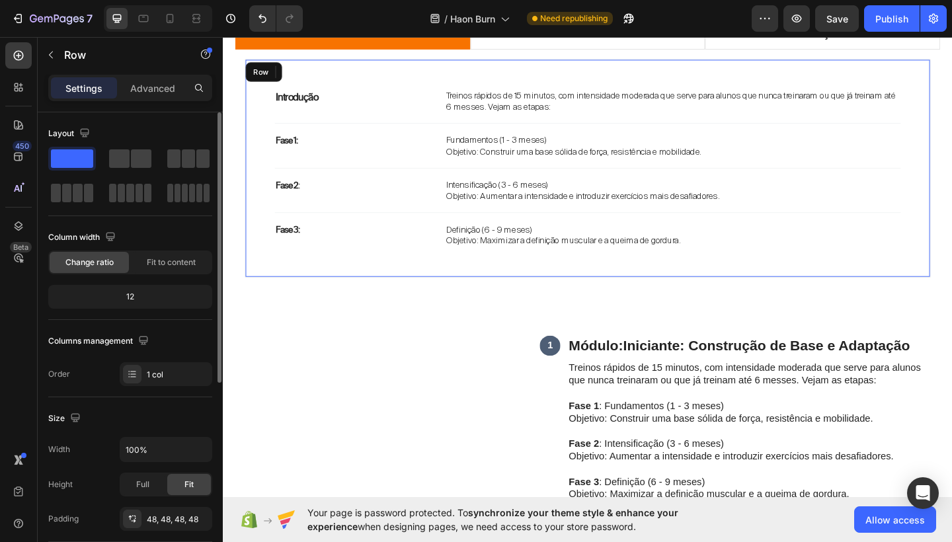
click at [387, 280] on div "Introdução Text block Treinos rápidos de 15 minutos, com intensidade moderada q…" at bounding box center [620, 180] width 746 height 237
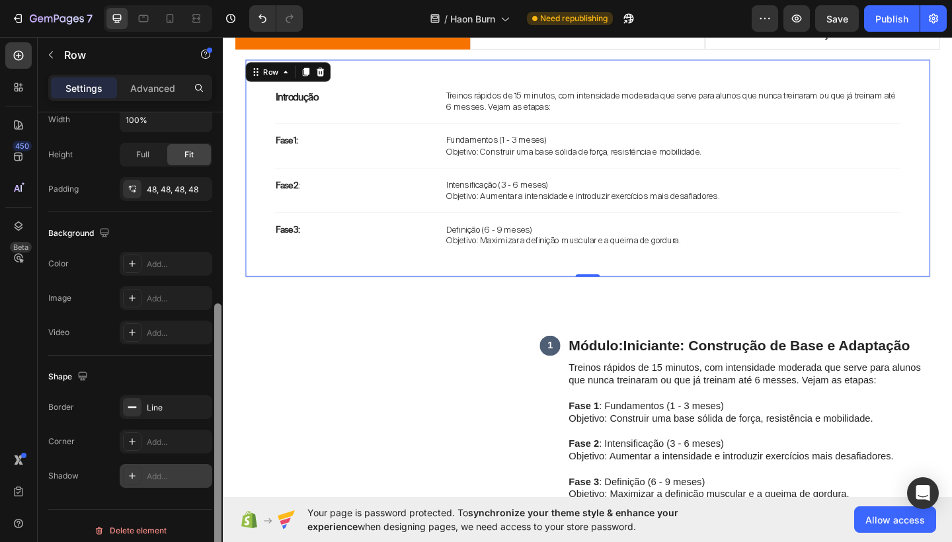
drag, startPoint x: 217, startPoint y: 292, endPoint x: 206, endPoint y: 483, distance: 190.8
click at [207, 483] on div "Layout Column width Change ratio Fit to content 12 Columns management Order 1 c…" at bounding box center [130, 346] width 185 height 468
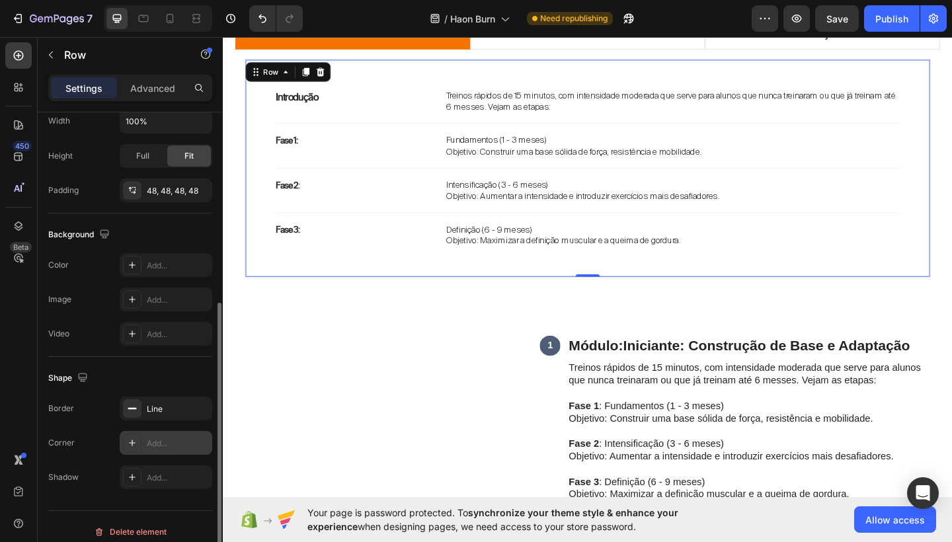
click at [169, 446] on div "Add..." at bounding box center [178, 444] width 62 height 12
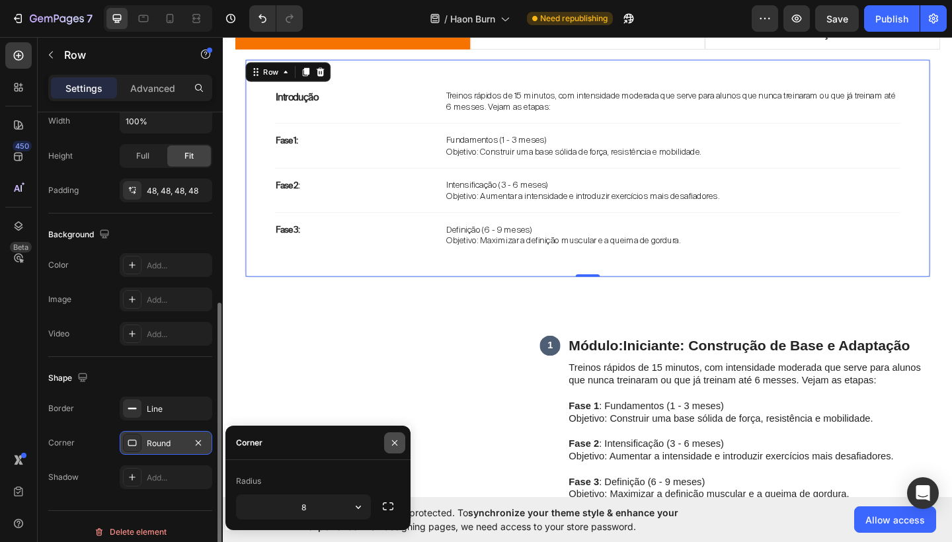
click at [398, 448] on icon "button" at bounding box center [395, 443] width 11 height 11
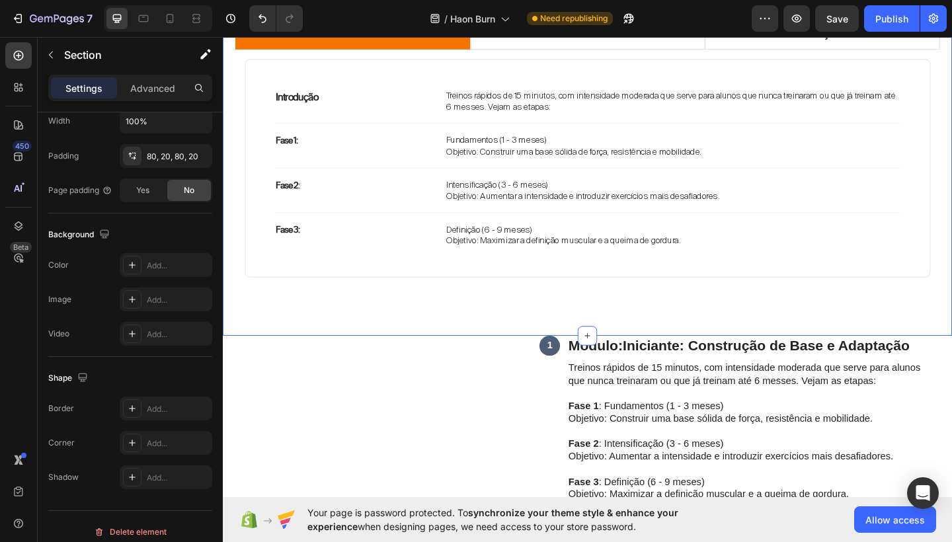
scroll to position [0, 0]
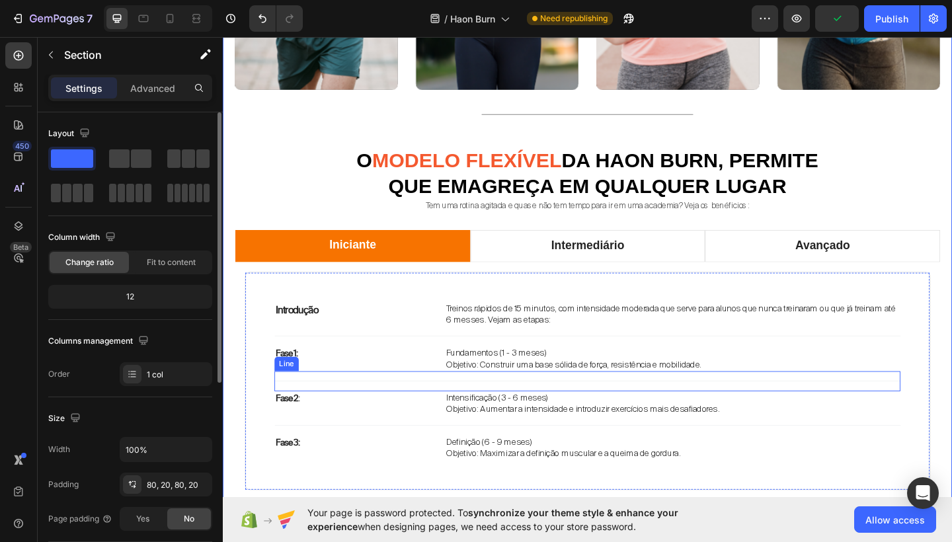
scroll to position [1021, 0]
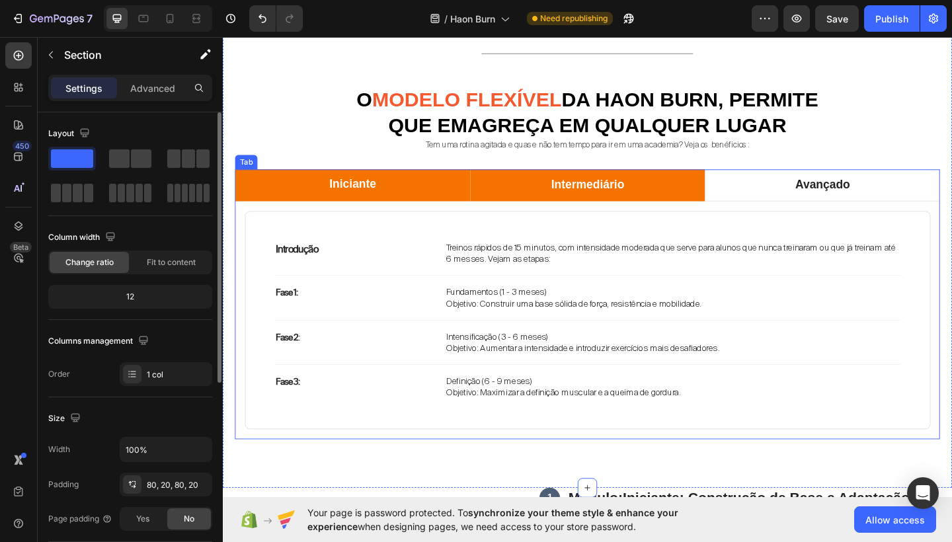
click at [593, 185] on li "Intermediário" at bounding box center [620, 198] width 256 height 35
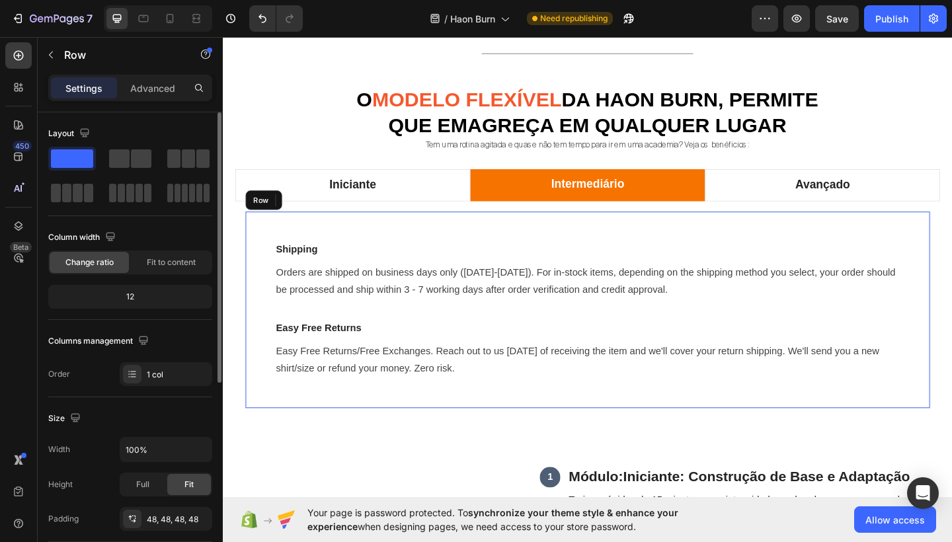
click at [548, 233] on div "Shipping Text block Orders are shipped on business days only (Monday-Friday). F…" at bounding box center [620, 334] width 746 height 215
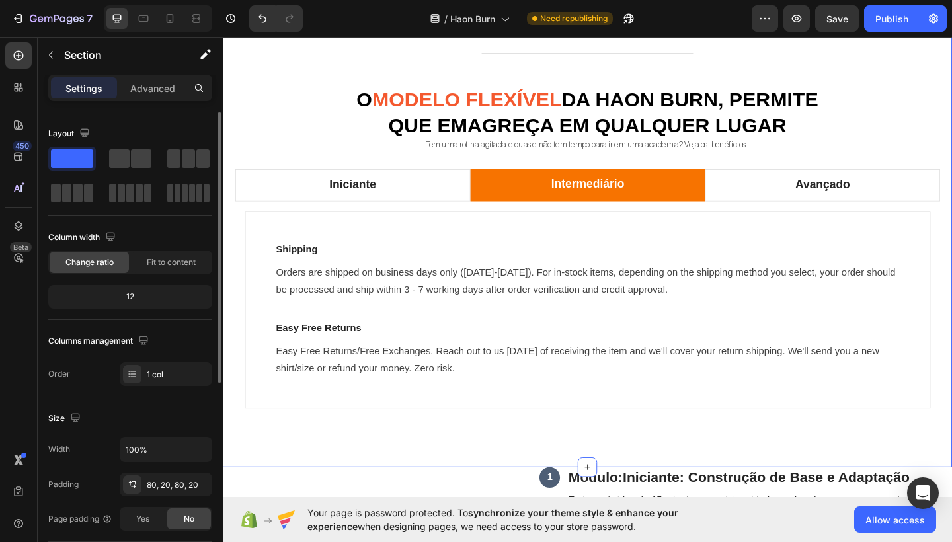
click at [224, 317] on div "Quem somos Heading A Haon Burn é um módulo dentro da Haon Fit, literalmente um …" at bounding box center [620, 41] width 794 height 929
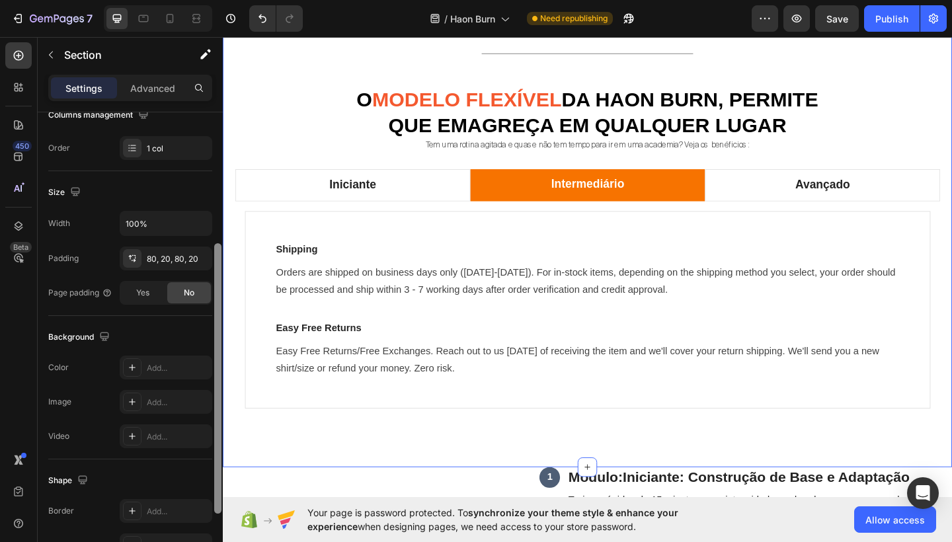
scroll to position [339, 0]
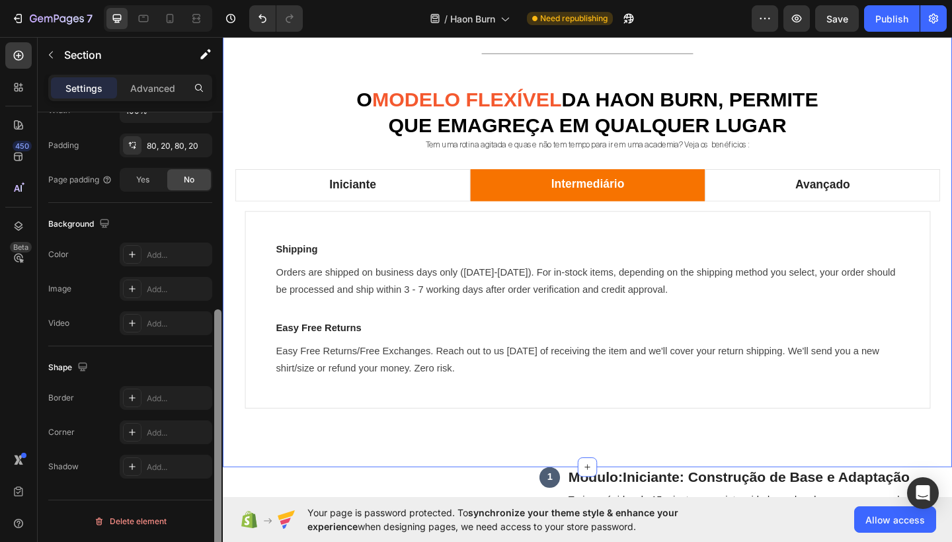
drag, startPoint x: 220, startPoint y: 291, endPoint x: 212, endPoint y: 511, distance: 219.7
click at [213, 513] on div at bounding box center [218, 346] width 10 height 468
click at [153, 425] on div "Add..." at bounding box center [166, 433] width 93 height 24
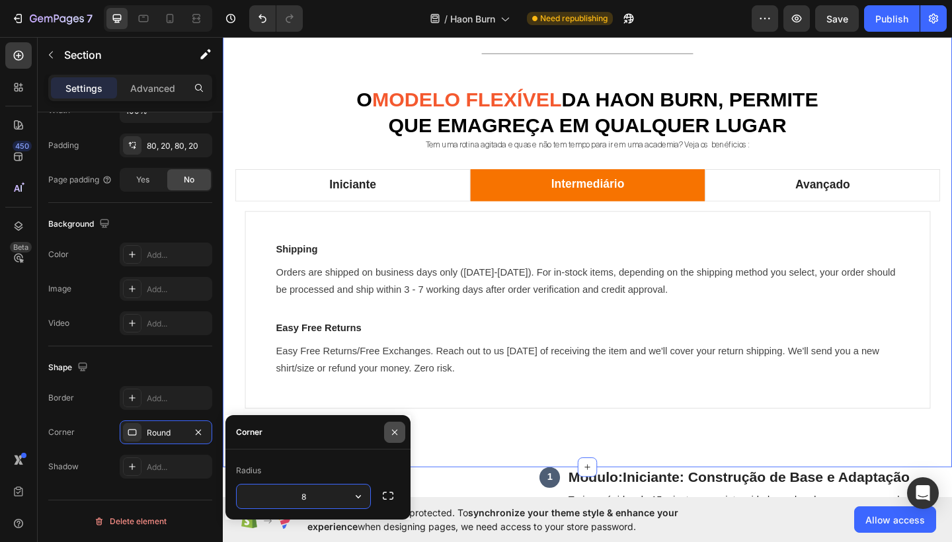
click at [396, 434] on icon "button" at bounding box center [394, 431] width 5 height 5
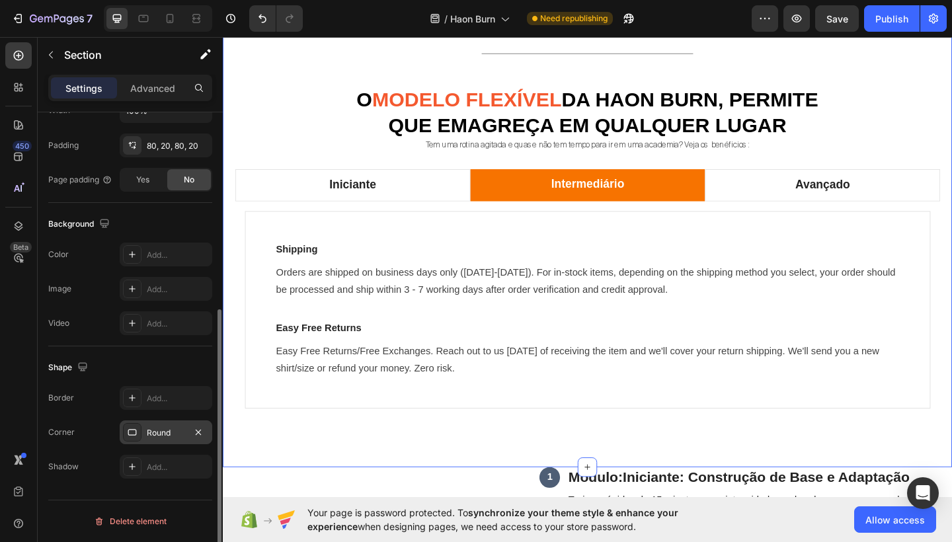
click at [175, 430] on div "Round" at bounding box center [166, 433] width 38 height 12
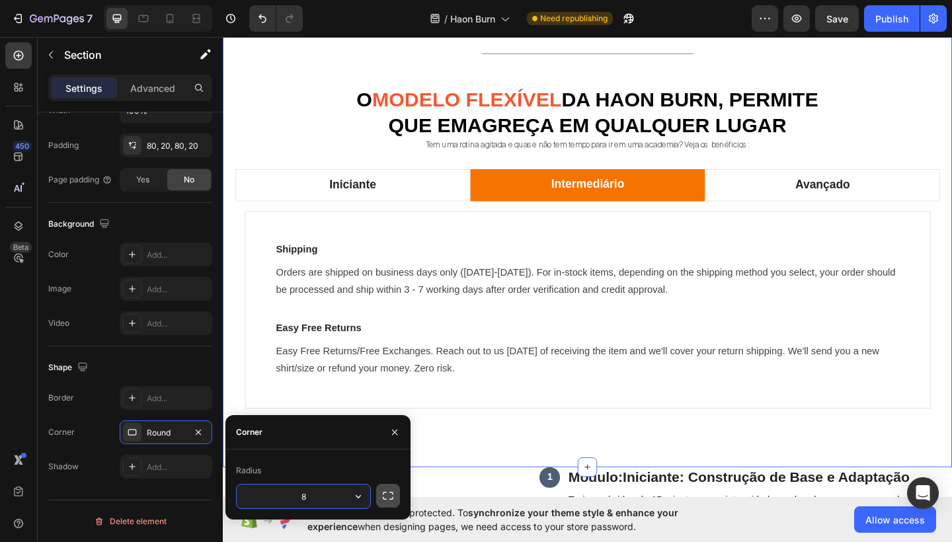
click at [386, 499] on icon "button" at bounding box center [388, 496] width 11 height 8
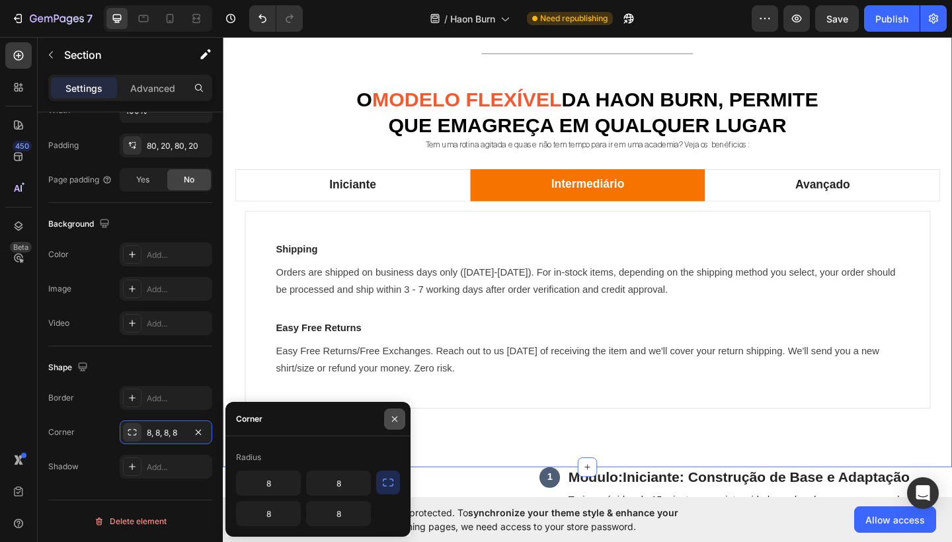
click at [394, 424] on icon "button" at bounding box center [395, 419] width 11 height 11
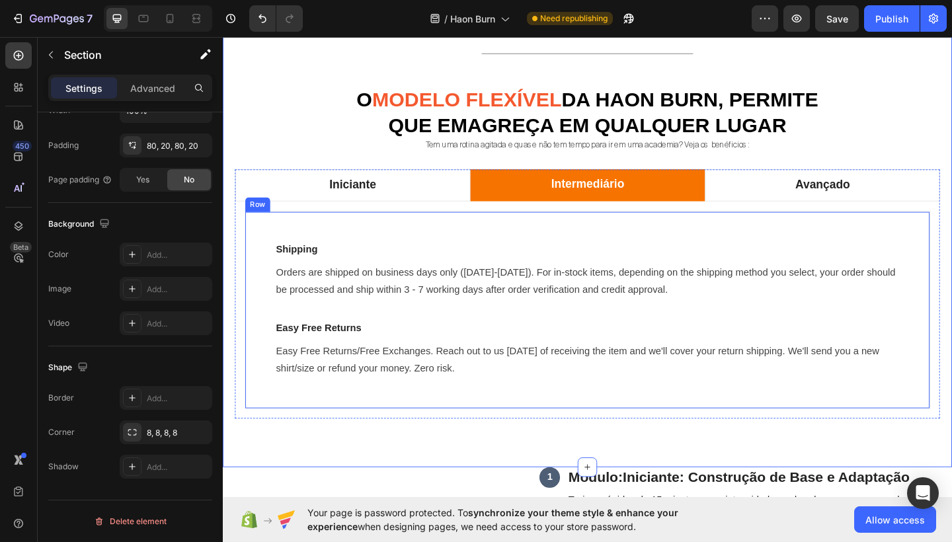
click at [442, 427] on div "Shipping Text block Orders are shipped on business days only (Monday-Friday). F…" at bounding box center [620, 334] width 746 height 215
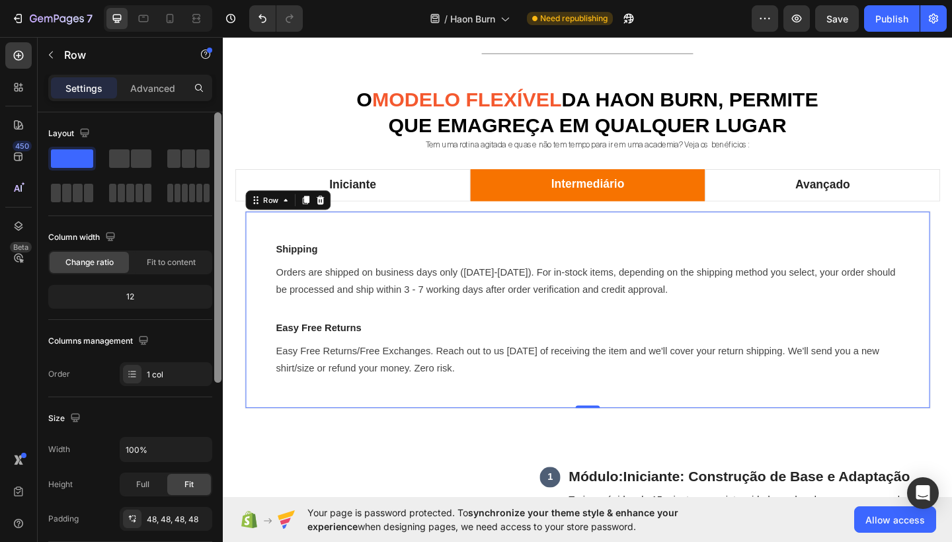
scroll to position [306, 0]
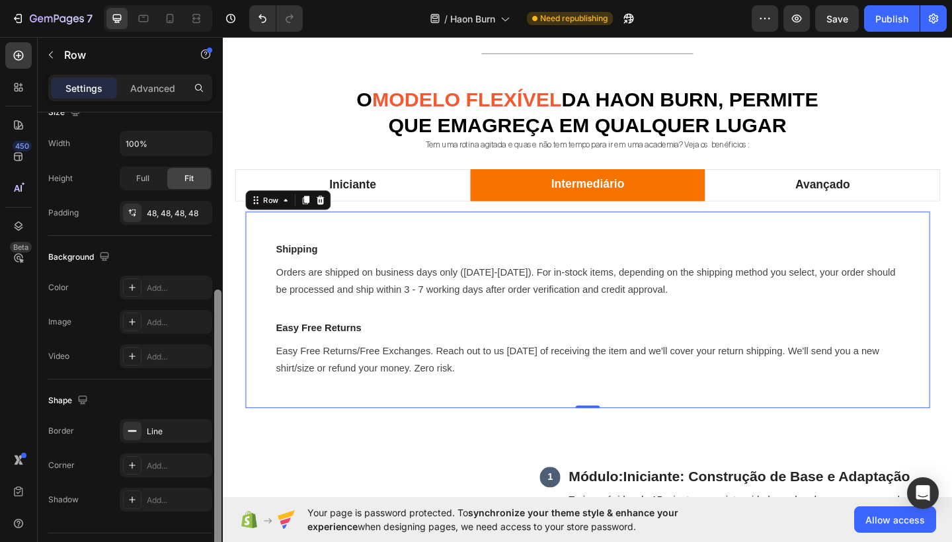
drag, startPoint x: 218, startPoint y: 364, endPoint x: 195, endPoint y: 541, distance: 178.7
click at [195, 542] on div "Layout Column width Change ratio Fit to content 12 Columns management Order 1 c…" at bounding box center [130, 346] width 185 height 468
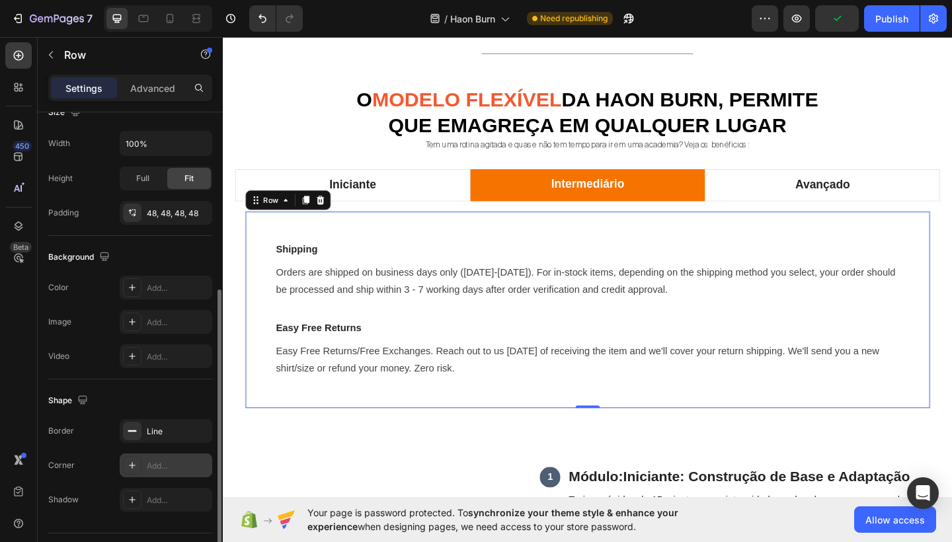
click at [151, 462] on div "Add..." at bounding box center [178, 466] width 62 height 12
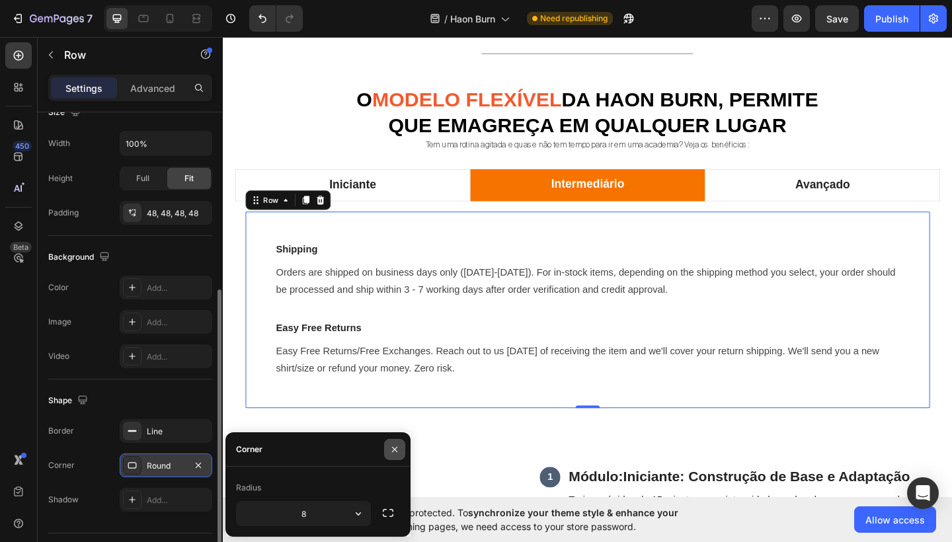
click at [397, 448] on icon "button" at bounding box center [394, 448] width 5 height 5
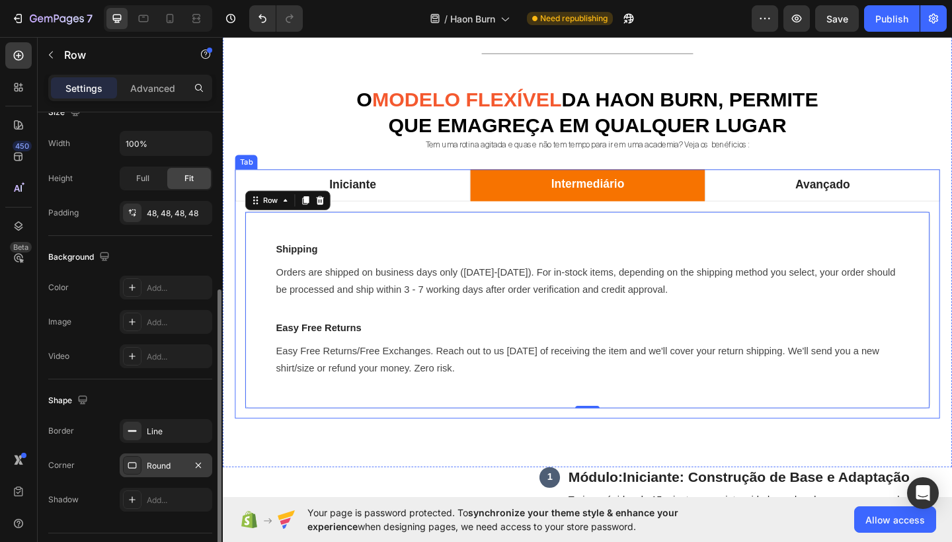
click at [499, 446] on div "Introdução Text block Treinos rápidos de 15 minutos, com intensidade moderada q…" at bounding box center [619, 334] width 767 height 236
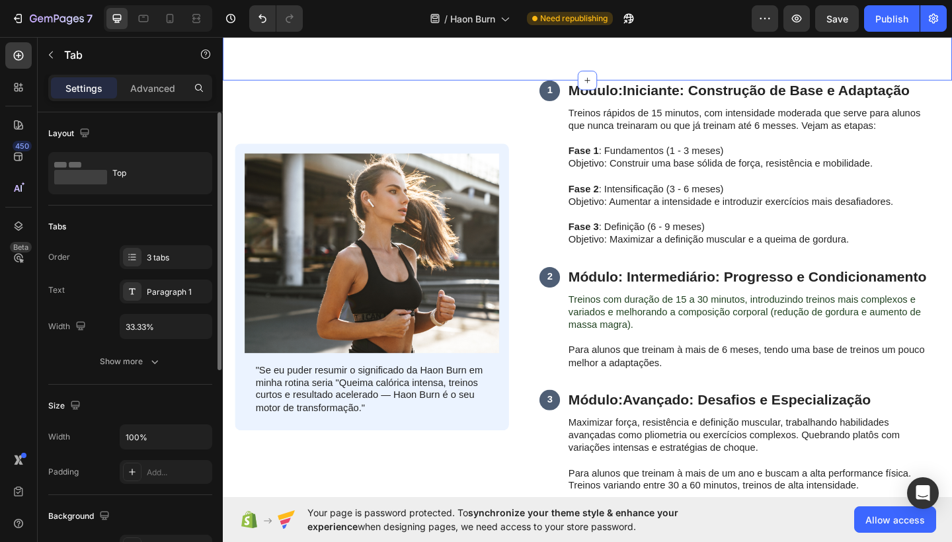
scroll to position [1462, 0]
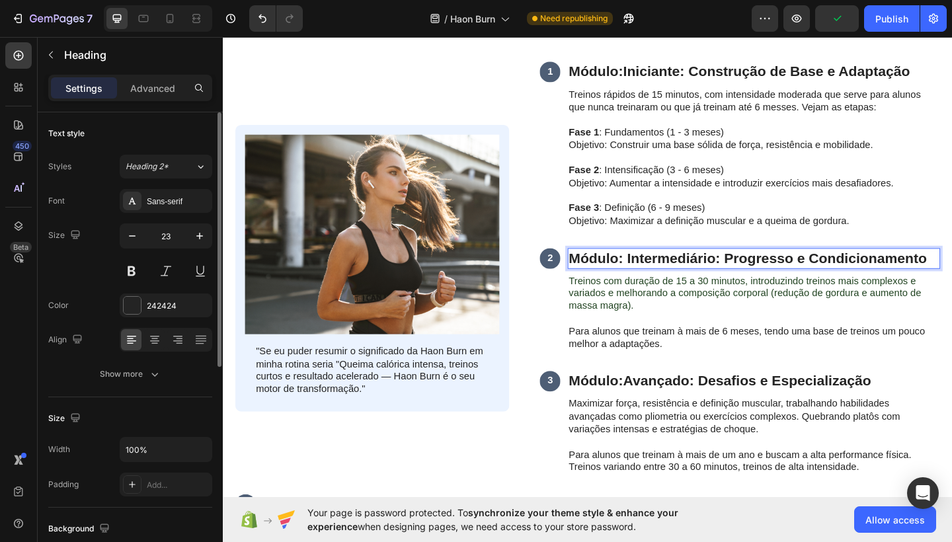
click at [663, 276] on p "Módulo: Intermediário: Progresso e Condicionamento" at bounding box center [800, 279] width 403 height 20
click at [623, 269] on strong "Módulo: Intermediário: Progresso e Condicionamento" at bounding box center [794, 277] width 390 height 17
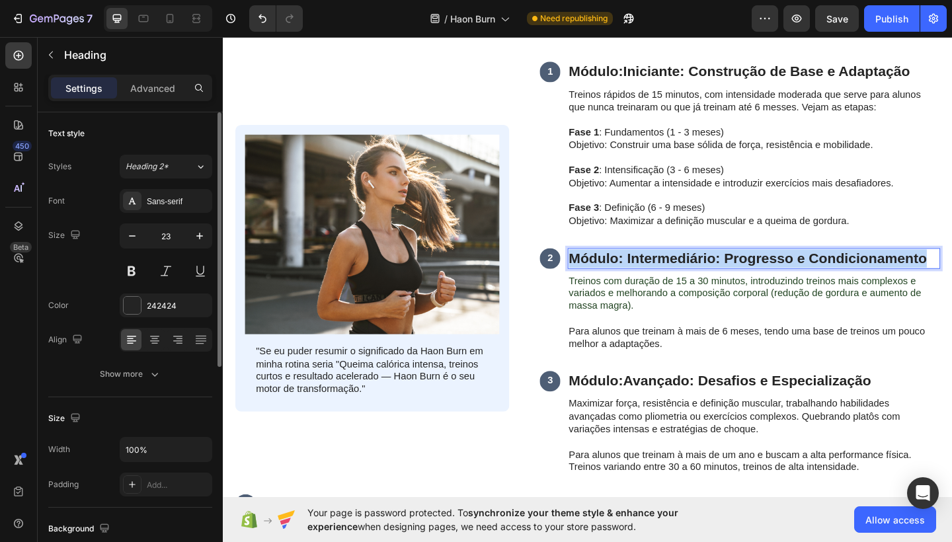
click at [623, 269] on strong "Módulo: Intermediário: Progresso e Condicionamento" at bounding box center [794, 277] width 390 height 17
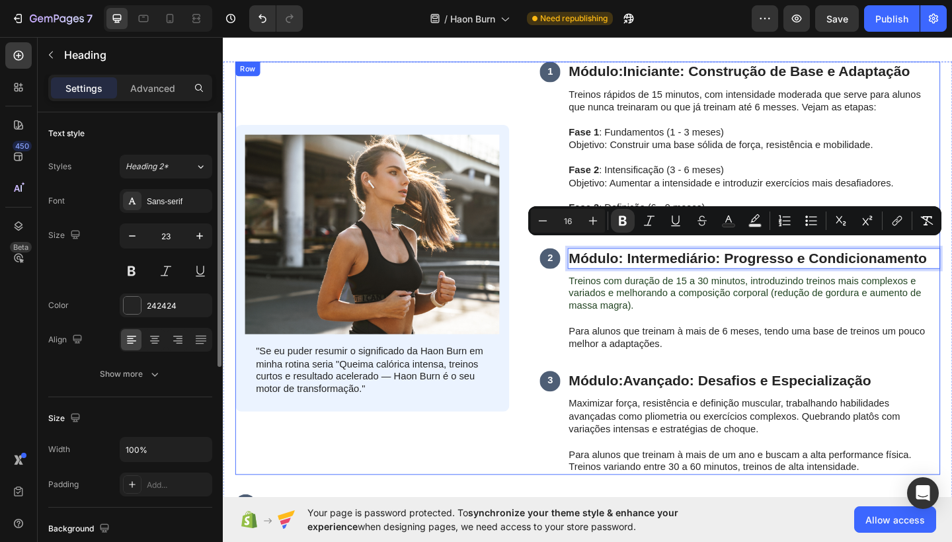
click at [556, 117] on div "Image "Se eu puder resumir o significado da Haon Burn em minha rotina seria "Qu…" at bounding box center [619, 289] width 767 height 450
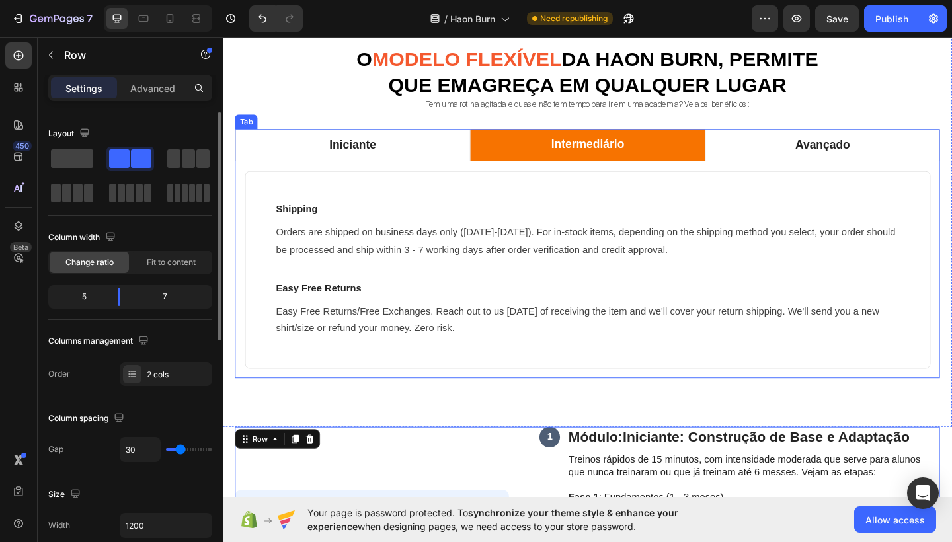
scroll to position [1064, 0]
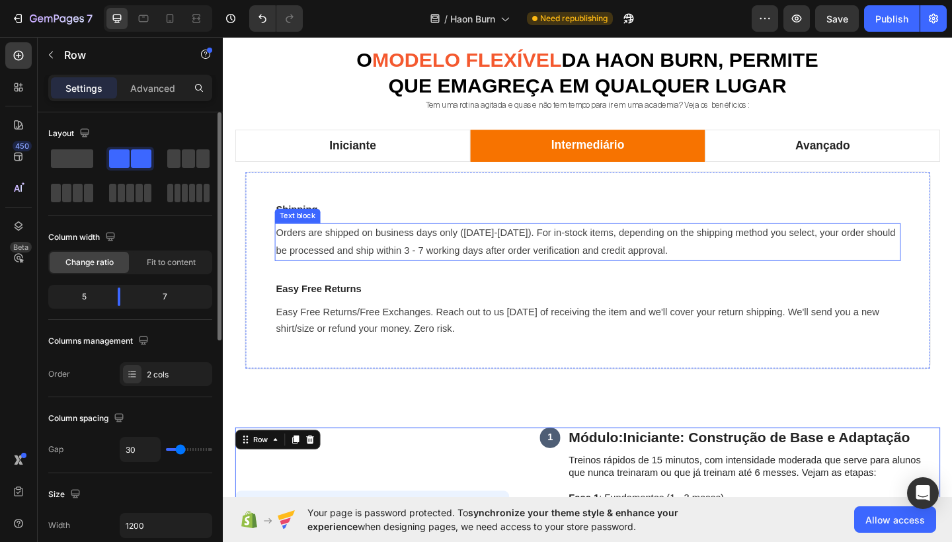
click at [343, 266] on p "Orders are shipped on business days only ([DATE]-[DATE]). For in-stock items, d…" at bounding box center [619, 260] width 679 height 38
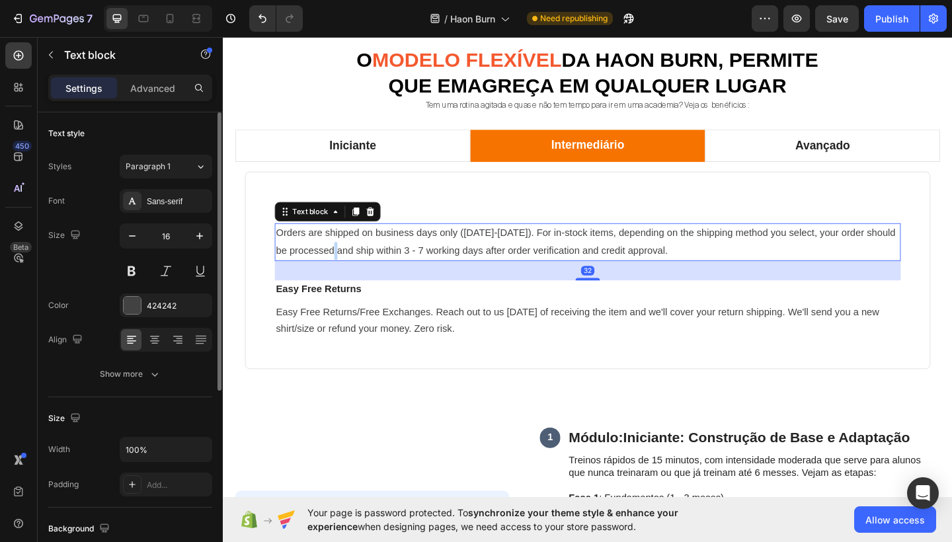
click at [343, 266] on p "Orders are shipped on business days only ([DATE]-[DATE]). For in-stock items, d…" at bounding box center [619, 260] width 679 height 38
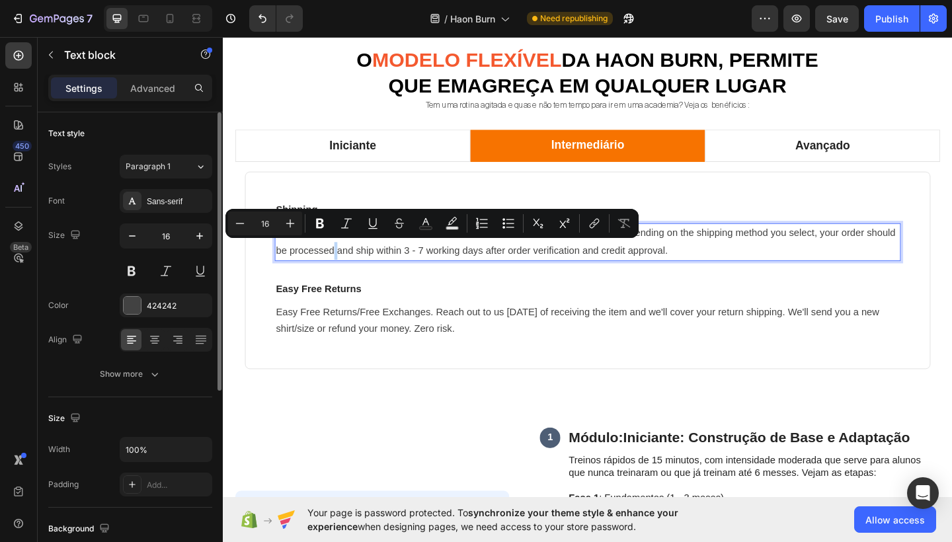
click at [347, 265] on p "Orders are shipped on business days only ([DATE]-[DATE]). For in-stock items, d…" at bounding box center [619, 260] width 679 height 38
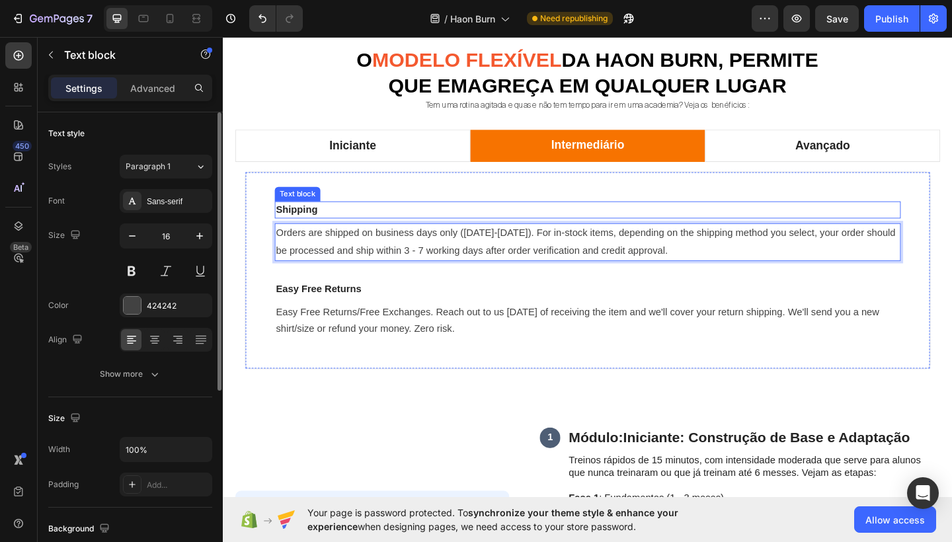
click at [319, 225] on p "Shipping" at bounding box center [619, 226] width 679 height 16
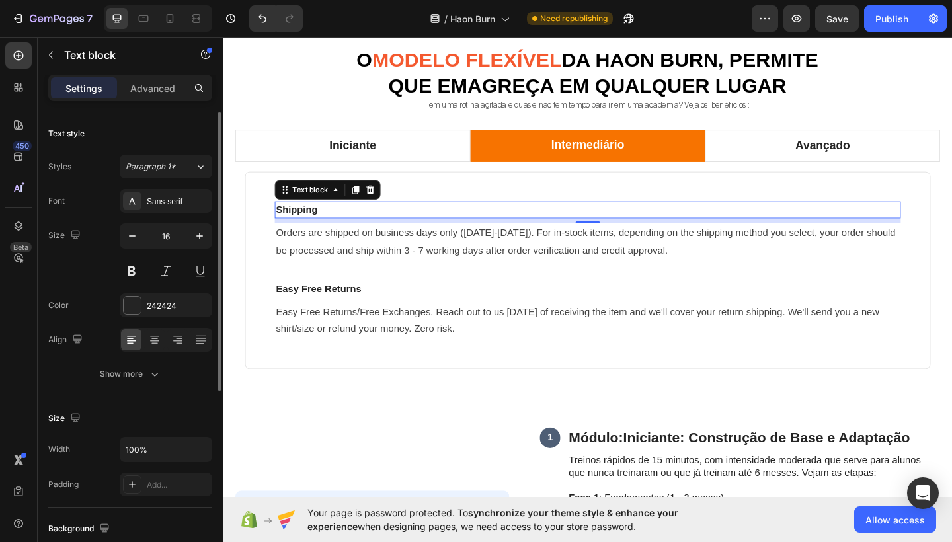
click at [319, 225] on p "Shipping" at bounding box center [619, 226] width 679 height 16
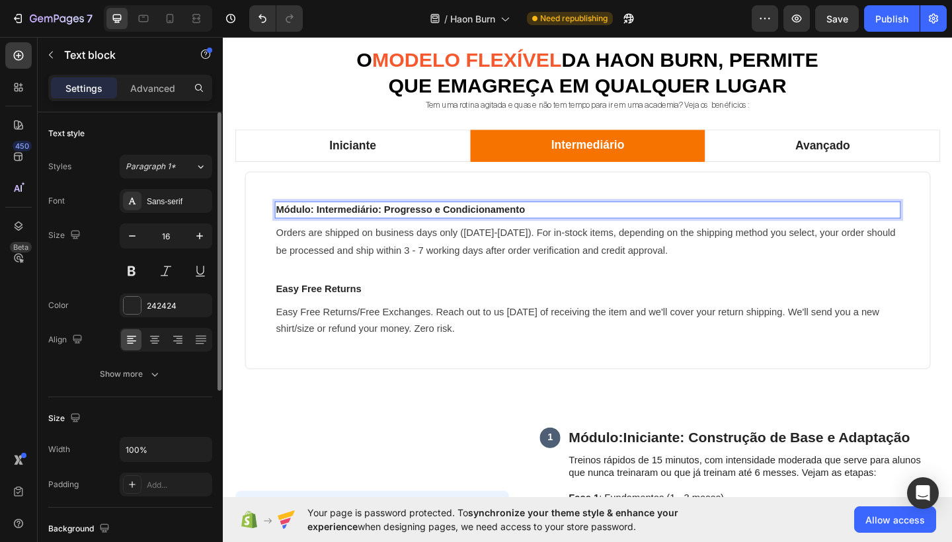
click at [320, 223] on strong "Módulo: Intermediário: Progresso e Condicionamento" at bounding box center [415, 225] width 271 height 11
click at [396, 224] on strong "Módulo Intermediário: Progresso e Condicionamento" at bounding box center [413, 225] width 267 height 11
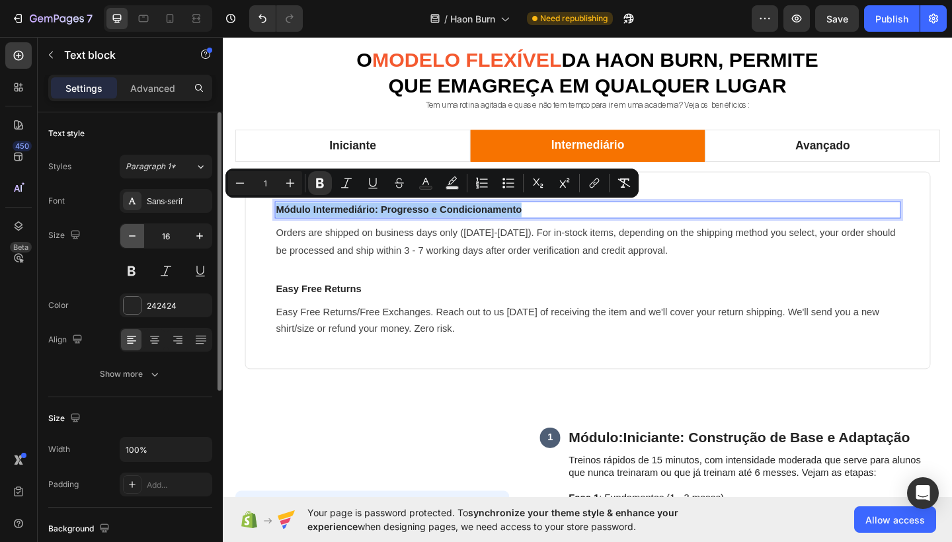
click at [131, 240] on icon "button" at bounding box center [132, 236] width 13 height 13
type input "15"
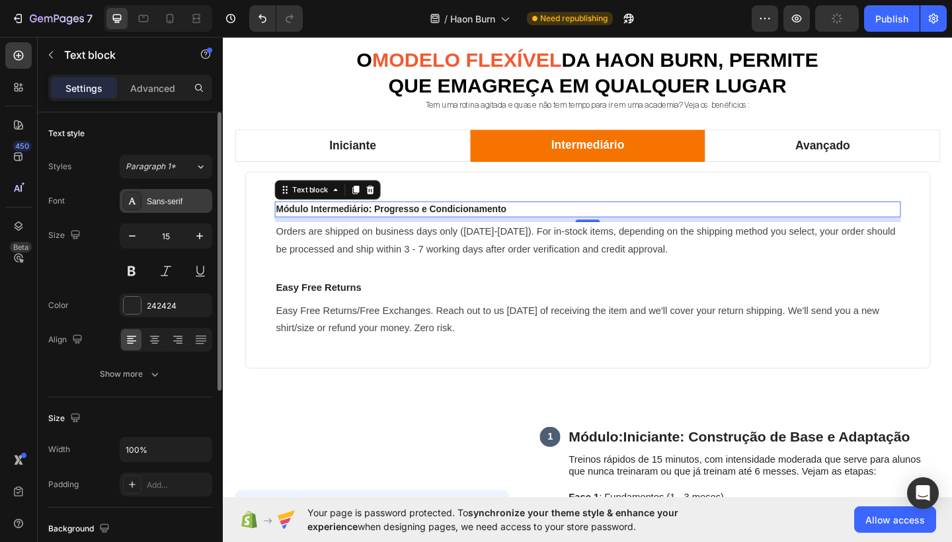
click at [159, 210] on div "Sans-serif" at bounding box center [166, 201] width 93 height 24
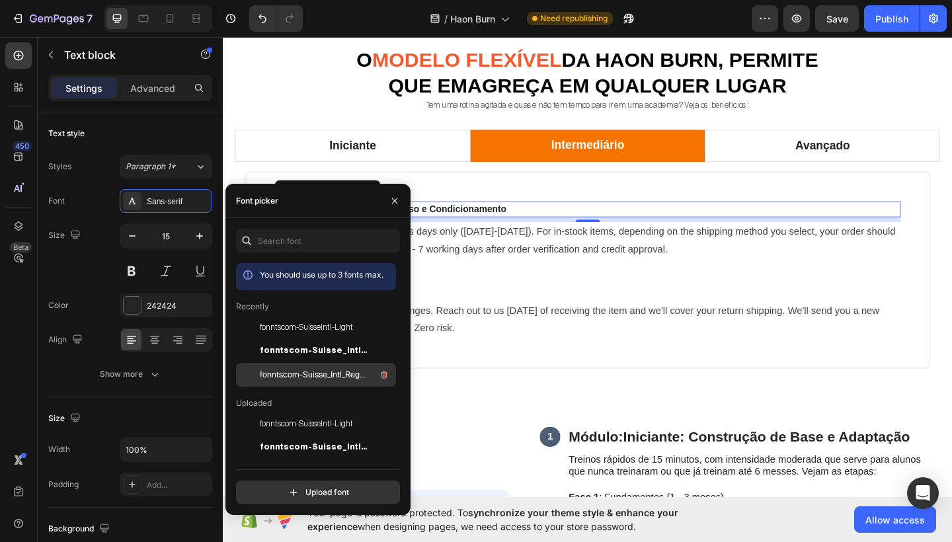
click at [302, 367] on div "fonntscom-Suisse_Intl_Regular" at bounding box center [327, 375] width 134 height 16
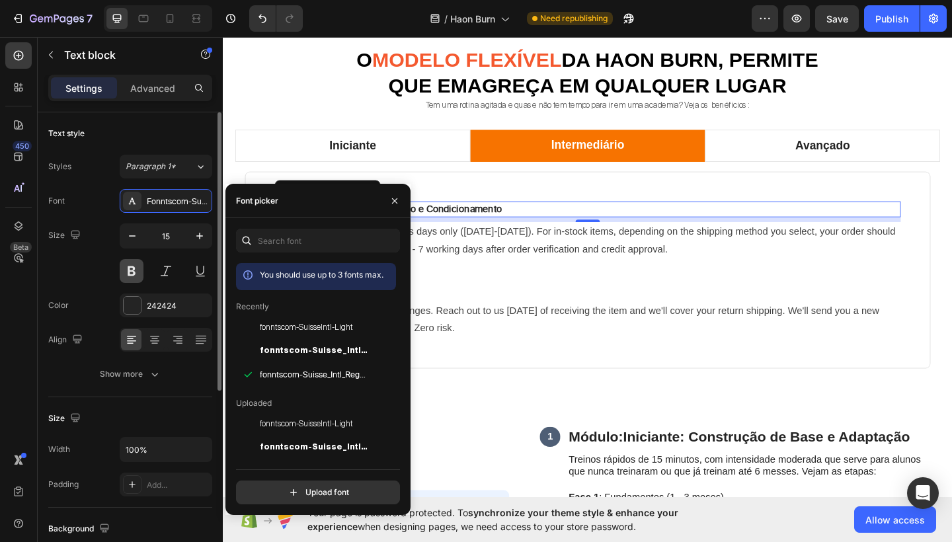
click at [130, 276] on button at bounding box center [132, 271] width 24 height 24
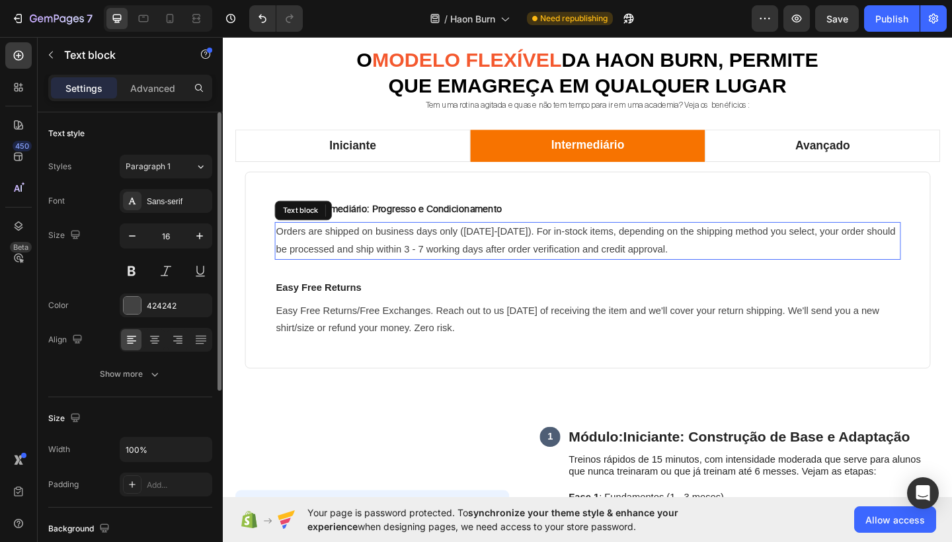
click at [381, 261] on p "Orders are shipped on business days only ([DATE]-[DATE]). For in-stock items, d…" at bounding box center [619, 259] width 679 height 38
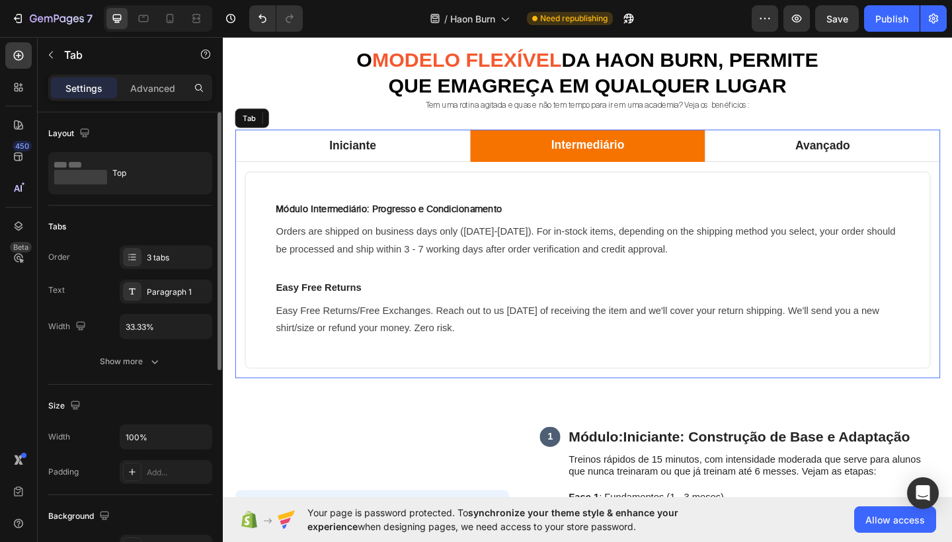
click at [604, 402] on div "Introdução Text block Treinos rápidos de 15 minutos, com intensidade moderada q…" at bounding box center [619, 290] width 767 height 235
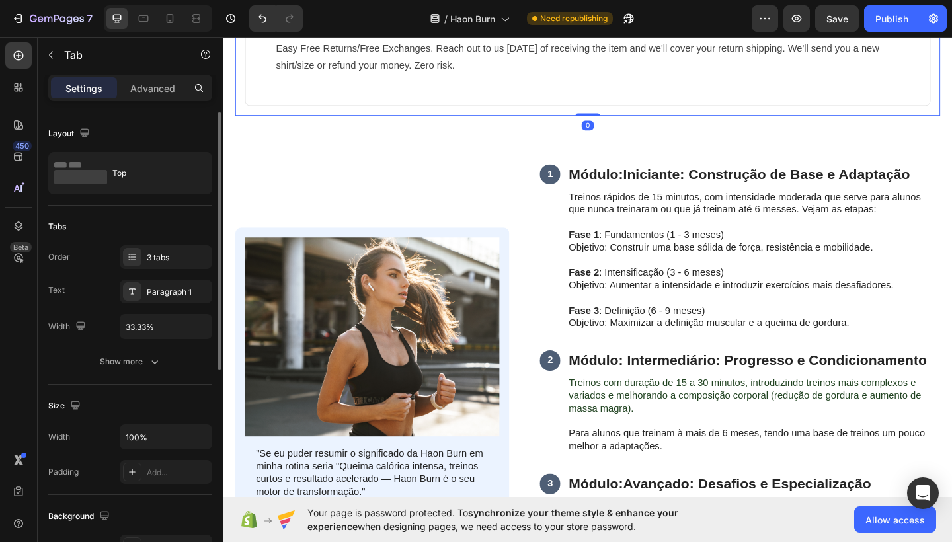
scroll to position [1364, 0]
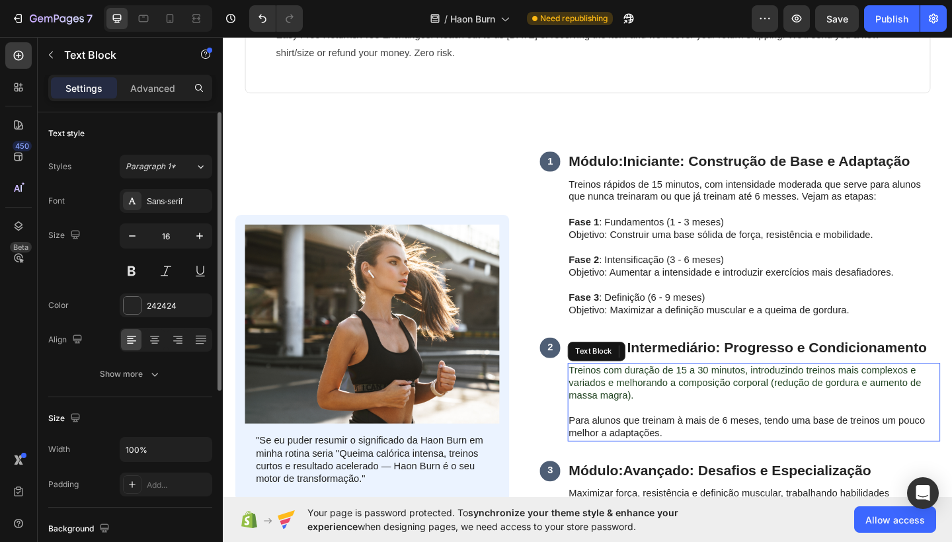
click at [697, 417] on p "Treinos com duração de 15 a 30 minutos, introduzindo treinos mais complexos e v…" at bounding box center [800, 414] width 403 height 41
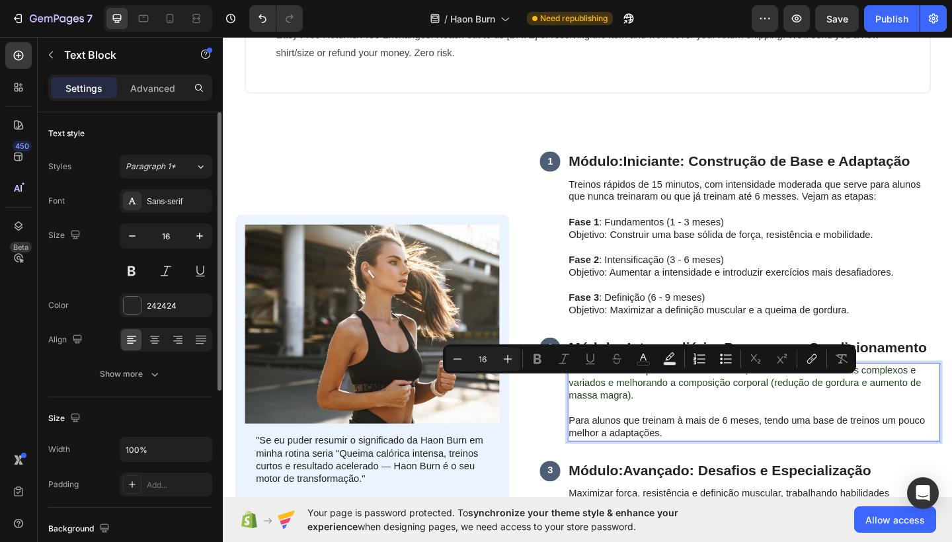
click at [690, 449] on p "Para alunos que treinam à mais de 6 meses, tendo uma base de treinos um pouco m…" at bounding box center [800, 462] width 403 height 28
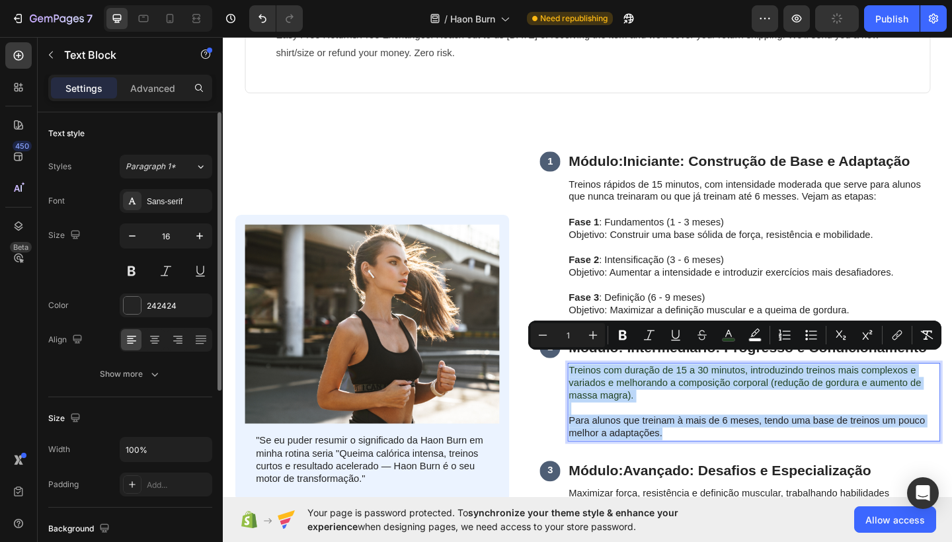
drag, startPoint x: 704, startPoint y: 452, endPoint x: 598, endPoint y: 387, distance: 124.4
click at [598, 392] on div "Treinos com duração de 15 a 30 minutos, introduzindo treinos mais complexos e v…" at bounding box center [800, 434] width 405 height 85
copy div "Treinos com duração de 15 a 30 minutos, introduzindo treinos mais complexos e v…"
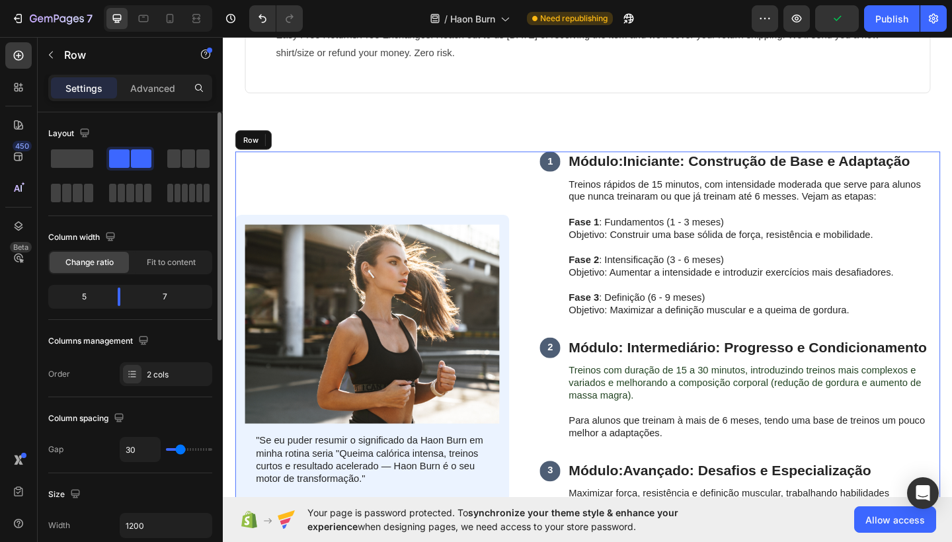
click at [548, 301] on div "Image "Se eu puder resumir o significado da Haon Burn em minha rotina seria "Qu…" at bounding box center [619, 387] width 767 height 450
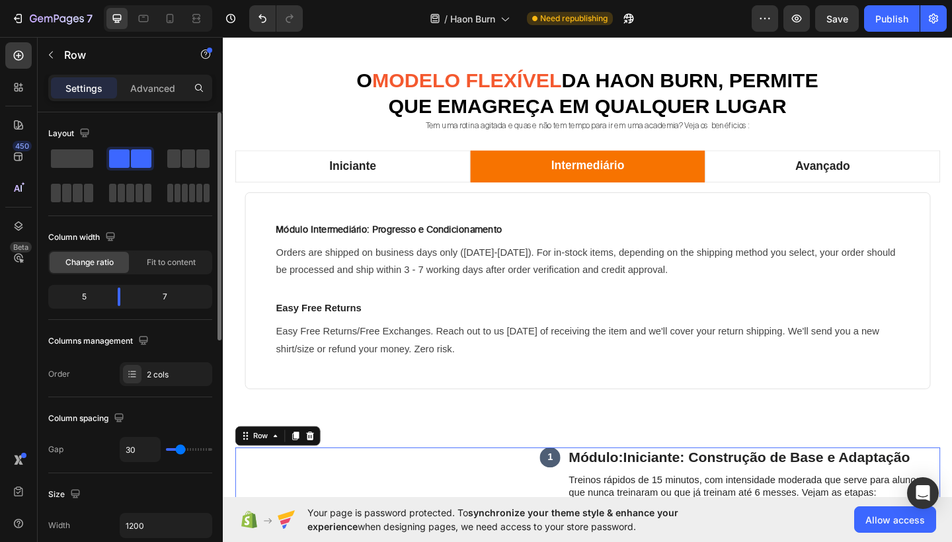
scroll to position [1031, 0]
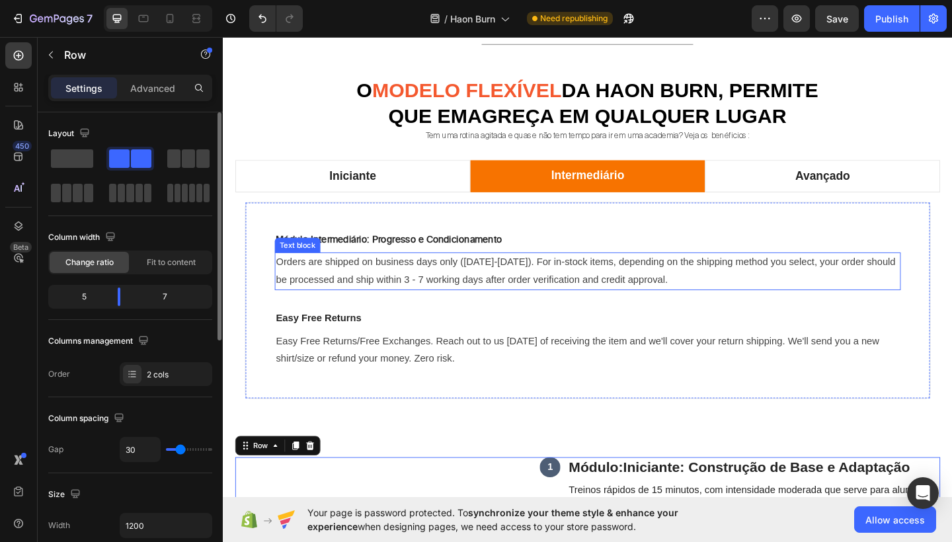
click at [440, 276] on p "Orders are shipped on business days only ([DATE]-[DATE]). For in-stock items, d…" at bounding box center [619, 292] width 679 height 38
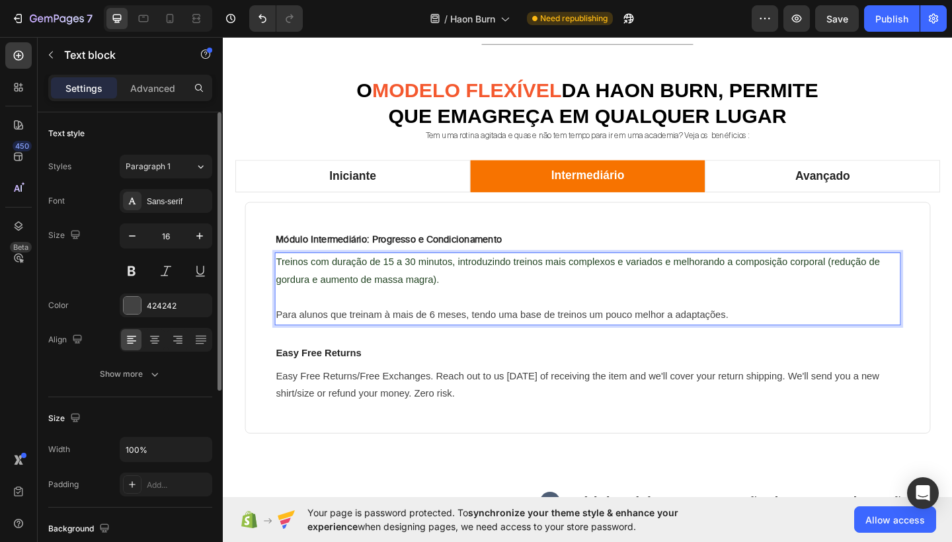
click at [399, 291] on p "Treinos com duração de 15 a 30 minutos, introduzindo treinos mais complexos e v…" at bounding box center [619, 292] width 679 height 38
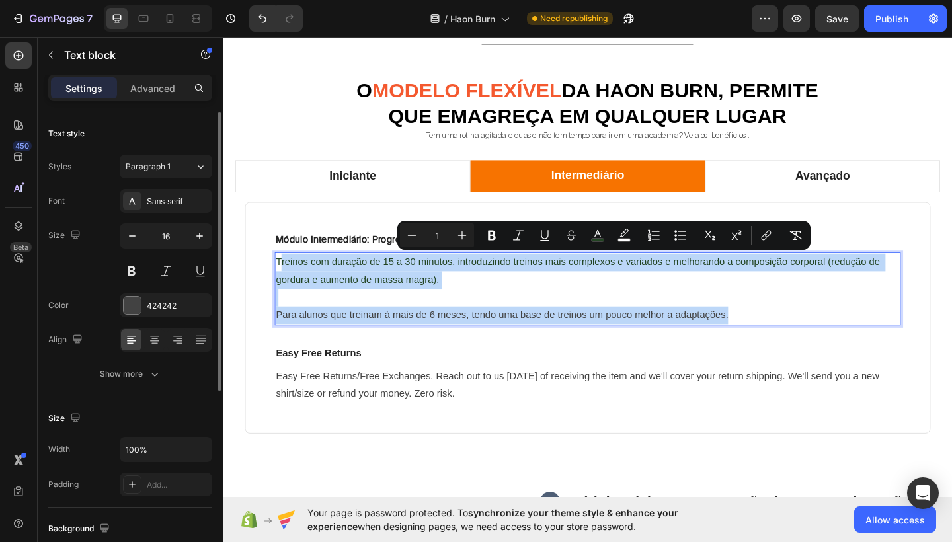
drag, startPoint x: 789, startPoint y: 339, endPoint x: 283, endPoint y: 278, distance: 509.7
click at [283, 278] on div "Treinos com duração de 15 a 30 minutos, introduzindo treinos mais complexos e v…" at bounding box center [619, 311] width 681 height 79
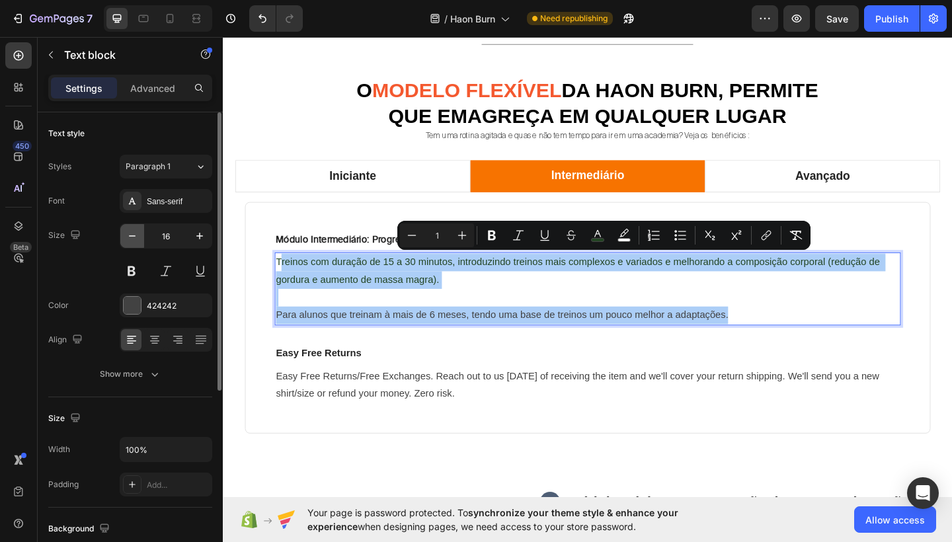
click at [137, 233] on icon "button" at bounding box center [132, 236] width 13 height 13
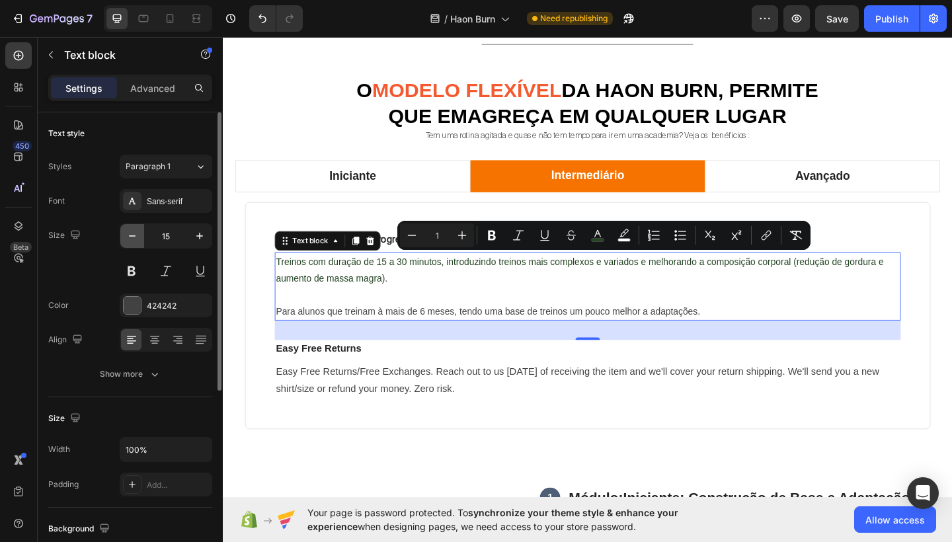
click at [137, 233] on icon "button" at bounding box center [132, 236] width 13 height 13
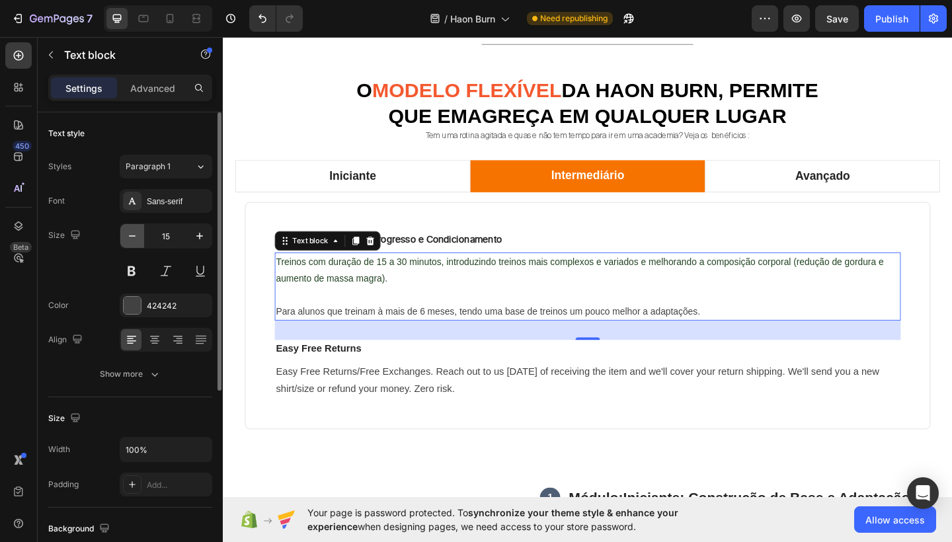
type input "14"
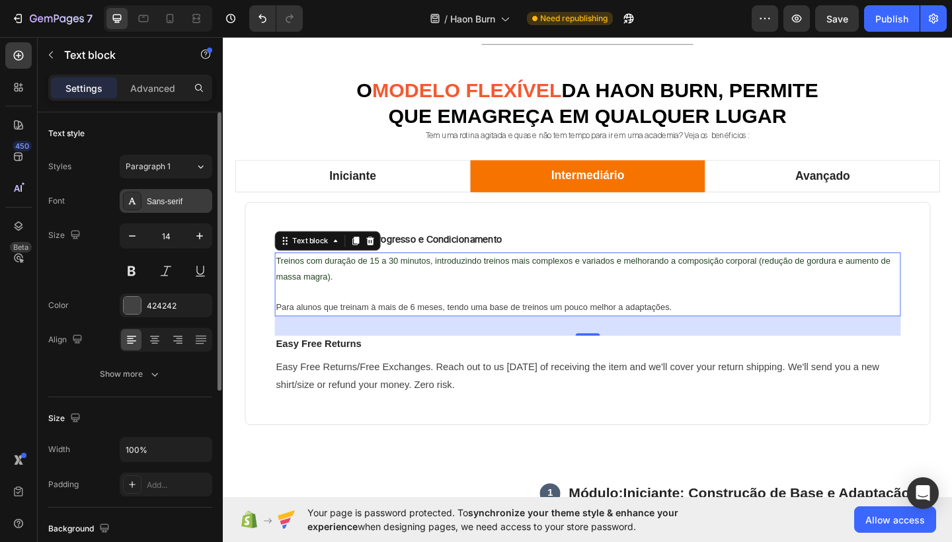
click at [185, 207] on div "Sans-serif" at bounding box center [178, 202] width 62 height 12
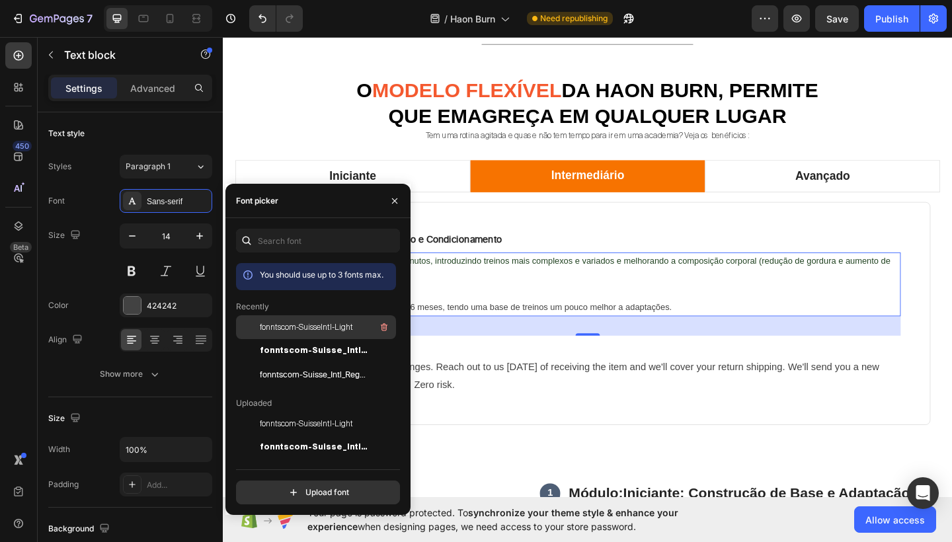
click at [296, 412] on div "fonntscom-SuisseIntl-Light" at bounding box center [316, 424] width 160 height 24
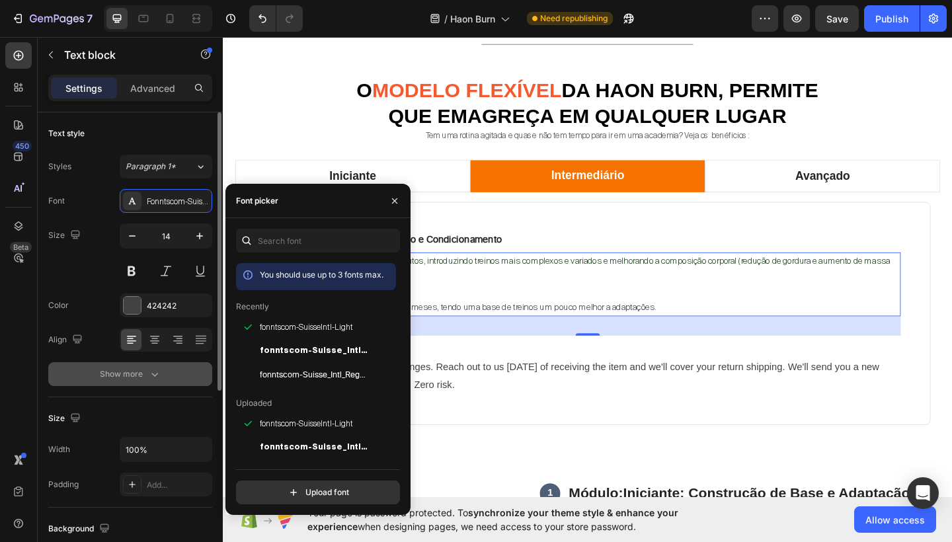
click at [153, 385] on button "Show more" at bounding box center [130, 374] width 164 height 24
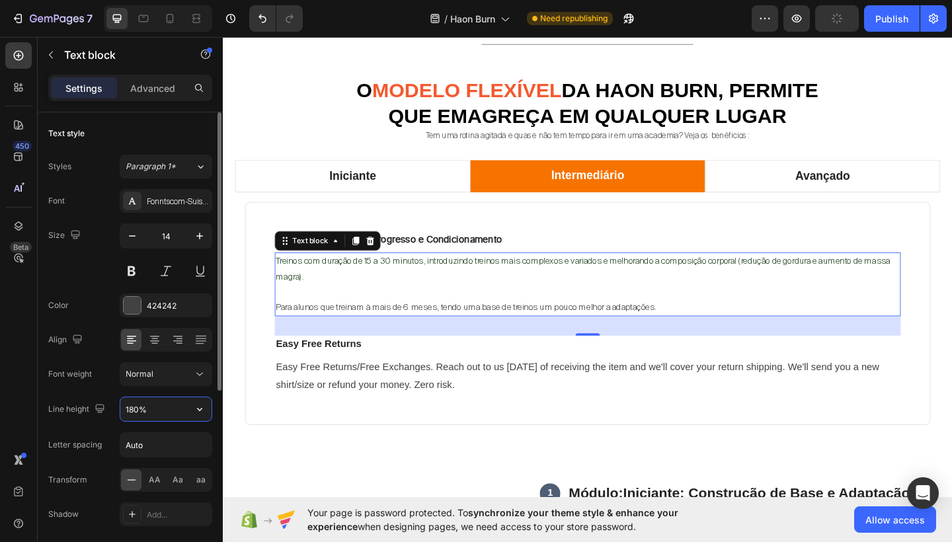
click at [133, 411] on input "180%" at bounding box center [165, 409] width 91 height 24
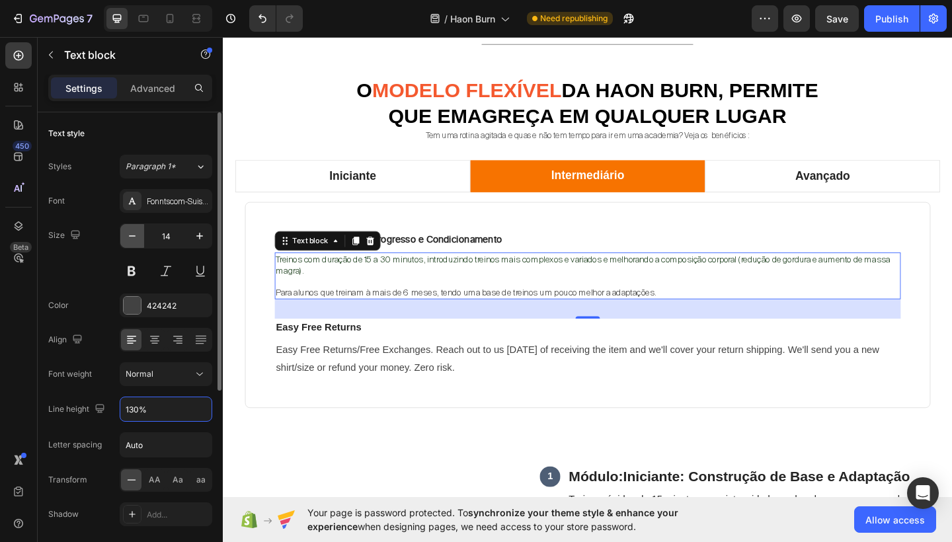
type input "130%"
click at [139, 239] on button "button" at bounding box center [132, 236] width 24 height 24
type input "13"
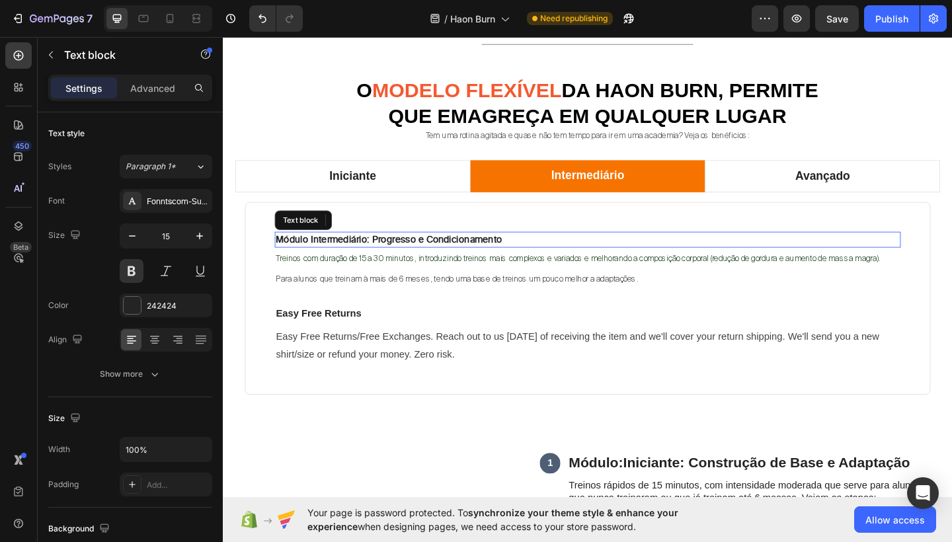
click at [402, 253] on strong "Módulo Intermediário: Progresso e Condicionamento" at bounding box center [403, 258] width 246 height 12
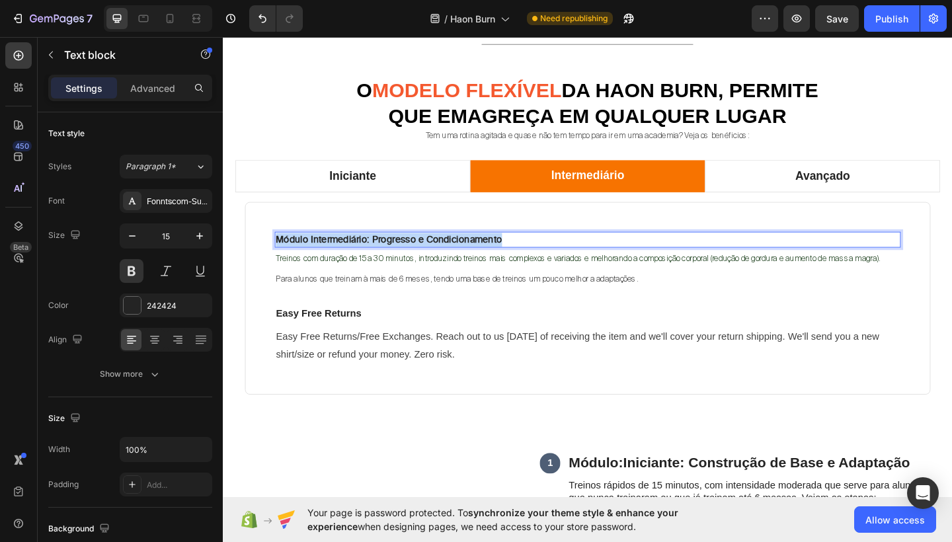
click at [402, 253] on strong "Módulo Intermediário: Progresso e Condicionamento" at bounding box center [403, 258] width 246 height 12
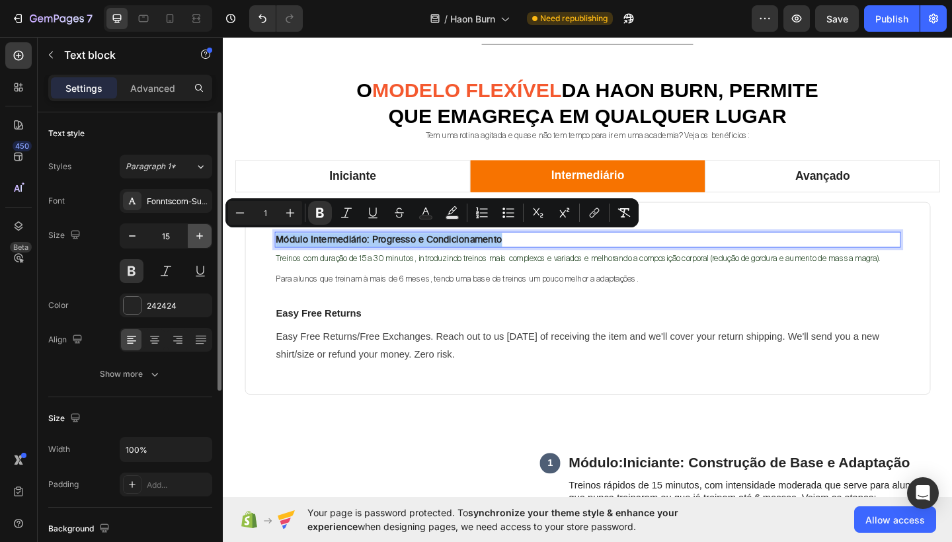
click at [197, 234] on icon "button" at bounding box center [199, 236] width 13 height 13
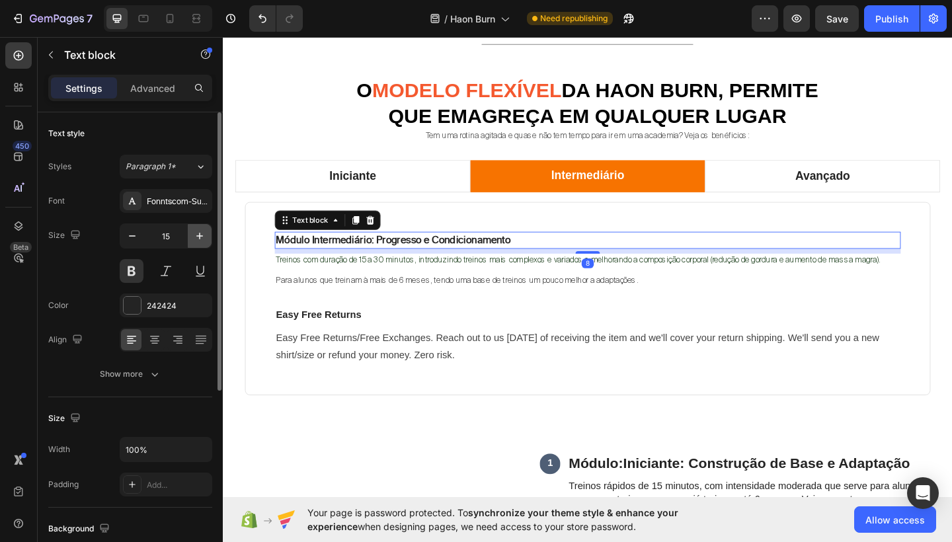
type input "16"
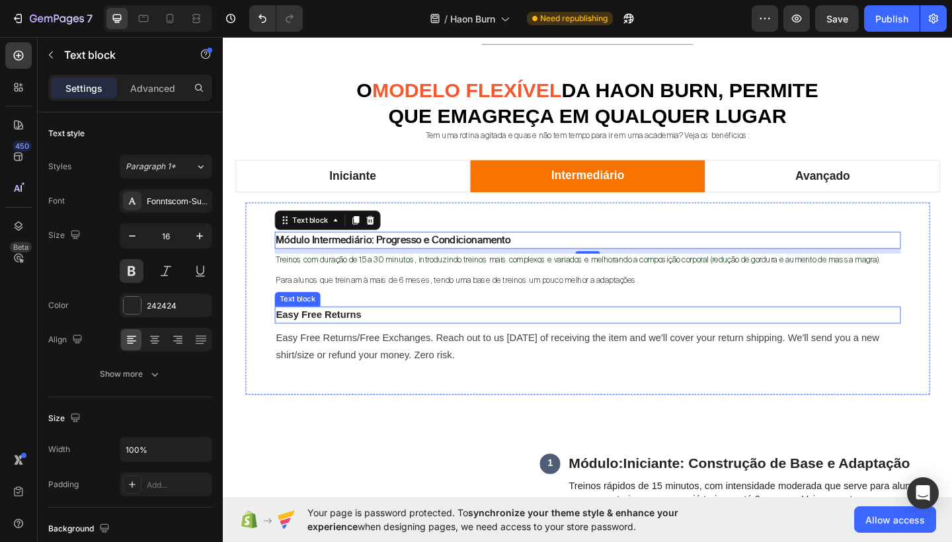
click at [491, 343] on p "Easy Free Returns" at bounding box center [619, 340] width 679 height 16
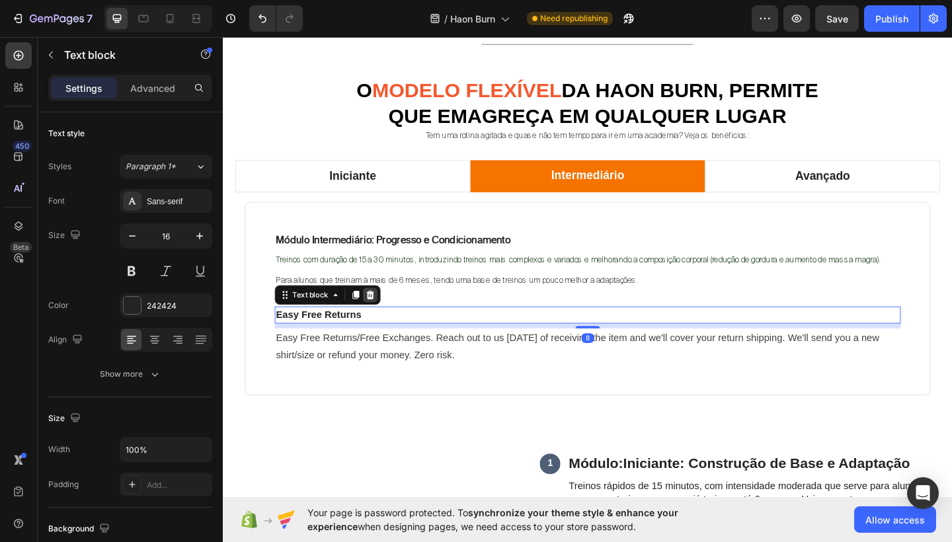
click at [384, 313] on icon at bounding box center [383, 318] width 11 height 11
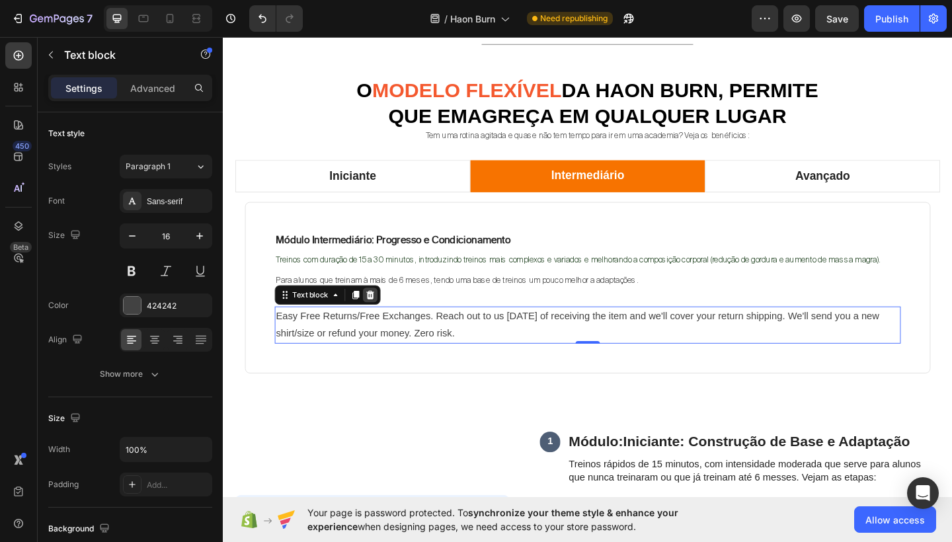
click at [381, 317] on icon at bounding box center [383, 317] width 9 height 9
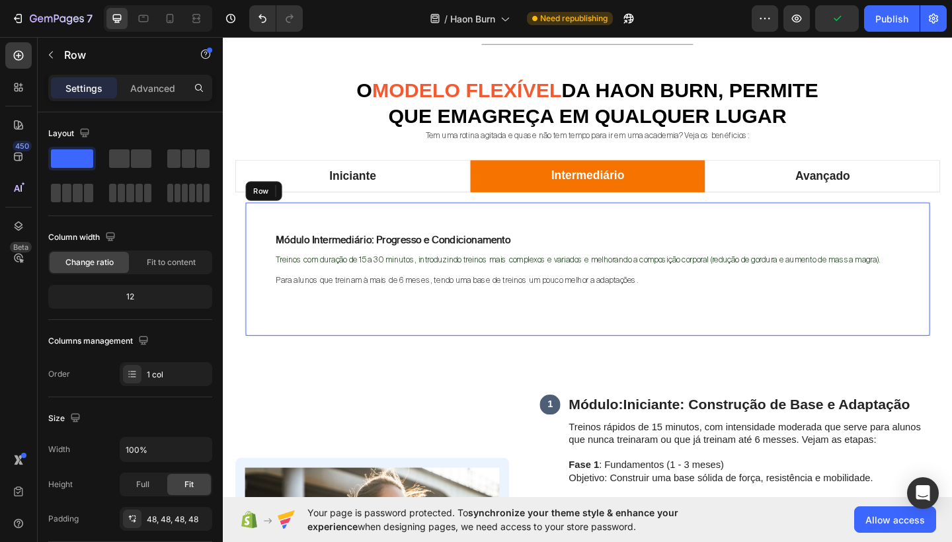
click at [642, 323] on div "Módulo Intermediário: Progresso e Condicionamento Text block Treinos com duraçã…" at bounding box center [619, 289] width 681 height 81
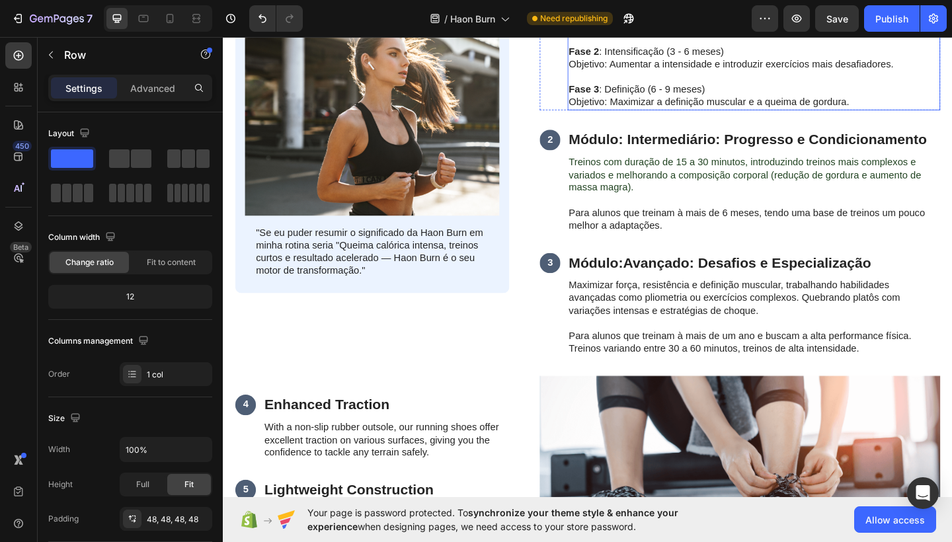
scroll to position [1526, 0]
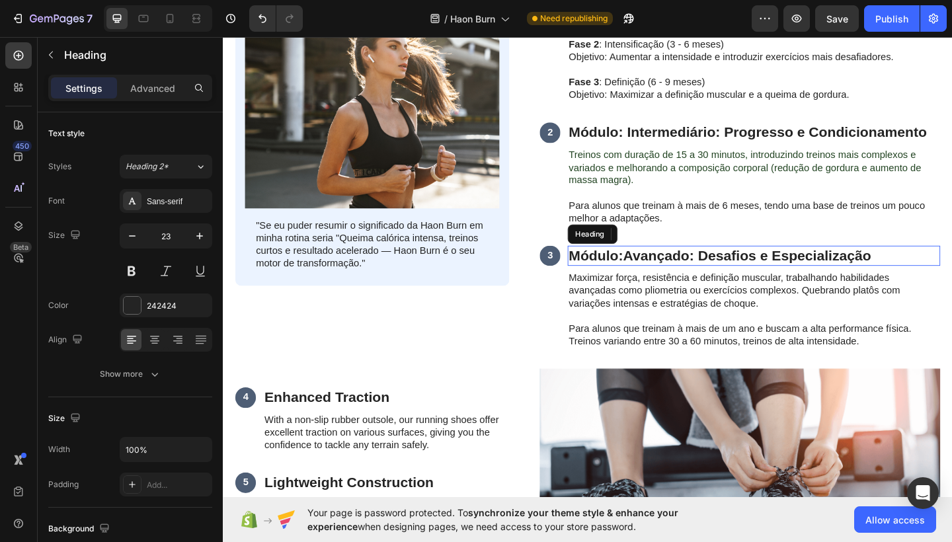
click at [788, 270] on strong "Avançado: Desafios e Especialização" at bounding box center [793, 275] width 270 height 17
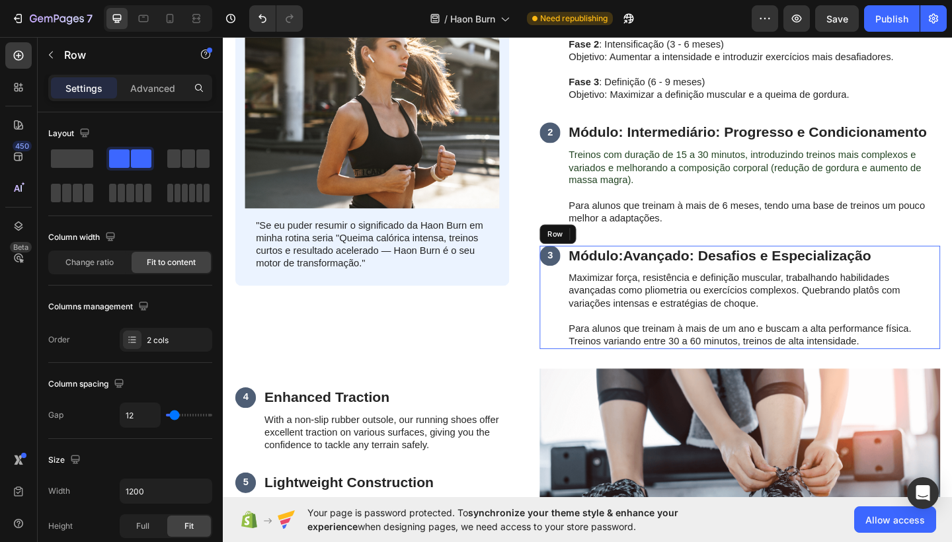
click at [581, 317] on div "3 Text Block" at bounding box center [578, 321] width 22 height 113
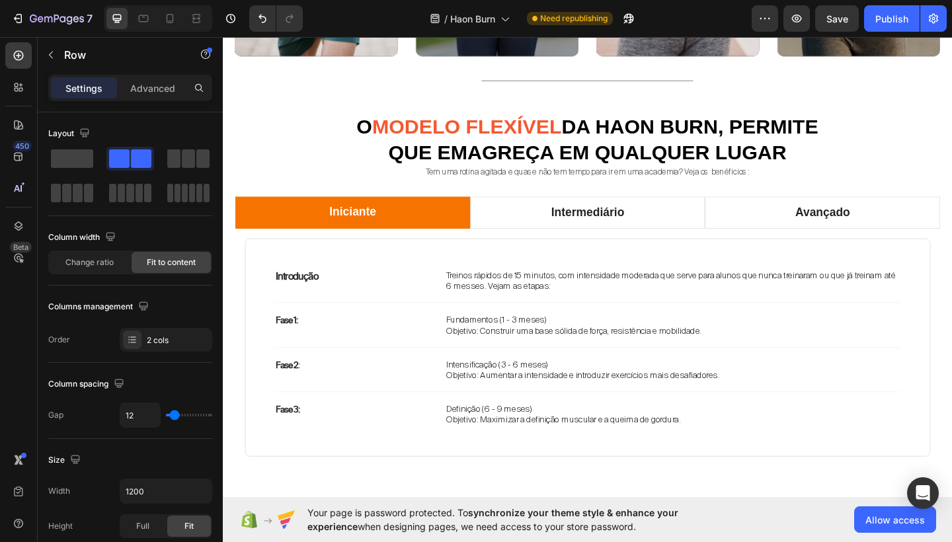
scroll to position [982, 0]
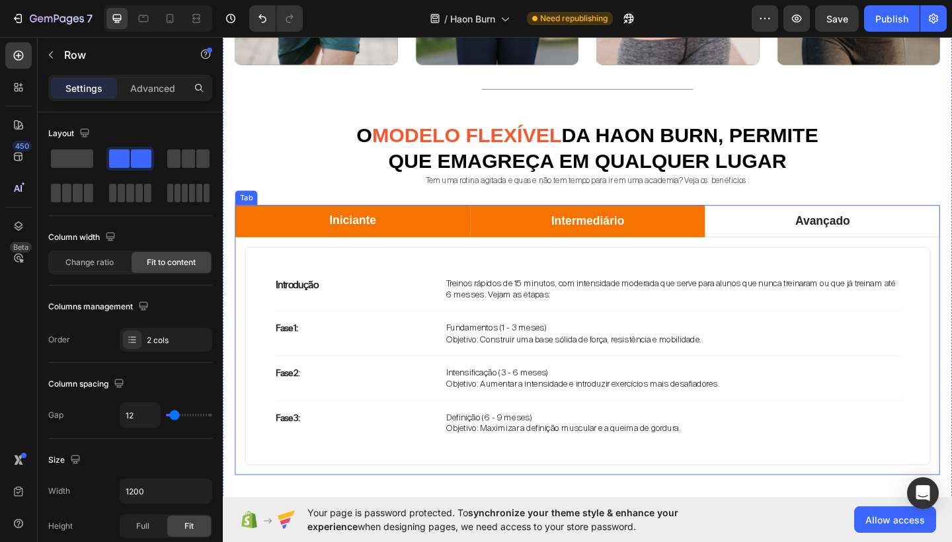
click at [689, 241] on li "Intermediário" at bounding box center [620, 237] width 256 height 35
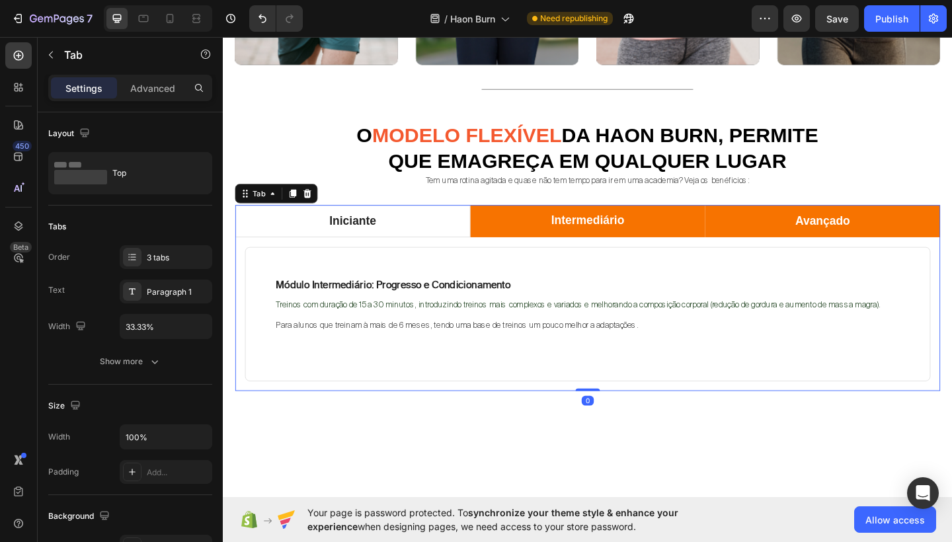
click at [804, 235] on li "Avançado" at bounding box center [875, 237] width 256 height 35
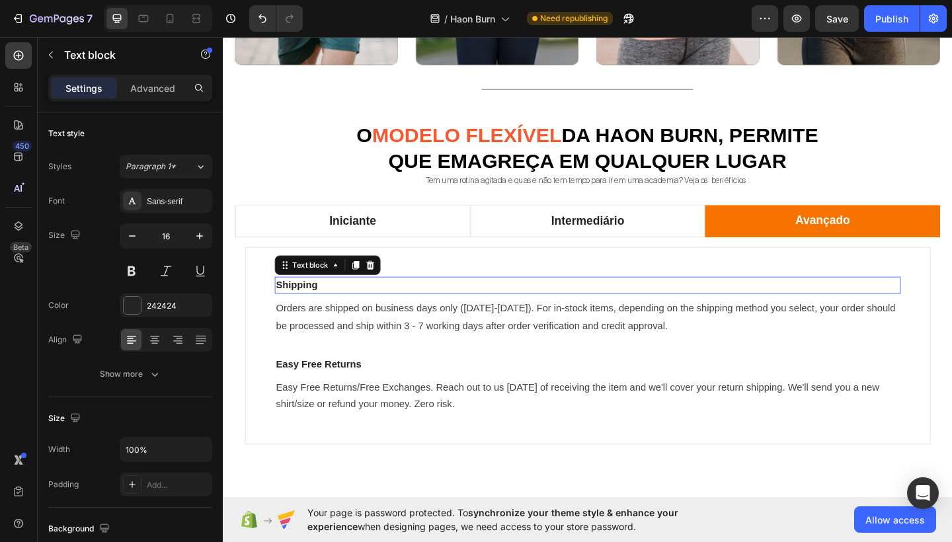
click at [344, 308] on p "Shipping" at bounding box center [619, 308] width 679 height 16
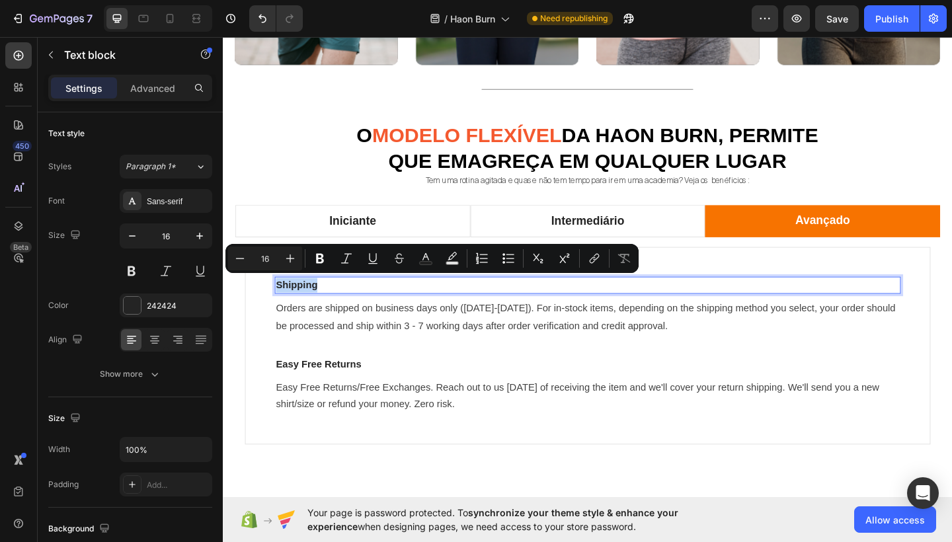
type input "1"
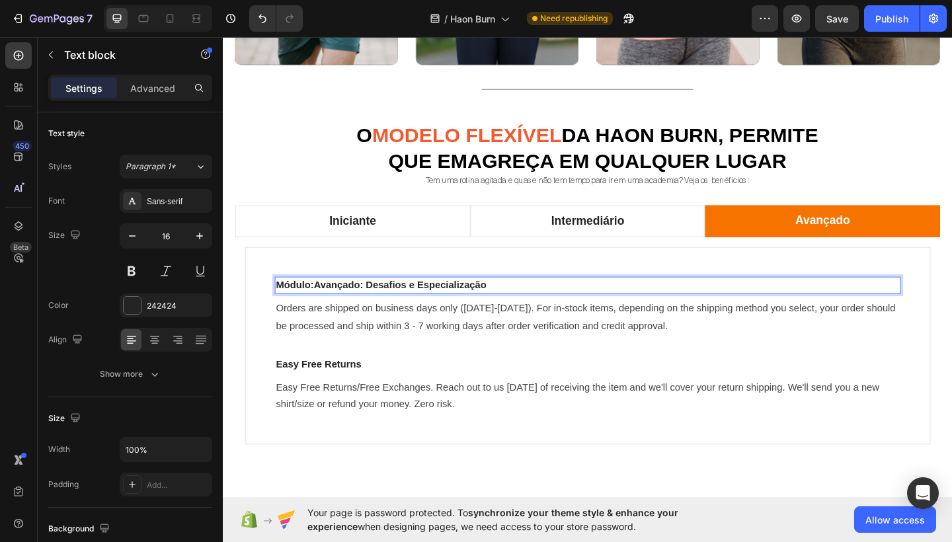
click at [344, 308] on strong "Avançado: Desafios e Especialização" at bounding box center [415, 307] width 188 height 11
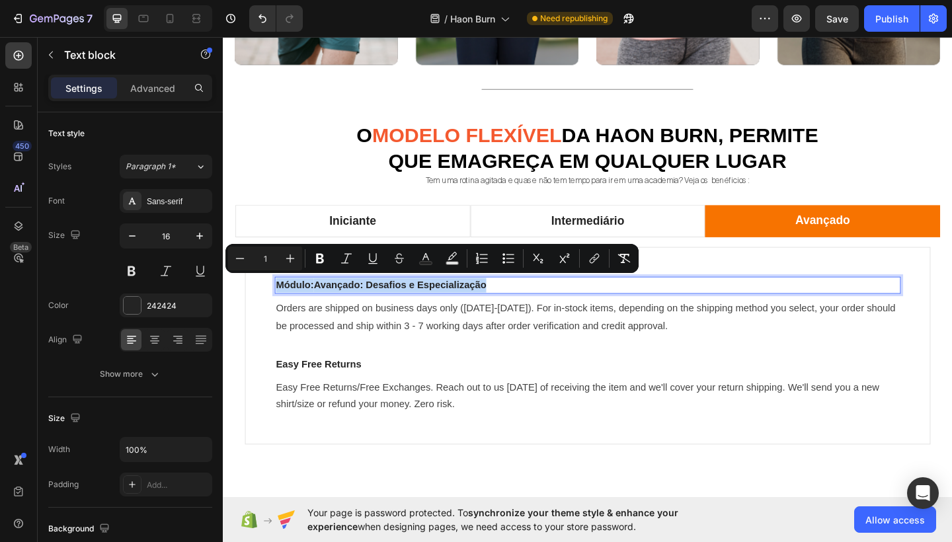
click at [376, 306] on strong "Avançado: Desafios e Especialização" at bounding box center [415, 307] width 188 height 11
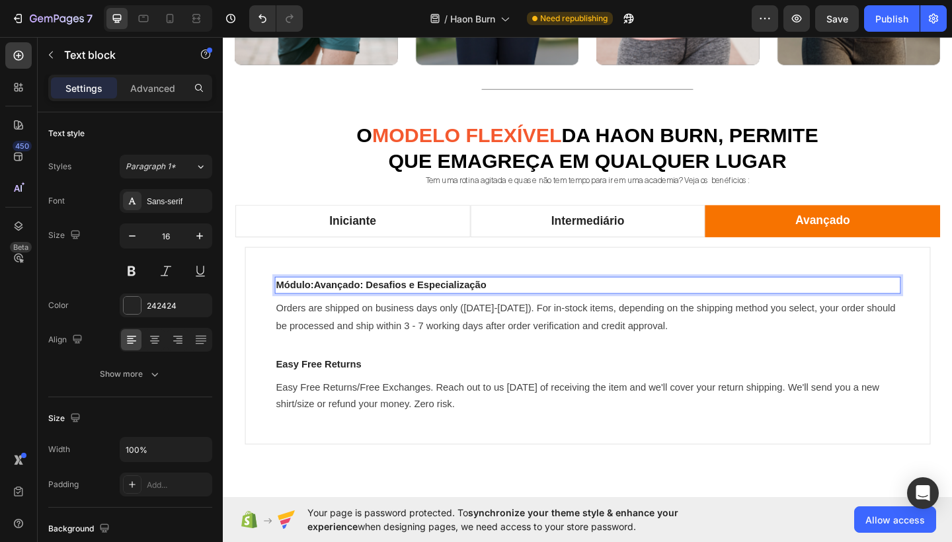
click at [320, 306] on span "Módulo: Avançado: Desafios e Especialização" at bounding box center [394, 307] width 229 height 11
click at [369, 306] on strong "Avançado: Desafios e Especialização" at bounding box center [412, 307] width 188 height 11
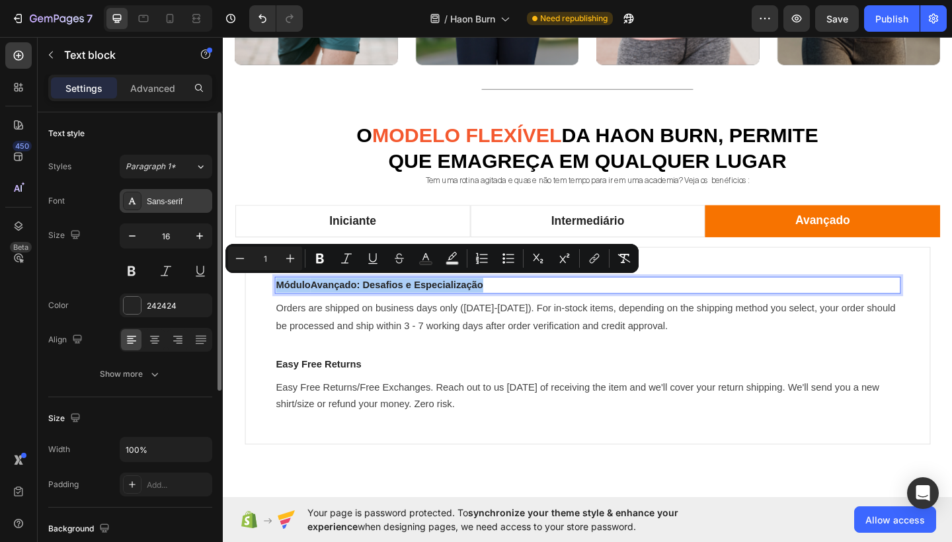
click at [168, 207] on div "Sans-serif" at bounding box center [178, 202] width 62 height 12
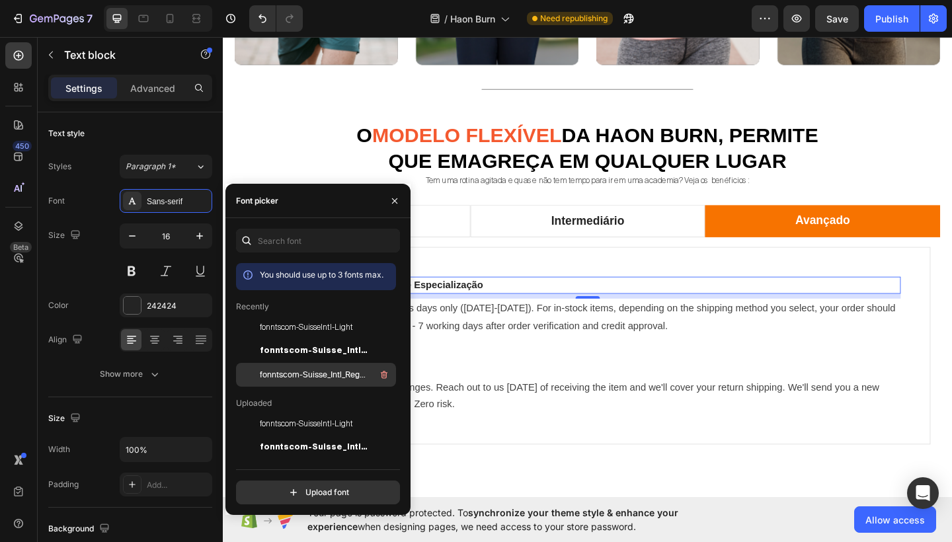
click at [290, 371] on span "fonntscom-Suisse_Intl_Regular" at bounding box center [315, 375] width 110 height 12
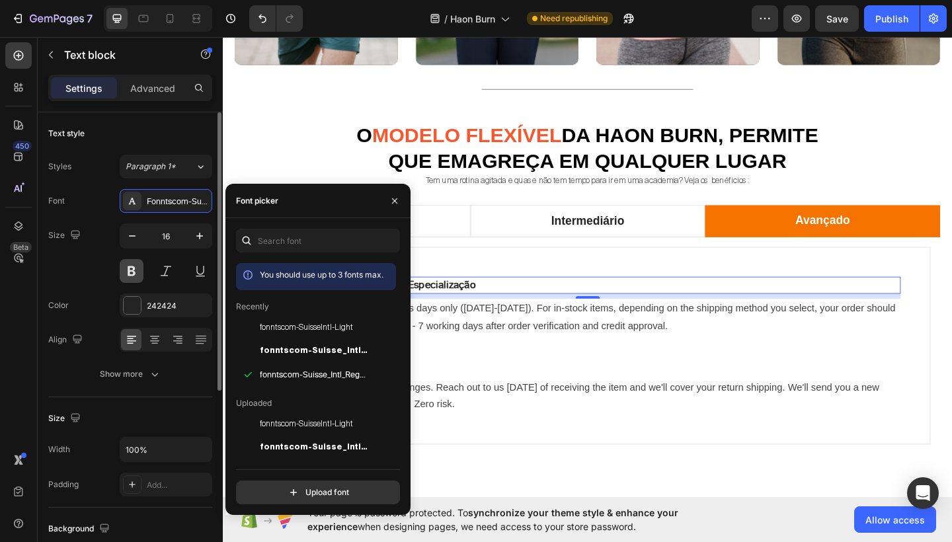
click at [137, 271] on button at bounding box center [132, 271] width 24 height 24
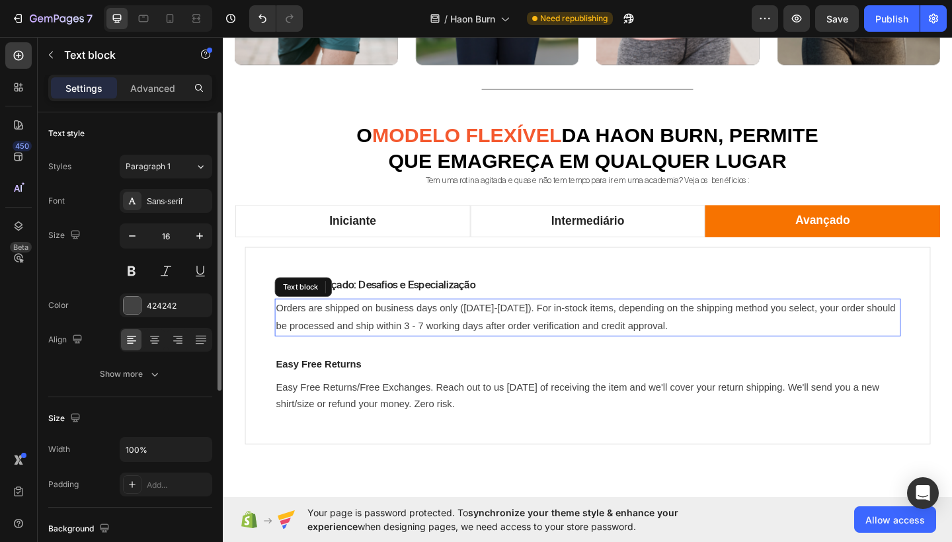
click at [376, 333] on p "Orders are shipped on business days only ([DATE]-[DATE]). For in-stock items, d…" at bounding box center [619, 342] width 679 height 38
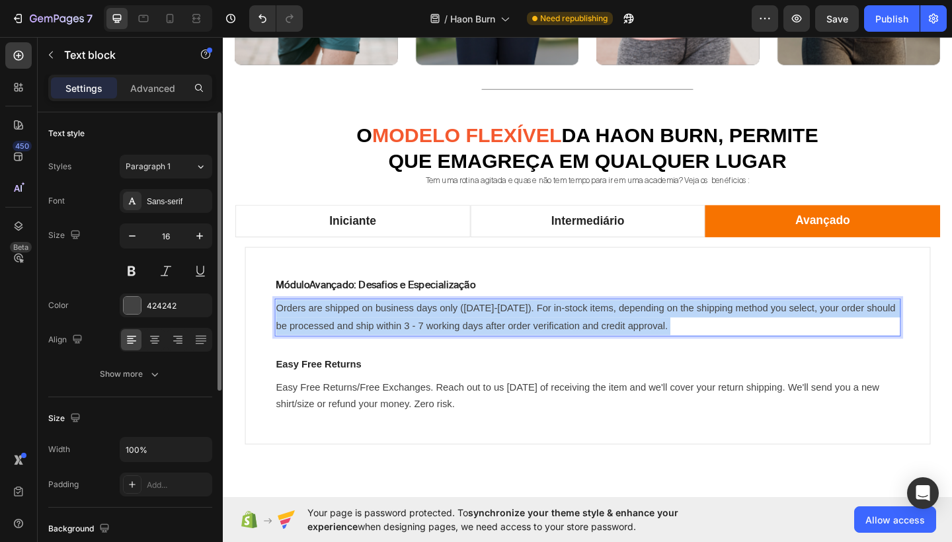
click at [376, 333] on p "Orders are shipped on business days only ([DATE]-[DATE]). For in-stock items, d…" at bounding box center [619, 342] width 679 height 38
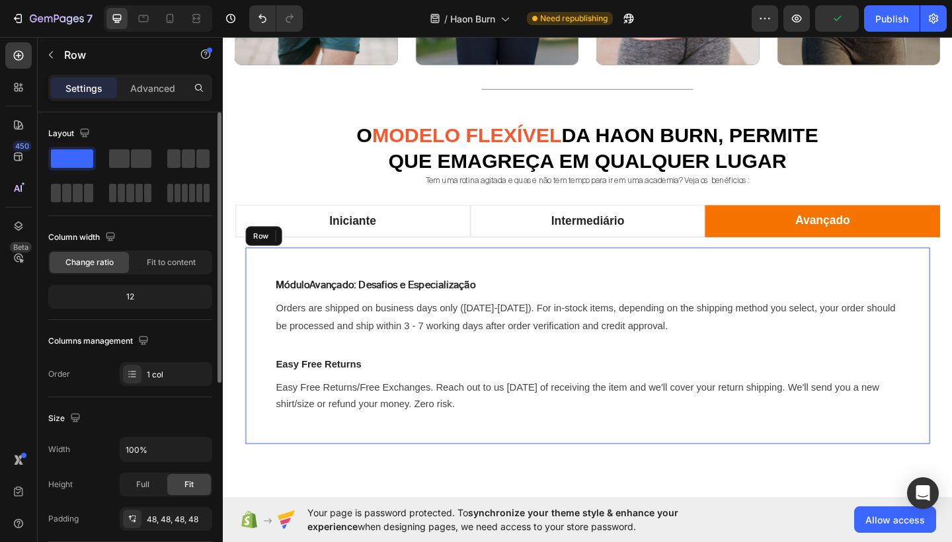
click at [638, 268] on div "Módulo Avançado: Desafios e Especialização Text block Orders are shipped on bus…" at bounding box center [620, 373] width 746 height 215
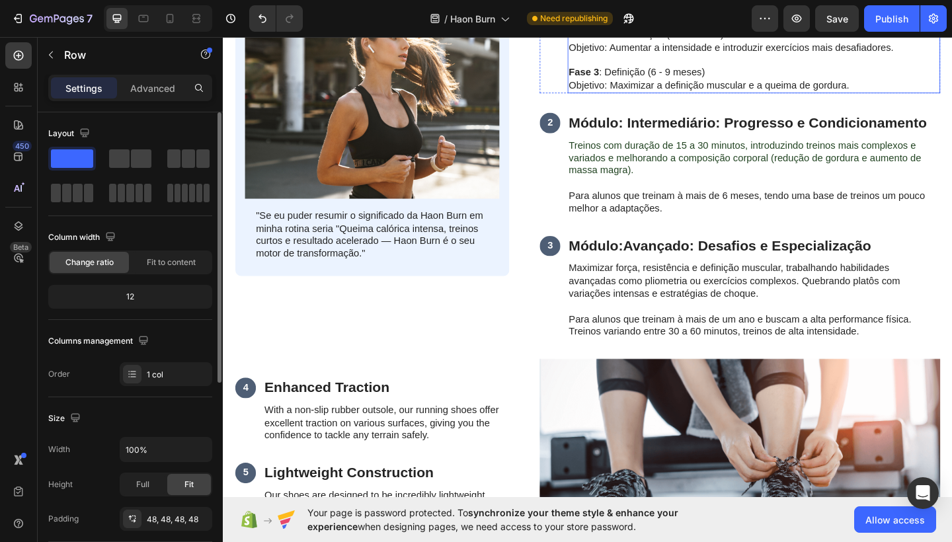
scroll to position [1608, 0]
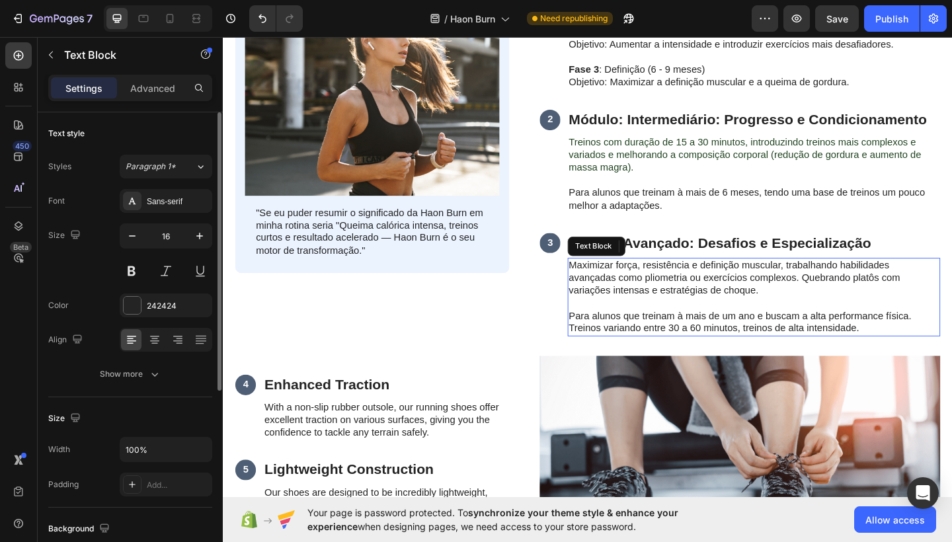
click at [730, 335] on p "Para alunos que treinam à mais de um ano e buscam a alta performance física. Tr…" at bounding box center [800, 349] width 403 height 28
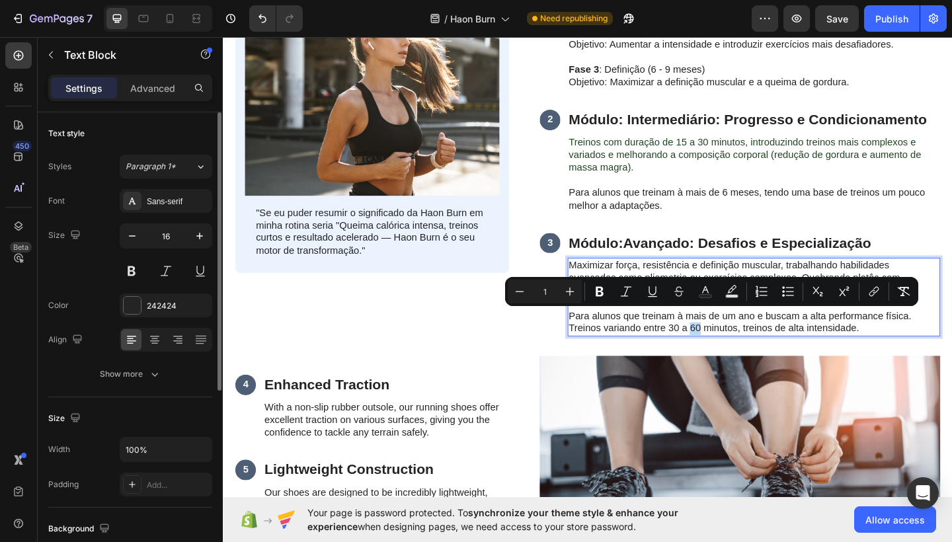
click at [907, 335] on p "Para alunos que treinam à mais de um ano e buscam a alta performance física. Tr…" at bounding box center [800, 349] width 403 height 28
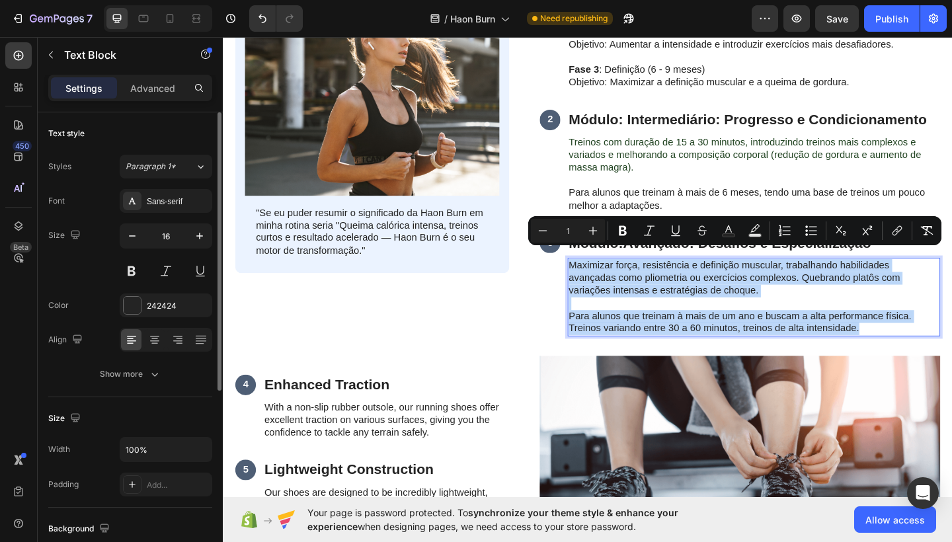
drag, startPoint x: 922, startPoint y: 339, endPoint x: 598, endPoint y: 273, distance: 330.6
click at [598, 278] on div "Maximizar força, resistência e definição muscular, trabalhando habilidades avan…" at bounding box center [800, 320] width 405 height 85
copy div "Maximizar força, resistência e definição muscular, trabalhando habilidades avan…"
click at [579, 284] on div "3 Text Block" at bounding box center [578, 307] width 22 height 113
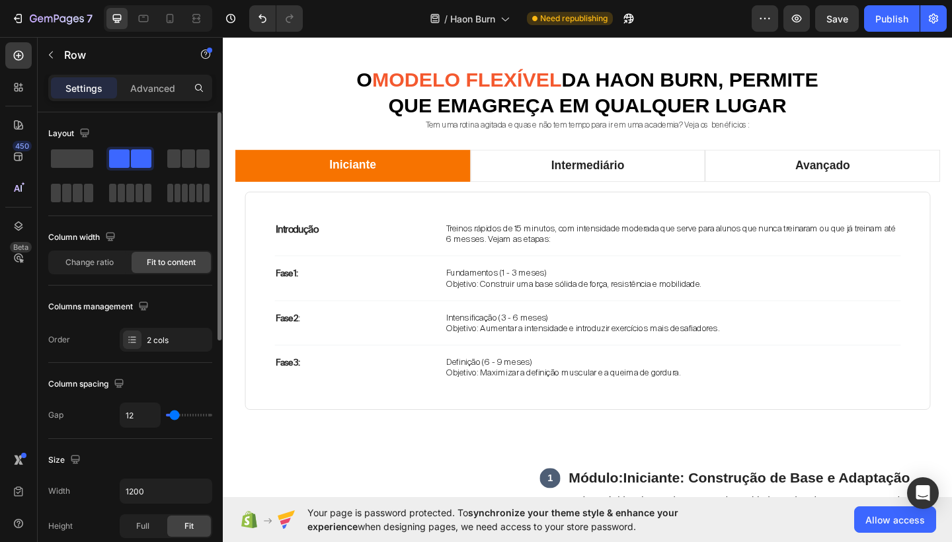
scroll to position [1008, 0]
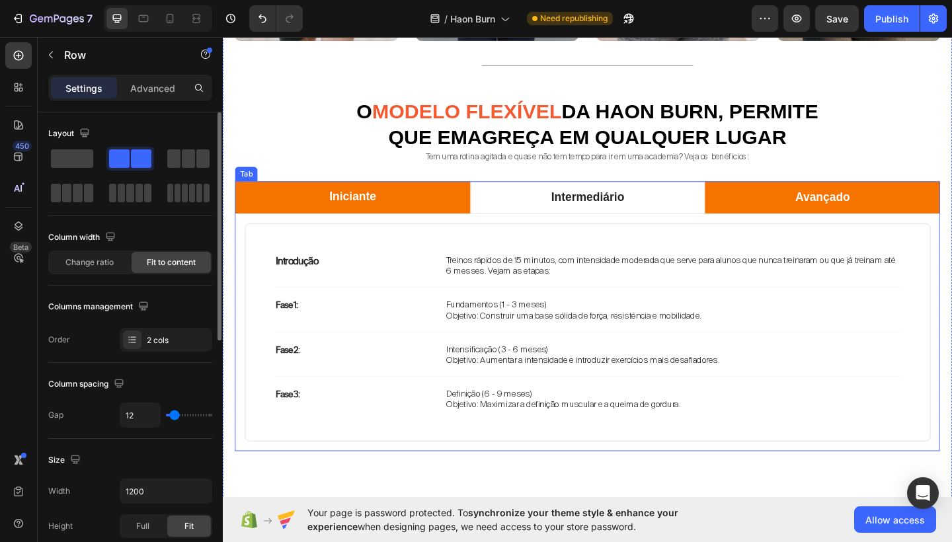
click at [795, 208] on li "Avançado" at bounding box center [875, 211] width 256 height 35
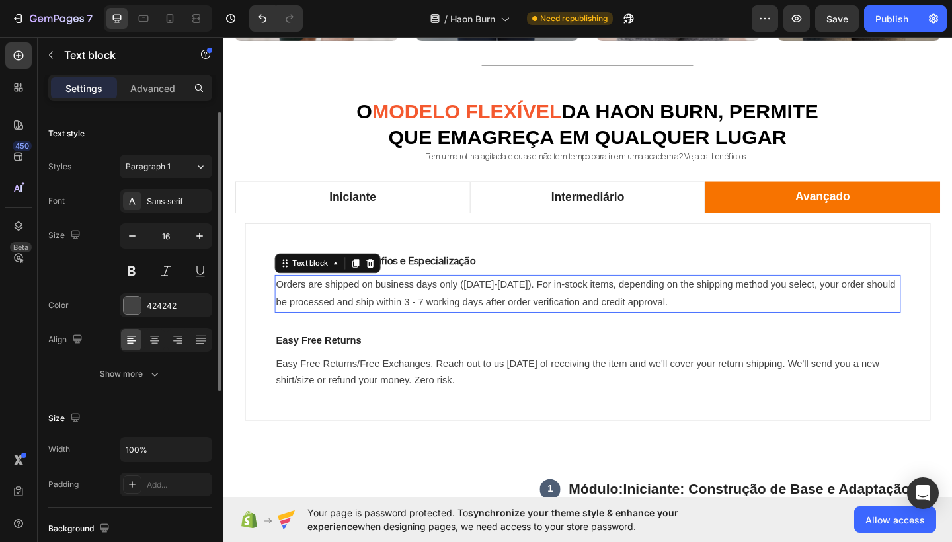
click at [452, 313] on p "Orders are shipped on business days only ([DATE]-[DATE]). For in-stock items, d…" at bounding box center [619, 317] width 679 height 38
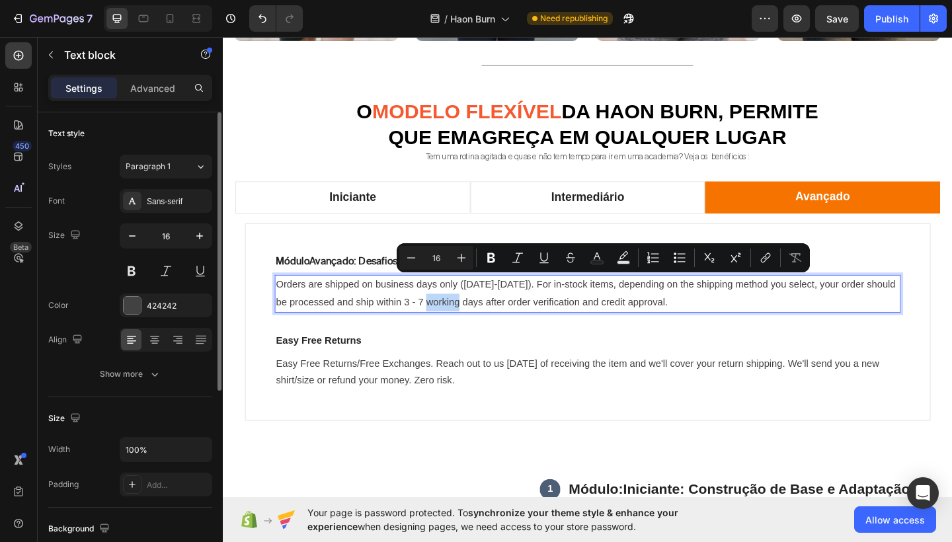
type input "1"
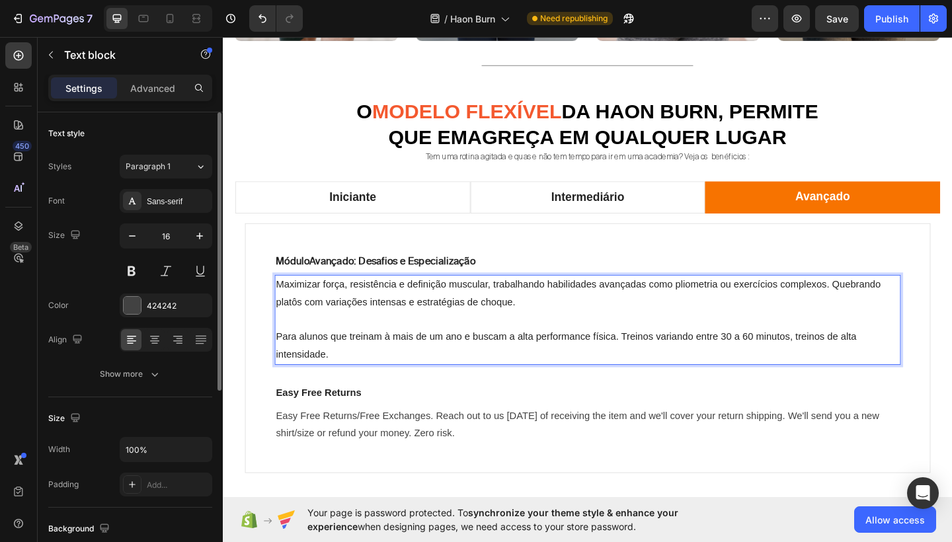
click at [353, 376] on p "Para alunos que treinam à mais de um ano e buscam a alta performance física. Tr…" at bounding box center [619, 374] width 679 height 38
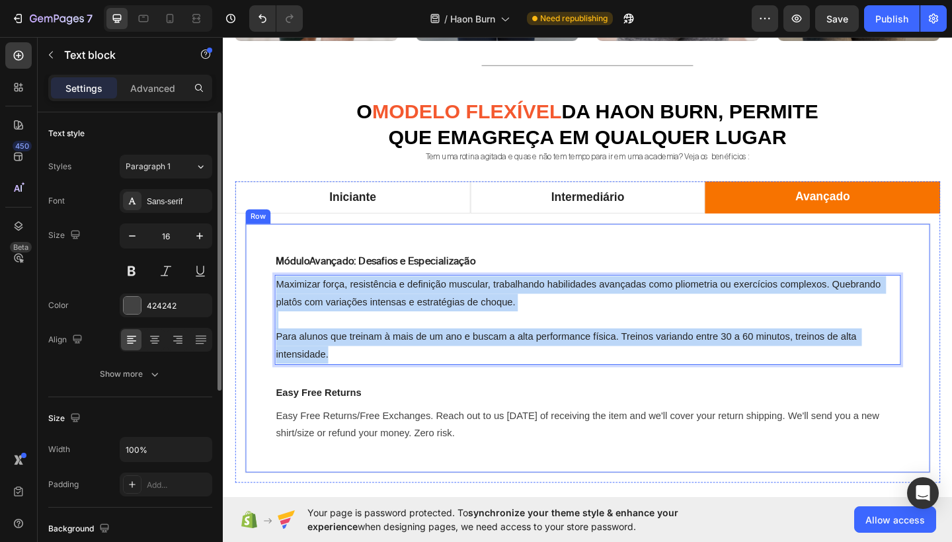
drag, startPoint x: 353, startPoint y: 376, endPoint x: 278, endPoint y: 300, distance: 105.7
click at [278, 300] on div "Módulo Avançado: Desafios e Especialização Text block Maximizar força, resistên…" at bounding box center [620, 376] width 746 height 272
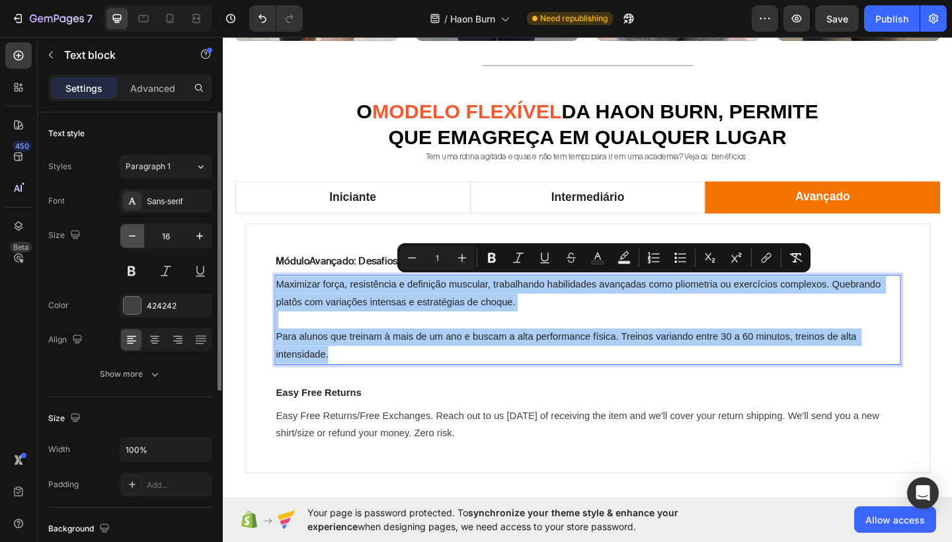
click at [135, 237] on icon "button" at bounding box center [132, 236] width 13 height 13
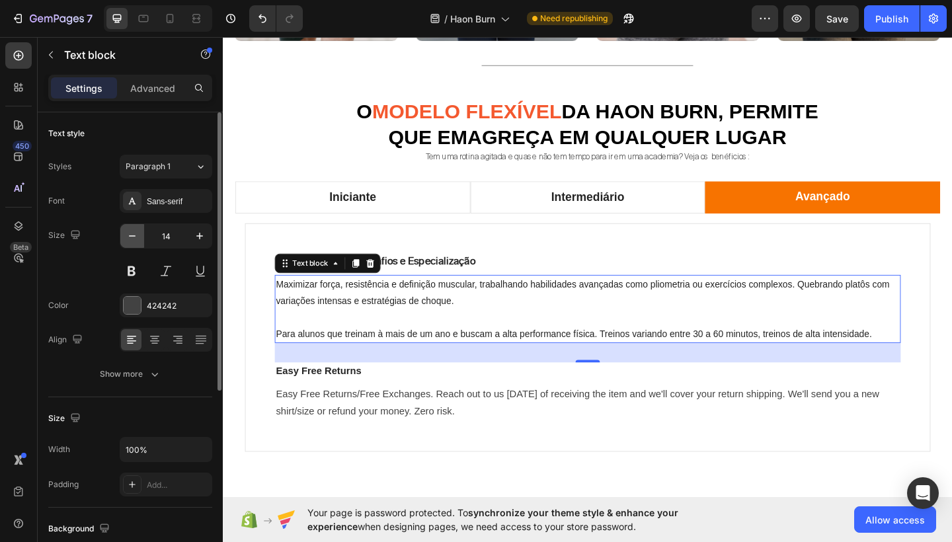
click at [135, 237] on icon "button" at bounding box center [132, 236] width 13 height 13
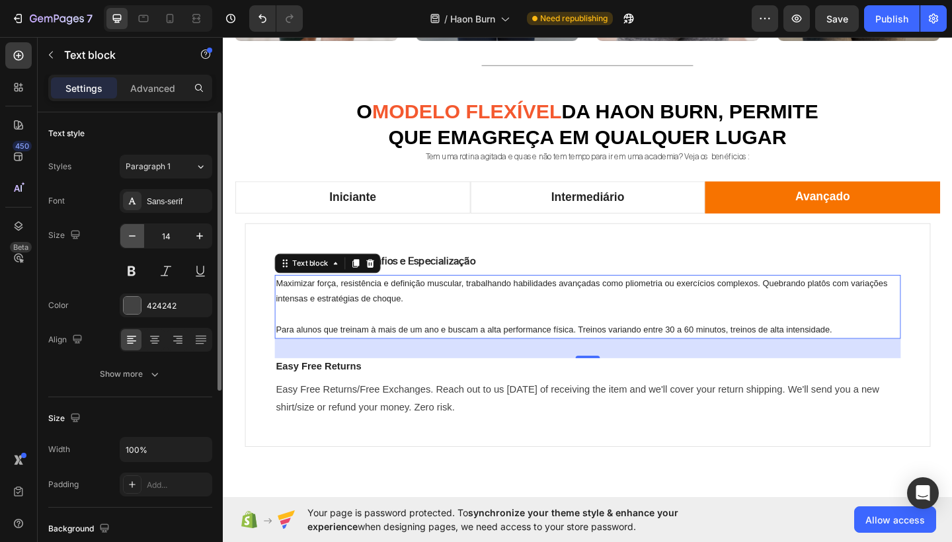
type input "13"
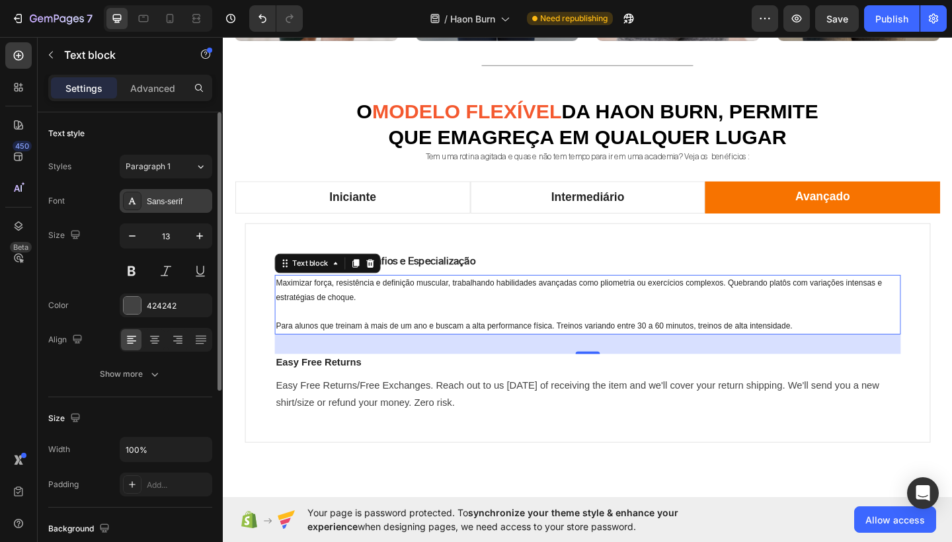
click at [172, 203] on div "Sans-serif" at bounding box center [178, 202] width 62 height 12
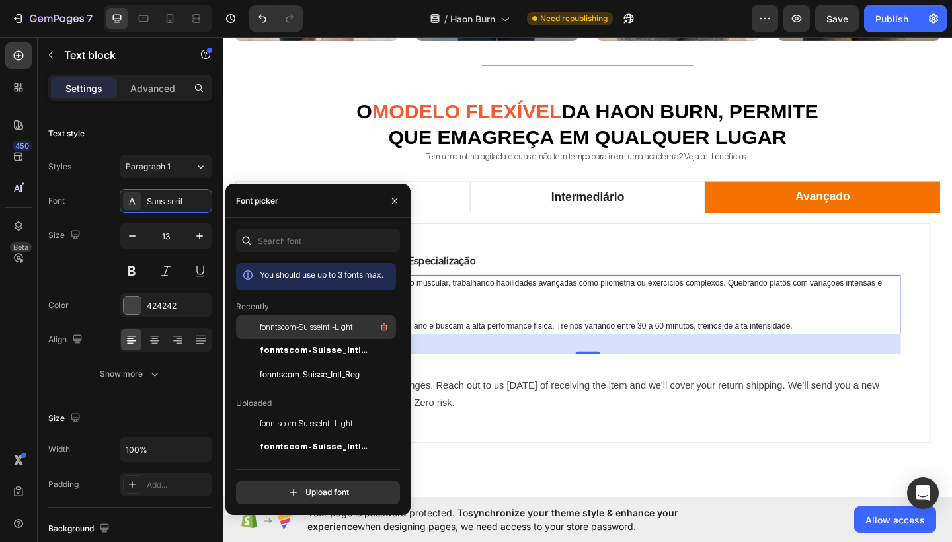
click at [285, 325] on span "fonntscom-SuisseIntl-Light" at bounding box center [306, 327] width 93 height 12
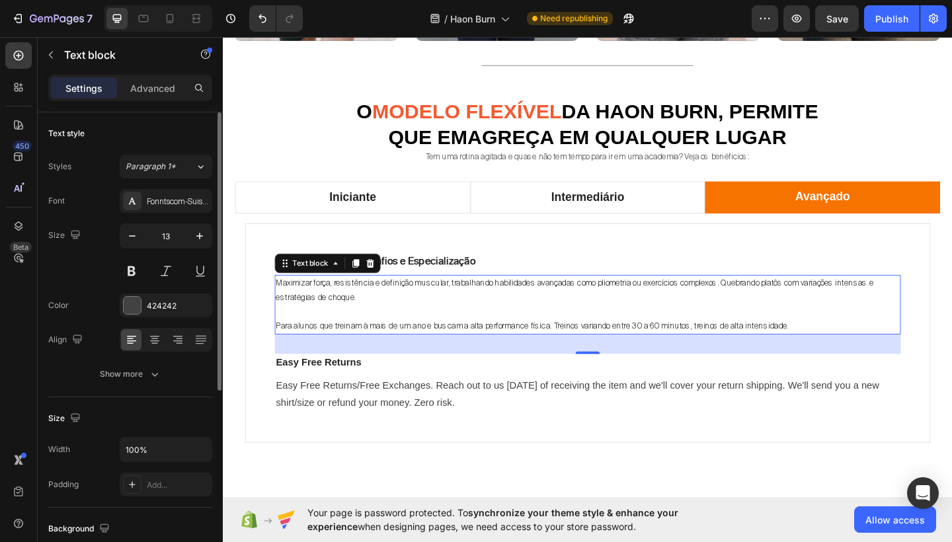
click at [99, 277] on div "Size 13" at bounding box center [130, 254] width 164 height 60
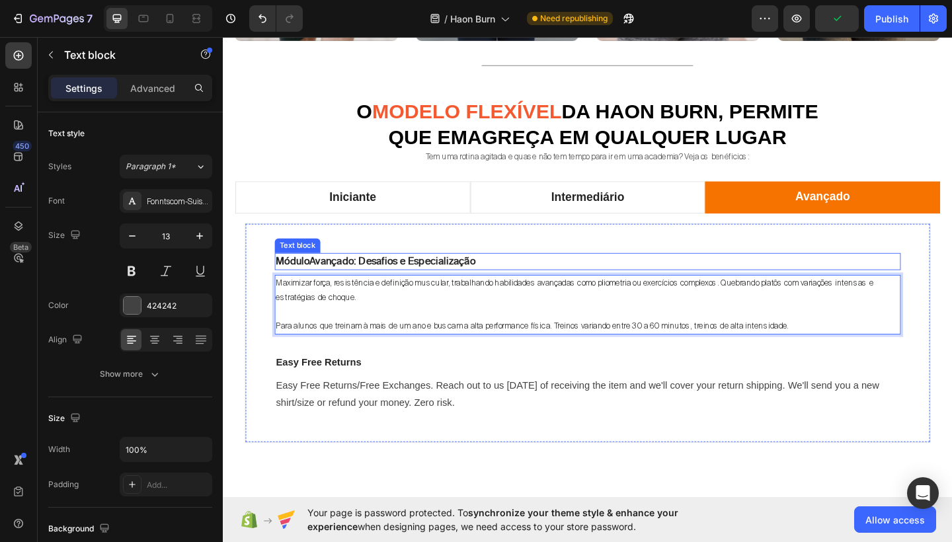
click at [419, 285] on strong "Avançado: Desafios e Especialização" at bounding box center [407, 281] width 181 height 13
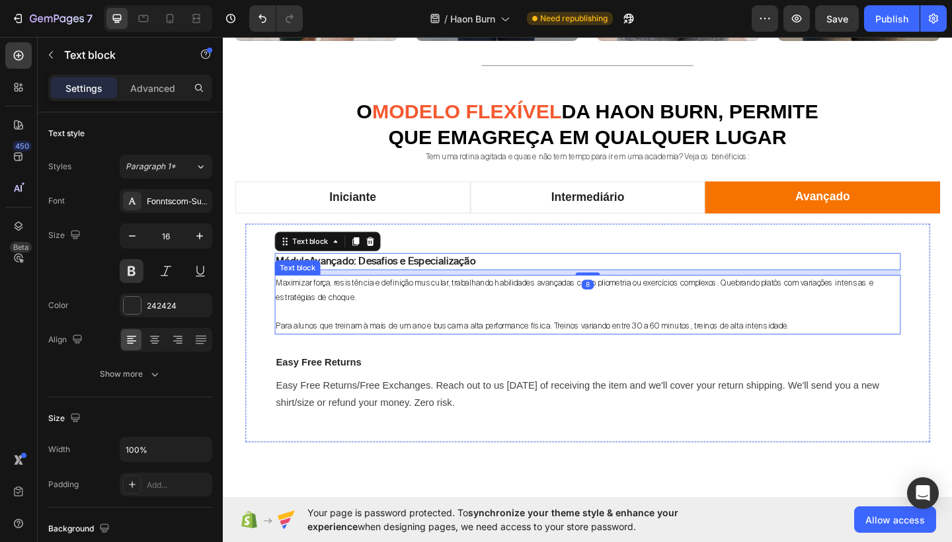
click at [413, 307] on span "Maximizar força, resistência e definição muscular, trabalhando habilidades avan…" at bounding box center [606, 313] width 652 height 26
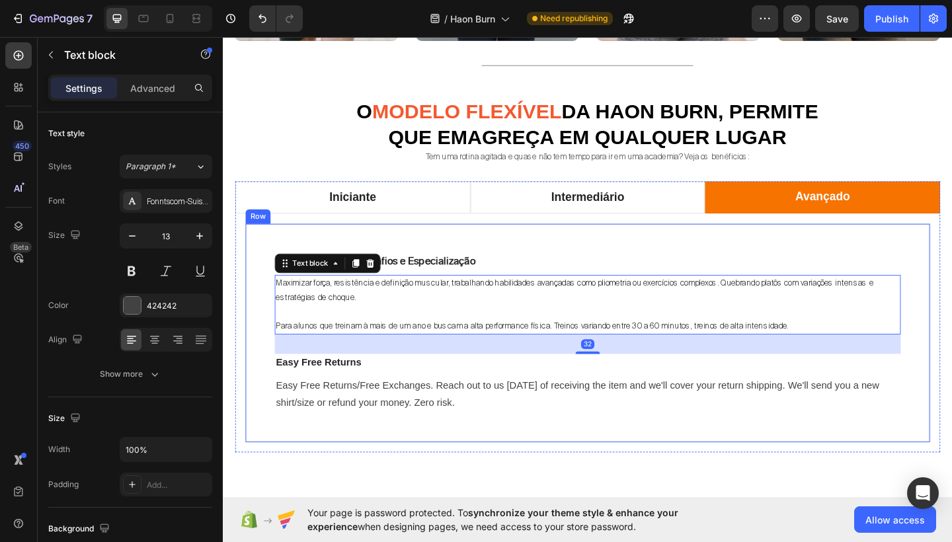
click at [400, 406] on div "Easy Free Returns/Free Exchanges. Reach out to us [DATE] of receiving the item …" at bounding box center [619, 426] width 681 height 41
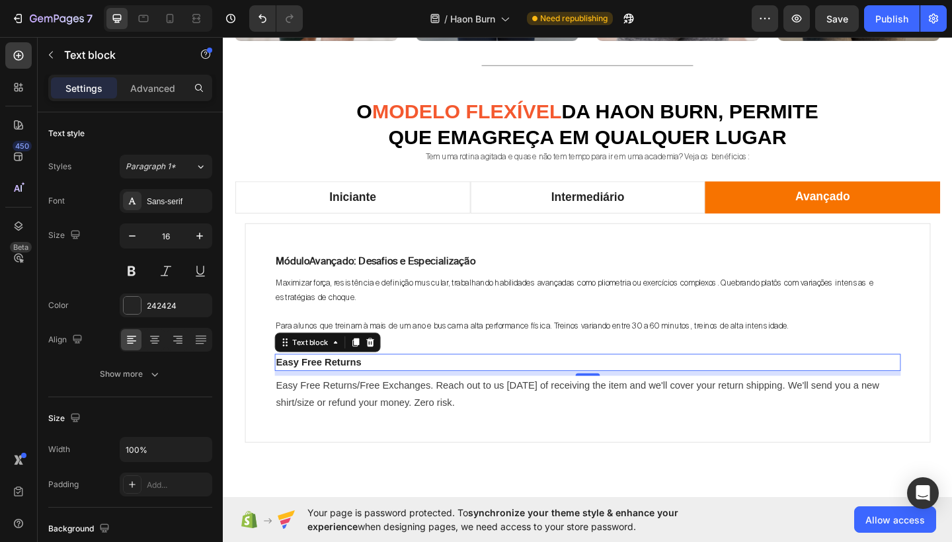
click at [405, 384] on p "Easy Free Returns" at bounding box center [619, 392] width 679 height 16
click at [383, 370] on icon at bounding box center [383, 368] width 9 height 9
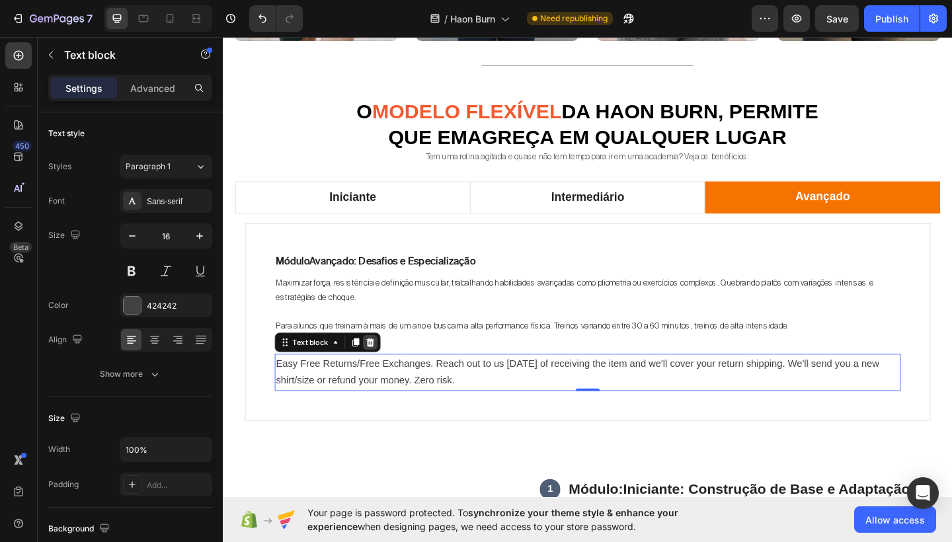
click at [384, 366] on icon at bounding box center [383, 369] width 11 height 11
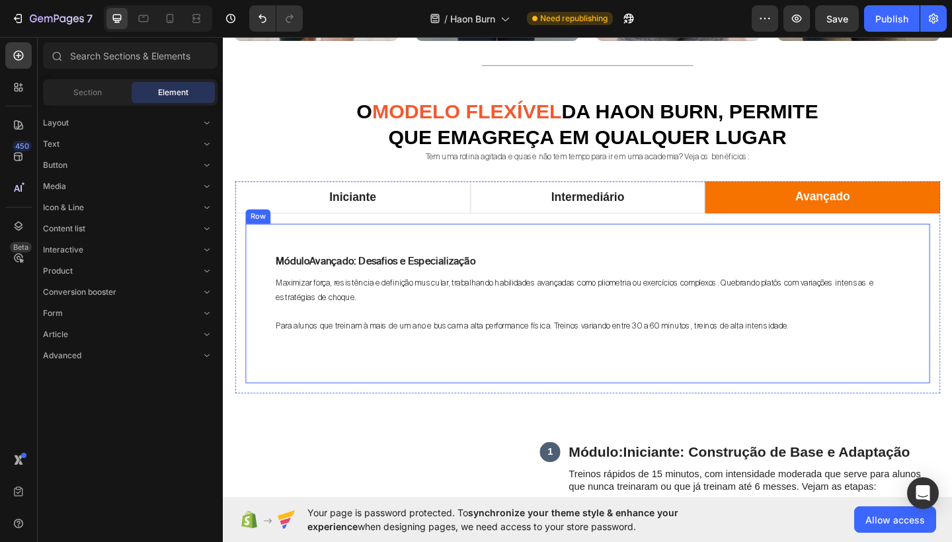
click at [406, 384] on div "Módulo Avançado: Desafios e Especialização Text block Maximizar força, resistên…" at bounding box center [620, 327] width 746 height 175
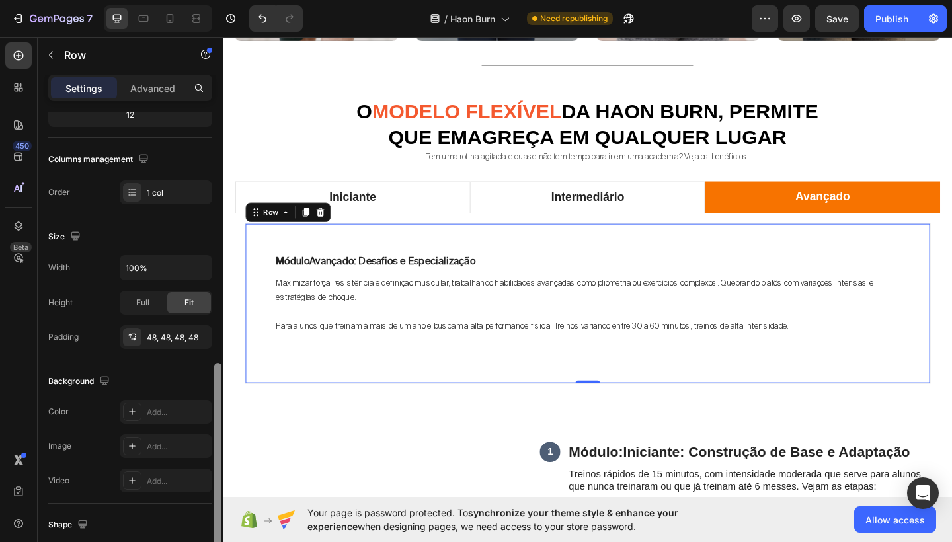
scroll to position [339, 0]
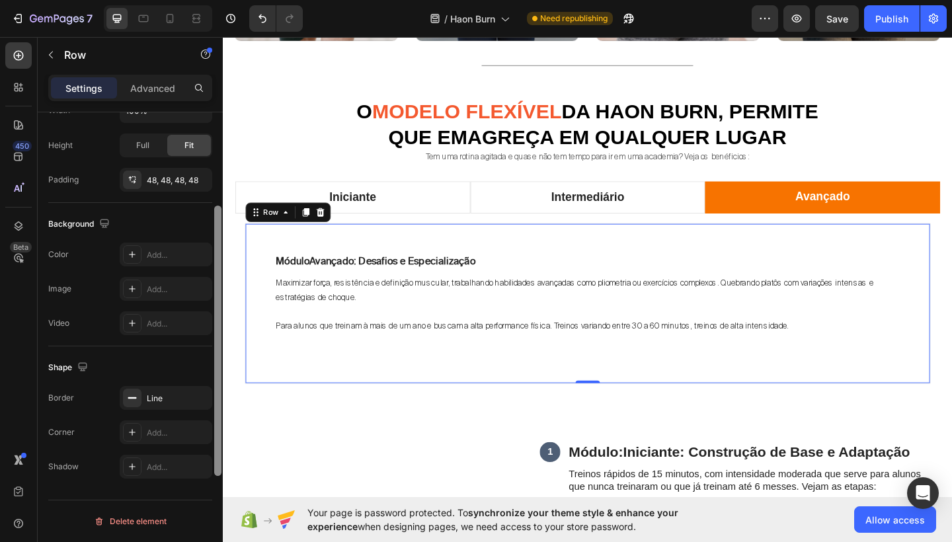
drag, startPoint x: 216, startPoint y: 290, endPoint x: 212, endPoint y: 499, distance: 208.4
click at [212, 499] on div "Layout Column width Change ratio Fit to content 12 Columns management Order 1 c…" at bounding box center [130, 346] width 185 height 468
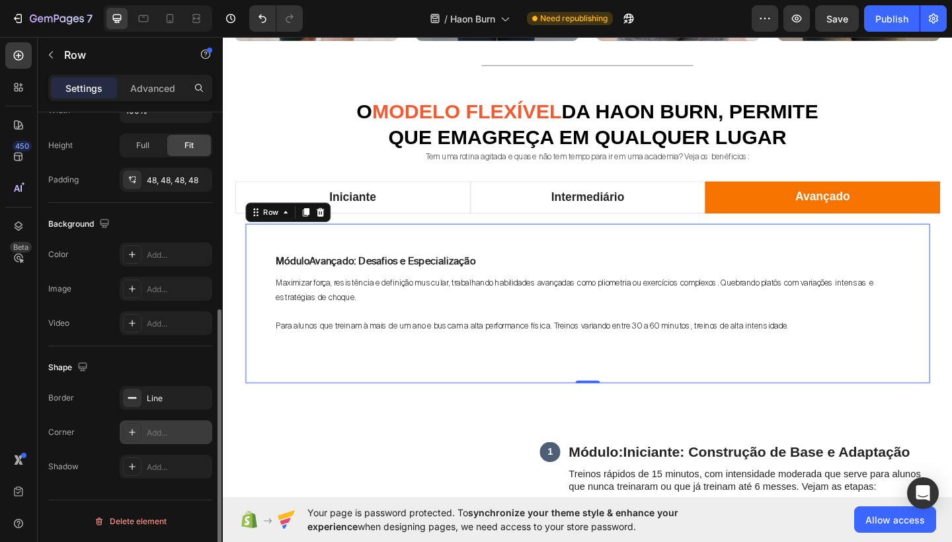
click at [173, 427] on div "Add..." at bounding box center [178, 433] width 62 height 12
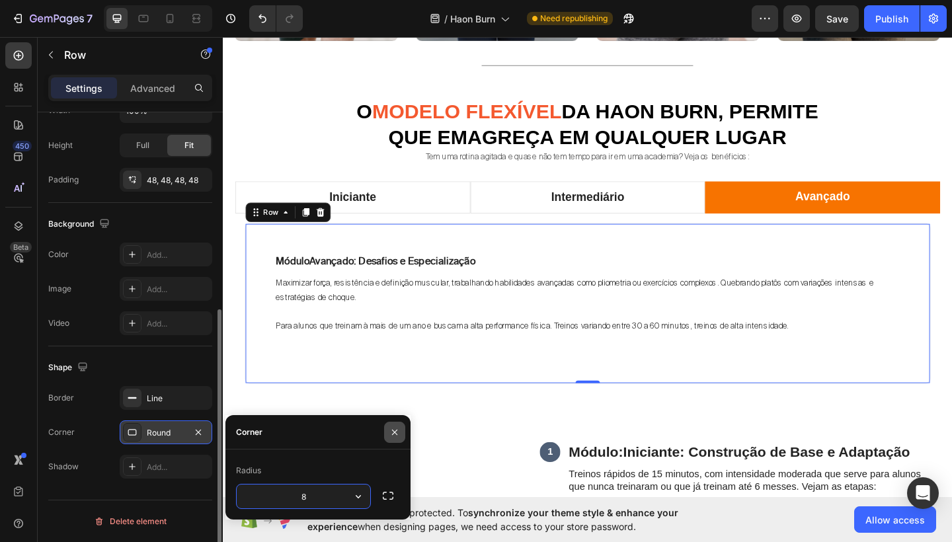
click at [389, 433] on button "button" at bounding box center [394, 432] width 21 height 21
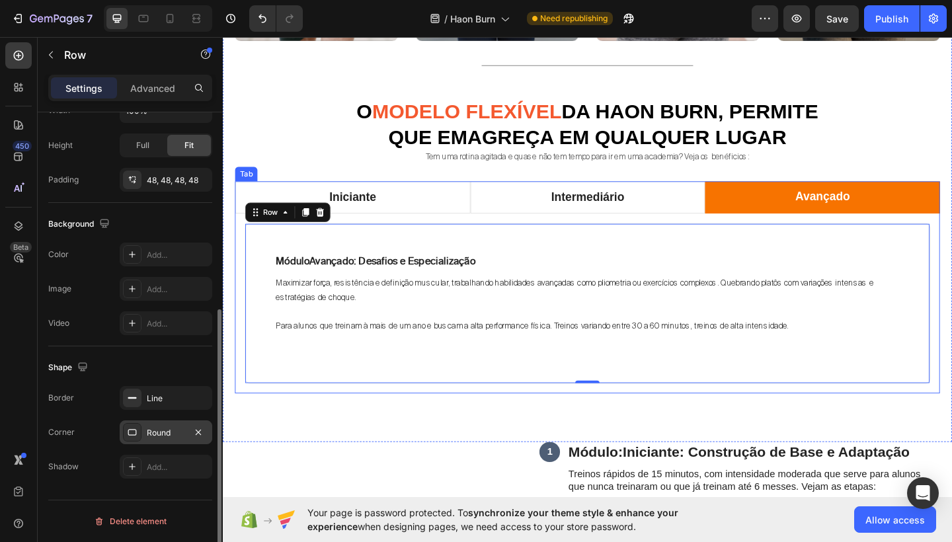
click at [525, 406] on div "Módulo Avançado: Desafios e Especialização Text block Maximizar força, resistên…" at bounding box center [620, 327] width 746 height 175
click at [510, 421] on div "Introdução Text block Treinos rápidos de 15 minutos, com intensidade moderada q…" at bounding box center [619, 328] width 767 height 196
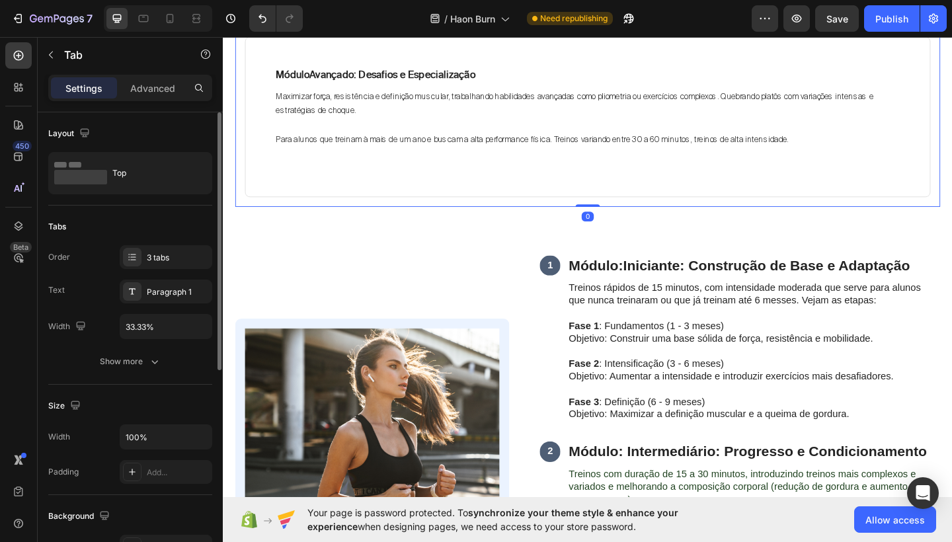
scroll to position [1216, 0]
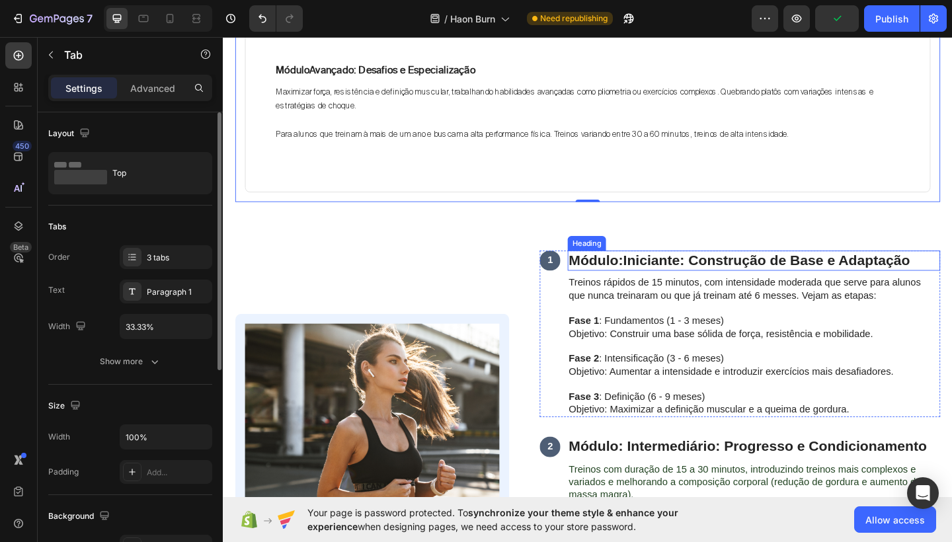
click at [634, 275] on span "Módulo: Iniciante: Construção de Base e Adaptação" at bounding box center [784, 280] width 371 height 17
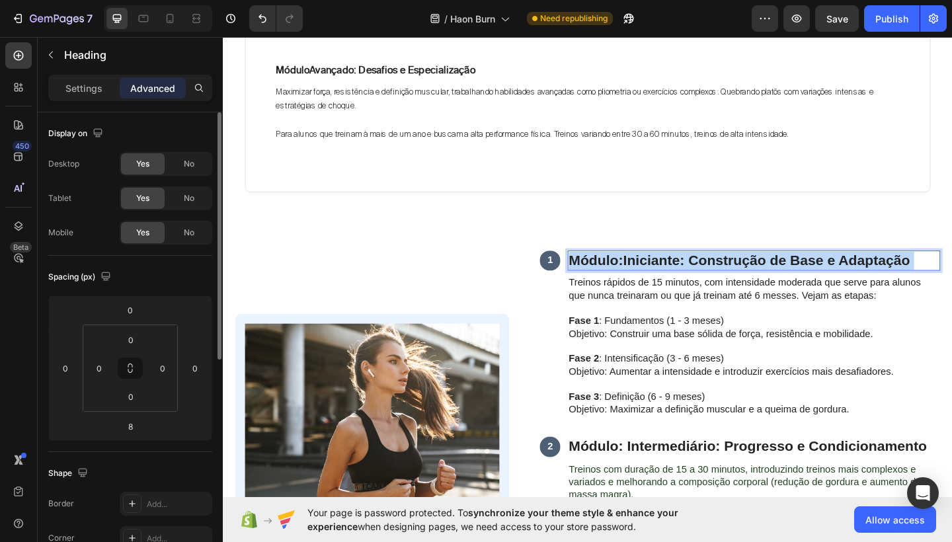
click at [634, 275] on span "Módulo: Iniciante: Construção de Base e Adaptação" at bounding box center [784, 280] width 371 height 17
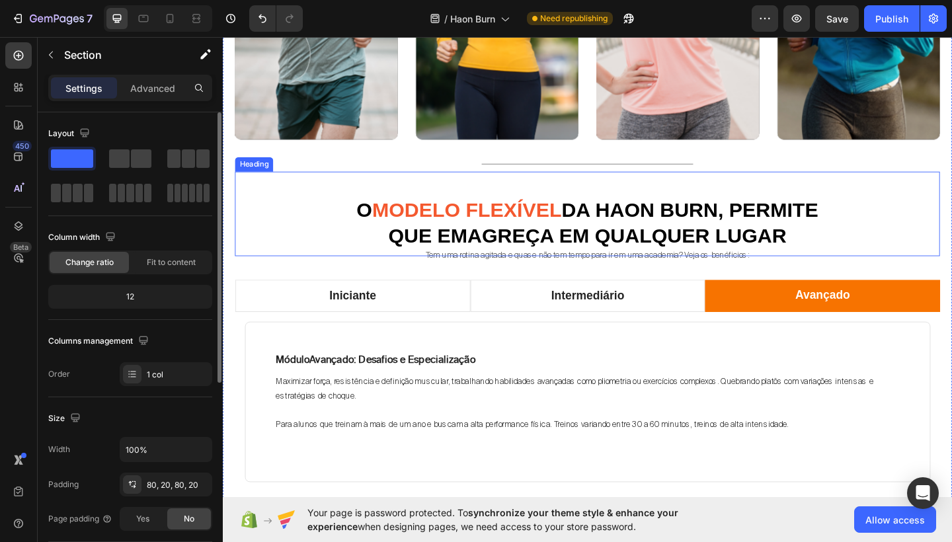
scroll to position [900, 0]
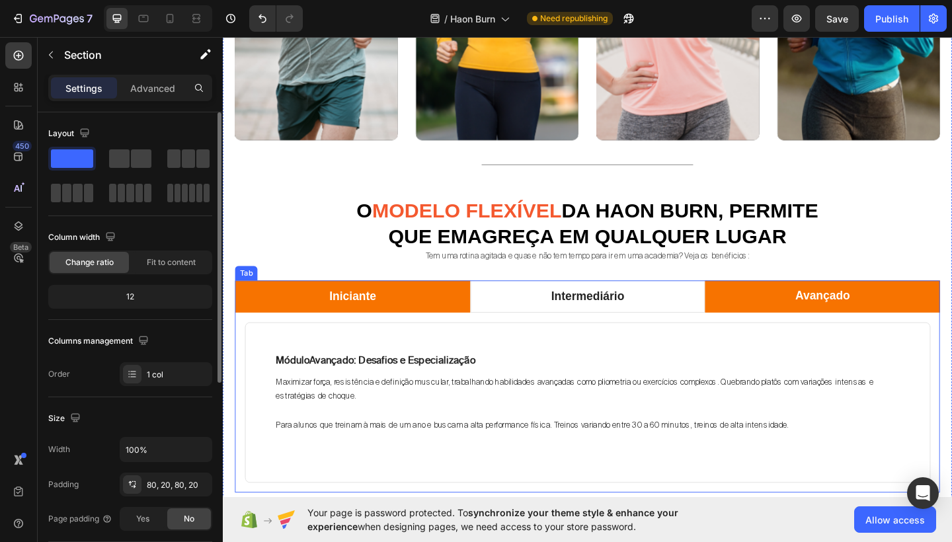
click at [421, 315] on li "Iniciante" at bounding box center [364, 319] width 256 height 35
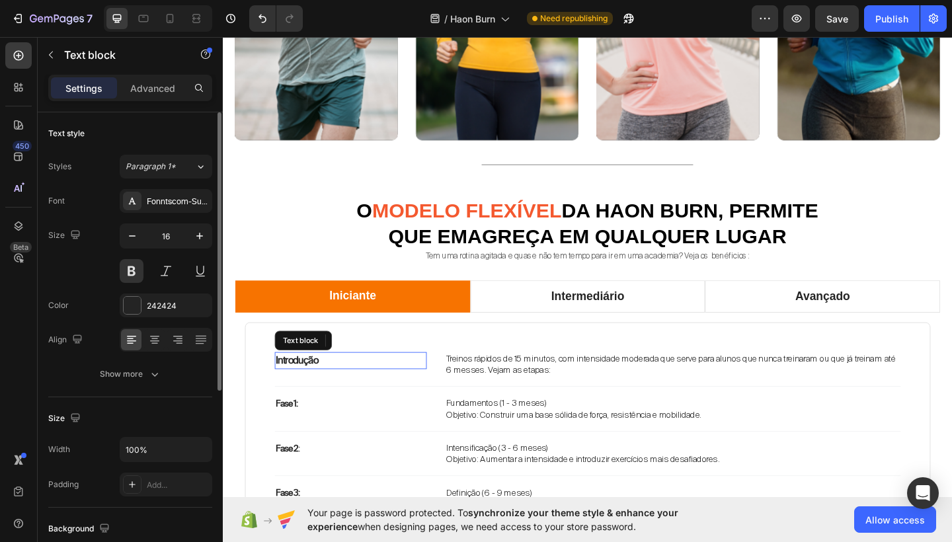
click at [331, 390] on p "Introdução" at bounding box center [361, 390] width 163 height 16
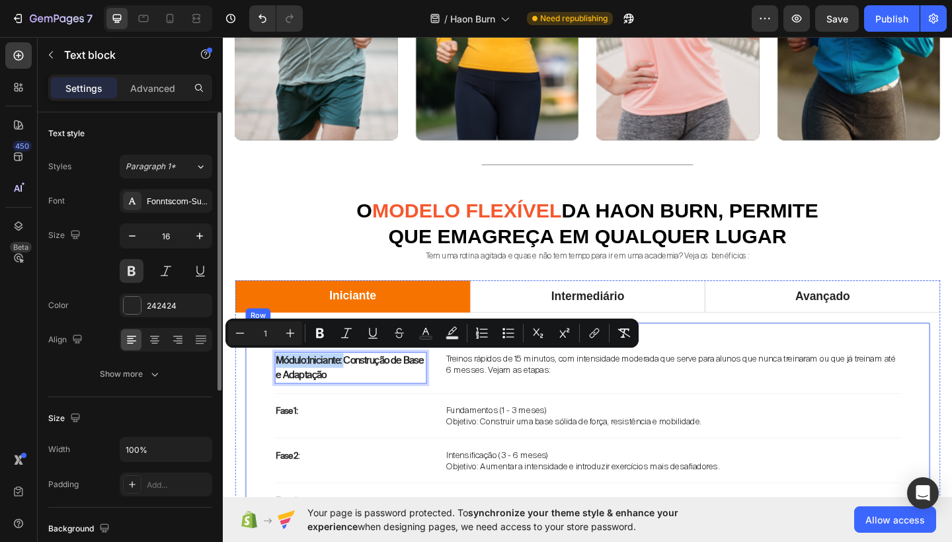
drag, startPoint x: 361, startPoint y: 384, endPoint x: 263, endPoint y: 387, distance: 98.6
click at [263, 387] on div "Módulo: Iniciante: Construção de Base e Adaptação Text block 0 Treinos rápidos …" at bounding box center [620, 470] width 746 height 245
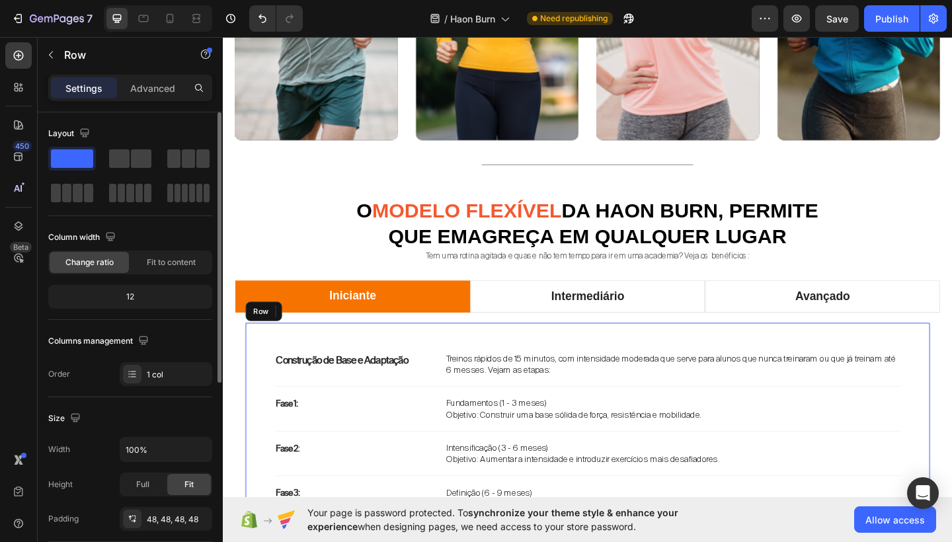
click at [626, 361] on div "Construção de Base e Adaptação Text block 0 Treinos rápidos de 15 minutos, com …" at bounding box center [620, 466] width 746 height 237
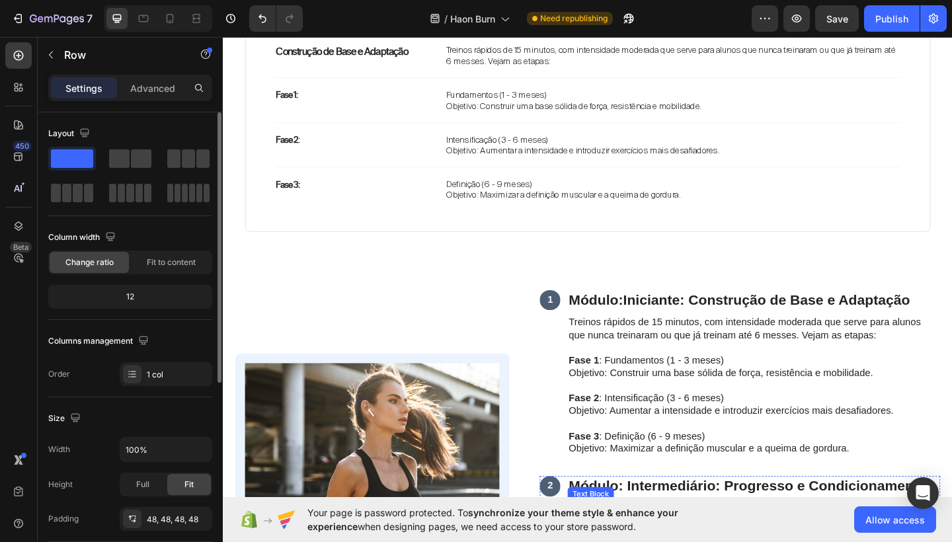
scroll to position [1226, 0]
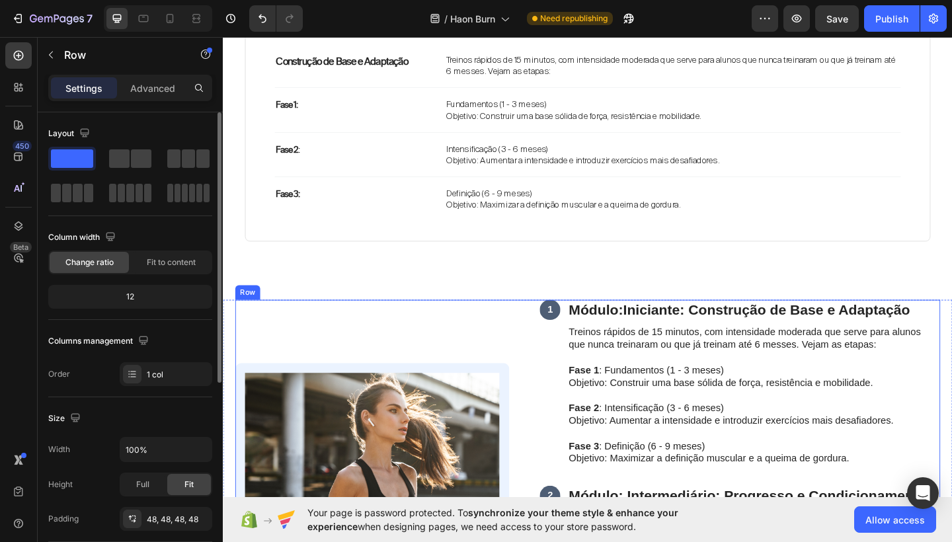
click at [528, 339] on div "Image "Se eu puder resumir o significado da Haon Burn em minha rotina seria "Qu…" at bounding box center [392, 548] width 312 height 450
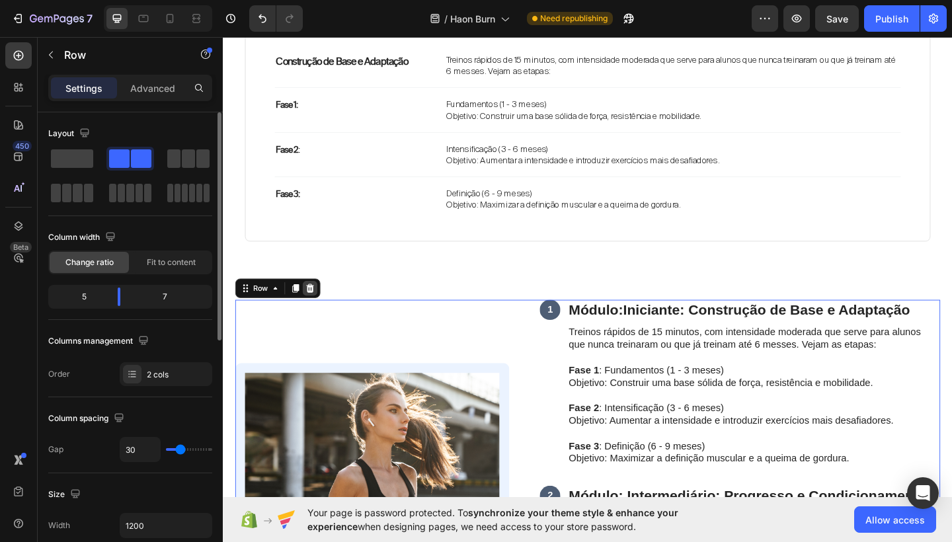
click at [317, 308] on icon at bounding box center [317, 310] width 9 height 9
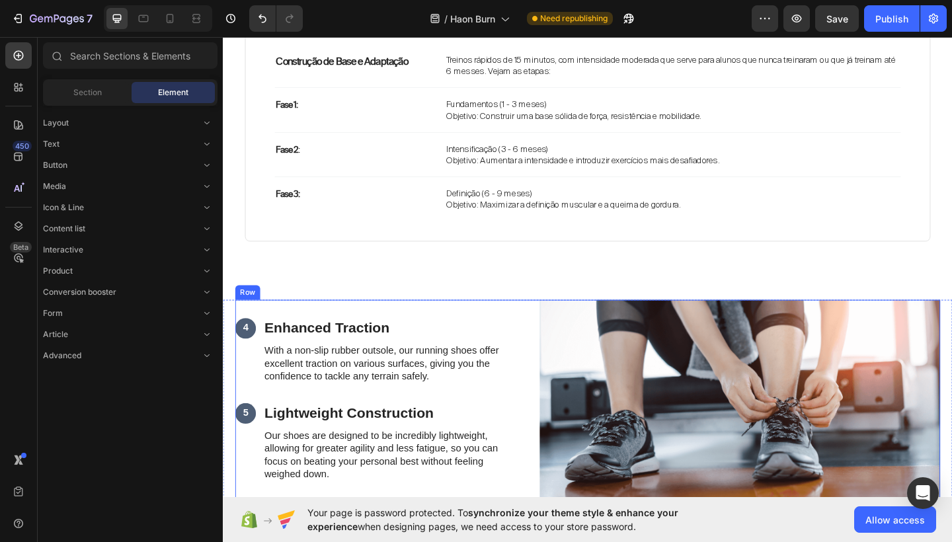
click at [499, 327] on div "4 Text Block Enhanced Traction Heading With a non-slip rubber outsole, our runn…" at bounding box center [392, 432] width 312 height 219
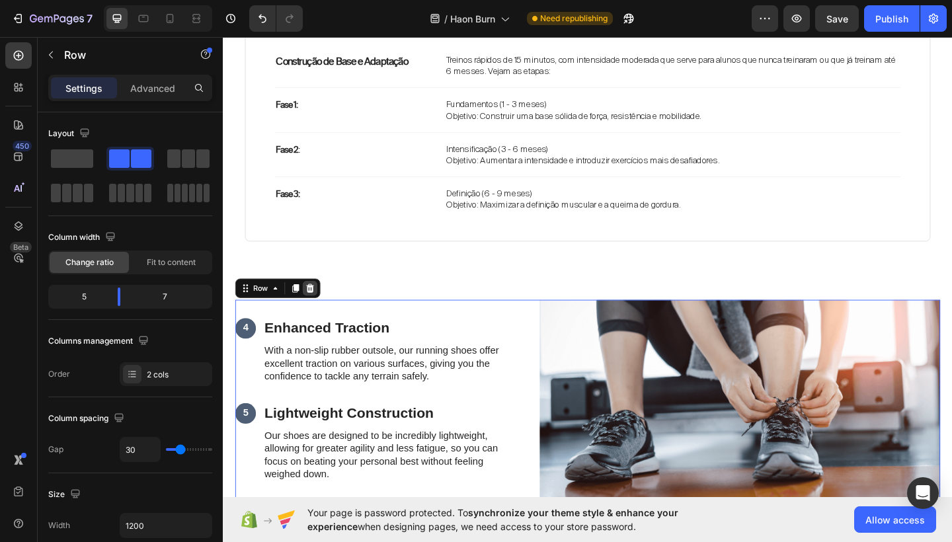
click at [319, 312] on icon at bounding box center [317, 310] width 9 height 9
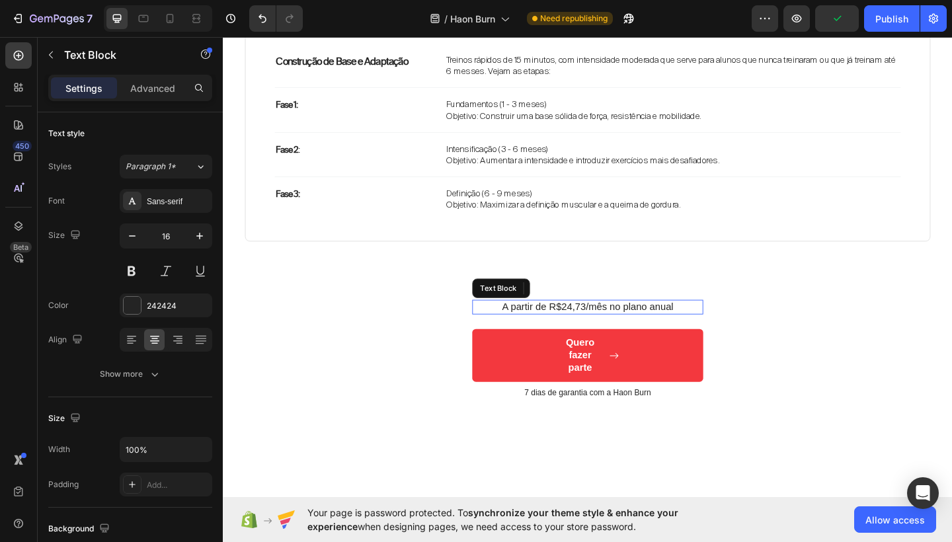
click at [625, 331] on p "A partir de R$24,73/mês no plano anual" at bounding box center [619, 332] width 249 height 14
click at [597, 306] on icon at bounding box center [599, 310] width 9 height 9
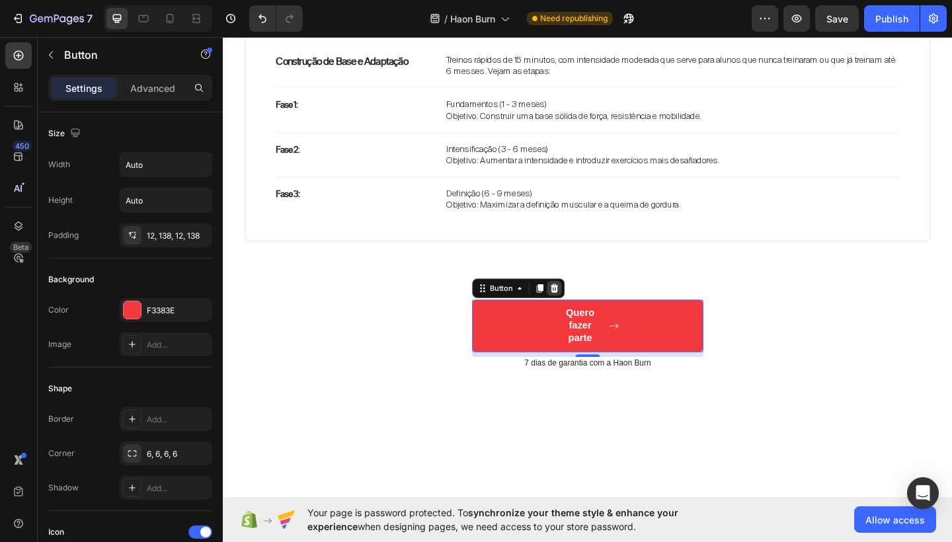
click at [583, 310] on icon at bounding box center [583, 310] width 9 height 9
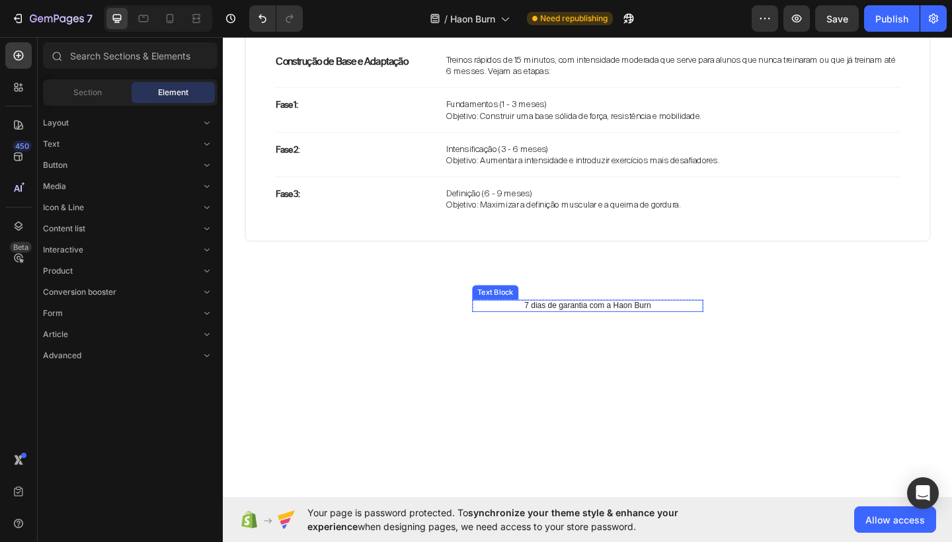
click at [577, 325] on p "7 dias de garantia com a Haon Burn" at bounding box center [619, 330] width 249 height 11
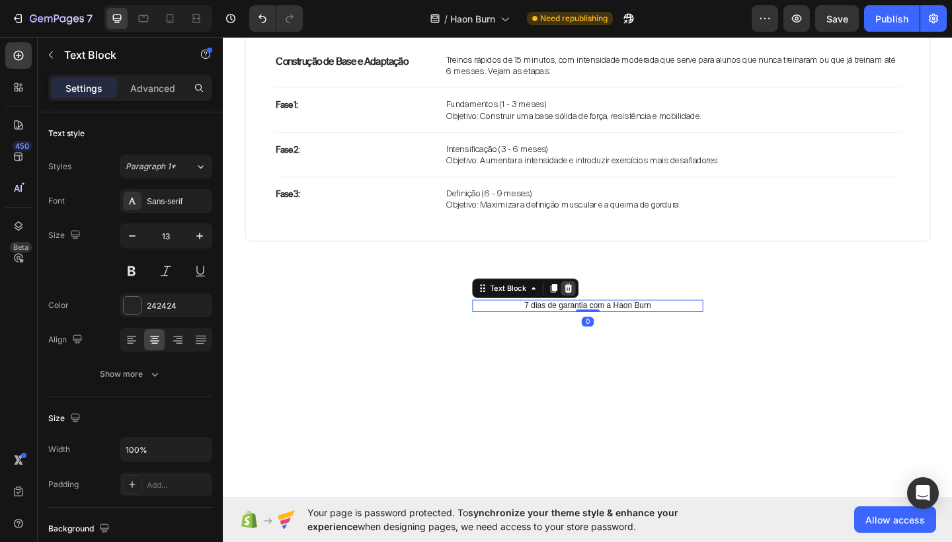
click at [599, 308] on icon at bounding box center [599, 310] width 9 height 9
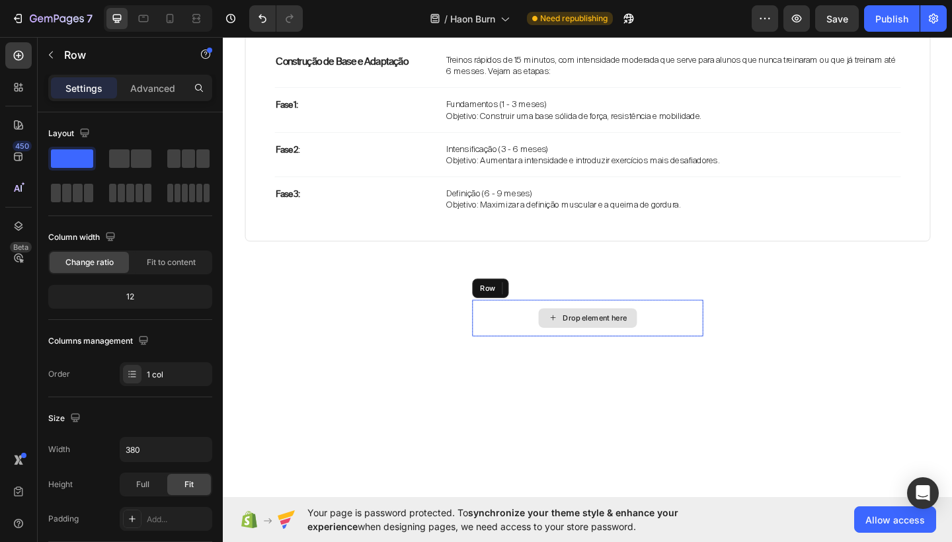
click at [686, 335] on div "Drop element here" at bounding box center [619, 343] width 251 height 40
click at [570, 308] on icon at bounding box center [575, 311] width 11 height 11
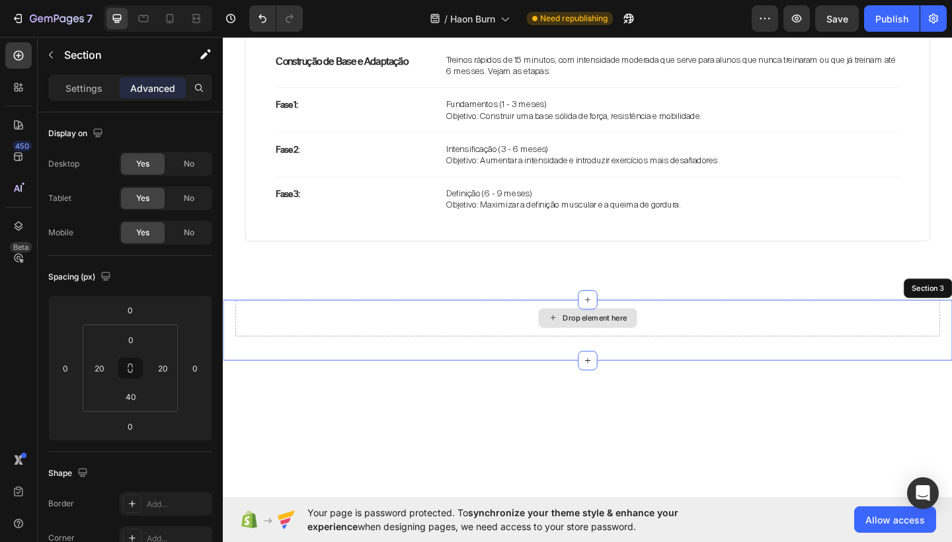
click at [485, 339] on div "Drop element here" at bounding box center [619, 343] width 767 height 40
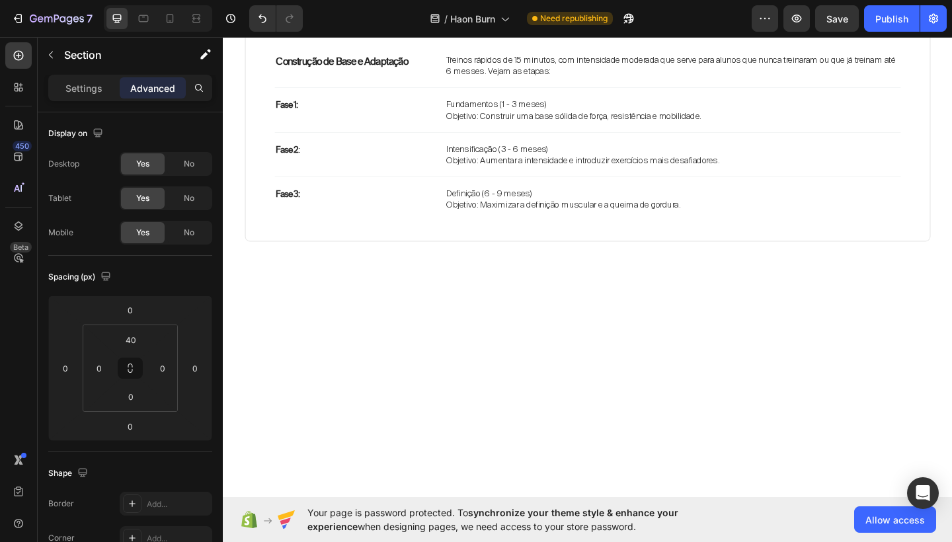
click at [705, 395] on div at bounding box center [620, 548] width 794 height 397
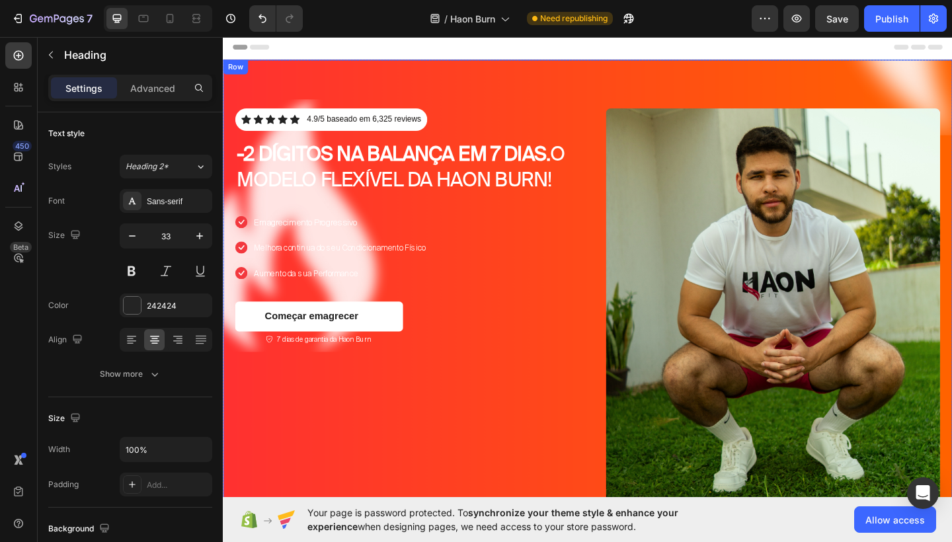
scroll to position [0, 0]
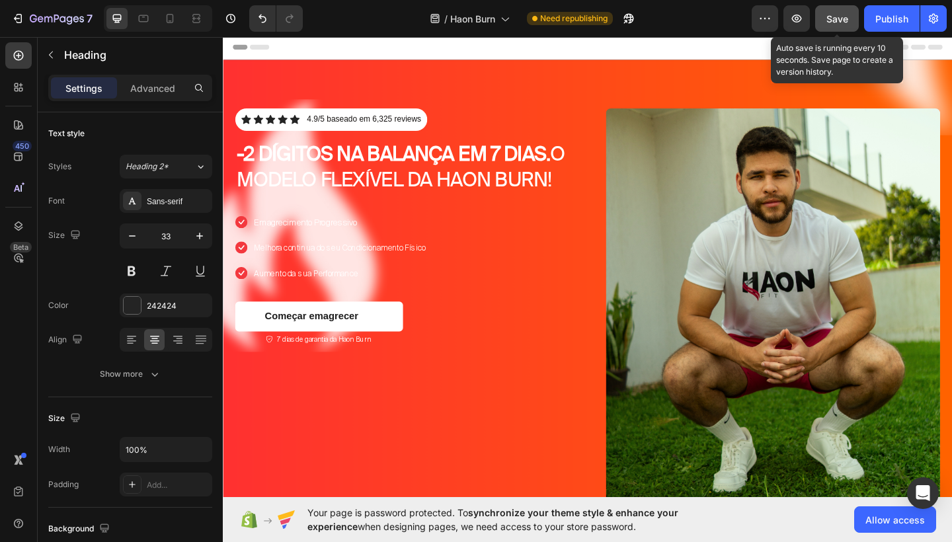
click at [840, 9] on button "Save" at bounding box center [837, 18] width 44 height 26
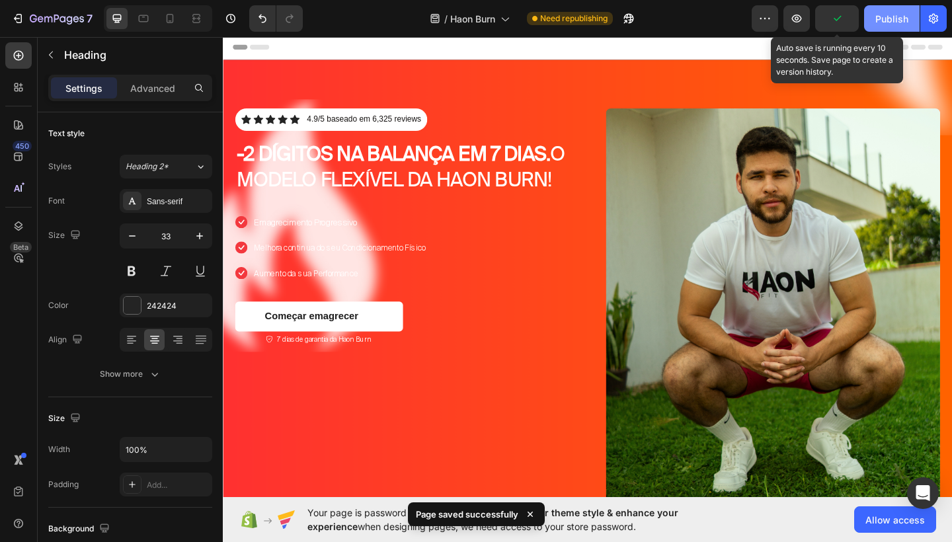
click at [889, 16] on div "Publish" at bounding box center [892, 19] width 33 height 14
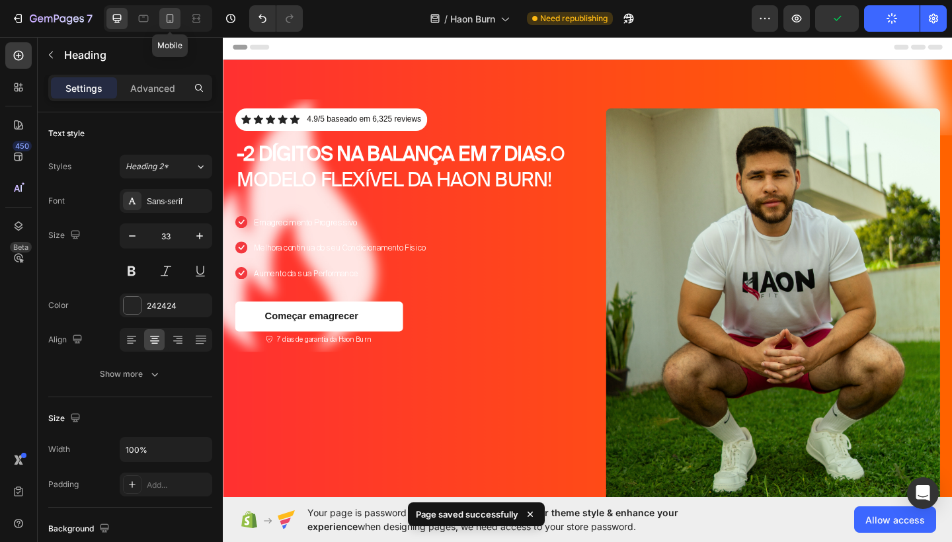
click at [167, 19] on icon at bounding box center [170, 18] width 7 height 9
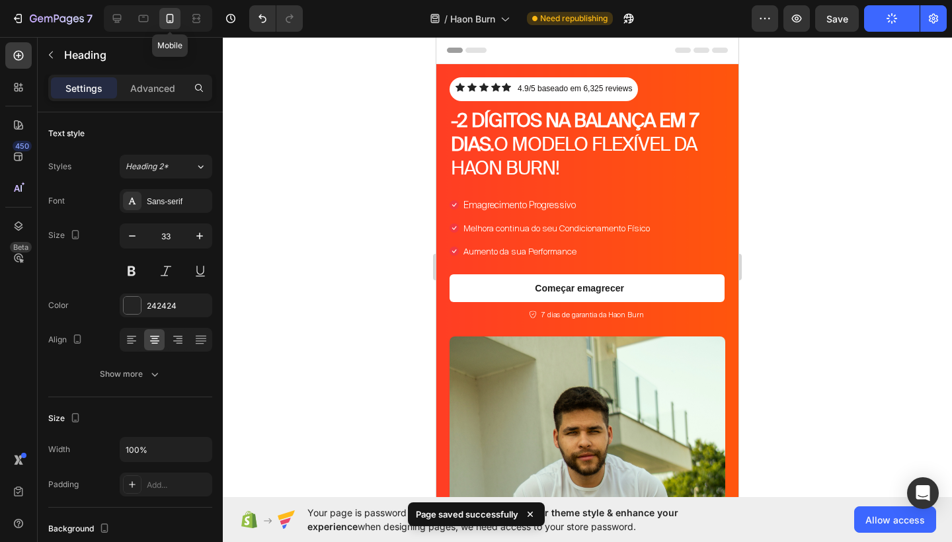
type input "24"
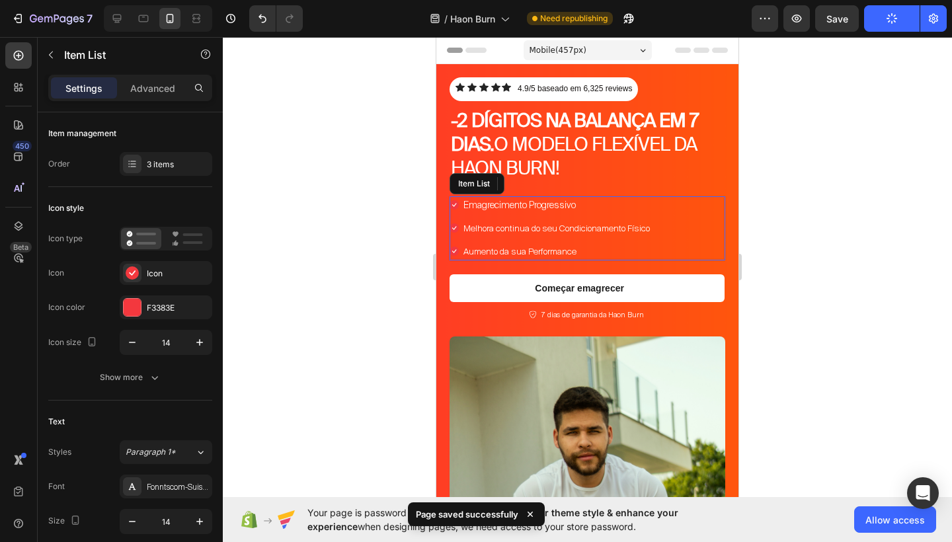
click at [722, 202] on div "Emagrecimento Progressivo Melhora continua do seu Condicionamento Físico Aument…" at bounding box center [588, 228] width 276 height 64
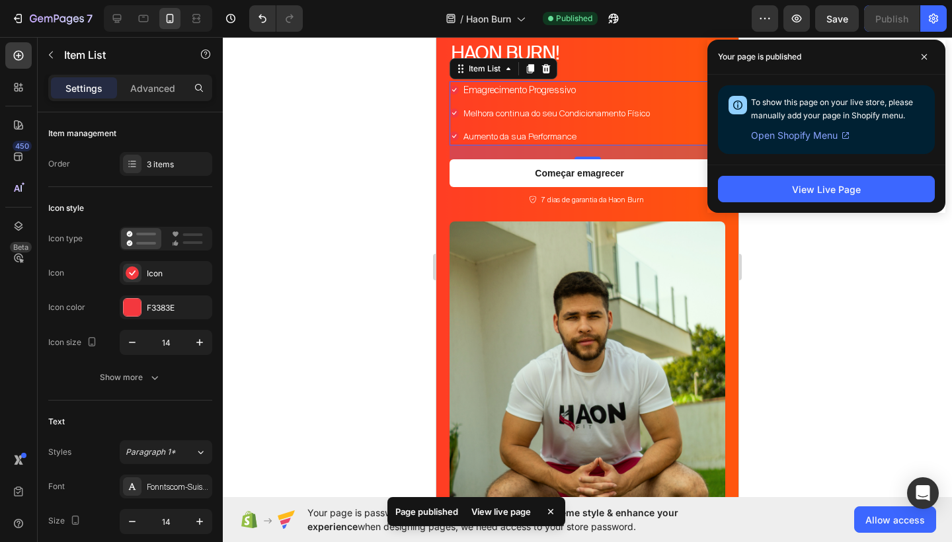
scroll to position [120, 0]
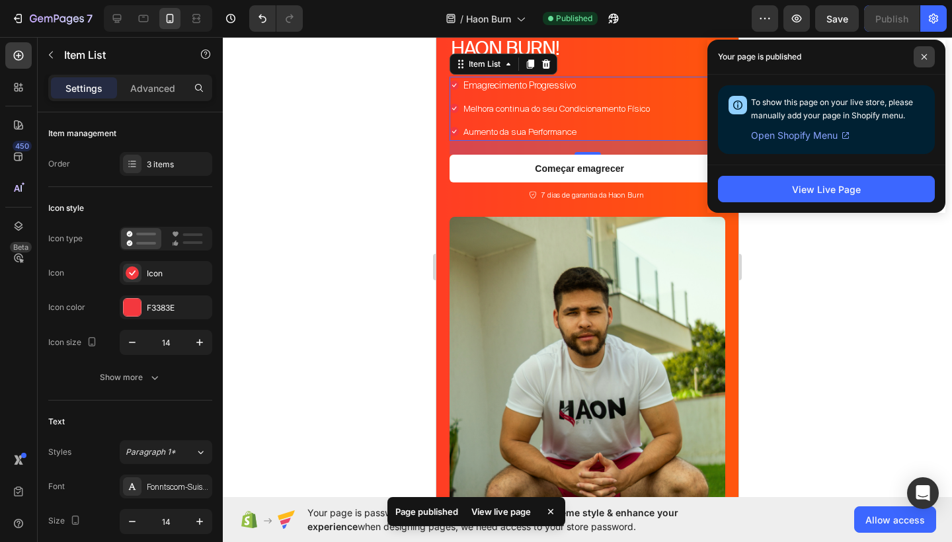
click at [927, 57] on icon at bounding box center [924, 57] width 7 height 7
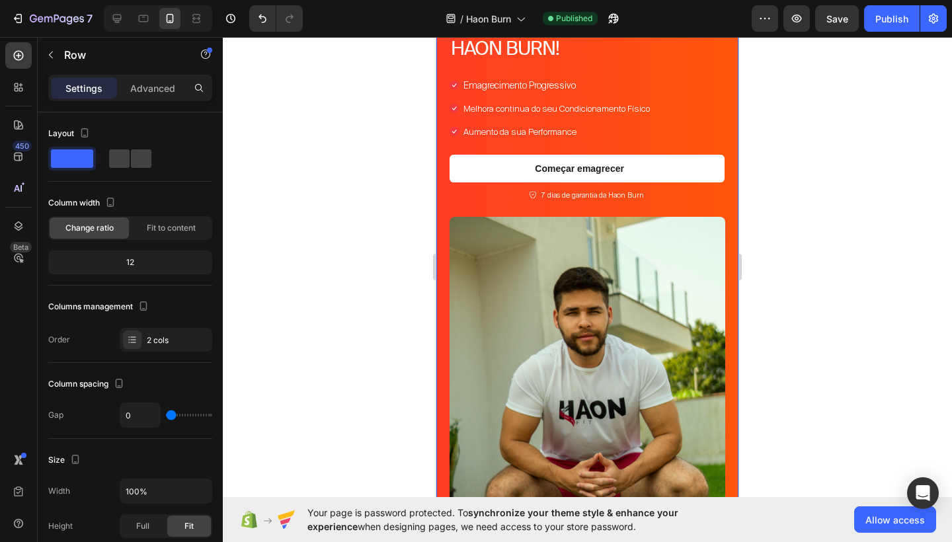
click at [726, 133] on div "Icon Icon Icon Icon Icon Icon List 4.9/5 baseado em 6,325 reviews Text Block Ro…" at bounding box center [588, 302] width 302 height 716
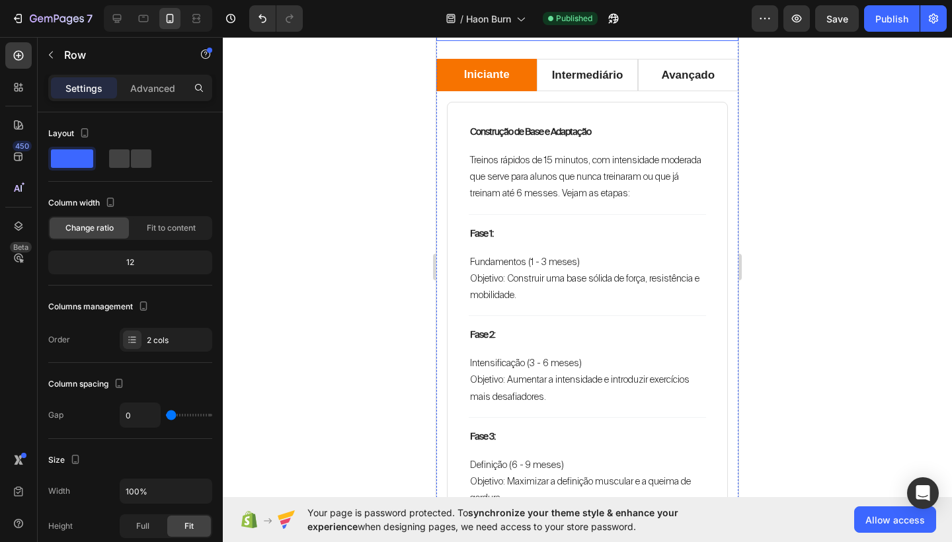
scroll to position [1492, 0]
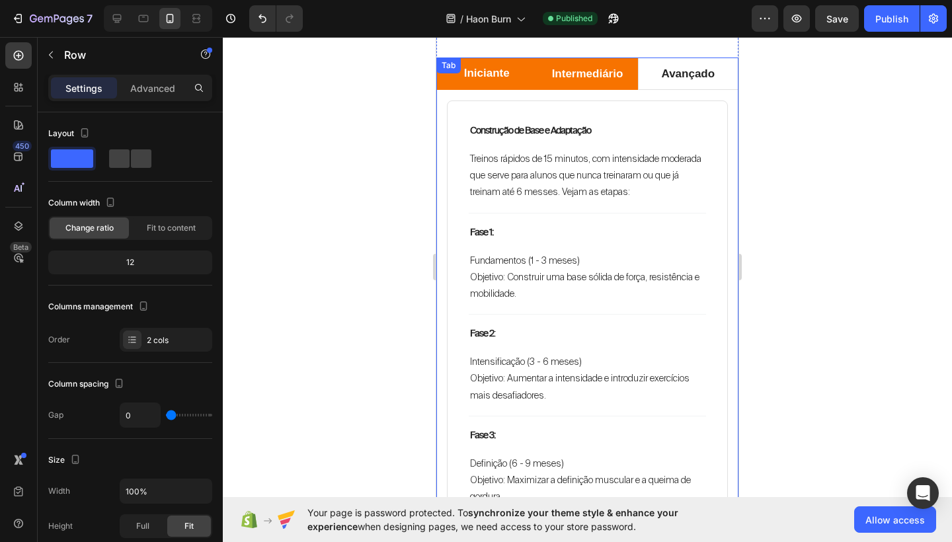
click at [612, 74] on p "Intermediário" at bounding box center [587, 73] width 71 height 17
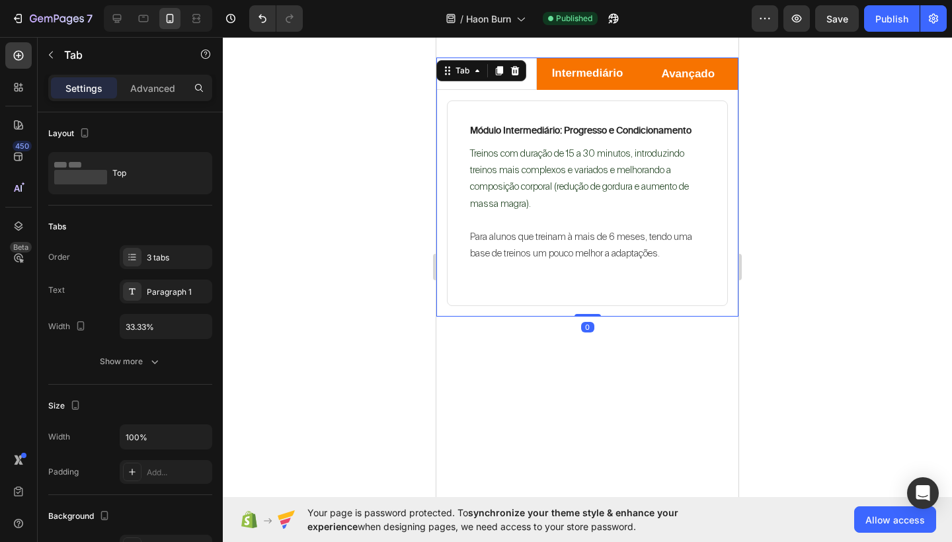
click at [655, 71] on li "Avançado" at bounding box center [688, 74] width 101 height 33
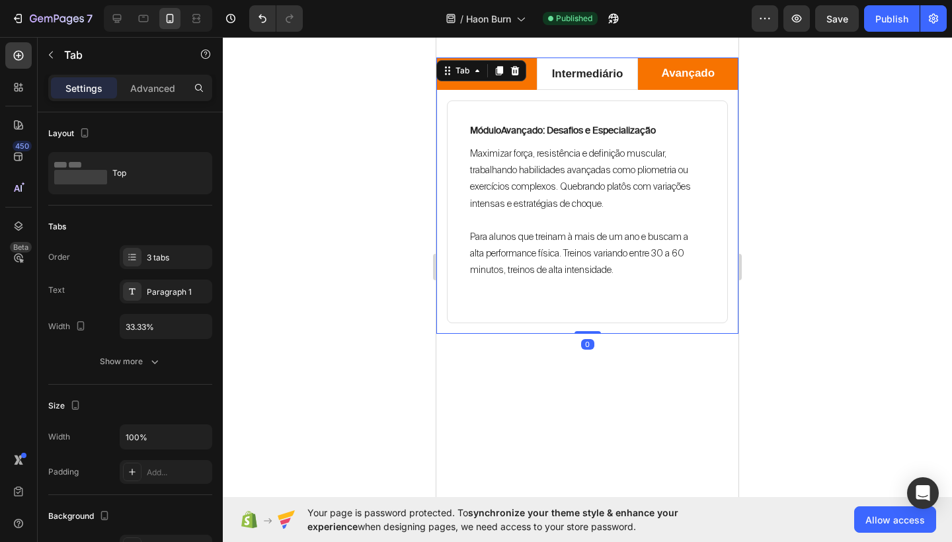
click at [527, 79] on li "Iniciante" at bounding box center [487, 74] width 101 height 33
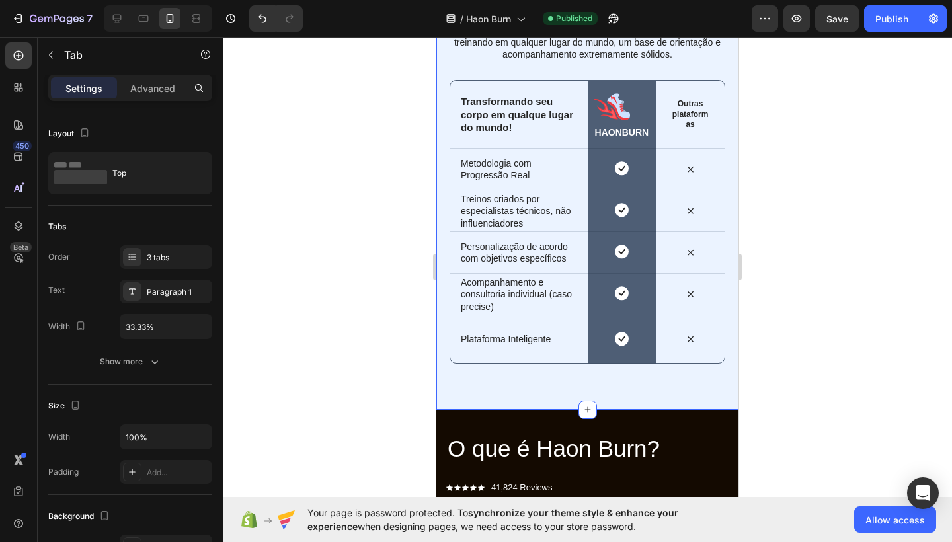
scroll to position [2297, 0]
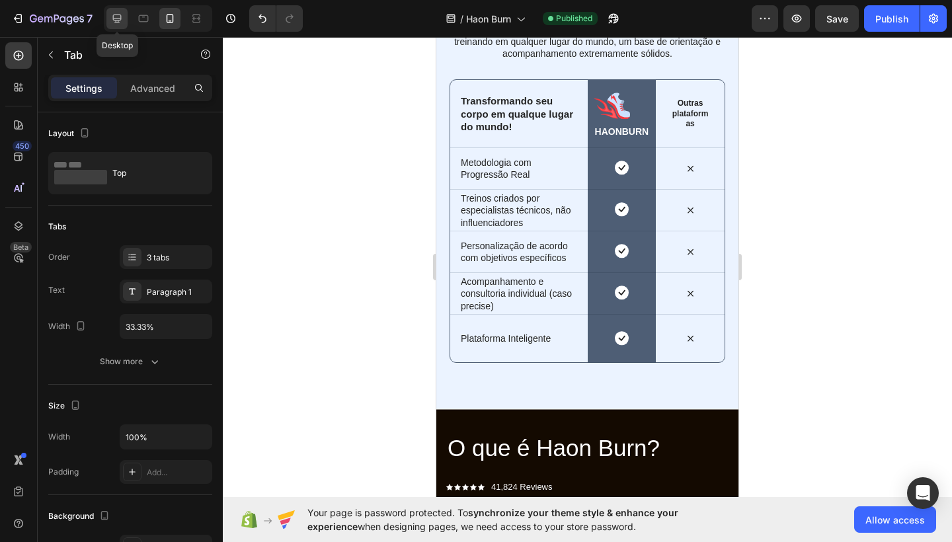
click at [112, 19] on icon at bounding box center [116, 18] width 13 height 13
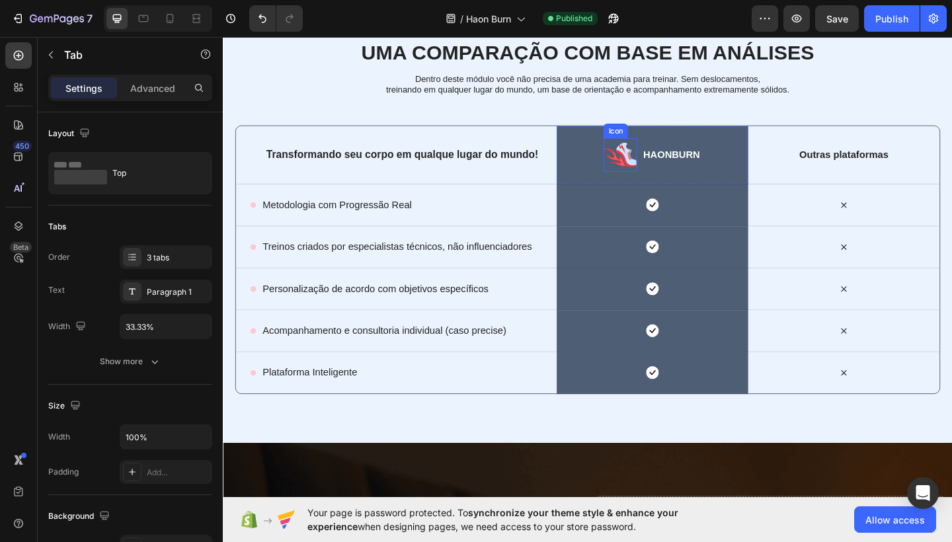
click at [661, 170] on icon at bounding box center [662, 166] width 22 height 26
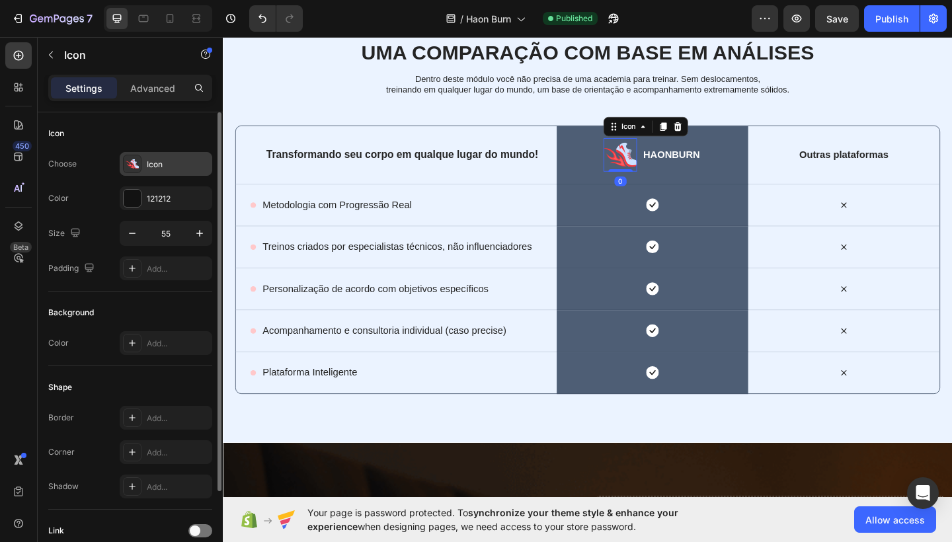
click at [161, 170] on div "Icon" at bounding box center [178, 165] width 62 height 12
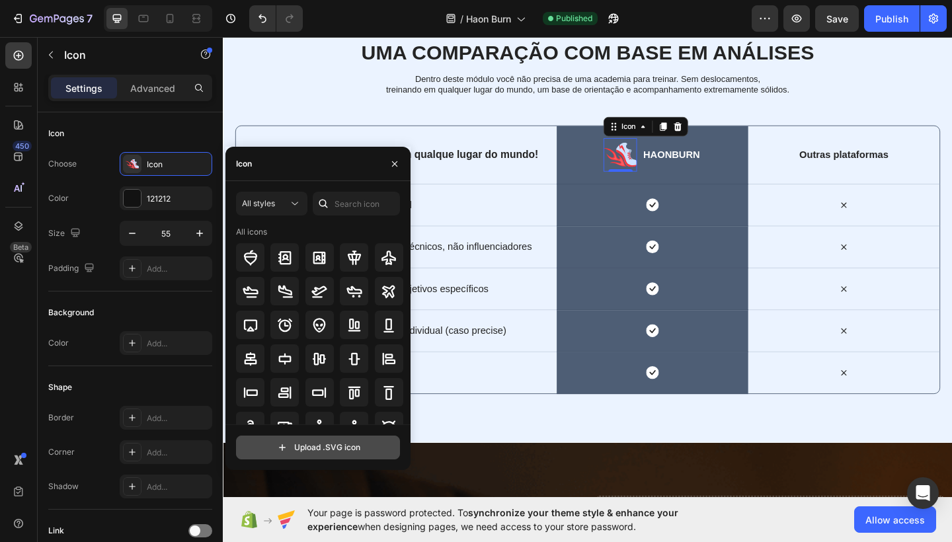
click at [321, 447] on input "file" at bounding box center [318, 448] width 163 height 22
click at [715, 134] on icon at bounding box center [717, 135] width 11 height 11
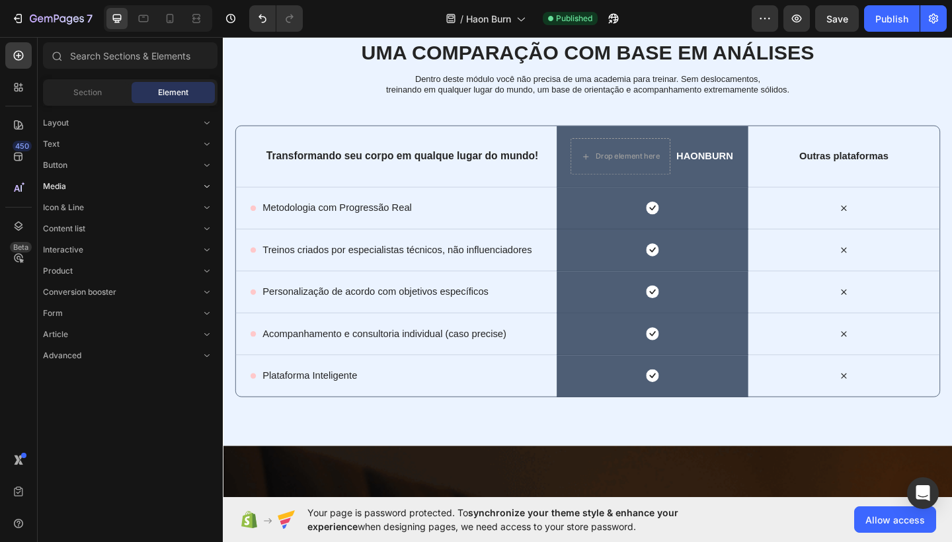
click at [73, 349] on div "Media" at bounding box center [130, 355] width 175 height 13
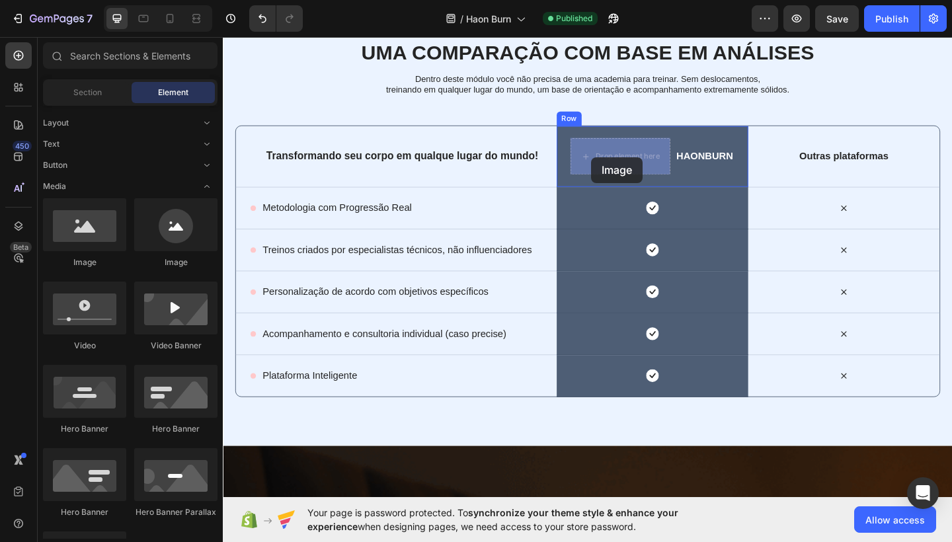
drag, startPoint x: 395, startPoint y: 255, endPoint x: 623, endPoint y: 168, distance: 244.3
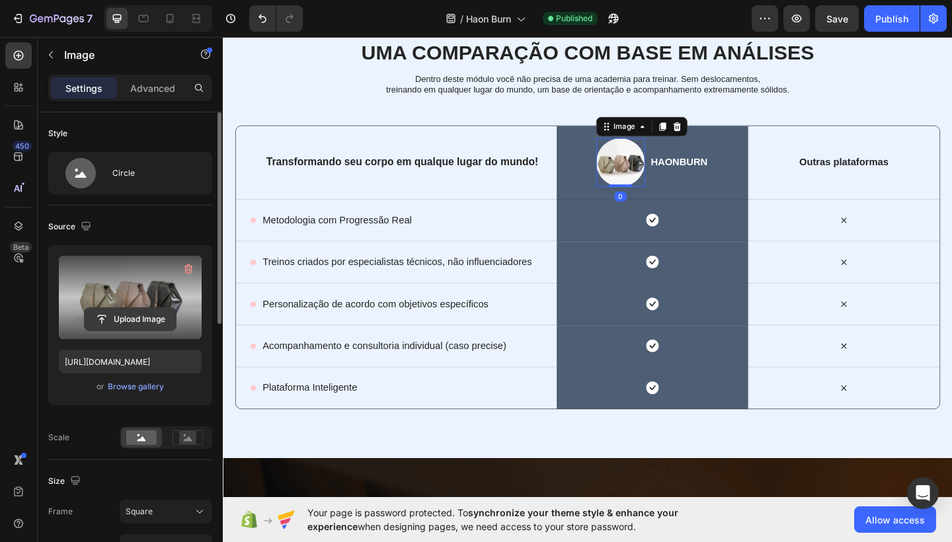
click at [140, 316] on input "file" at bounding box center [130, 319] width 91 height 22
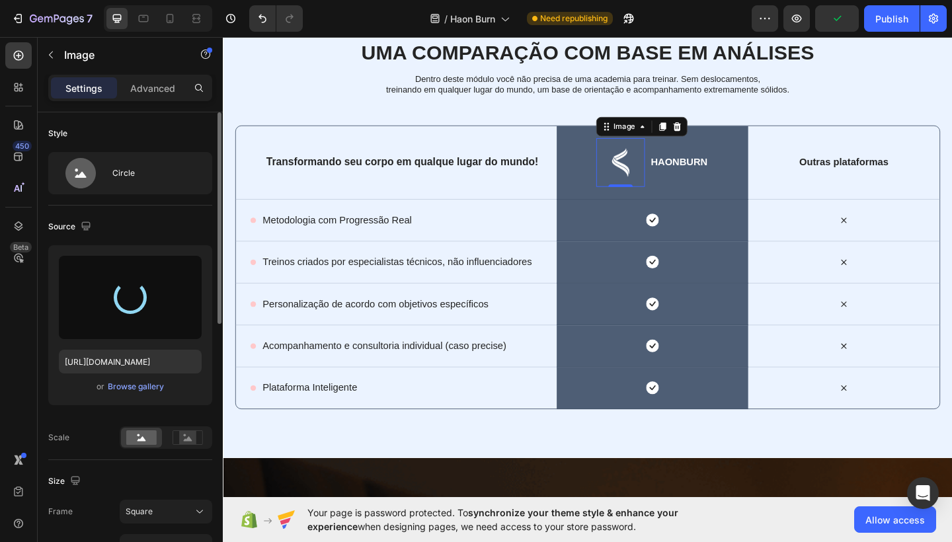
type input "https://cdn.shopify.com/s/files/1/0754/9681/6871/files/gempages_576628724481393…"
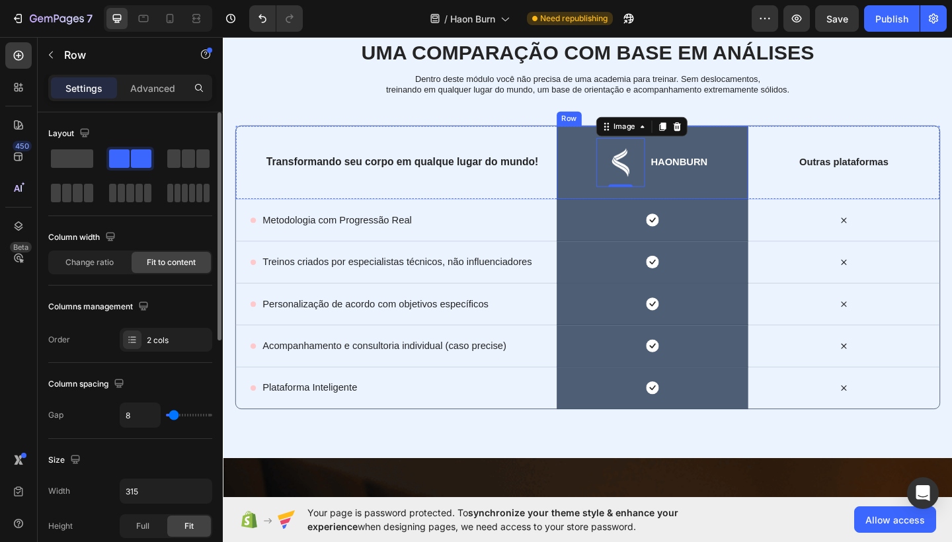
click at [761, 153] on div "Image 0 HAONBURN Text Block Row" at bounding box center [690, 174] width 208 height 80
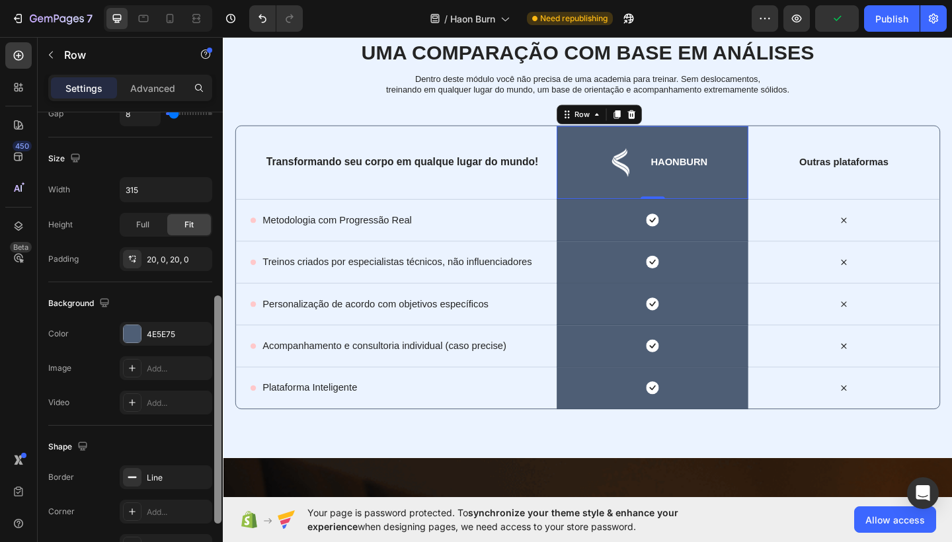
scroll to position [326, 0]
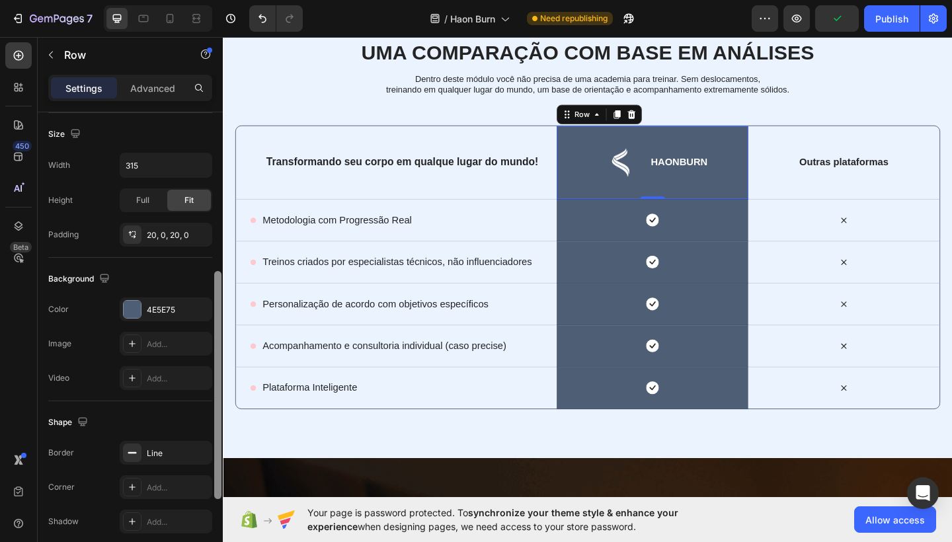
drag, startPoint x: 221, startPoint y: 271, endPoint x: 206, endPoint y: 430, distance: 160.1
click at [206, 430] on div "Layout Column width Change ratio Fit to content Columns management Order 2 cols…" at bounding box center [130, 346] width 185 height 468
click at [175, 312] on div "4E5E75" at bounding box center [166, 310] width 38 height 12
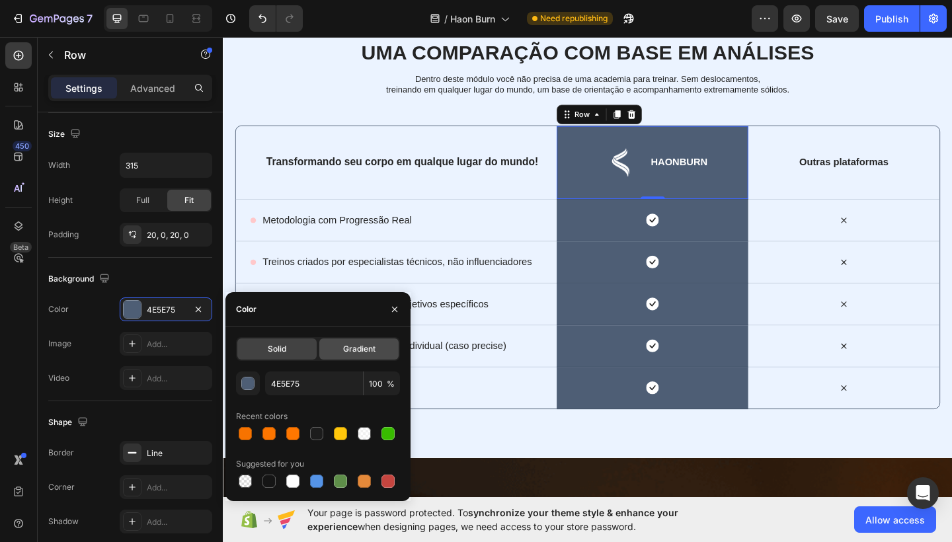
click at [379, 350] on div "Gradient" at bounding box center [358, 349] width 79 height 21
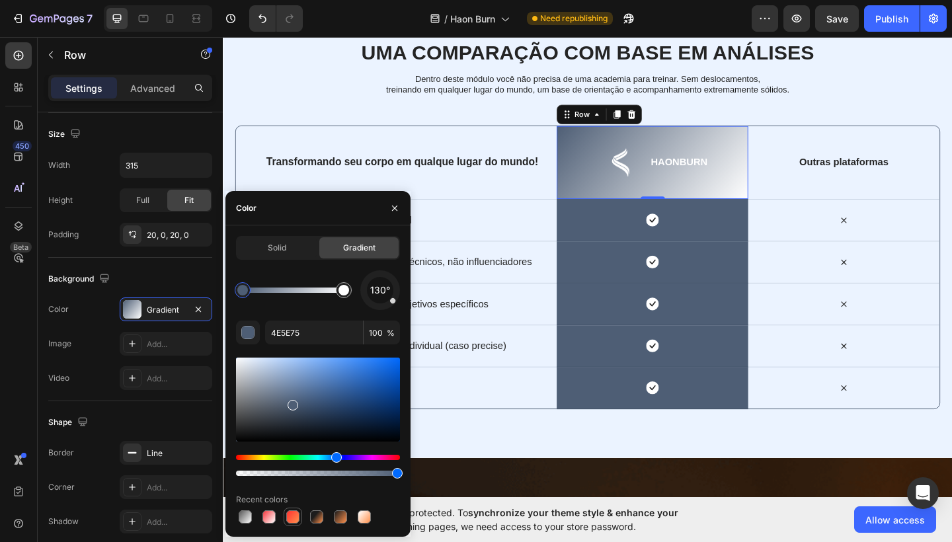
click at [294, 513] on div at bounding box center [292, 517] width 13 height 13
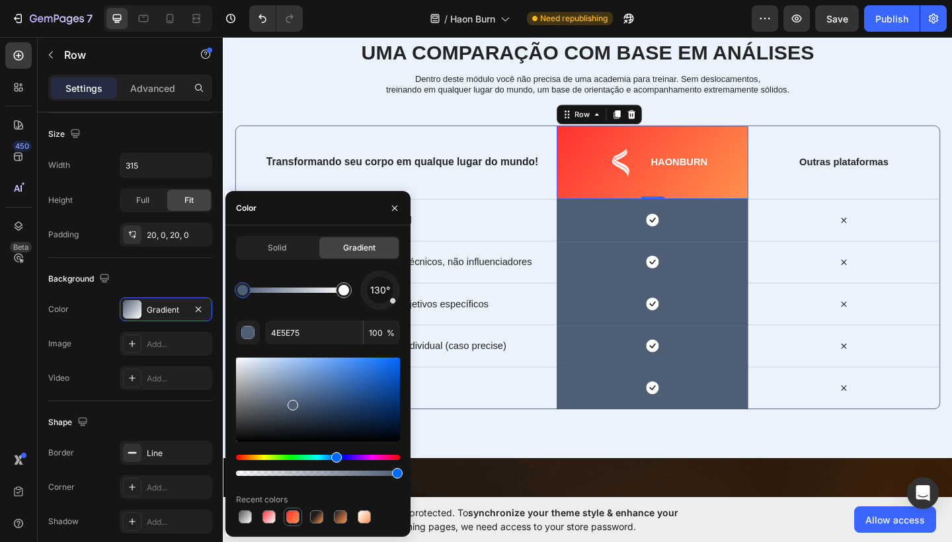
type input "FF3131"
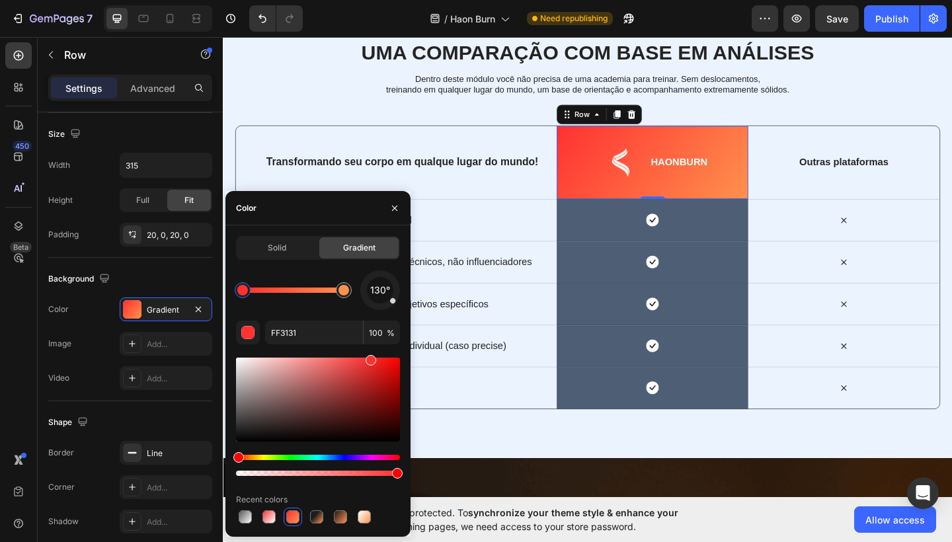
click at [653, 239] on div "Icon Row" at bounding box center [690, 237] width 208 height 46
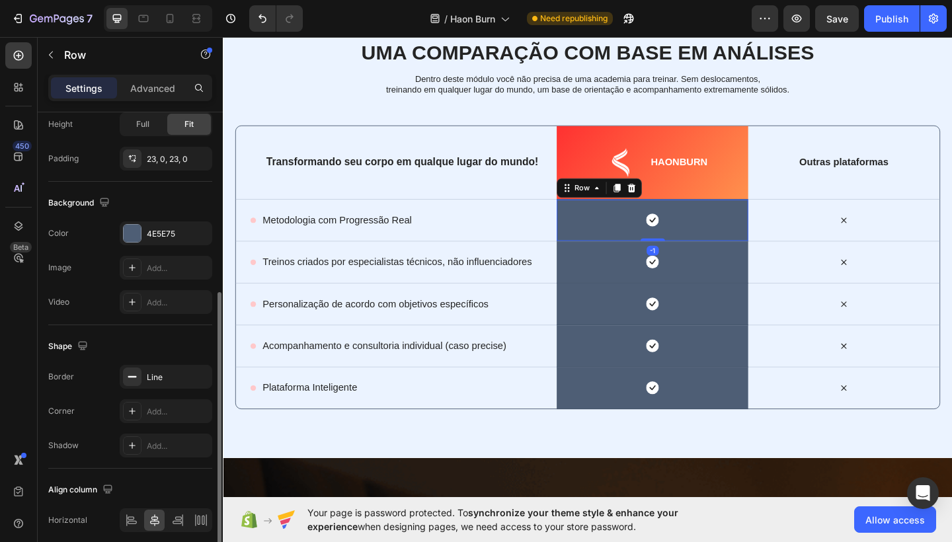
click at [160, 220] on div "Background The changes might be hidden by the video. Color 4E5E75 Image Add... …" at bounding box center [130, 254] width 164 height 144
click at [165, 233] on div "4E5E75" at bounding box center [166, 234] width 38 height 12
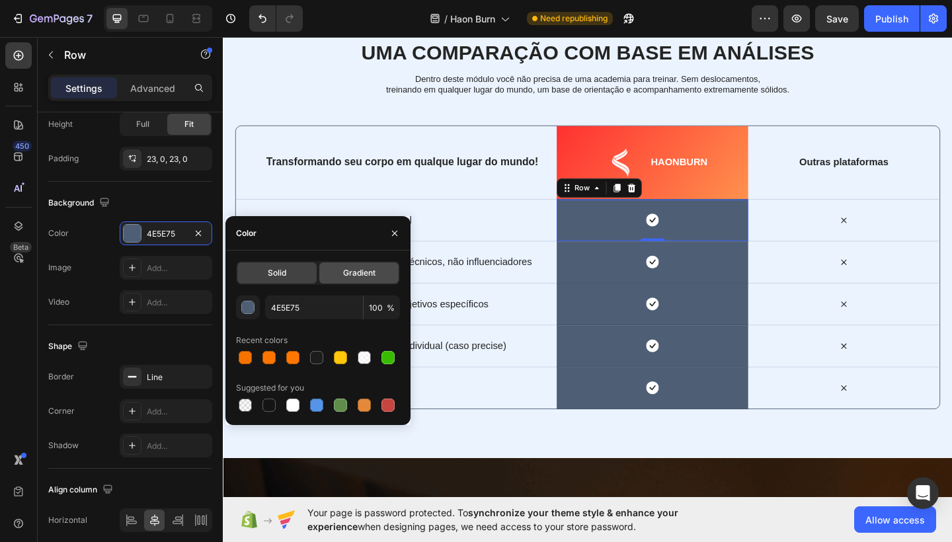
click at [359, 282] on div "Gradient" at bounding box center [358, 273] width 79 height 21
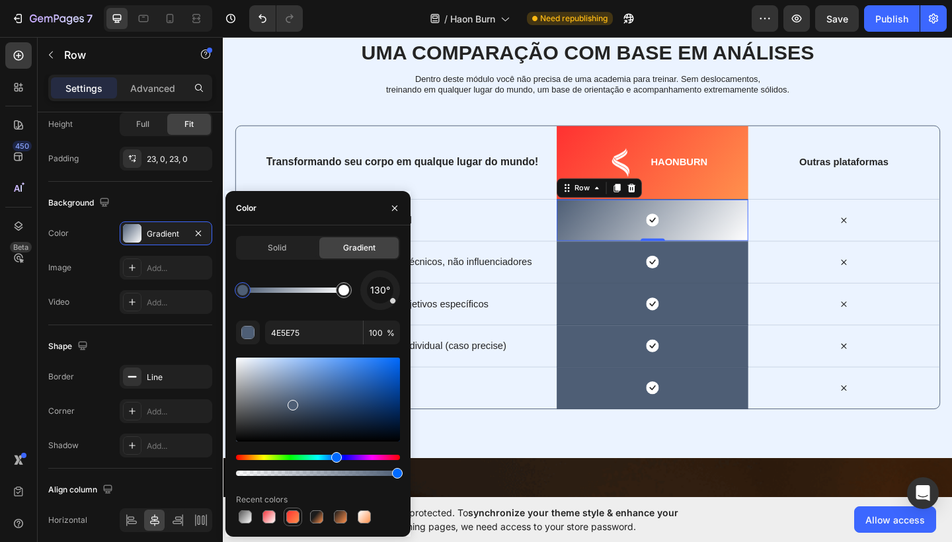
click at [296, 515] on div at bounding box center [292, 517] width 13 height 13
type input "FF3131"
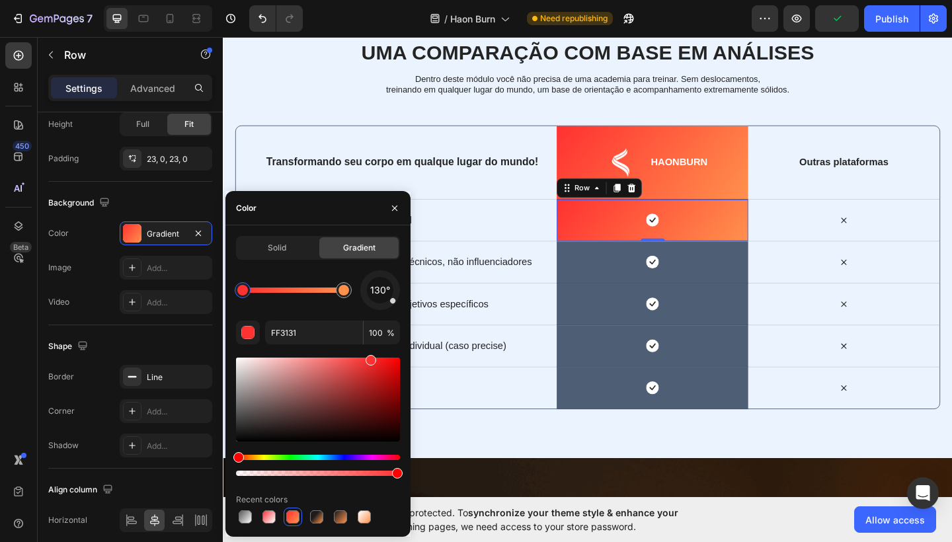
drag, startPoint x: 857, startPoint y: 294, endPoint x: 671, endPoint y: 278, distance: 187.2
click at [671, 278] on div "Icon Row" at bounding box center [690, 283] width 208 height 46
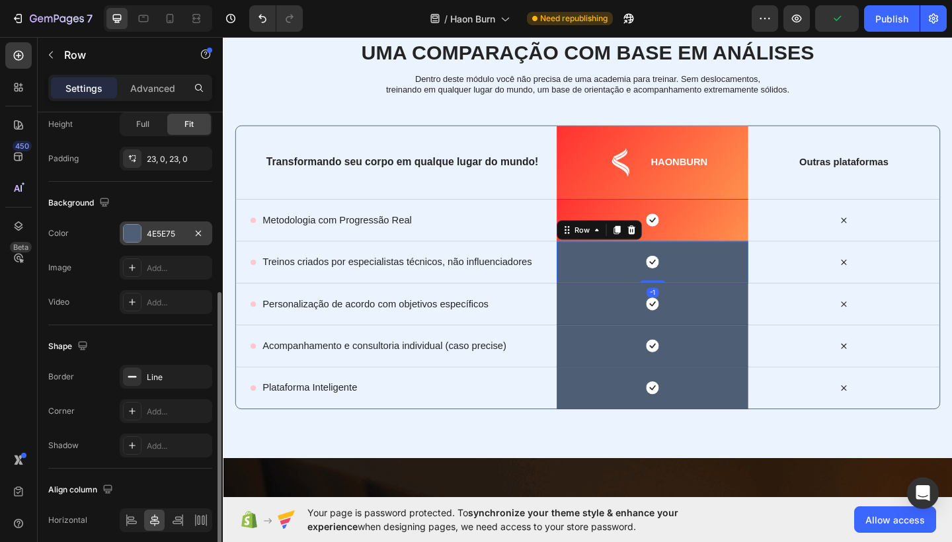
click at [174, 239] on div "4E5E75" at bounding box center [166, 234] width 38 height 12
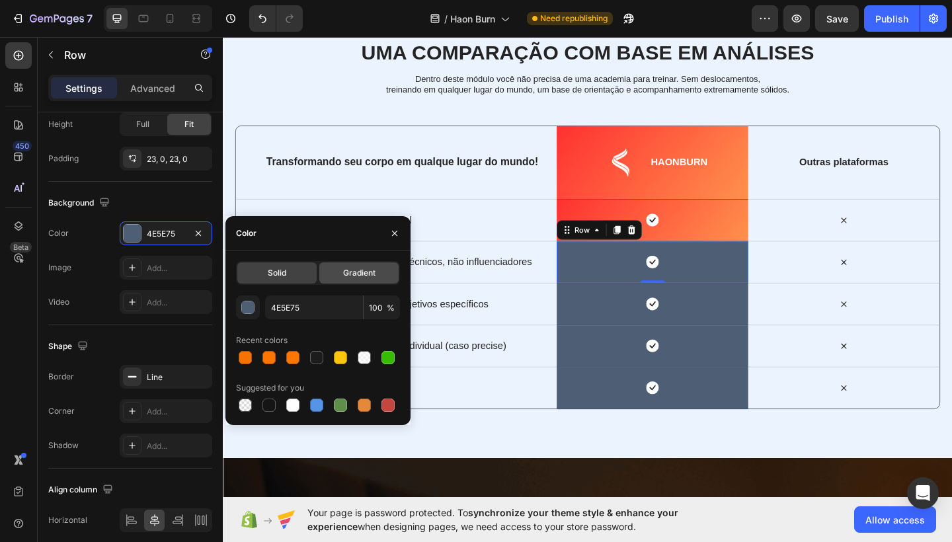
click at [360, 282] on div "Gradient" at bounding box center [358, 273] width 79 height 21
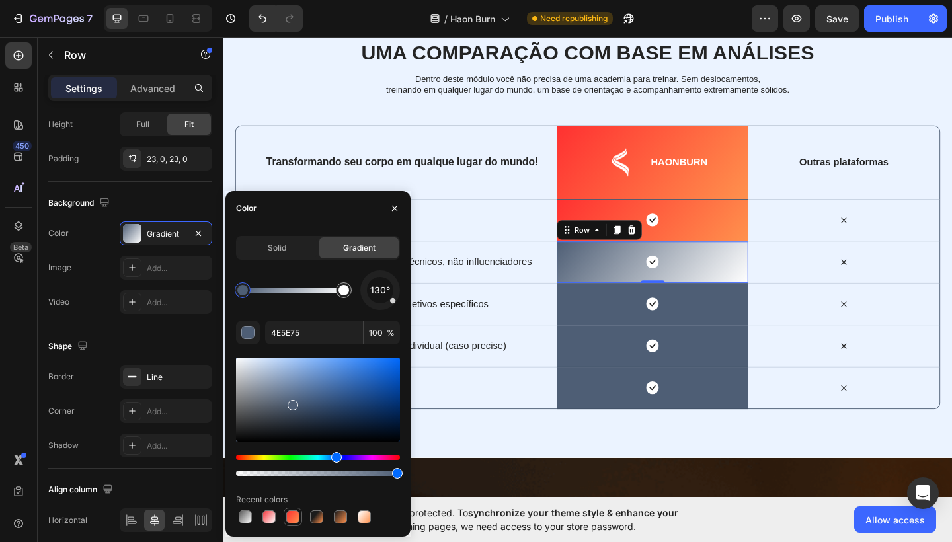
click at [292, 515] on div at bounding box center [292, 517] width 13 height 13
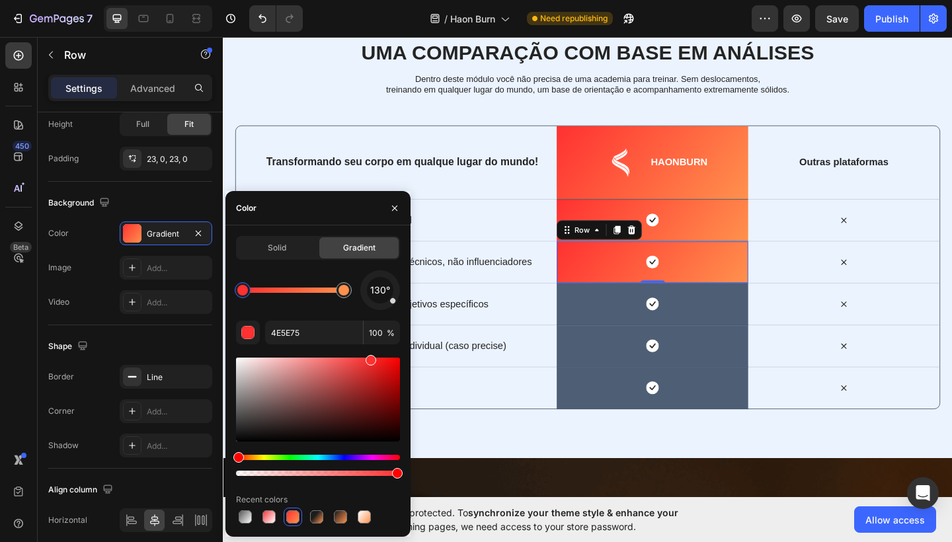
type input "FF3131"
click at [649, 330] on div "Icon Row" at bounding box center [690, 329] width 208 height 46
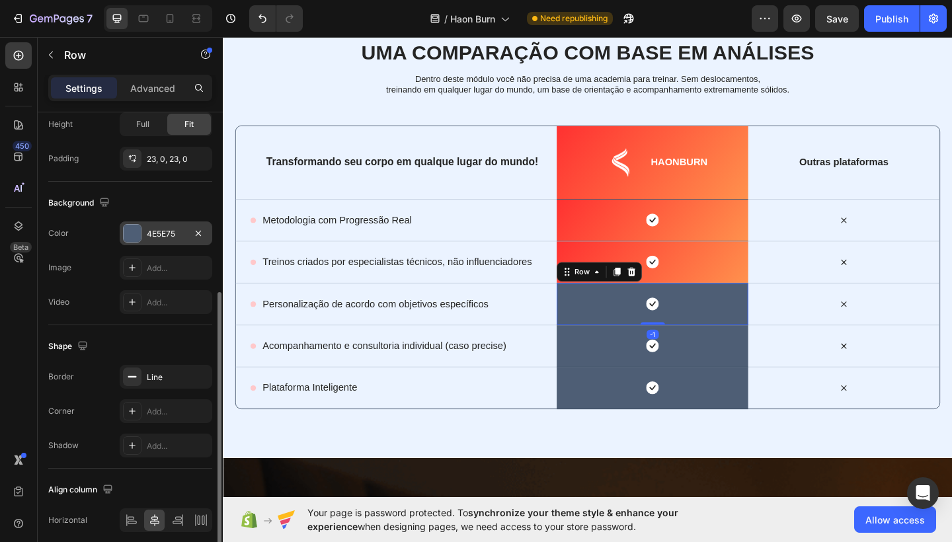
click at [176, 226] on div "4E5E75" at bounding box center [166, 234] width 93 height 24
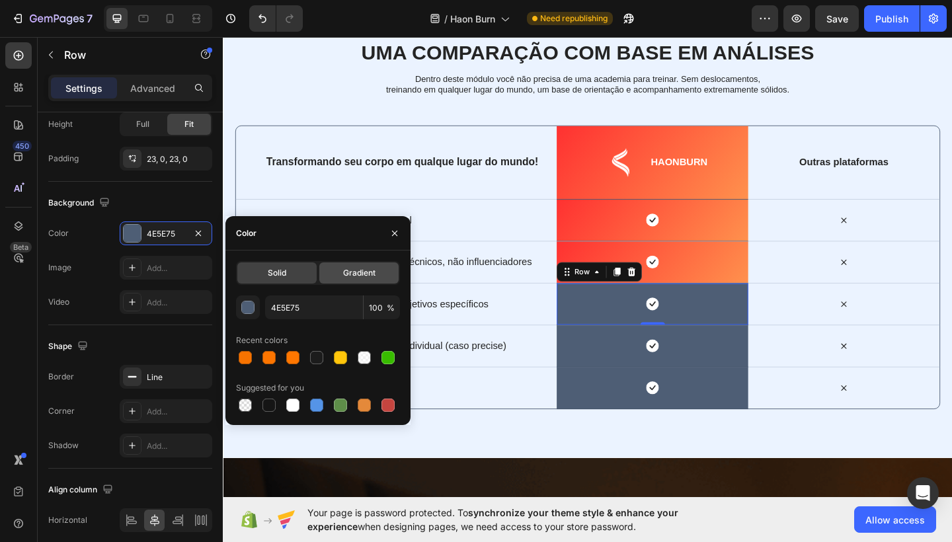
click at [358, 282] on div "Gradient" at bounding box center [358, 273] width 79 height 21
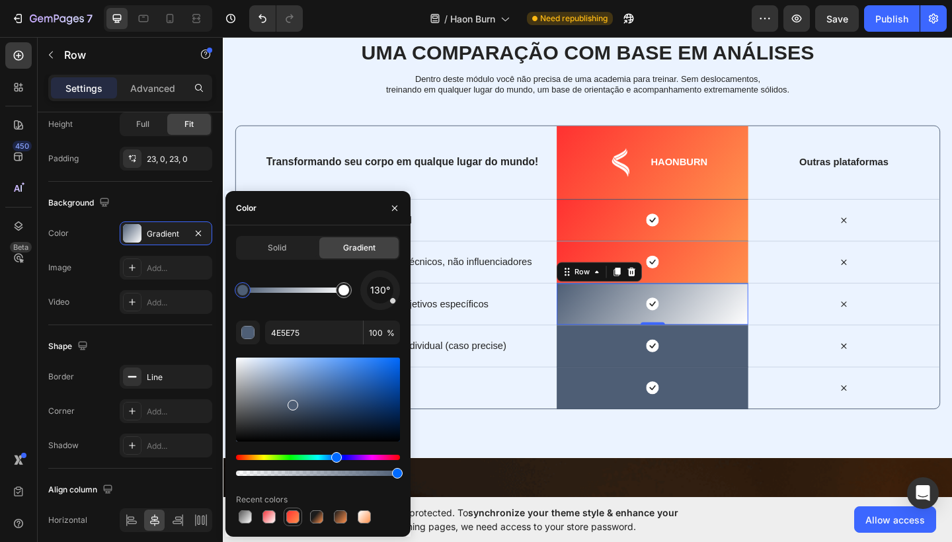
click at [294, 515] on div at bounding box center [292, 517] width 13 height 13
type input "FF3131"
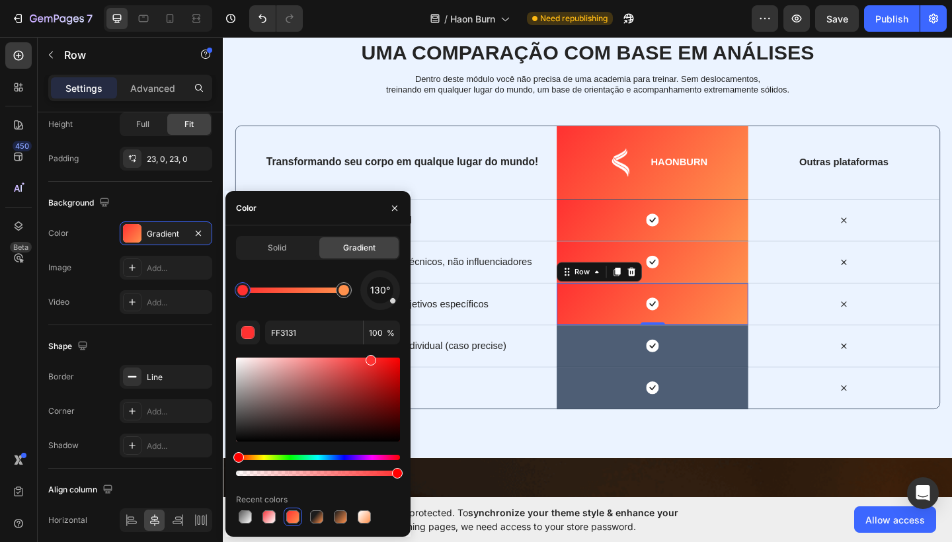
click at [662, 380] on div "Icon Row" at bounding box center [690, 374] width 208 height 46
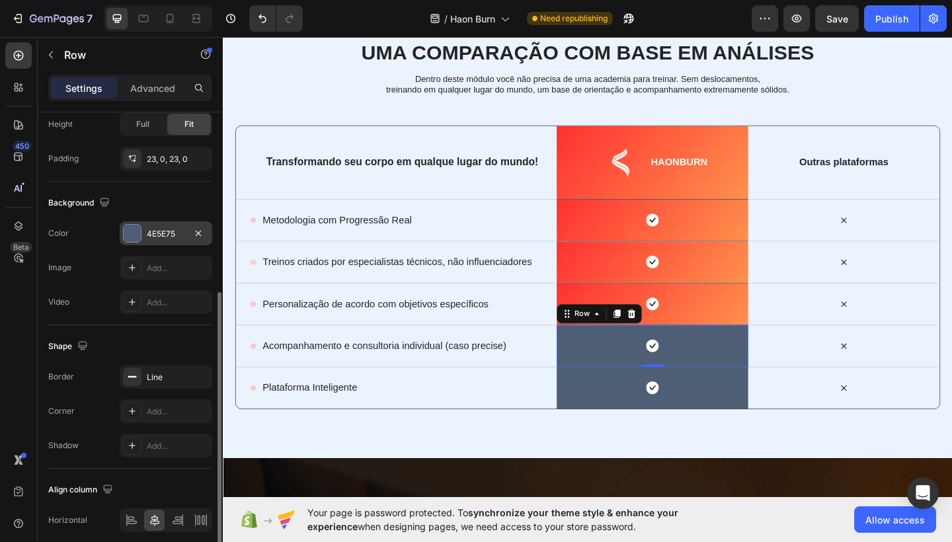
click at [173, 237] on div "4E5E75" at bounding box center [166, 234] width 38 height 12
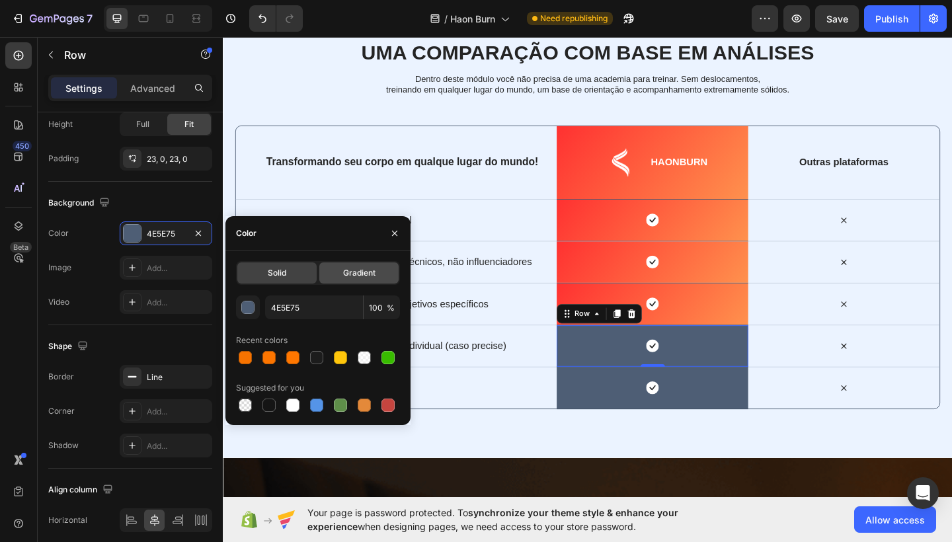
click at [358, 275] on span "Gradient" at bounding box center [359, 273] width 32 height 12
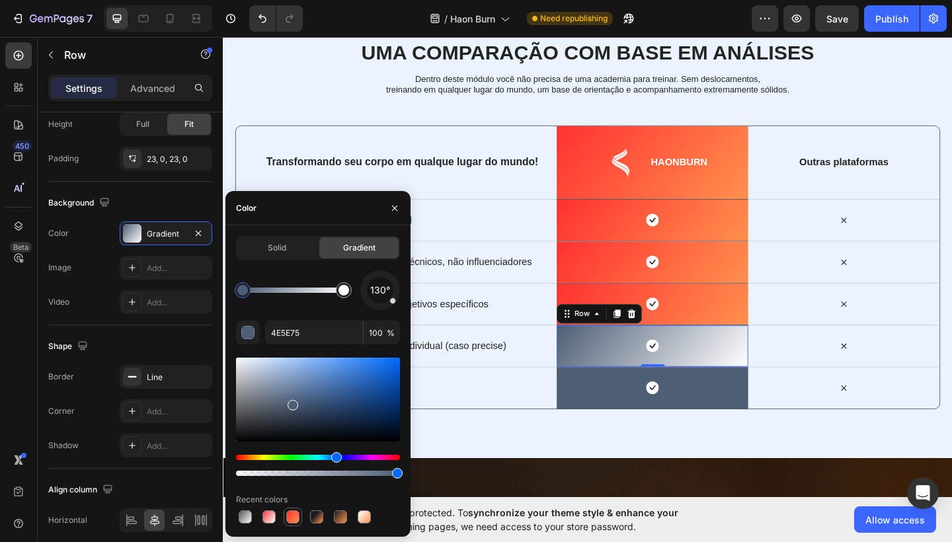
click at [296, 517] on div at bounding box center [292, 517] width 13 height 13
type input "FF3131"
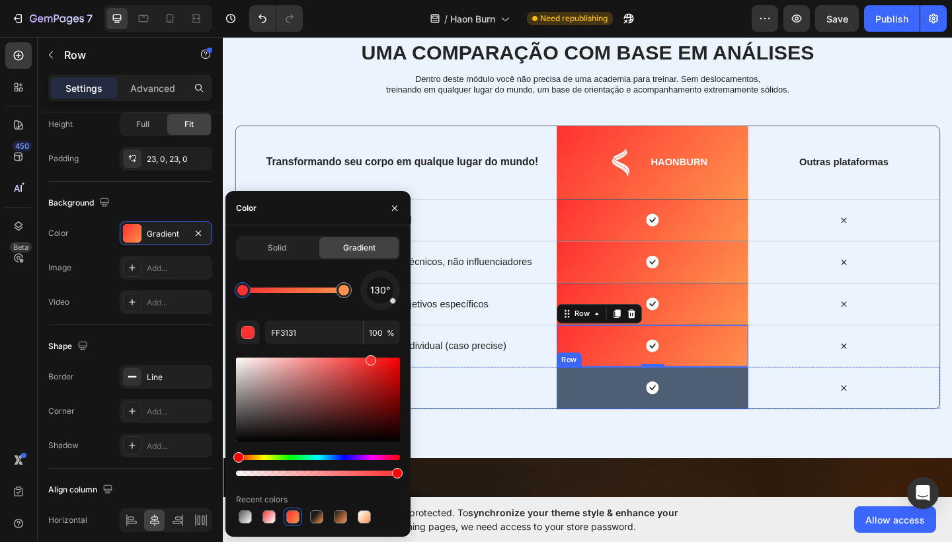
click at [660, 406] on div "Icon Row" at bounding box center [690, 420] width 208 height 46
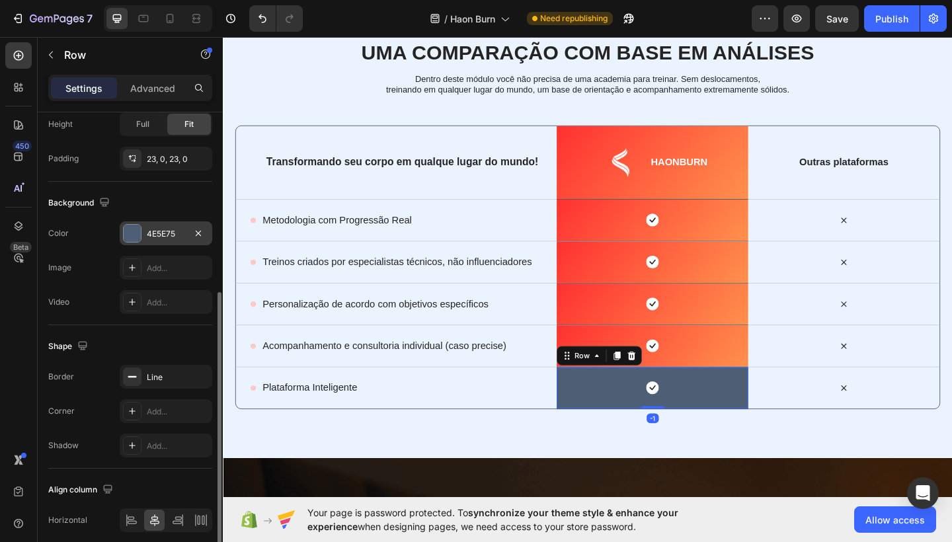
click at [164, 237] on div "4E5E75" at bounding box center [166, 234] width 38 height 12
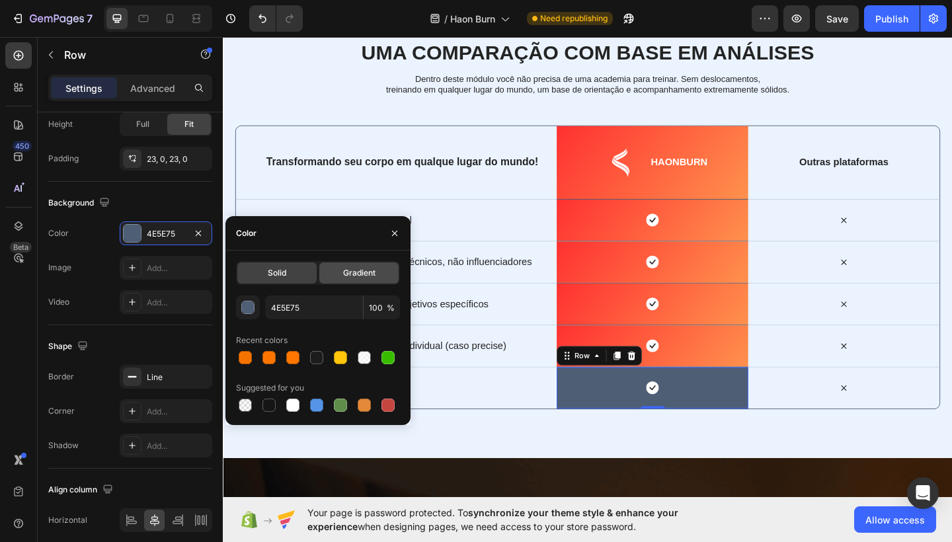
click at [364, 278] on span "Gradient" at bounding box center [359, 273] width 32 height 12
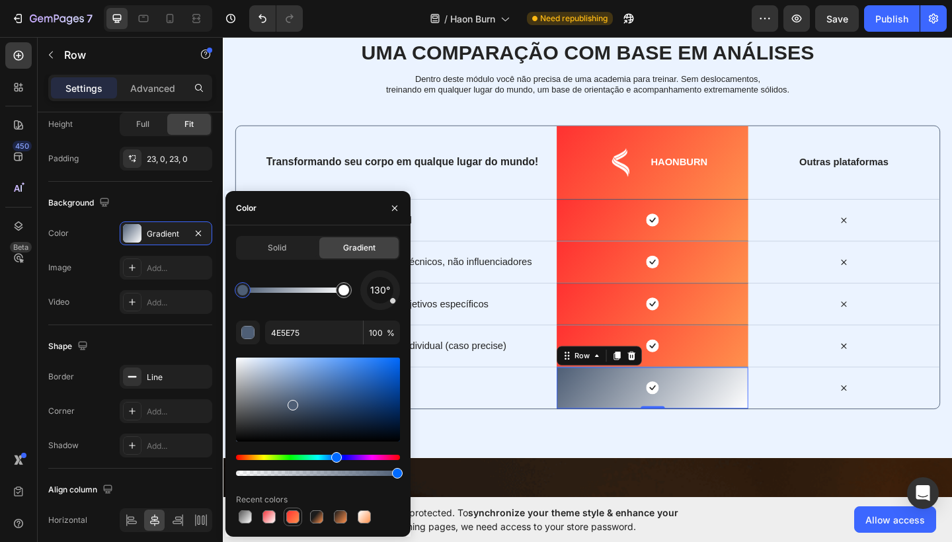
click at [294, 517] on div at bounding box center [292, 517] width 13 height 13
type input "FF3131"
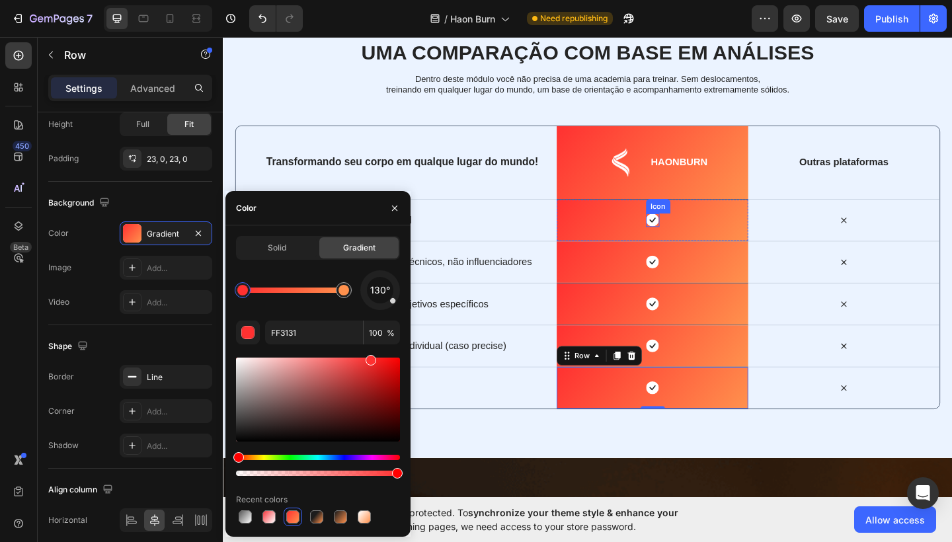
click at [694, 237] on rect at bounding box center [690, 237] width 14 height 14
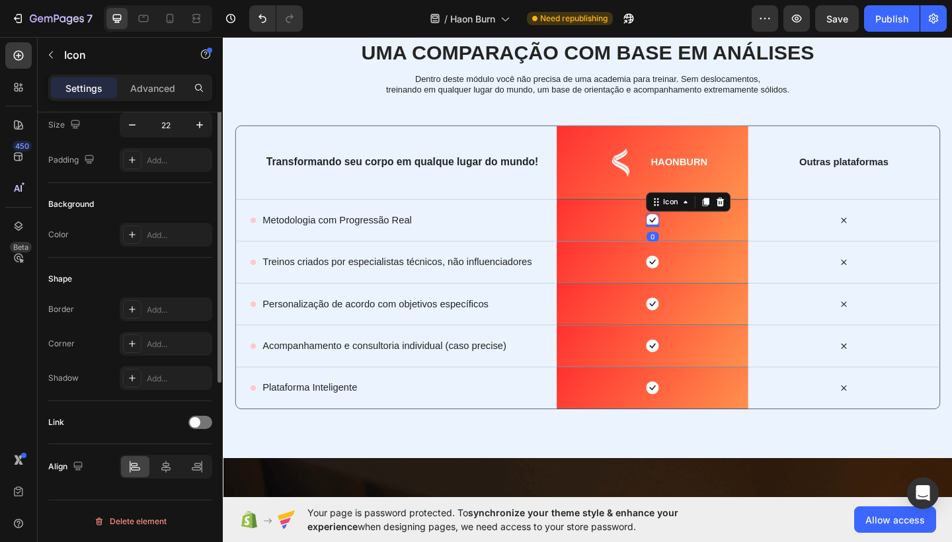
scroll to position [0, 0]
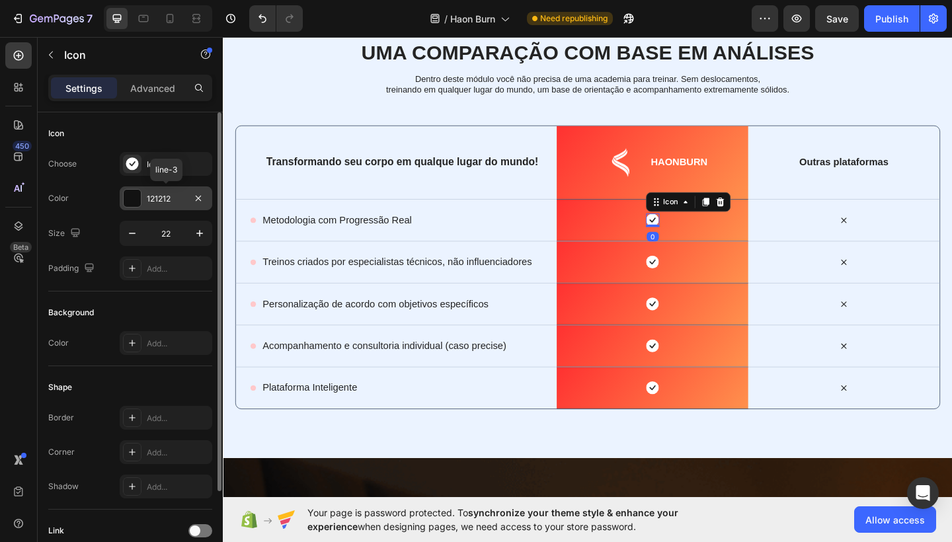
click at [171, 196] on div "121212" at bounding box center [166, 199] width 38 height 12
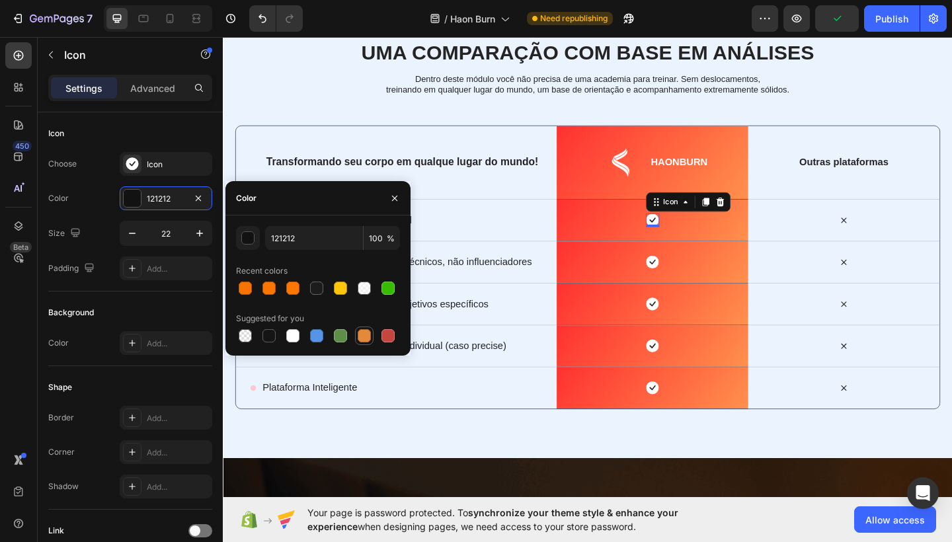
click at [362, 336] on div at bounding box center [364, 335] width 13 height 13
click at [294, 284] on div at bounding box center [292, 288] width 13 height 13
type input "FF7700"
click at [395, 193] on icon "button" at bounding box center [395, 198] width 11 height 11
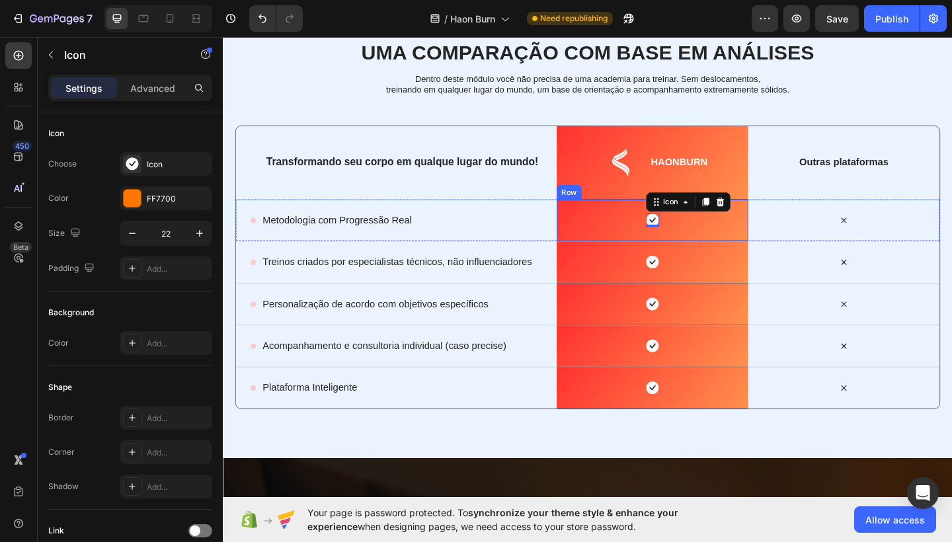
click at [649, 259] on div "Icon 0 Row" at bounding box center [690, 237] width 208 height 46
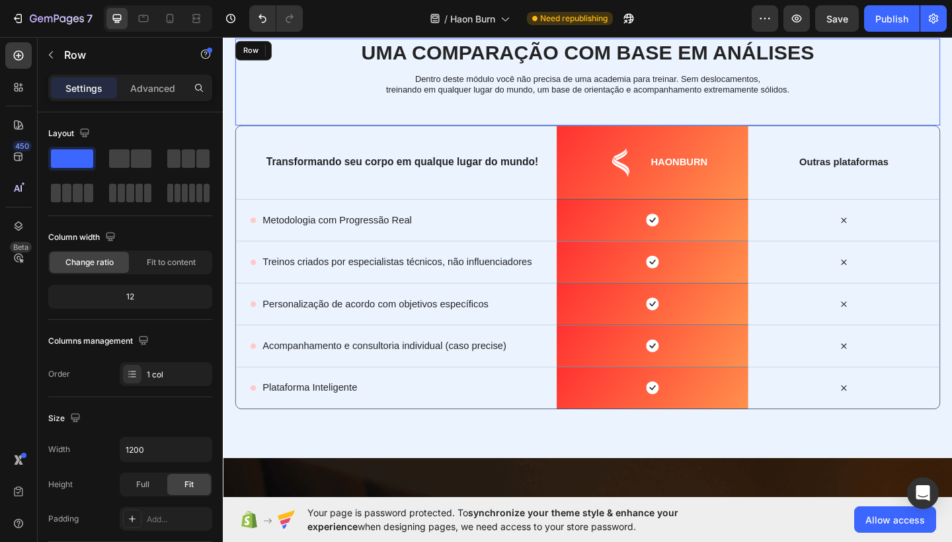
click at [854, 120] on div "Uma comparação com base em análises Heading Dentro deste módulo você não precis…" at bounding box center [619, 86] width 767 height 95
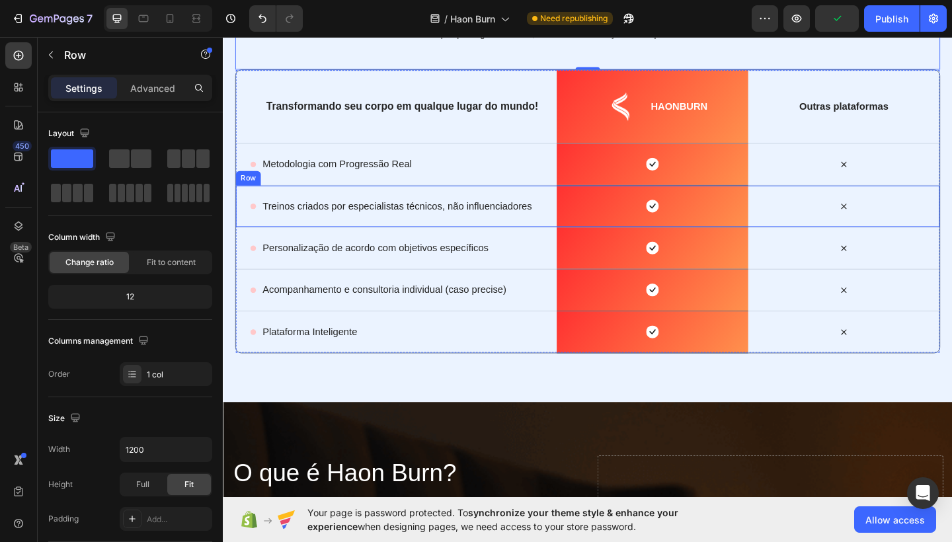
scroll to position [2354, 0]
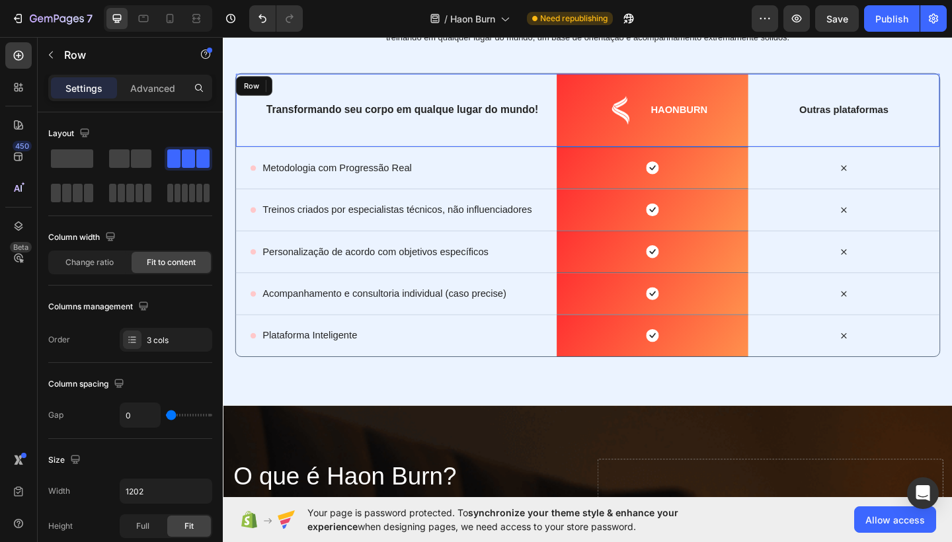
click at [541, 87] on div "Transformando seu corpo em qualque lugar do mundo! Text Block Row" at bounding box center [411, 116] width 349 height 79
click at [952, 211] on div "Uma comparação com base em análises Heading Dentro deste módulo você não precis…" at bounding box center [620, 183] width 794 height 509
click at [952, 209] on div "Icon Row" at bounding box center [898, 225] width 208 height 45
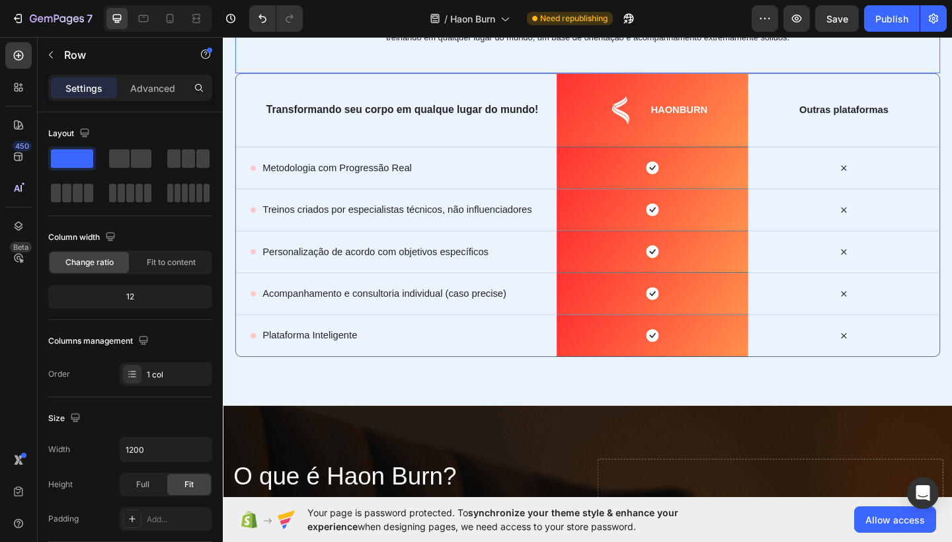
click at [952, 62] on div "Uma comparação com base em análises Heading Dentro deste módulo você não precis…" at bounding box center [619, 29] width 767 height 95
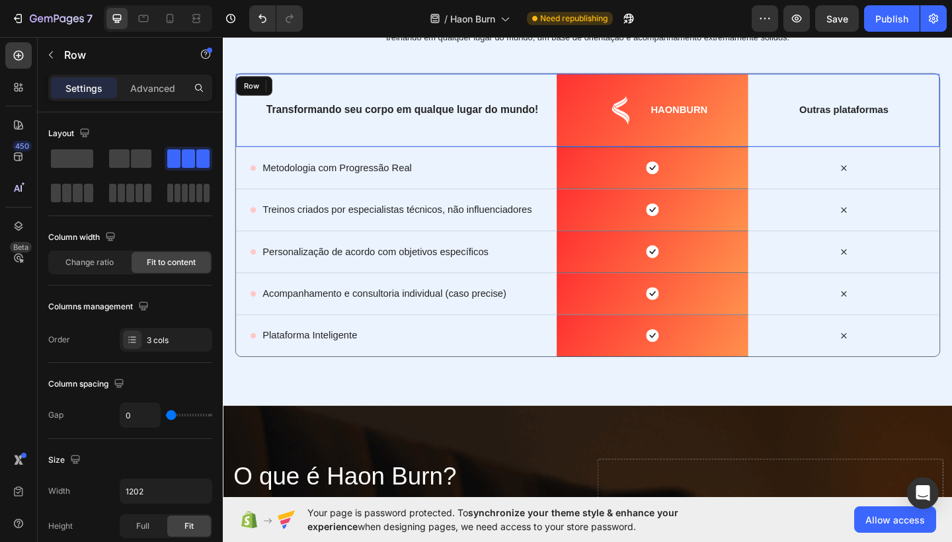
click at [952, 80] on div "Outras plataformas Text Block" at bounding box center [898, 116] width 208 height 79
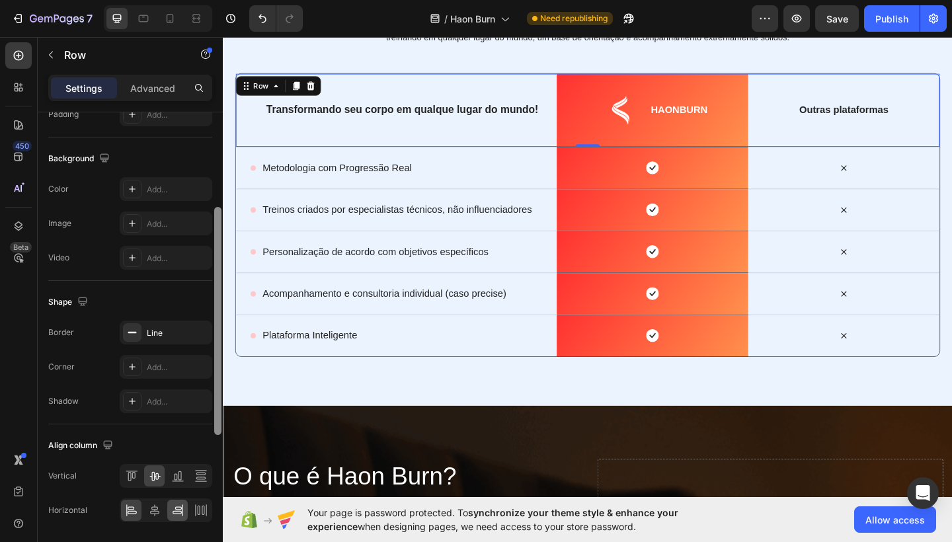
scroll to position [490, 0]
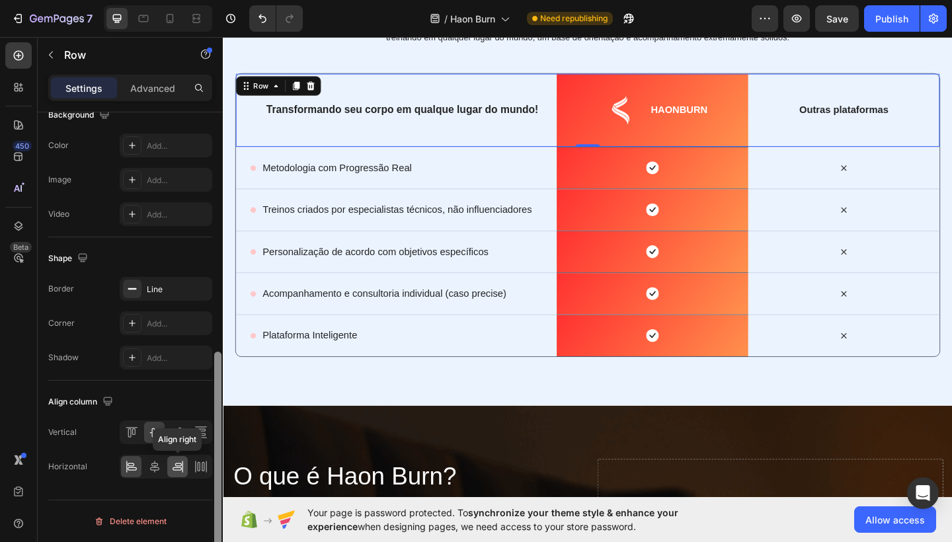
drag, startPoint x: 216, startPoint y: 226, endPoint x: 183, endPoint y: 470, distance: 246.4
click at [183, 470] on div "Layout Column width Change ratio Fit to content Columns management Order 3 cols…" at bounding box center [130, 346] width 185 height 468
click at [173, 295] on div "Line" at bounding box center [166, 290] width 38 height 12
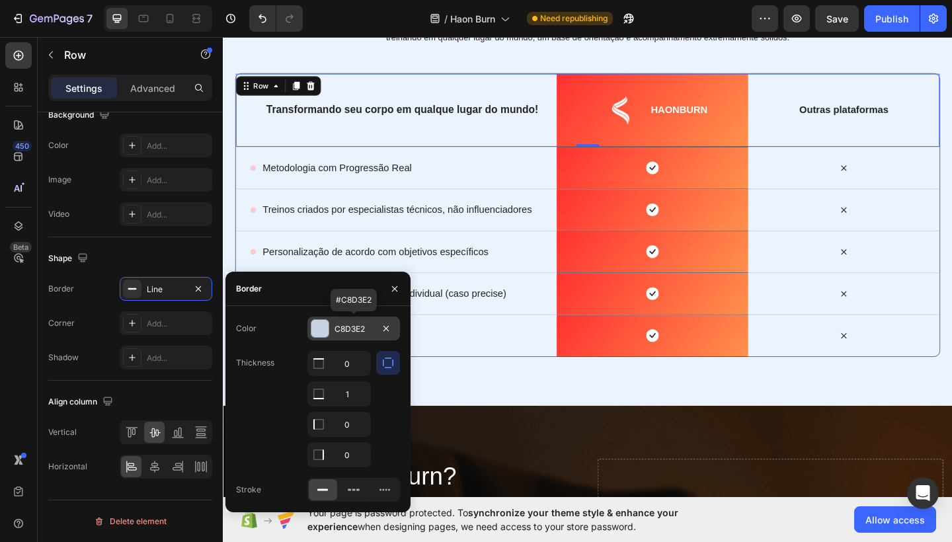
click at [353, 320] on div "C8D3E2" at bounding box center [354, 329] width 93 height 24
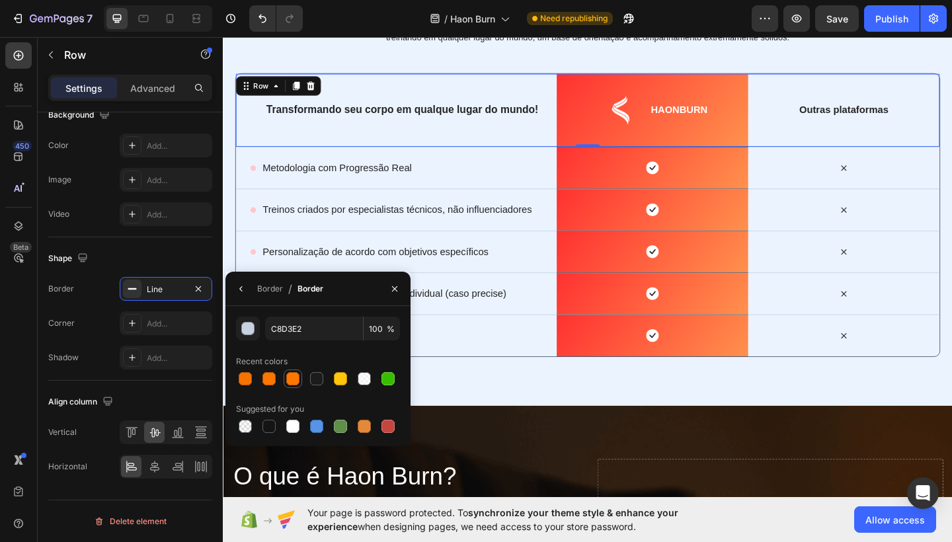
click at [290, 380] on div at bounding box center [292, 378] width 13 height 13
type input "FF7700"
click at [400, 290] on button "button" at bounding box center [394, 288] width 21 height 21
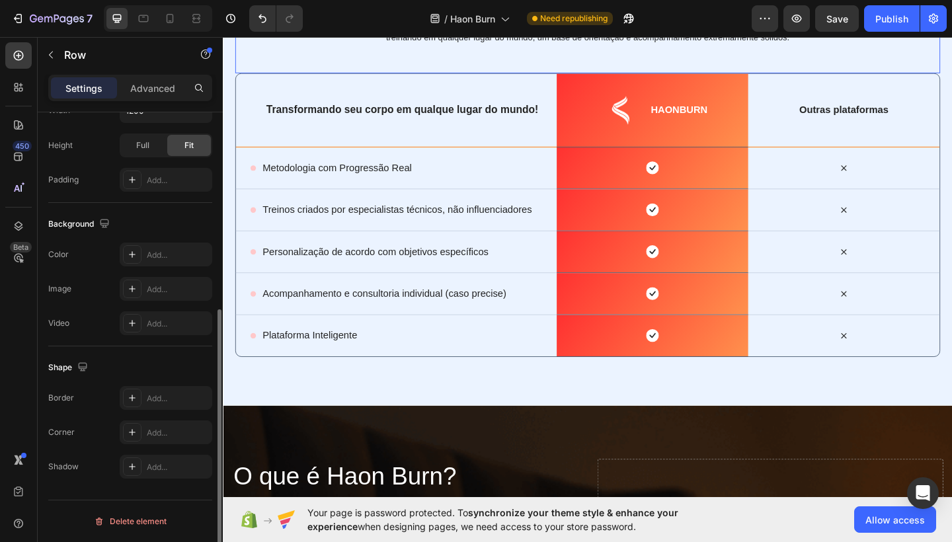
drag, startPoint x: 1069, startPoint y: 93, endPoint x: 902, endPoint y: 60, distance: 170.6
click at [902, 60] on div "Uma comparação com base em análises Heading Dentro deste módulo você não precis…" at bounding box center [619, 29] width 767 height 95
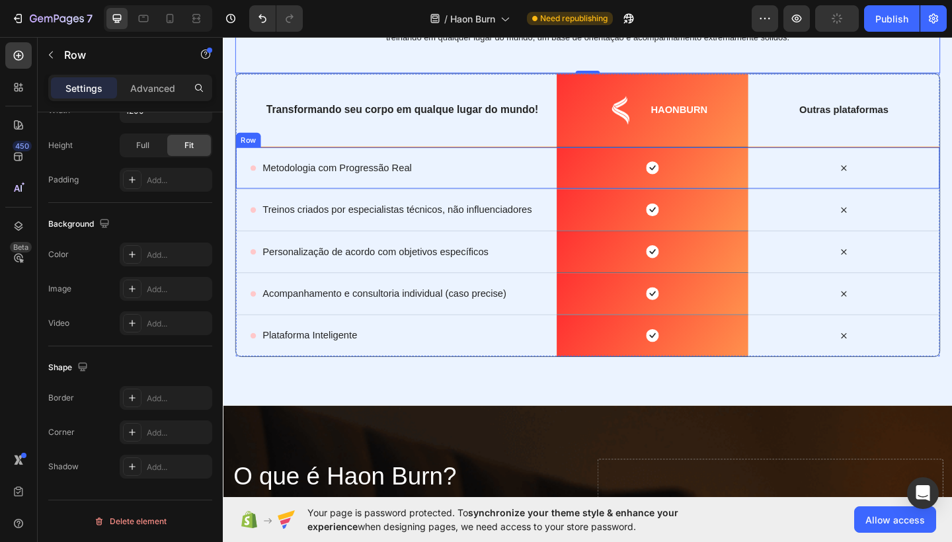
click at [550, 198] on div "Icon Metodologia com Progressão Real Text Block Row" at bounding box center [411, 179] width 349 height 45
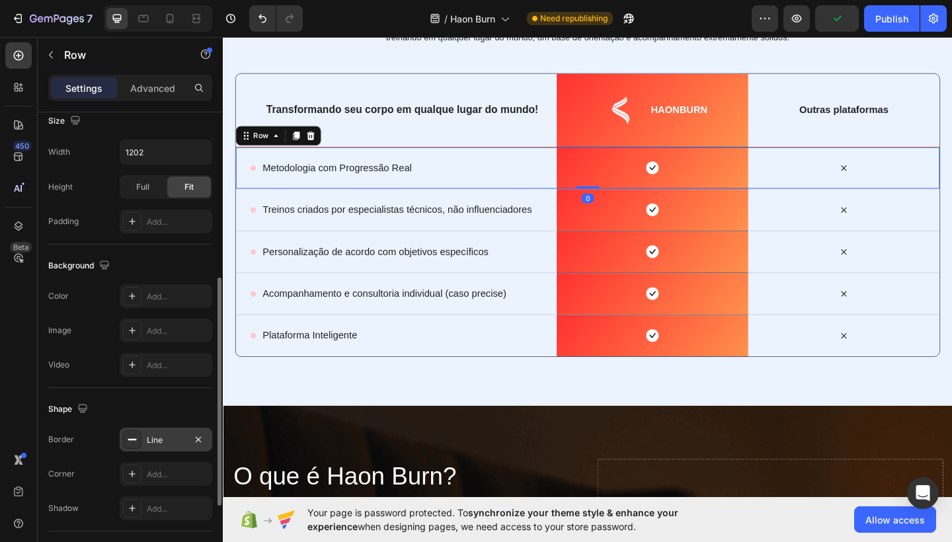
click at [162, 439] on div "Line" at bounding box center [166, 441] width 38 height 12
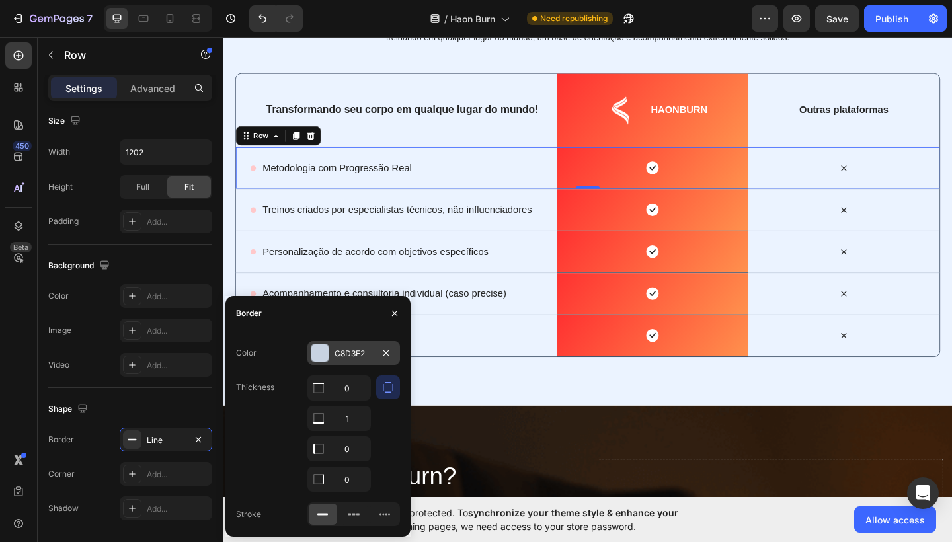
click at [343, 358] on div "C8D3E2" at bounding box center [354, 354] width 38 height 12
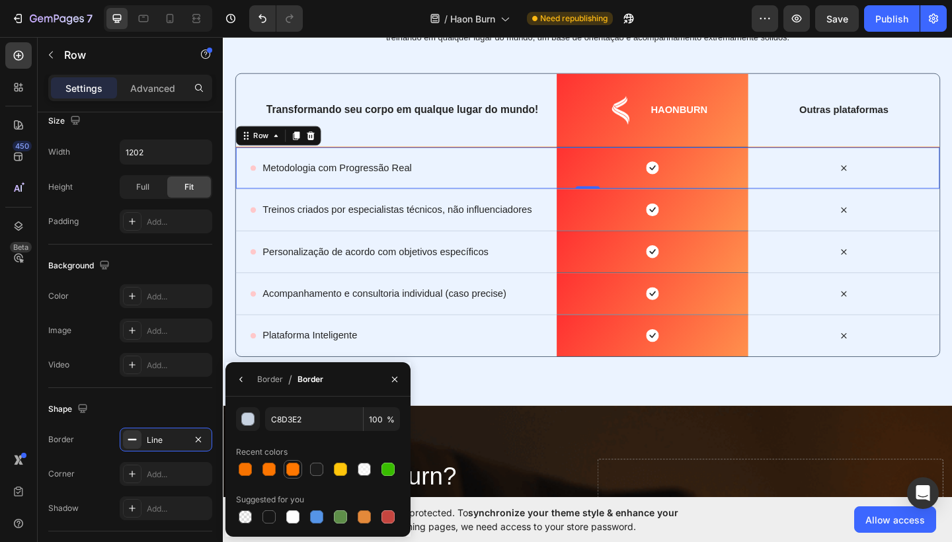
click at [288, 470] on div at bounding box center [292, 469] width 13 height 13
type input "FF7700"
click at [394, 380] on icon "button" at bounding box center [395, 379] width 11 height 11
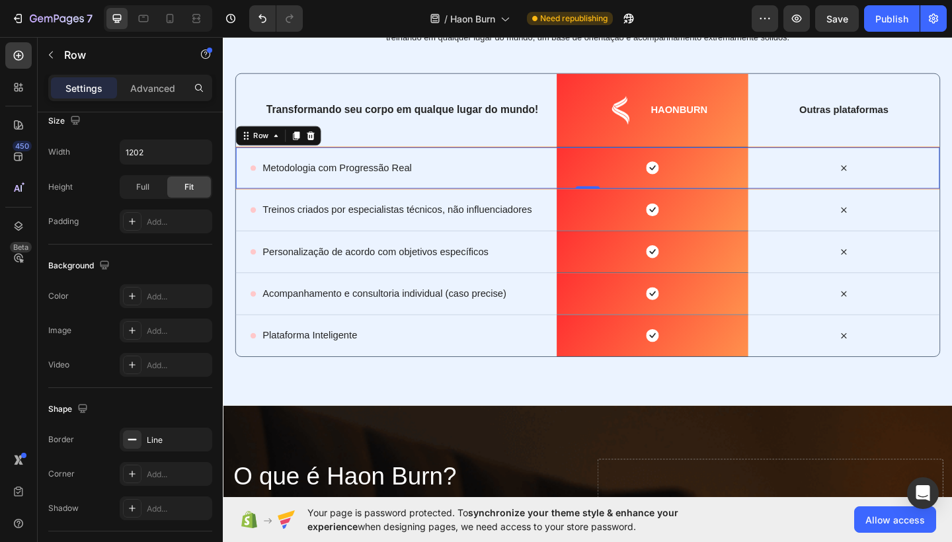
drag, startPoint x: 767, startPoint y: 251, endPoint x: 573, endPoint y: 232, distance: 195.4
click at [573, 232] on div "Icon Treinos criados por especialistas técnicos, não influenciadores Text Block…" at bounding box center [411, 226] width 349 height 17
click at [564, 243] on div "Icon Treinos criados por especialistas técnicos, não influenciadores Text Block…" at bounding box center [411, 225] width 349 height 45
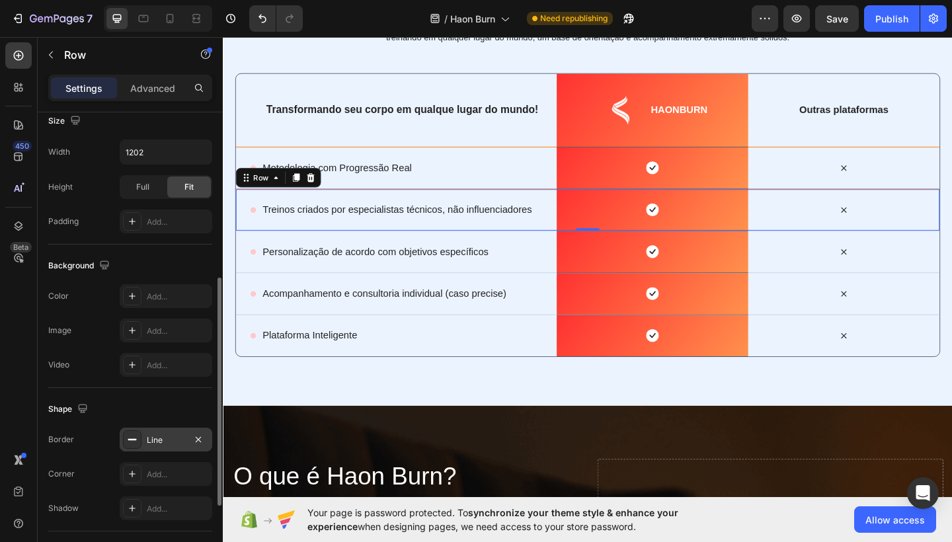
click at [165, 439] on div "Line" at bounding box center [166, 441] width 38 height 12
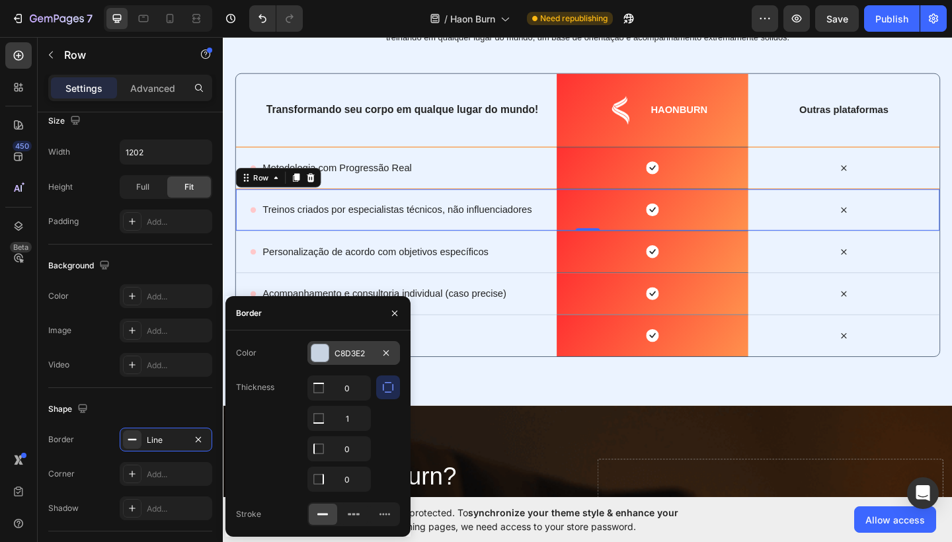
click at [360, 351] on div "C8D3E2" at bounding box center [354, 354] width 38 height 12
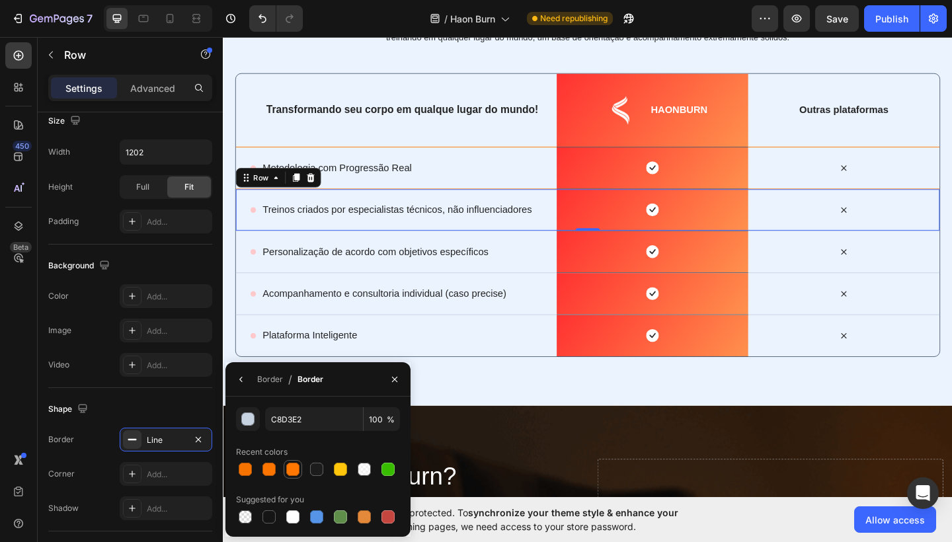
click at [288, 466] on div at bounding box center [292, 469] width 13 height 13
type input "FF7700"
click at [399, 374] on icon "button" at bounding box center [395, 379] width 11 height 11
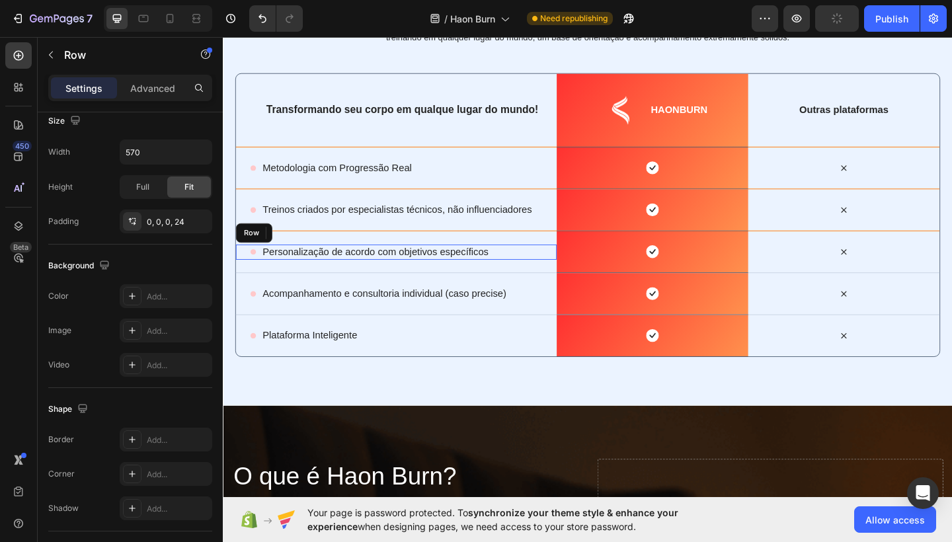
click at [557, 271] on div "Icon Personalização de acordo com objetivos específicos Text Block Row" at bounding box center [411, 271] width 349 height 17
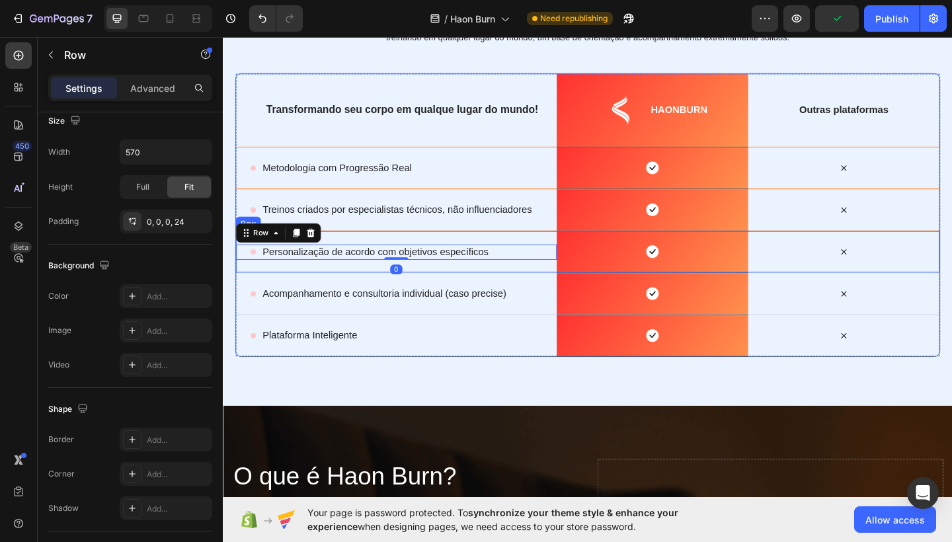
click at [555, 282] on div "Icon Personalização de acordo com objetivos específicos Text Block Row 0" at bounding box center [411, 271] width 349 height 45
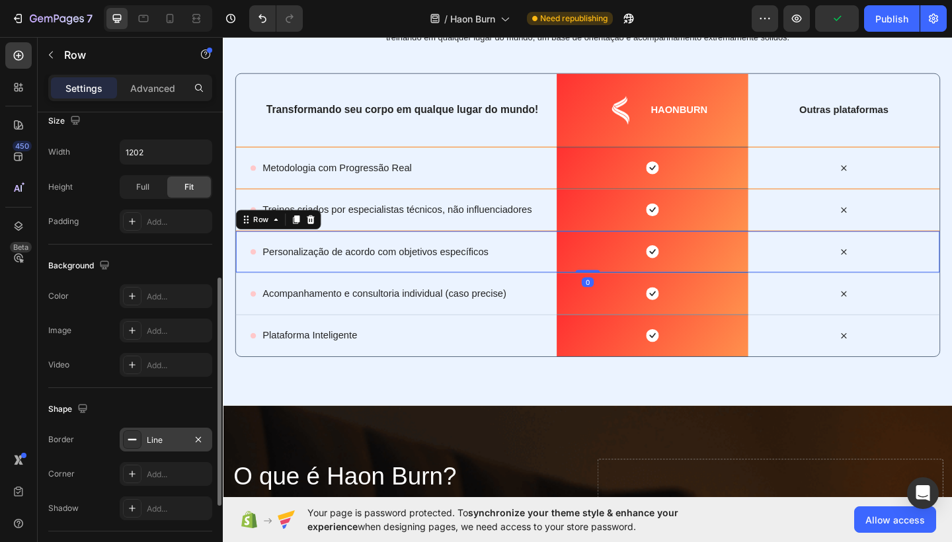
click at [173, 435] on div "Line" at bounding box center [166, 441] width 38 height 12
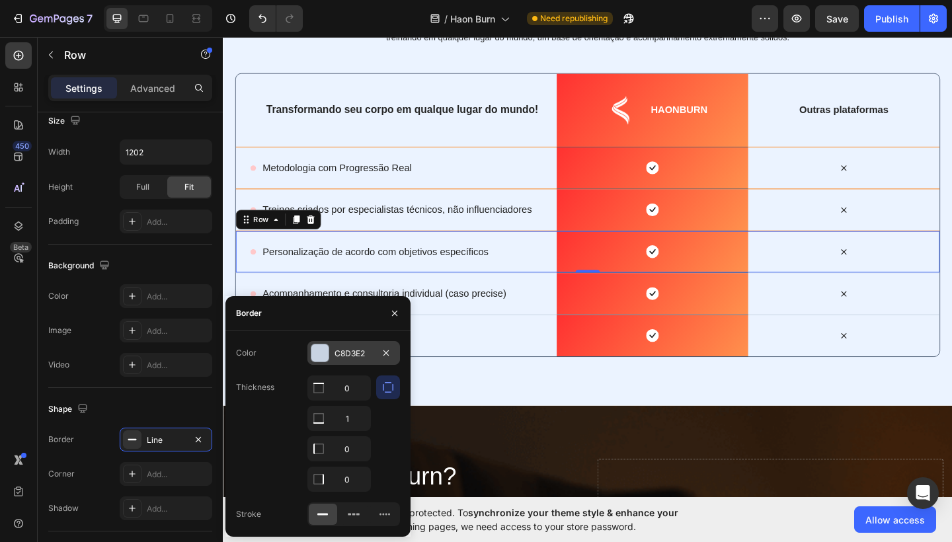
click at [349, 353] on div "C8D3E2" at bounding box center [354, 354] width 38 height 12
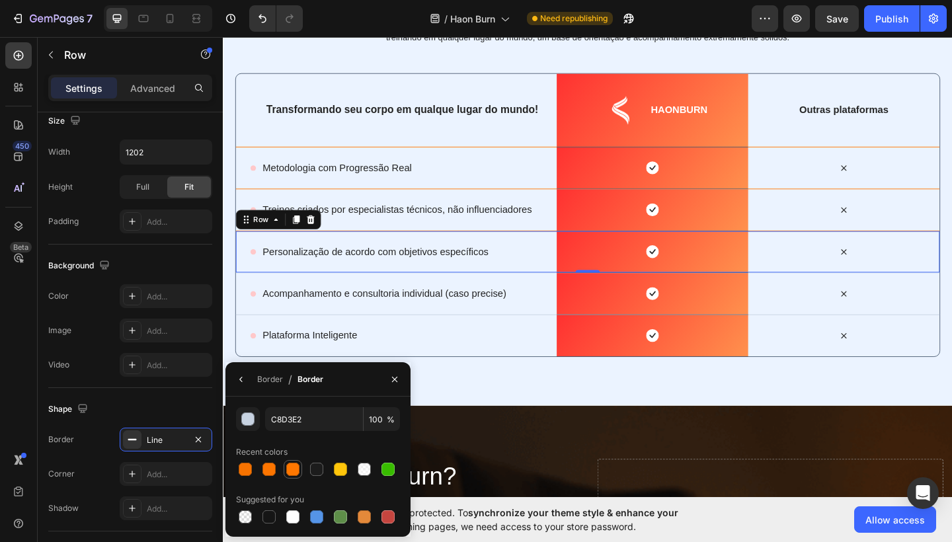
click at [294, 472] on div at bounding box center [292, 469] width 13 height 13
type input "FF7700"
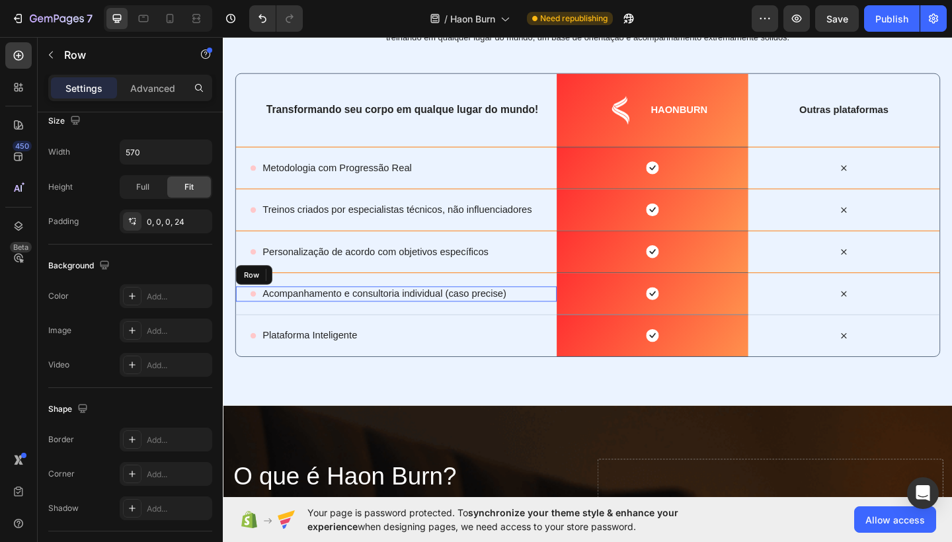
click at [553, 321] on div "Icon Acompanhamento e consultoria individual (caso precise) Text Block Row" at bounding box center [411, 317] width 349 height 17
click at [555, 325] on div "Icon Acompanhamento e consultoria individual (caso precise) Text Block Row 0" at bounding box center [411, 316] width 349 height 45
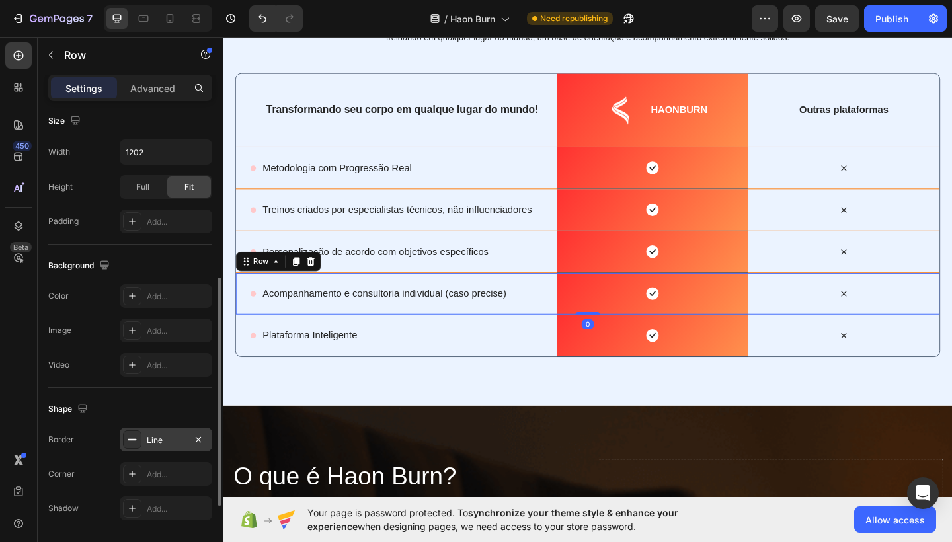
click at [167, 433] on div "Line" at bounding box center [166, 440] width 93 height 24
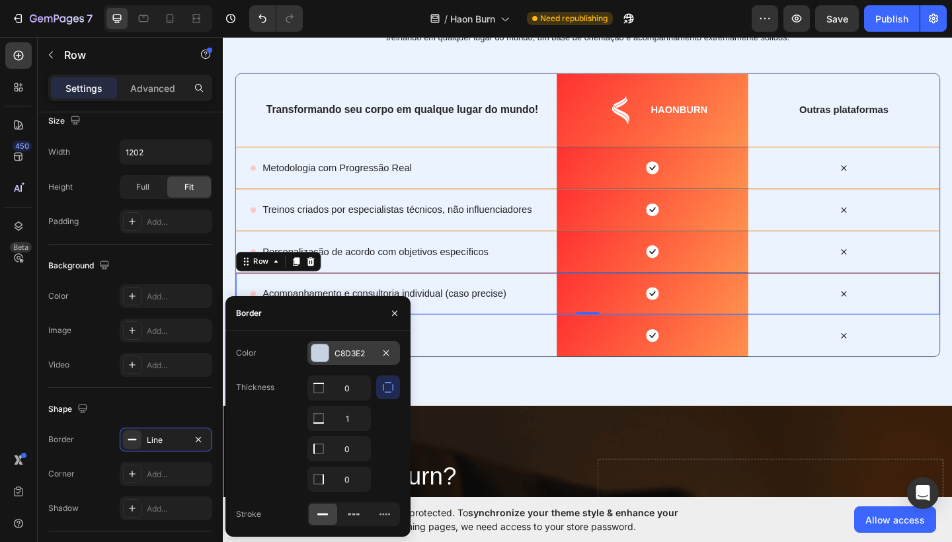
click at [353, 358] on div "C8D3E2" at bounding box center [354, 354] width 38 height 12
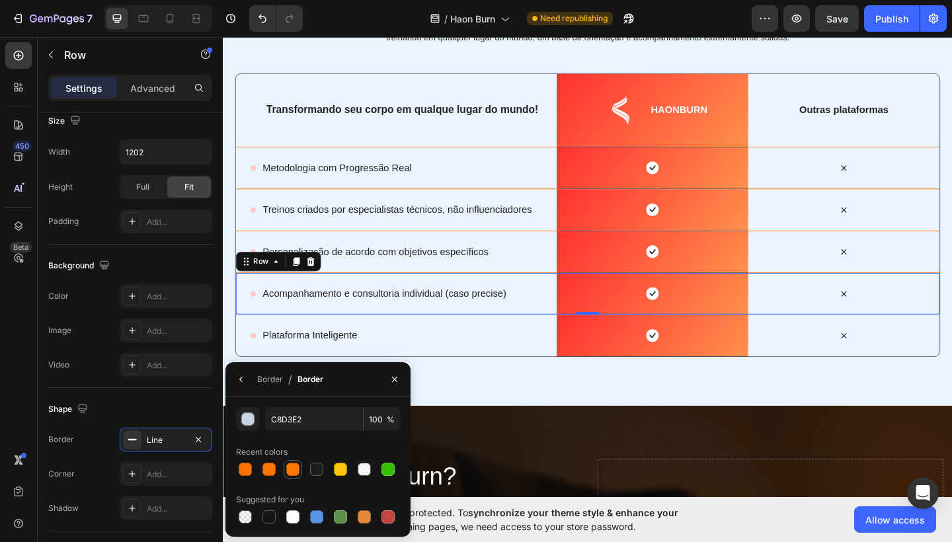
click at [290, 464] on div at bounding box center [292, 469] width 13 height 13
type input "FF7700"
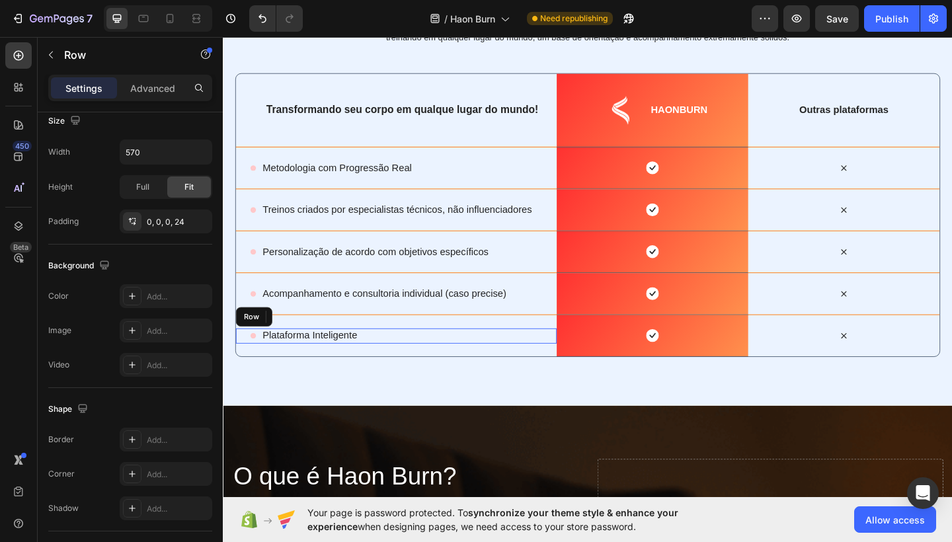
click at [564, 361] on div "Icon Plataforma Inteligente Text Block Row" at bounding box center [411, 363] width 349 height 17
click at [552, 376] on div "Icon Plataforma Inteligente Text Block Row 0" at bounding box center [411, 362] width 349 height 45
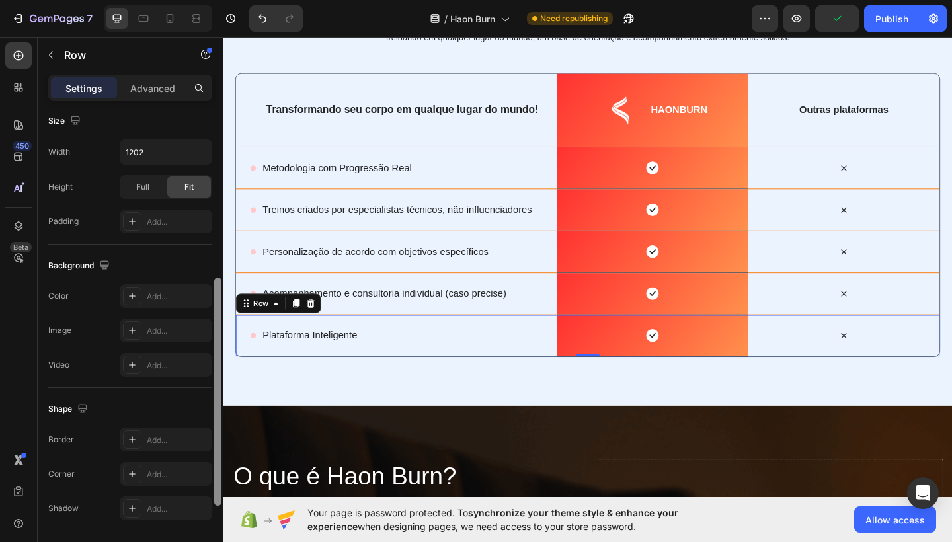
scroll to position [490, 0]
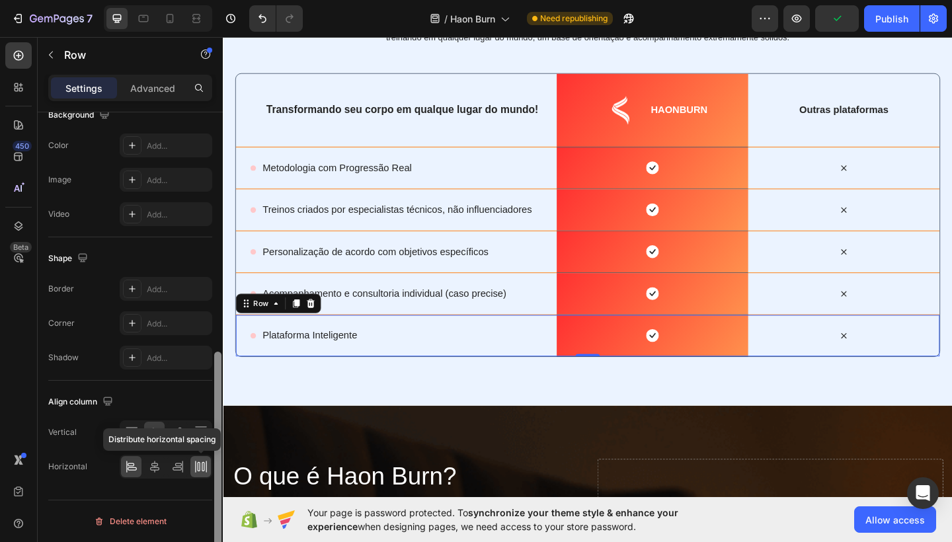
drag, startPoint x: 219, startPoint y: 356, endPoint x: 201, endPoint y: 464, distance: 109.3
click at [201, 464] on div "Layout Column width Change ratio Fit to content Columns management Order 3 cols…" at bounding box center [130, 346] width 185 height 468
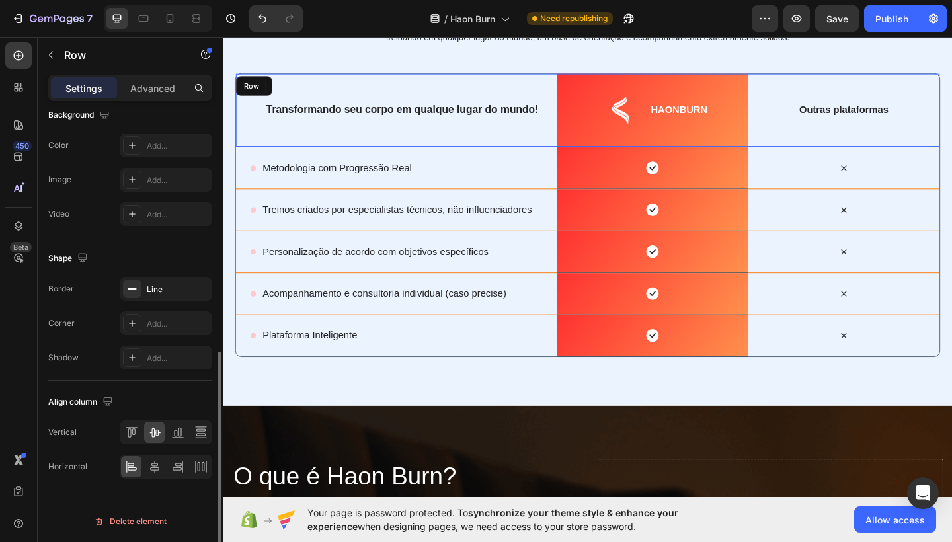
click at [240, 103] on div "Transformando seu corpo em qualque lugar do mundo! Text Block Row" at bounding box center [411, 116] width 349 height 79
click at [169, 290] on div "Line" at bounding box center [166, 290] width 38 height 12
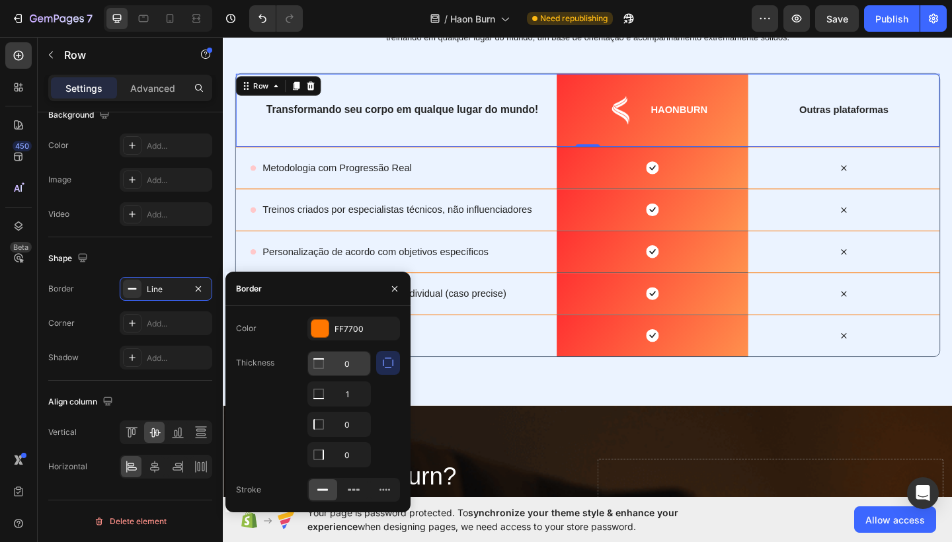
click at [354, 366] on input "0" at bounding box center [339, 364] width 62 height 24
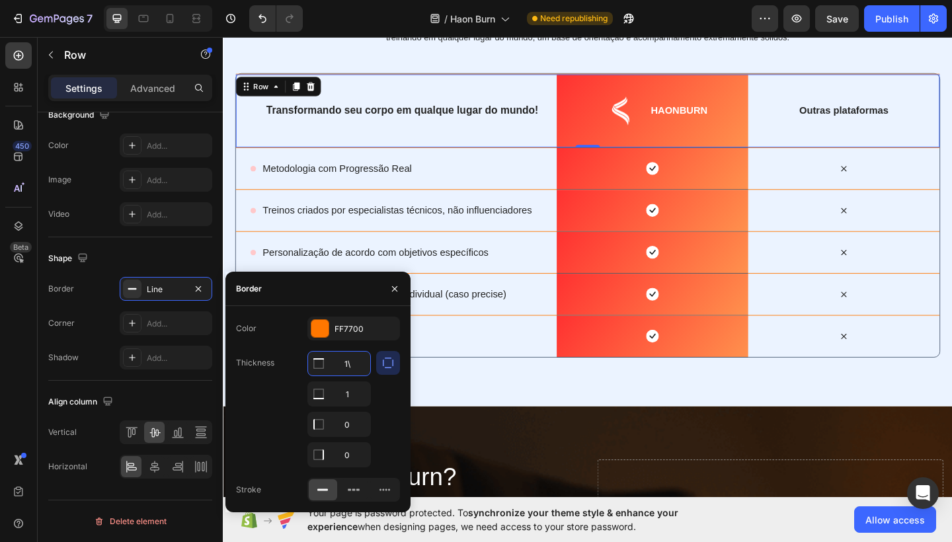
type input "1"
type input "0"
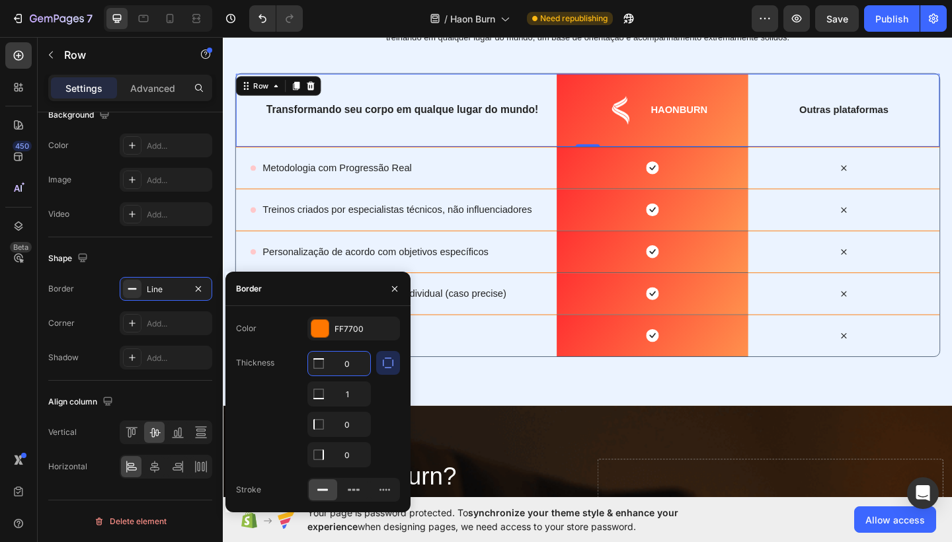
drag, startPoint x: 759, startPoint y: 92, endPoint x: 564, endPoint y: 59, distance: 197.9
click at [564, 59] on div "Uma comparação com base em análises Heading Dentro deste módulo você não precis…" at bounding box center [619, 29] width 767 height 95
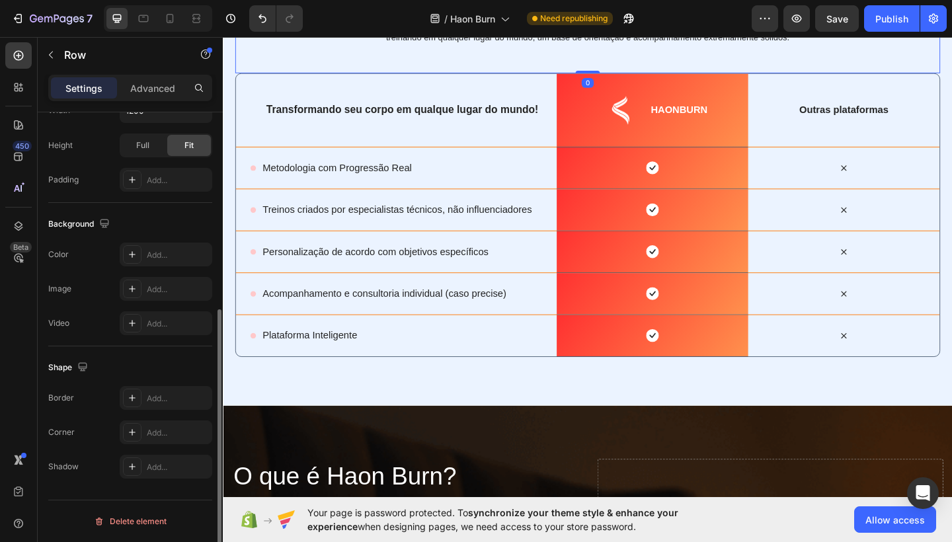
scroll to position [339, 0]
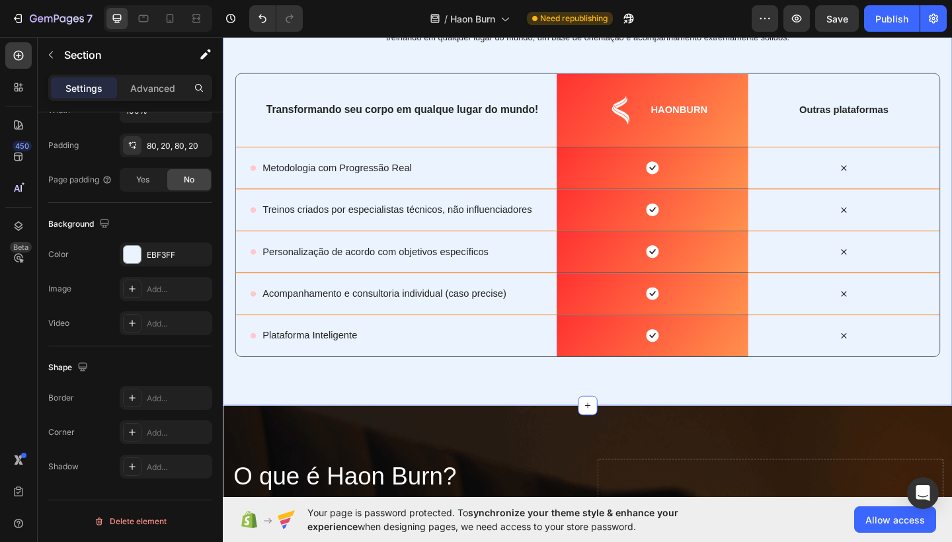
click at [486, 389] on div "Uma comparação com base em análises Heading Dentro deste módulo você não precis…" at bounding box center [620, 183] width 794 height 509
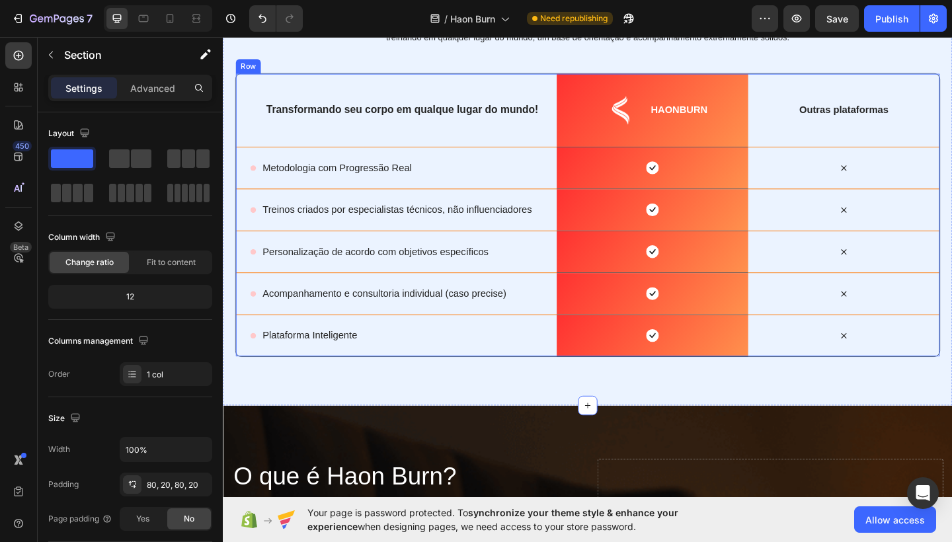
click at [236, 94] on div "Transformando seu corpo em qualque lugar do mundo! Text Block Row Image HAONBUR…" at bounding box center [619, 231] width 767 height 309
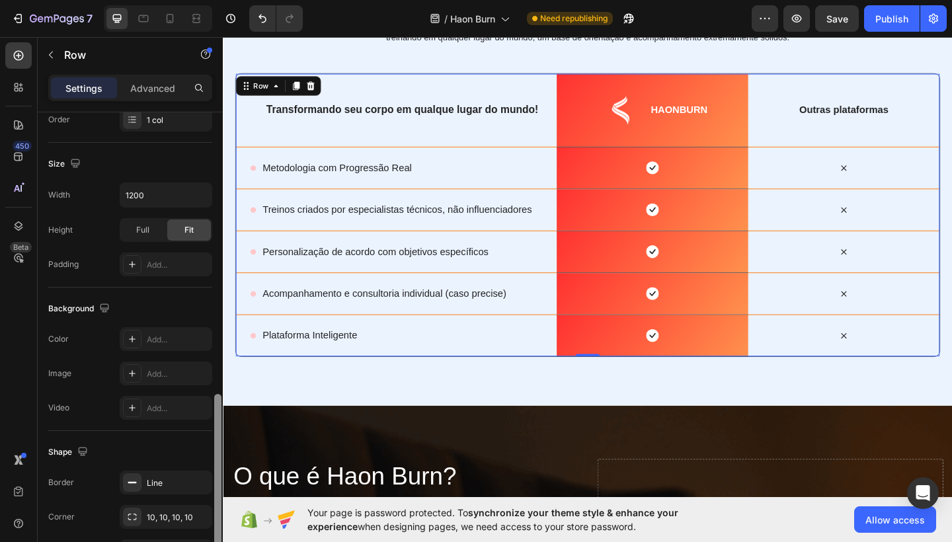
scroll to position [339, 0]
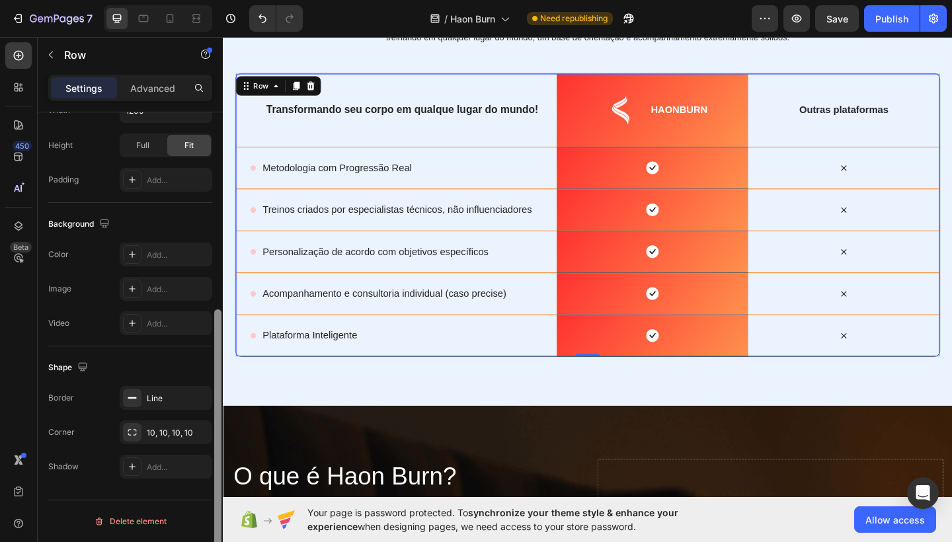
drag, startPoint x: 215, startPoint y: 190, endPoint x: 206, endPoint y: 481, distance: 290.5
click at [206, 481] on div "Layout Column width Change ratio Fit to content 12 Columns management Order 1 c…" at bounding box center [130, 346] width 185 height 468
click at [177, 403] on div "Line" at bounding box center [166, 399] width 38 height 12
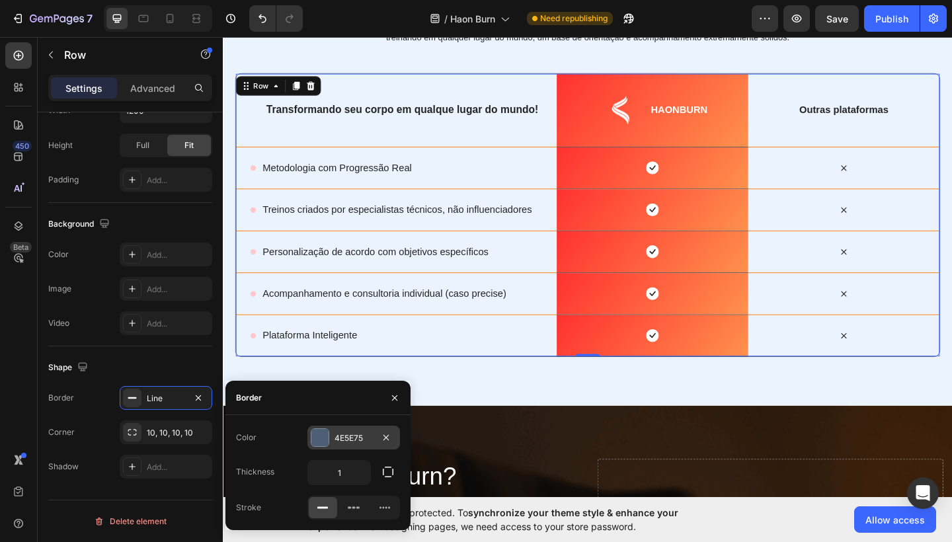
click at [358, 437] on div "4E5E75" at bounding box center [354, 439] width 38 height 12
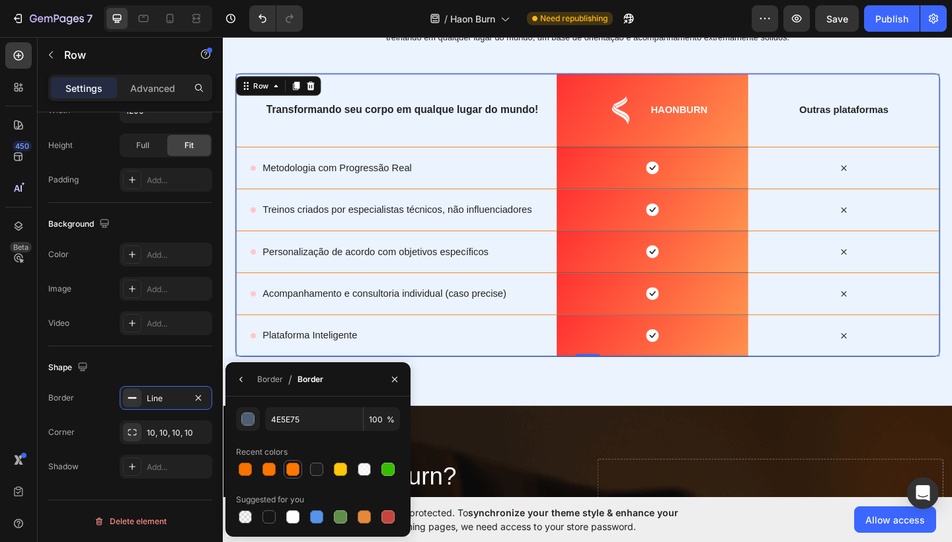
click at [289, 467] on div at bounding box center [292, 469] width 13 height 13
type input "FF7700"
click at [398, 378] on icon "button" at bounding box center [395, 379] width 11 height 11
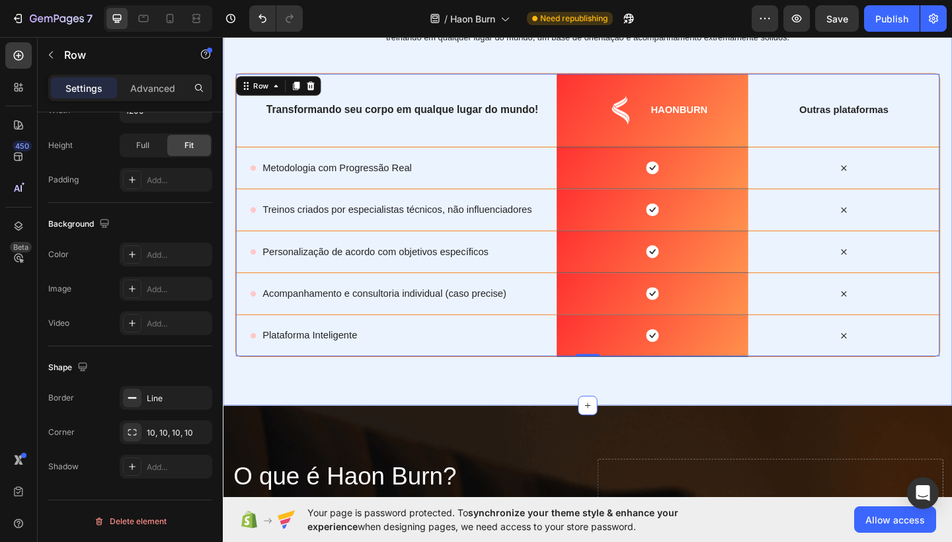
click at [542, 431] on div "Uma comparação com base em análises Heading Dentro deste módulo você não precis…" at bounding box center [620, 183] width 794 height 509
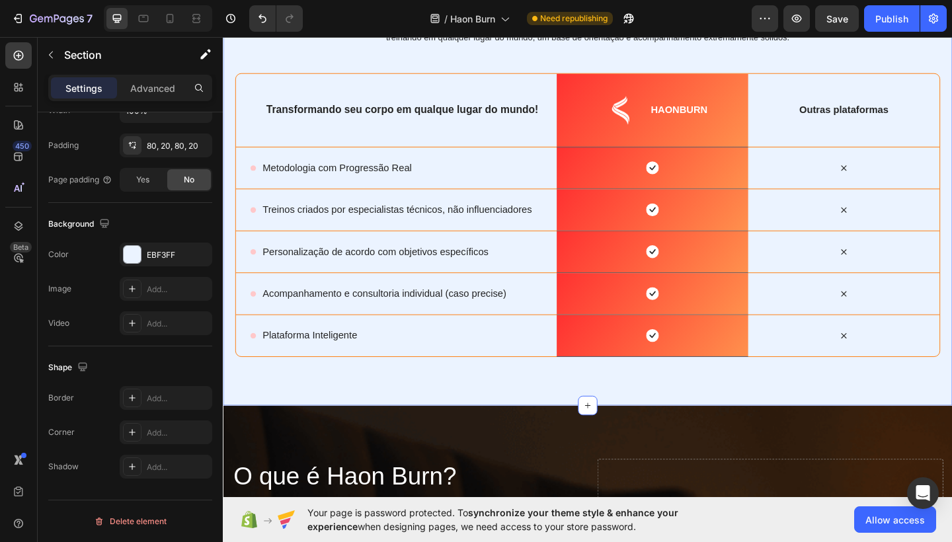
scroll to position [0, 0]
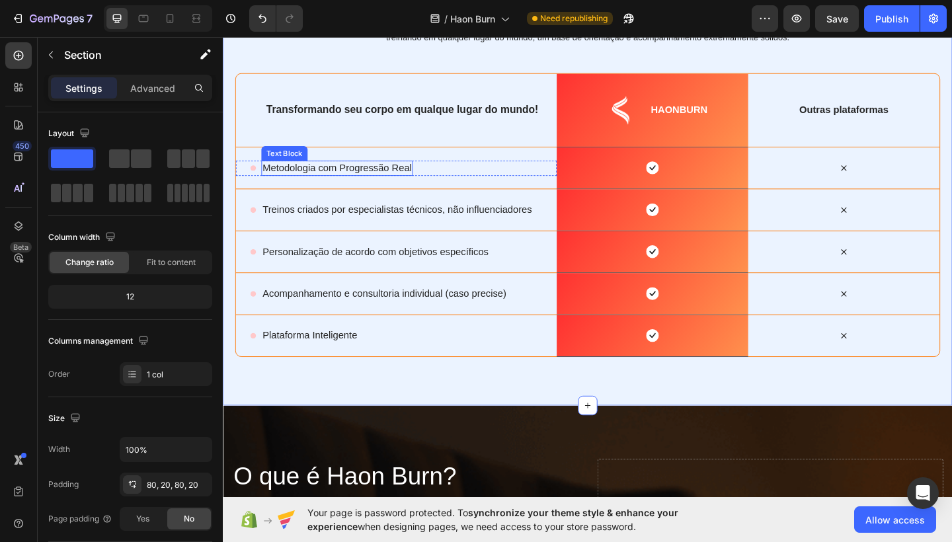
click at [415, 177] on p "Metodologia com Progressão Real" at bounding box center [347, 180] width 162 height 14
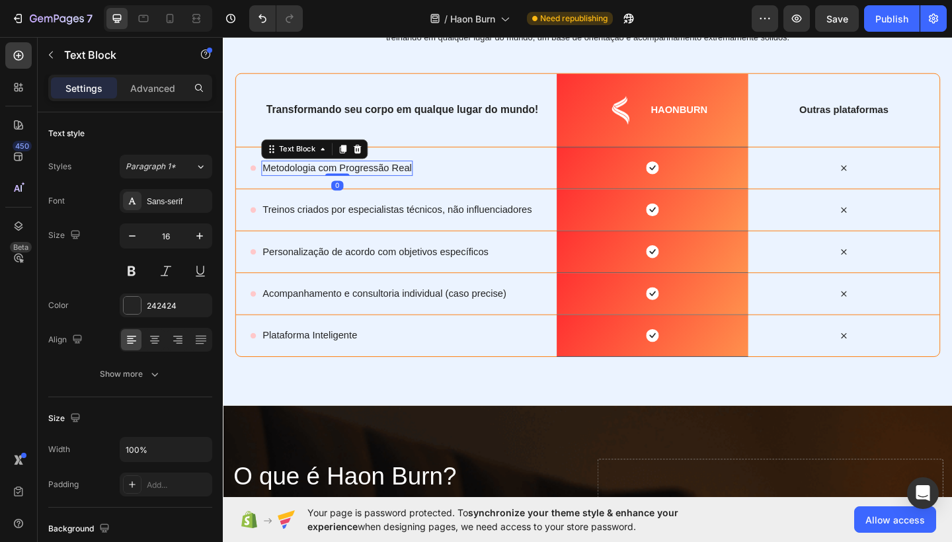
click at [415, 177] on p "Metodologia com Progressão Real" at bounding box center [347, 180] width 162 height 14
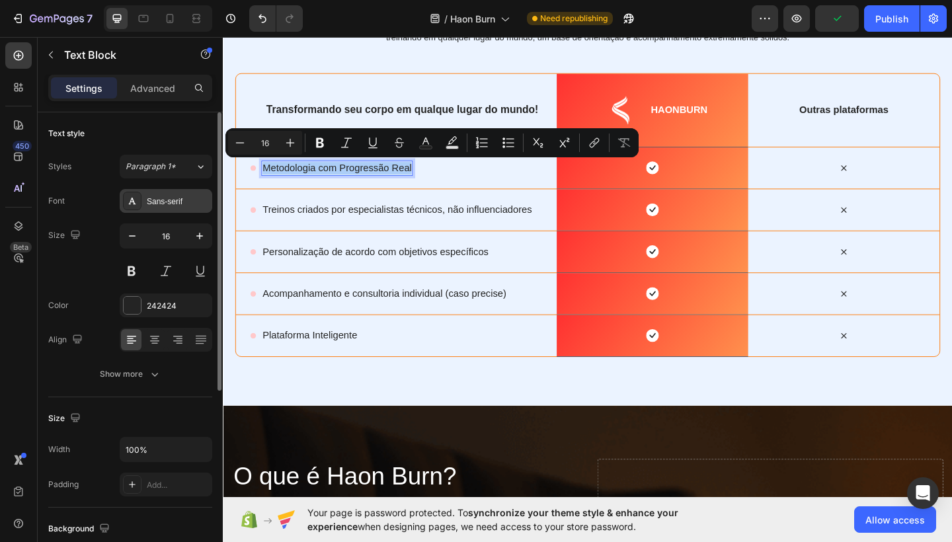
click at [181, 203] on div "Sans-serif" at bounding box center [178, 202] width 62 height 12
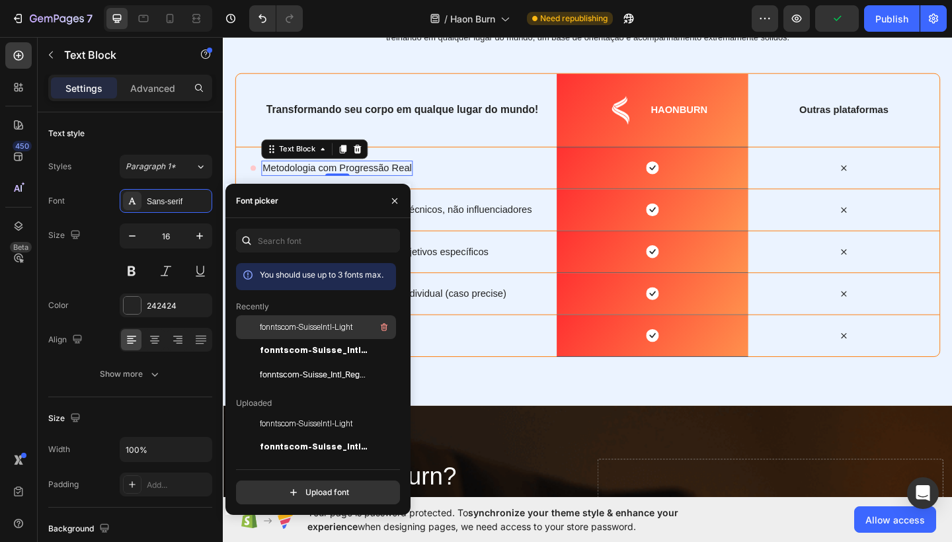
click at [300, 412] on div "fonntscom-SuisseIntl-Light" at bounding box center [316, 424] width 160 height 24
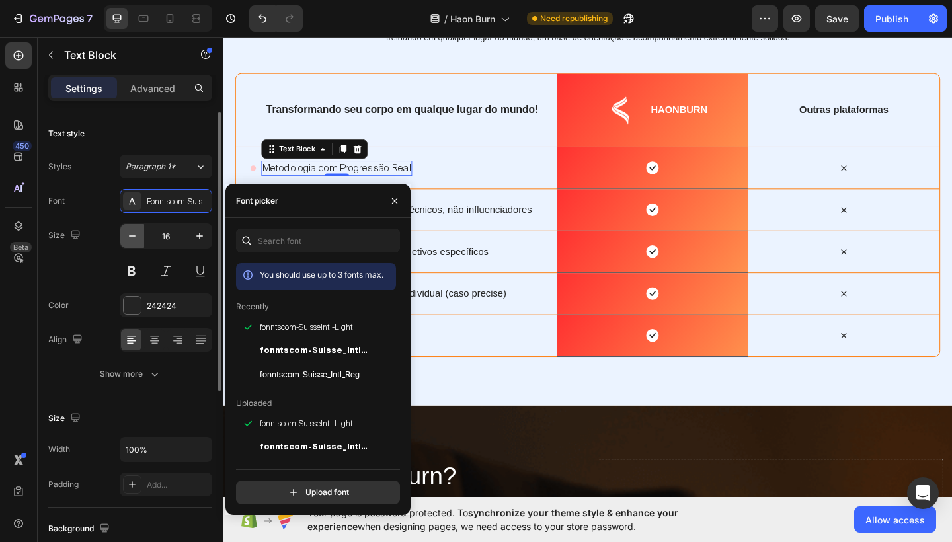
click at [135, 240] on icon "button" at bounding box center [132, 236] width 13 height 13
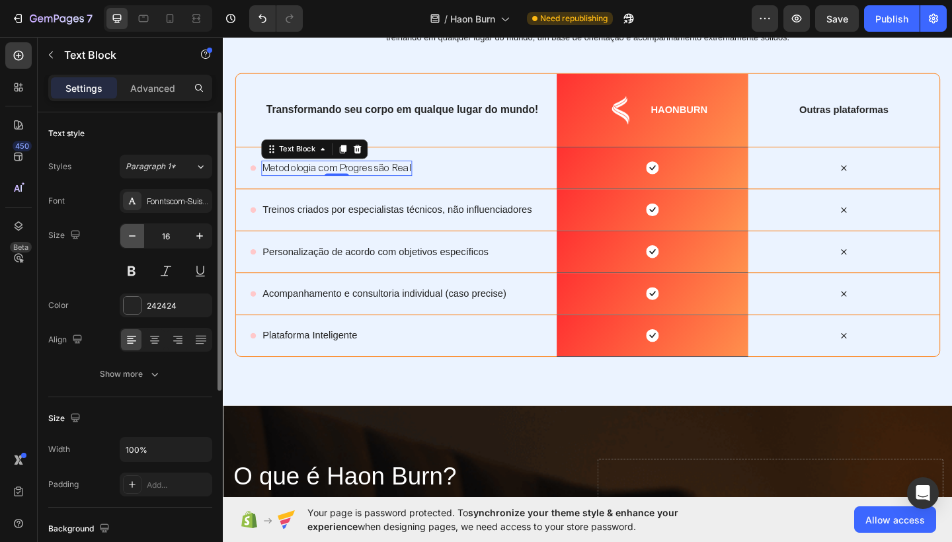
type input "15"
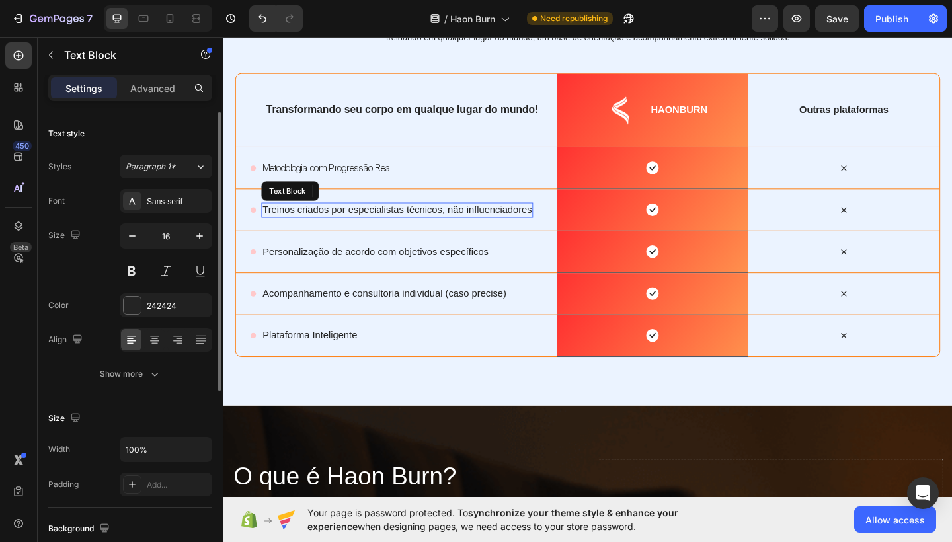
drag, startPoint x: 608, startPoint y: 243, endPoint x: 400, endPoint y: 224, distance: 209.2
click at [400, 224] on p "Treinos criados por especialistas técnicos, não influenciadores" at bounding box center [412, 226] width 293 height 14
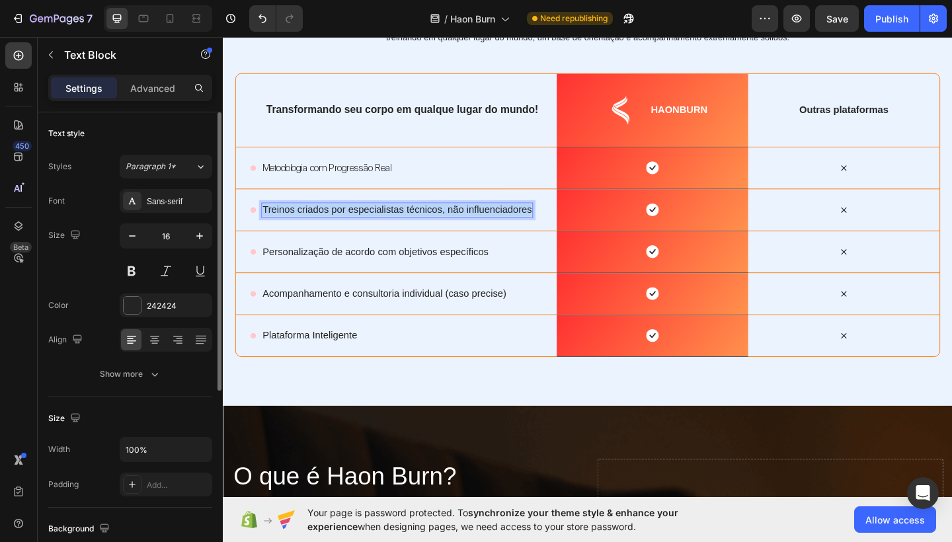
click at [400, 224] on p "Treinos criados por especialistas técnicos, não influenciadores" at bounding box center [412, 226] width 293 height 14
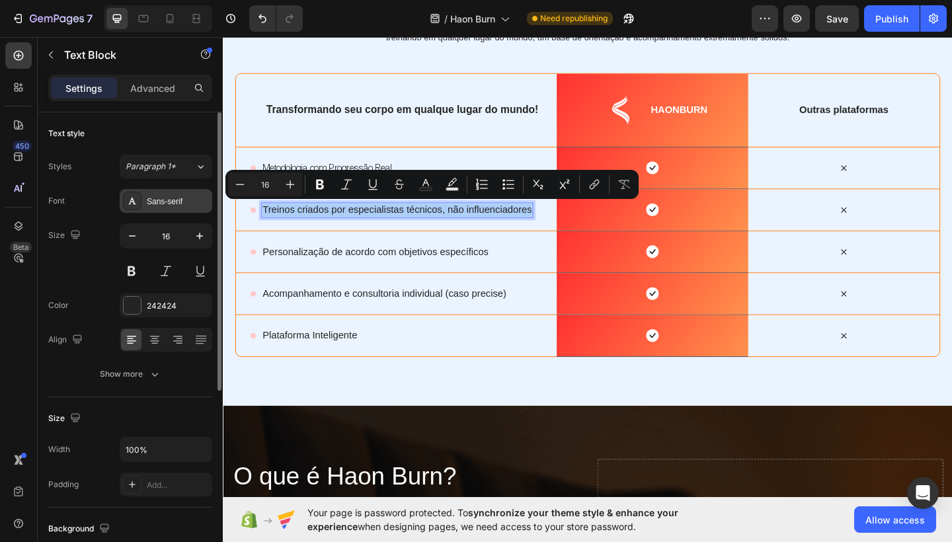
click at [161, 210] on div "Sans-serif" at bounding box center [166, 201] width 93 height 24
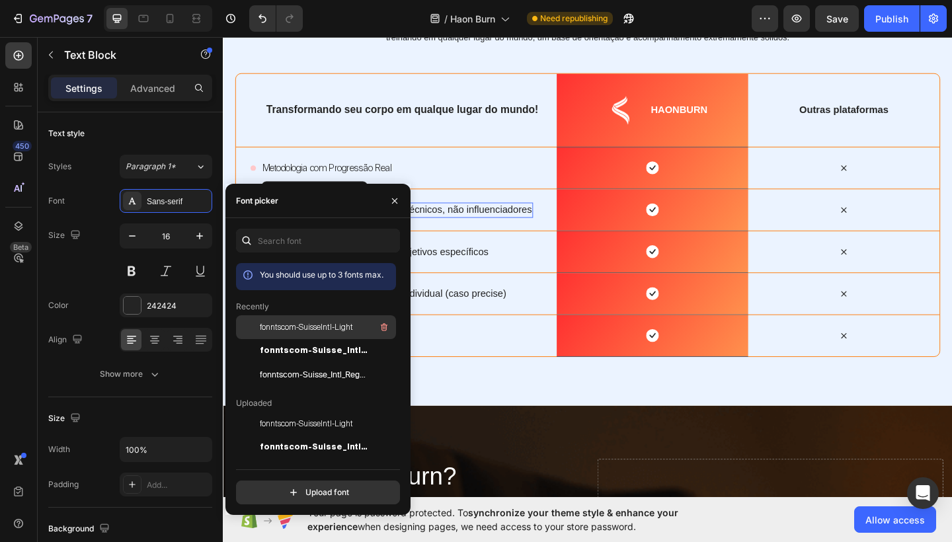
click at [289, 325] on span "fonntscom-SuisseIntl-Light" at bounding box center [306, 327] width 93 height 12
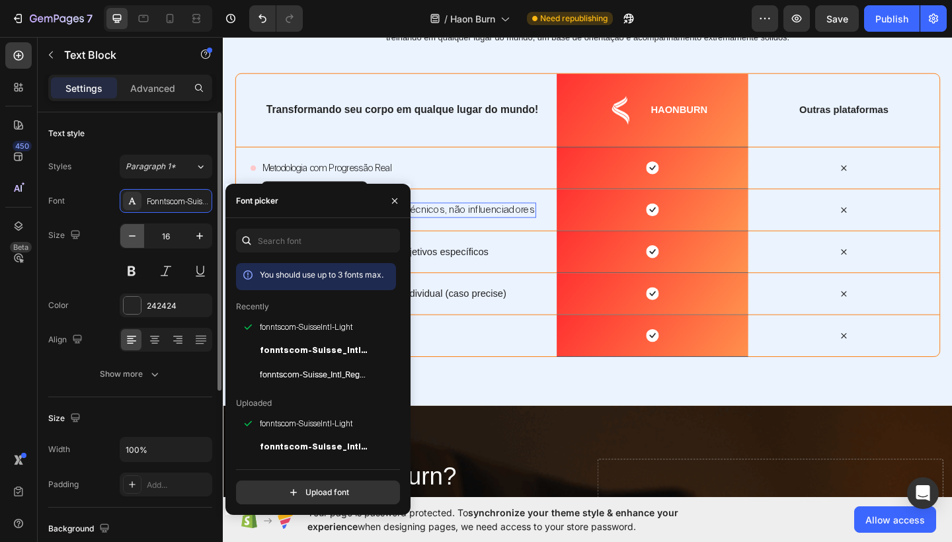
click at [137, 239] on icon "button" at bounding box center [132, 236] width 13 height 13
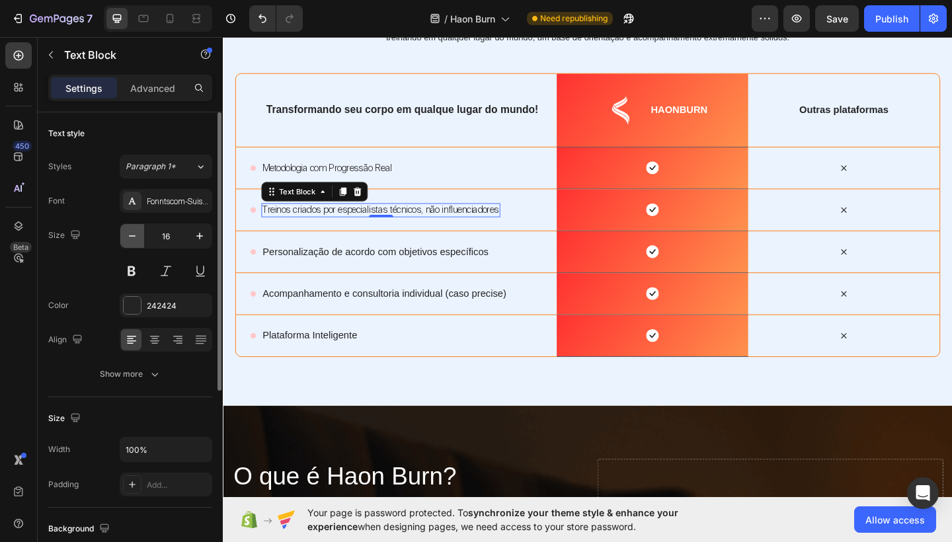
type input "15"
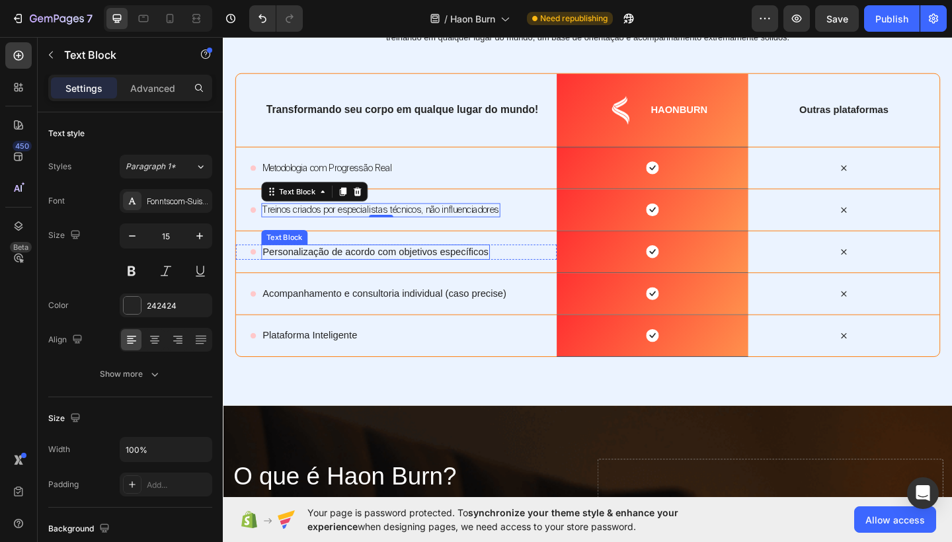
click at [390, 269] on p "Personalização de acordo com objetivos específicos" at bounding box center [389, 272] width 246 height 14
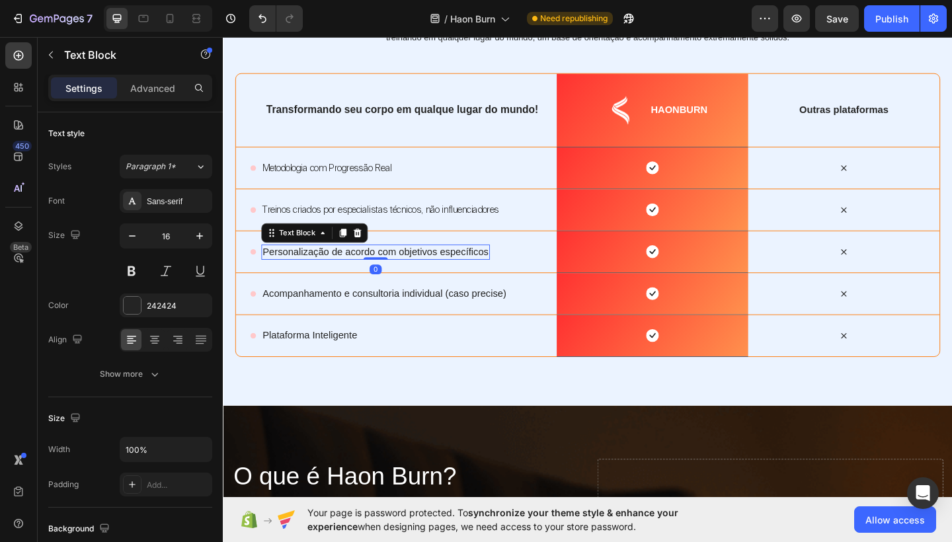
click at [390, 269] on p "Personalização de acordo com objetivos específicos" at bounding box center [389, 272] width 246 height 14
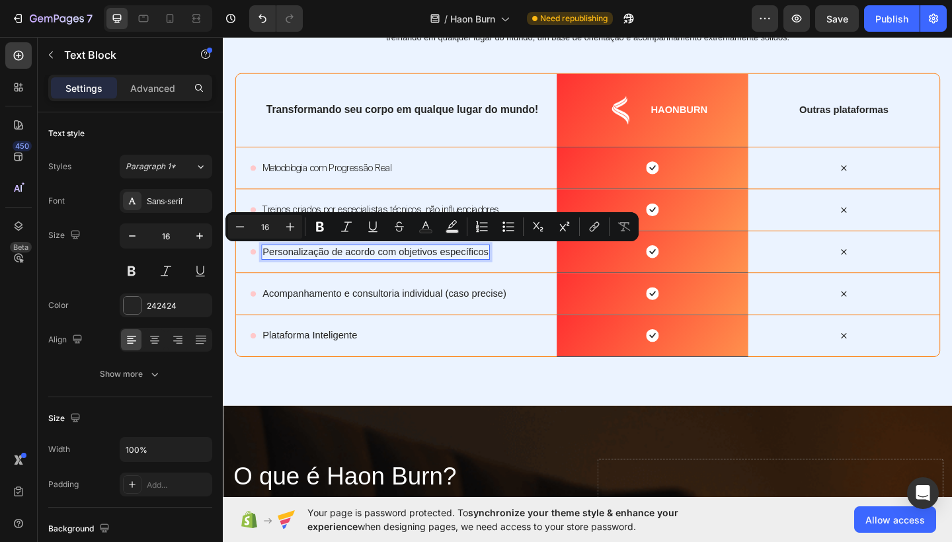
click at [284, 266] on p "Personalização de acordo com objetivos específicos" at bounding box center [389, 272] width 246 height 14
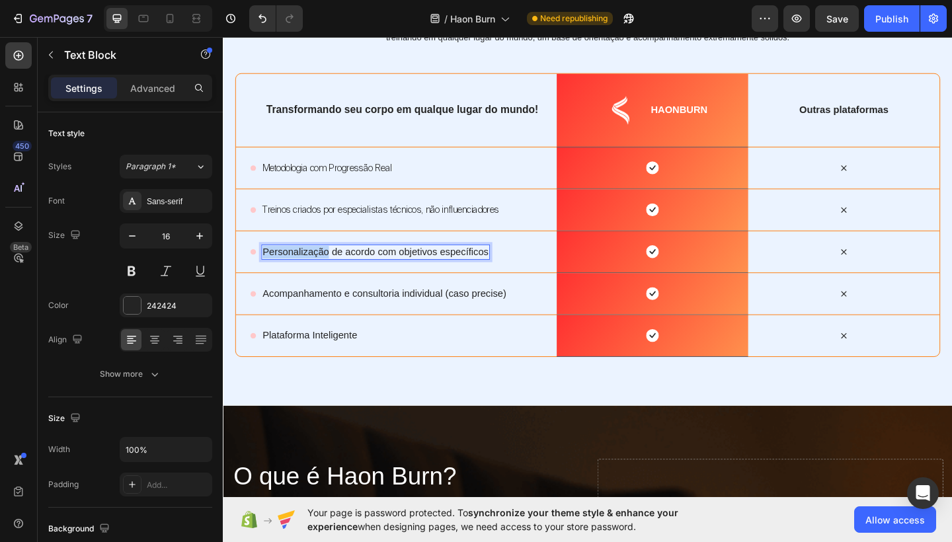
click at [284, 266] on p "Personalização de acordo com objetivos específicos" at bounding box center [389, 272] width 246 height 14
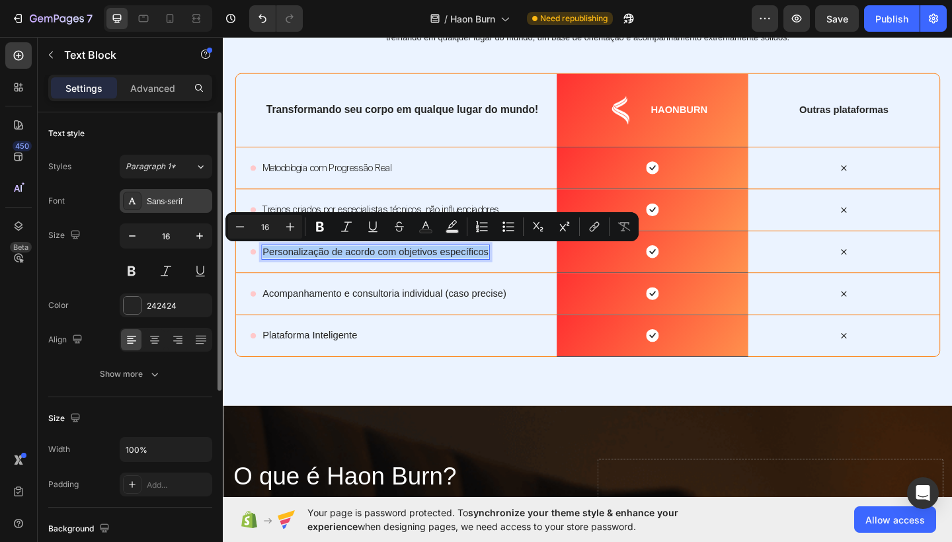
click at [172, 206] on div "Sans-serif" at bounding box center [178, 202] width 62 height 12
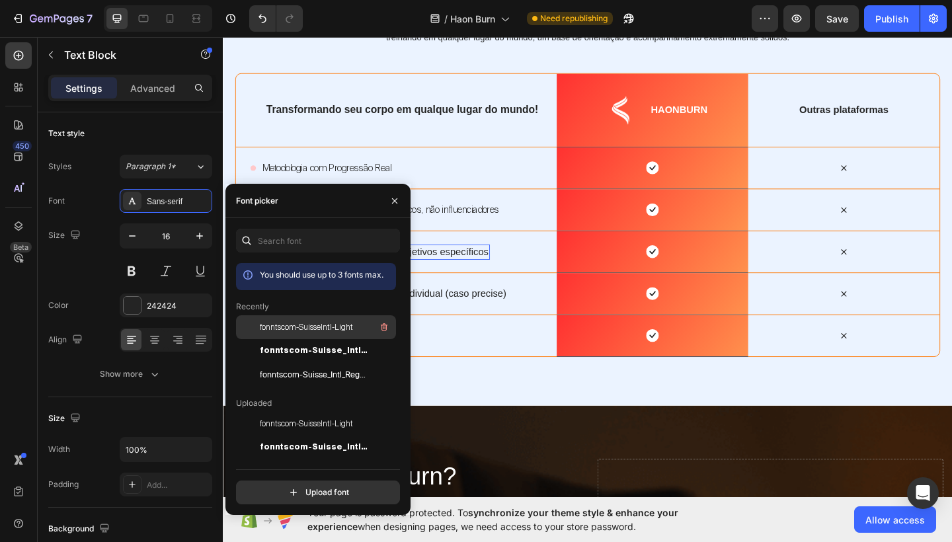
click at [277, 325] on span "fonntscom-SuisseIntl-Light" at bounding box center [306, 327] width 93 height 12
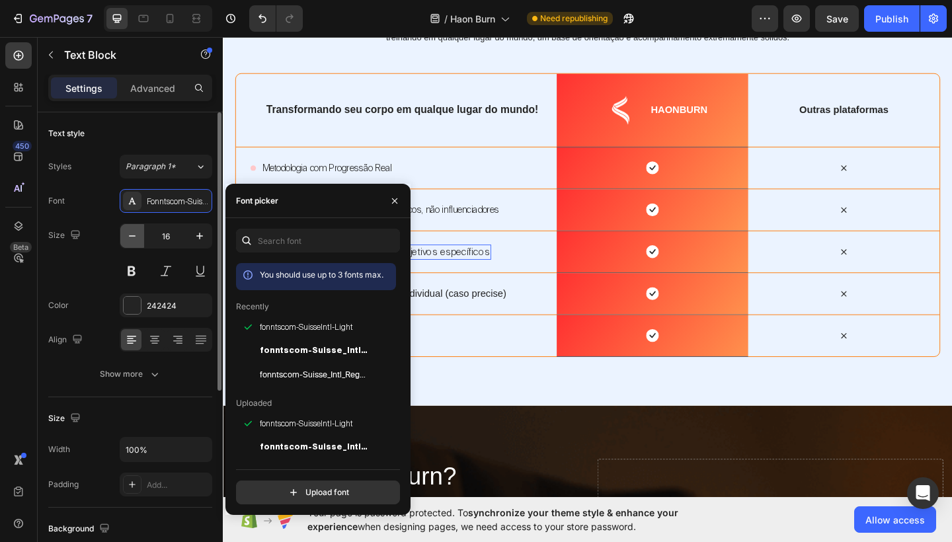
click at [136, 237] on icon "button" at bounding box center [132, 236] width 13 height 13
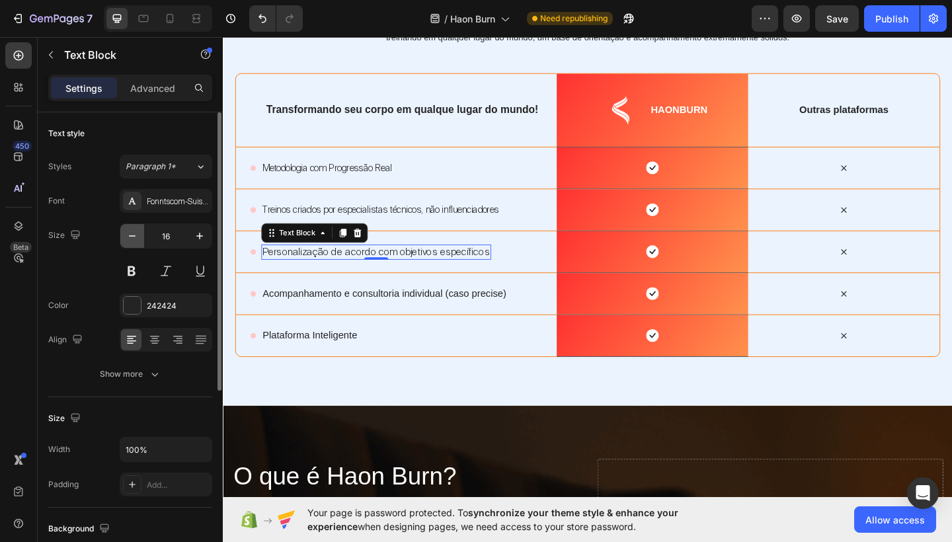
type input "15"
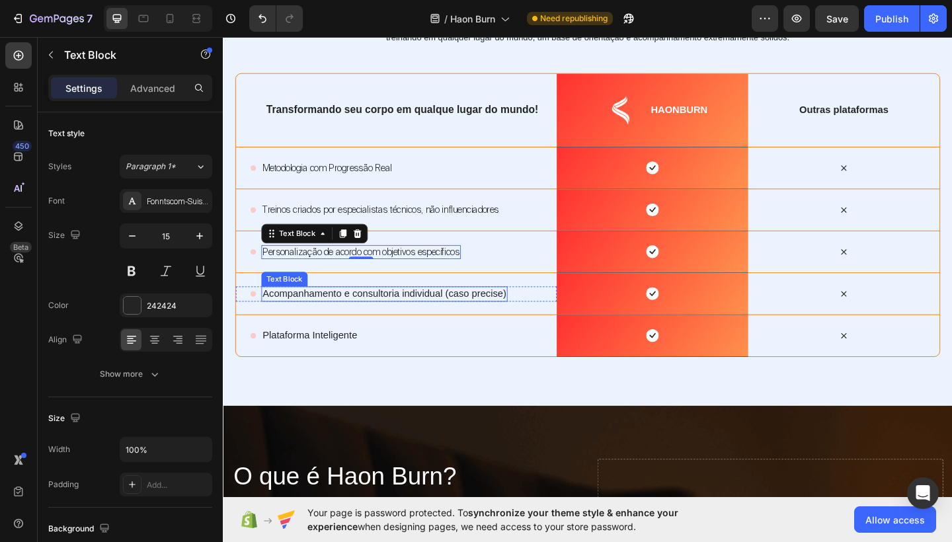
click at [360, 321] on p "Acompanhamento e consultoria individual (caso precise)" at bounding box center [398, 317] width 265 height 14
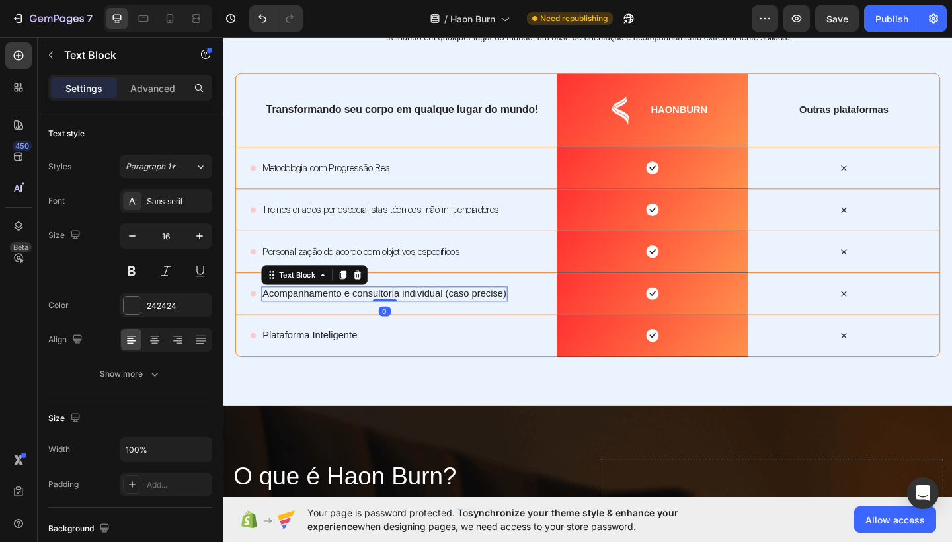
click at [360, 321] on p "Acompanhamento e consultoria individual (caso precise)" at bounding box center [398, 317] width 265 height 14
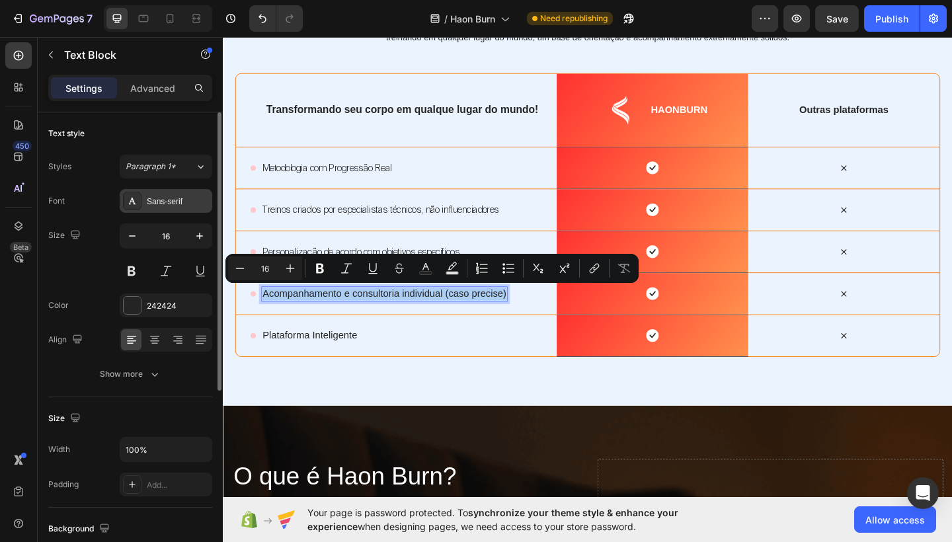
click at [174, 194] on div "Sans-serif" at bounding box center [166, 201] width 93 height 24
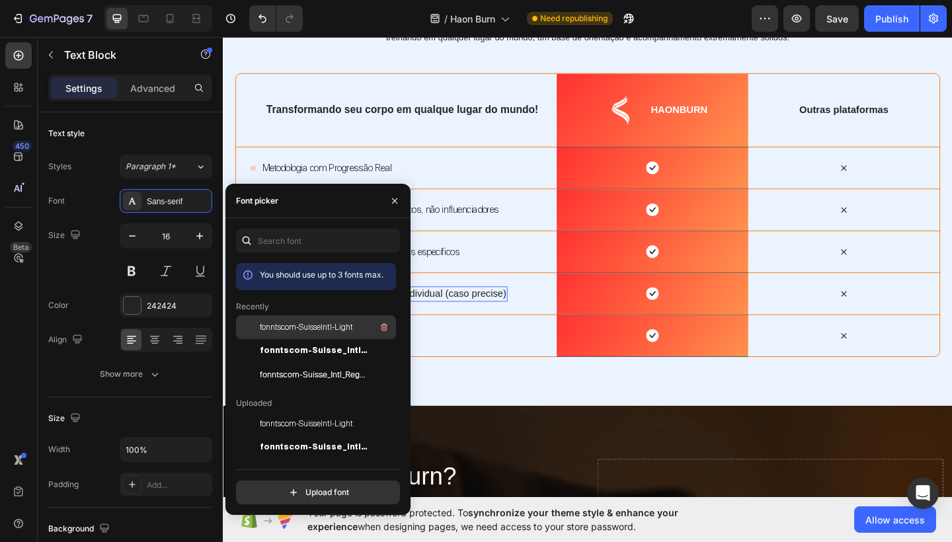
click at [288, 332] on span "fonntscom-SuisseIntl-Light" at bounding box center [306, 327] width 93 height 12
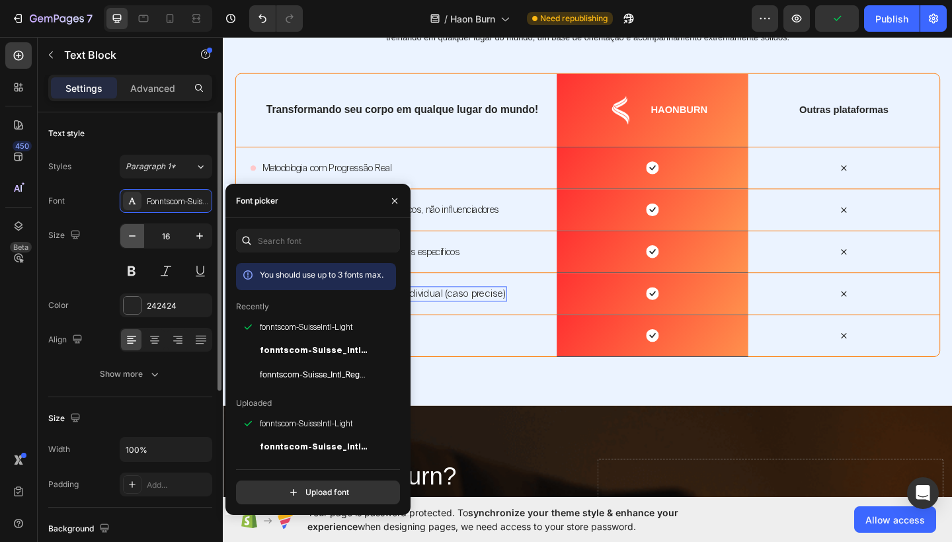
click at [131, 238] on icon "button" at bounding box center [132, 236] width 13 height 13
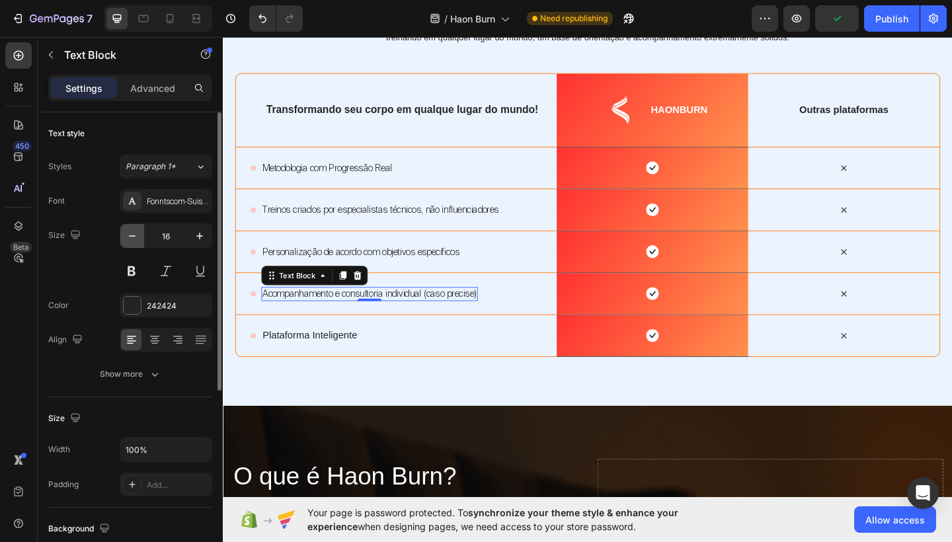
type input "15"
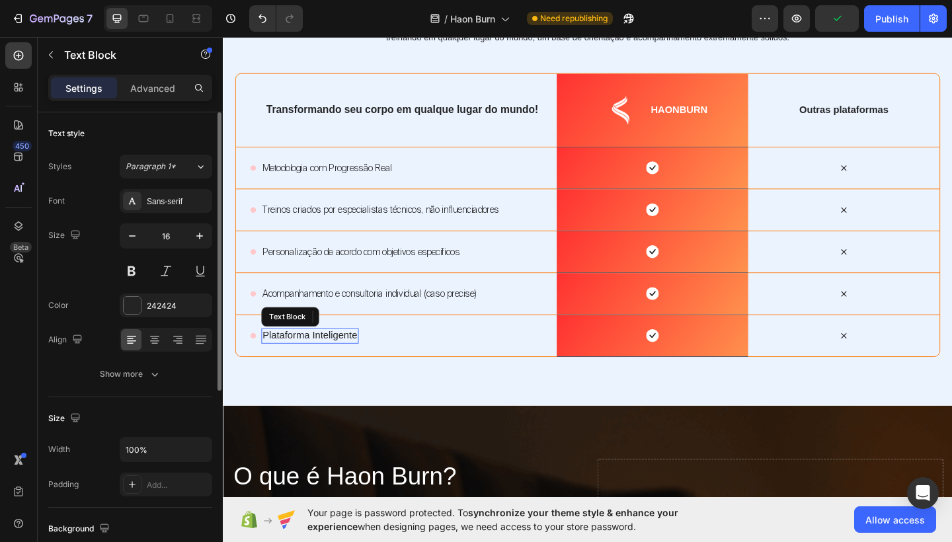
drag, startPoint x: 562, startPoint y: 369, endPoint x: 349, endPoint y: 360, distance: 213.2
click at [349, 360] on p "Plataforma Inteligente" at bounding box center [317, 363] width 103 height 14
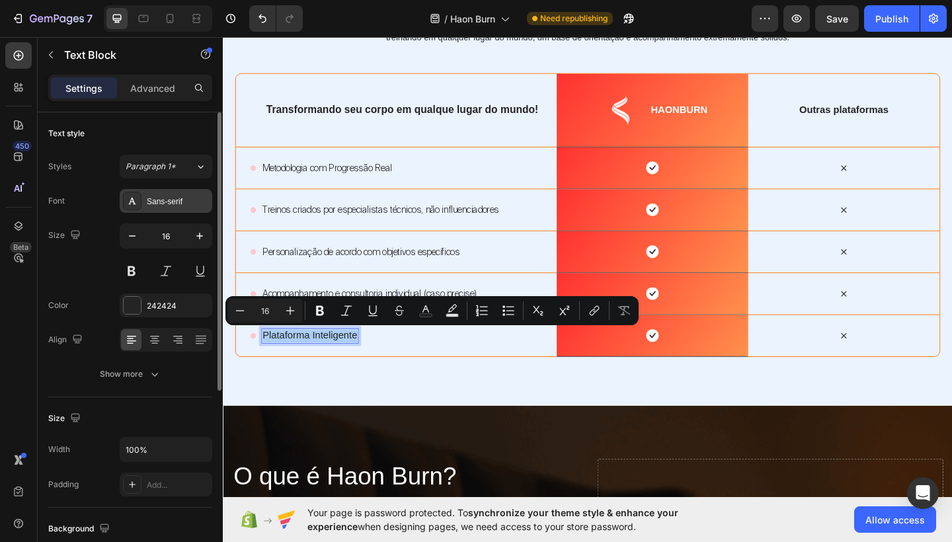
click at [164, 193] on div "Sans-serif" at bounding box center [166, 201] width 93 height 24
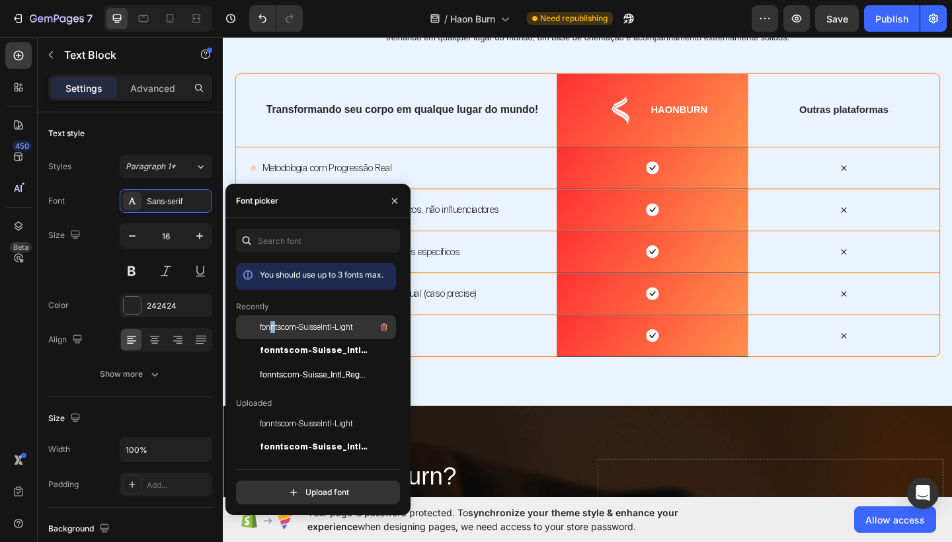
click at [273, 325] on span "fonntscom-SuisseIntl-Light" at bounding box center [306, 327] width 93 height 12
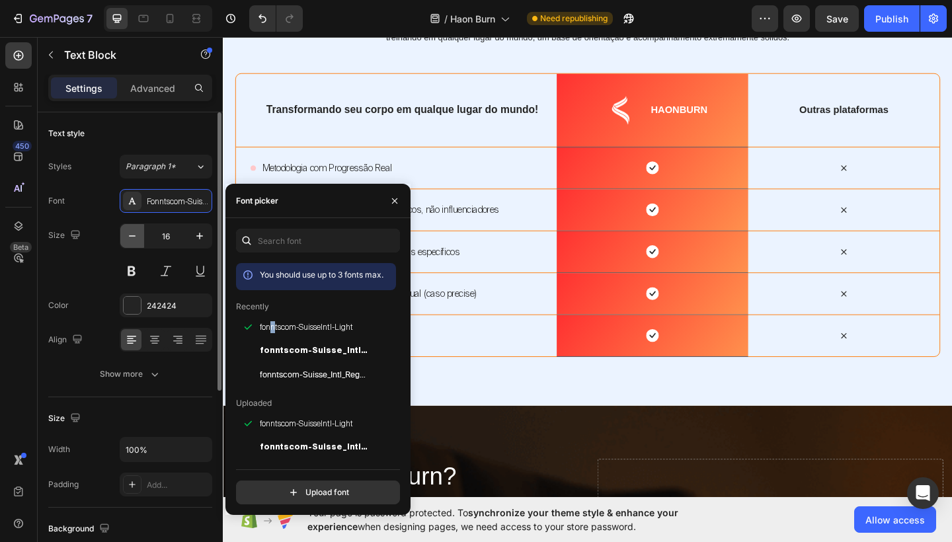
click at [136, 238] on icon "button" at bounding box center [132, 236] width 13 height 13
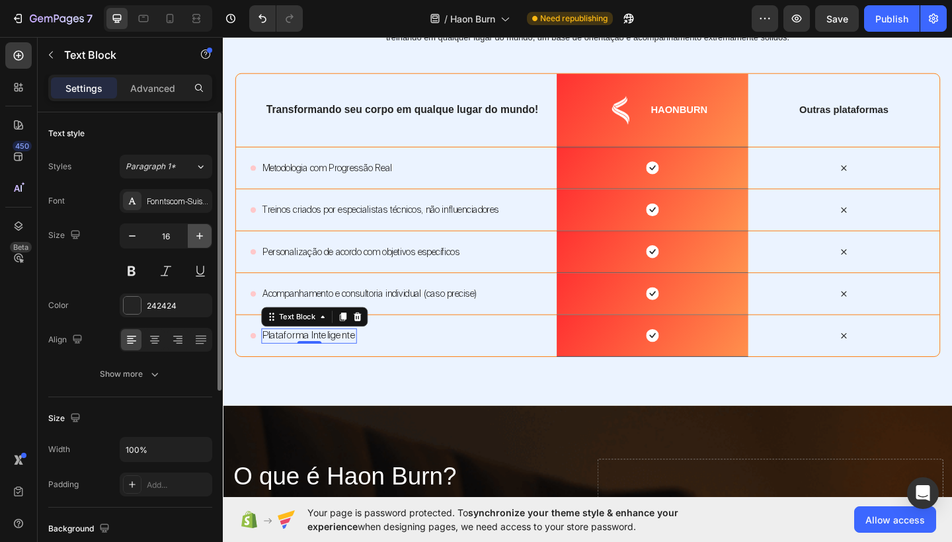
type input "15"
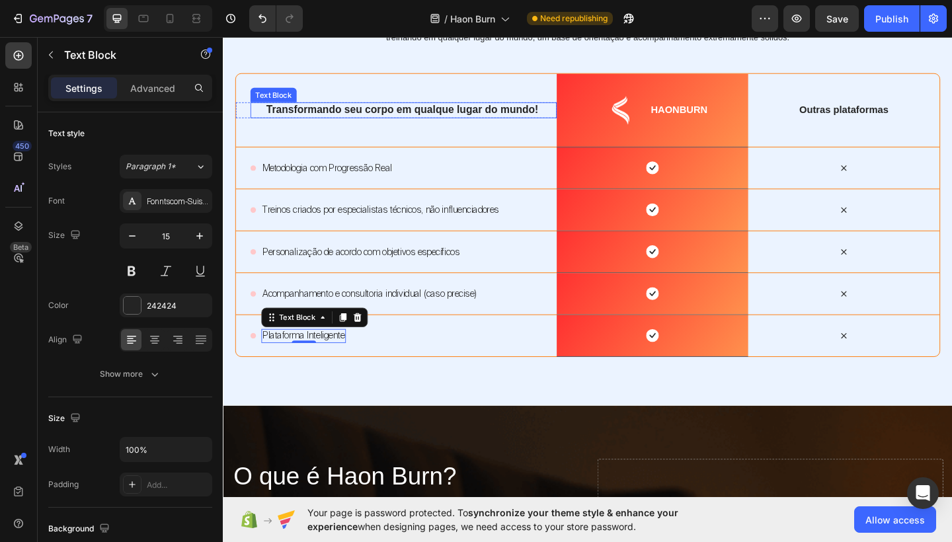
click at [487, 112] on p "Transformando seu corpo em qualque lugar do mundo!" at bounding box center [427, 117] width 315 height 15
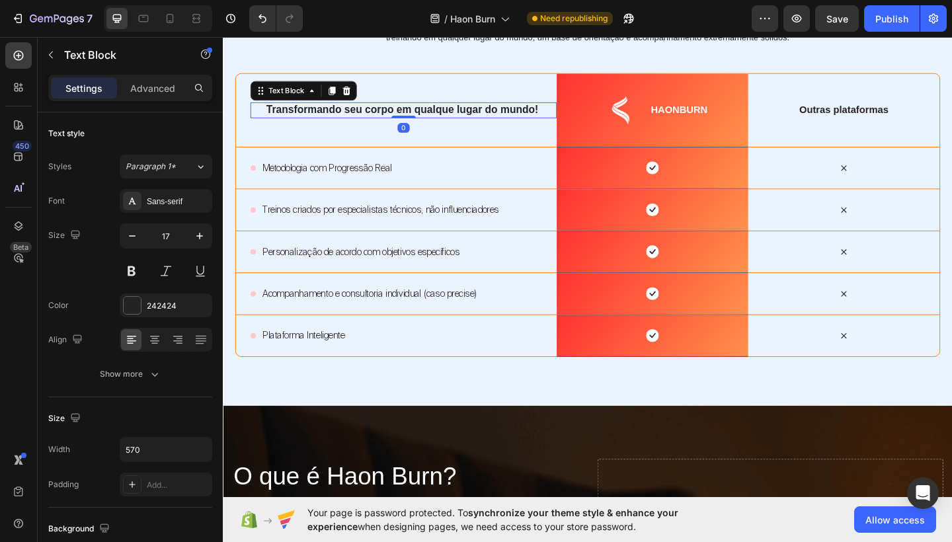
click at [487, 112] on p "Transformando seu corpo em qualque lugar do mundo!" at bounding box center [427, 117] width 315 height 15
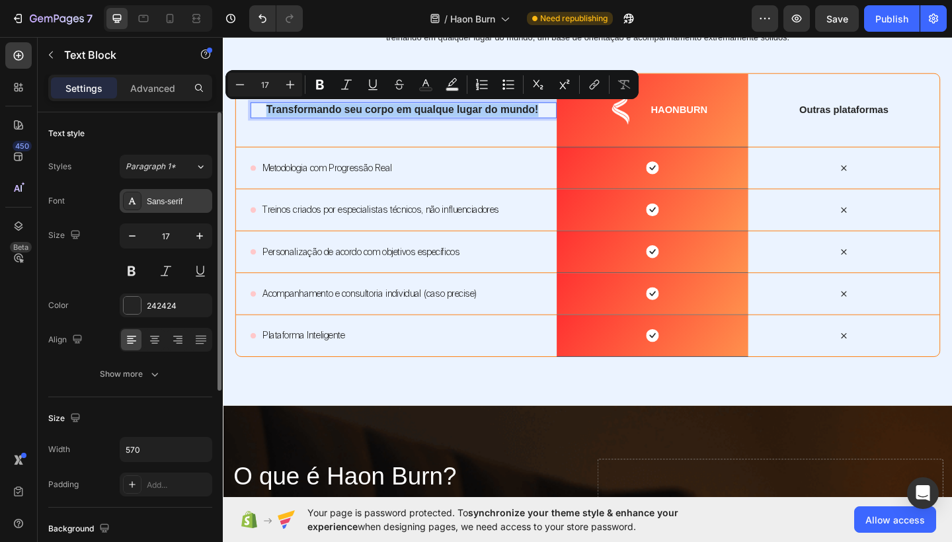
click at [161, 196] on div "Sans-serif" at bounding box center [178, 202] width 62 height 12
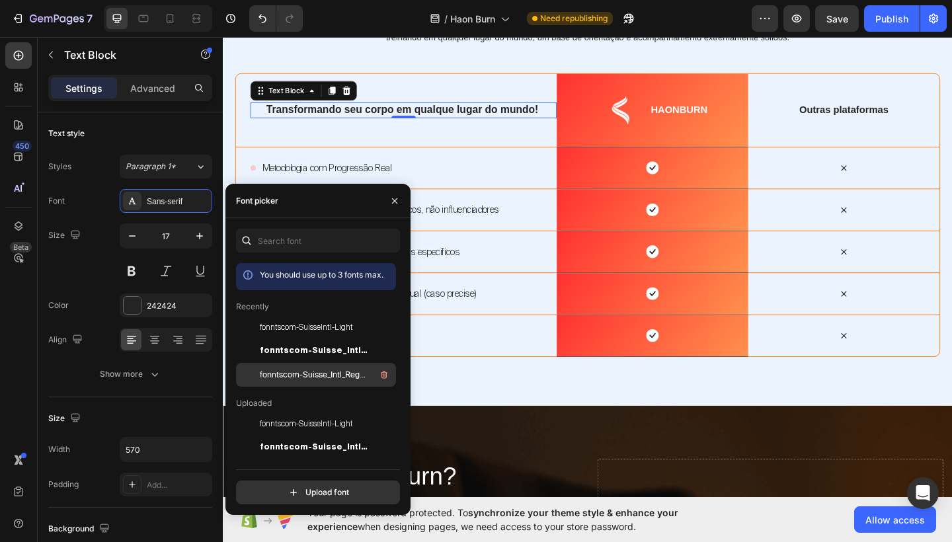
click at [297, 371] on span "fonntscom-Suisse_Intl_Regular" at bounding box center [315, 375] width 110 height 12
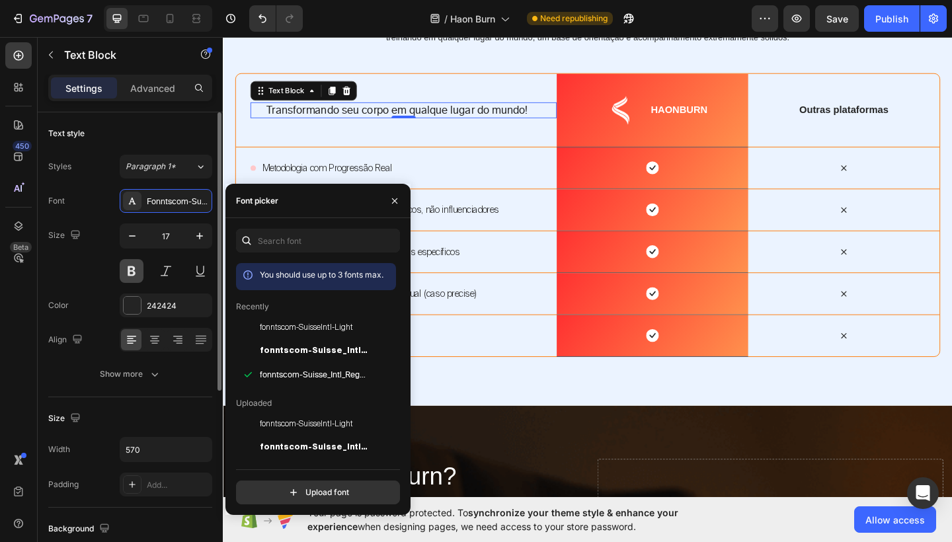
click at [136, 266] on button at bounding box center [132, 271] width 24 height 24
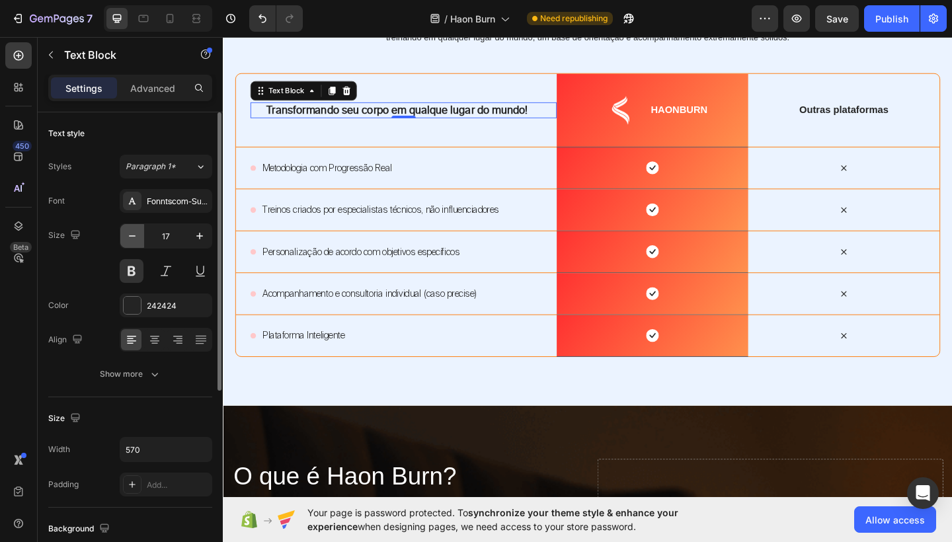
click at [132, 238] on icon "button" at bounding box center [132, 236] width 13 height 13
type input "16"
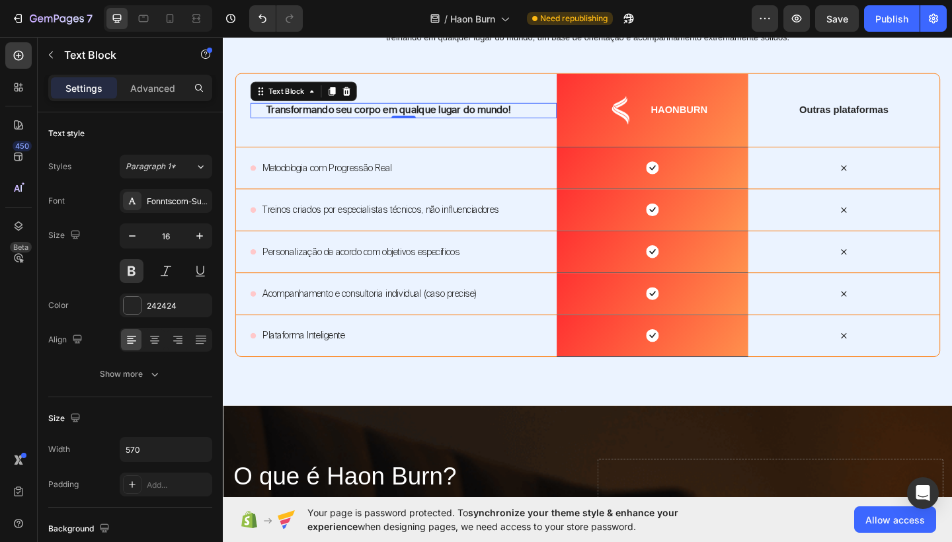
drag, startPoint x: 1040, startPoint y: 143, endPoint x: 869, endPoint y: 114, distance: 173.1
click at [869, 114] on p "Outras plataformas" at bounding box center [899, 117] width 206 height 14
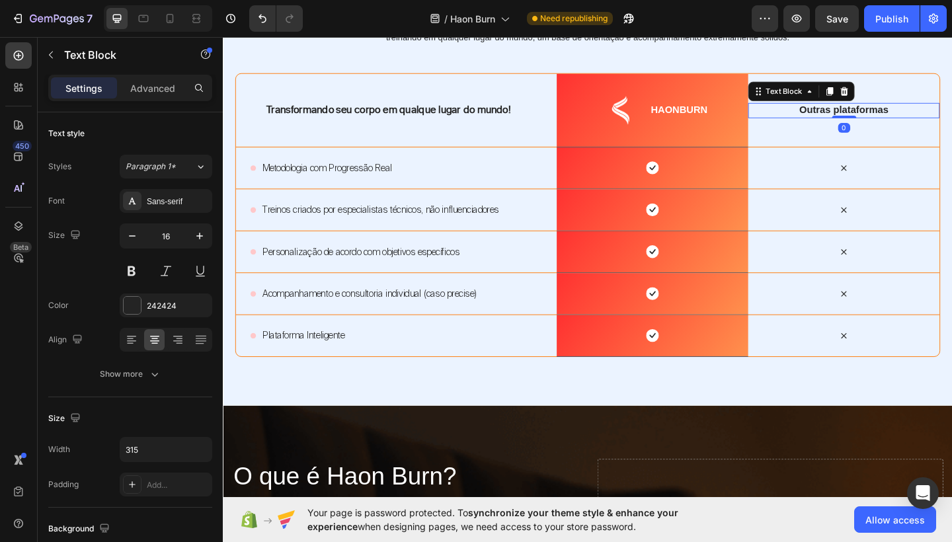
click at [869, 114] on p "Outras plataformas" at bounding box center [899, 117] width 206 height 14
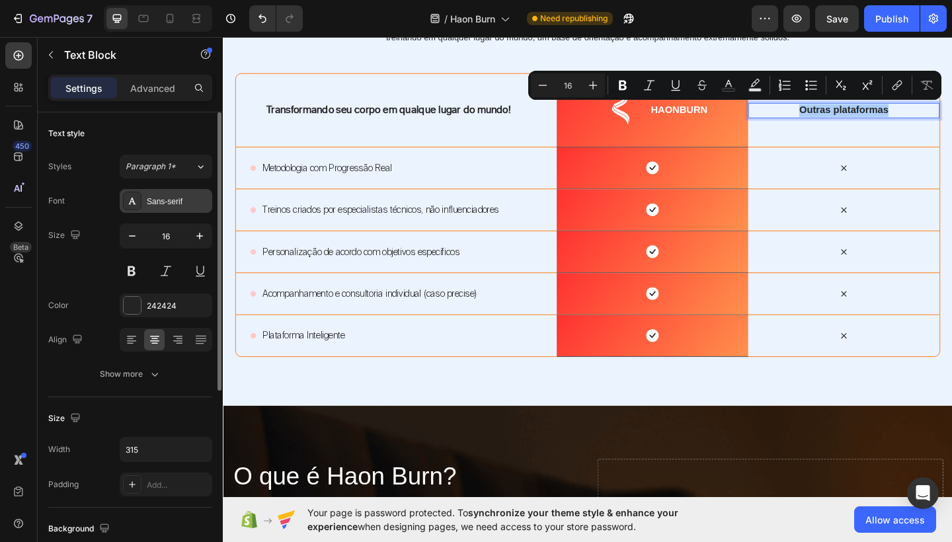
click at [175, 208] on div "Sans-serif" at bounding box center [166, 201] width 93 height 24
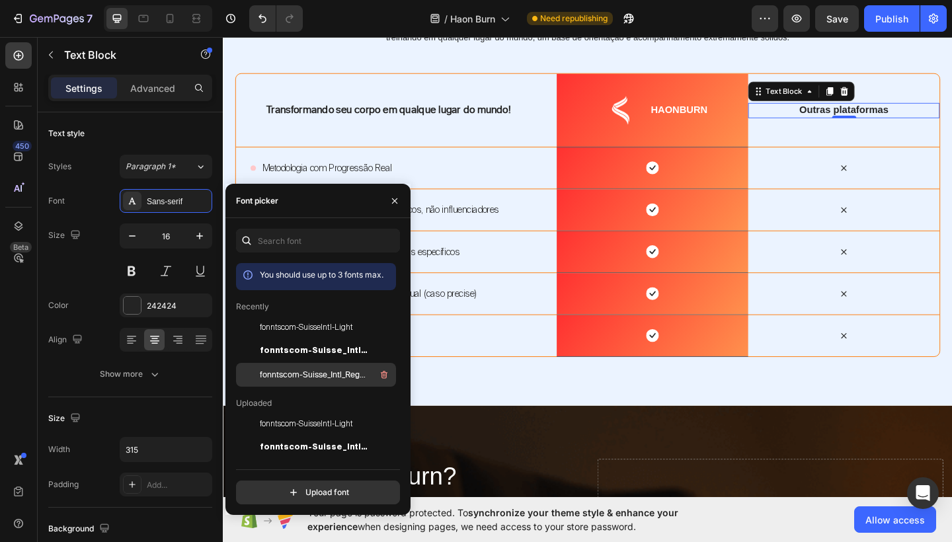
click at [310, 367] on div "fonntscom-Suisse_Intl_Regular" at bounding box center [327, 375] width 134 height 16
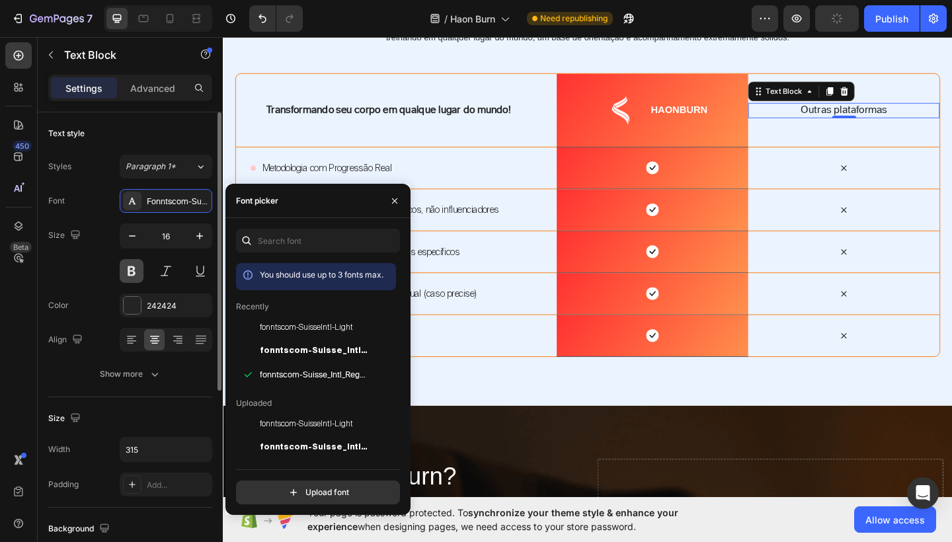
click at [130, 274] on button at bounding box center [132, 271] width 24 height 24
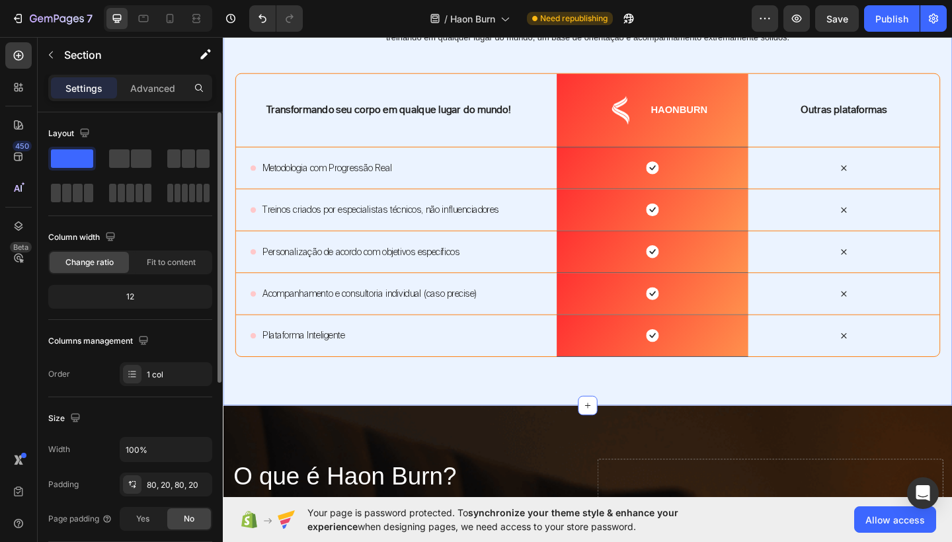
click at [868, 427] on div "Uma comparação com base em análises Heading Dentro deste módulo você não precis…" at bounding box center [620, 183] width 794 height 509
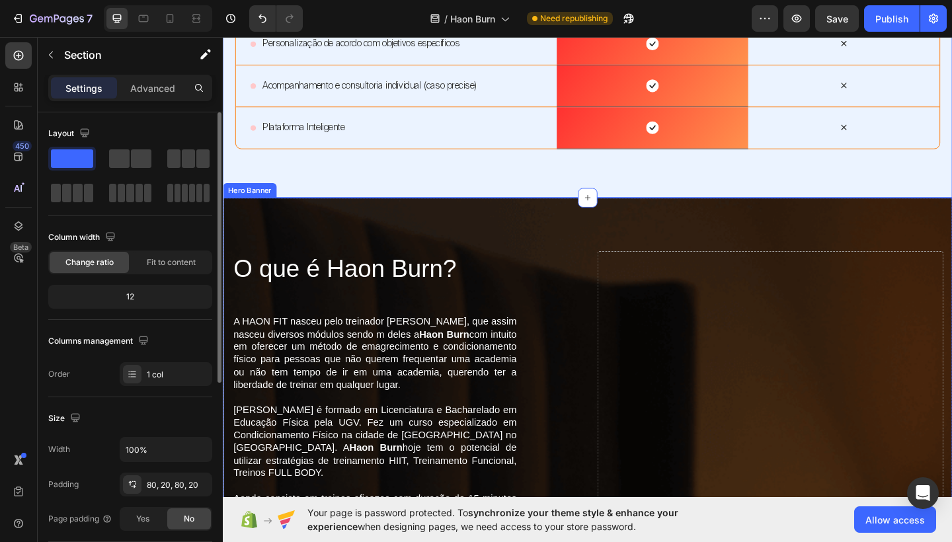
scroll to position [2815, 0]
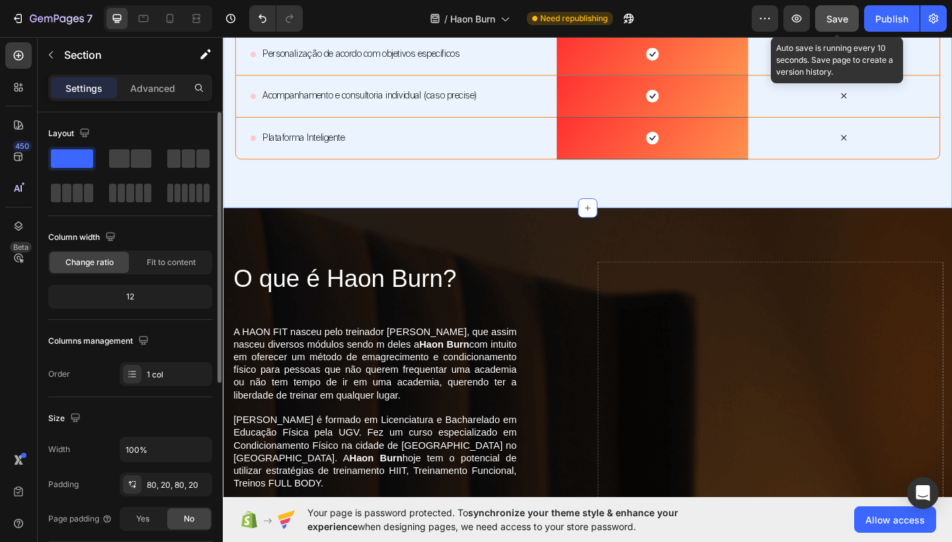
click at [844, 28] on button "Save" at bounding box center [837, 18] width 44 height 26
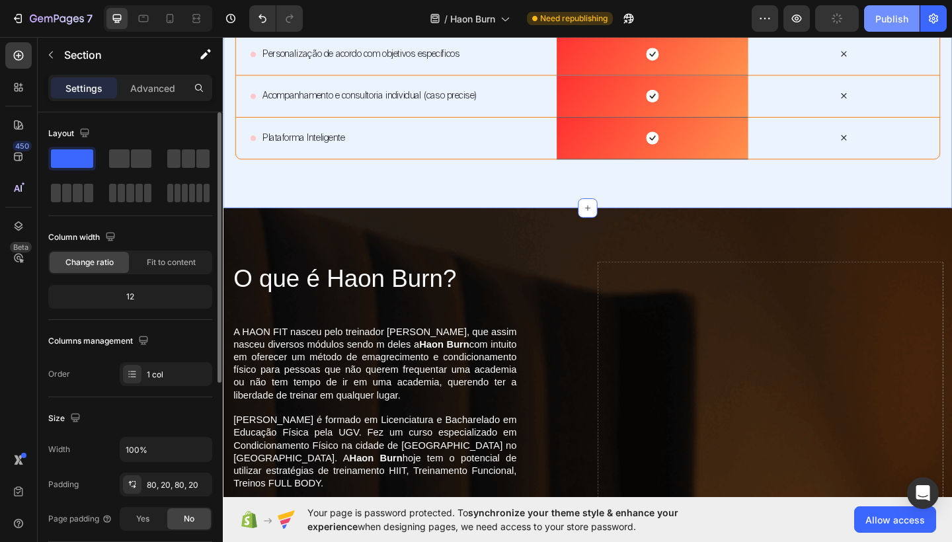
click at [889, 11] on button "Publish" at bounding box center [892, 18] width 56 height 26
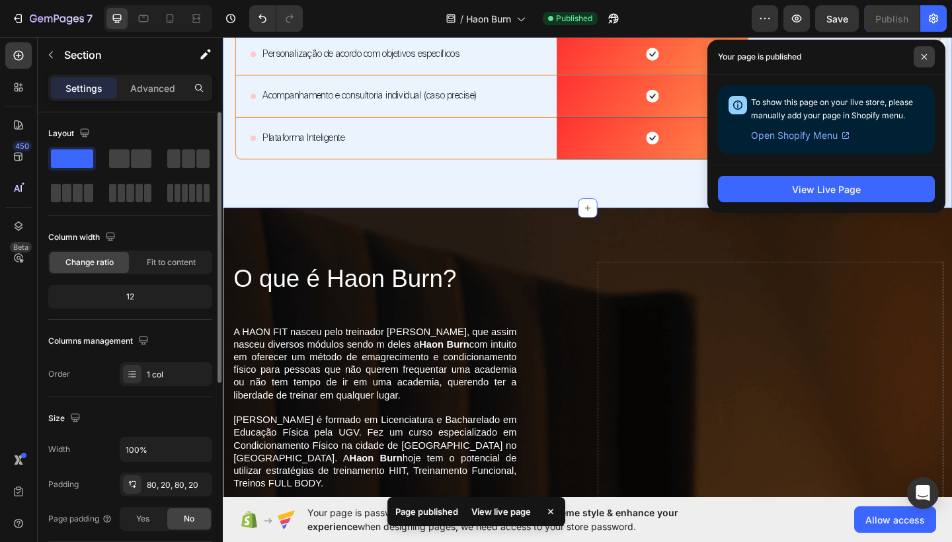
click at [926, 59] on icon at bounding box center [924, 57] width 7 height 7
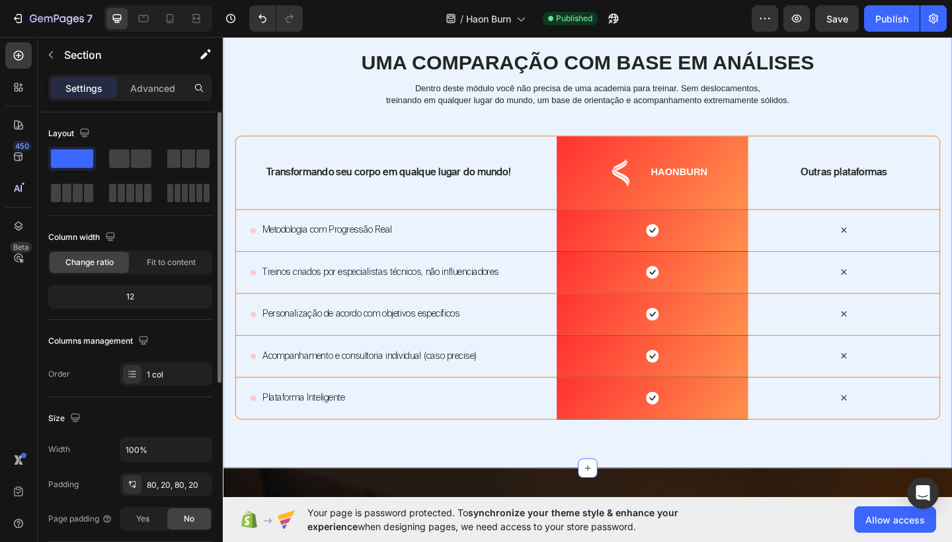
scroll to position [2526, 0]
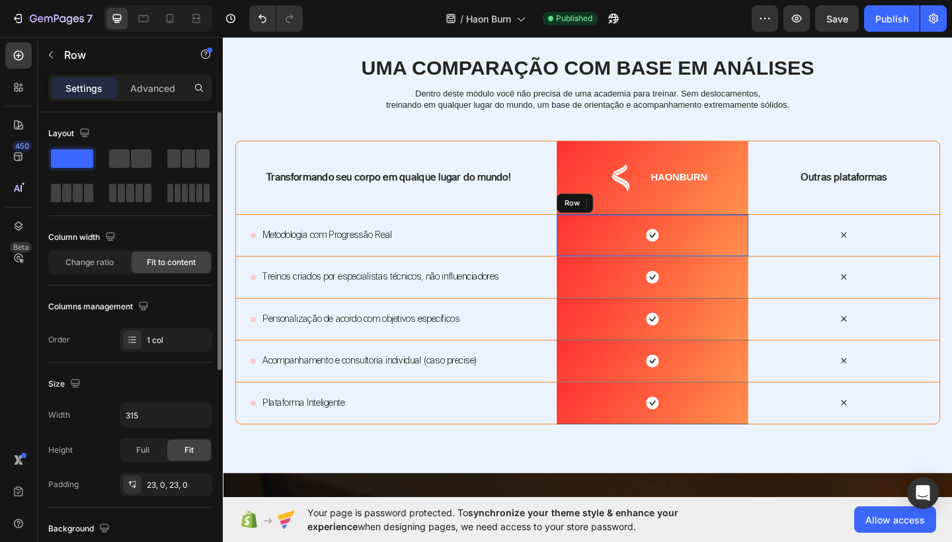
click at [725, 233] on div "Icon Row" at bounding box center [690, 254] width 208 height 46
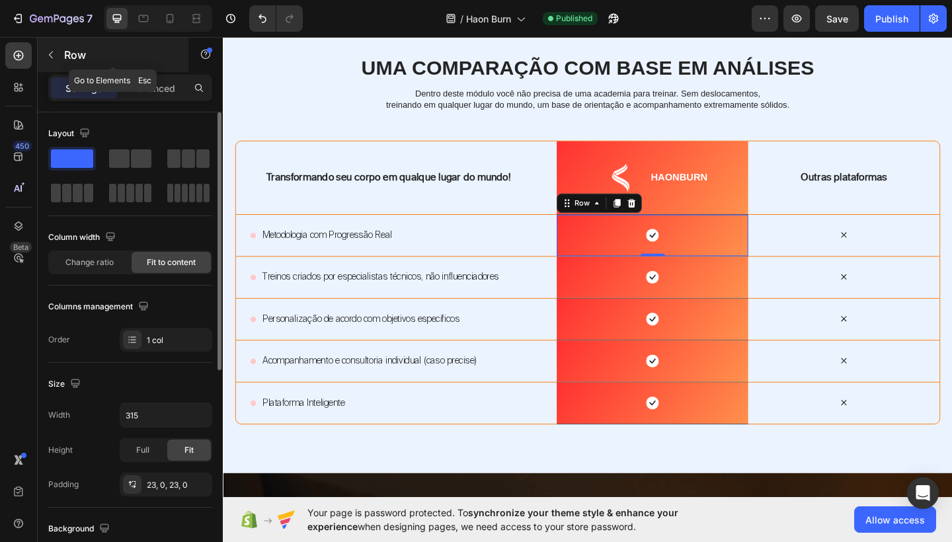
click at [52, 55] on icon "button" at bounding box center [51, 55] width 11 height 11
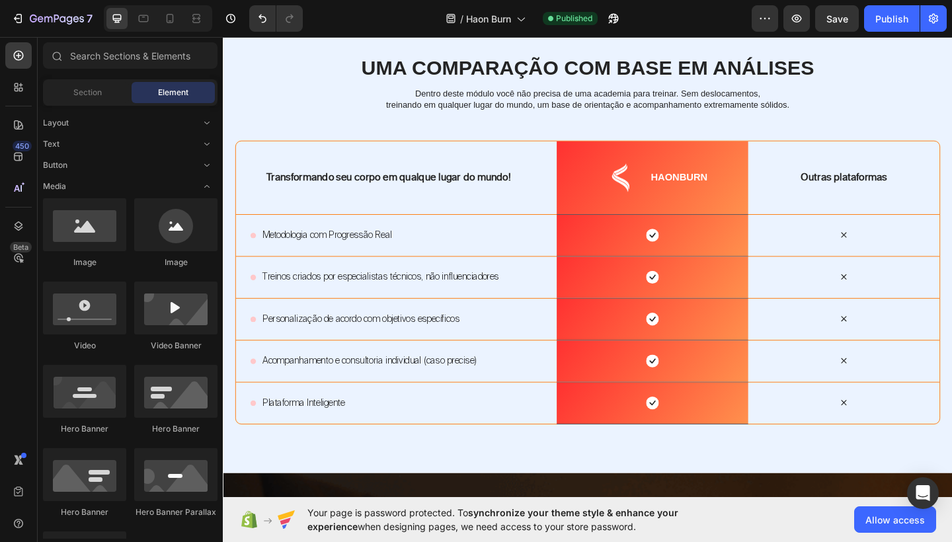
click at [665, 245] on div "Icon Row" at bounding box center [690, 254] width 208 height 46
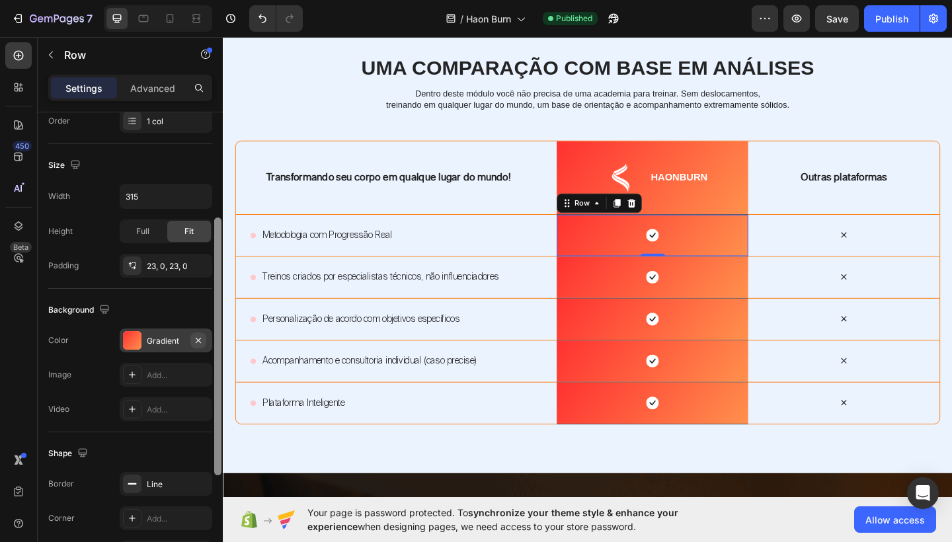
drag, startPoint x: 217, startPoint y: 214, endPoint x: 202, endPoint y: 335, distance: 121.3
click at [202, 335] on div "Layout Column width Change ratio Fit to content Columns management Order 1 col …" at bounding box center [130, 346] width 185 height 468
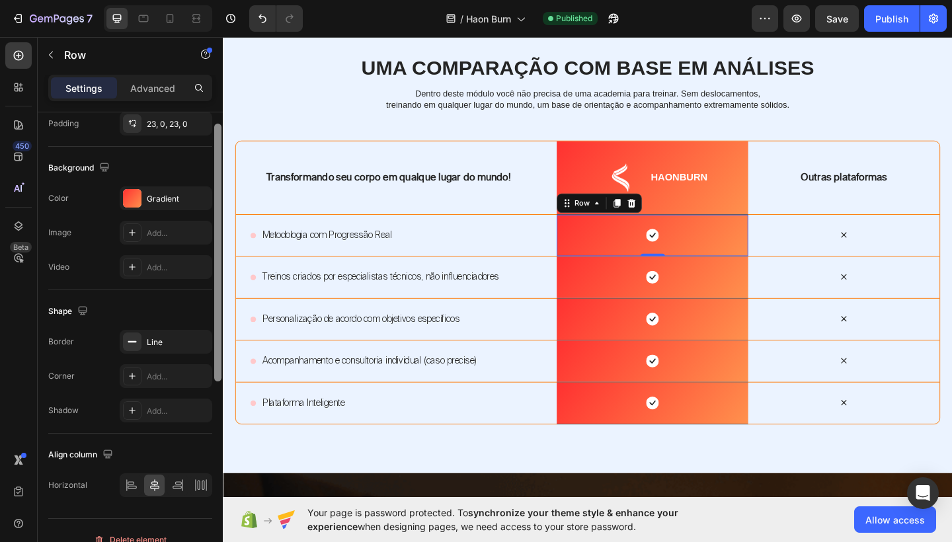
drag, startPoint x: 214, startPoint y: 372, endPoint x: 213, endPoint y: 451, distance: 79.4
click at [213, 451] on div at bounding box center [218, 225] width 10 height 468
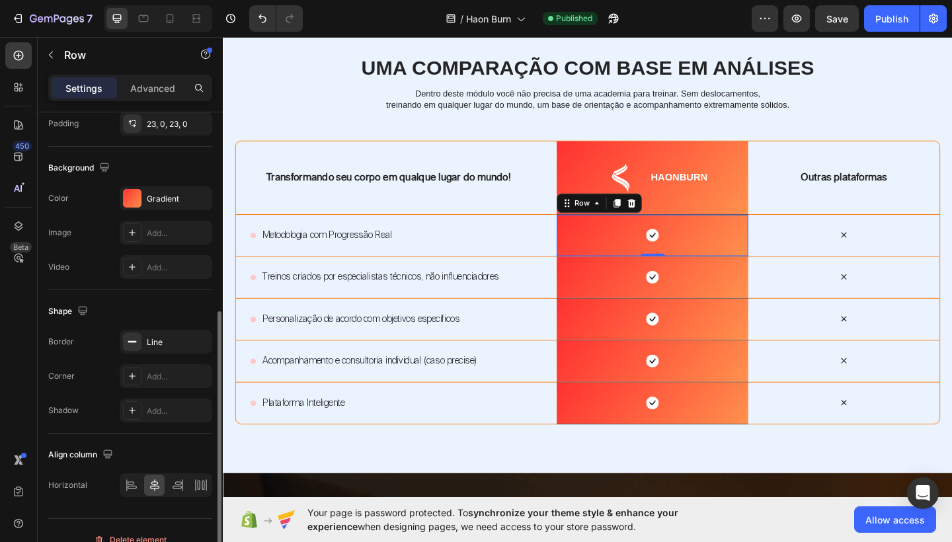
scroll to position [361, 0]
click at [173, 343] on div "Line" at bounding box center [166, 343] width 38 height 12
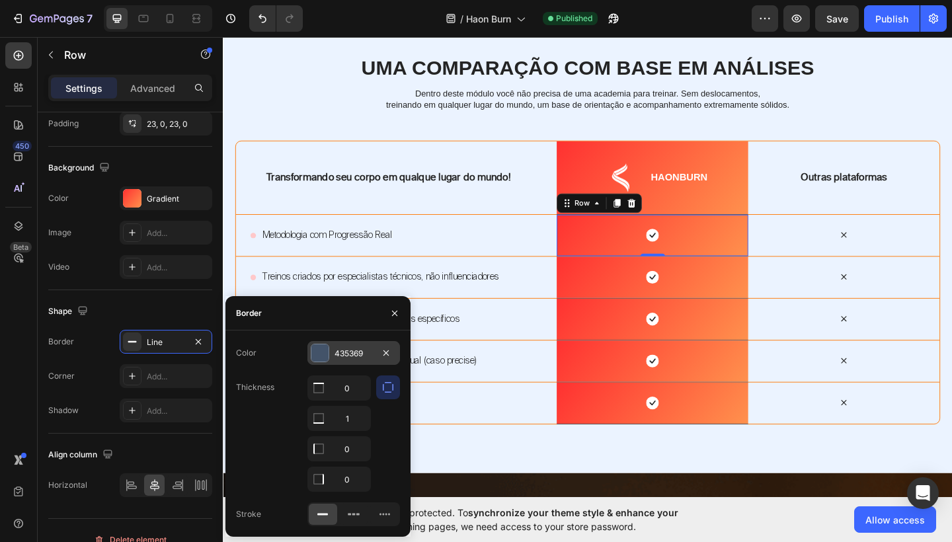
click at [358, 358] on div "435369" at bounding box center [354, 354] width 38 height 12
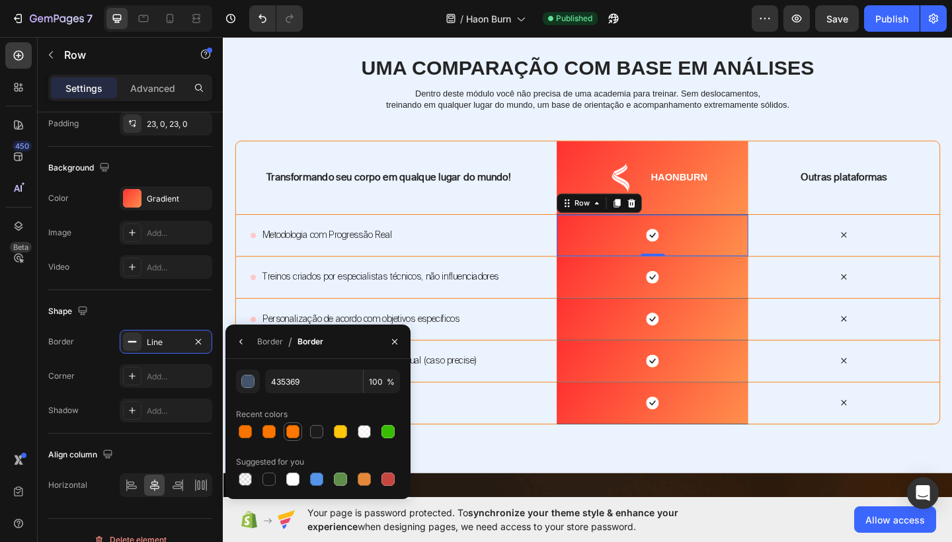
click at [294, 434] on div at bounding box center [292, 431] width 13 height 13
type input "FF7700"
click at [649, 309] on div "Icon Row" at bounding box center [690, 299] width 208 height 46
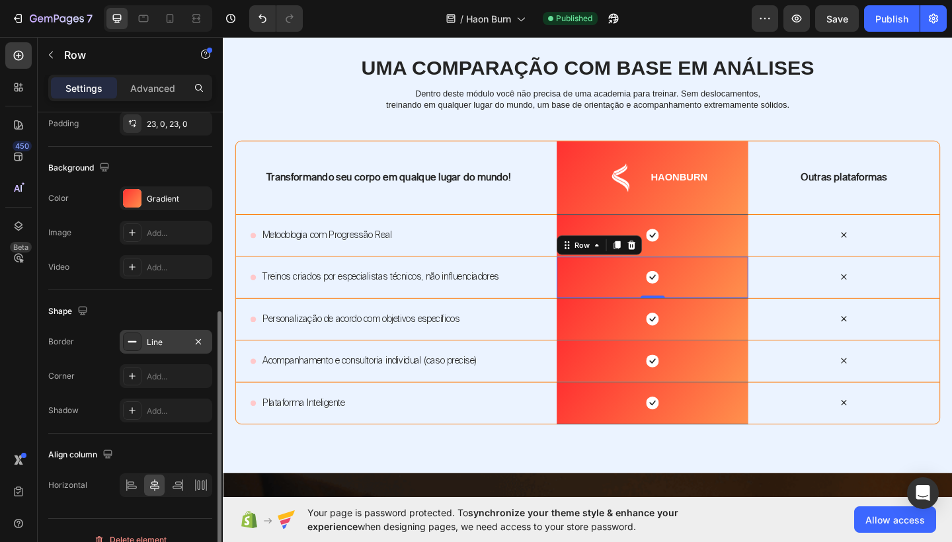
click at [178, 339] on div "Line" at bounding box center [166, 343] width 38 height 12
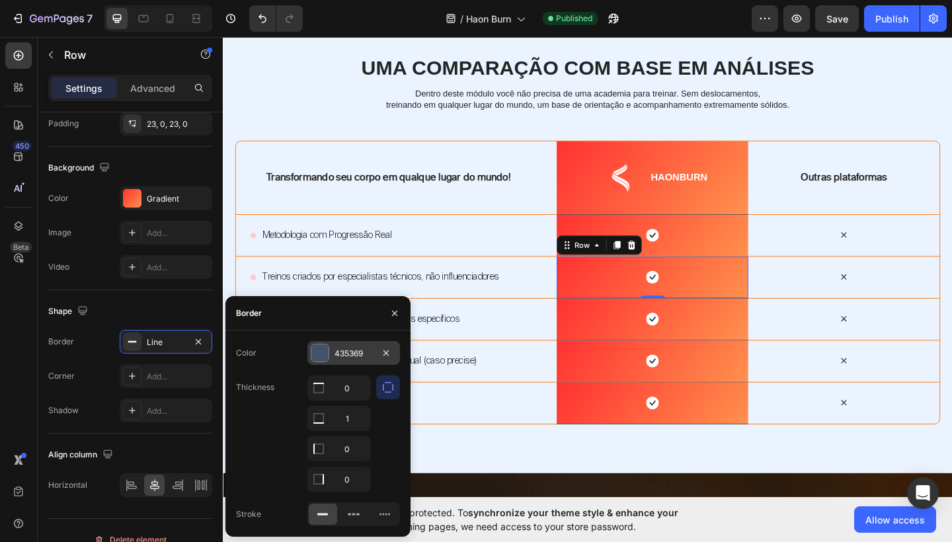
click at [364, 354] on div "435369" at bounding box center [354, 354] width 38 height 12
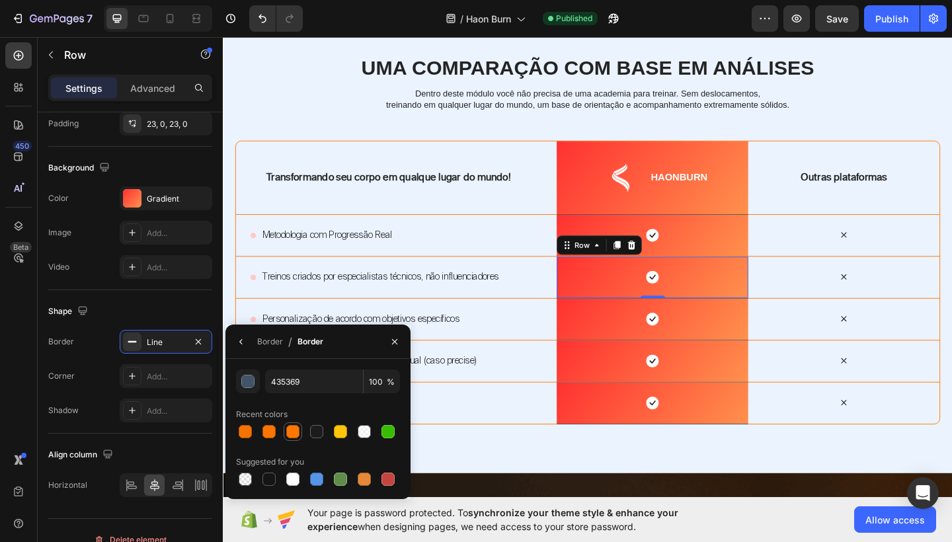
click at [291, 431] on div at bounding box center [292, 431] width 13 height 13
type input "FF7700"
drag, startPoint x: 839, startPoint y: 342, endPoint x: 650, endPoint y: 331, distance: 188.8
click at [650, 331] on div "Icon Row" at bounding box center [690, 345] width 208 height 46
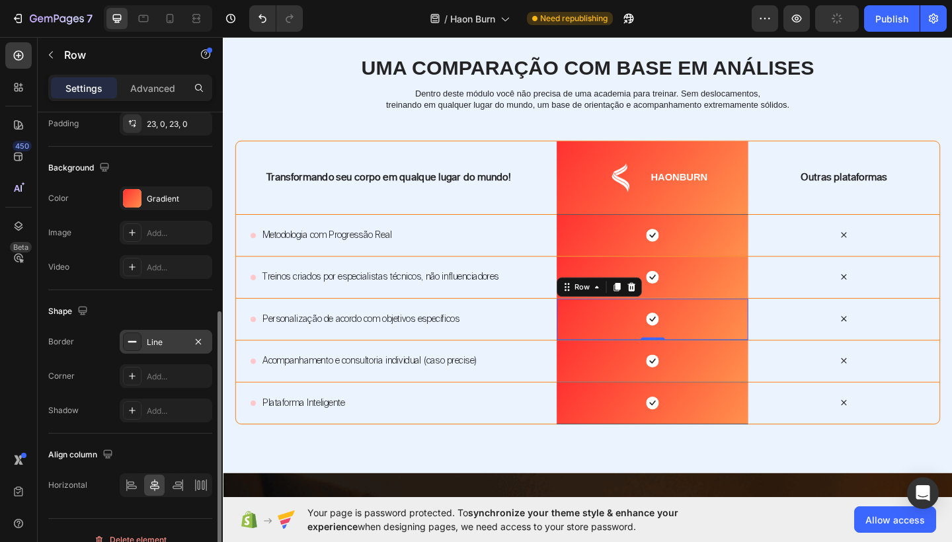
click at [182, 344] on div "Line" at bounding box center [166, 343] width 38 height 12
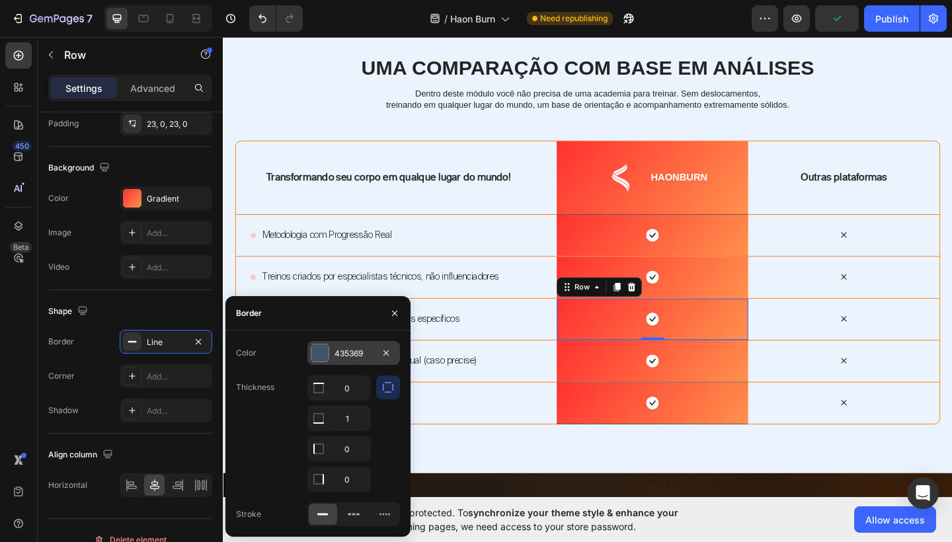
click at [361, 356] on div "435369" at bounding box center [354, 354] width 38 height 12
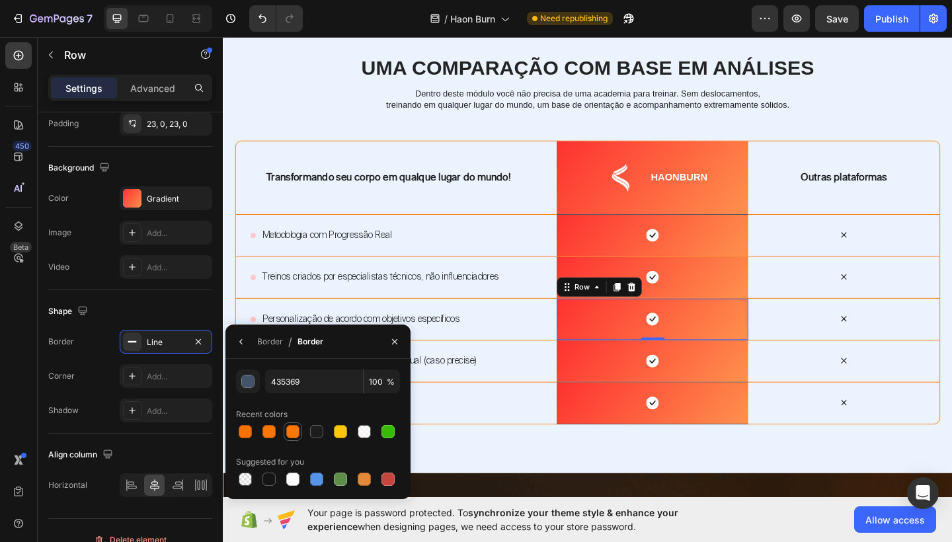
click at [290, 435] on div at bounding box center [292, 431] width 13 height 13
type input "FF7700"
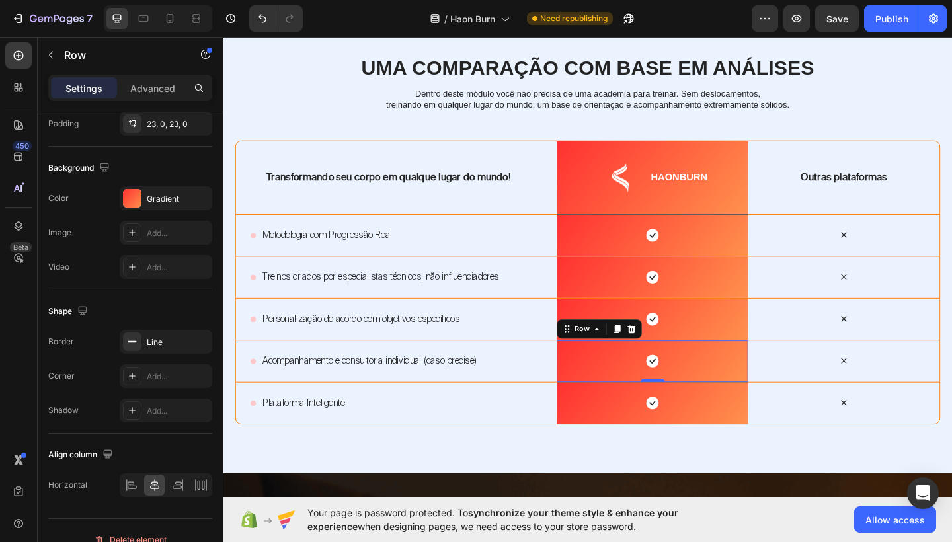
drag, startPoint x: 839, startPoint y: 388, endPoint x: 651, endPoint y: 380, distance: 188.6
click at [651, 380] on div "Icon Row 0" at bounding box center [690, 391] width 208 height 46
click at [165, 342] on div "Line" at bounding box center [166, 343] width 38 height 12
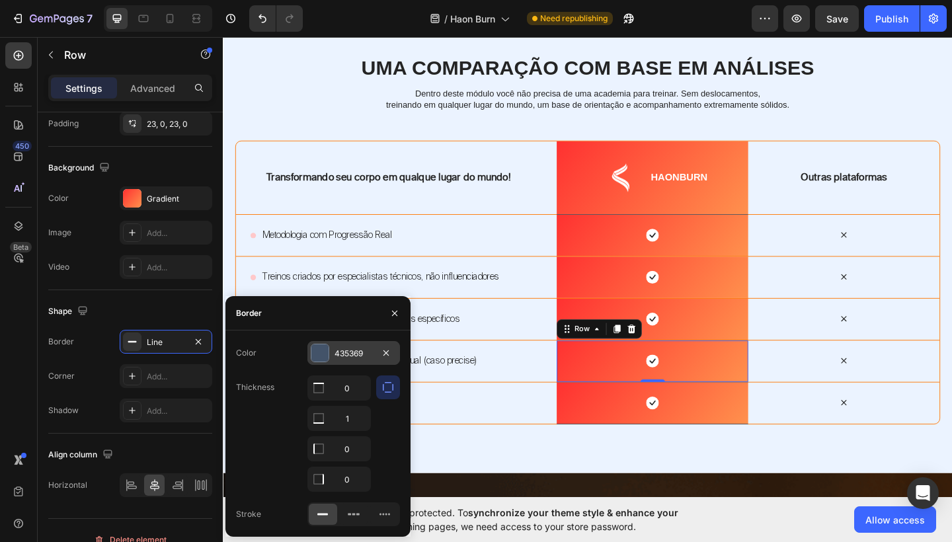
click at [360, 352] on div "435369" at bounding box center [354, 354] width 38 height 12
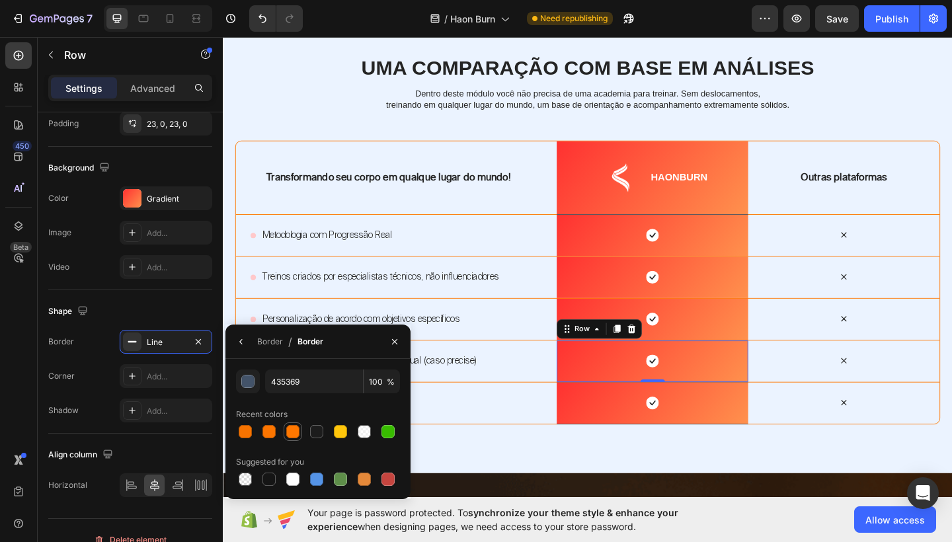
click at [288, 435] on div at bounding box center [292, 431] width 13 height 13
type input "FF7700"
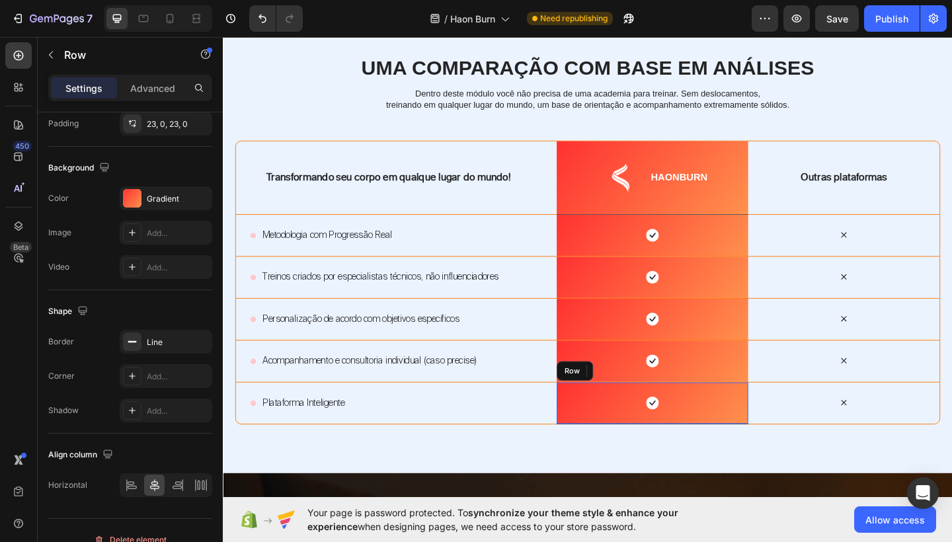
drag, startPoint x: 890, startPoint y: 418, endPoint x: 707, endPoint y: 415, distance: 183.2
click at [707, 415] on div "Icon Row" at bounding box center [690, 436] width 208 height 46
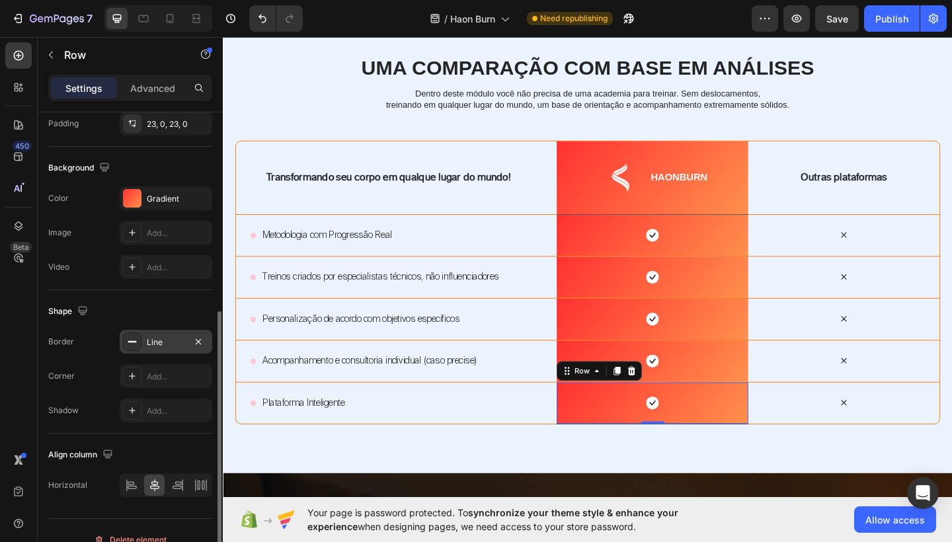
click at [173, 340] on div "Line" at bounding box center [166, 343] width 38 height 12
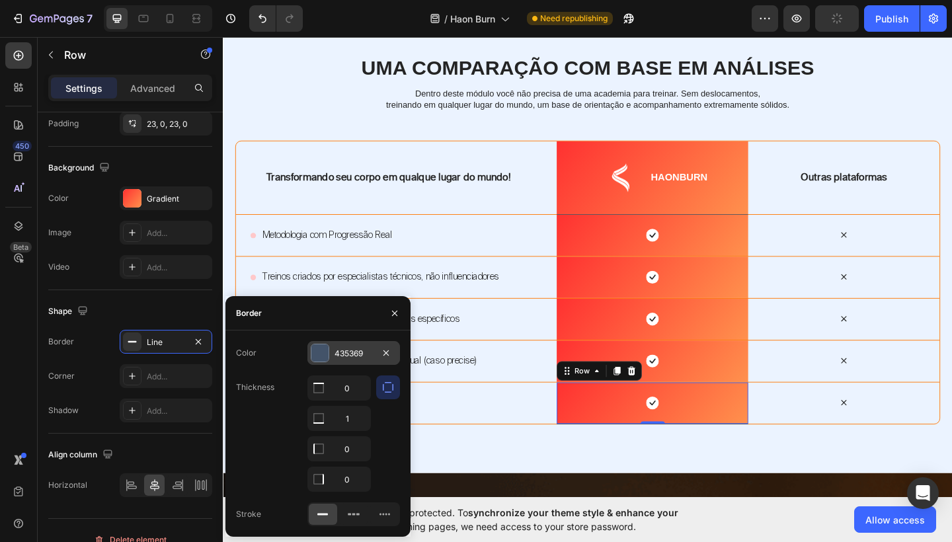
click at [355, 364] on div "435369" at bounding box center [354, 353] width 93 height 24
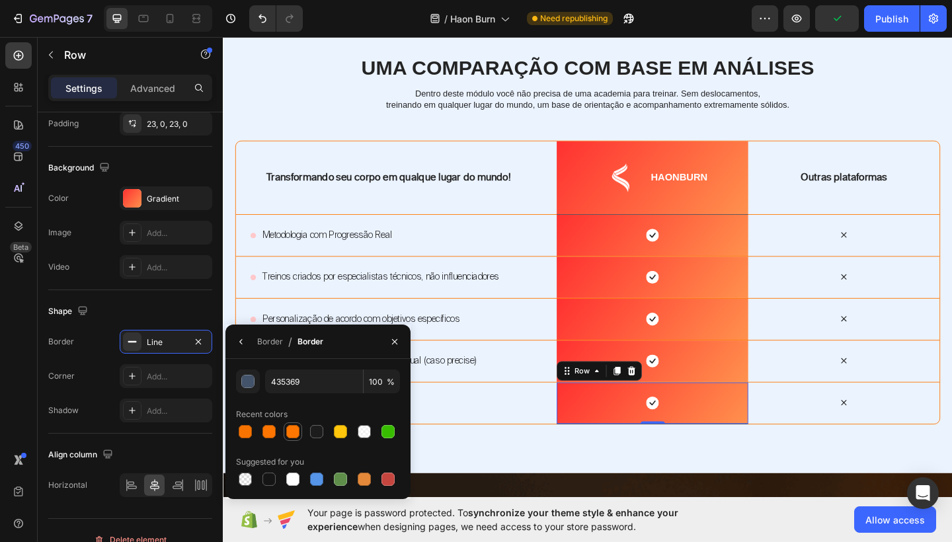
click at [292, 432] on div at bounding box center [292, 431] width 13 height 13
type input "FF7700"
click at [635, 241] on div "Icon Row" at bounding box center [690, 254] width 208 height 46
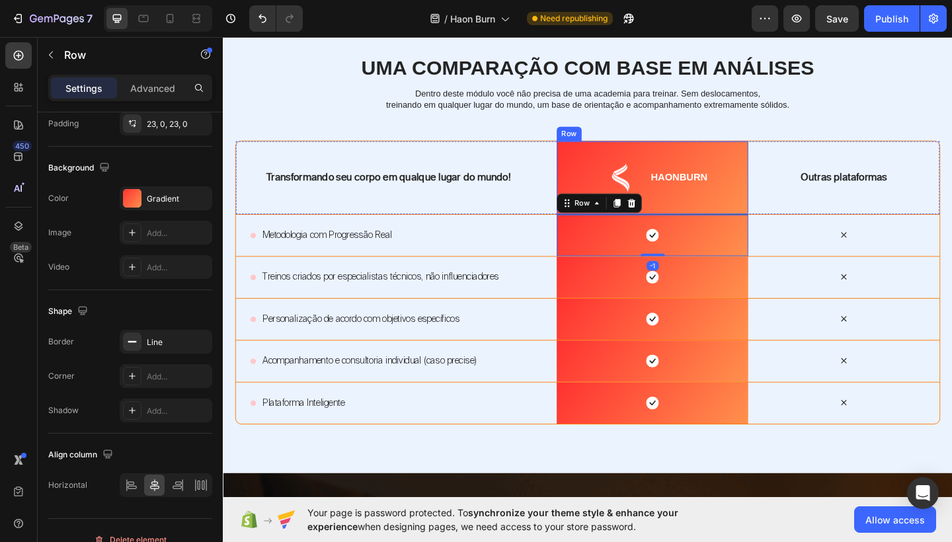
click at [697, 214] on div "HAONBURN Text Block" at bounding box center [719, 190] width 64 height 53
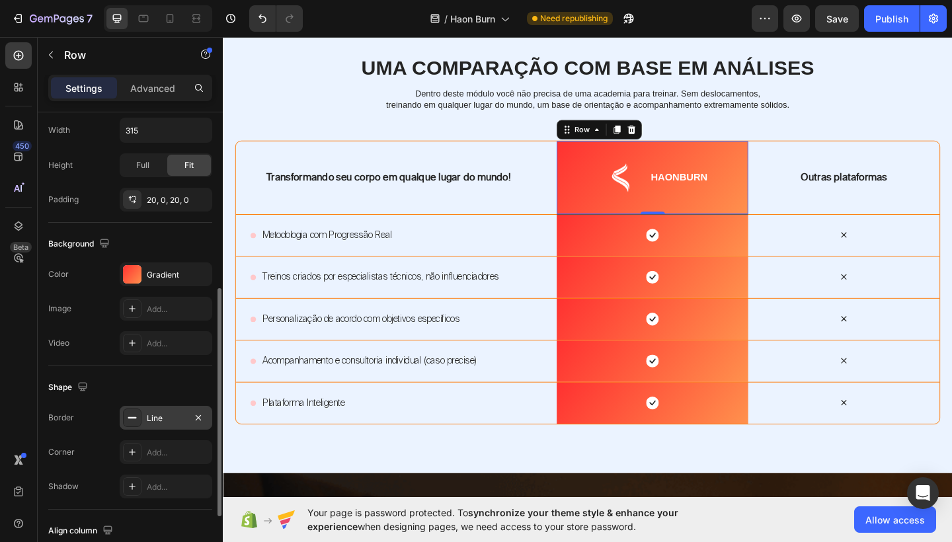
click at [171, 415] on div "Line" at bounding box center [166, 419] width 38 height 12
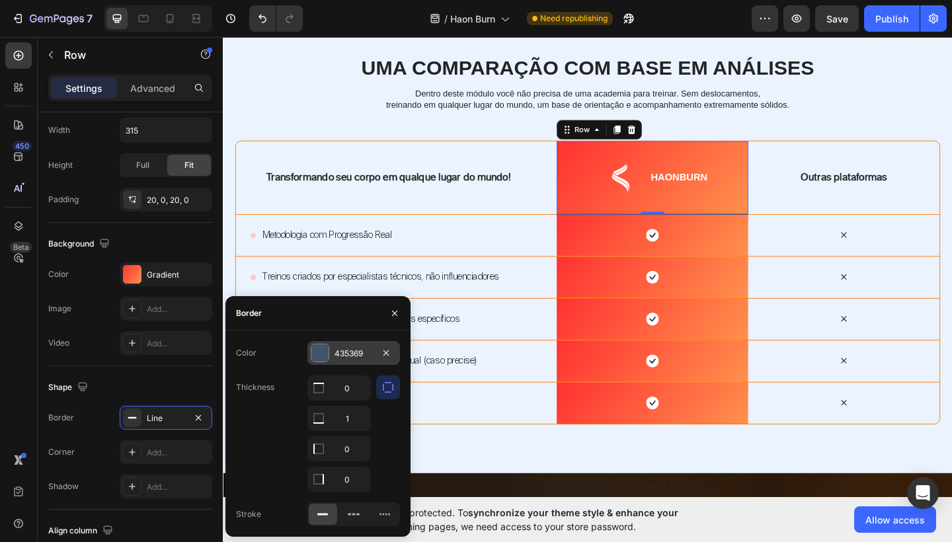
click at [353, 362] on div "435369" at bounding box center [354, 353] width 93 height 24
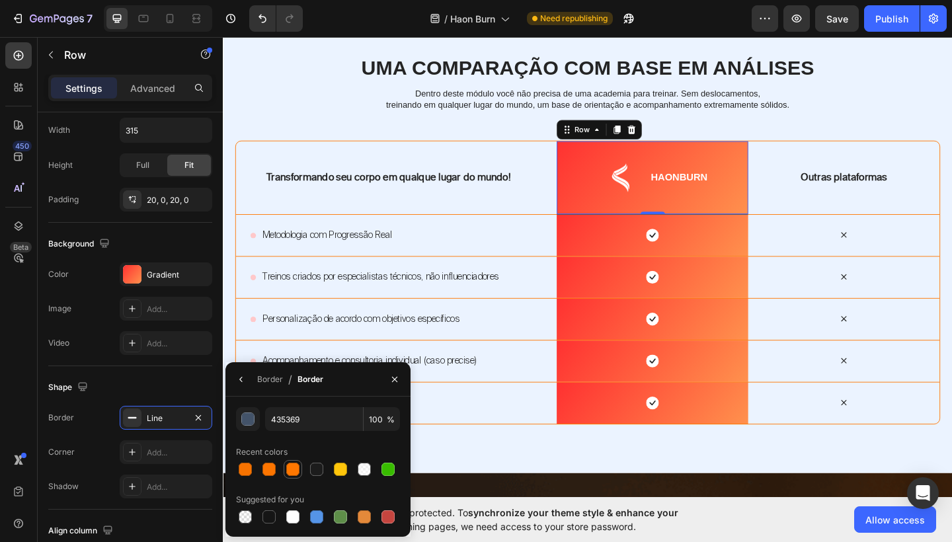
click at [294, 462] on div at bounding box center [293, 470] width 16 height 16
type input "FF7700"
click at [395, 378] on icon "button" at bounding box center [395, 379] width 11 height 11
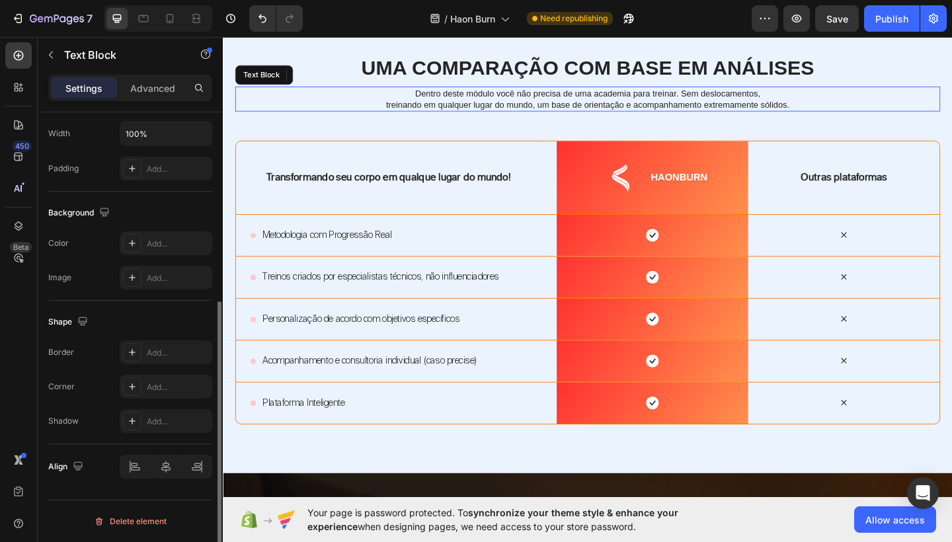
click at [855, 110] on p "treinando em qualquer lugar do mundo, um base de orientação e acompanhamento ex…" at bounding box center [619, 111] width 765 height 12
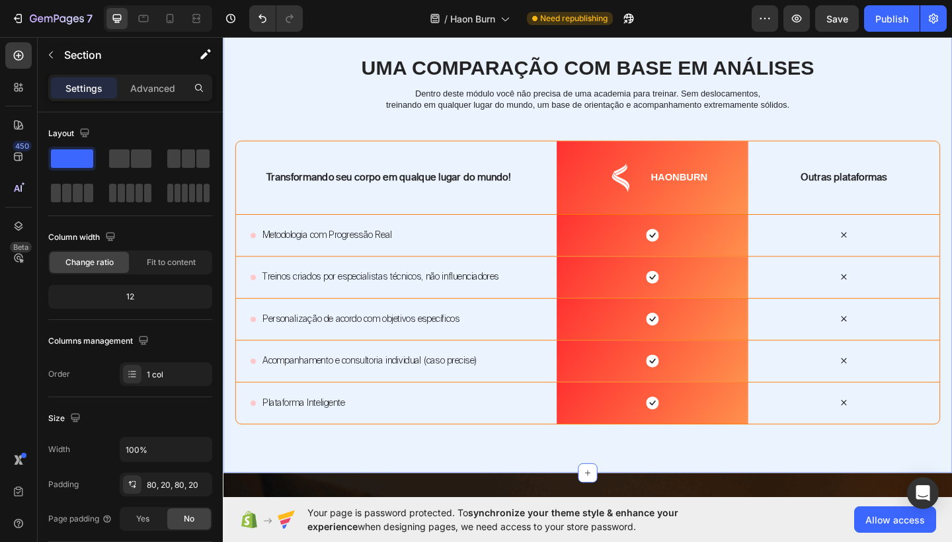
click at [768, 485] on div "Uma comparação com base em análises Heading Dentro deste módulo você não precis…" at bounding box center [620, 257] width 794 height 509
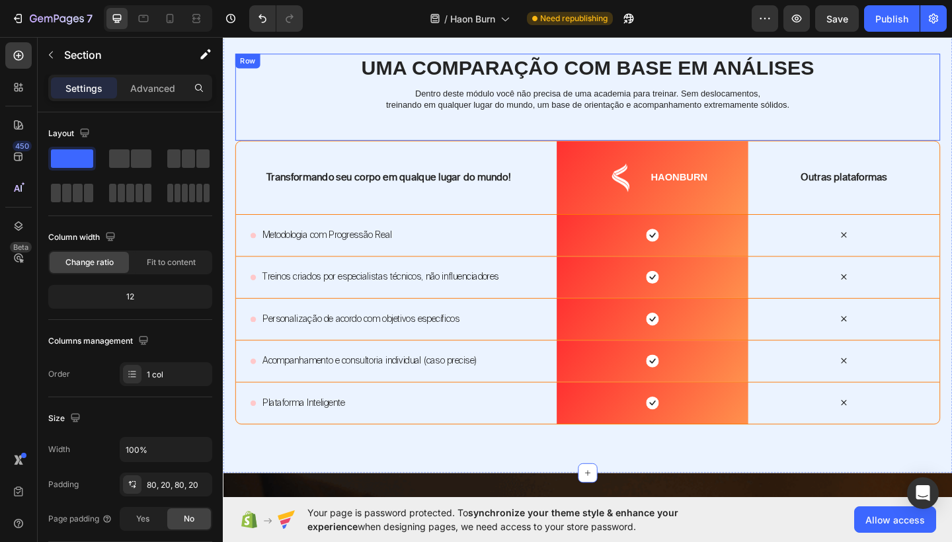
click at [360, 136] on div "Uma comparação com base em análises Heading Dentro deste módulo você não precis…" at bounding box center [619, 103] width 767 height 95
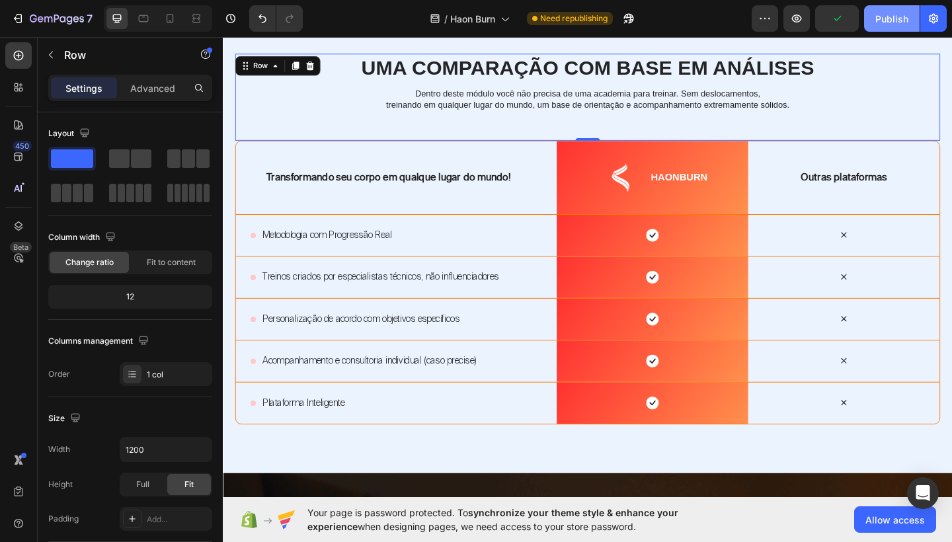
click at [893, 17] on div "Publish" at bounding box center [892, 19] width 33 height 14
